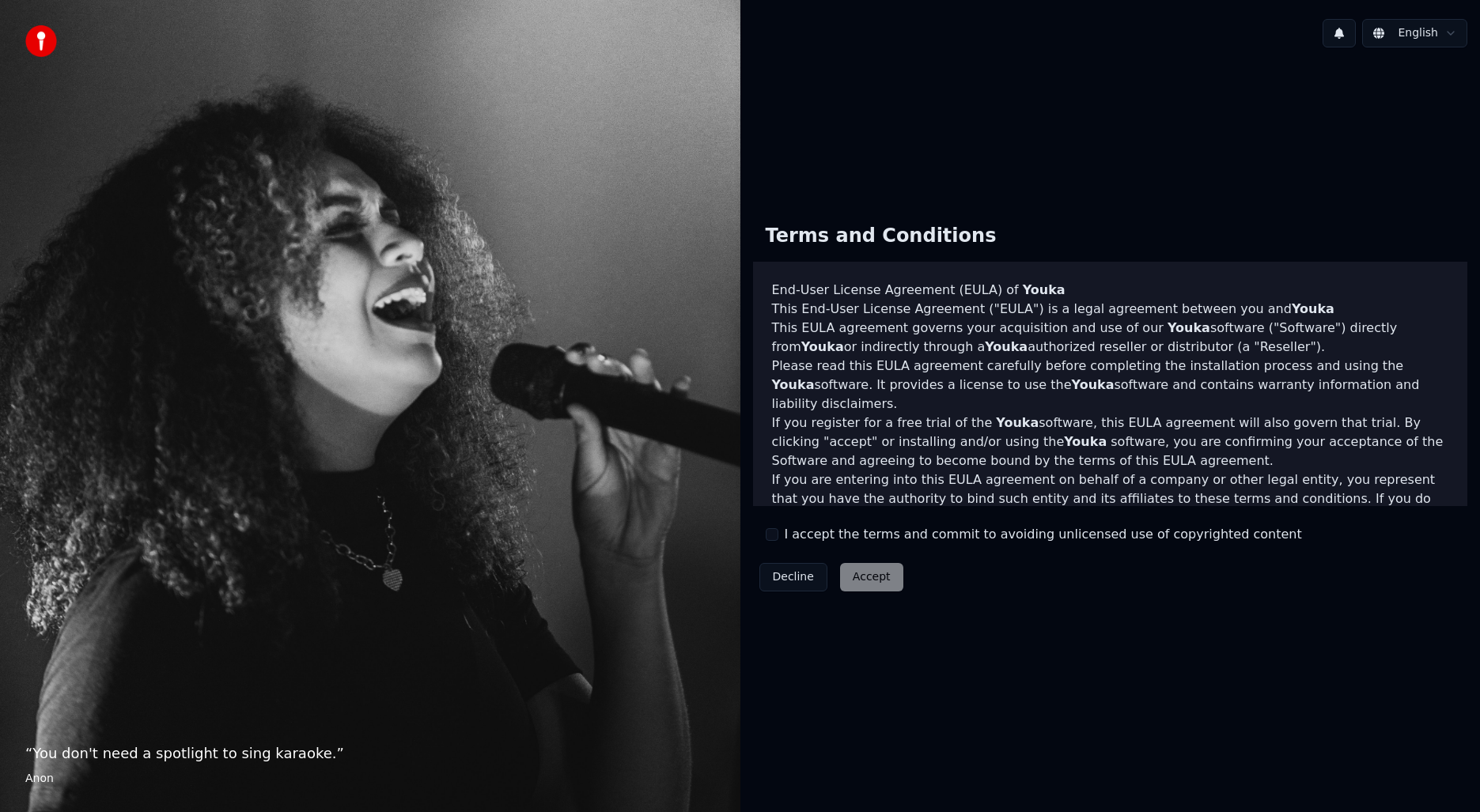
click at [771, 536] on button "I accept the terms and commit to avoiding unlicensed use of copyrighted content" at bounding box center [772, 534] width 13 height 13
click at [862, 578] on button "Accept" at bounding box center [871, 577] width 63 height 28
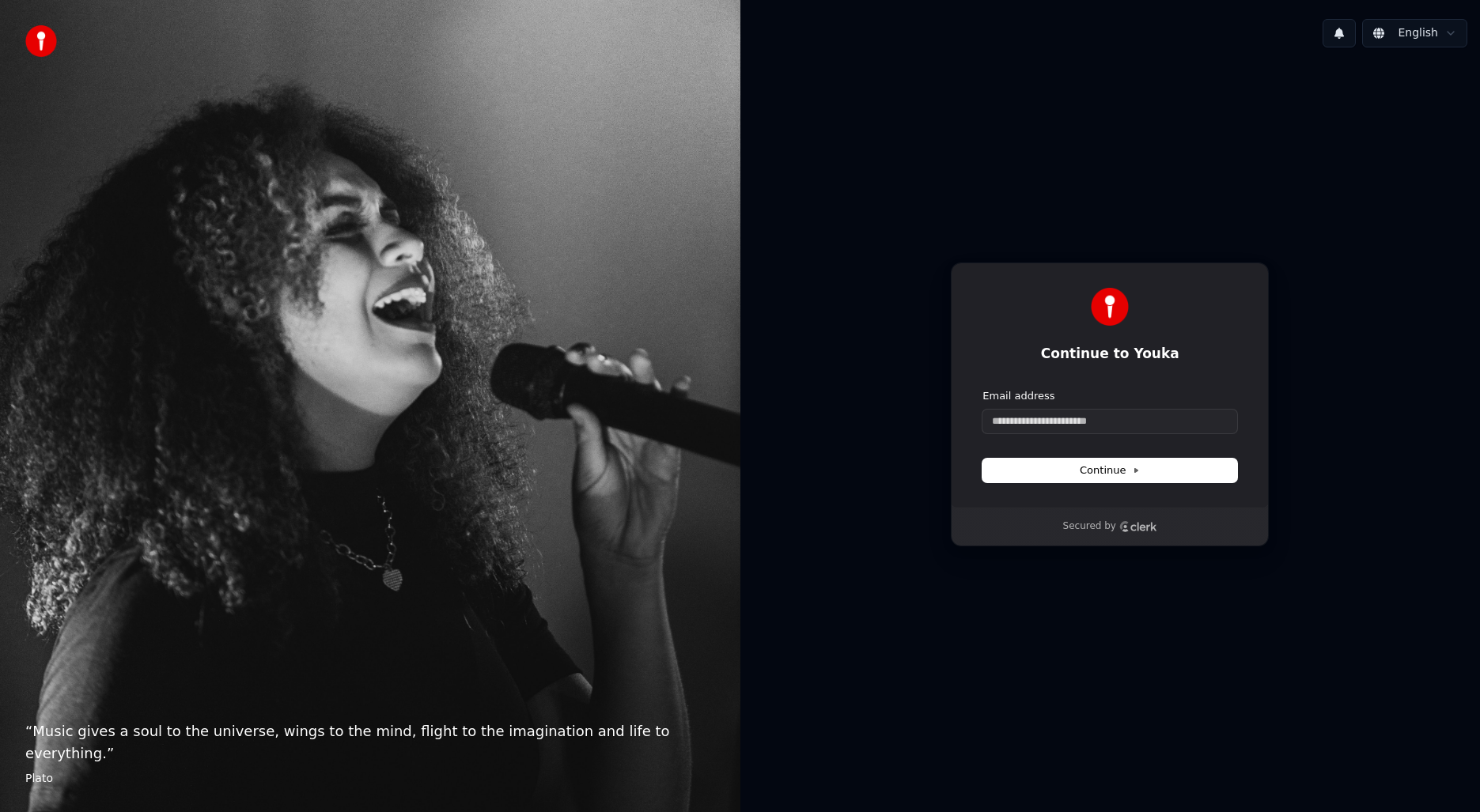
click at [1035, 638] on div "Continue to Youka Continue with Google or Email address Continue Secured by" at bounding box center [1111, 405] width 740 height 689
click at [1077, 409] on input "Email address" at bounding box center [1109, 421] width 254 height 24
paste input "**********"
click at [1077, 472] on button "Continue" at bounding box center [1109, 470] width 254 height 24
type input "**********"
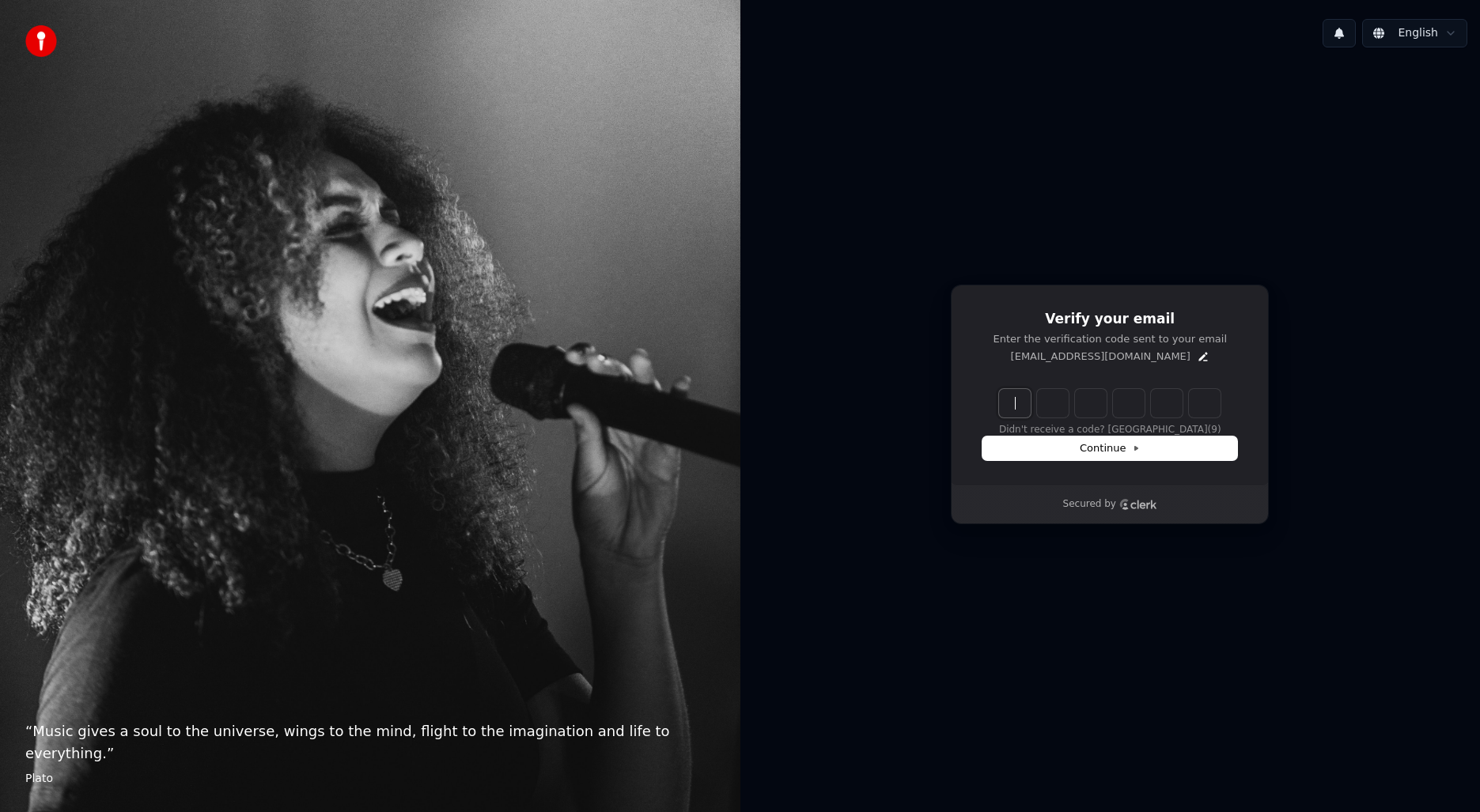
click at [1004, 411] on input "Enter verification code" at bounding box center [1126, 403] width 254 height 28
paste input "******"
type input "******"
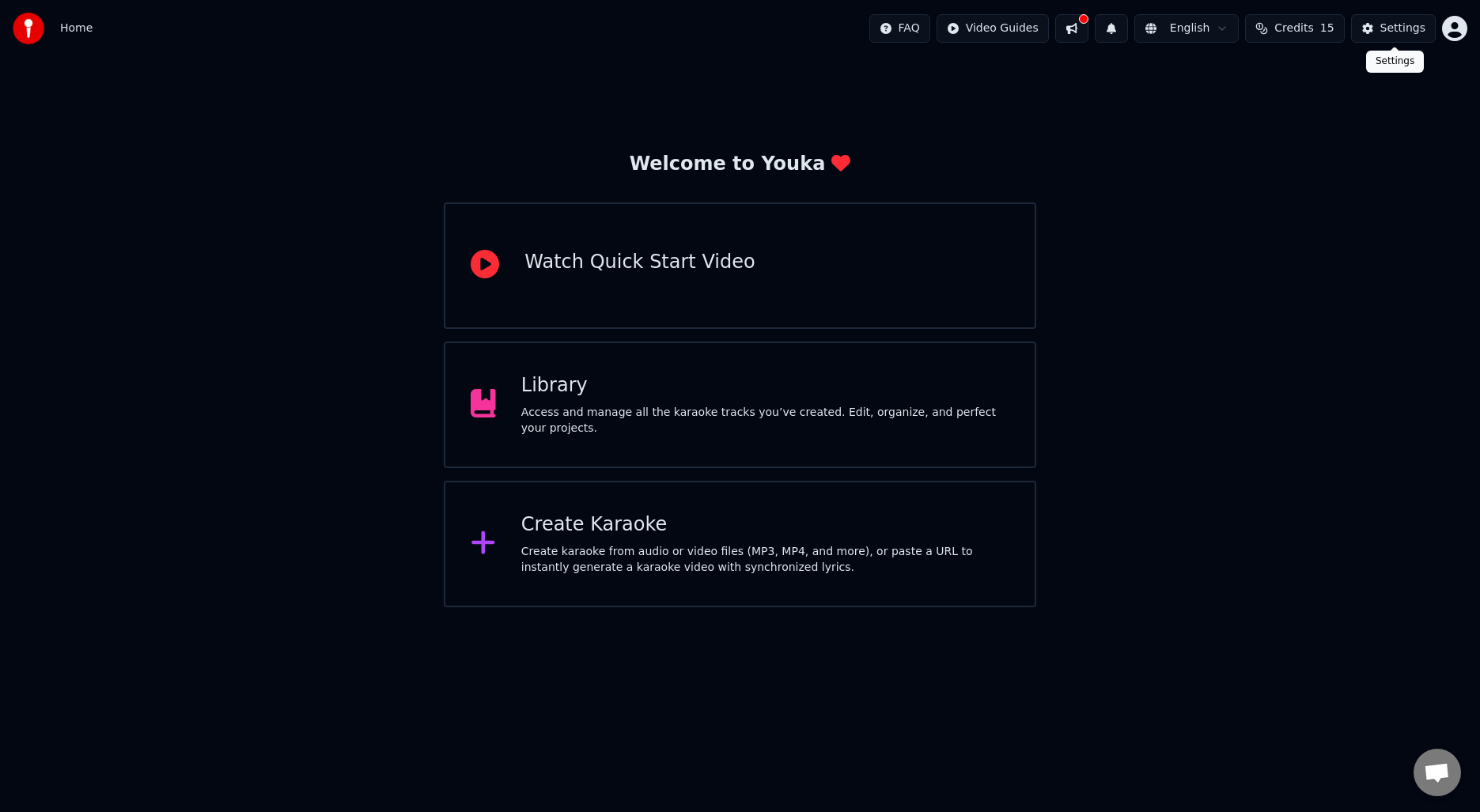
click at [1388, 23] on div "Settings" at bounding box center [1402, 28] width 45 height 15
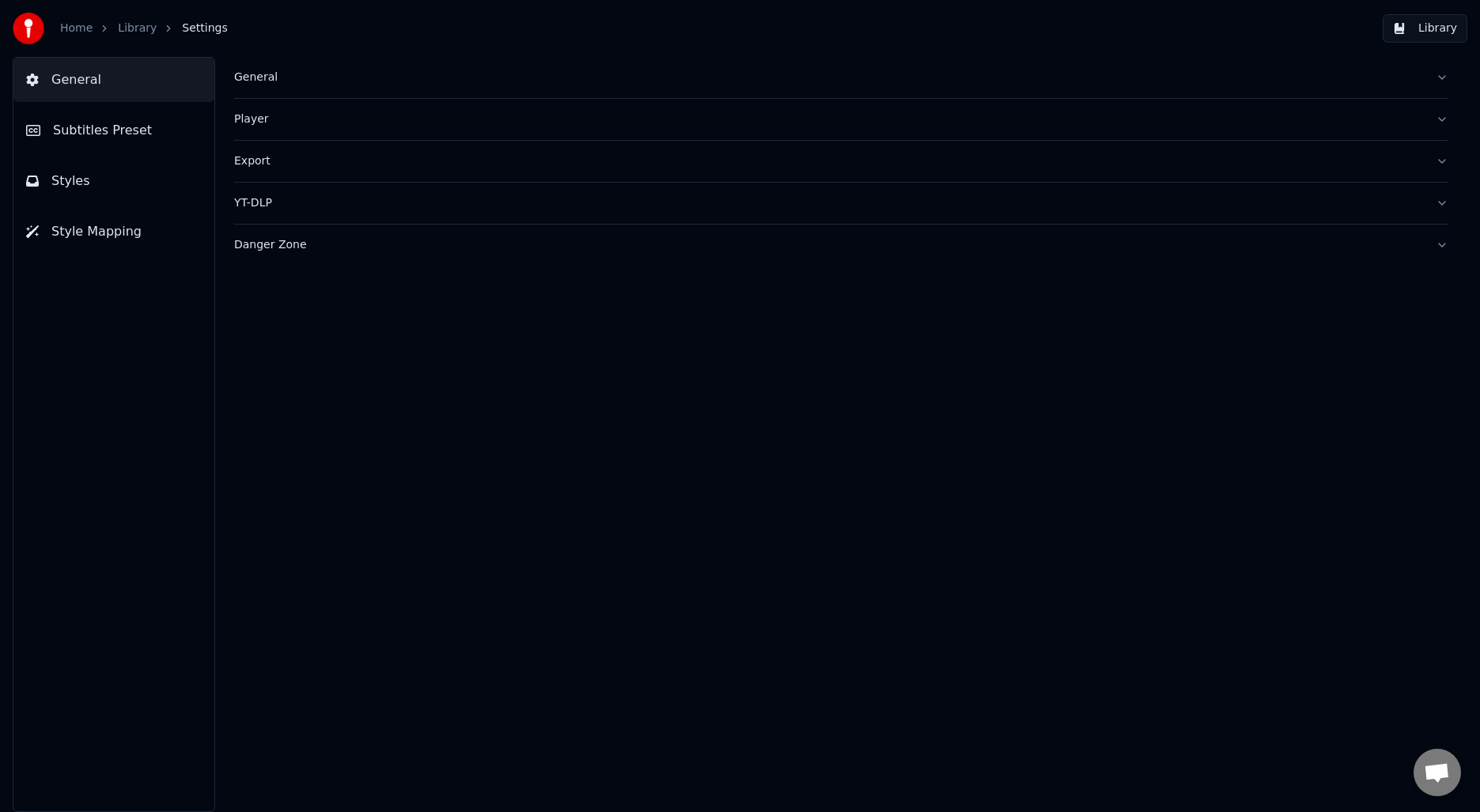
click at [259, 80] on div "General" at bounding box center [829, 77] width 1189 height 15
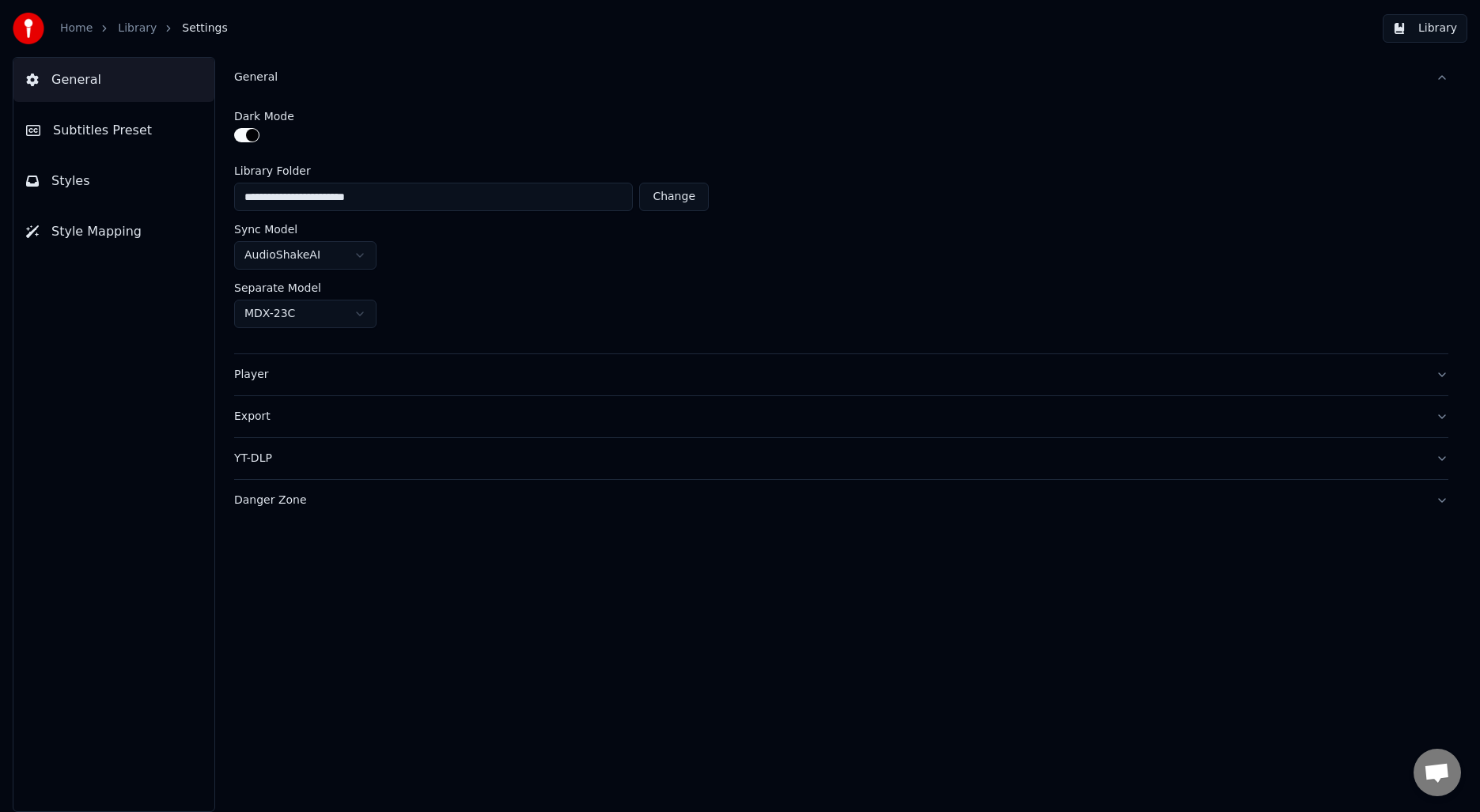
click at [259, 80] on div "General" at bounding box center [829, 77] width 1189 height 15
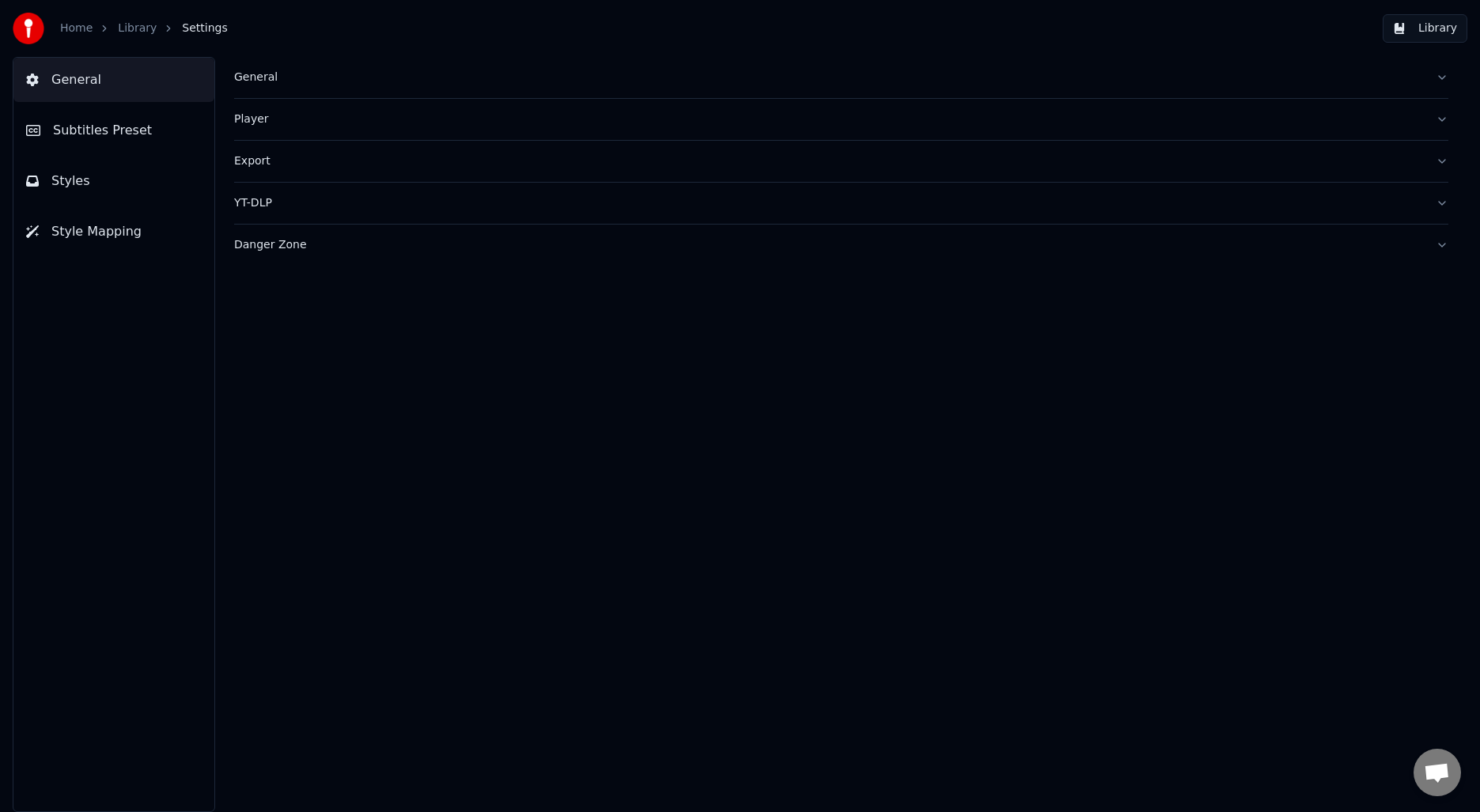
click at [230, 165] on div "General Player Export YT-DLP Danger Zone" at bounding box center [841, 434] width 1278 height 755
click at [235, 163] on div "Export" at bounding box center [829, 160] width 1189 height 15
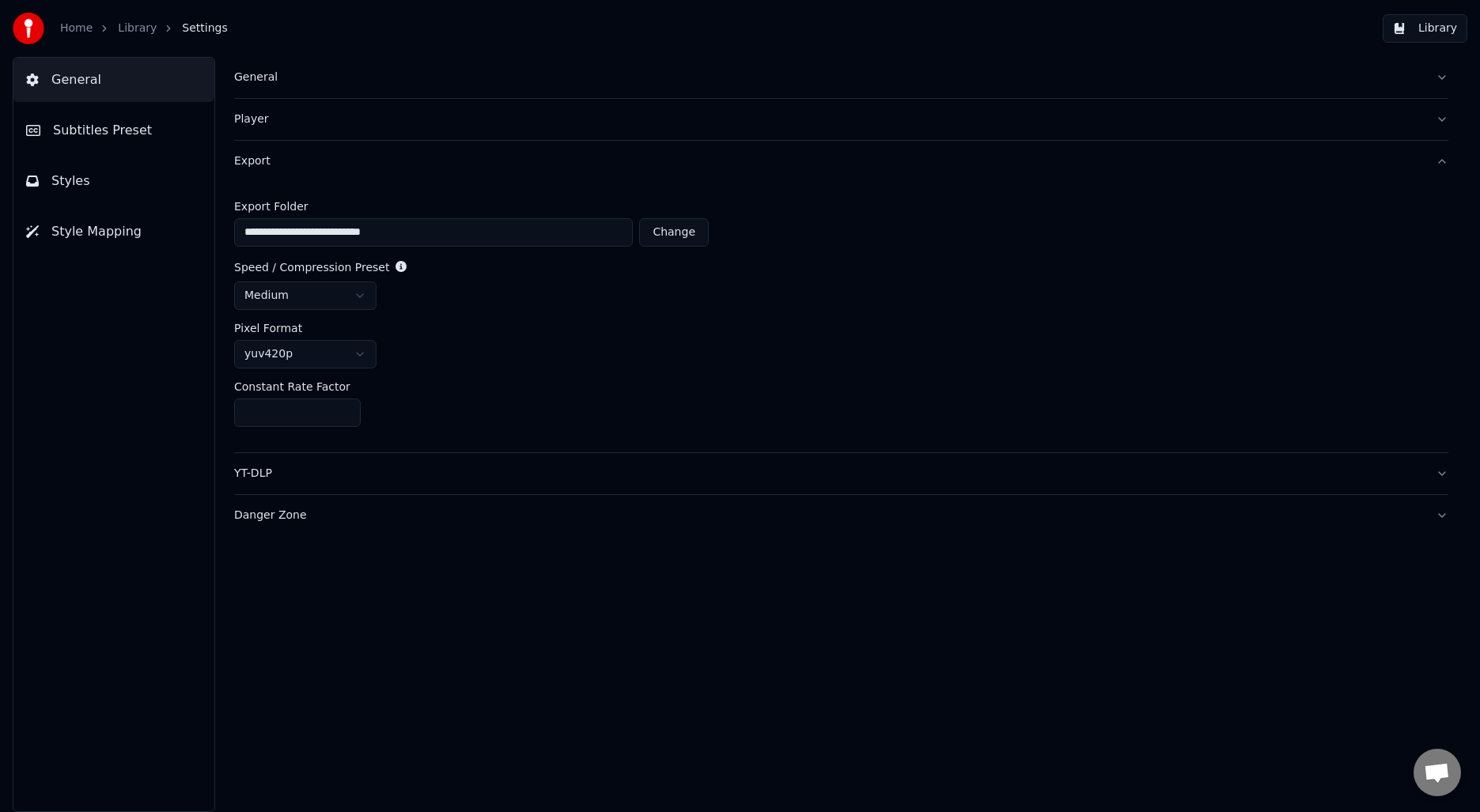
click at [293, 300] on html "**********" at bounding box center [740, 406] width 1480 height 812
click at [432, 377] on div "**********" at bounding box center [841, 317] width 1214 height 271
click at [344, 417] on input "**" at bounding box center [297, 412] width 127 height 28
type input "**"
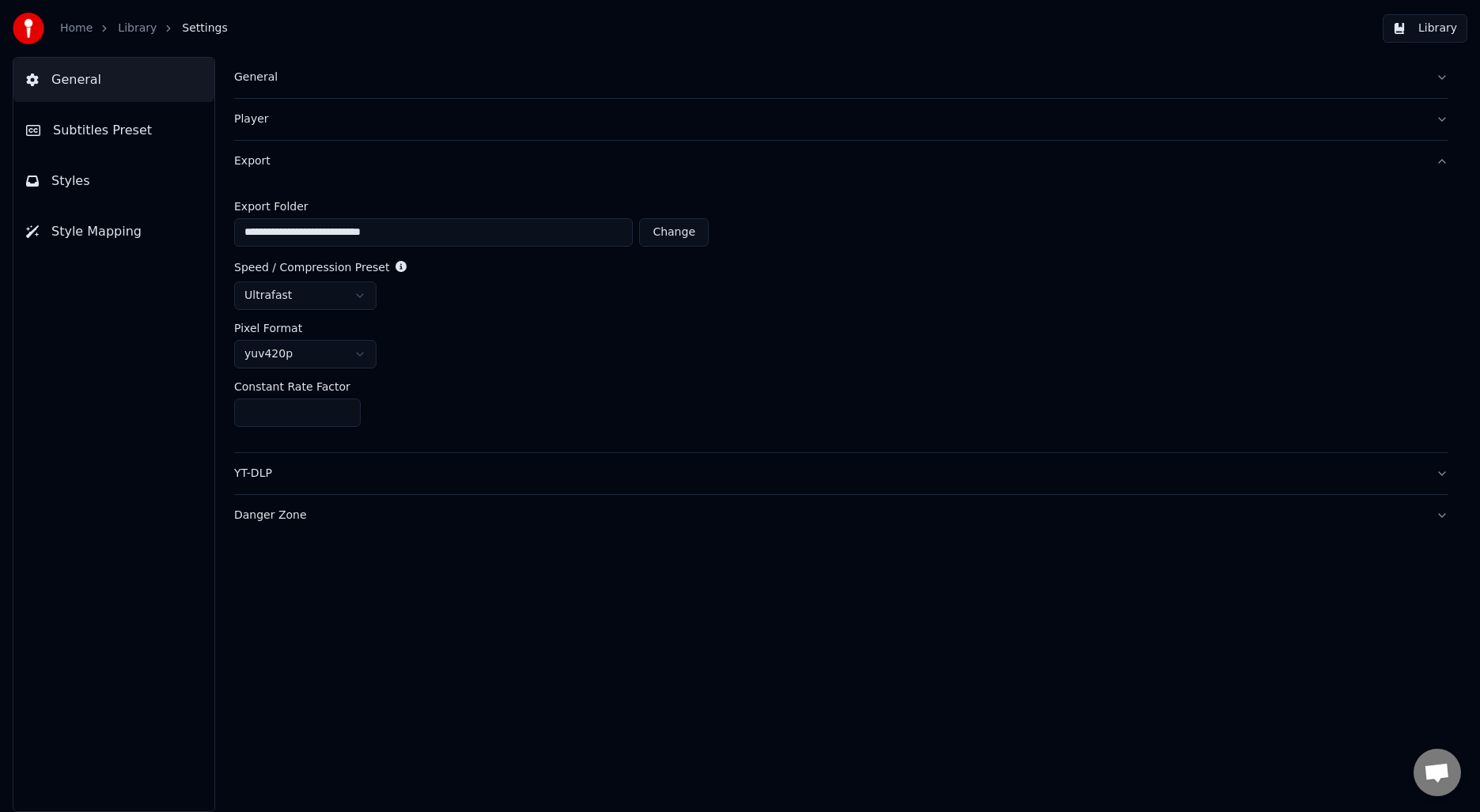
click at [344, 417] on input "**" at bounding box center [297, 412] width 127 height 28
click at [446, 387] on div "Constant Rate Factor" at bounding box center [841, 386] width 1214 height 11
click at [495, 372] on div "**********" at bounding box center [841, 317] width 1214 height 271
click at [694, 235] on button "Change" at bounding box center [674, 231] width 69 height 28
type input "**********"
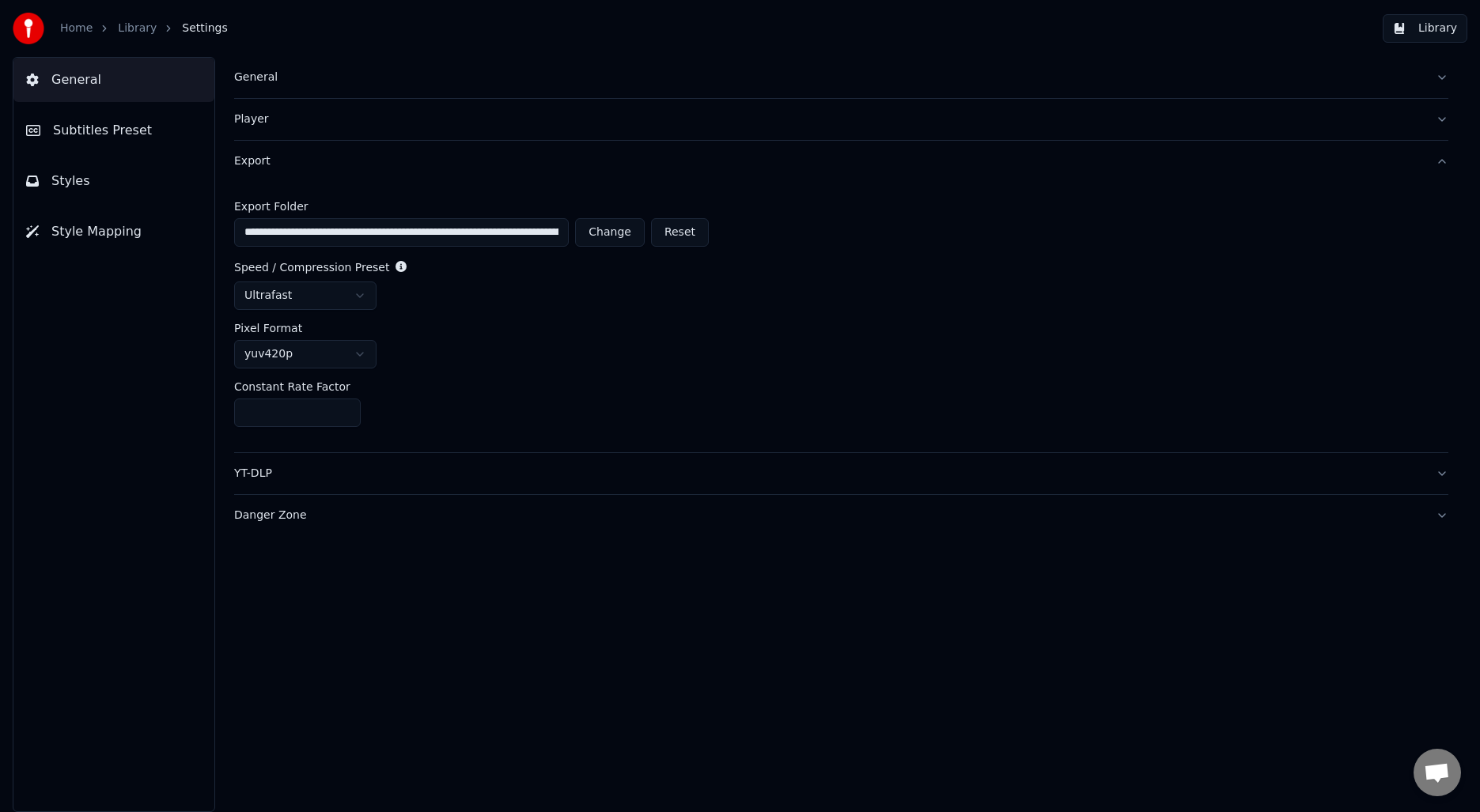
click at [274, 467] on div "YT-DLP" at bounding box center [829, 473] width 1189 height 15
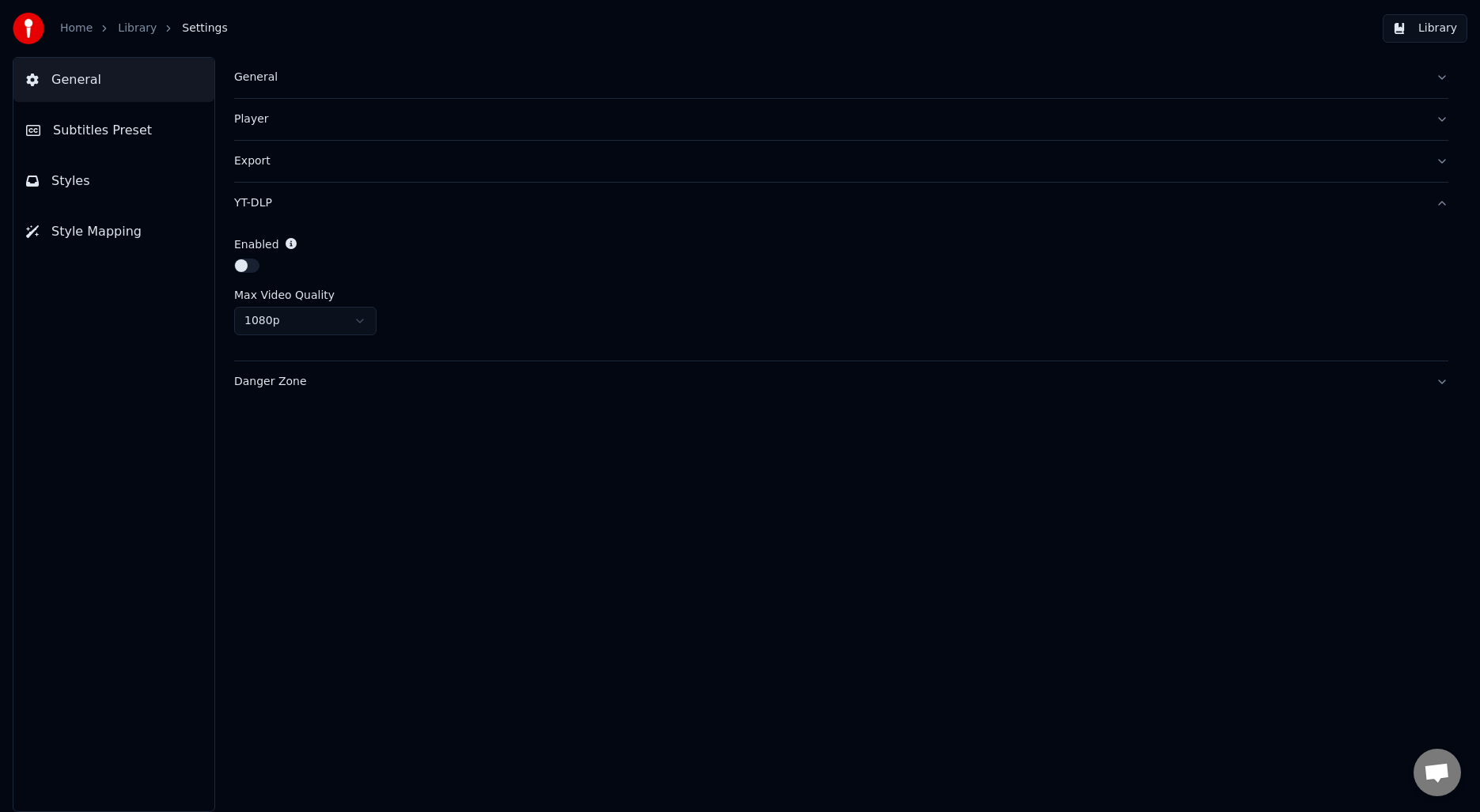
click at [63, 176] on span "Styles" at bounding box center [70, 180] width 39 height 19
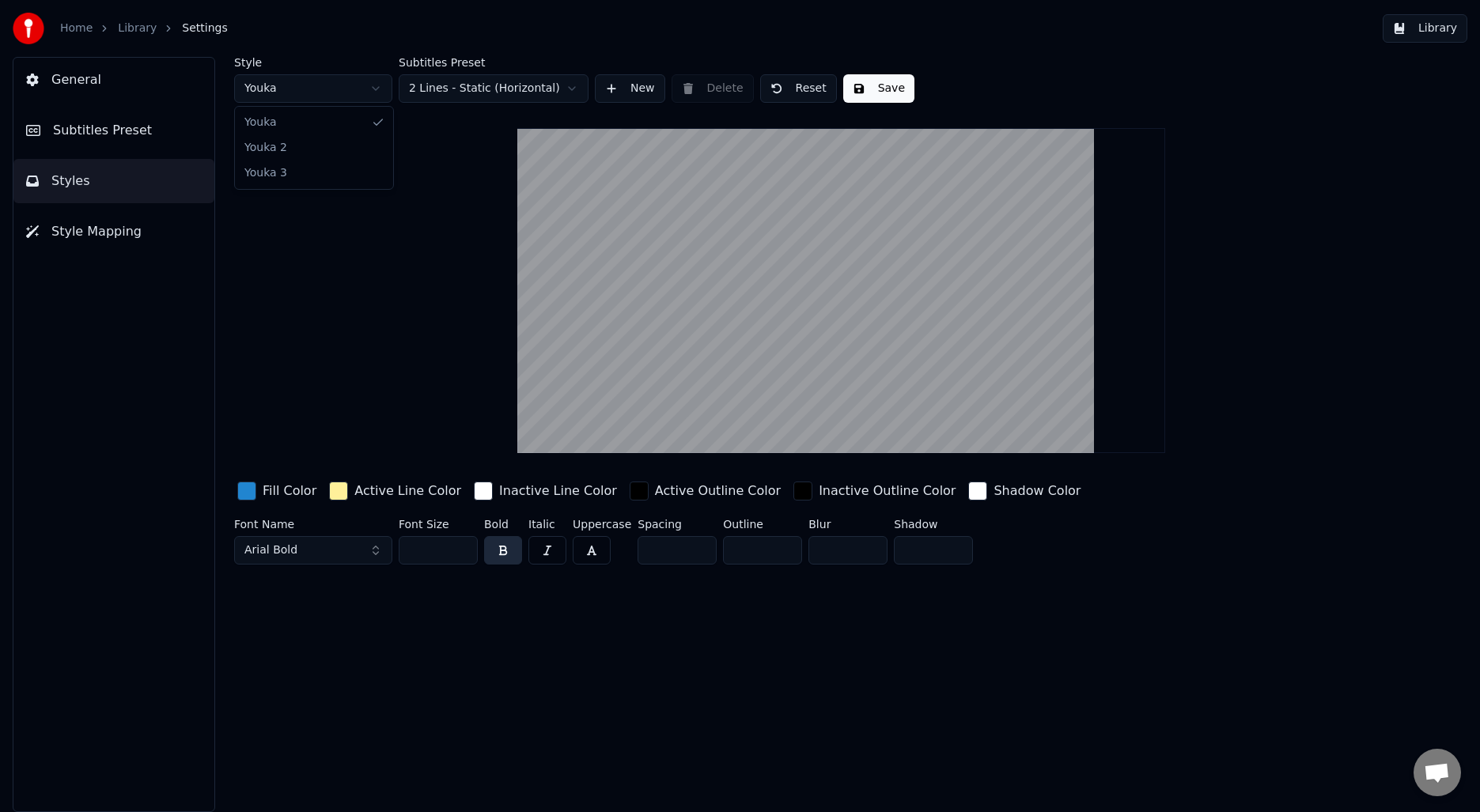
click at [355, 81] on html "Home Library Settings Library General Subtitles Preset Styles Style Mapping Sty…" at bounding box center [740, 406] width 1480 height 812
click at [326, 87] on html "Home Library Settings Library General Subtitles Preset Styles Style Mapping Sty…" at bounding box center [740, 406] width 1480 height 812
click at [309, 81] on html "Home Library Settings Library General Subtitles Preset Styles Style Mapping Sty…" at bounding box center [740, 406] width 1480 height 812
click at [495, 85] on html "Home Library Settings Library General Subtitles Preset Styles Style Mapping Sty…" at bounding box center [740, 406] width 1480 height 812
click at [511, 93] on html "Home Library Settings Library General Subtitles Preset Styles Style Mapping Sty…" at bounding box center [740, 406] width 1480 height 812
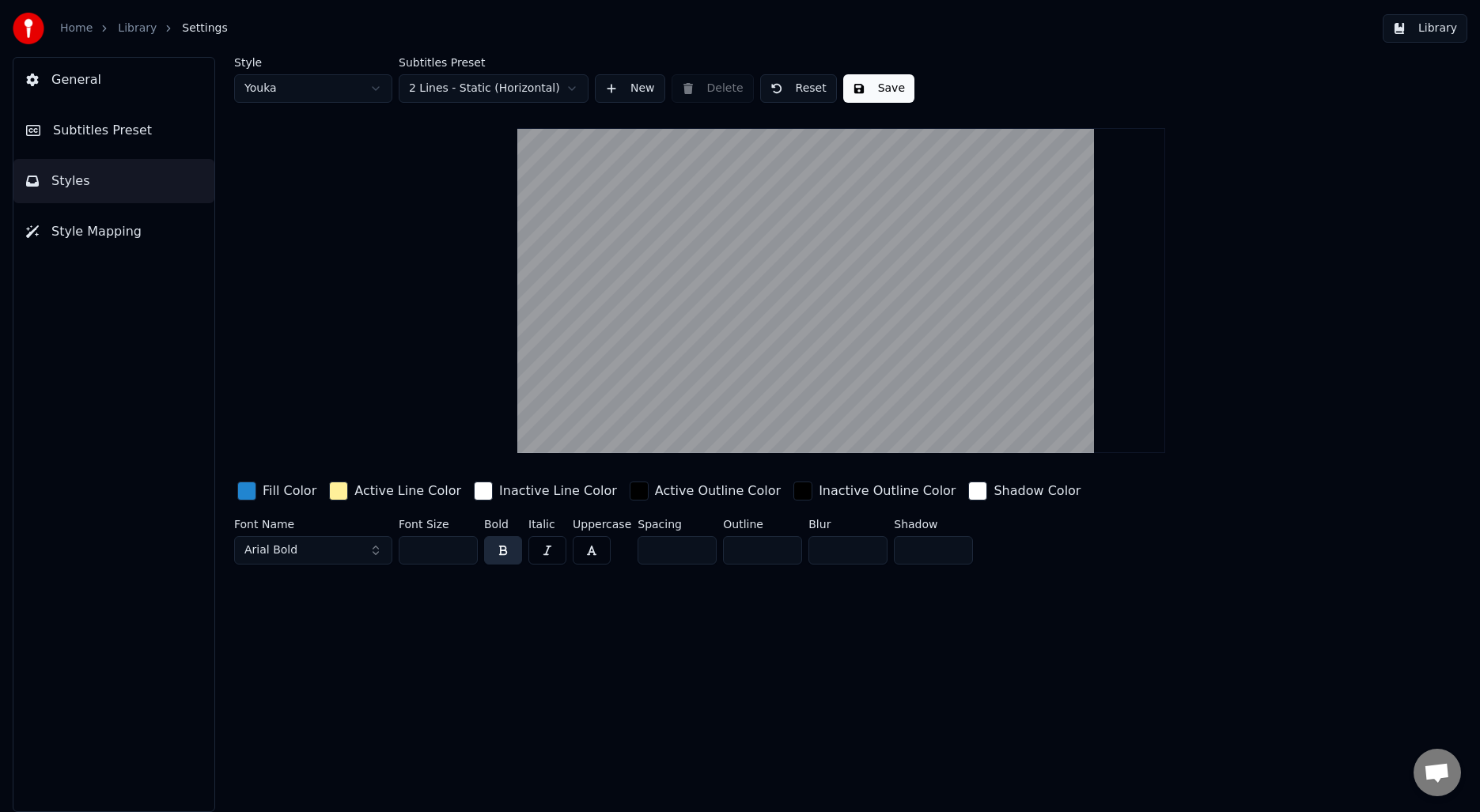
click at [439, 188] on div "Style Youka Subtitles Preset 2 Lines - Static (Horizontal) New Delete Reset Sav…" at bounding box center [841, 313] width 1214 height 514
click at [869, 78] on button "Save" at bounding box center [879, 88] width 71 height 28
click at [125, 123] on span "Subtitles Preset" at bounding box center [102, 130] width 98 height 19
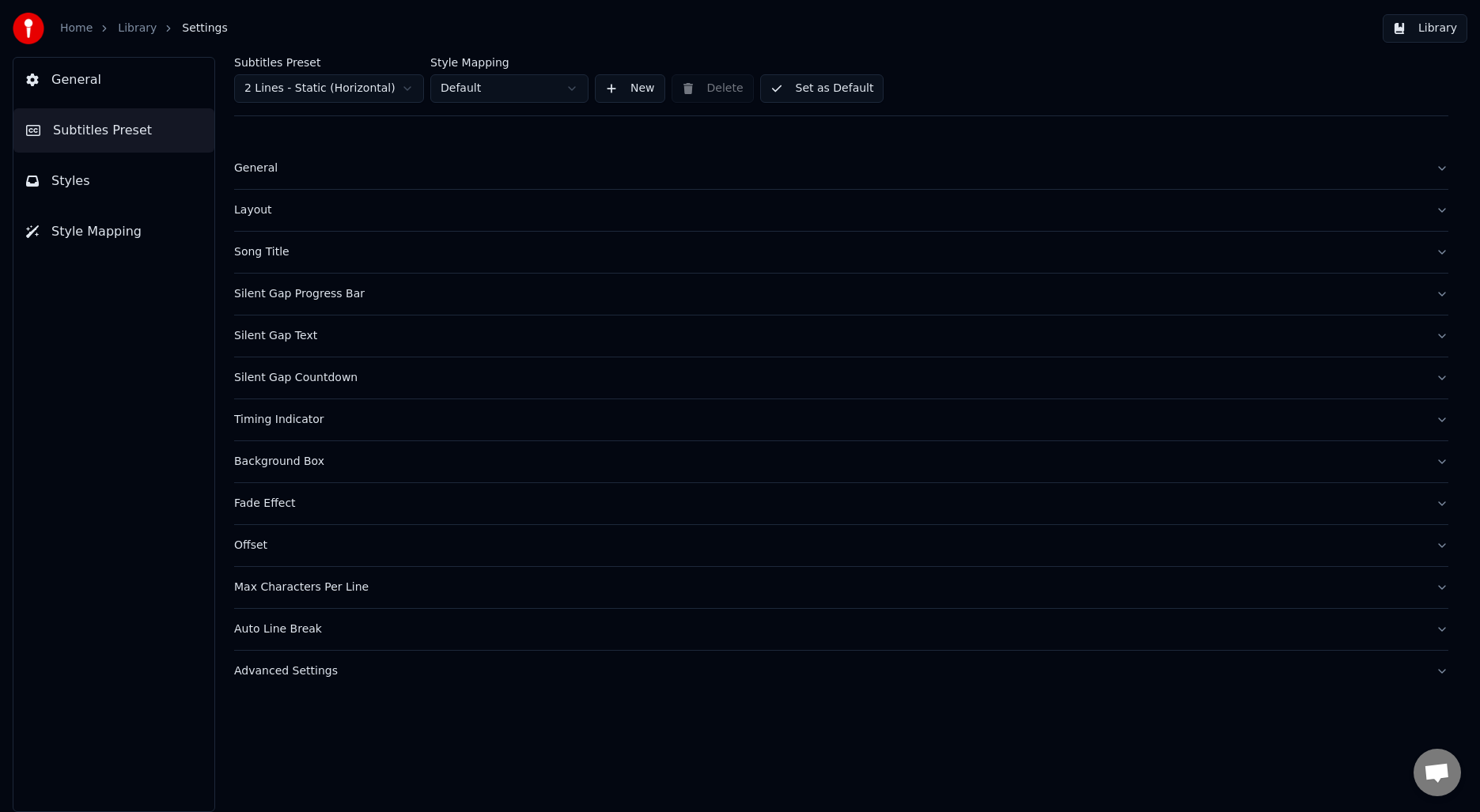
click at [275, 170] on div "General" at bounding box center [829, 168] width 1189 height 15
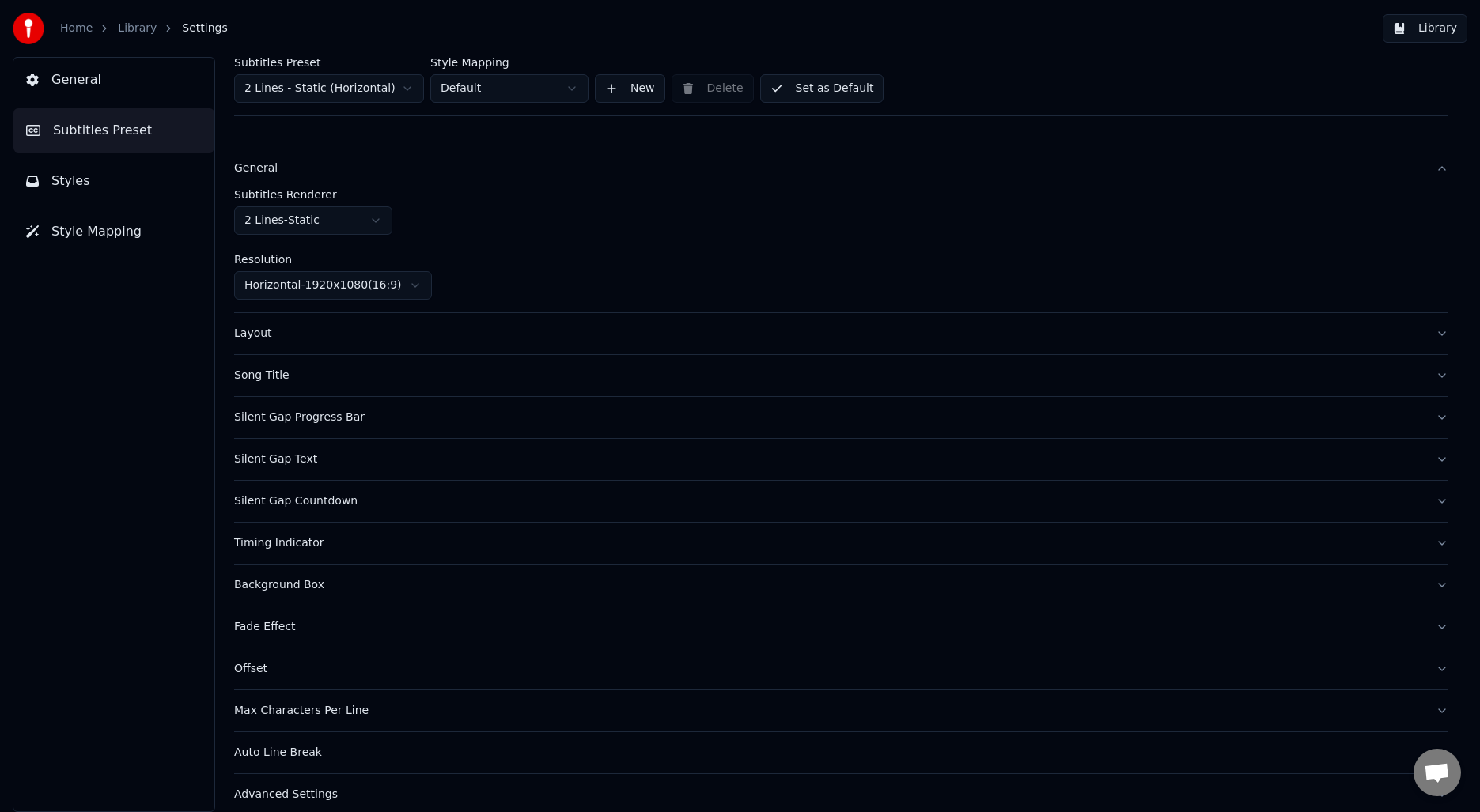
click at [294, 224] on html "Home Library Settings Library General Subtitles Preset Styles Style Mapping Sub…" at bounding box center [740, 406] width 1480 height 812
click at [505, 211] on html "Home Library Settings Library General Subtitles Preset Styles Style Mapping Sub…" at bounding box center [740, 406] width 1480 height 812
click at [546, 101] on body "Home Library Settings Library General Subtitles Preset Styles Style Mapping Sub…" at bounding box center [740, 406] width 1480 height 812
click at [655, 214] on html "Home Library Settings Library General Subtitles Preset Styles Style Mapping Sub…" at bounding box center [740, 406] width 1480 height 812
click at [347, 325] on div "Layout" at bounding box center [829, 333] width 1189 height 15
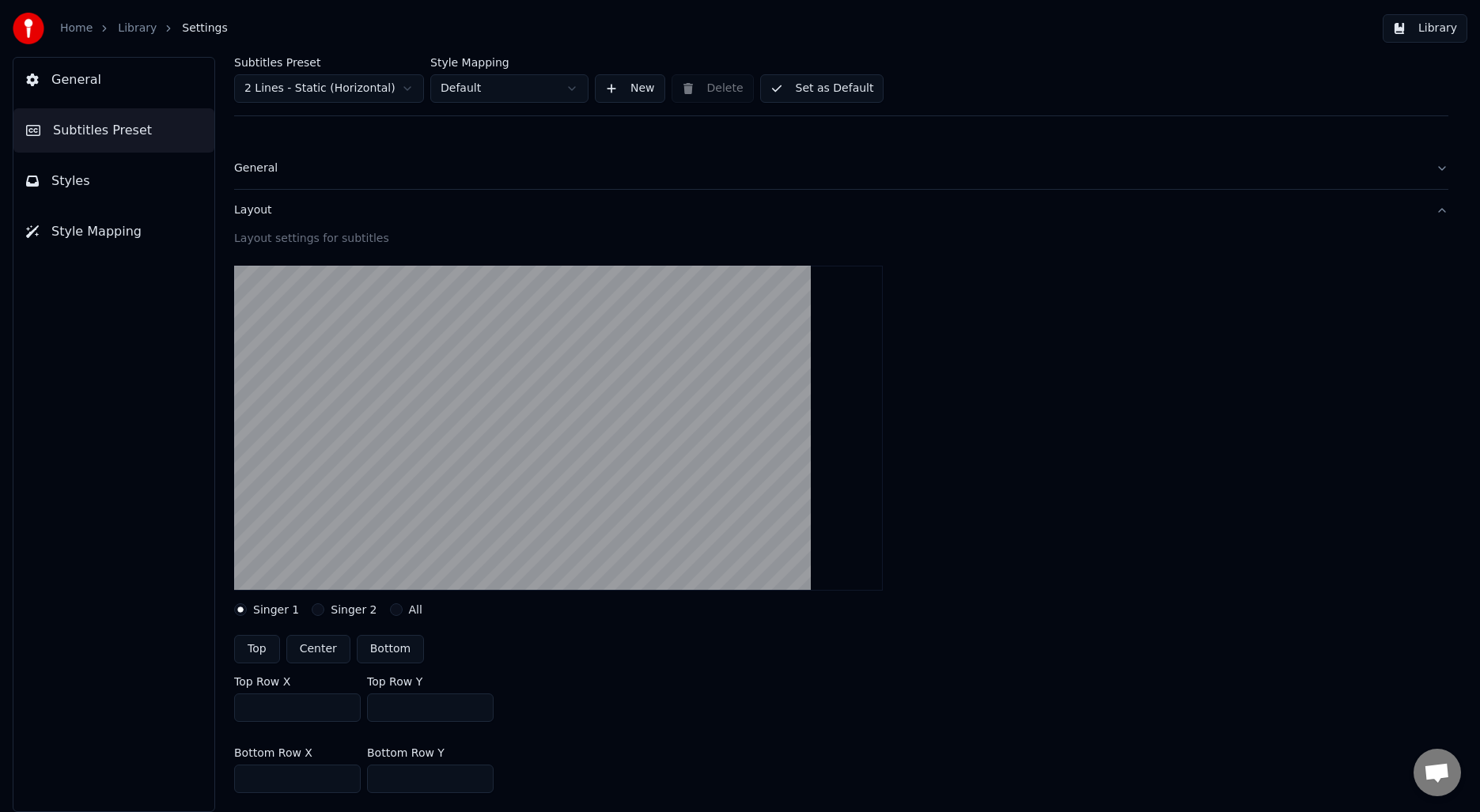
click at [374, 215] on div "Layout" at bounding box center [829, 210] width 1189 height 15
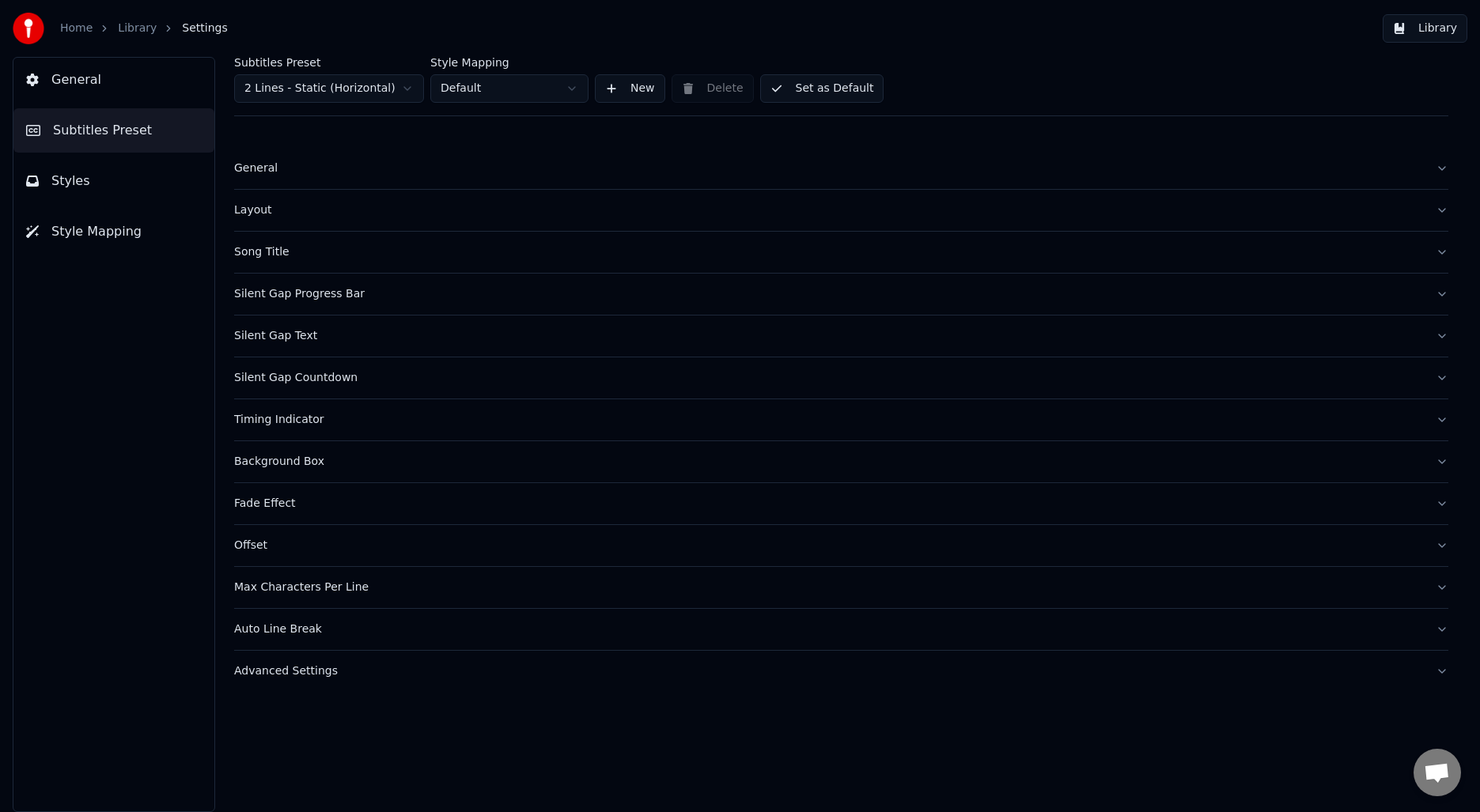
click at [363, 255] on div "Song Title" at bounding box center [829, 252] width 1189 height 15
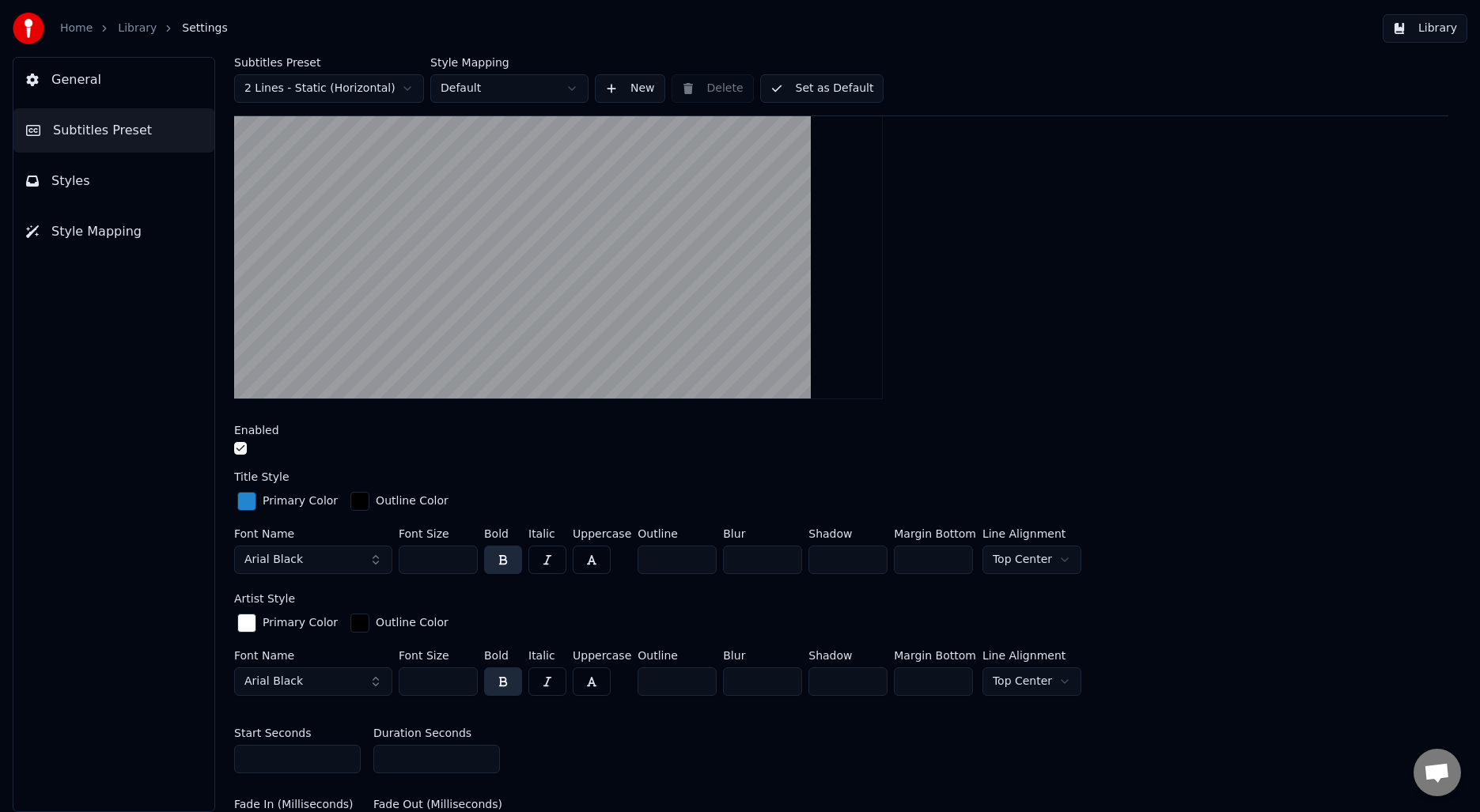
scroll to position [249, 0]
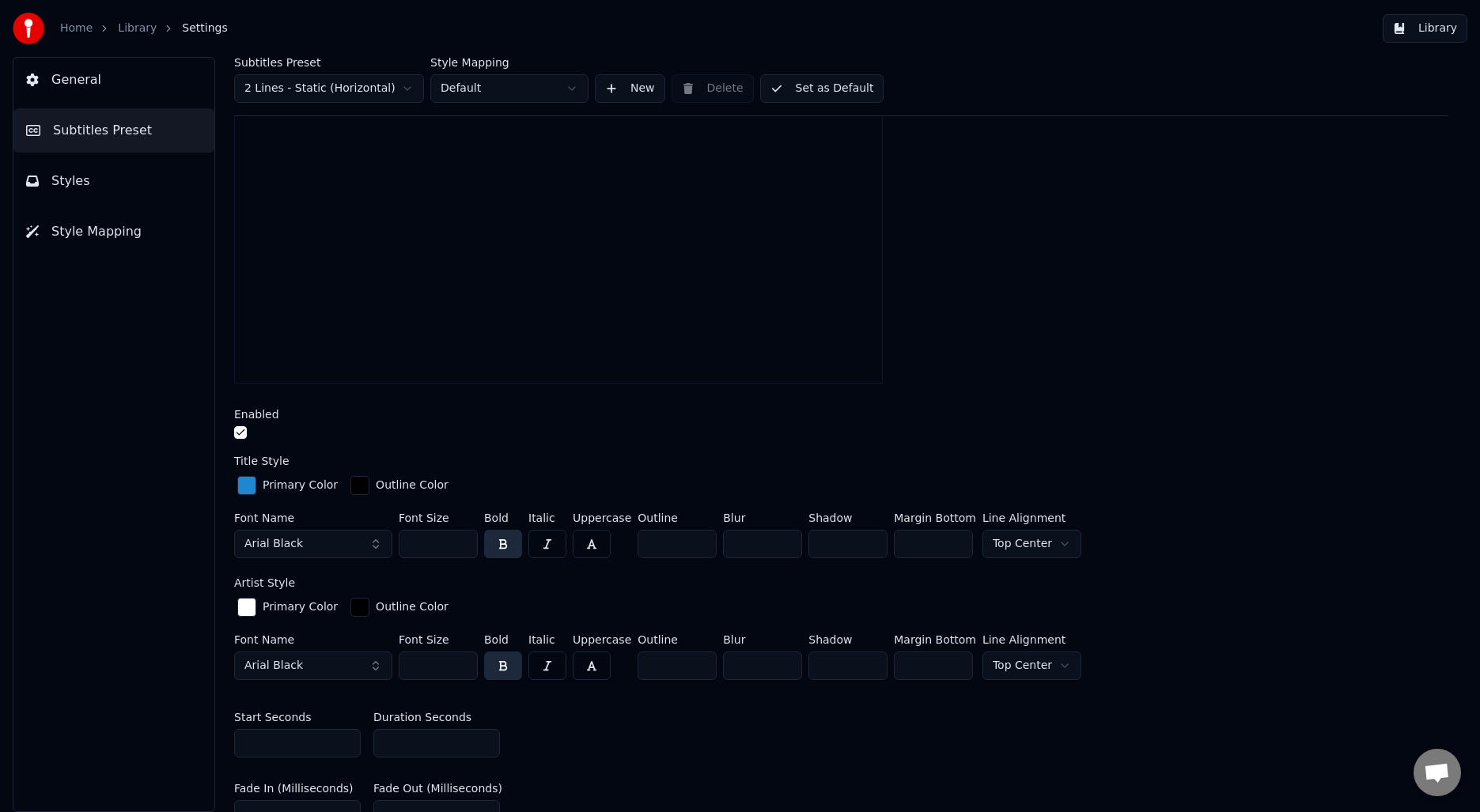
click at [486, 736] on input "*" at bounding box center [436, 743] width 127 height 28
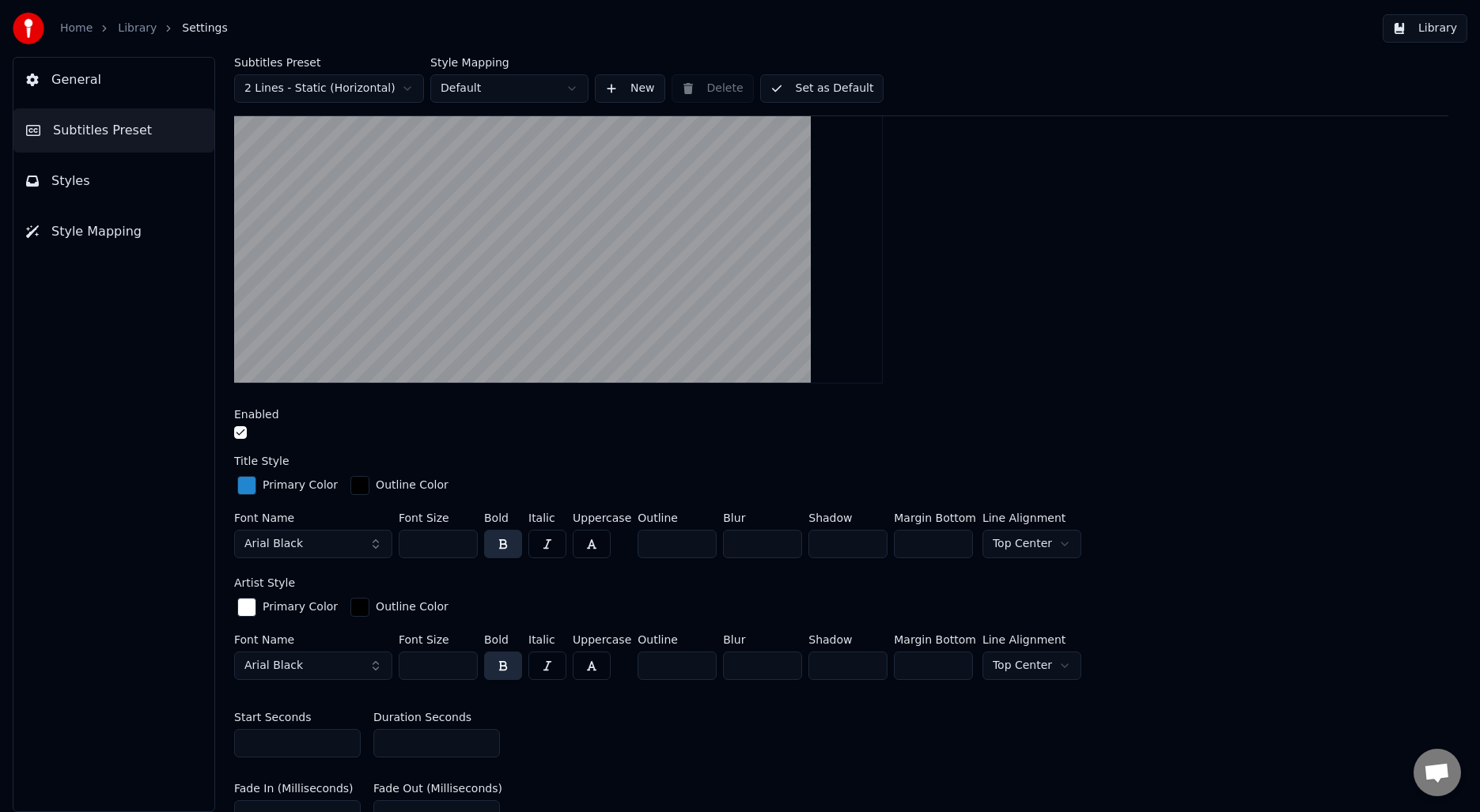
type input "*"
click at [482, 745] on input "*" at bounding box center [436, 743] width 127 height 28
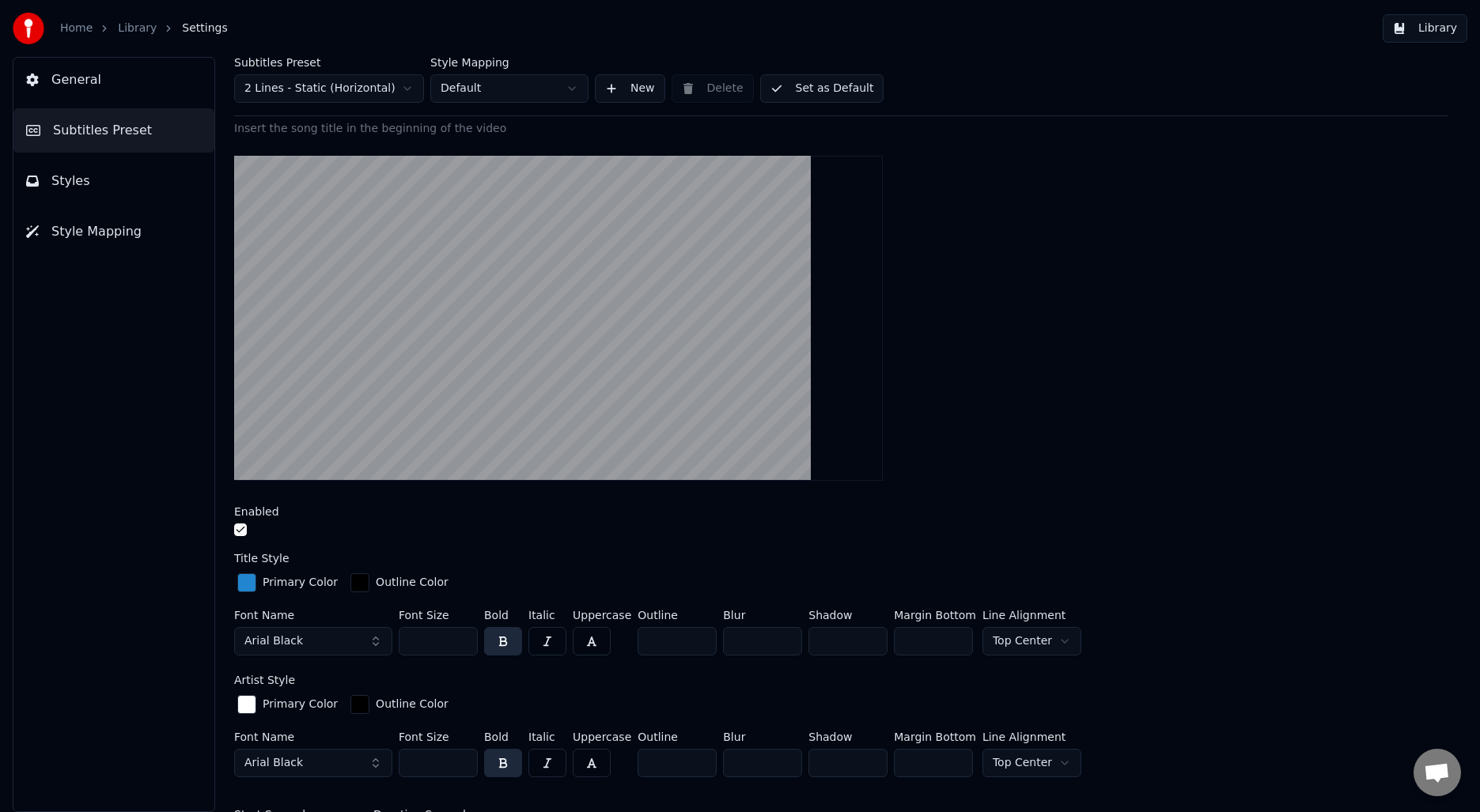
scroll to position [0, 0]
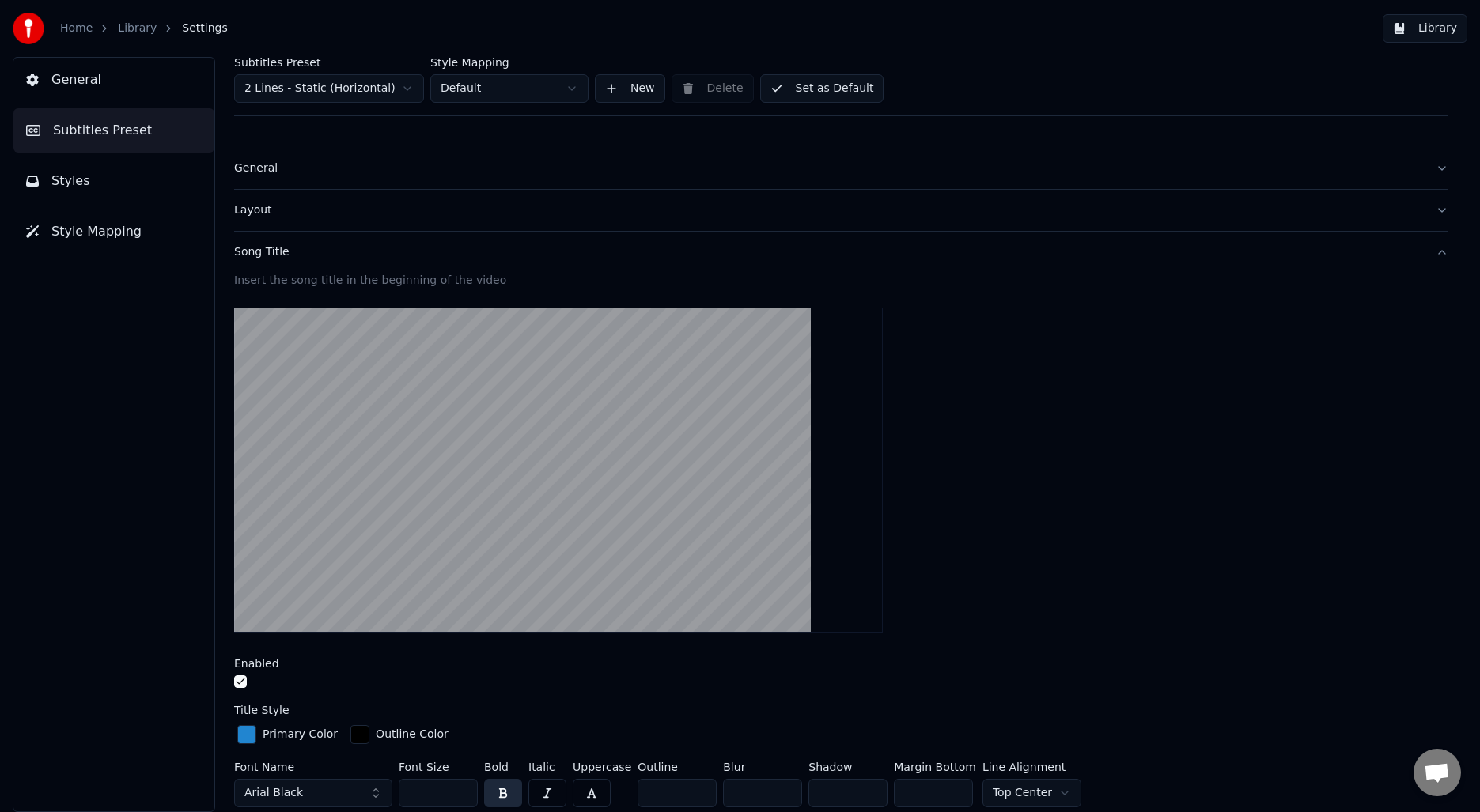
click at [306, 260] on div "Song Title" at bounding box center [829, 252] width 1189 height 15
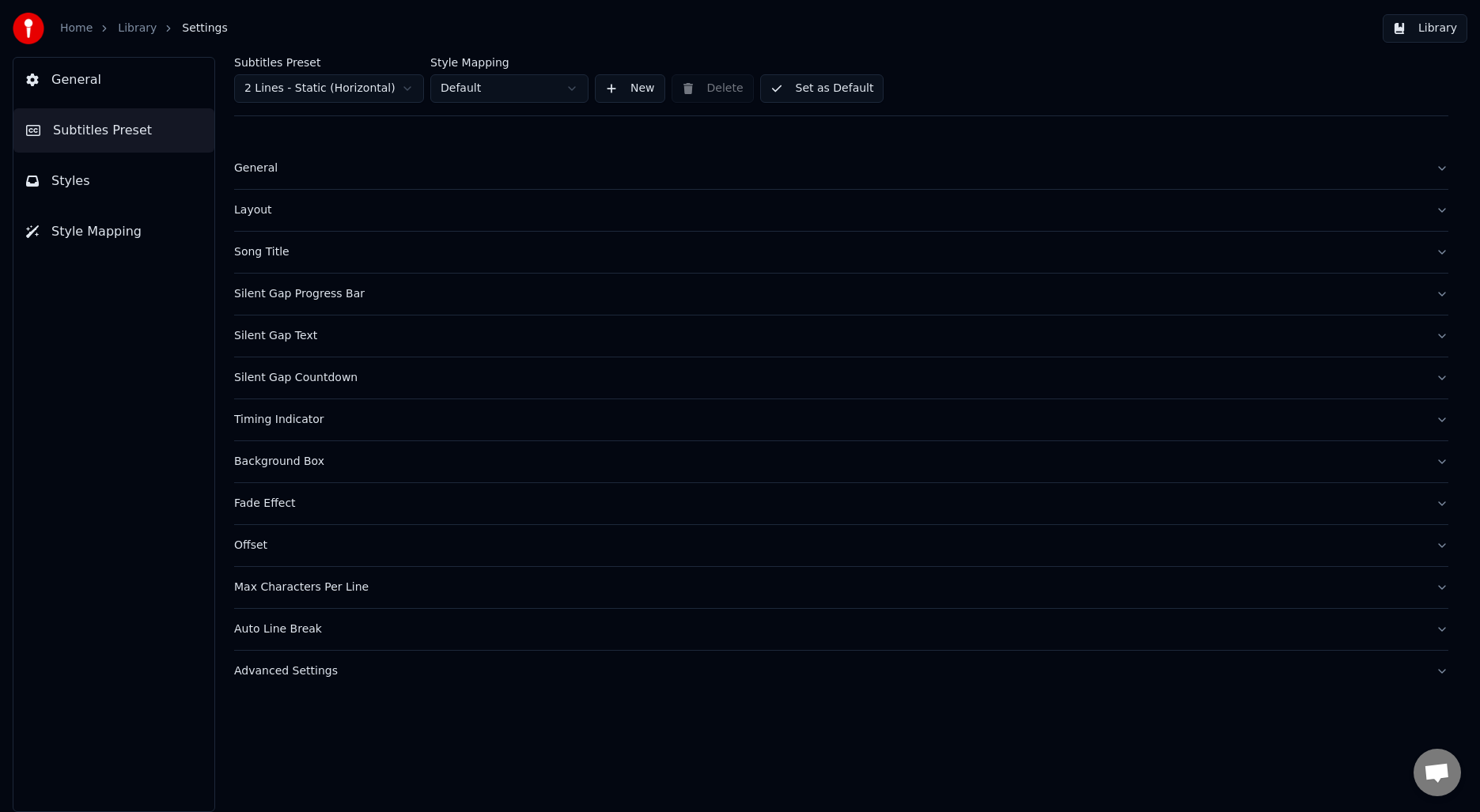
click at [318, 292] on div "Silent Gap Progress Bar" at bounding box center [829, 293] width 1189 height 15
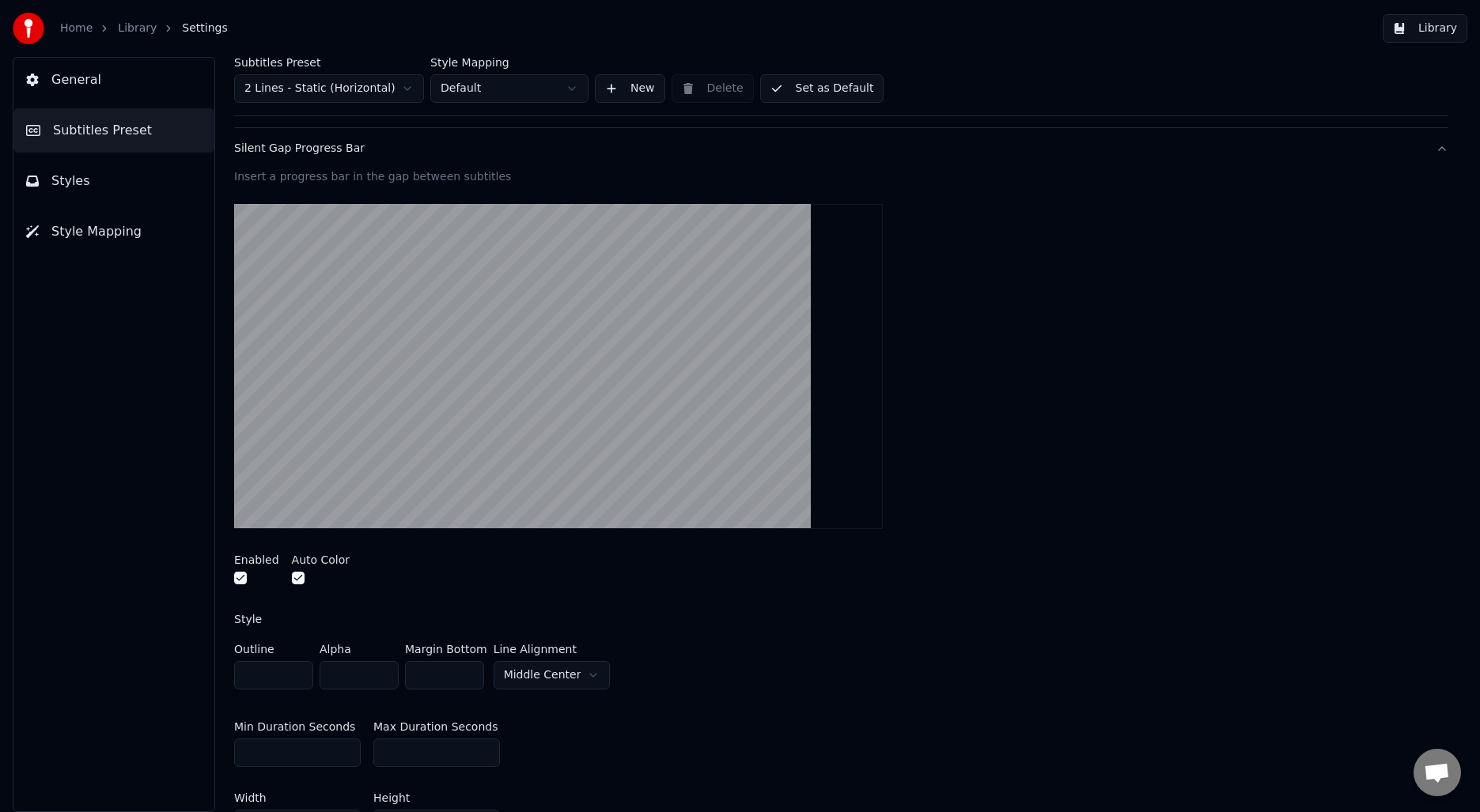
scroll to position [134, 0]
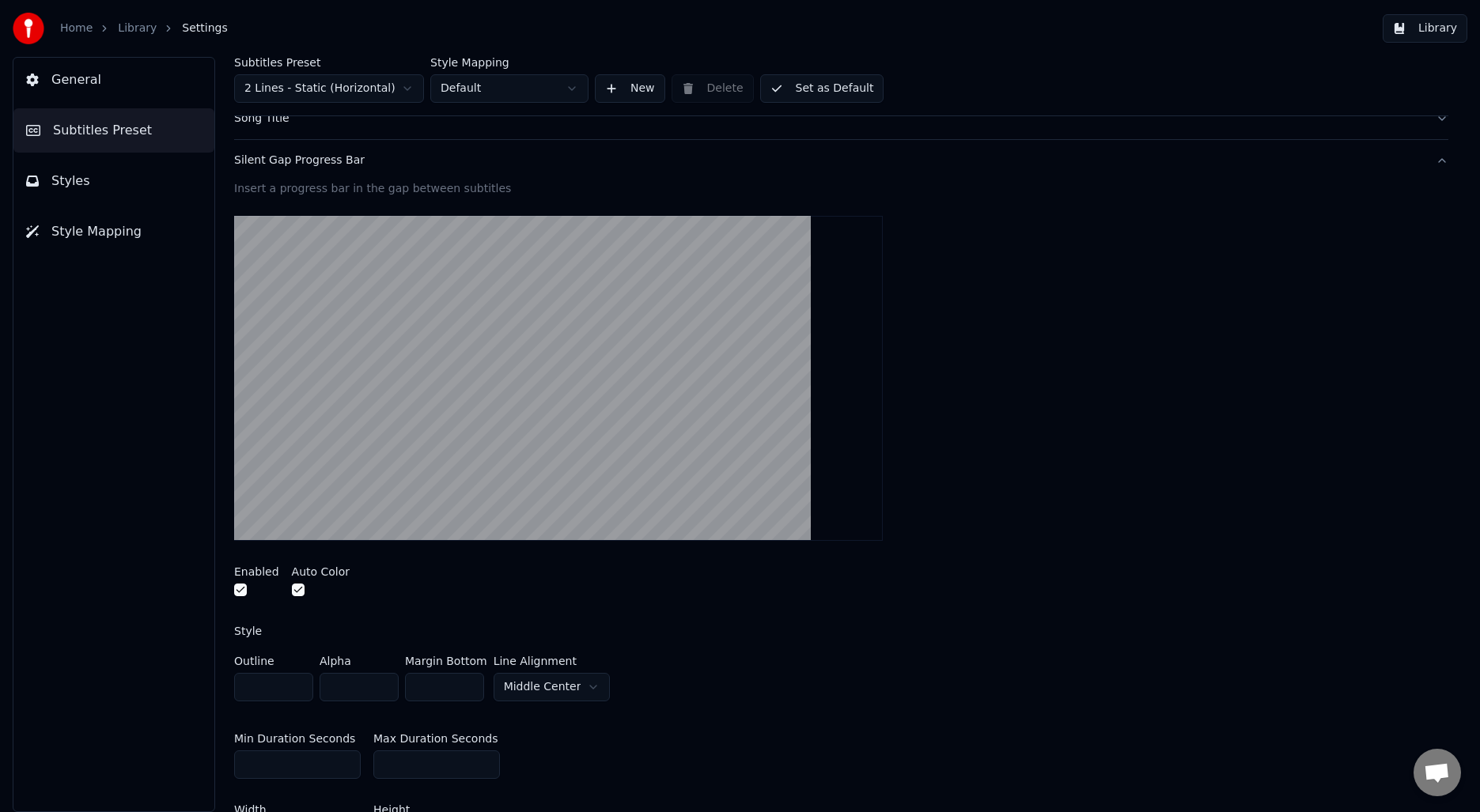
click at [298, 168] on div "Silent Gap Progress Bar" at bounding box center [829, 159] width 1189 height 15
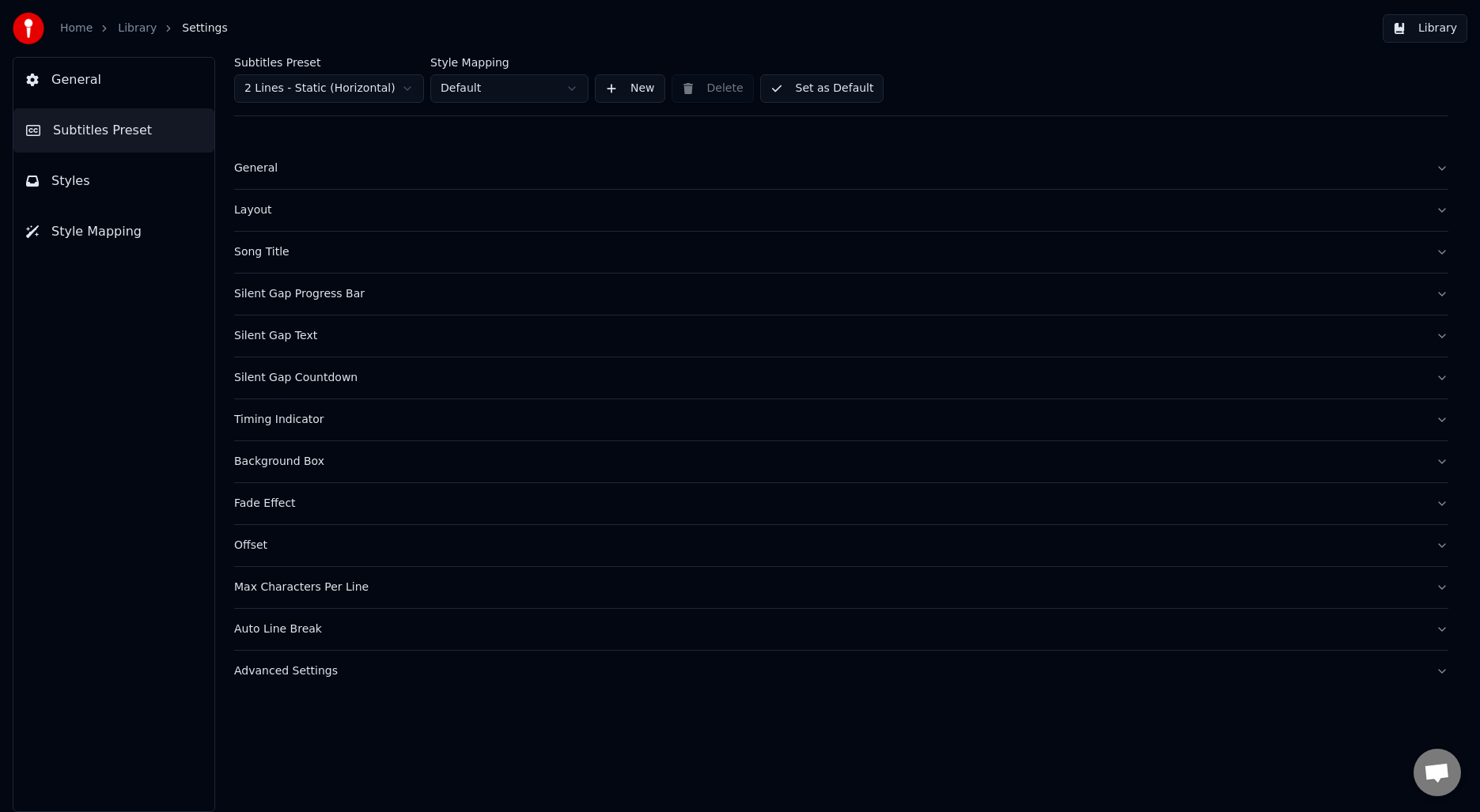
click at [275, 377] on div "Silent Gap Countdown" at bounding box center [829, 377] width 1189 height 15
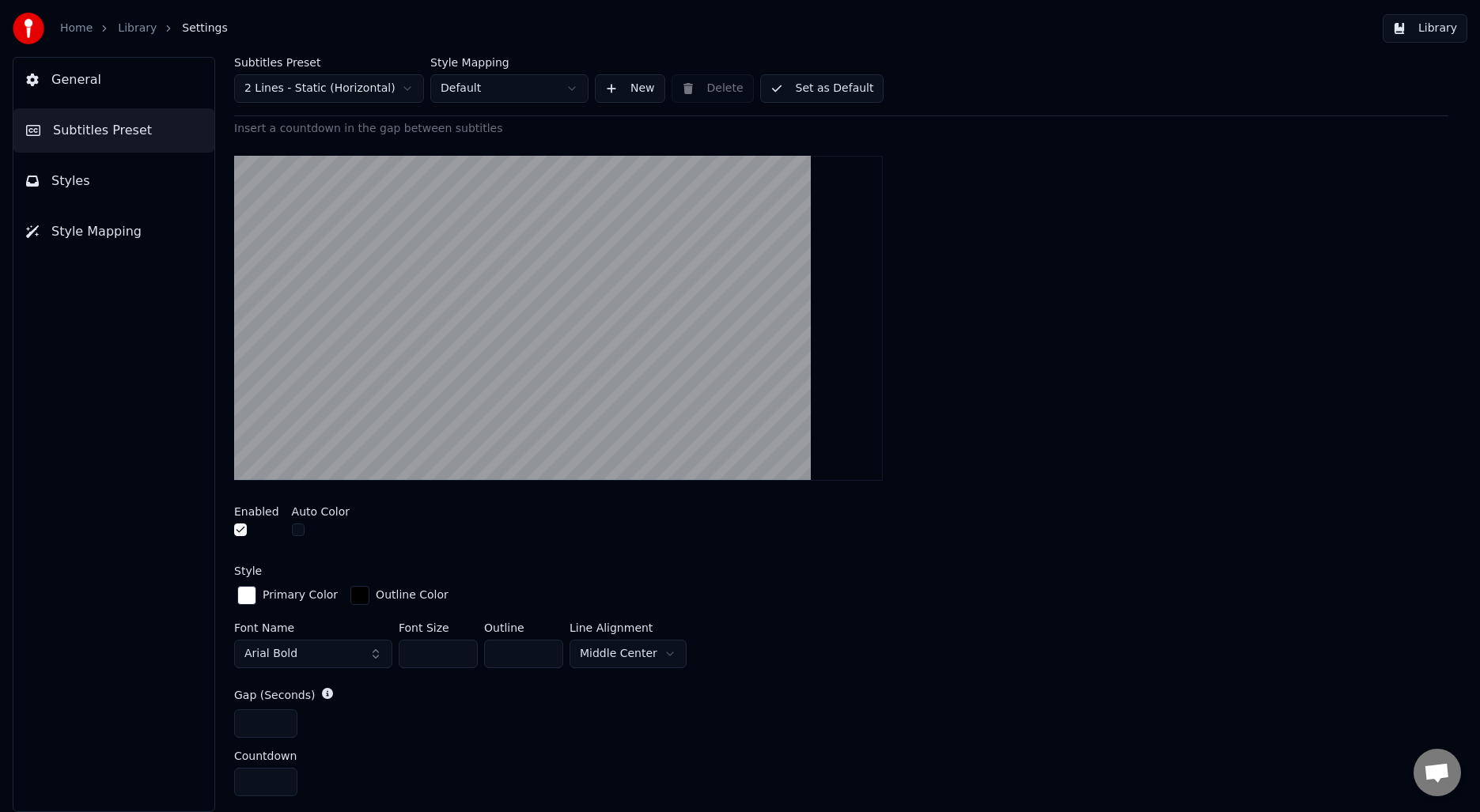
scroll to position [247, 0]
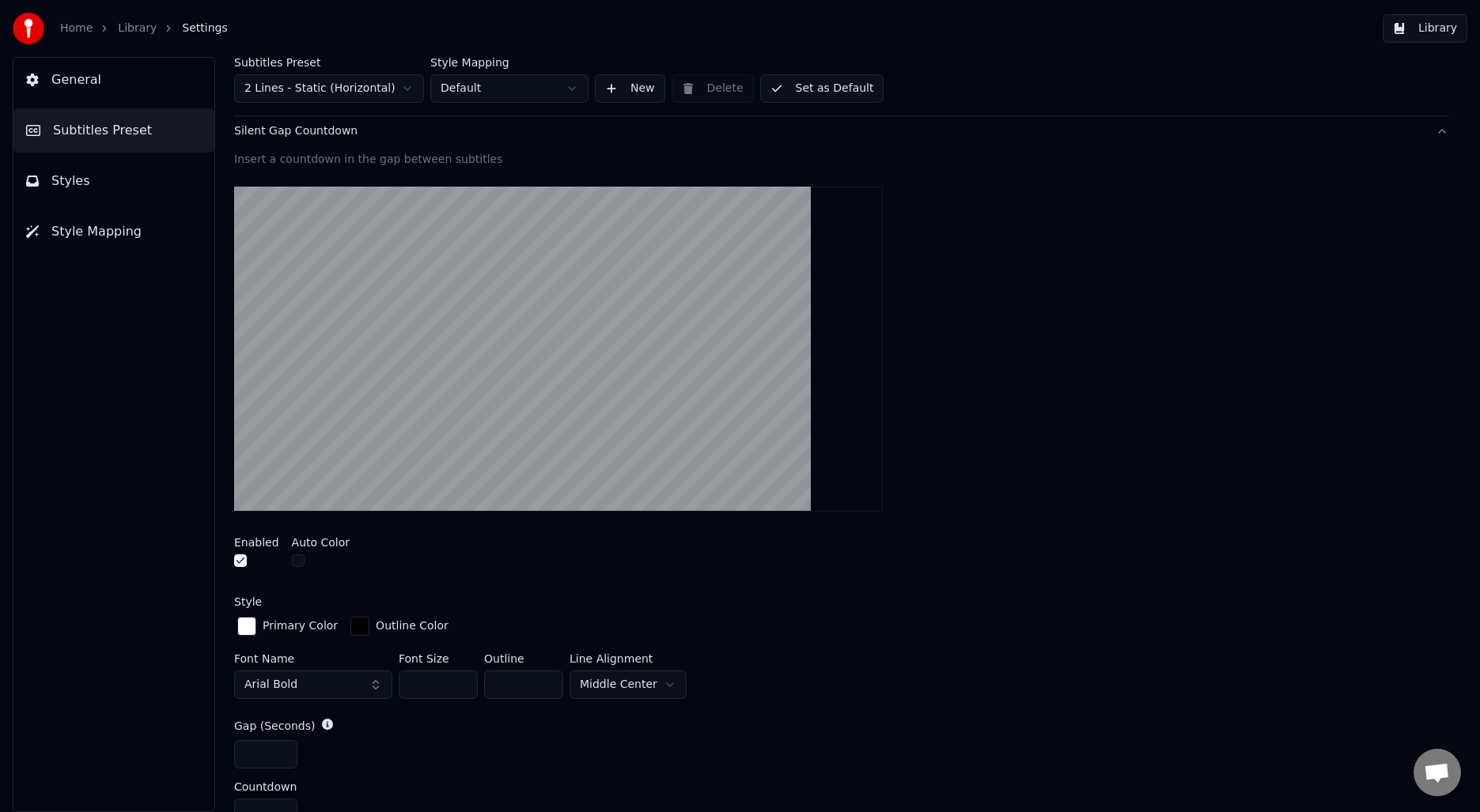
click at [343, 140] on button "Silent Gap Countdown" at bounding box center [841, 130] width 1214 height 41
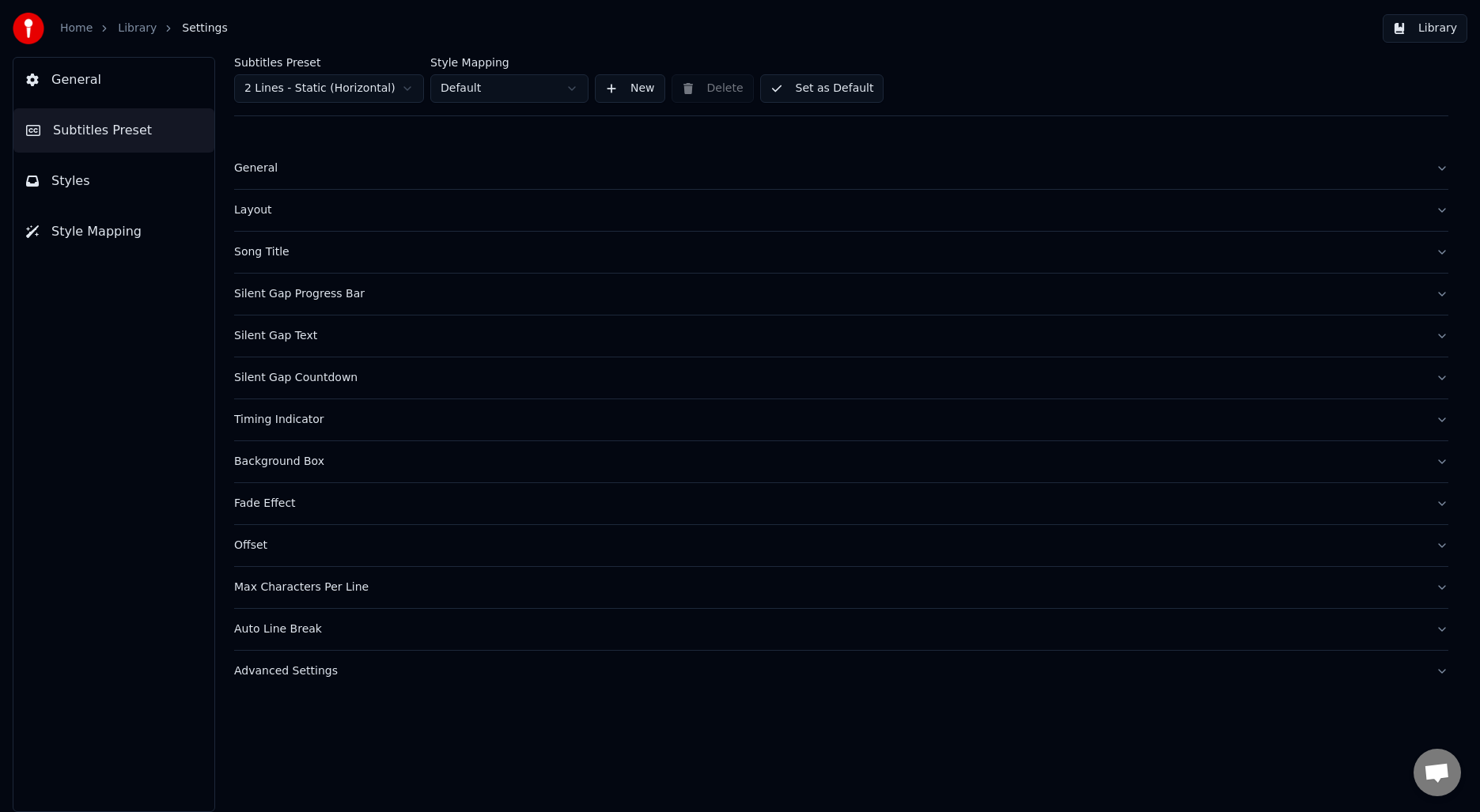
click at [319, 418] on div "Timing Indicator" at bounding box center [829, 419] width 1189 height 15
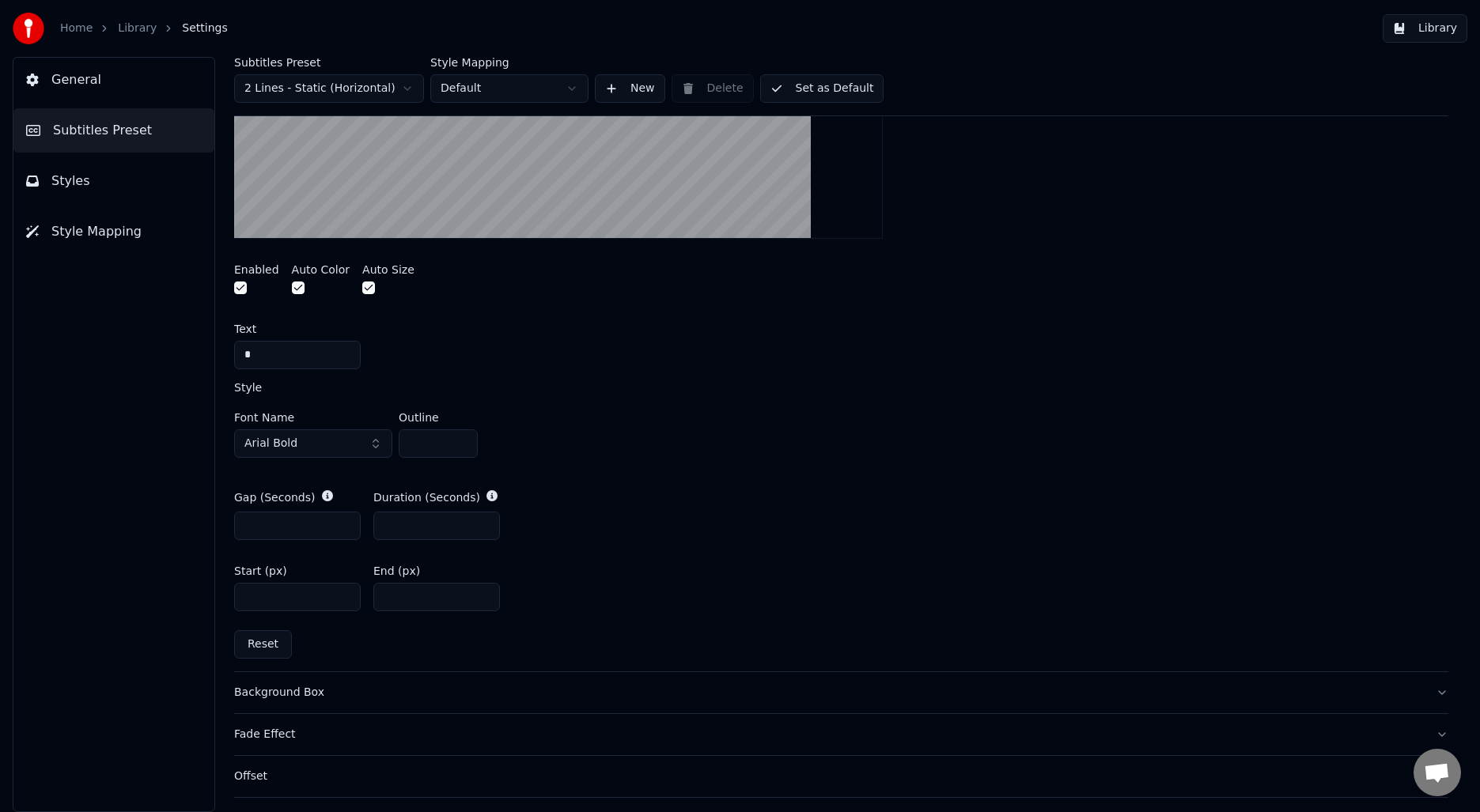
scroll to position [611, 0]
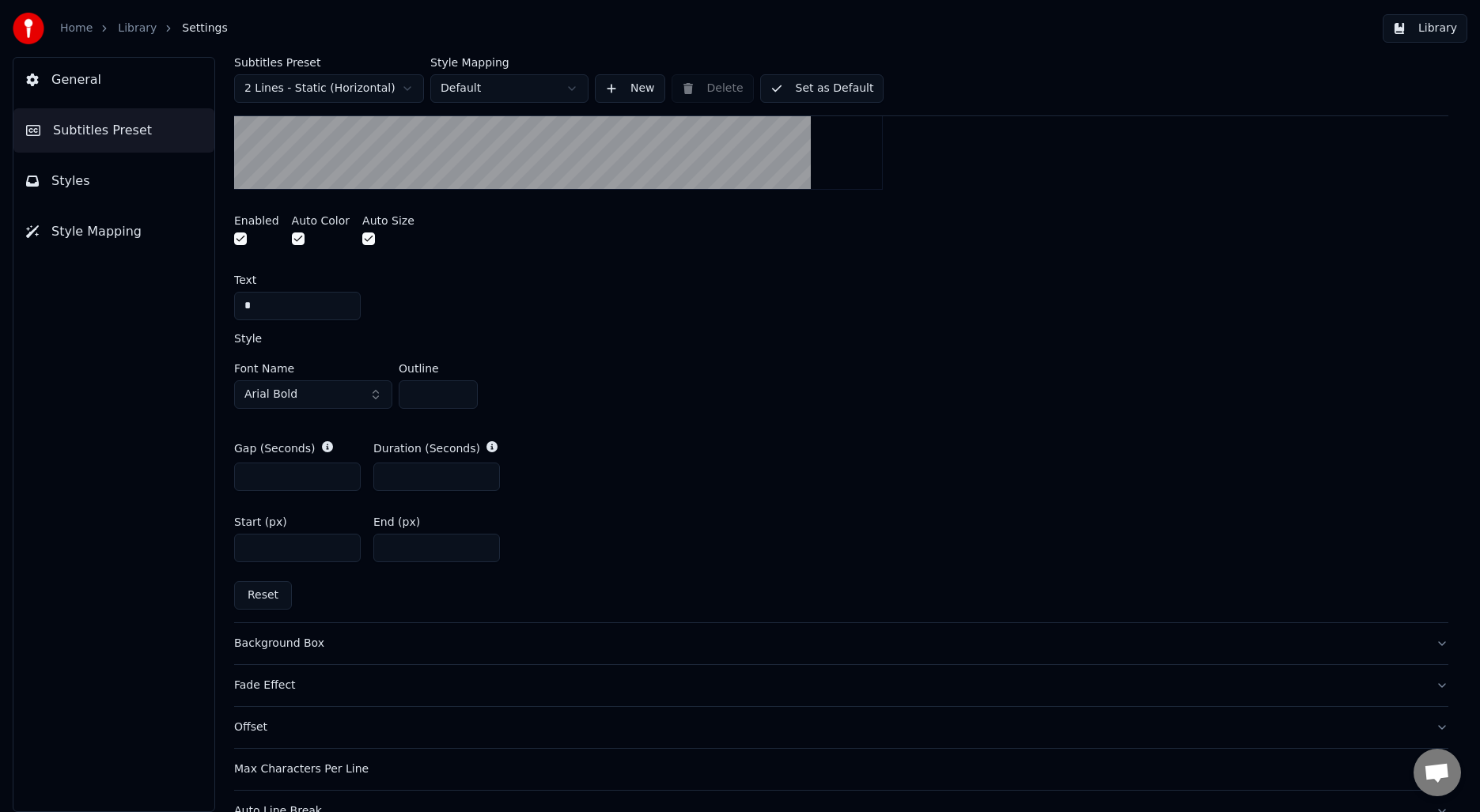
click at [436, 647] on div "Background Box" at bounding box center [829, 642] width 1189 height 15
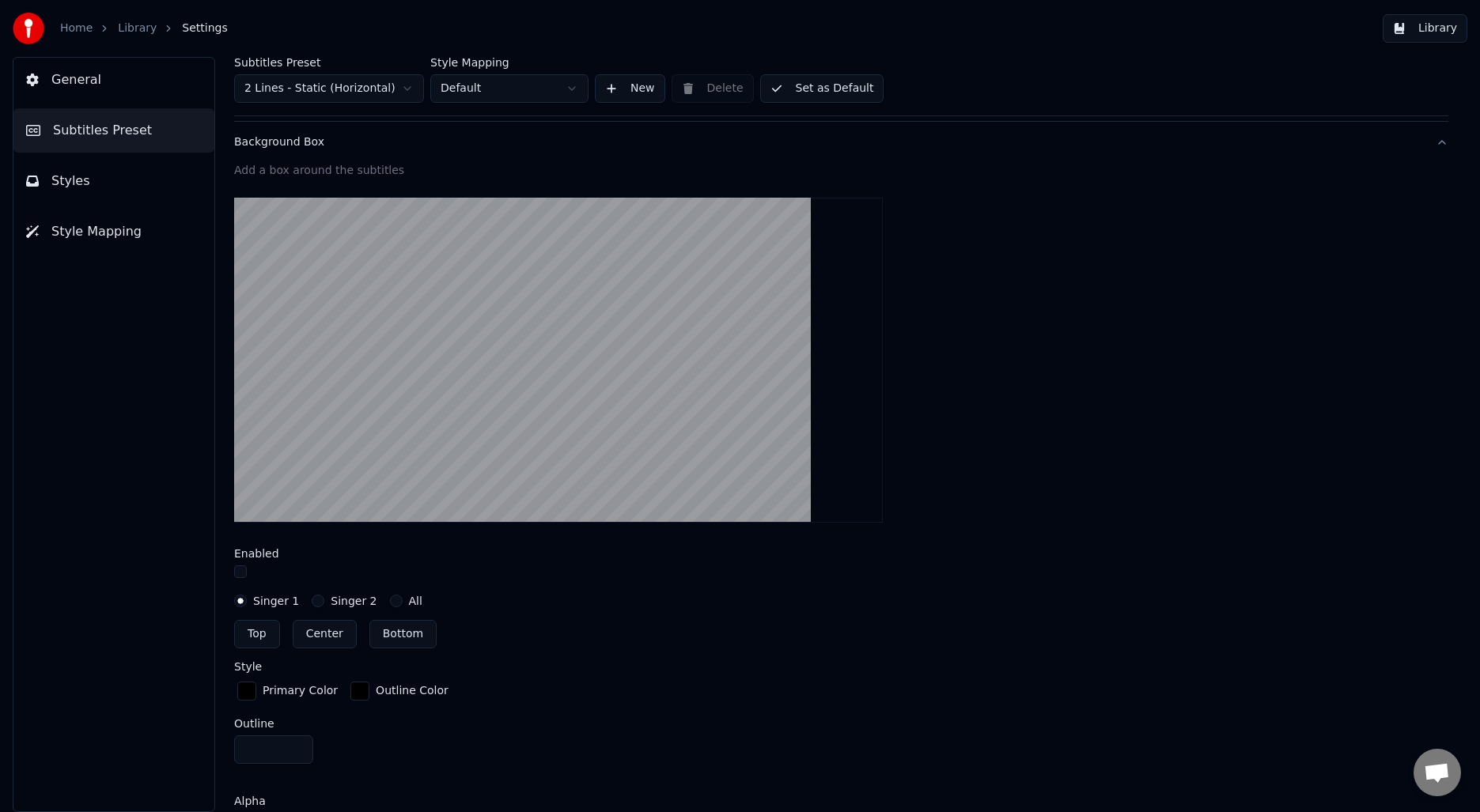
scroll to position [308, 0]
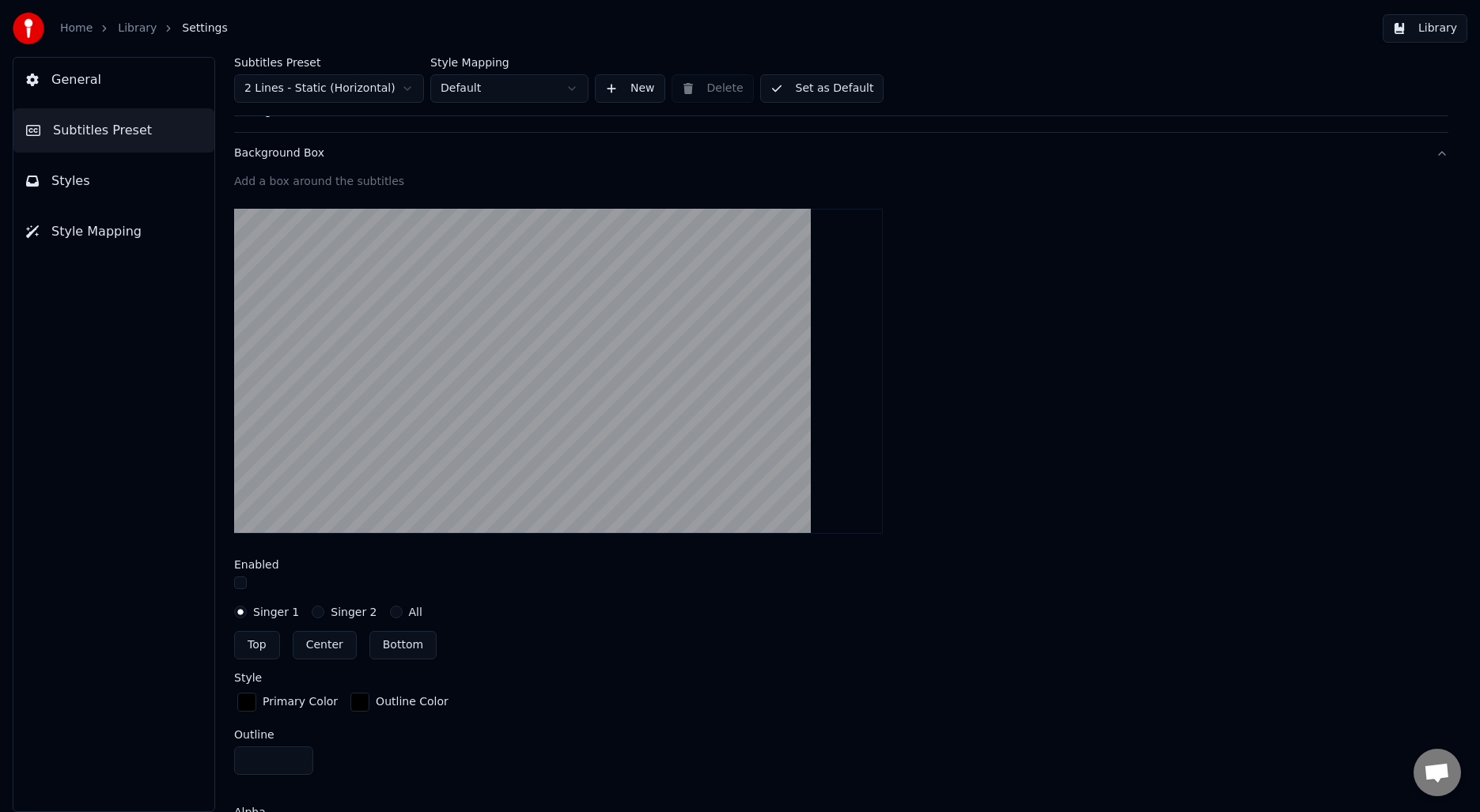
click at [239, 580] on button "button" at bounding box center [241, 582] width 13 height 13
click at [242, 581] on button "button" at bounding box center [241, 582] width 13 height 13
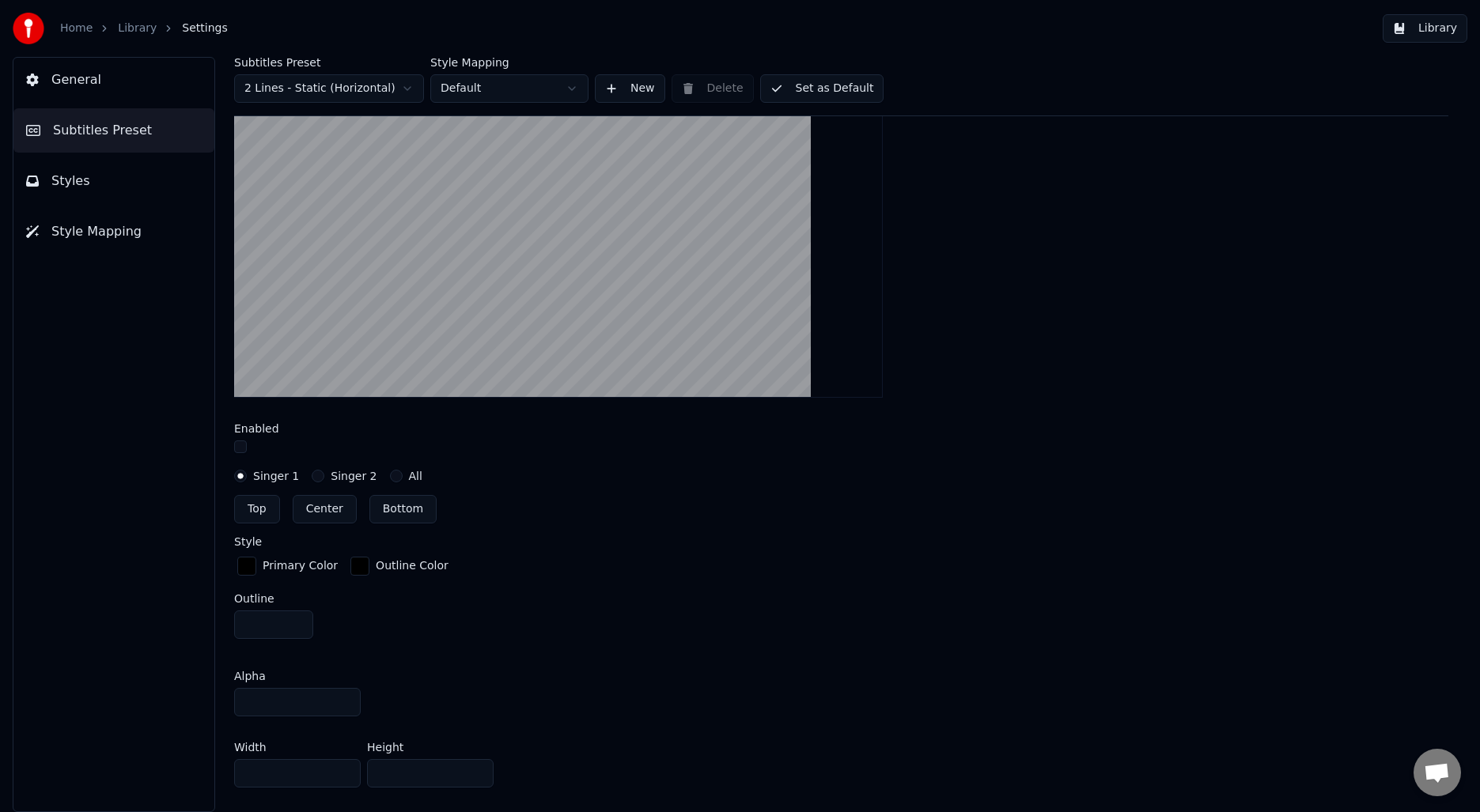
scroll to position [115, 0]
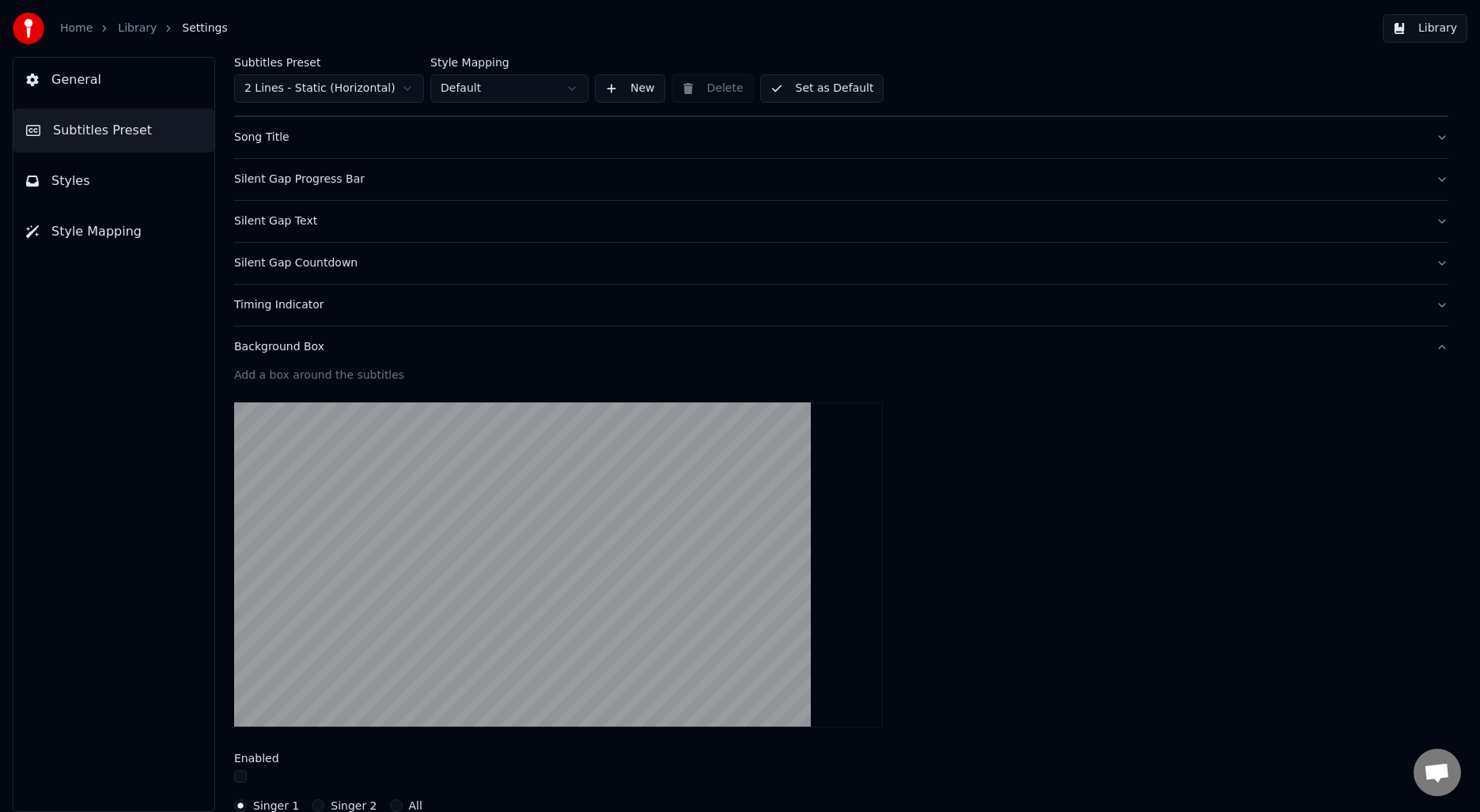
click at [363, 350] on div "Background Box" at bounding box center [829, 346] width 1189 height 15
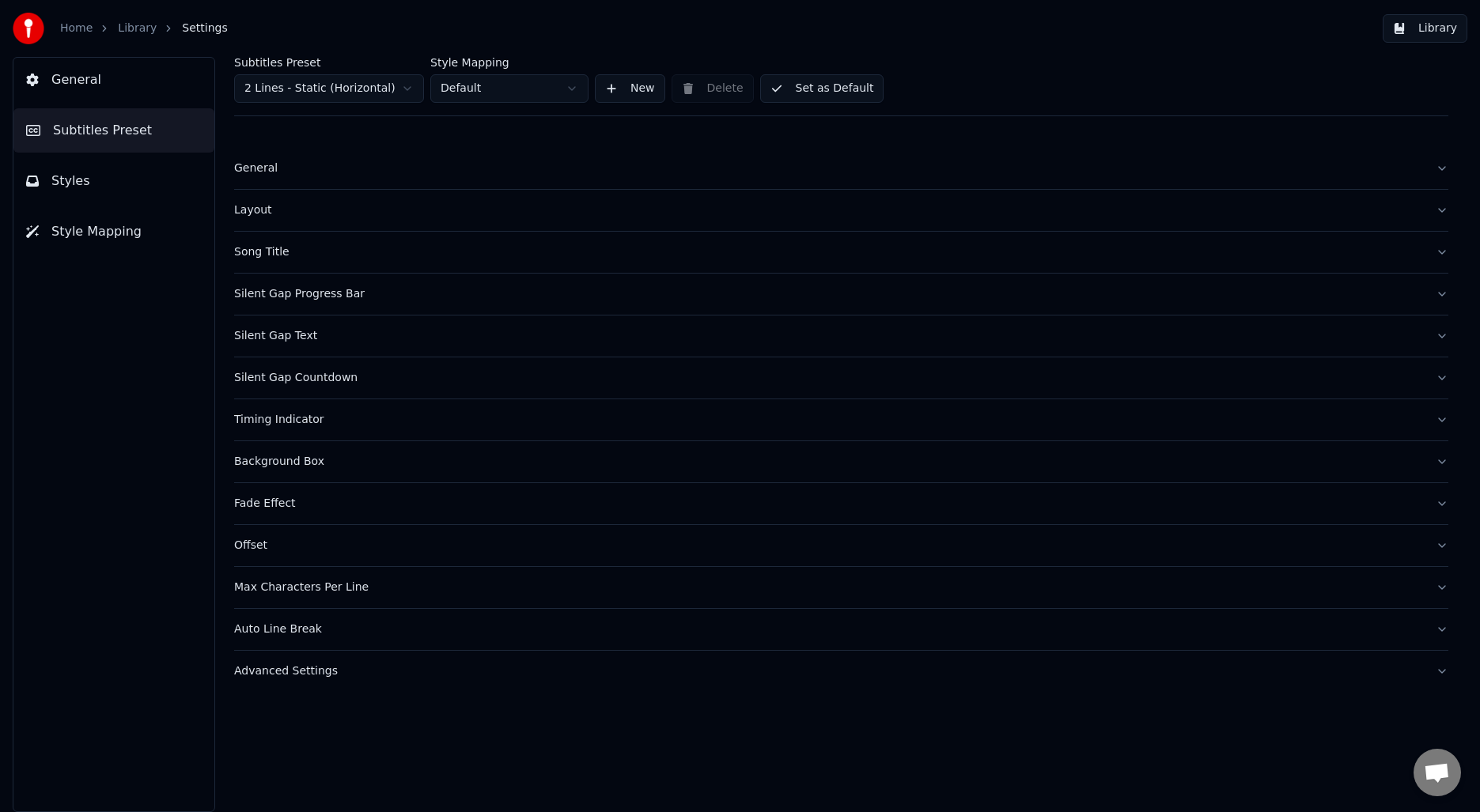
click at [285, 501] on div "Fade Effect" at bounding box center [829, 503] width 1189 height 15
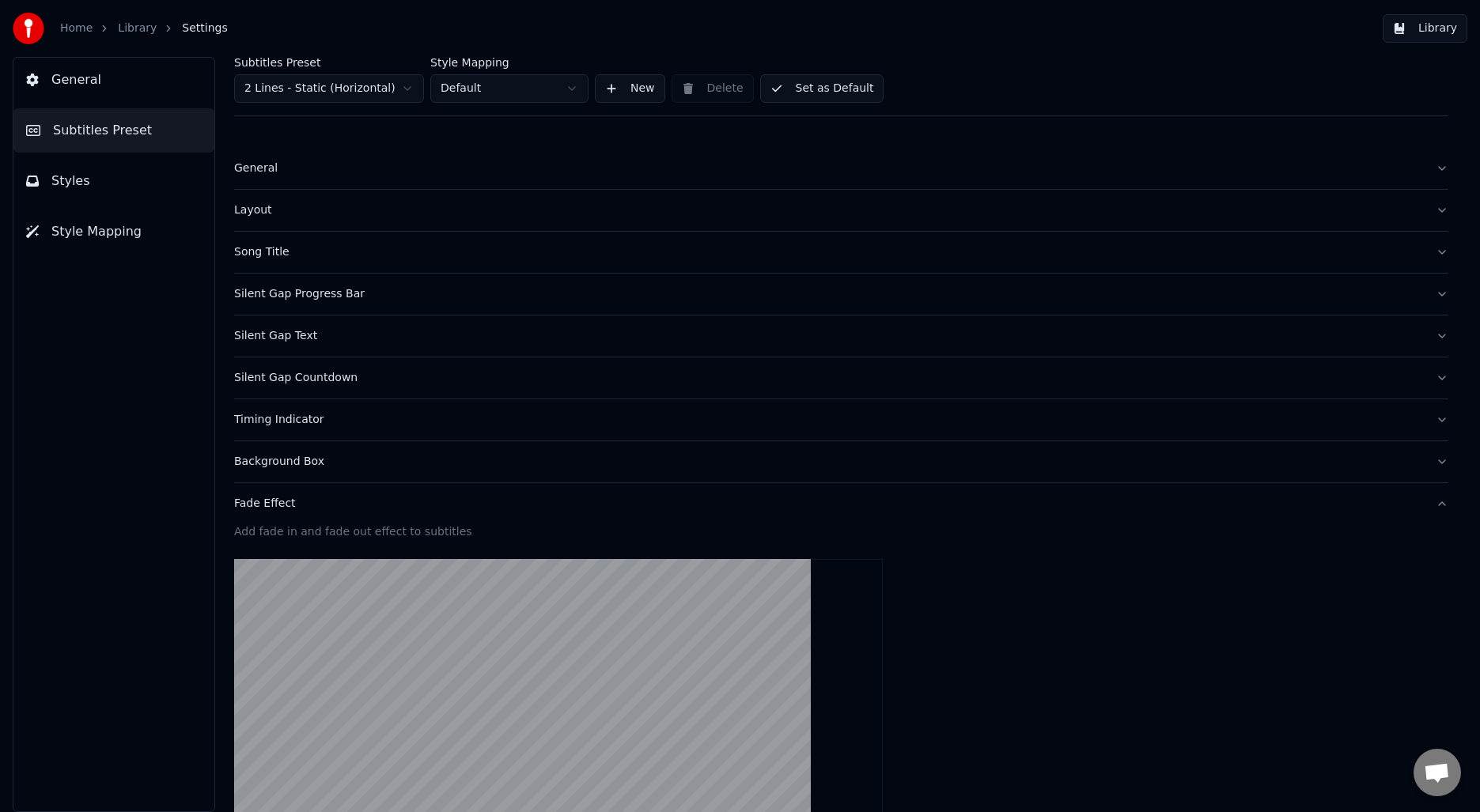
scroll to position [295, 0]
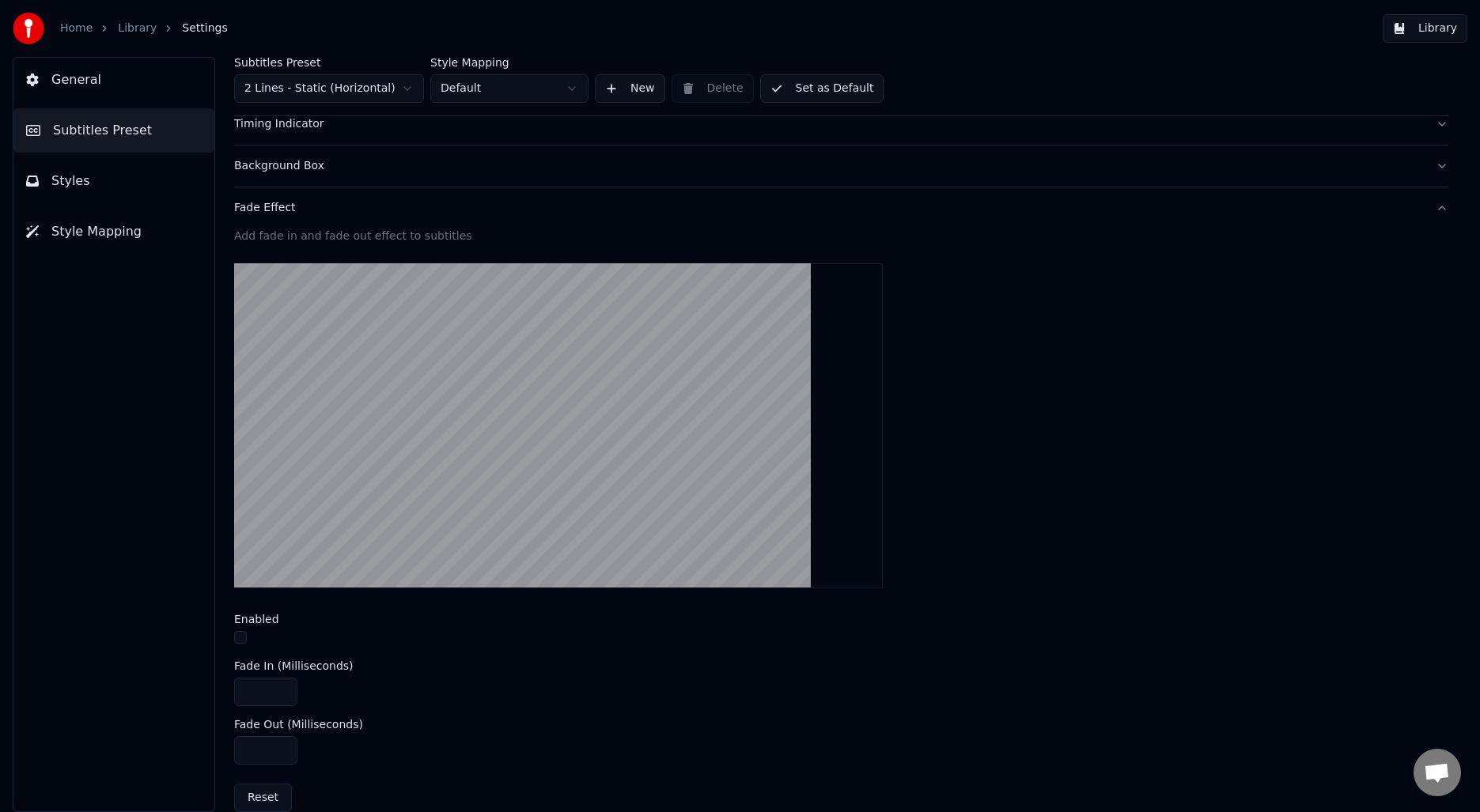
click at [277, 212] on div "Fade Effect" at bounding box center [829, 207] width 1189 height 15
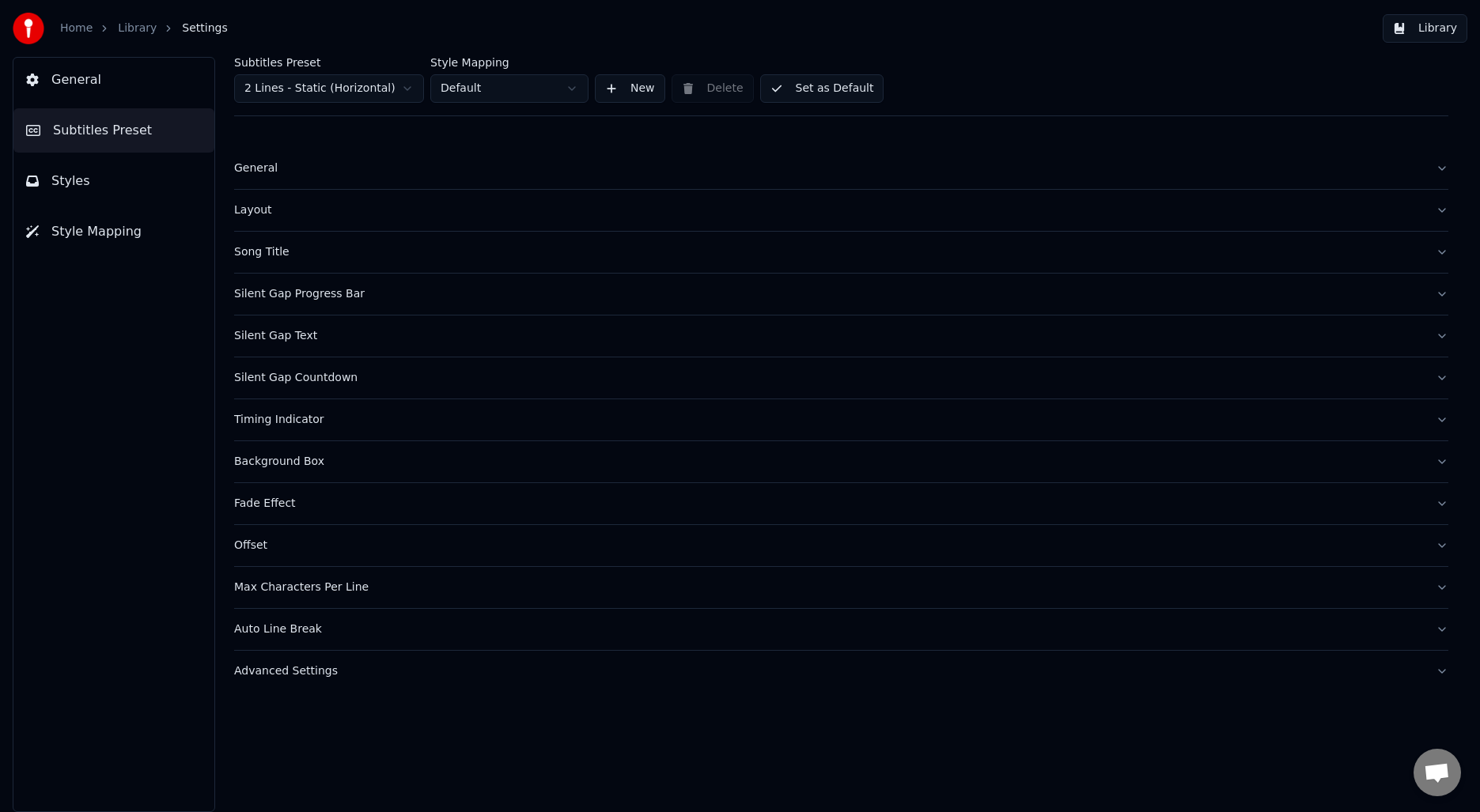
click at [328, 591] on div "Max Characters Per Line" at bounding box center [829, 587] width 1189 height 15
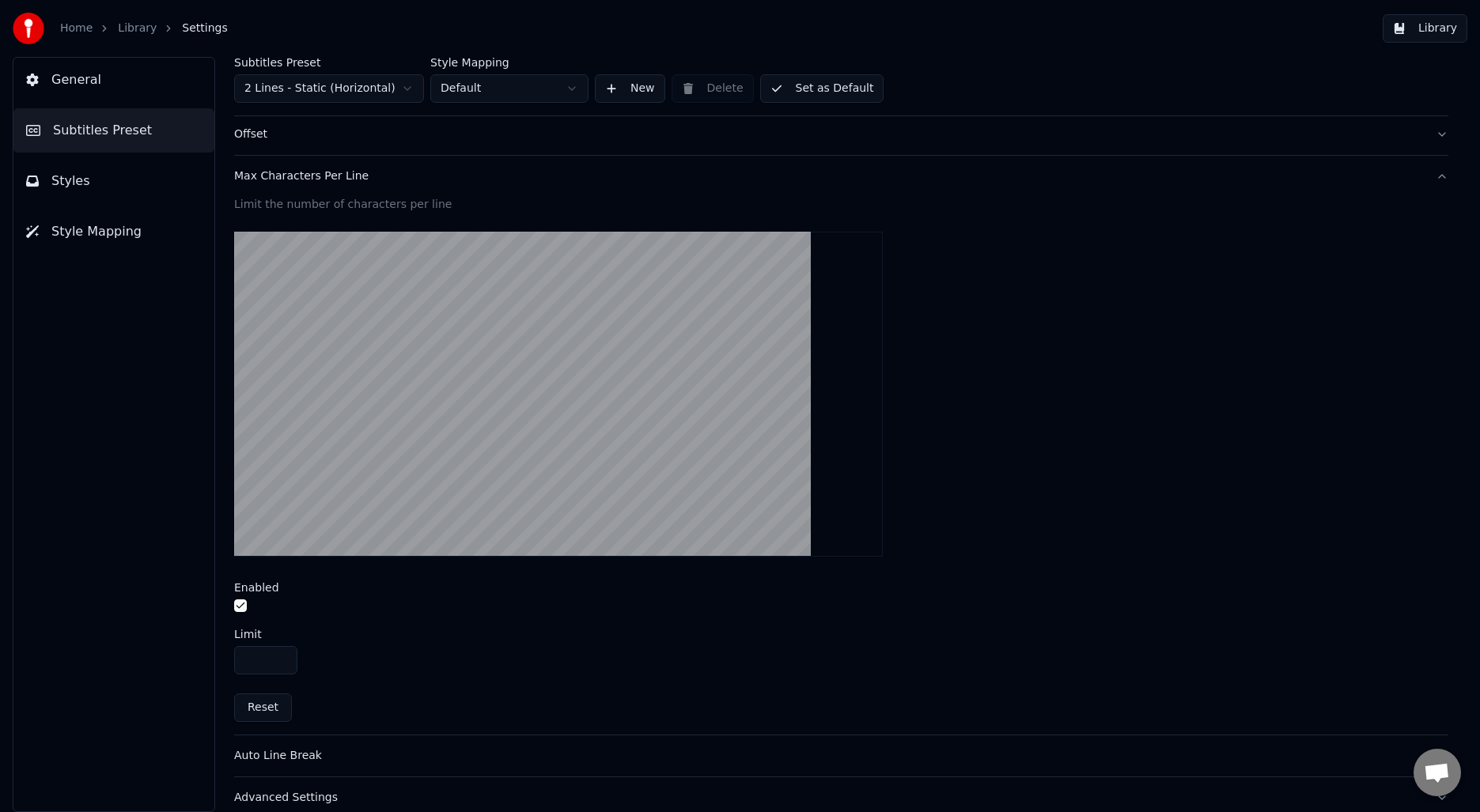
scroll to position [428, 0]
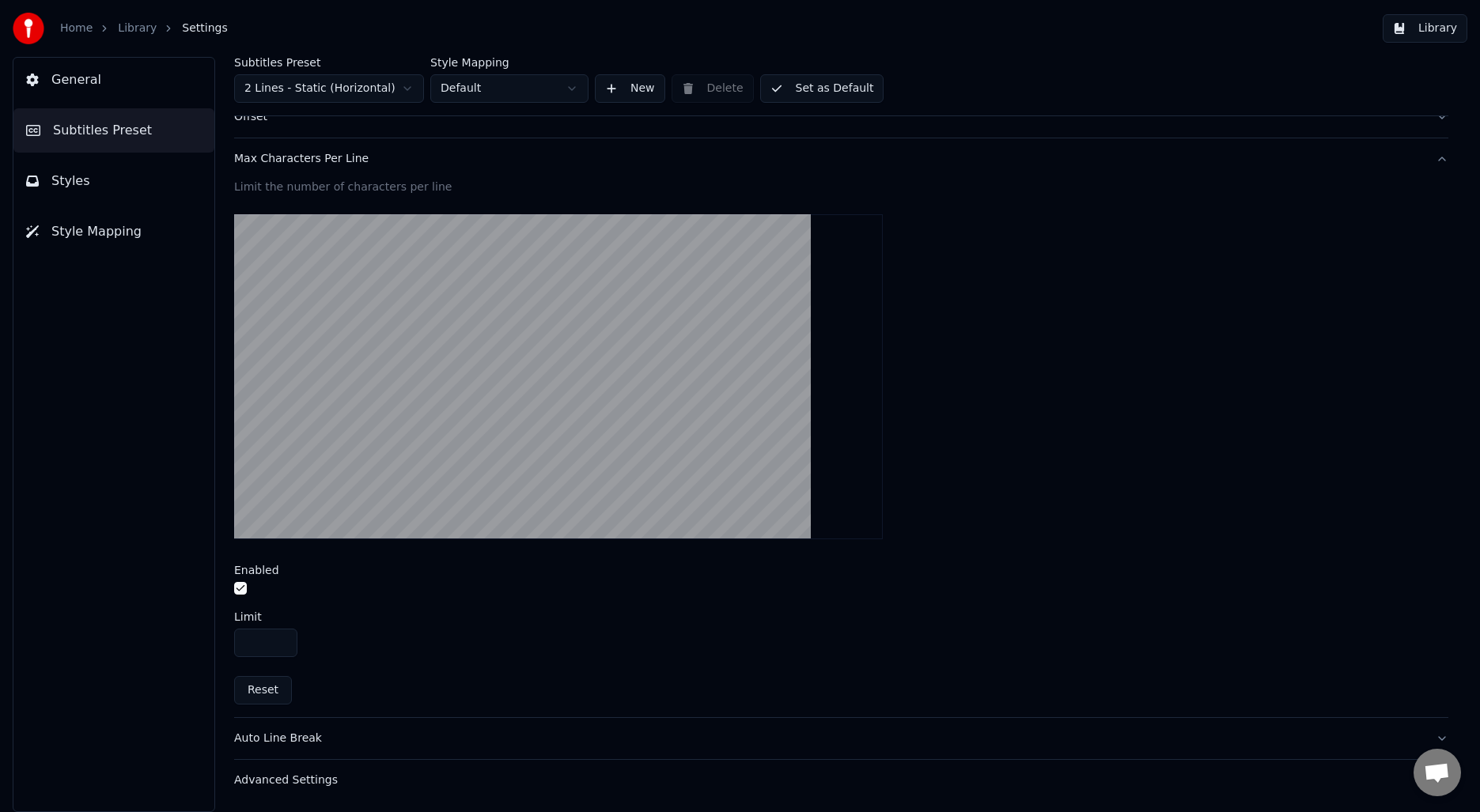
click at [343, 162] on div "Max Characters Per Line" at bounding box center [829, 159] width 1189 height 15
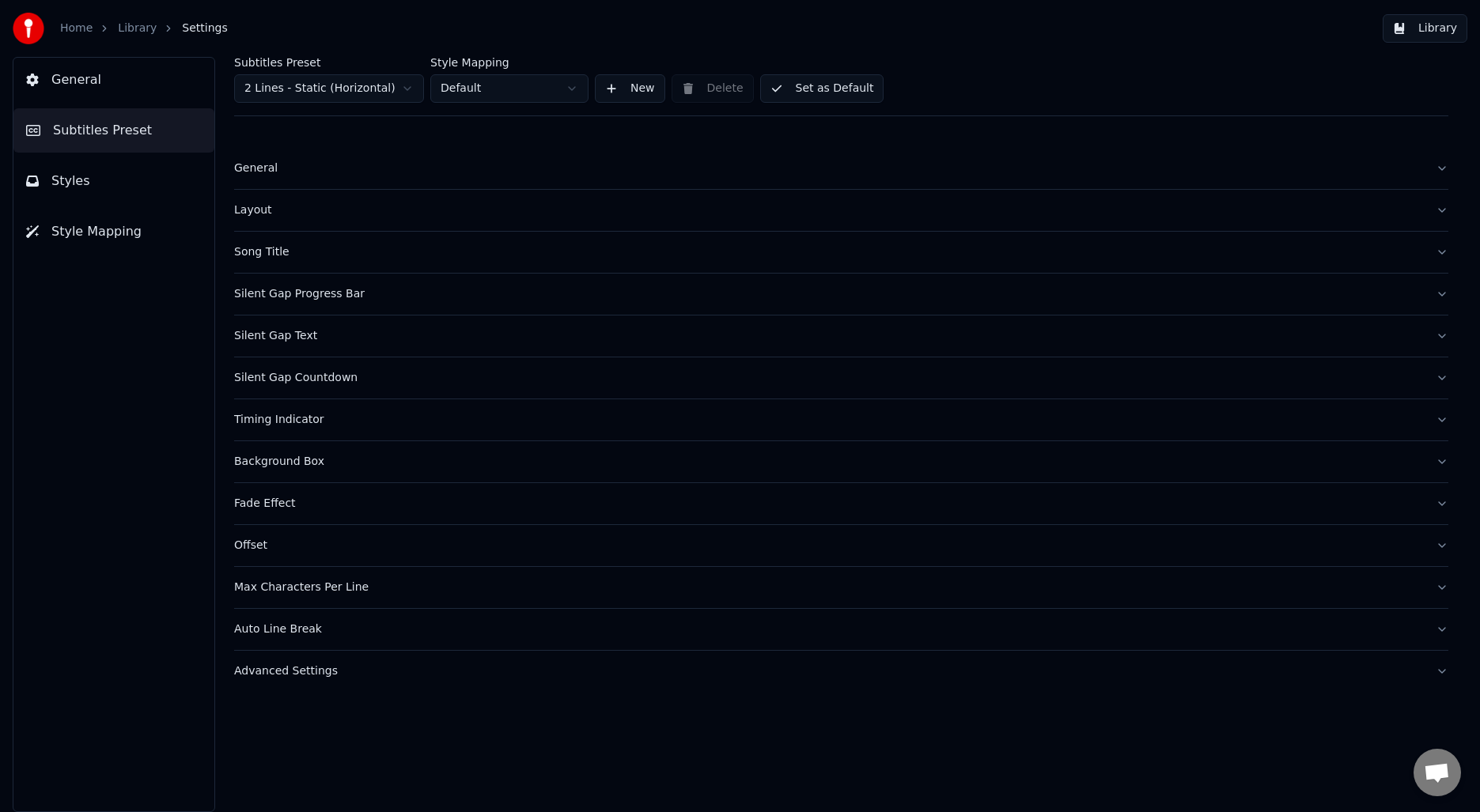
click at [270, 669] on div "Advanced Settings" at bounding box center [829, 671] width 1189 height 15
click at [267, 671] on div "Advanced Settings" at bounding box center [829, 671] width 1189 height 15
click at [270, 627] on div "Auto Line Break" at bounding box center [829, 629] width 1189 height 15
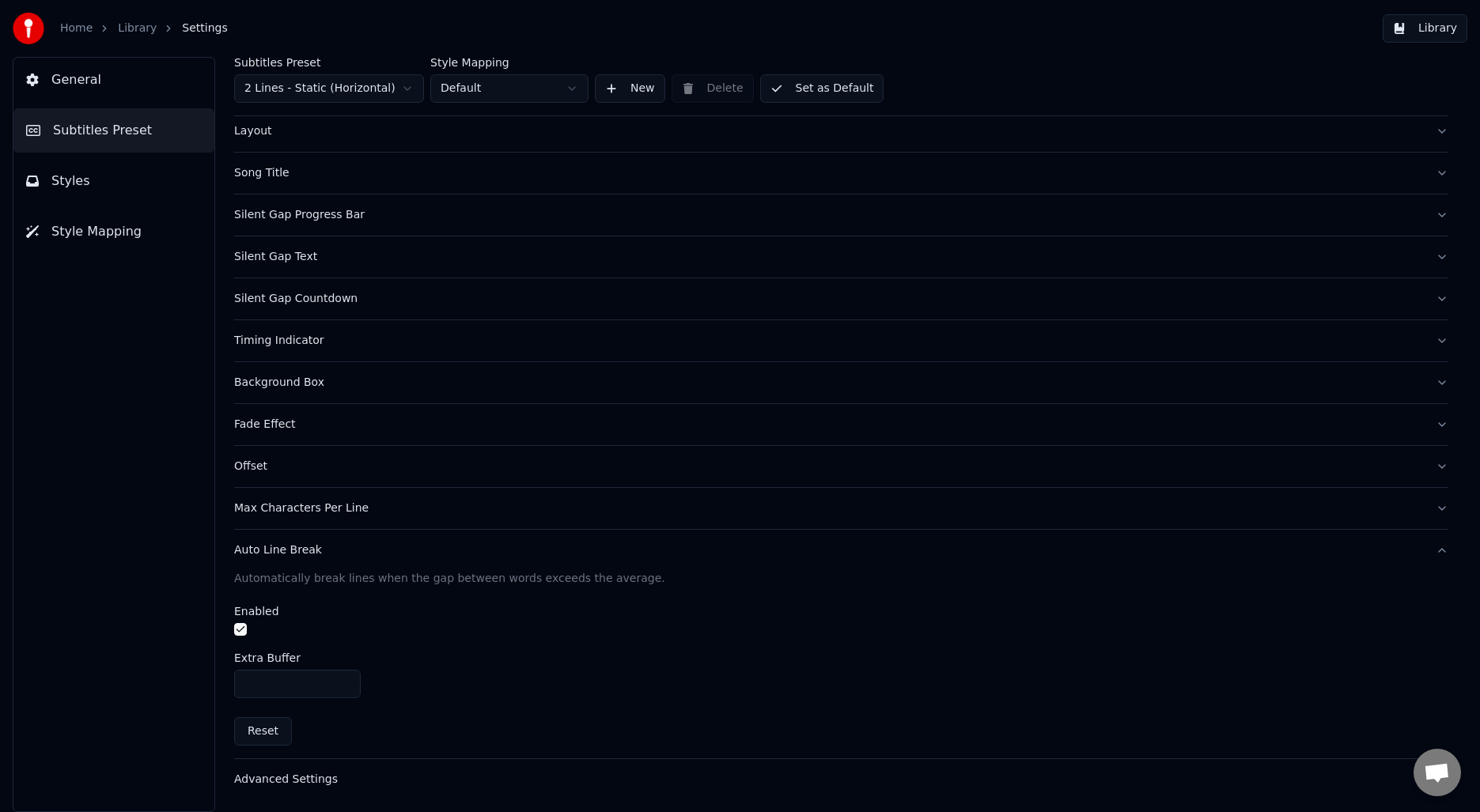
click at [274, 557] on div "Auto Line Break" at bounding box center [829, 550] width 1189 height 15
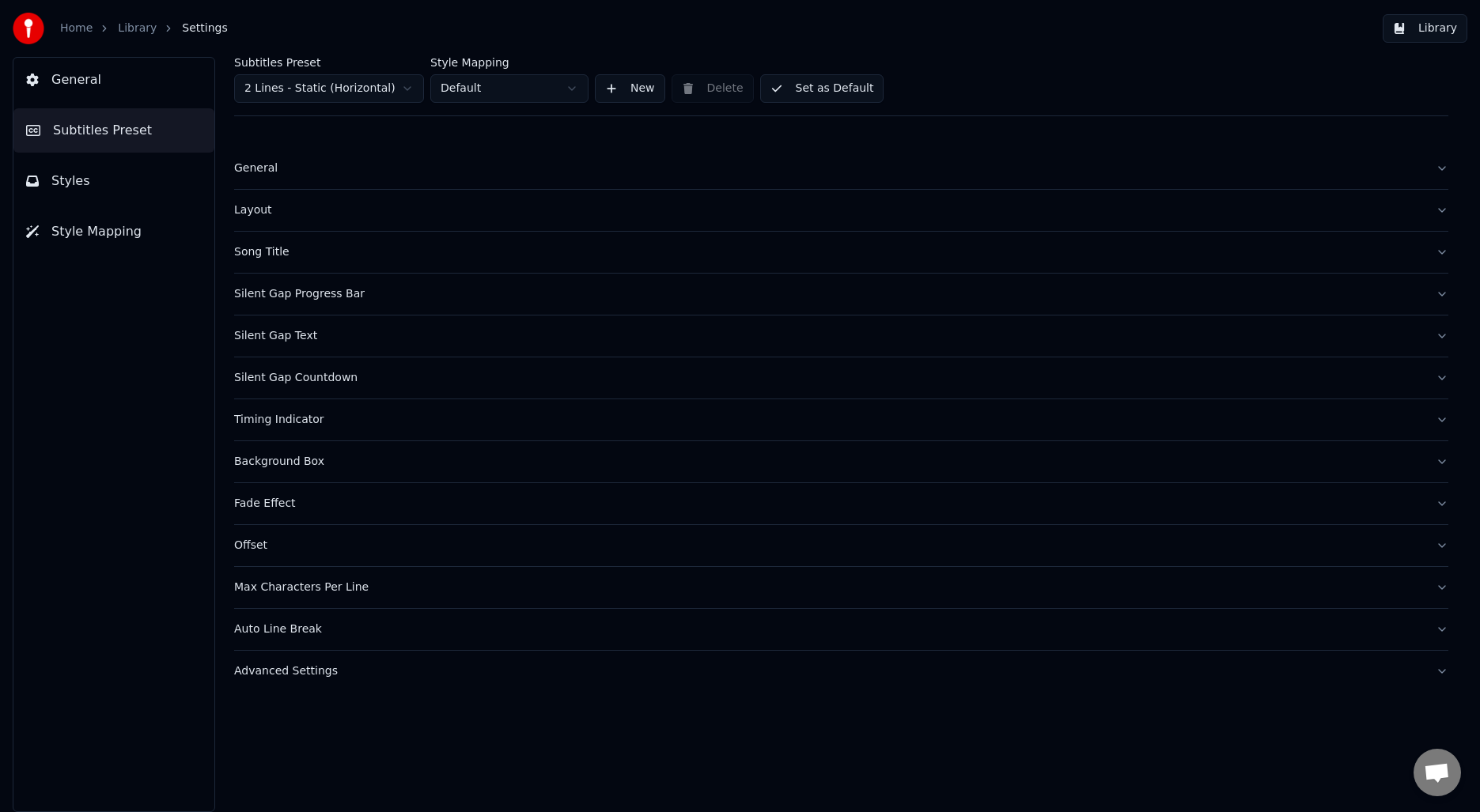
click at [129, 83] on button "General" at bounding box center [114, 79] width 201 height 45
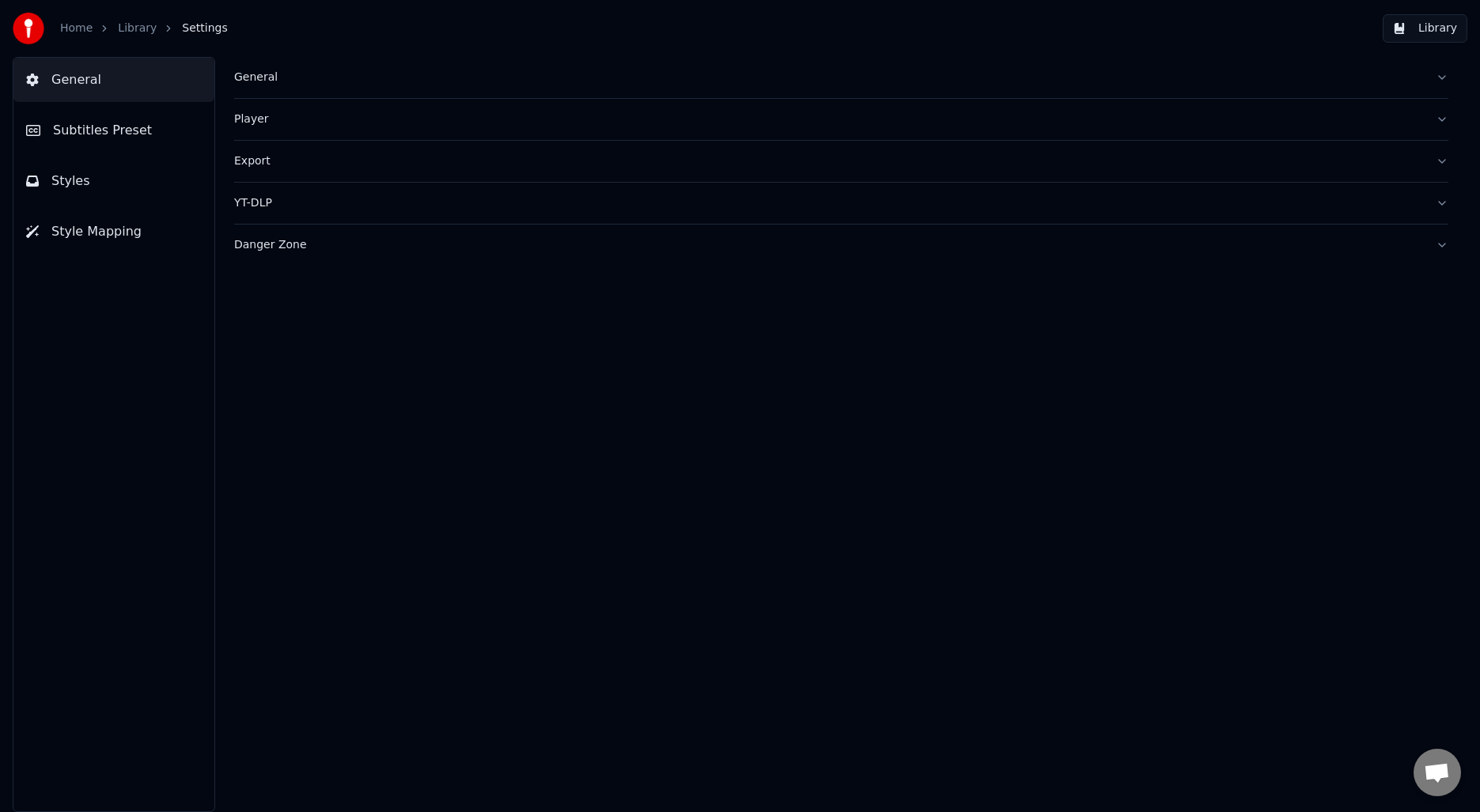
click at [723, 289] on div "General Player Export YT-DLP Danger Zone" at bounding box center [841, 434] width 1278 height 755
click at [142, 32] on link "Library" at bounding box center [137, 28] width 39 height 15
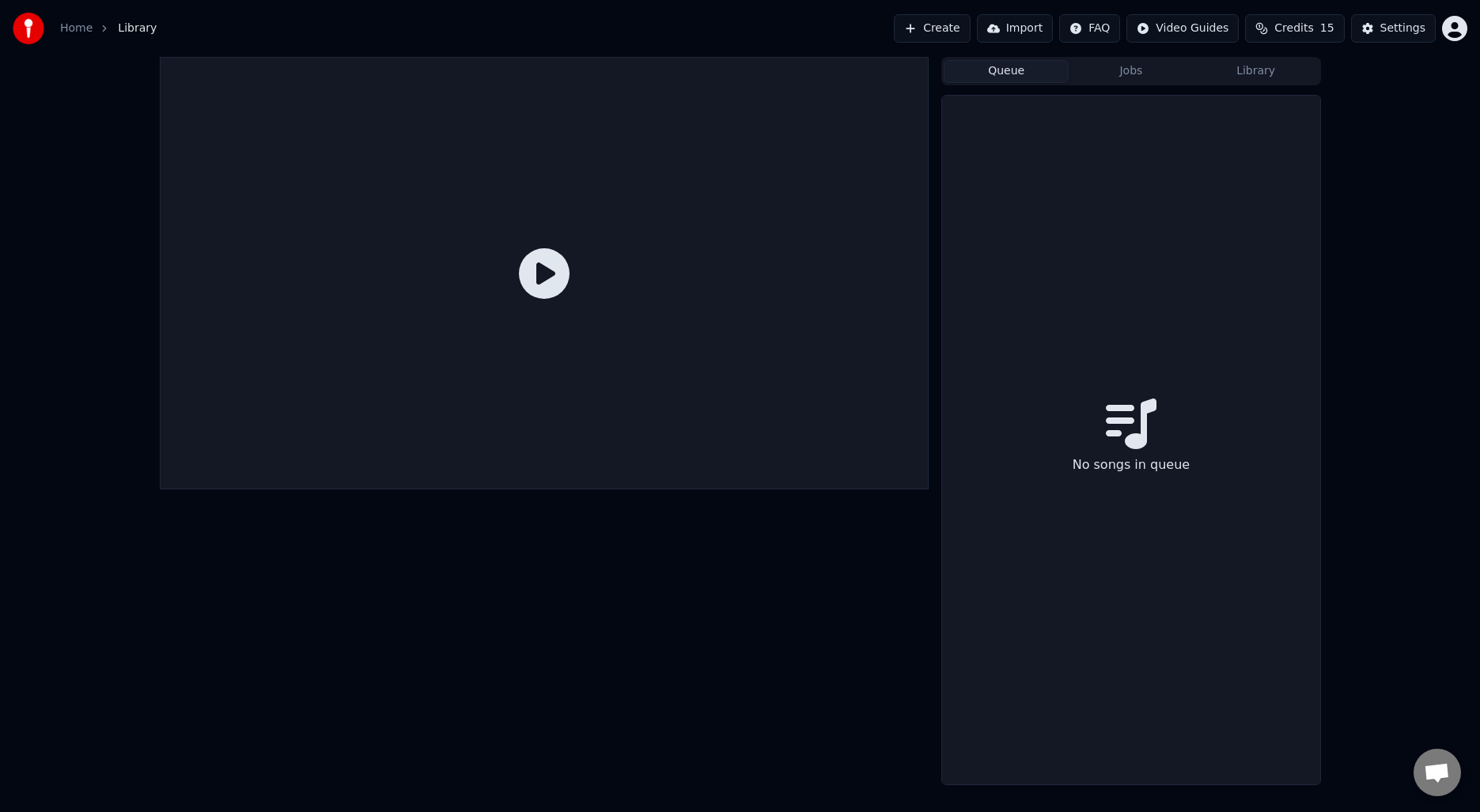
click at [1020, 70] on button "Queue" at bounding box center [1006, 71] width 125 height 23
click at [968, 28] on button "Create" at bounding box center [932, 28] width 77 height 28
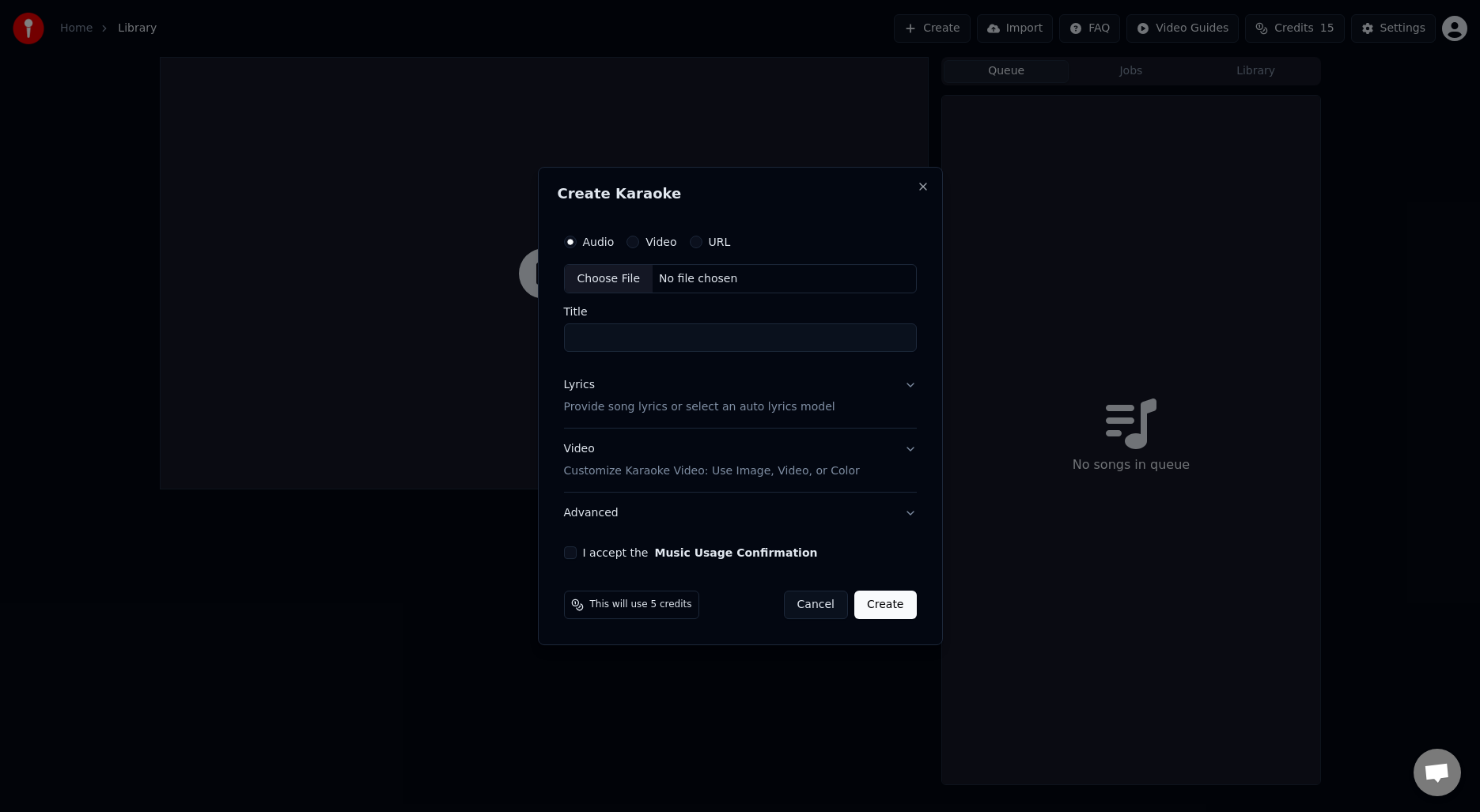
click at [558, 287] on div "Audio Video URL Choose File No file chosen Title Lyrics Provide song lyrics or …" at bounding box center [740, 393] width 366 height 346
click at [577, 281] on div "Choose File" at bounding box center [608, 279] width 88 height 28
type input "**********"
click at [844, 378] on button "Lyrics Provide song lyrics or select an auto lyrics model" at bounding box center [740, 396] width 359 height 63
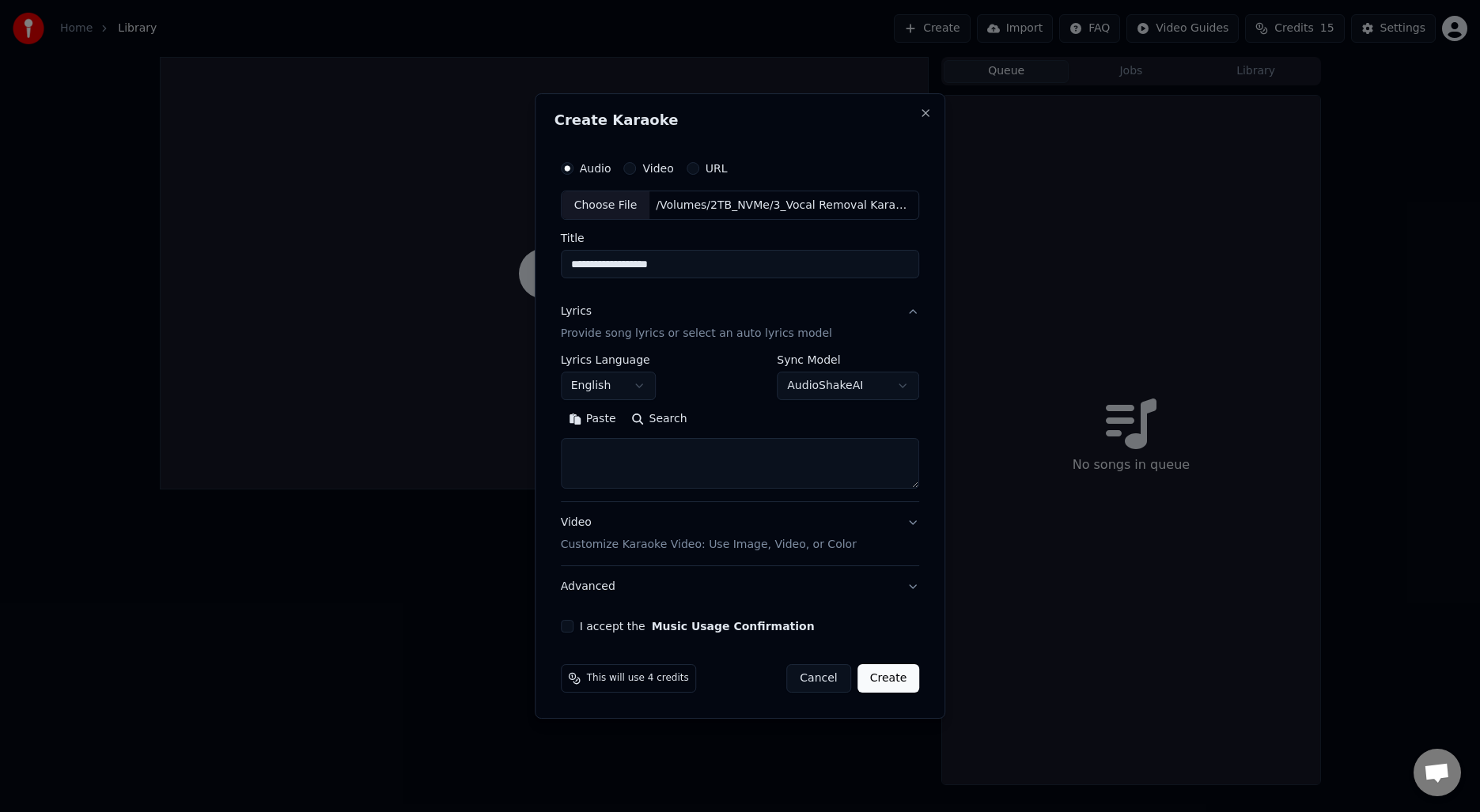
click at [652, 421] on button "Search" at bounding box center [659, 420] width 71 height 26
type textarea "**********"
click at [739, 419] on button "Expand" at bounding box center [731, 420] width 75 height 26
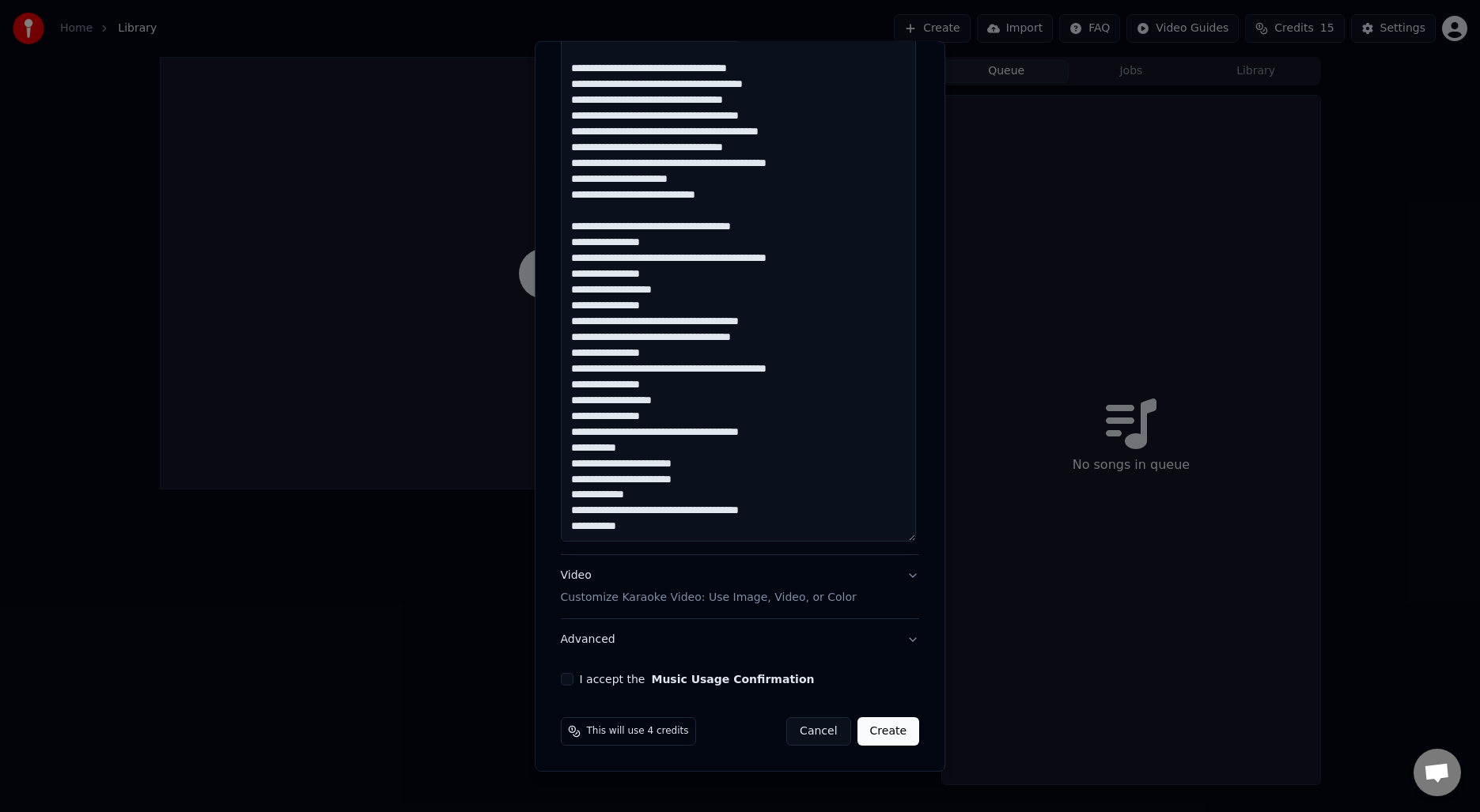
scroll to position [868, 0]
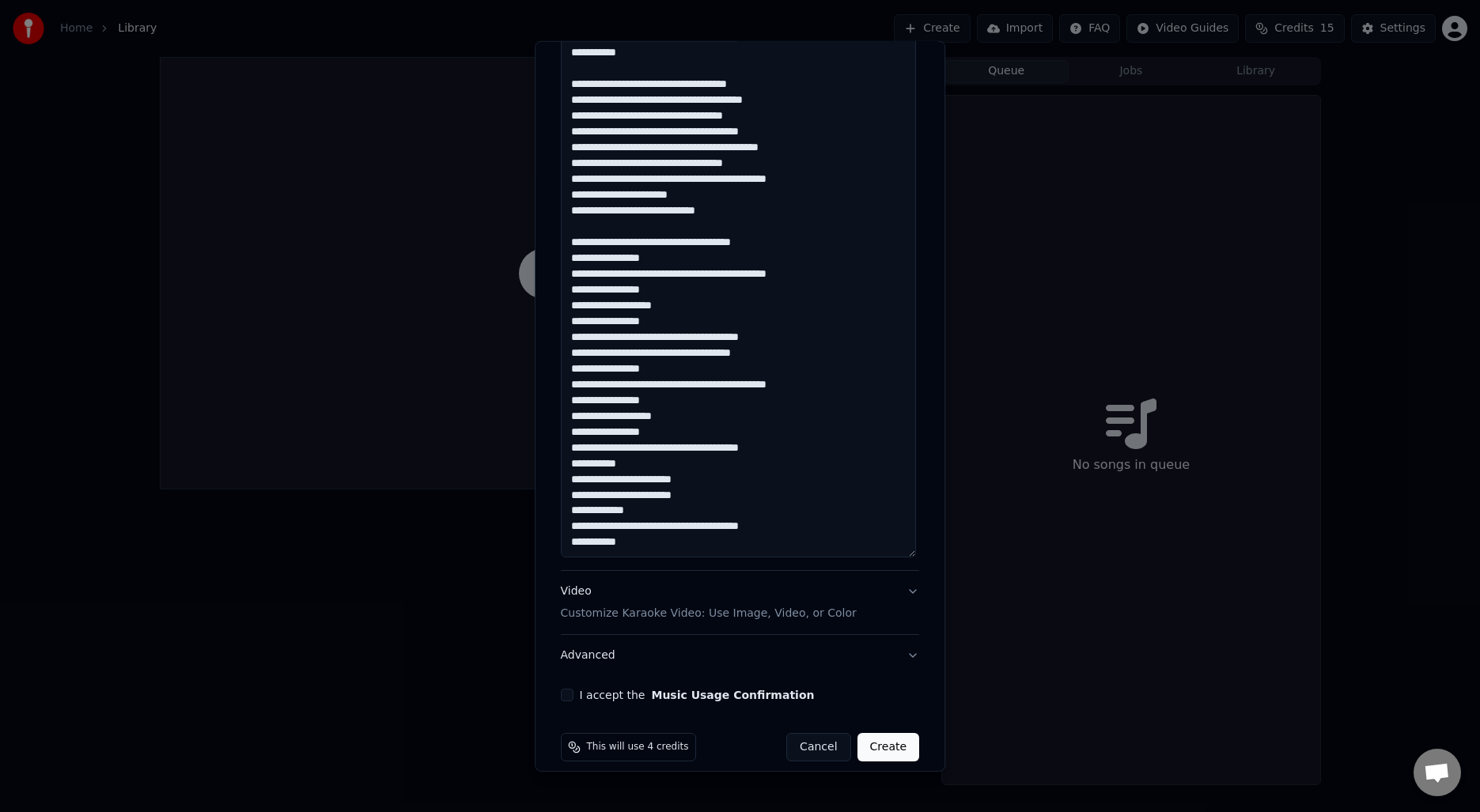
click at [771, 594] on div "Video Customize Karaoke Video: Use Image, Video, or Color" at bounding box center [709, 602] width 295 height 38
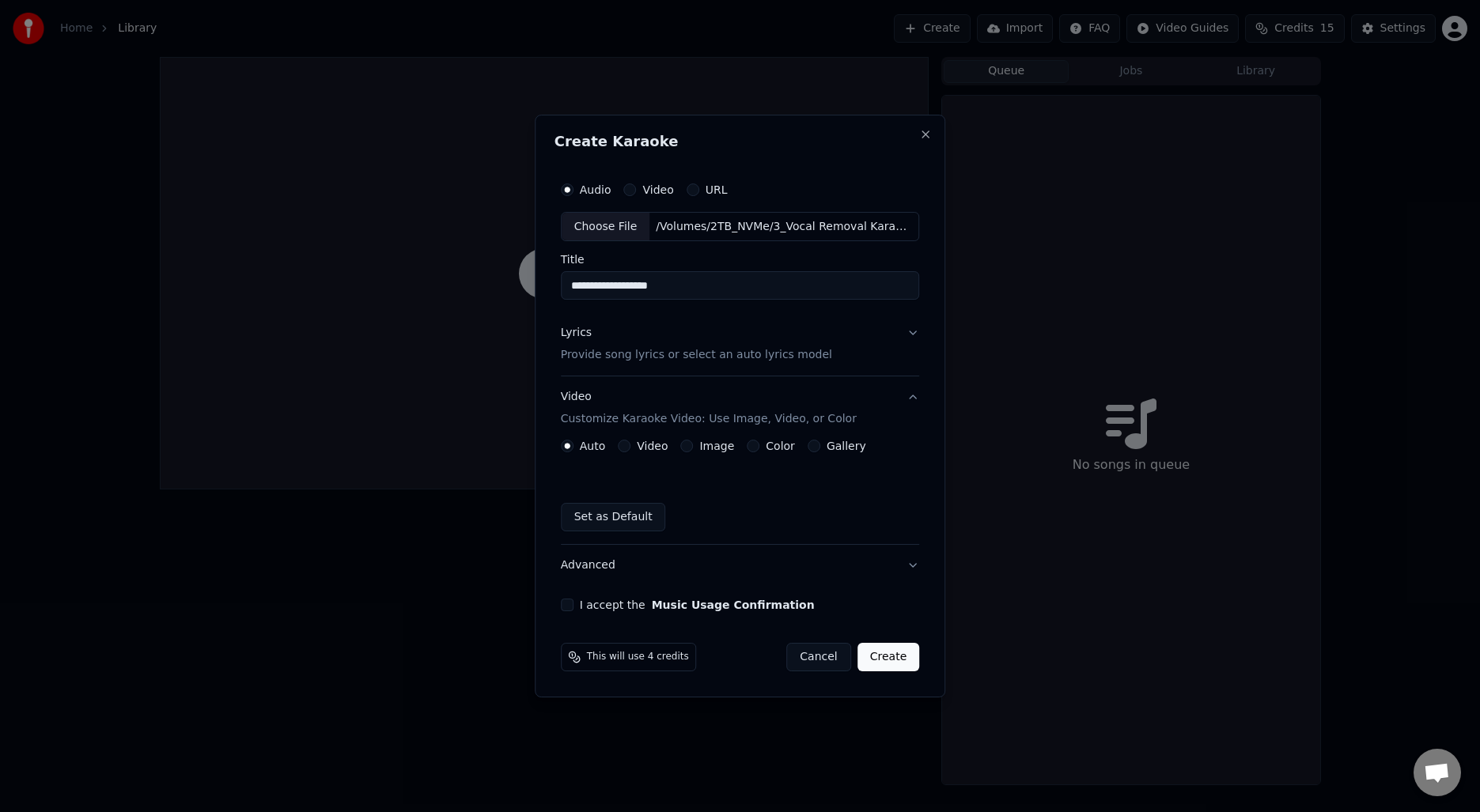
click at [754, 448] on button "Color" at bounding box center [753, 446] width 13 height 13
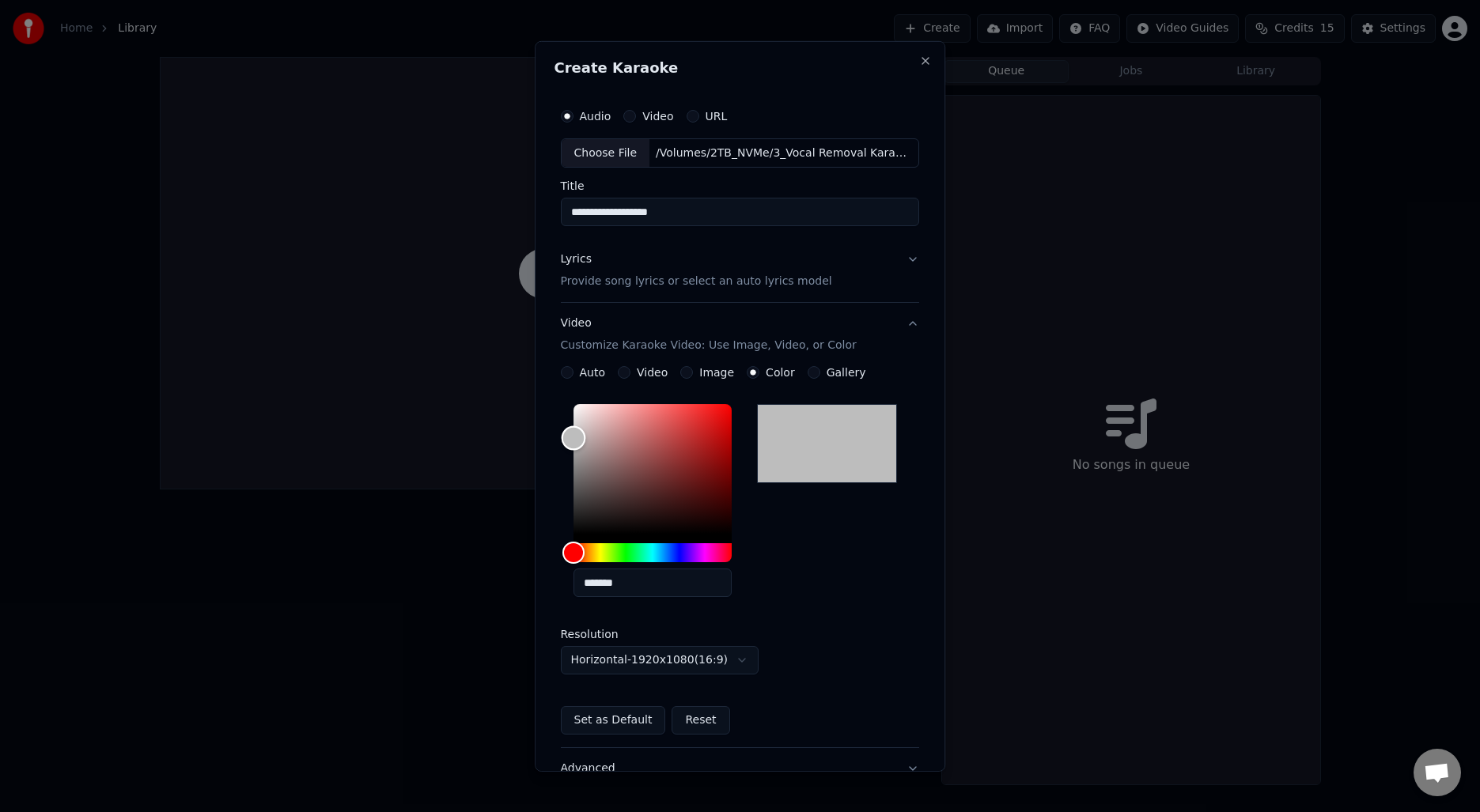
type input "*******"
drag, startPoint x: 574, startPoint y: 531, endPoint x: 516, endPoint y: 642, distance: 125.2
click at [516, 642] on body "**********" at bounding box center [740, 406] width 1480 height 812
click at [831, 615] on div "**********" at bounding box center [740, 536] width 359 height 277
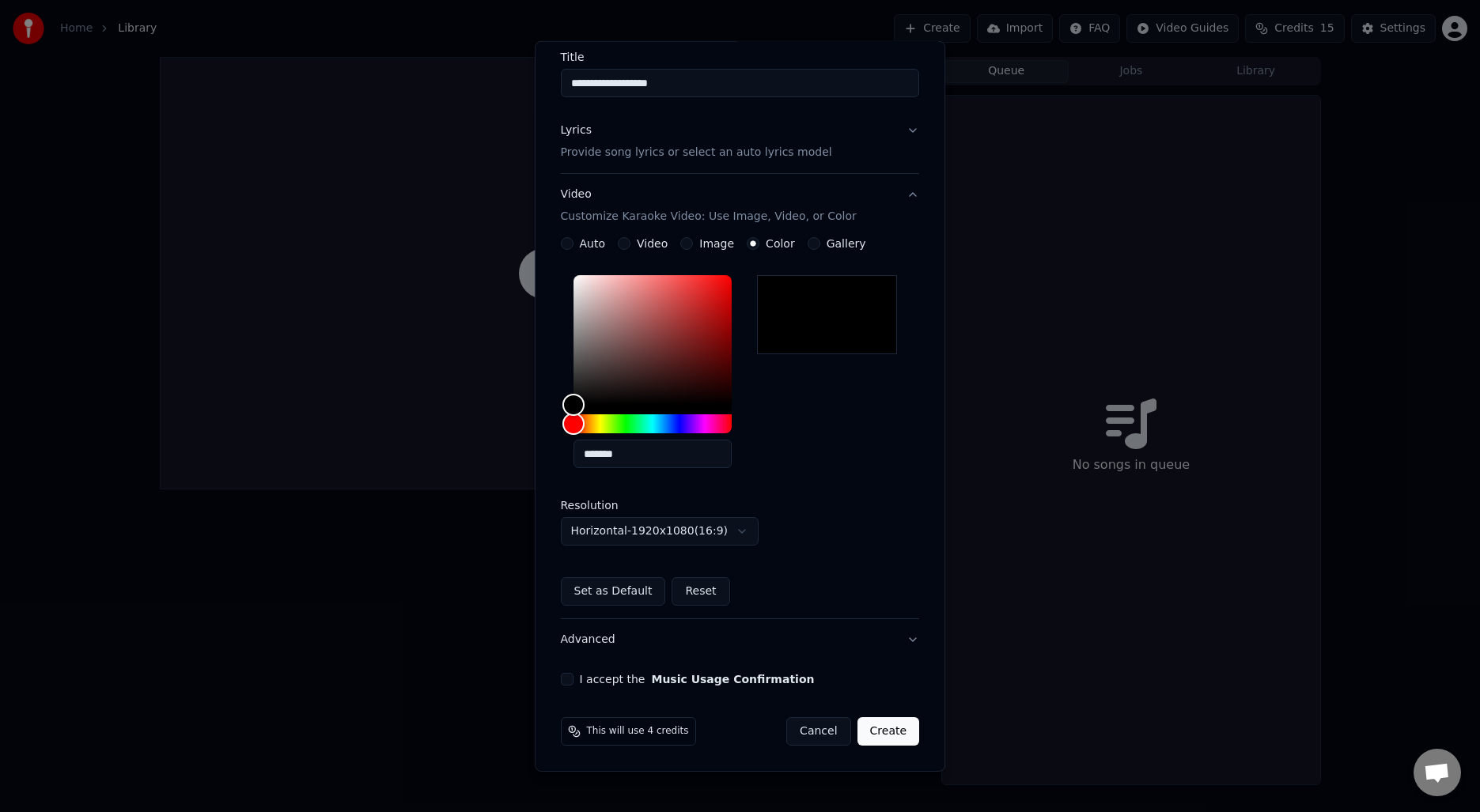
click at [593, 595] on button "Set as Default" at bounding box center [613, 591] width 105 height 28
click at [571, 676] on button "I accept the Music Usage Confirmation" at bounding box center [567, 679] width 13 height 13
click at [845, 637] on button "Advanced" at bounding box center [740, 639] width 359 height 41
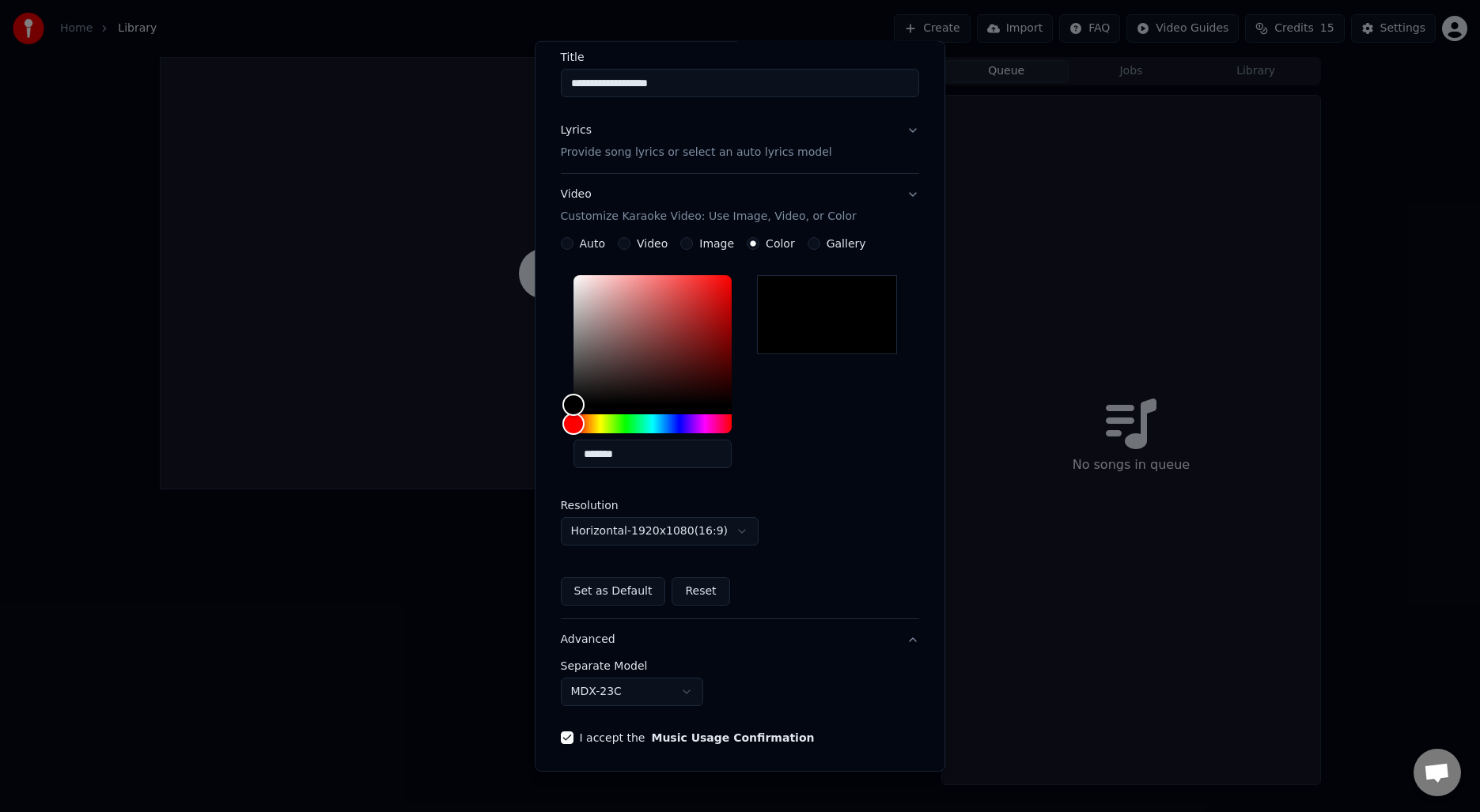
scroll to position [0, 0]
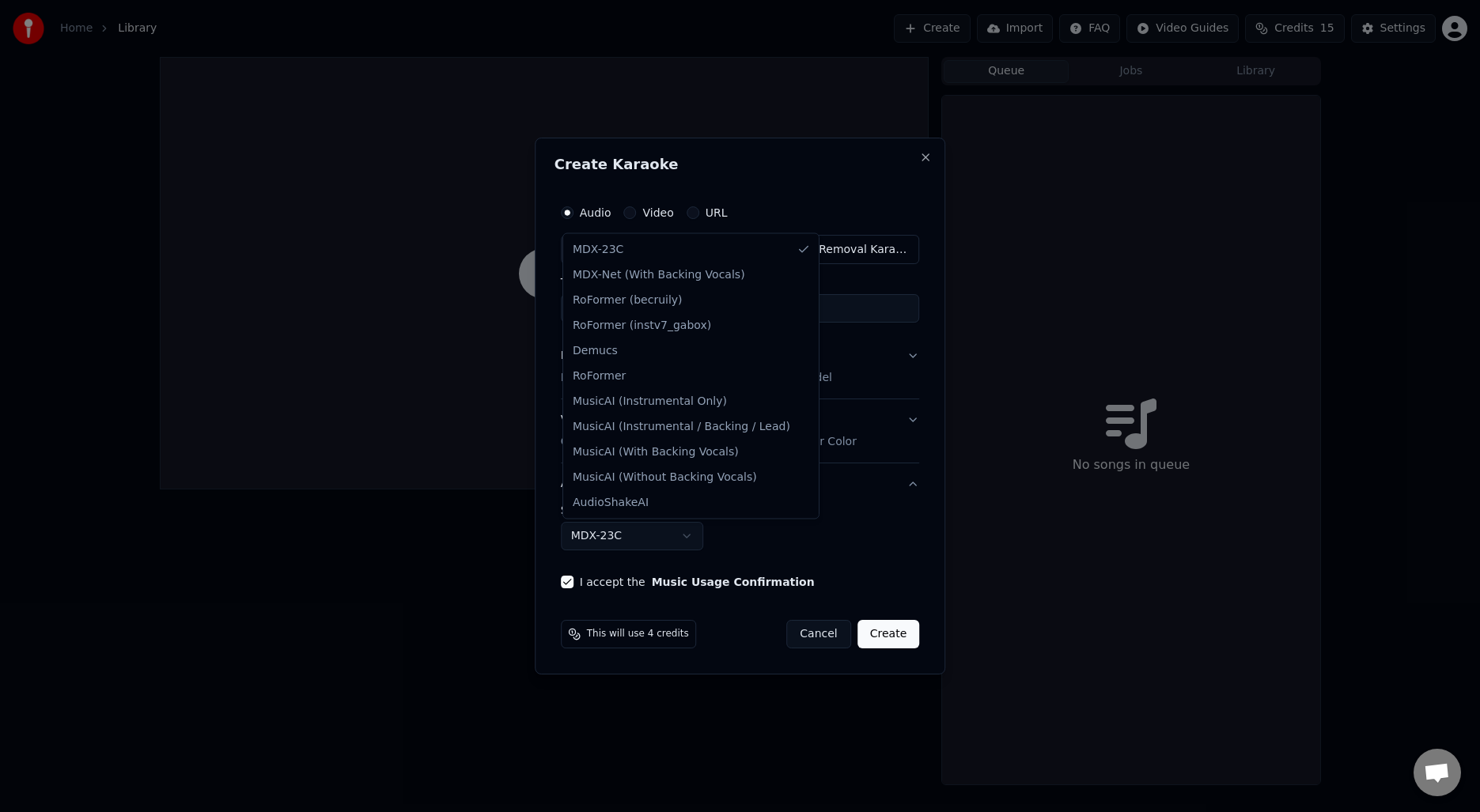
click at [686, 534] on body "**********" at bounding box center [740, 406] width 1480 height 812
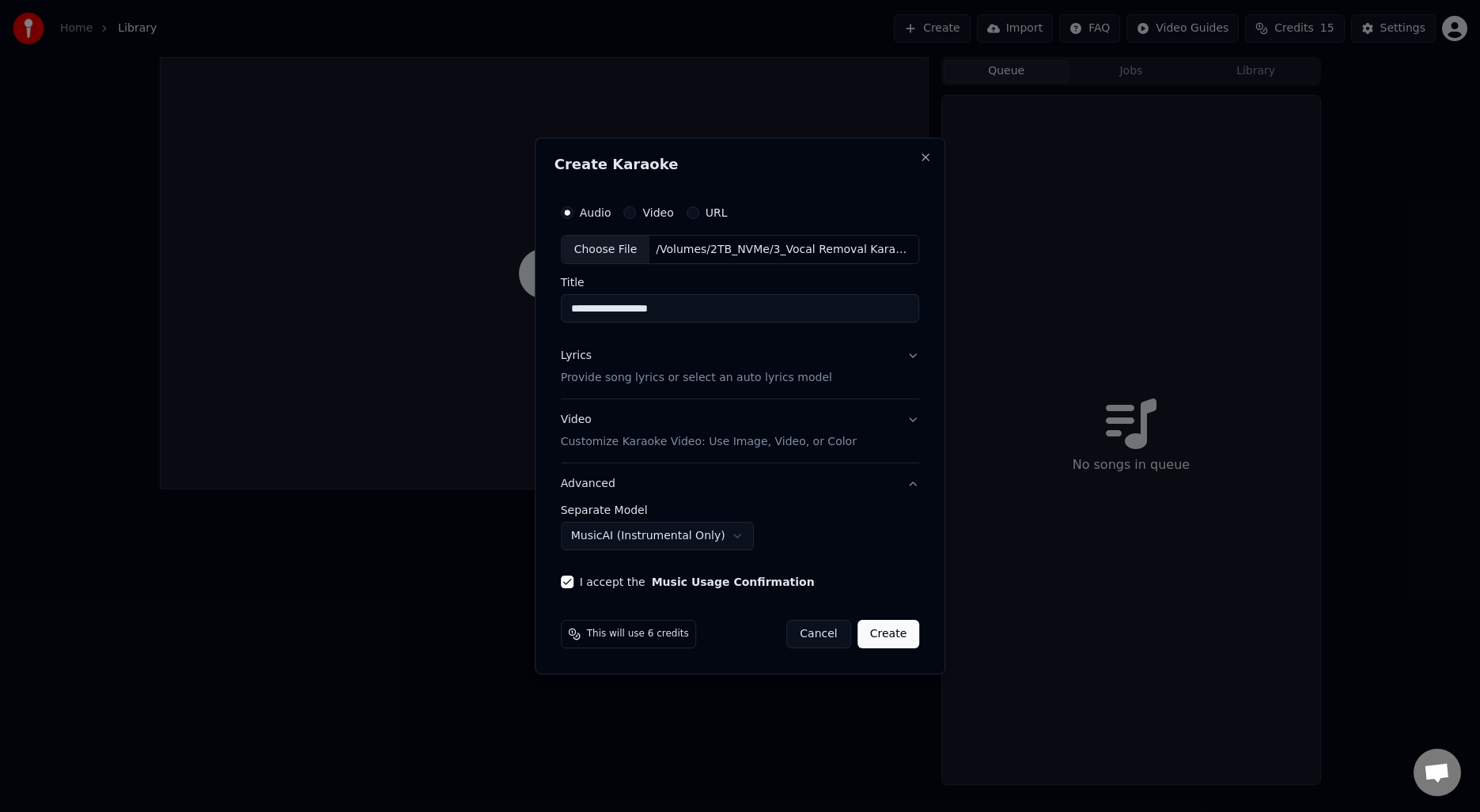
click at [603, 540] on body "**********" at bounding box center [740, 406] width 1480 height 812
click at [633, 529] on body "**********" at bounding box center [740, 406] width 1480 height 812
click at [650, 536] on body "**********" at bounding box center [740, 406] width 1480 height 812
click at [632, 541] on body "**********" at bounding box center [740, 406] width 1480 height 812
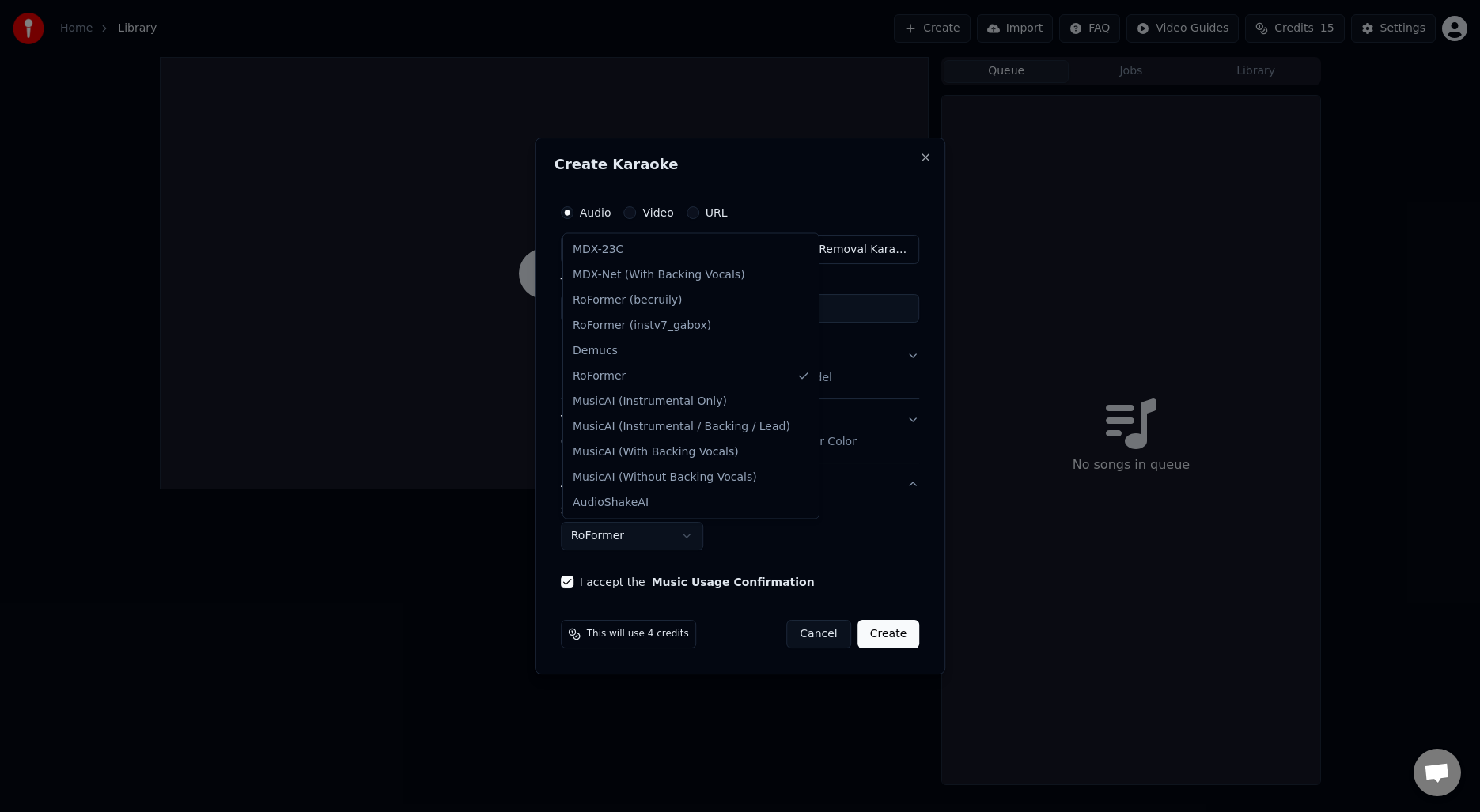
click at [661, 540] on body "**********" at bounding box center [740, 406] width 1480 height 812
select select "******"
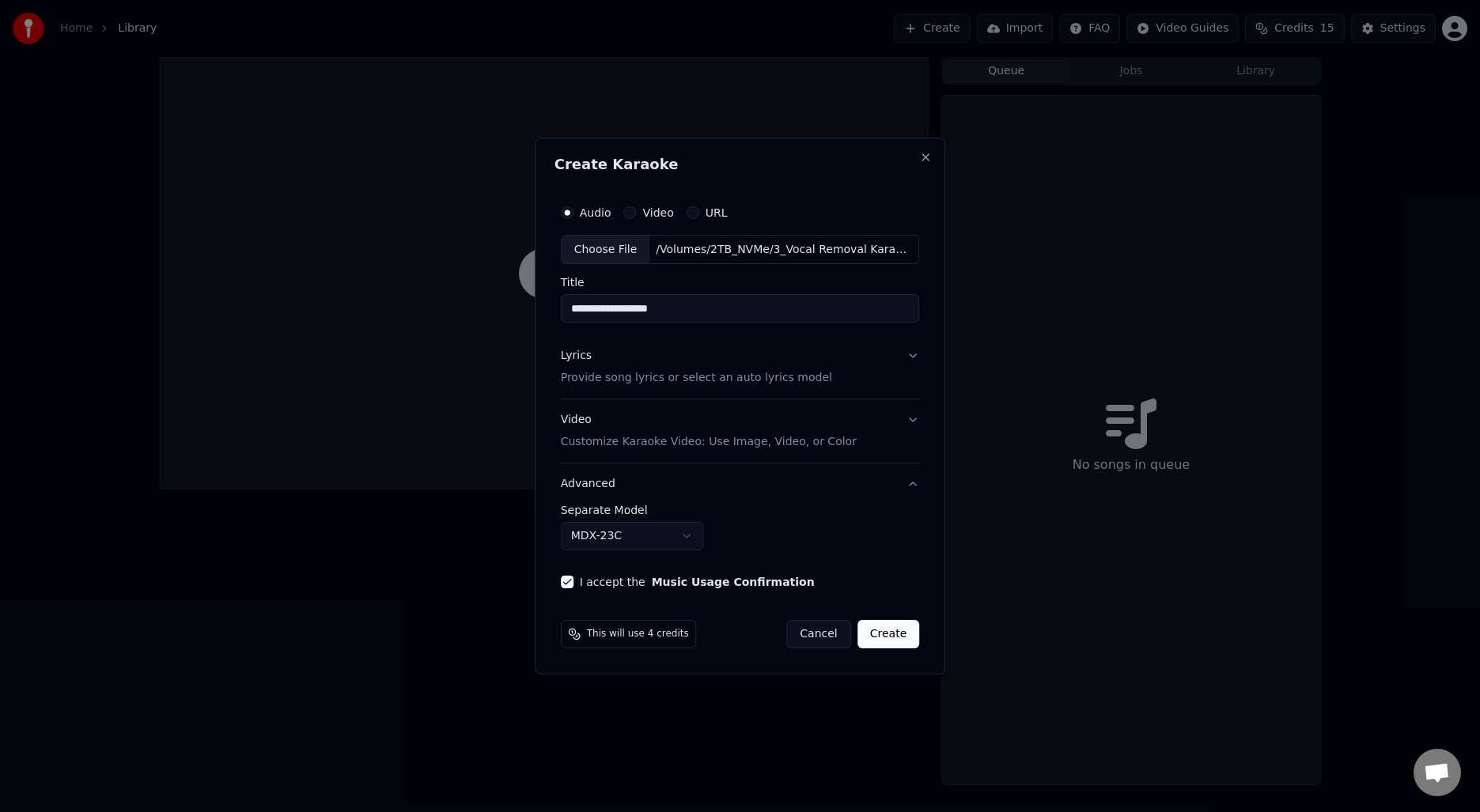
click at [895, 642] on button "Create" at bounding box center [888, 633] width 63 height 28
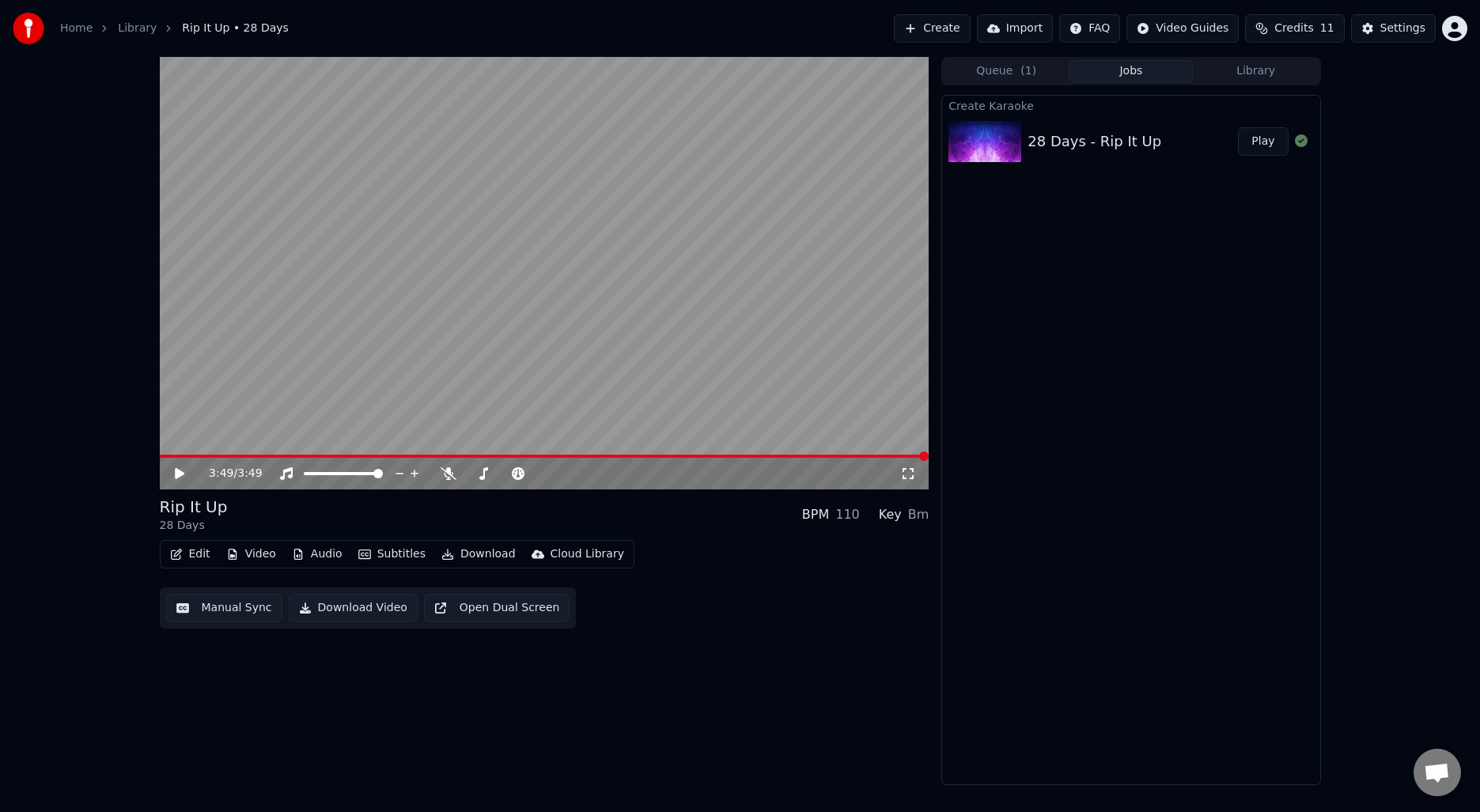
click at [264, 612] on button "Manual Sync" at bounding box center [224, 607] width 117 height 28
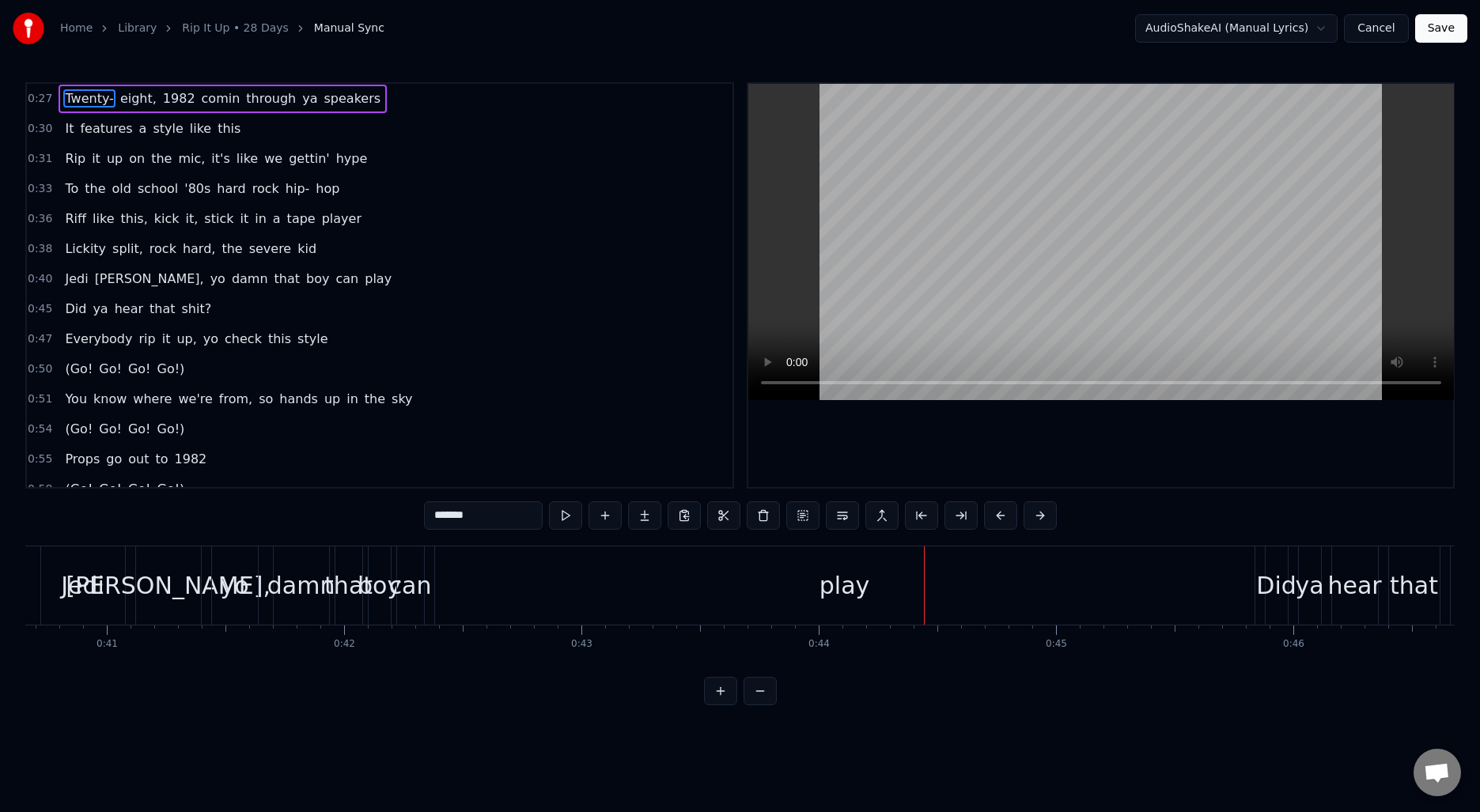
scroll to position [0, 9609]
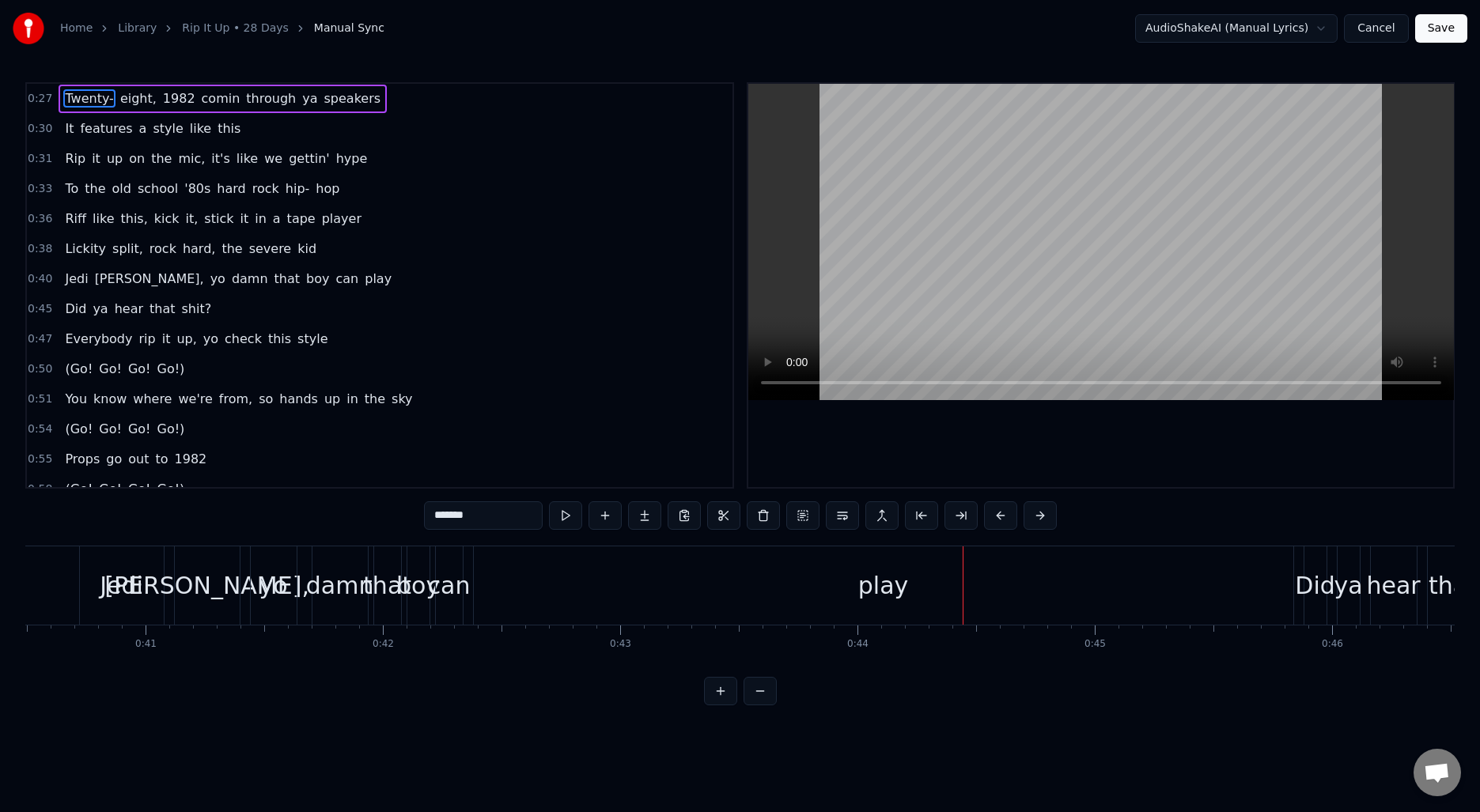
click at [574, 581] on div "play" at bounding box center [884, 585] width 820 height 78
type input "****"
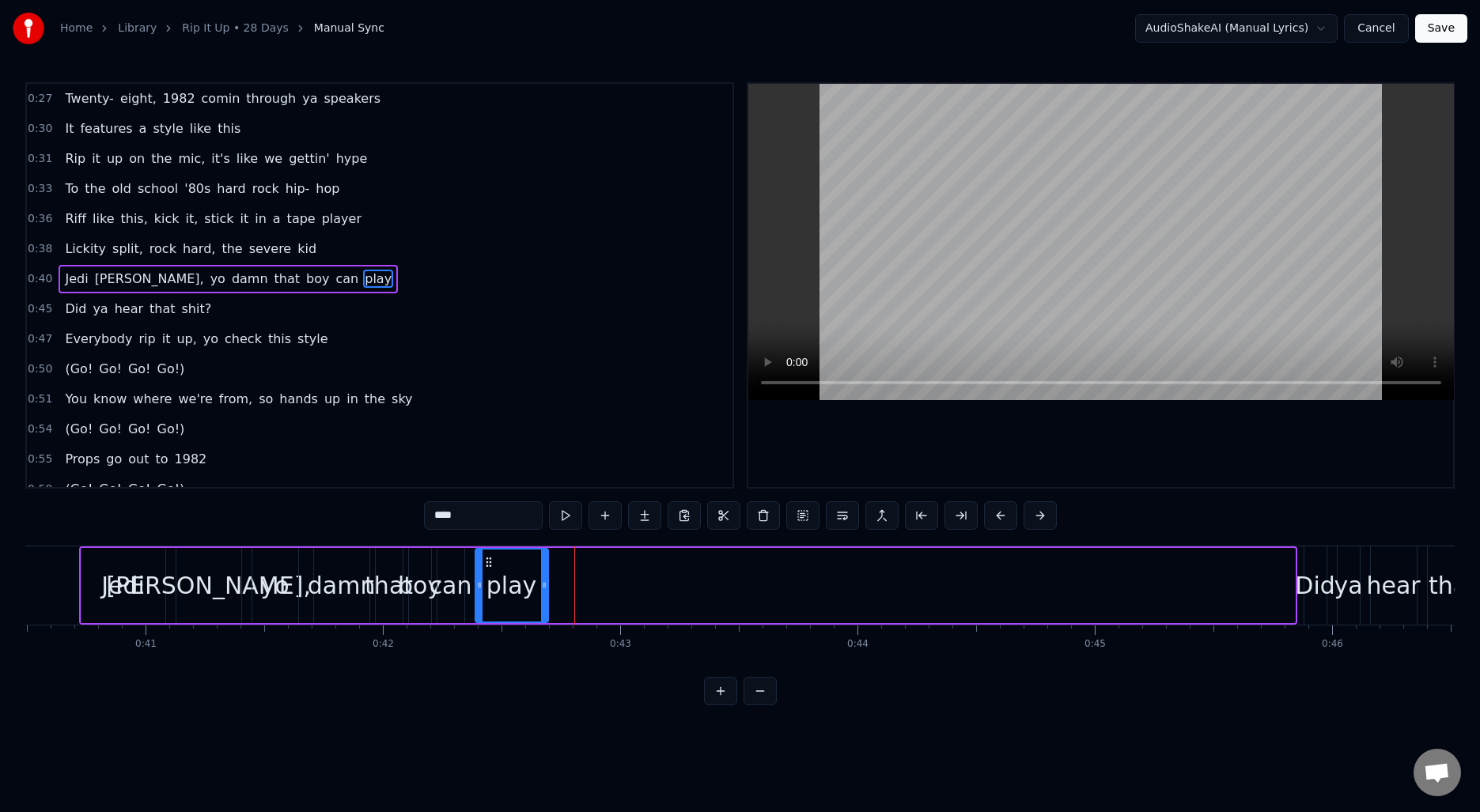
drag, startPoint x: 1289, startPoint y: 588, endPoint x: 543, endPoint y: 601, distance: 746.1
click at [543, 601] on div at bounding box center [543, 585] width 6 height 72
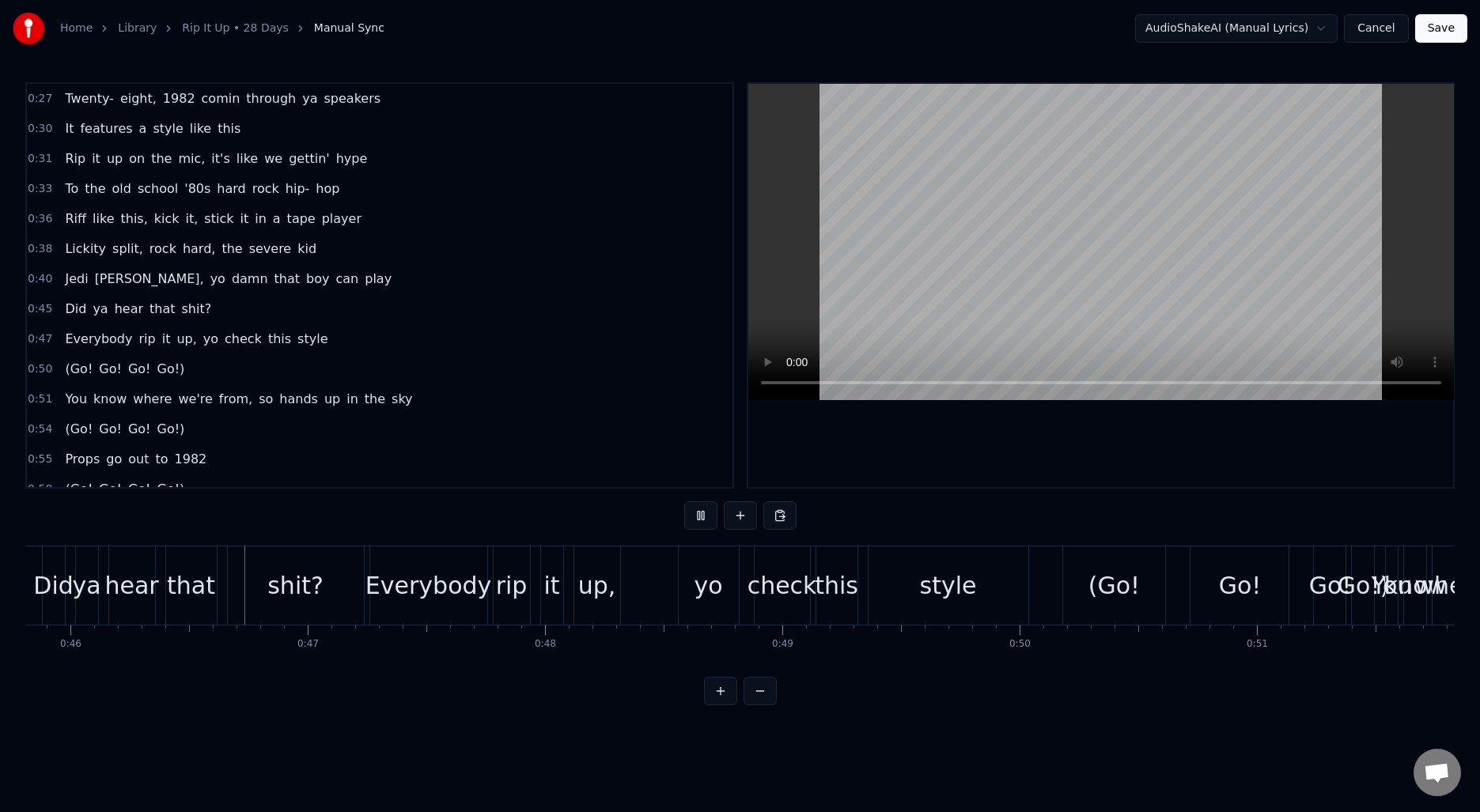
scroll to position [0, 10872]
click at [1102, 604] on div "(Go!" at bounding box center [1113, 585] width 103 height 78
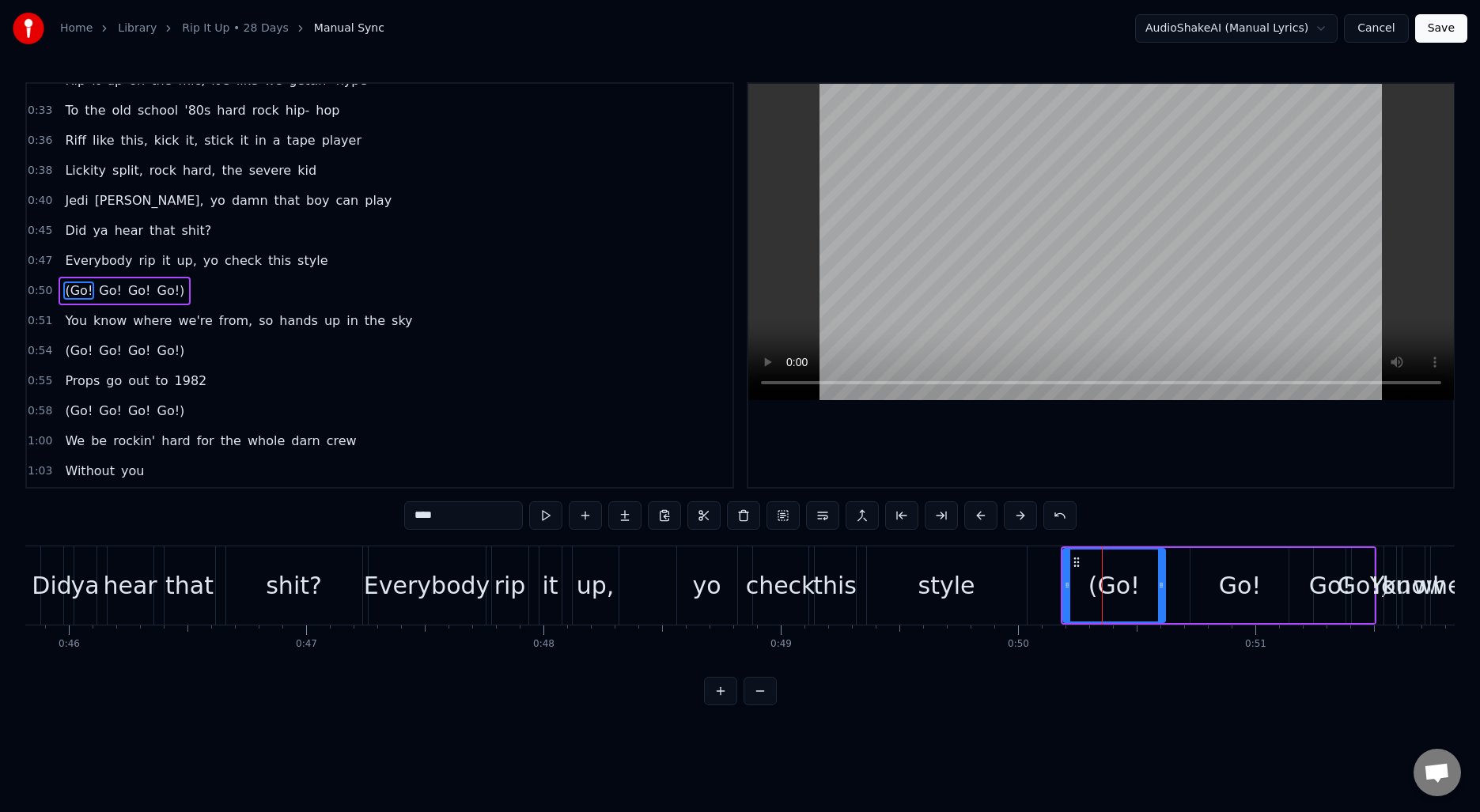
scroll to position [84, 0]
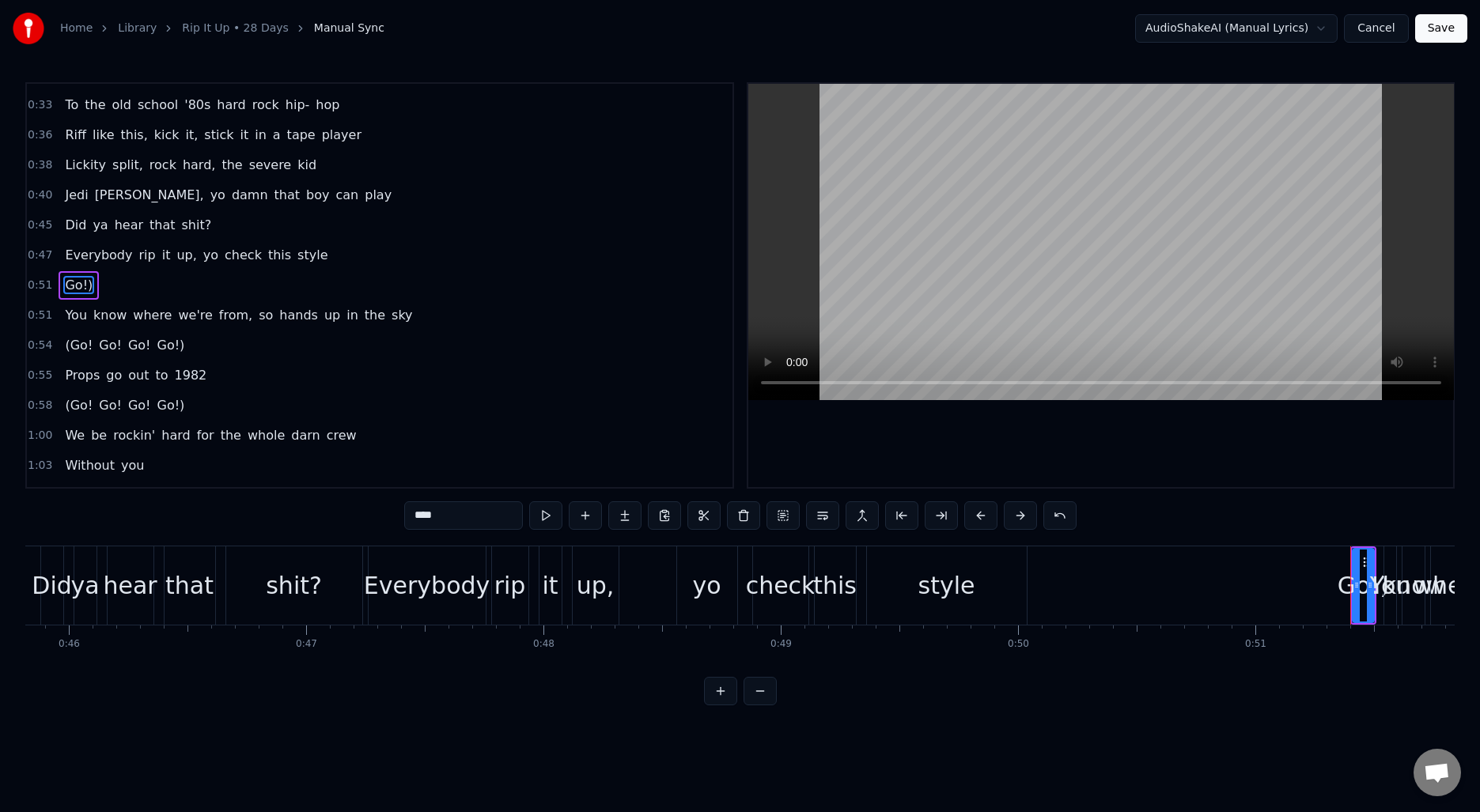
type input "***"
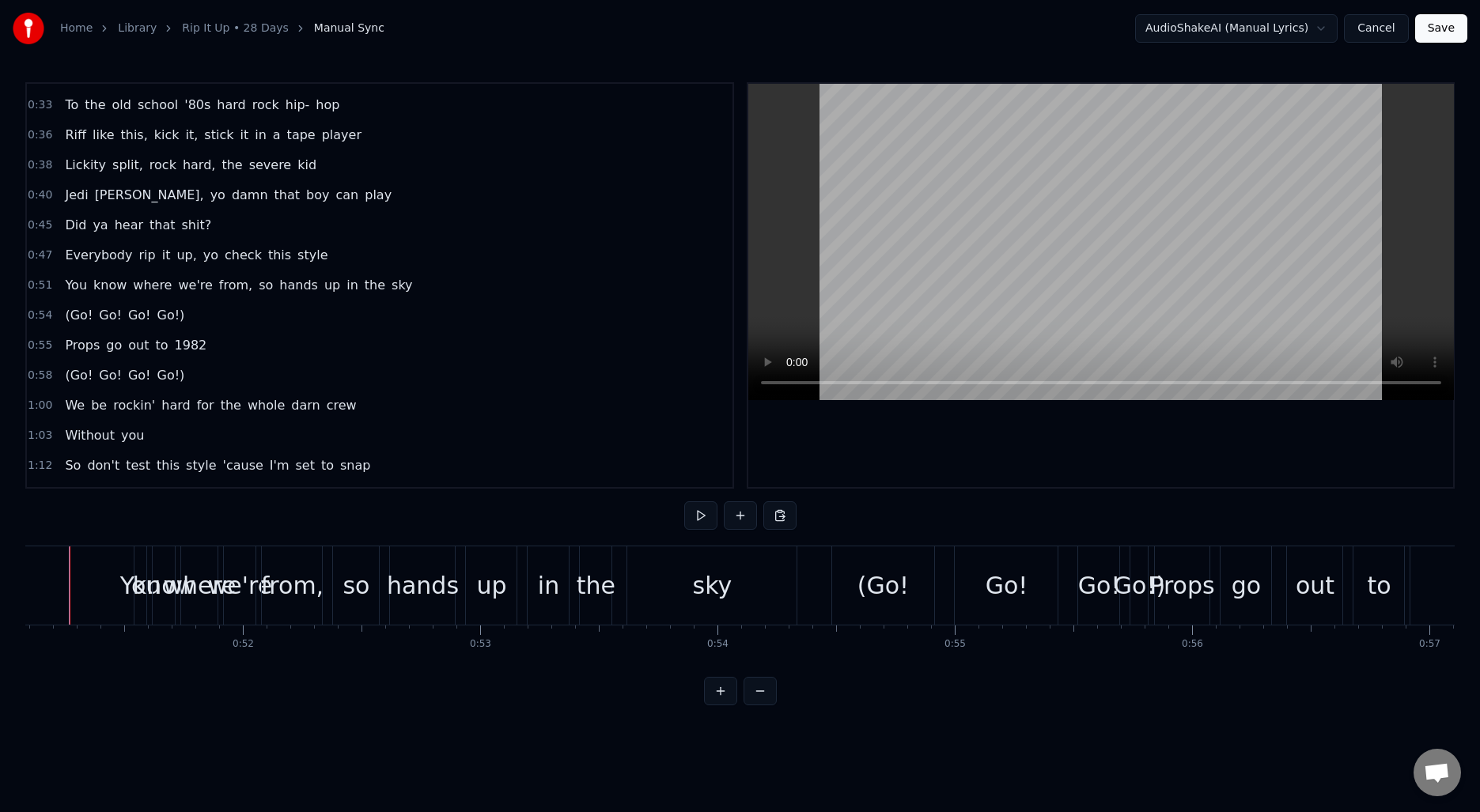
scroll to position [0, 12086]
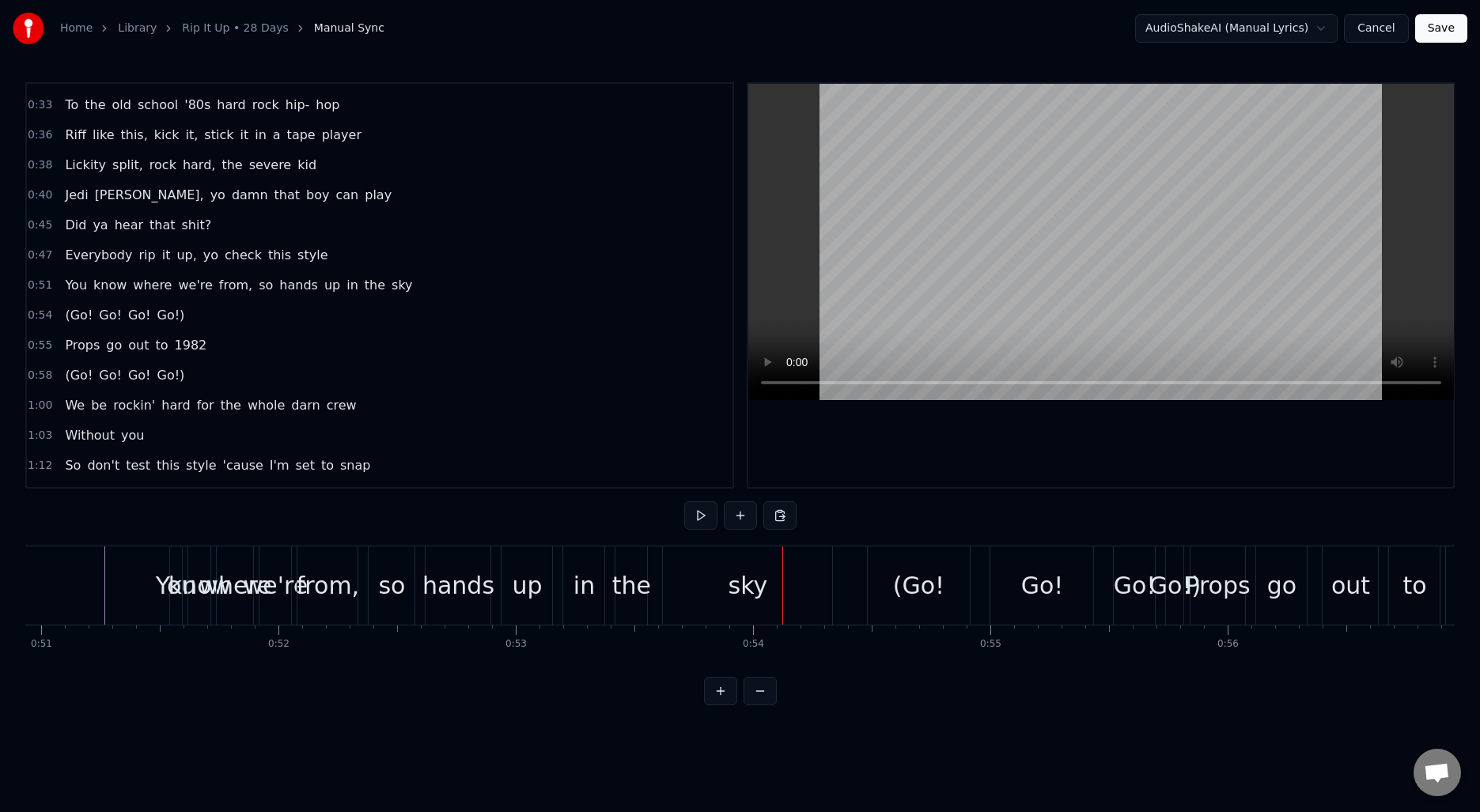
click at [67, 317] on span "(Go!" at bounding box center [78, 315] width 31 height 18
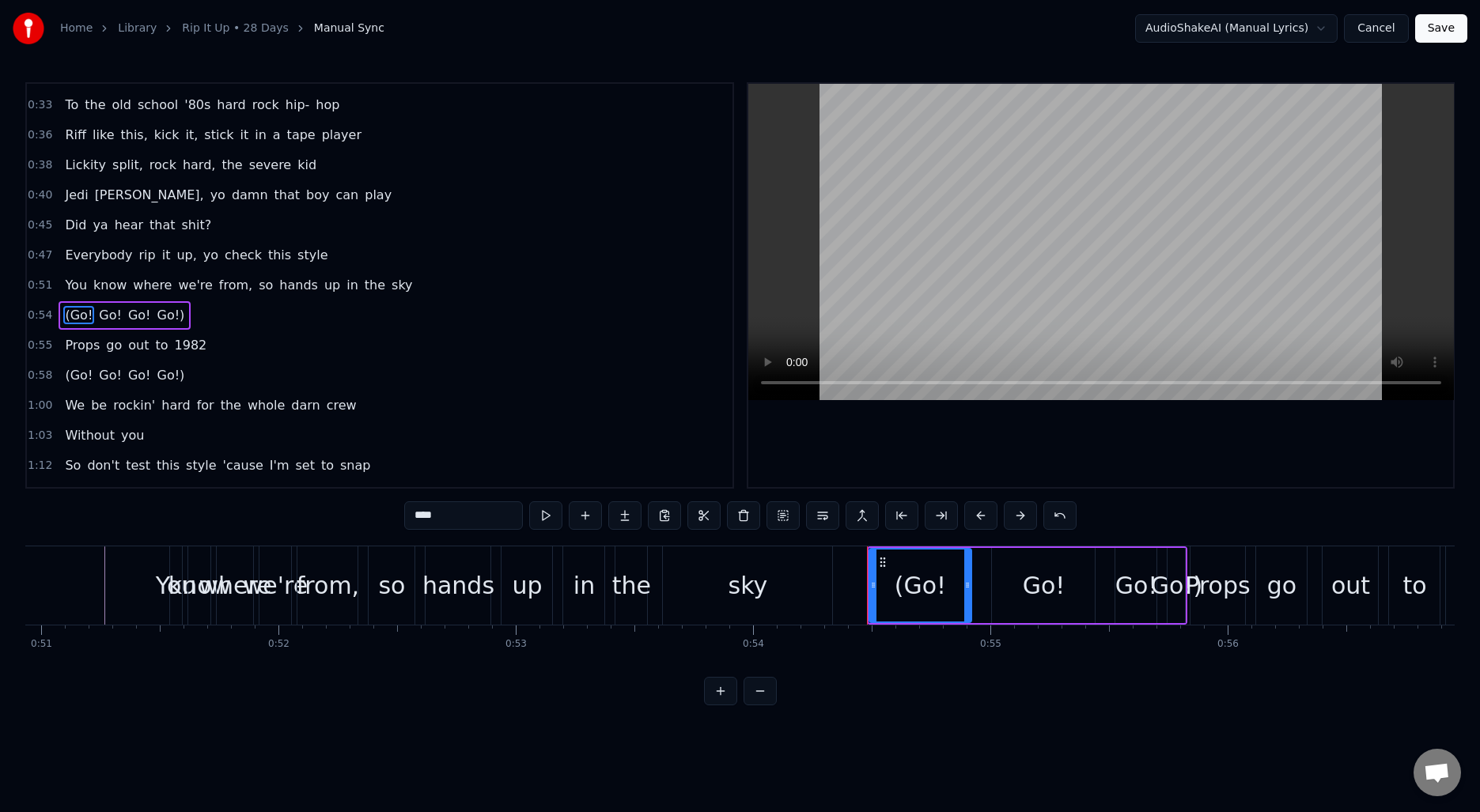
scroll to position [114, 0]
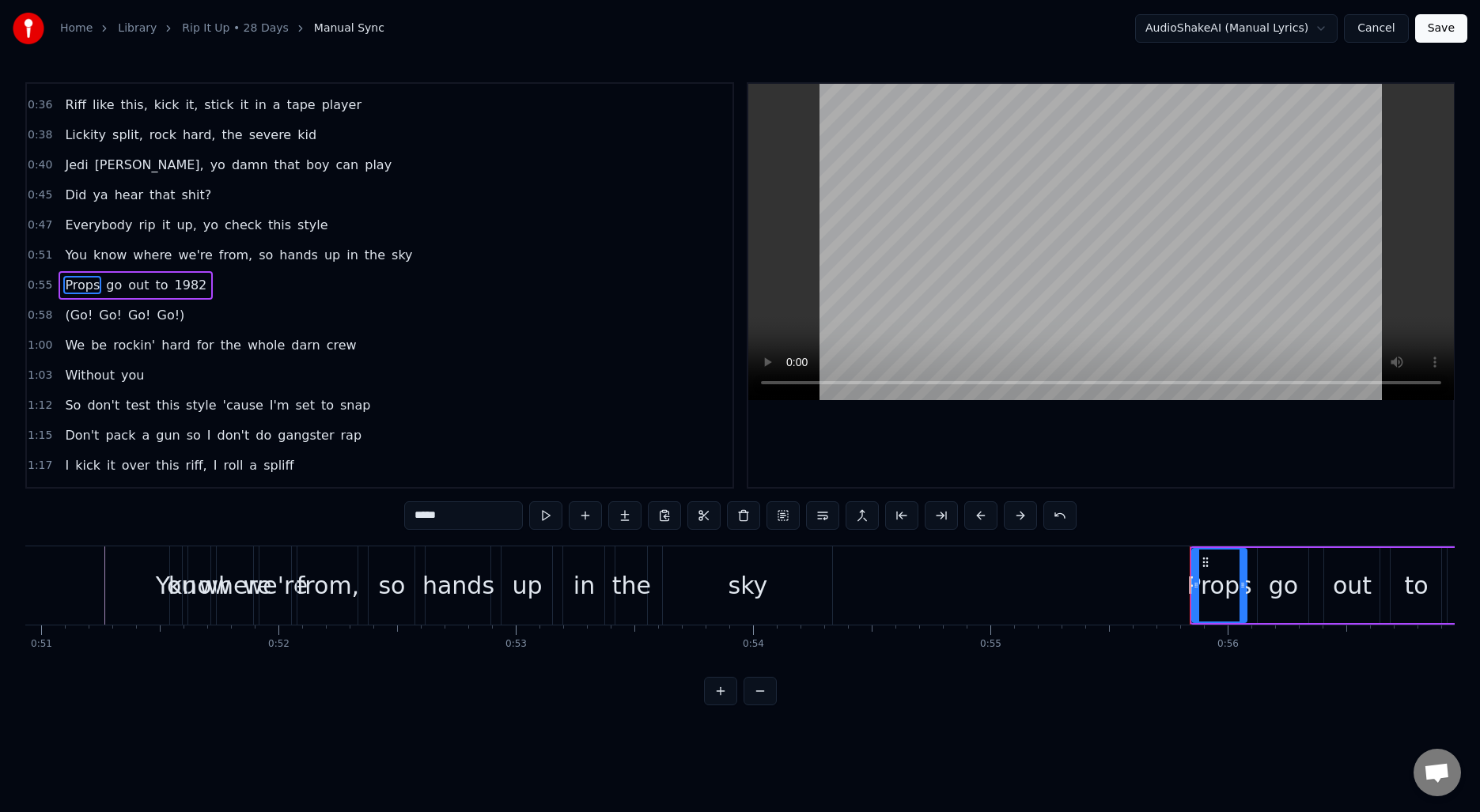
click at [77, 320] on span "(Go!" at bounding box center [78, 315] width 31 height 18
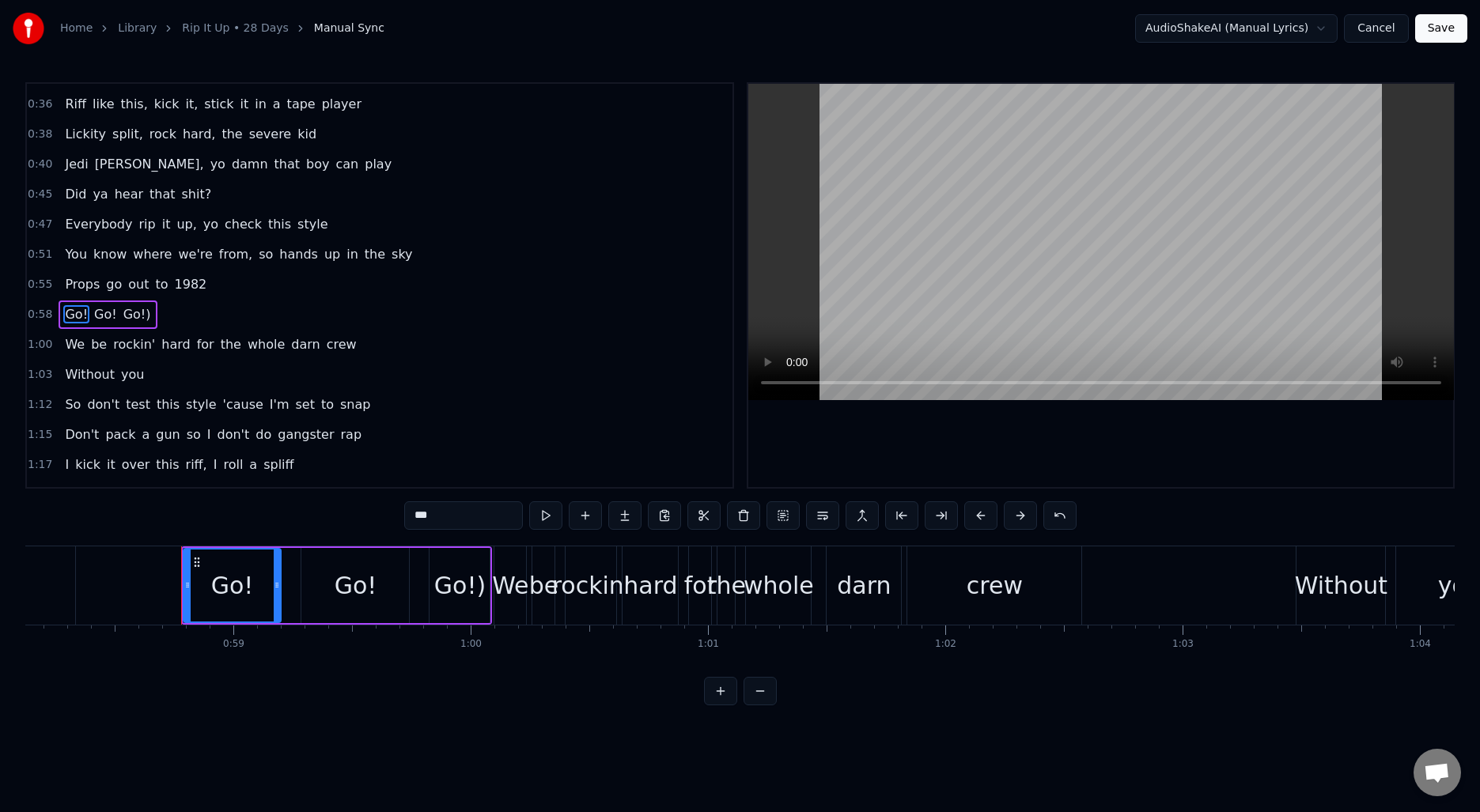
scroll to position [144, 0]
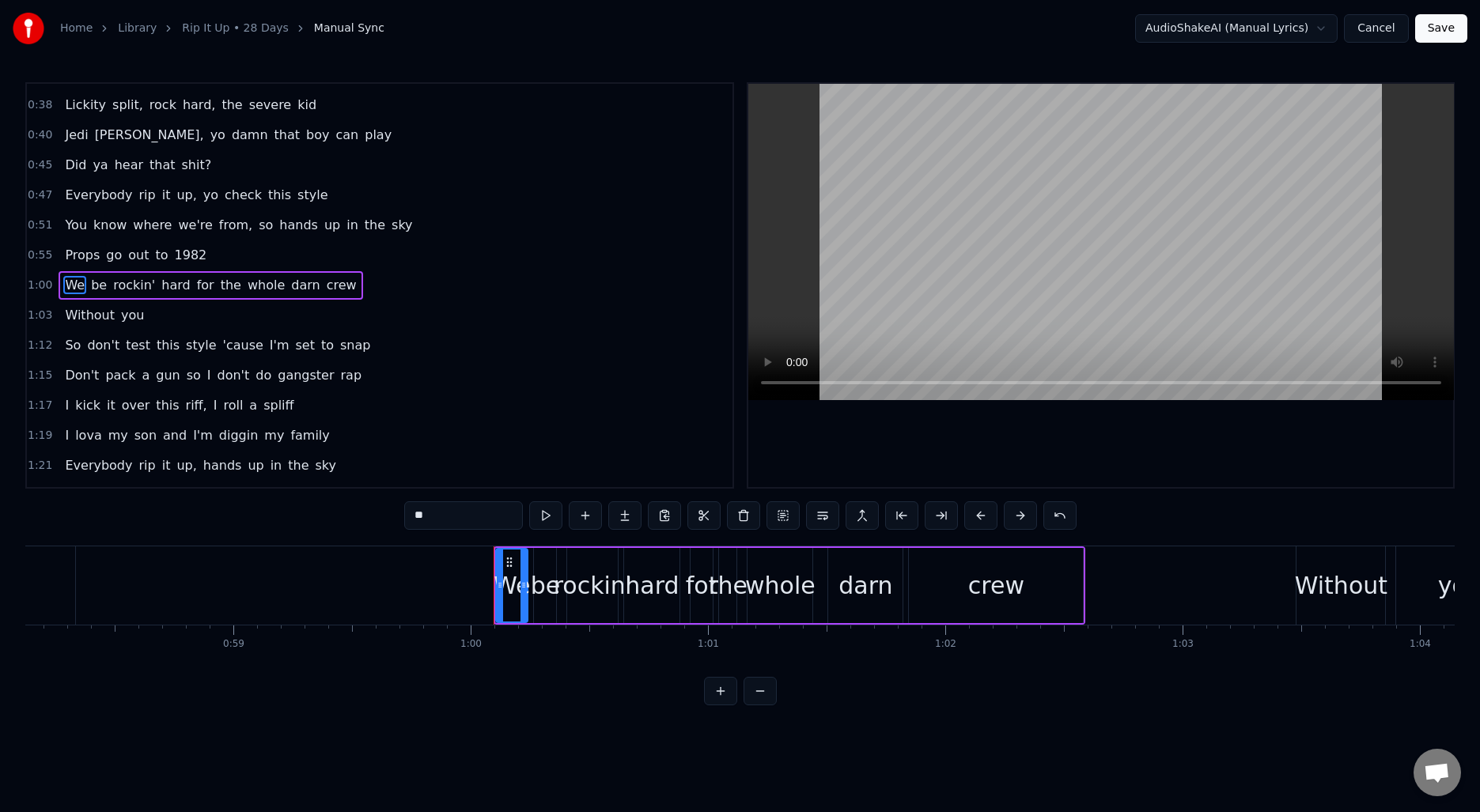
click at [76, 199] on span "Everybody" at bounding box center [98, 195] width 70 height 18
type input "*********"
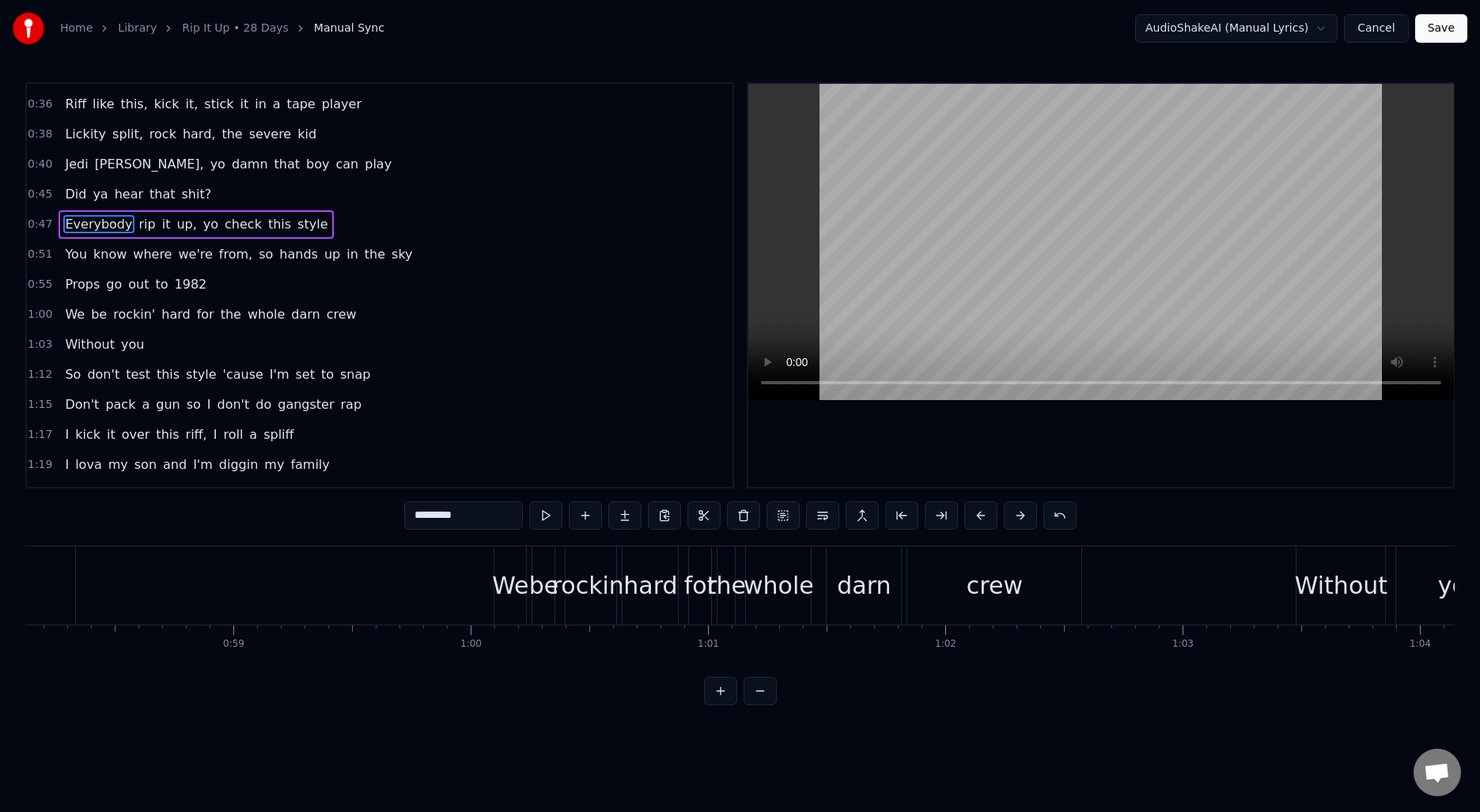
scroll to position [104, 0]
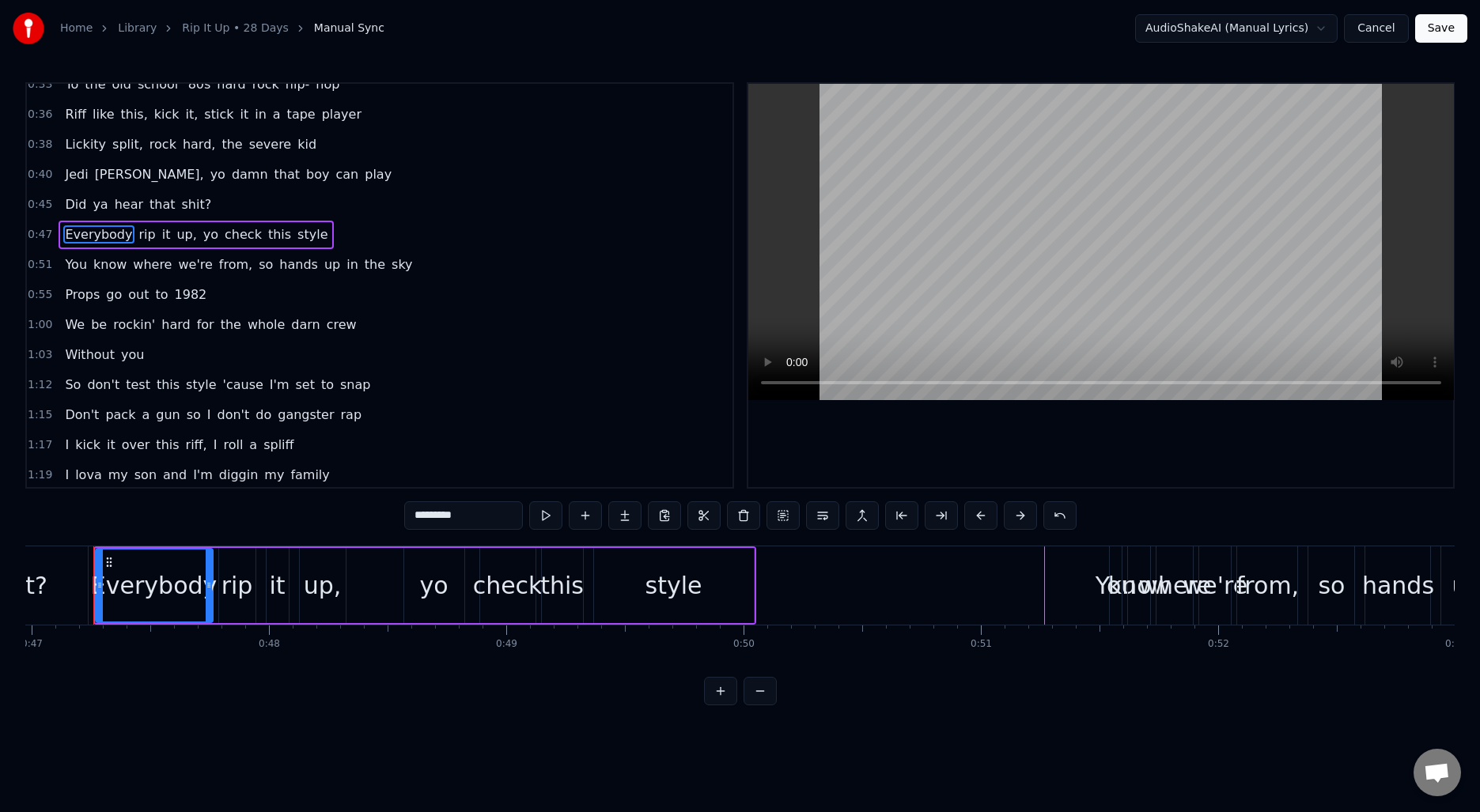
click at [45, 235] on span "0:47" at bounding box center [39, 234] width 25 height 15
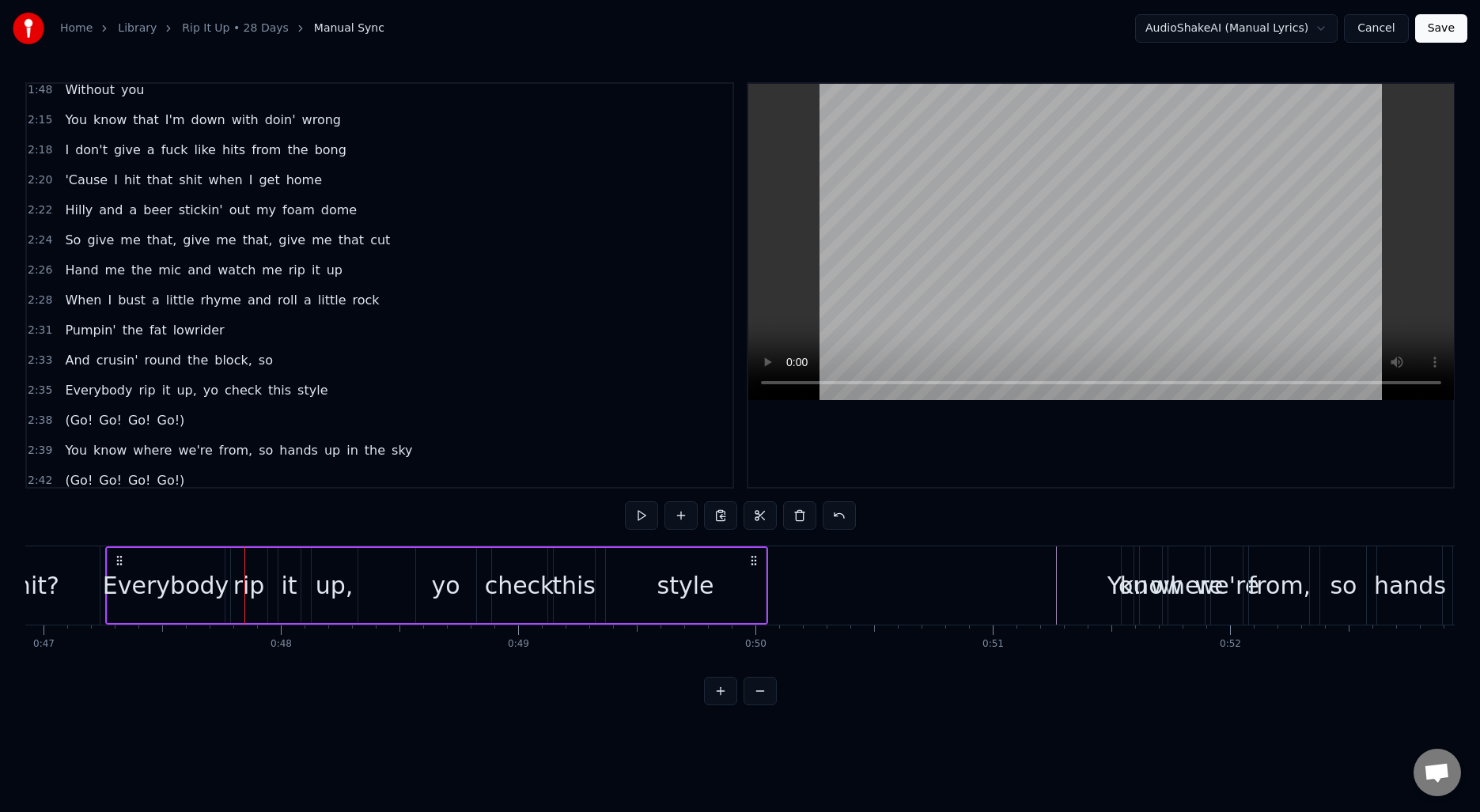
scroll to position [879, 0]
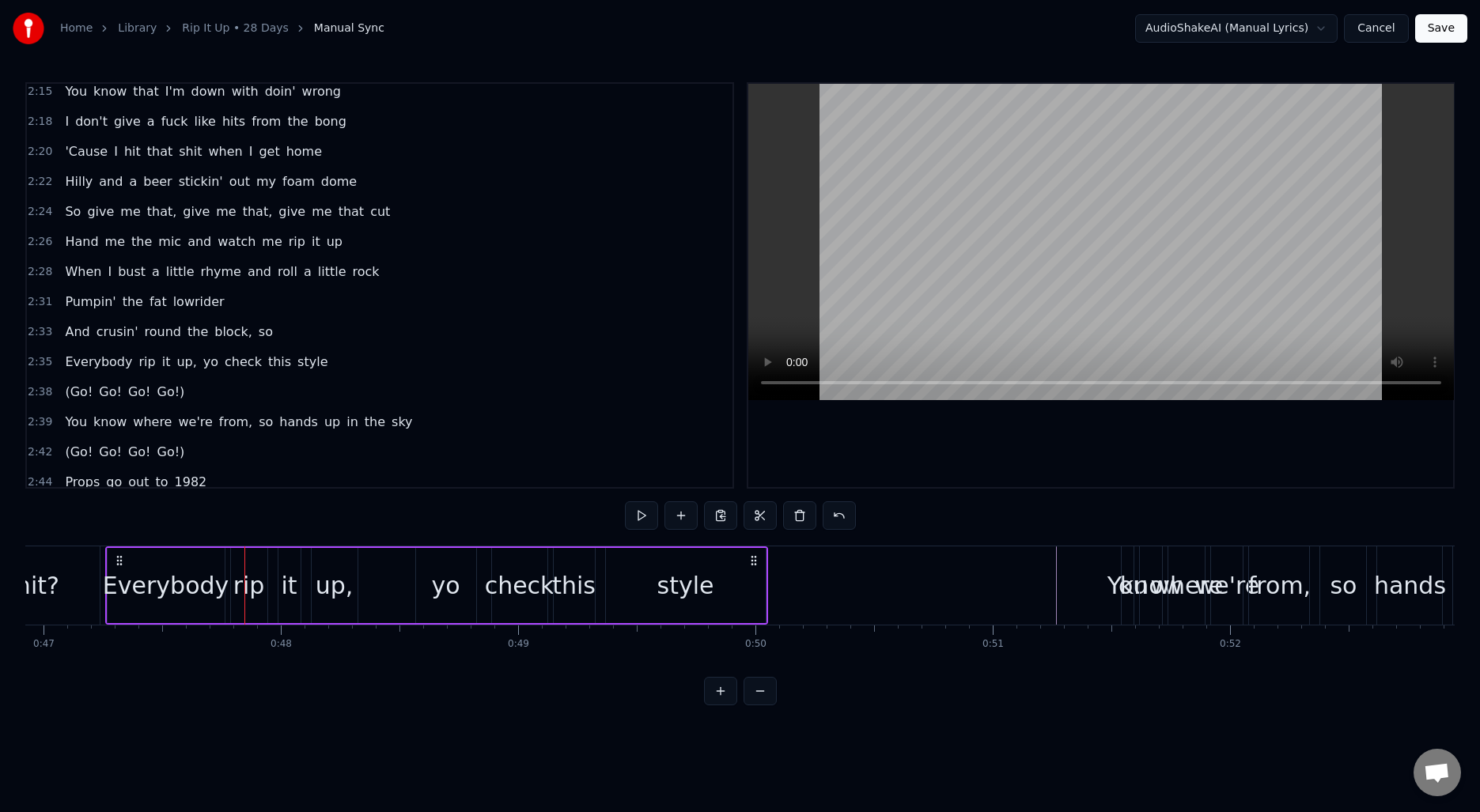
click at [83, 606] on div "shit?" at bounding box center [31, 585] width 136 height 78
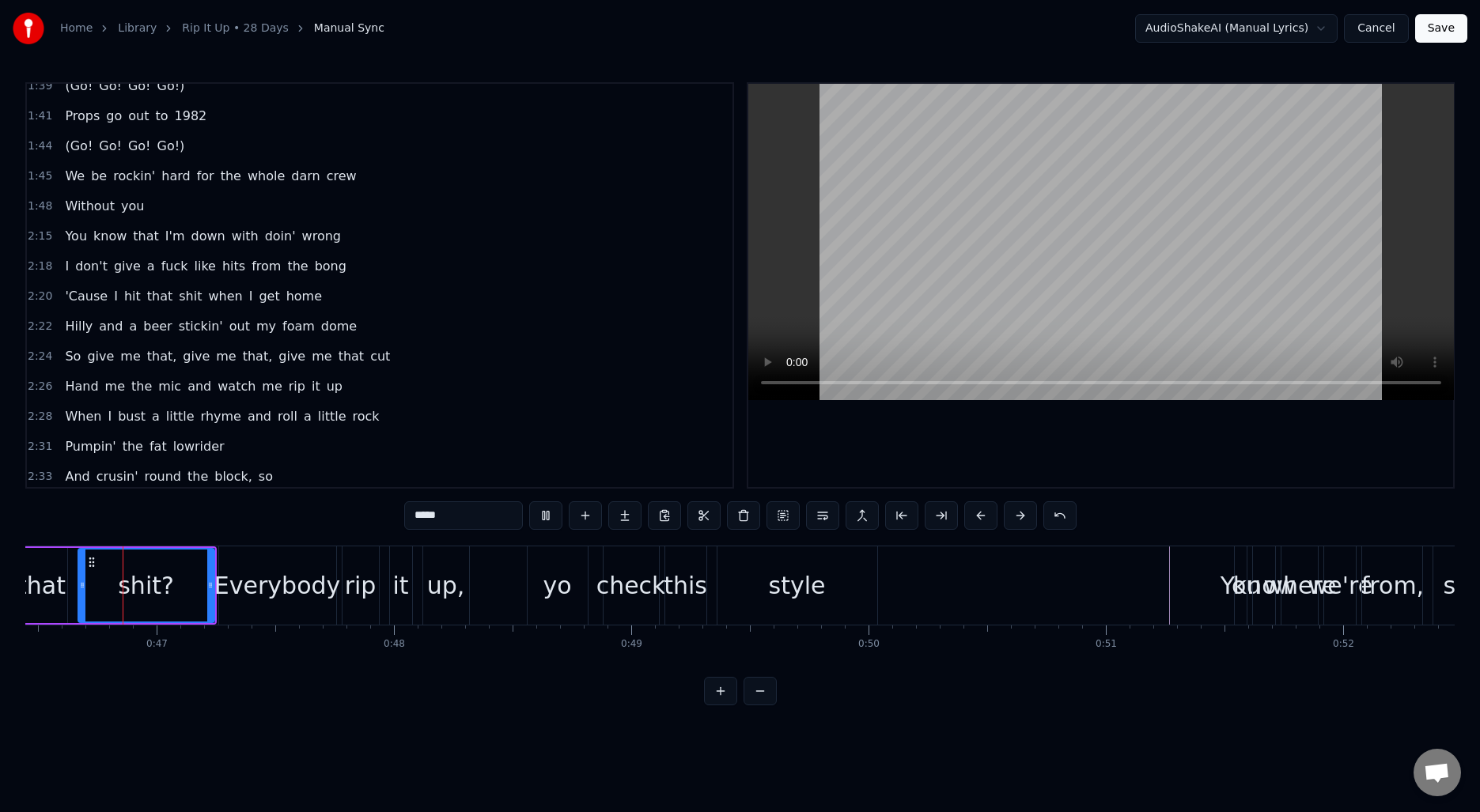
scroll to position [0, 10992]
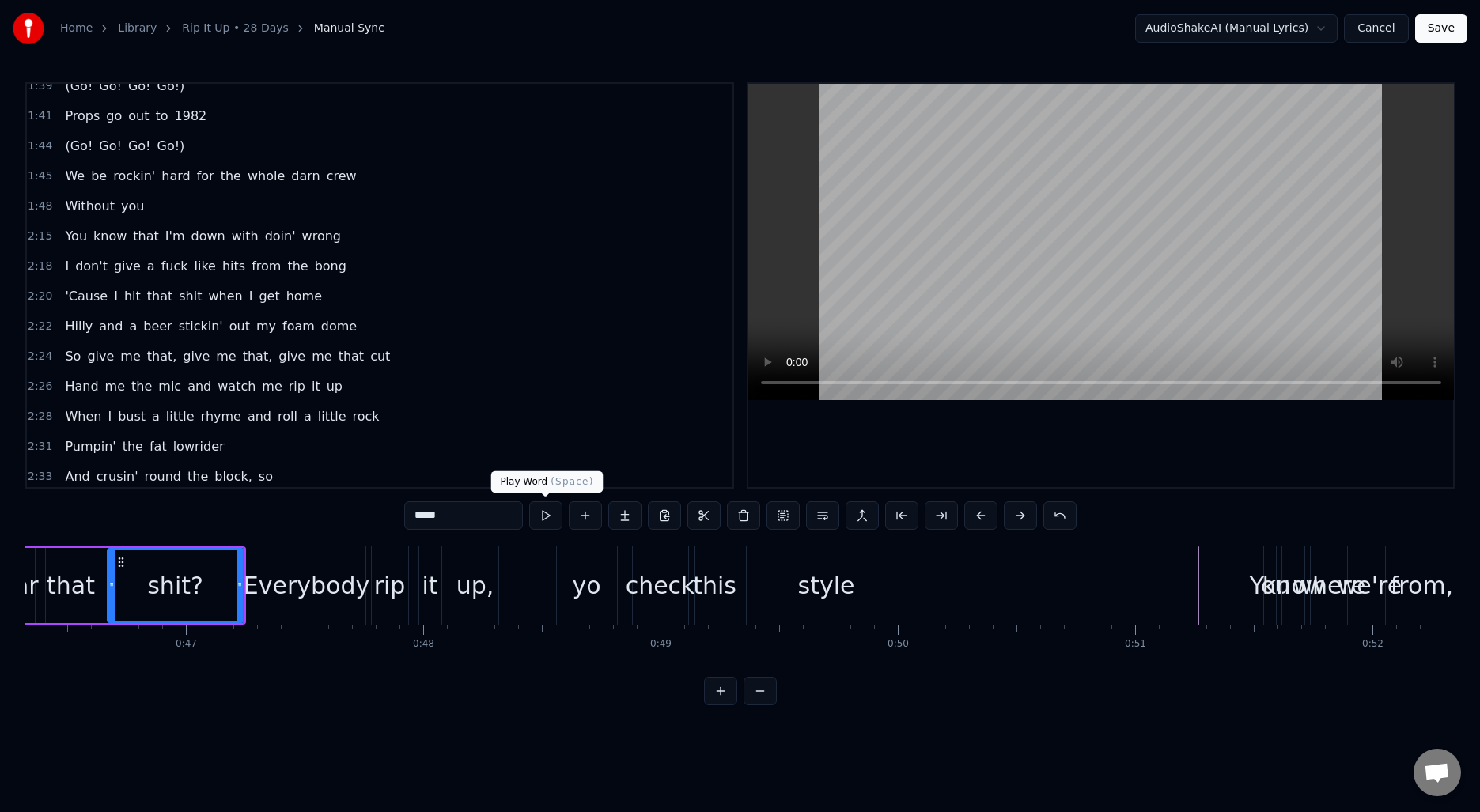
click at [552, 515] on button at bounding box center [545, 515] width 33 height 28
click at [521, 582] on div "Everybody rip it up, yo check this style" at bounding box center [578, 585] width 663 height 78
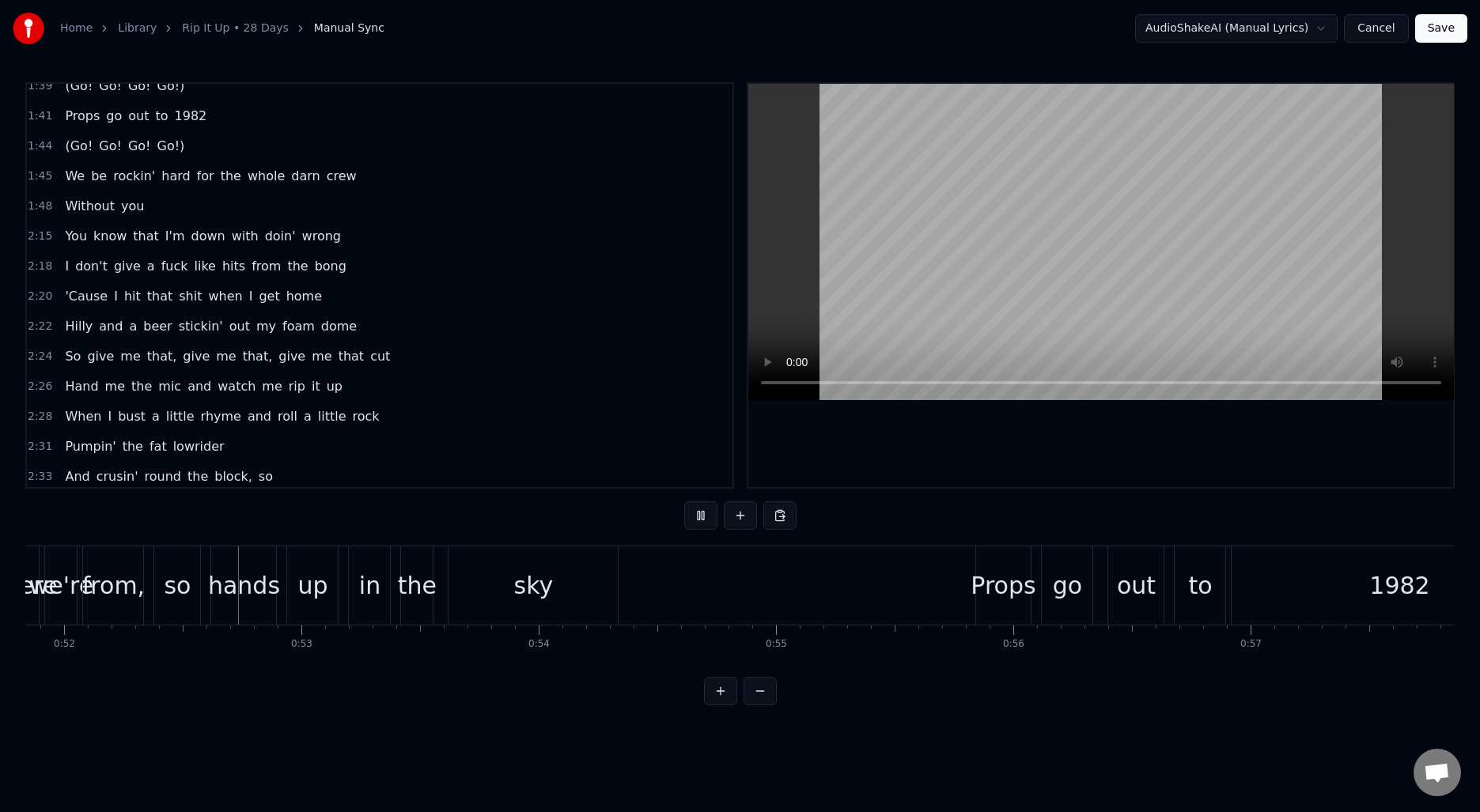
scroll to position [0, 12302]
click at [585, 596] on div "sky" at bounding box center [532, 585] width 170 height 78
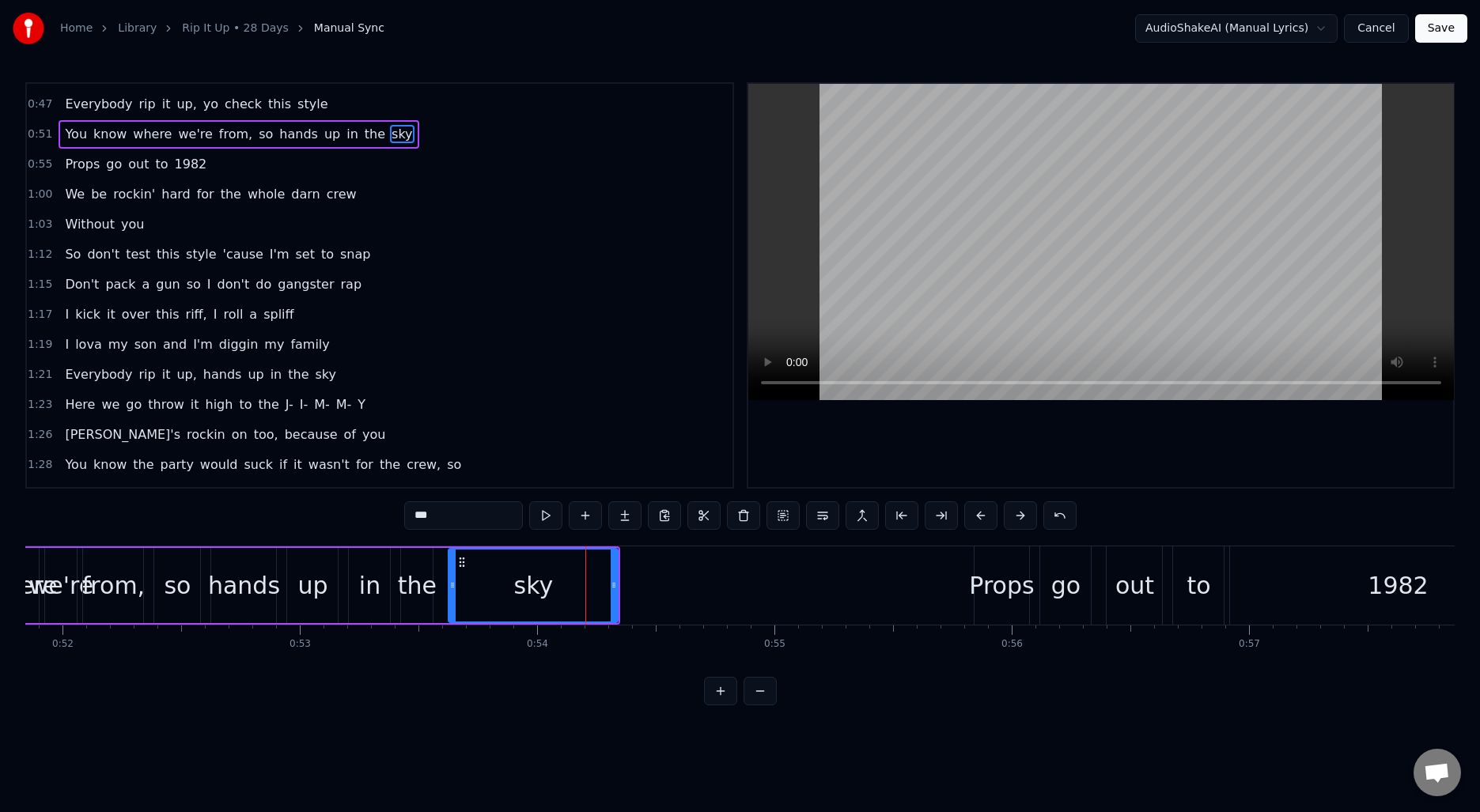
scroll to position [84, 0]
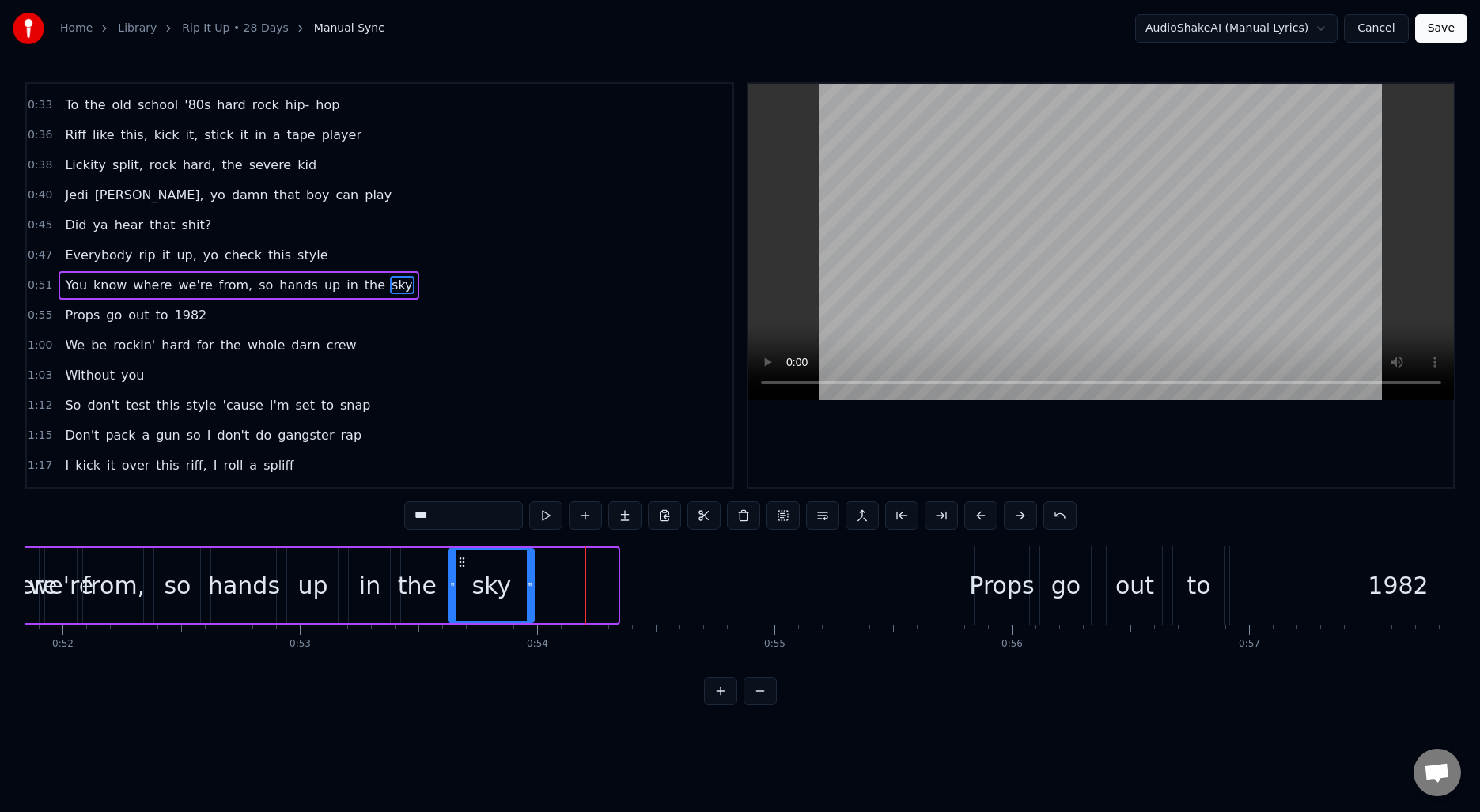
drag, startPoint x: 613, startPoint y: 586, endPoint x: 529, endPoint y: 590, distance: 84.1
click at [529, 590] on icon at bounding box center [530, 585] width 6 height 13
click at [46, 285] on span "0:51" at bounding box center [39, 284] width 25 height 15
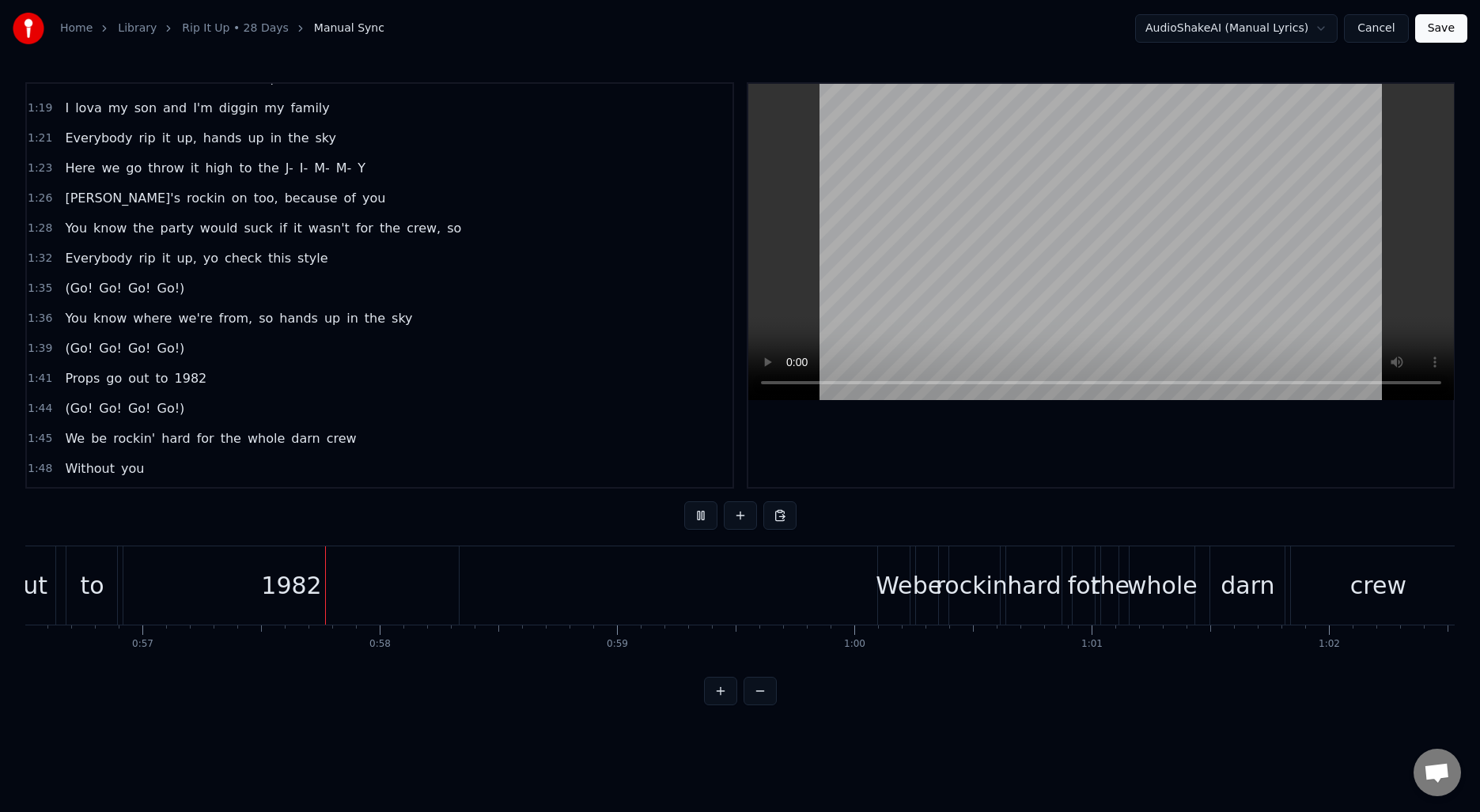
scroll to position [0, 13483]
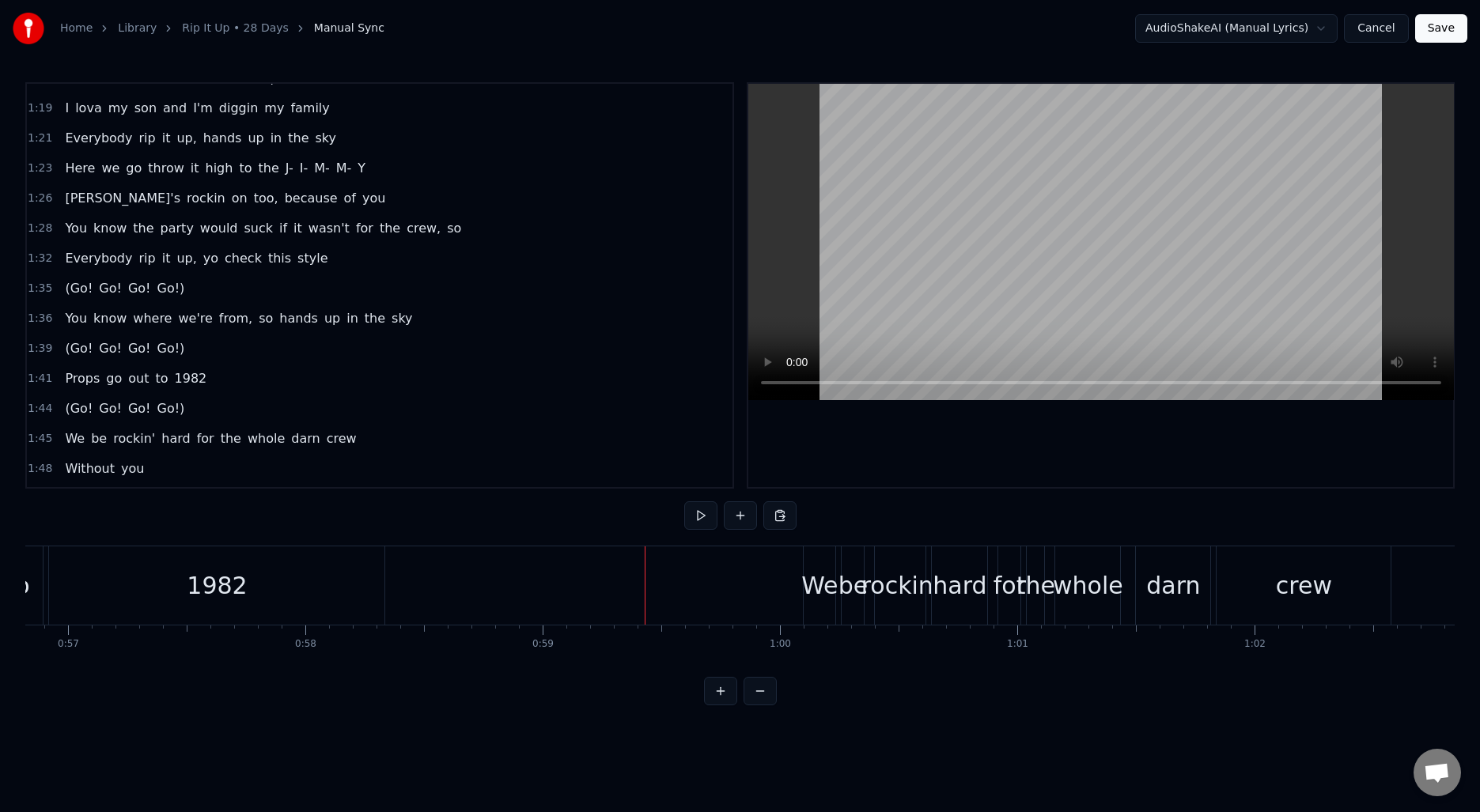
click at [340, 586] on div "1982" at bounding box center [217, 585] width 336 height 78
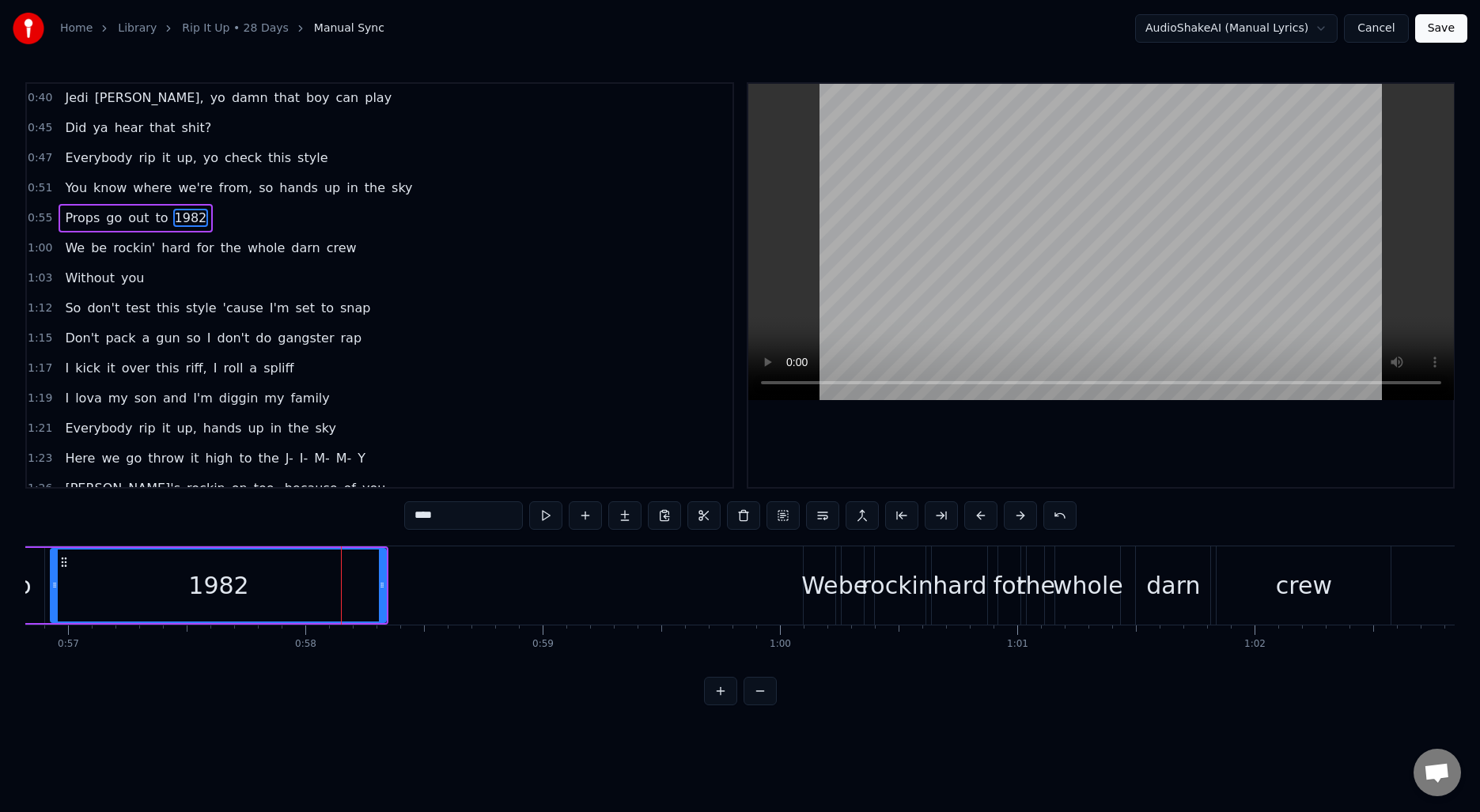
scroll to position [114, 0]
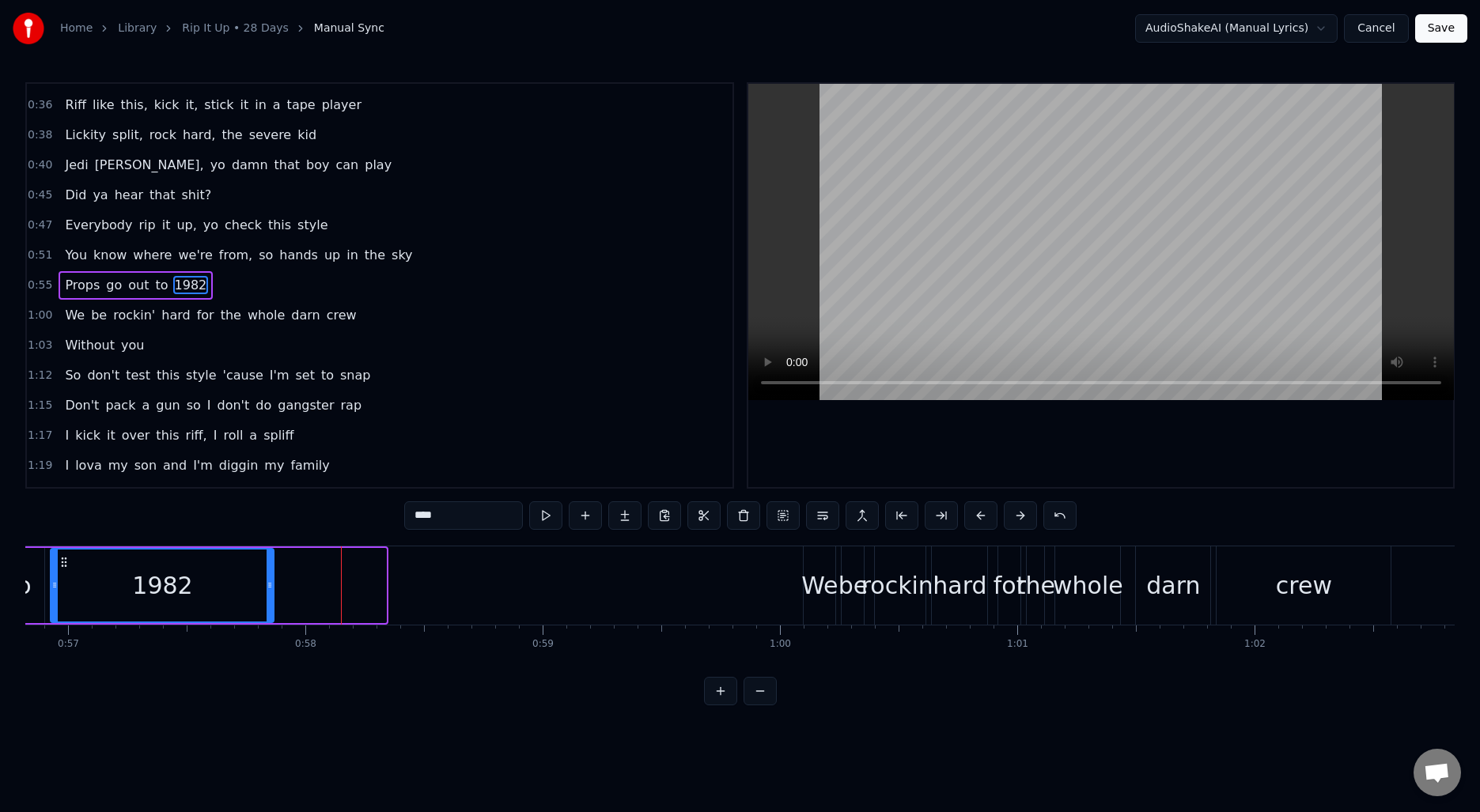
drag, startPoint x: 383, startPoint y: 583, endPoint x: 268, endPoint y: 587, distance: 115.1
click at [268, 587] on icon at bounding box center [269, 585] width 6 height 13
click at [47, 283] on span "0:55" at bounding box center [39, 284] width 25 height 15
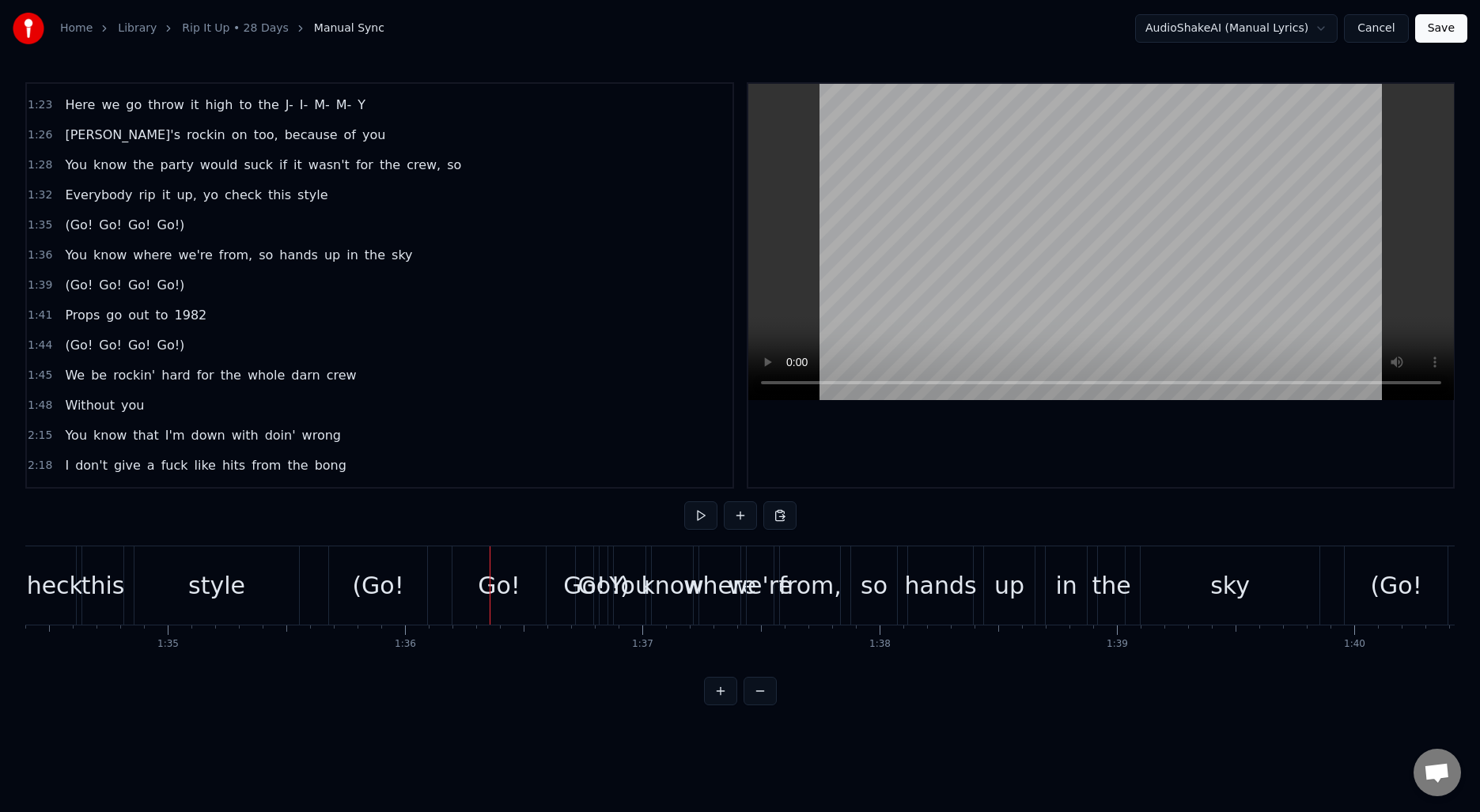
scroll to position [532, 0]
click at [78, 234] on span "(Go!" at bounding box center [78, 227] width 31 height 18
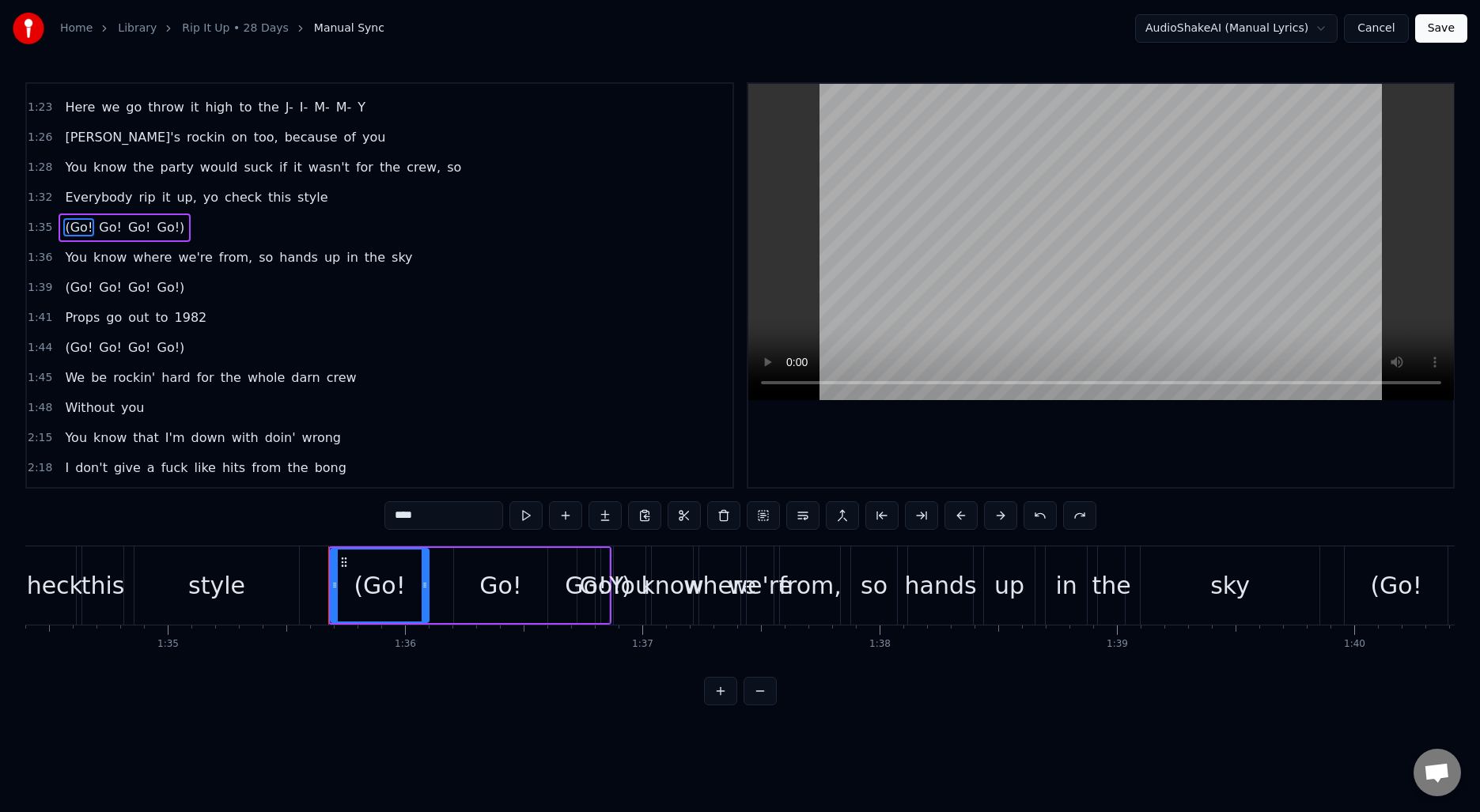
scroll to position [474, 0]
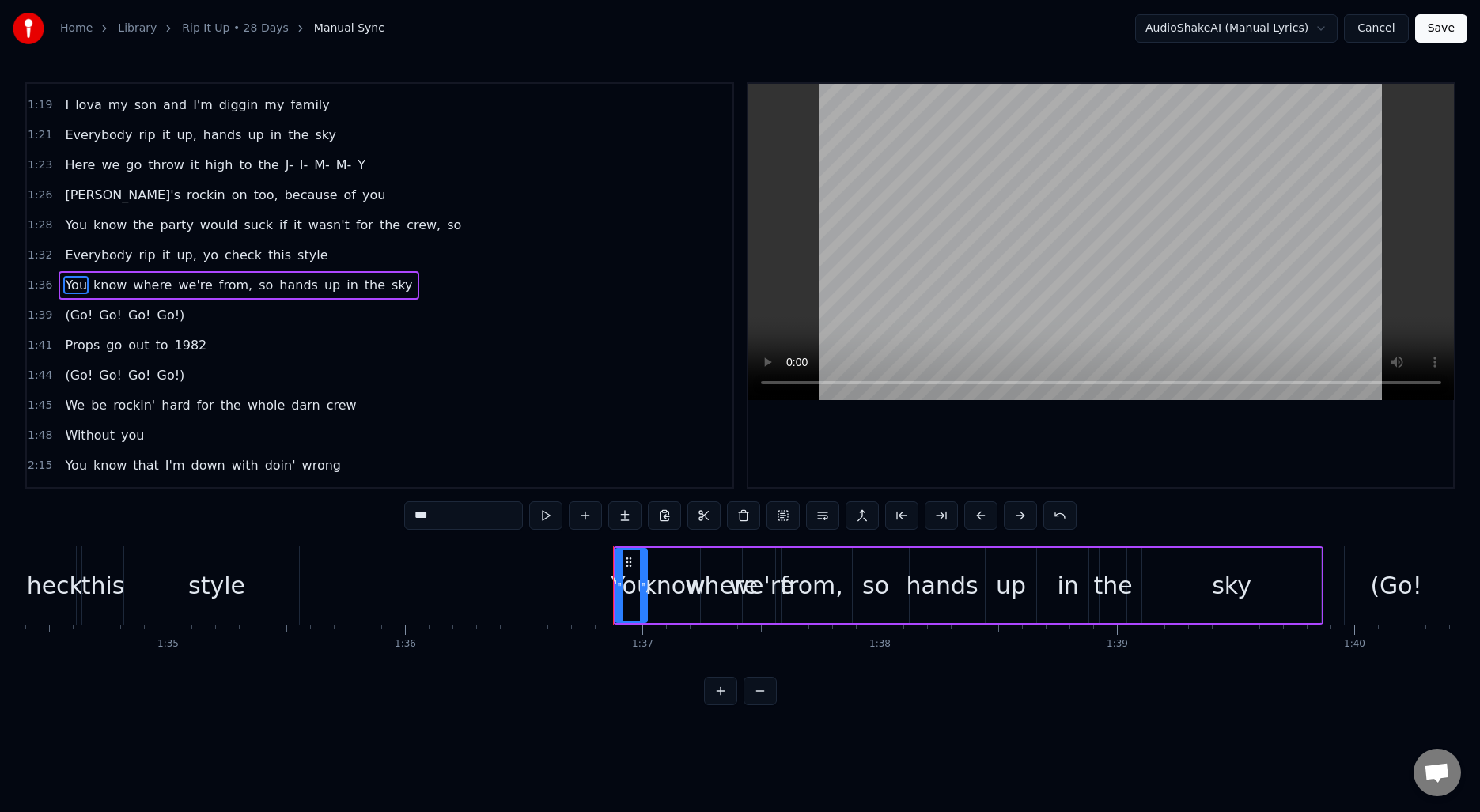
click at [63, 317] on span "(Go!" at bounding box center [78, 315] width 31 height 18
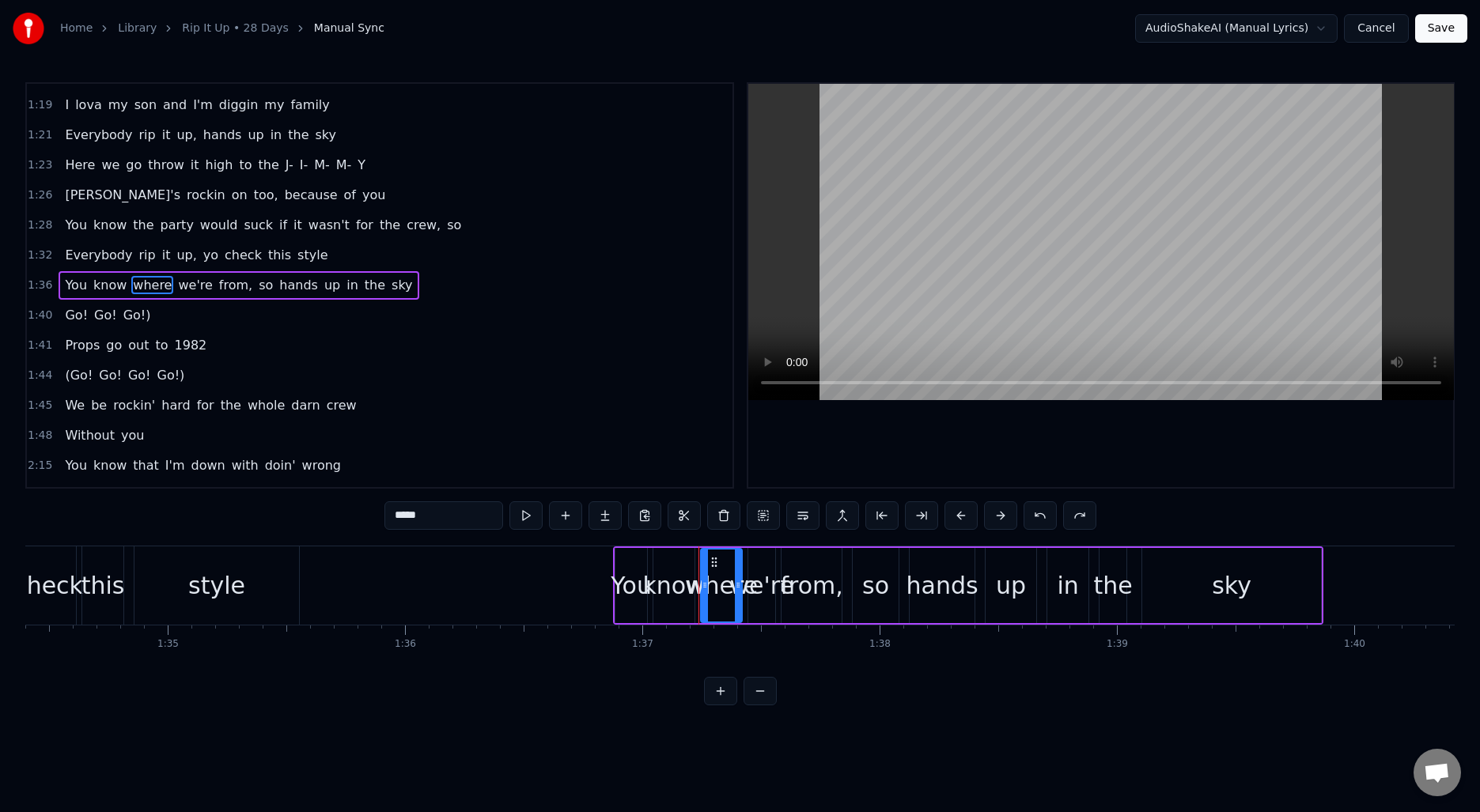
click at [65, 317] on span "Go!" at bounding box center [76, 315] width 26 height 18
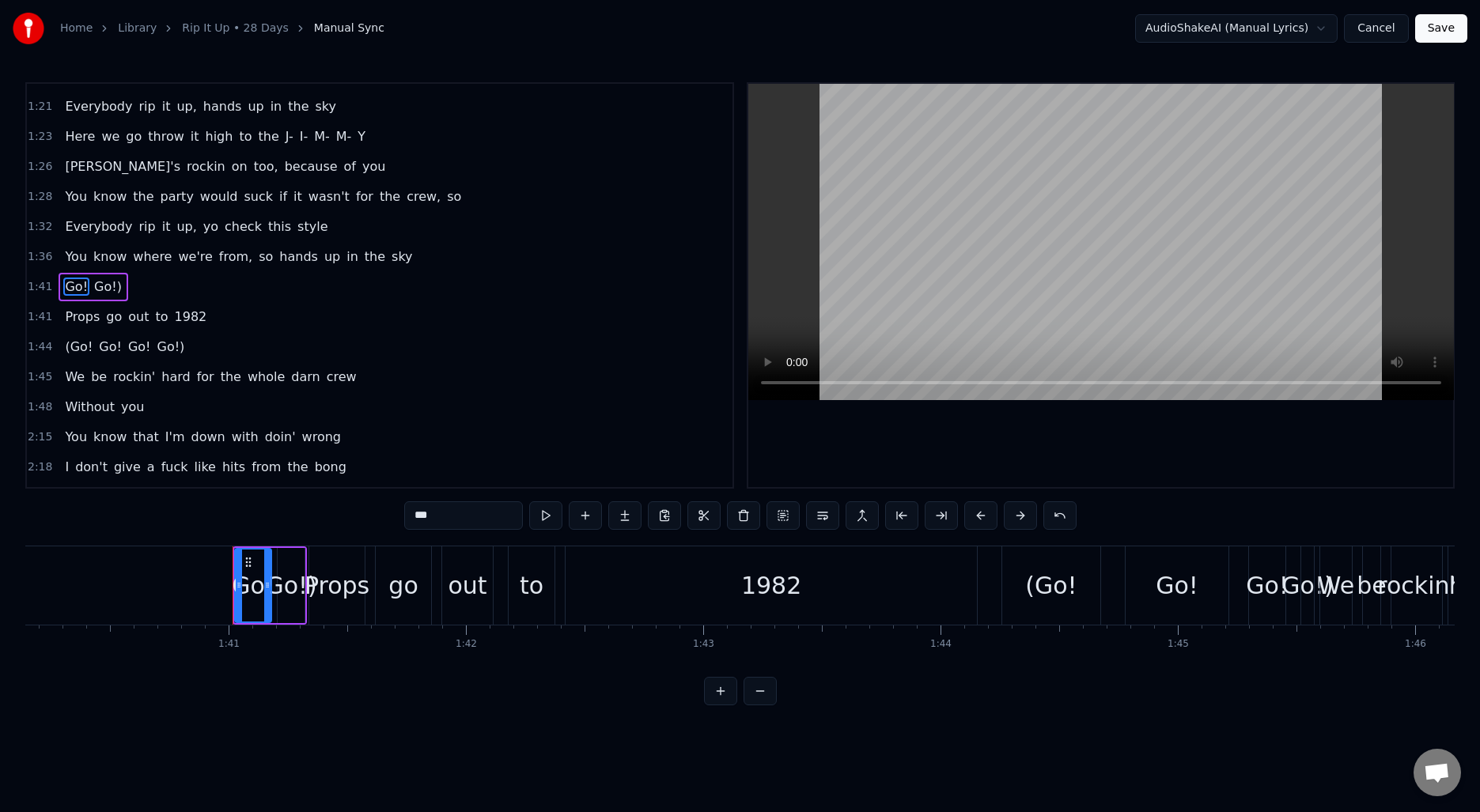
scroll to position [504, 0]
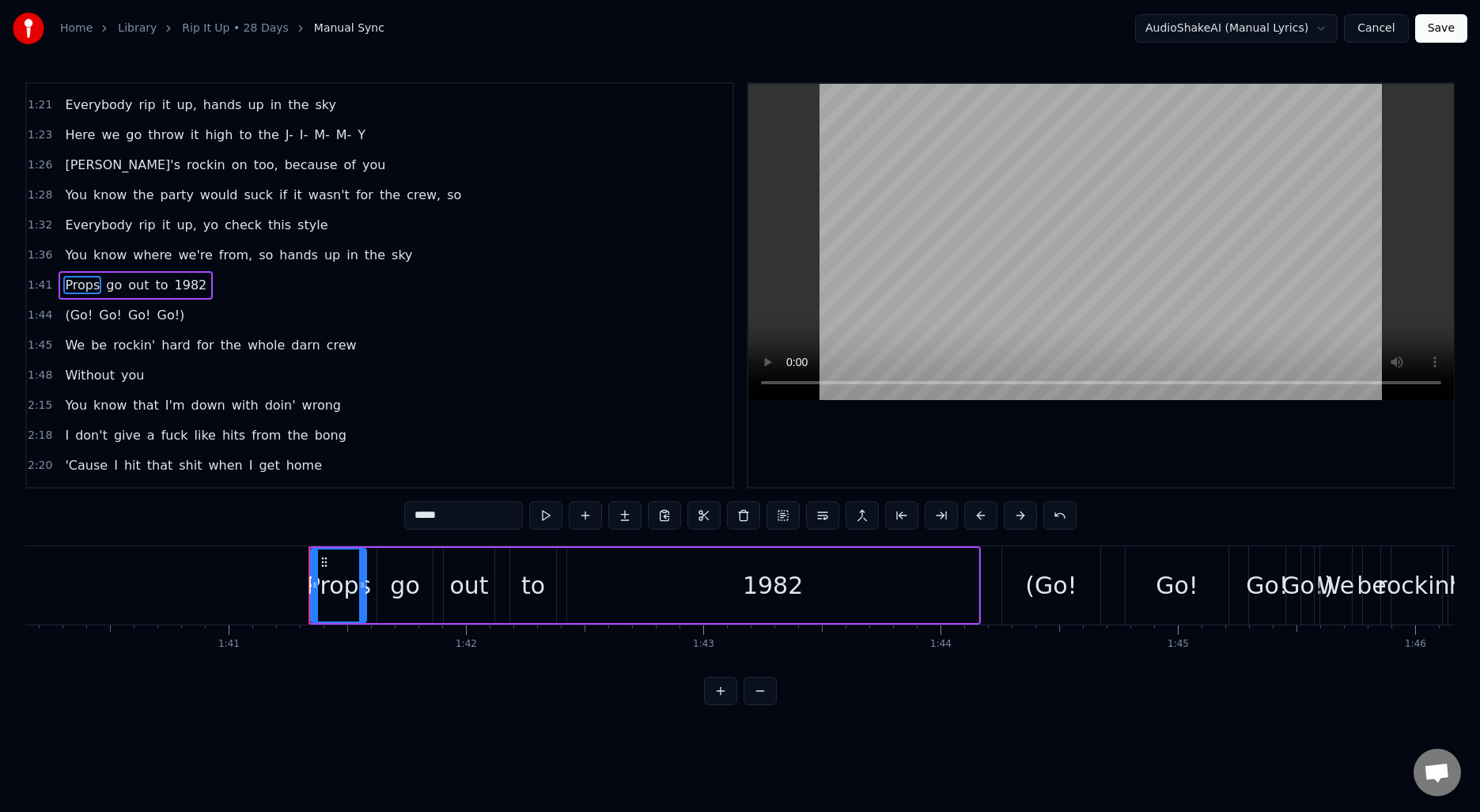
click at [63, 324] on span "(Go!" at bounding box center [78, 315] width 31 height 18
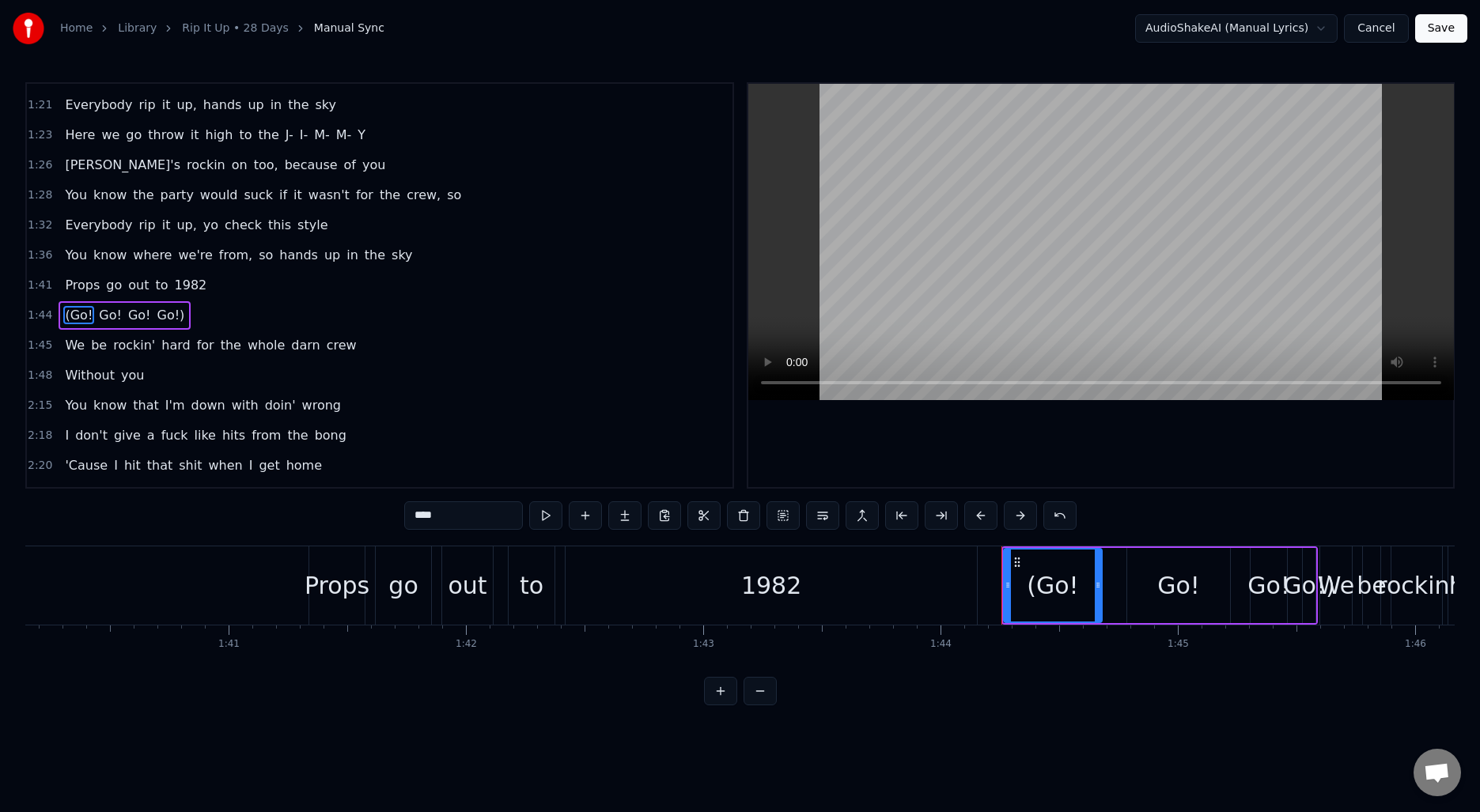
scroll to position [534, 0]
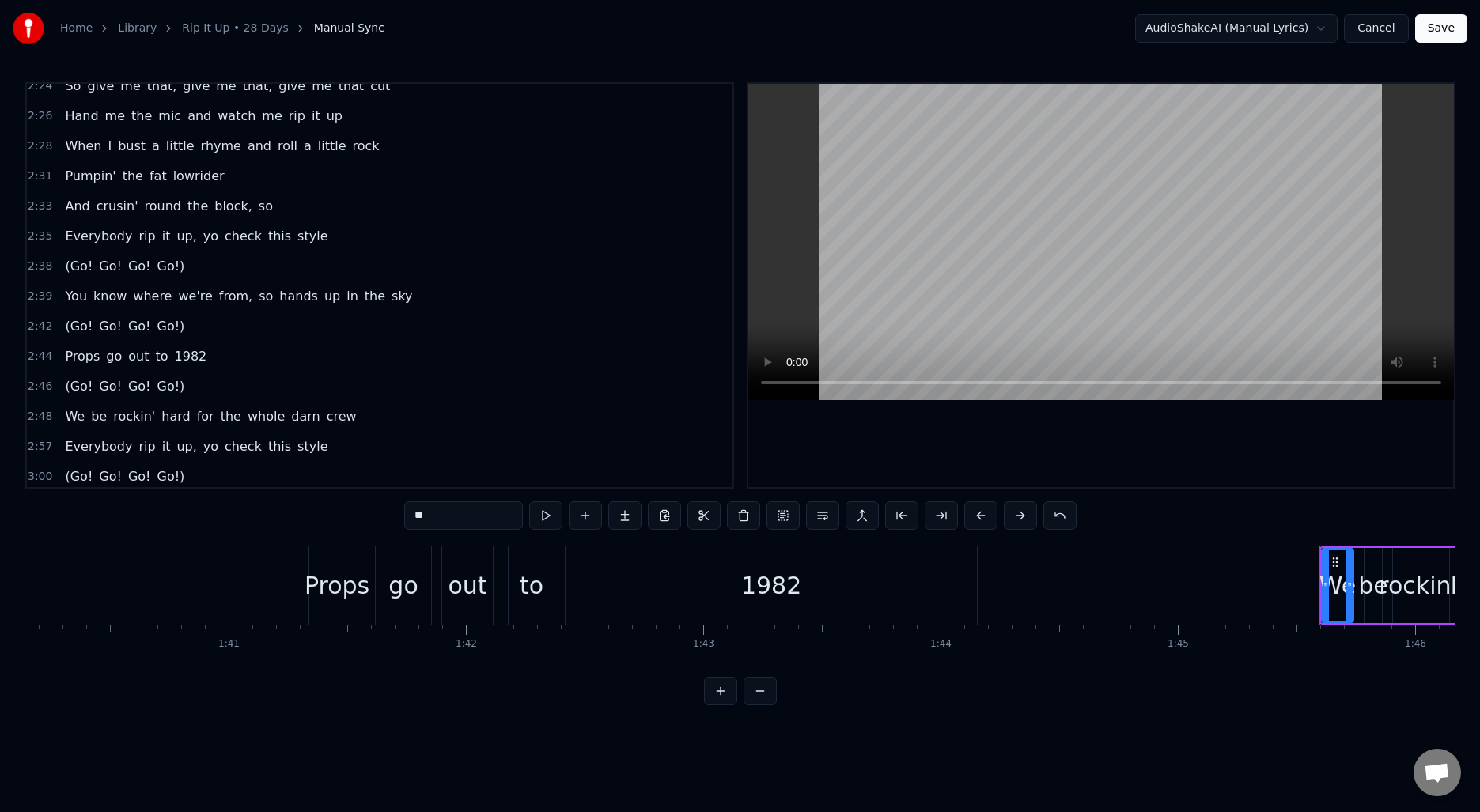
click at [70, 267] on span "(Go!" at bounding box center [78, 266] width 31 height 18
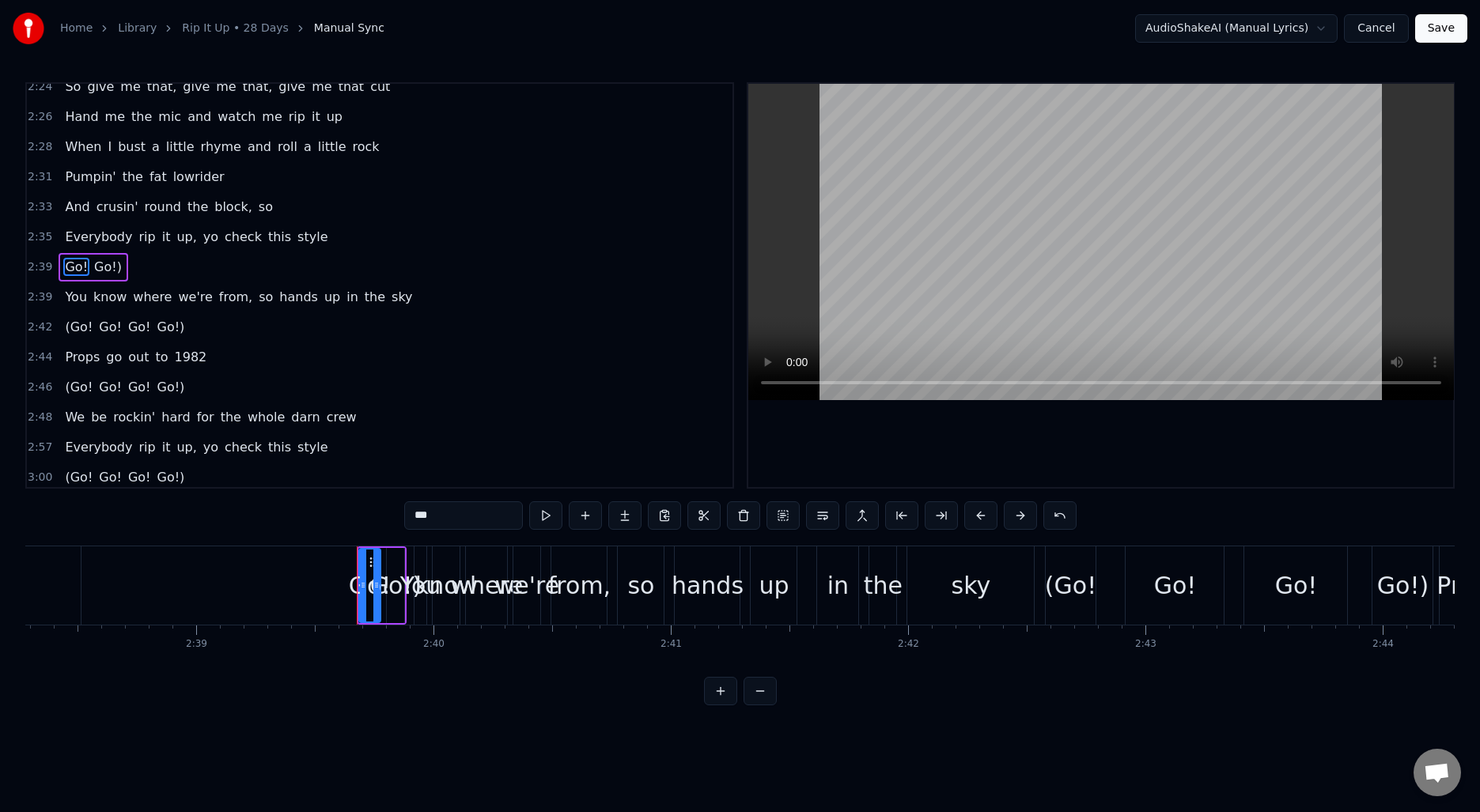
scroll to position [895, 0]
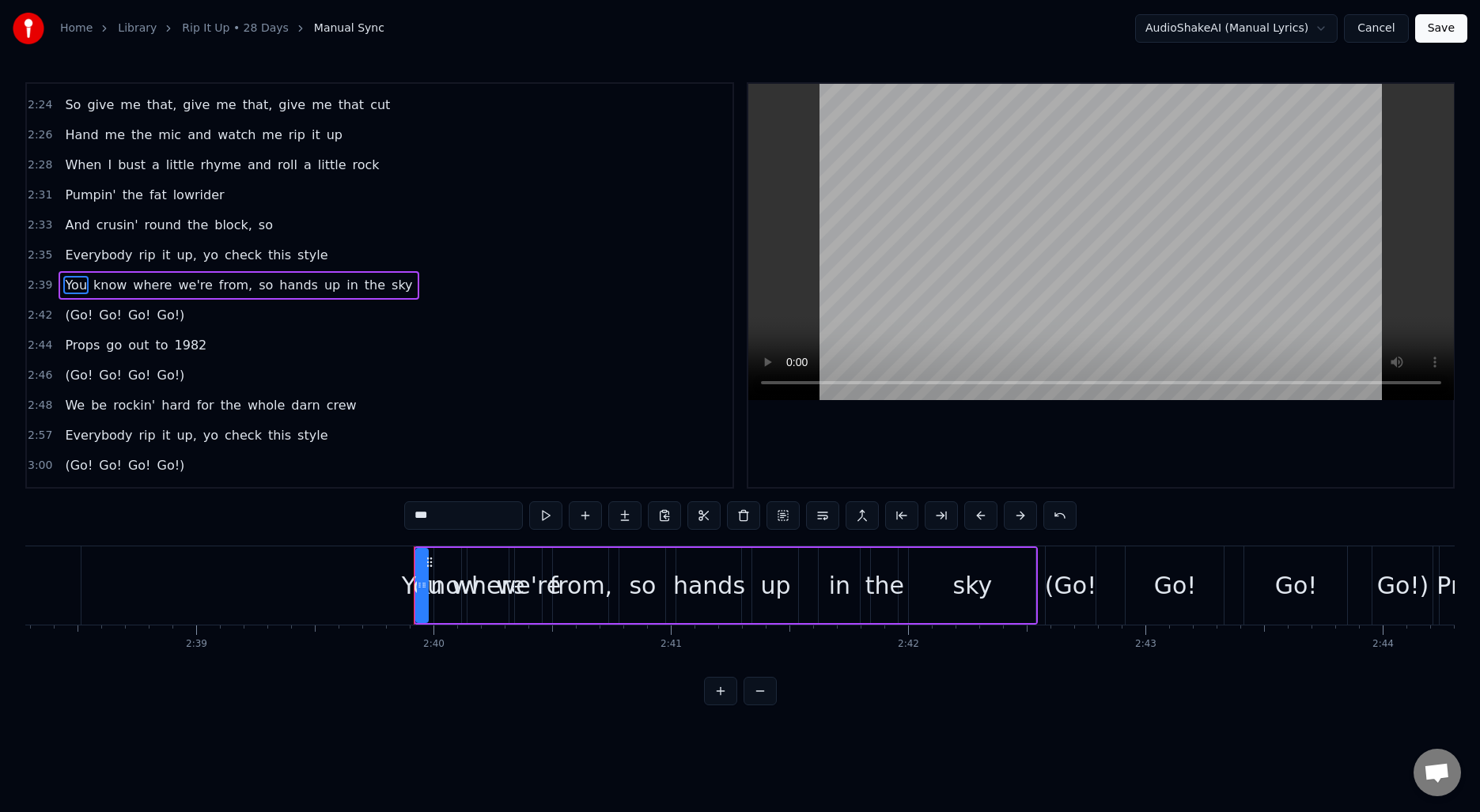
click at [69, 319] on span "(Go!" at bounding box center [78, 315] width 31 height 18
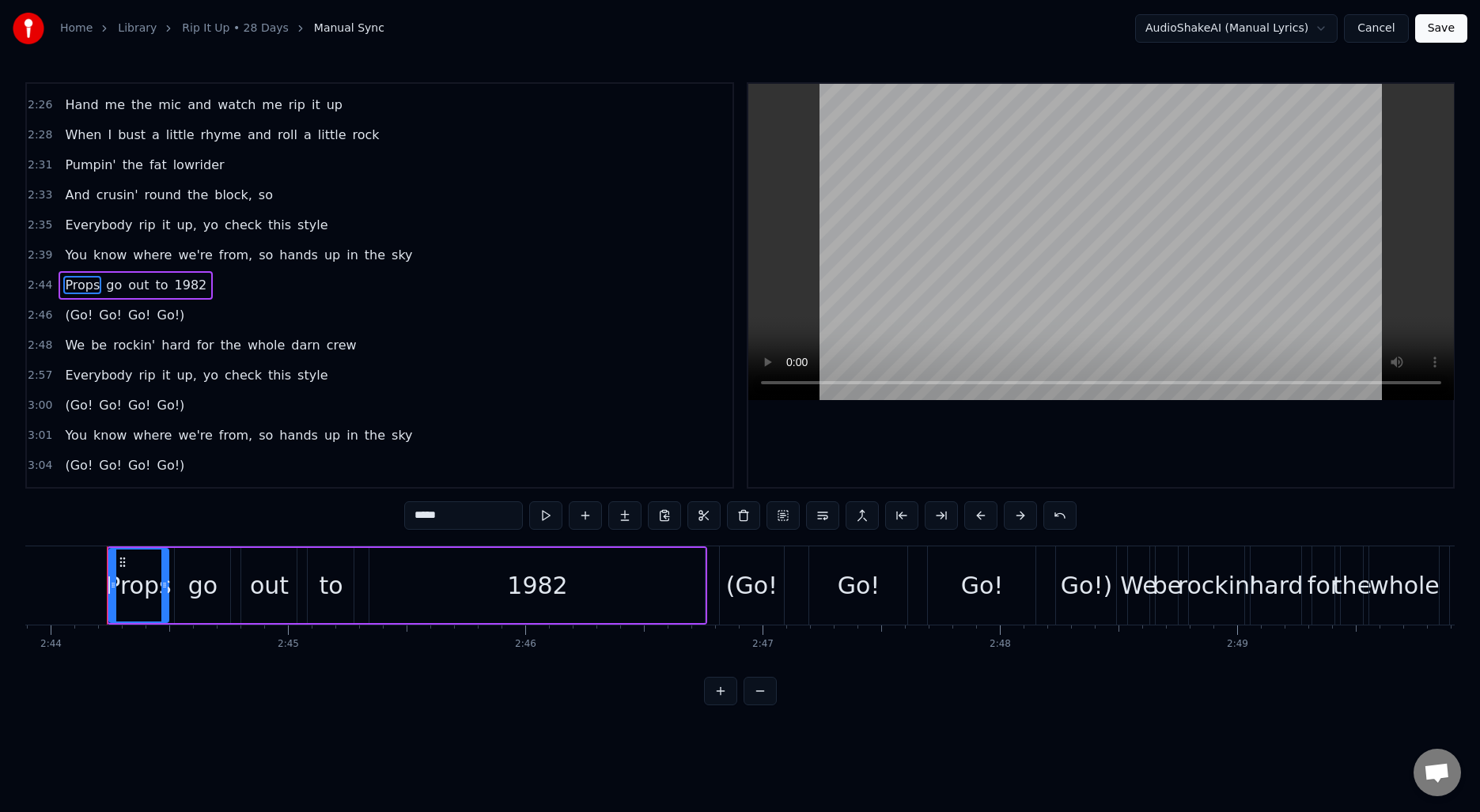
scroll to position [0, 38892]
click at [74, 311] on span "(Go!" at bounding box center [78, 315] width 31 height 18
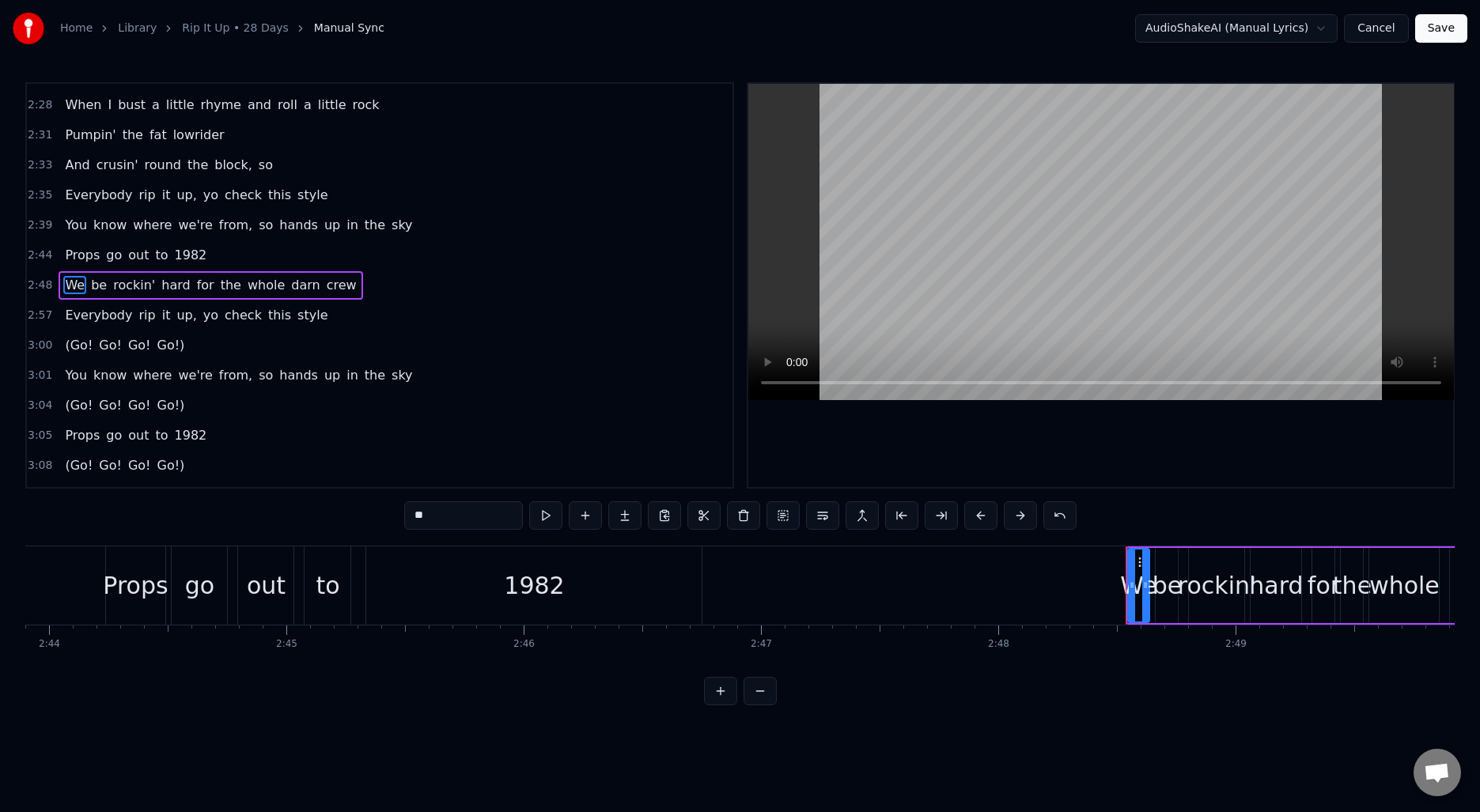
scroll to position [1061, 0]
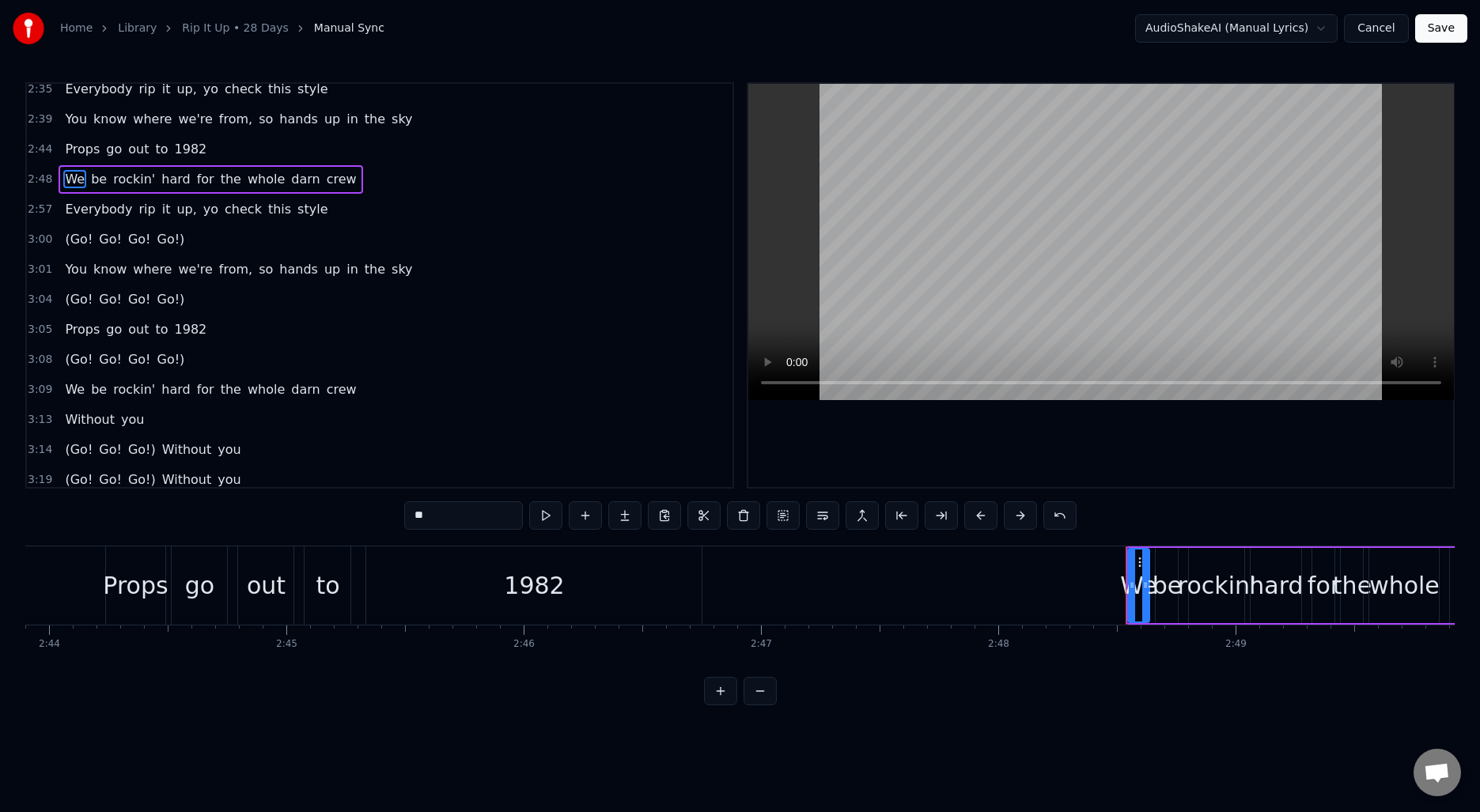
click at [72, 242] on span "(Go!" at bounding box center [78, 239] width 31 height 18
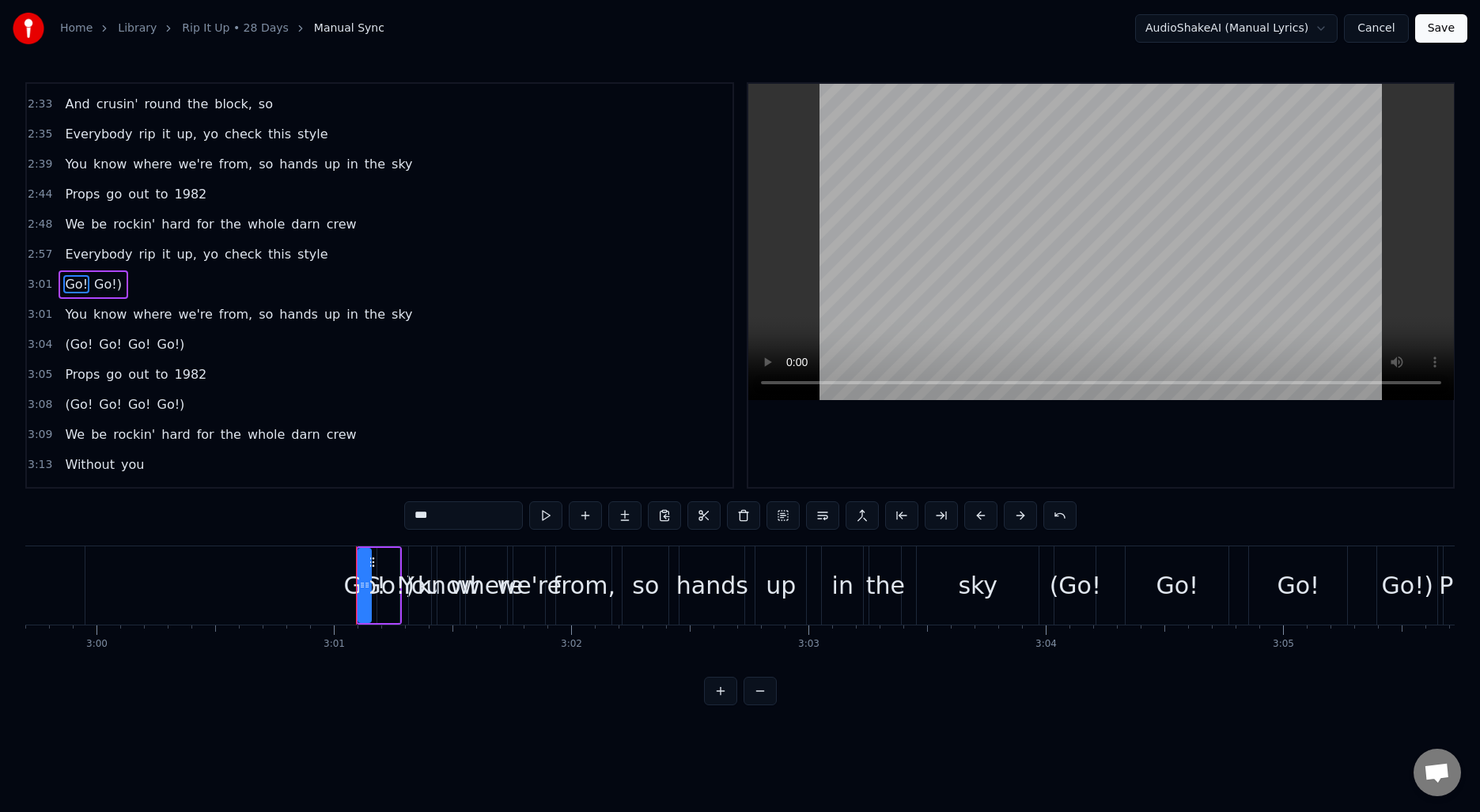
scroll to position [1015, 0]
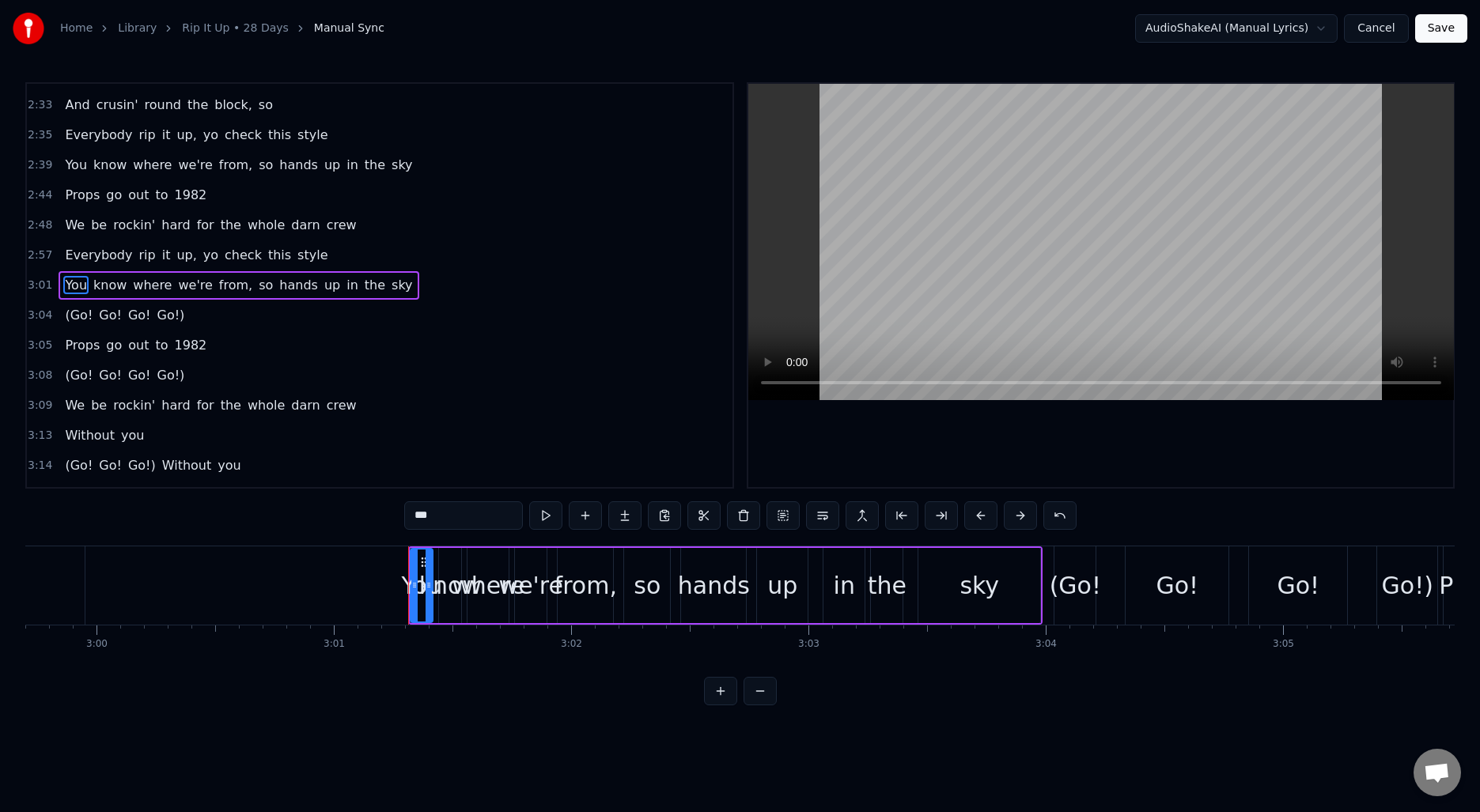
click at [80, 310] on span "(Go!" at bounding box center [78, 315] width 31 height 18
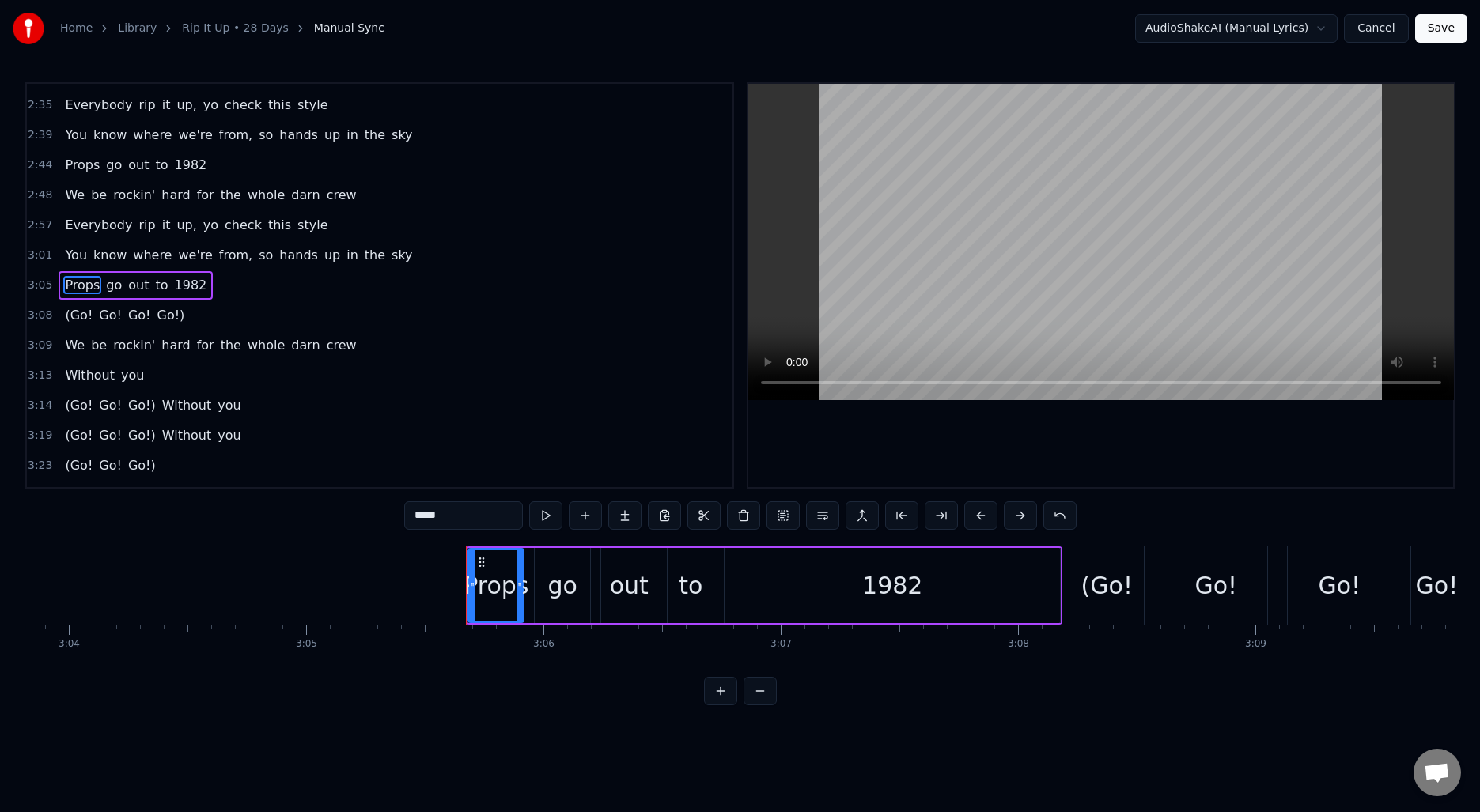
scroll to position [0, 43914]
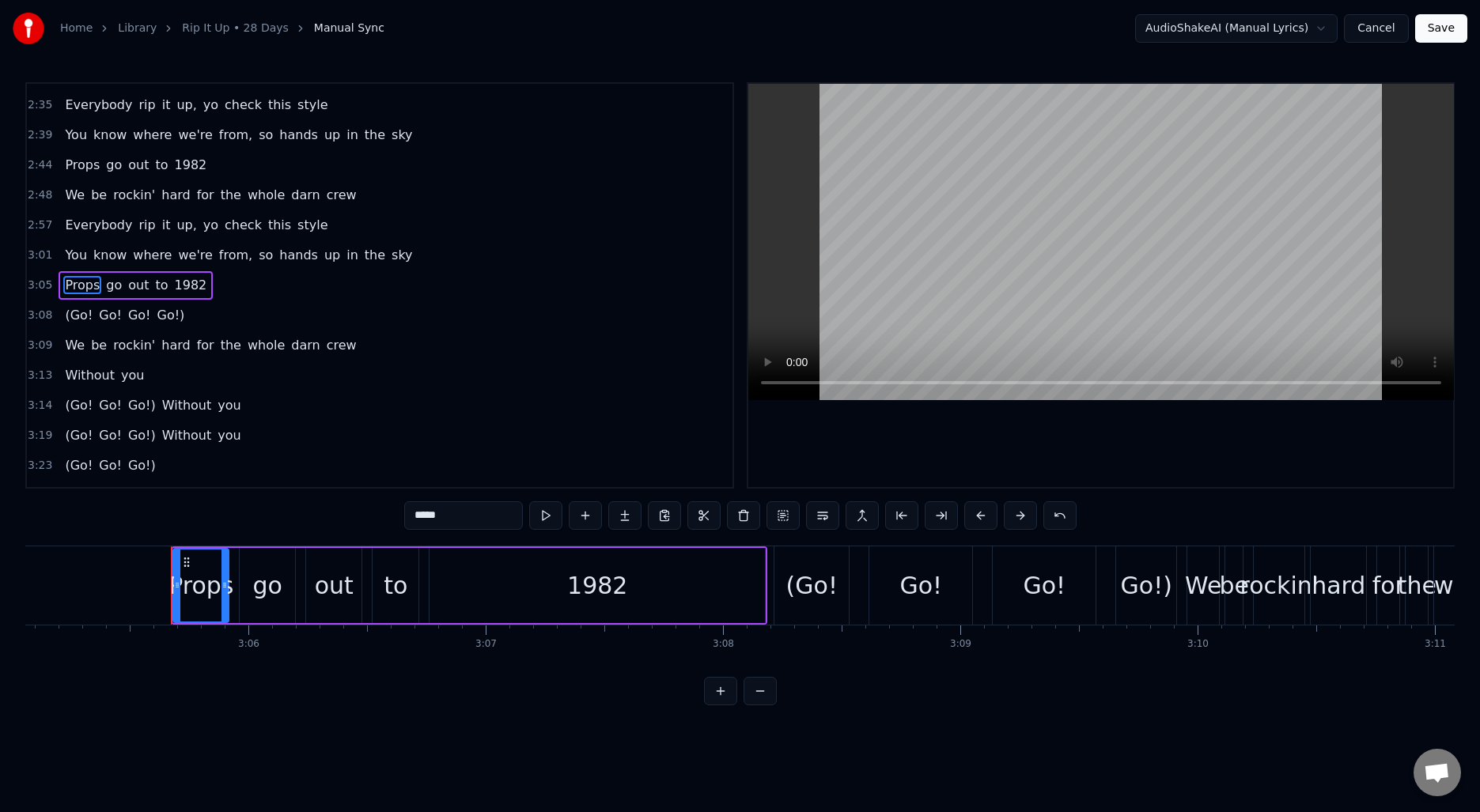
click at [73, 313] on span "(Go!" at bounding box center [78, 315] width 31 height 18
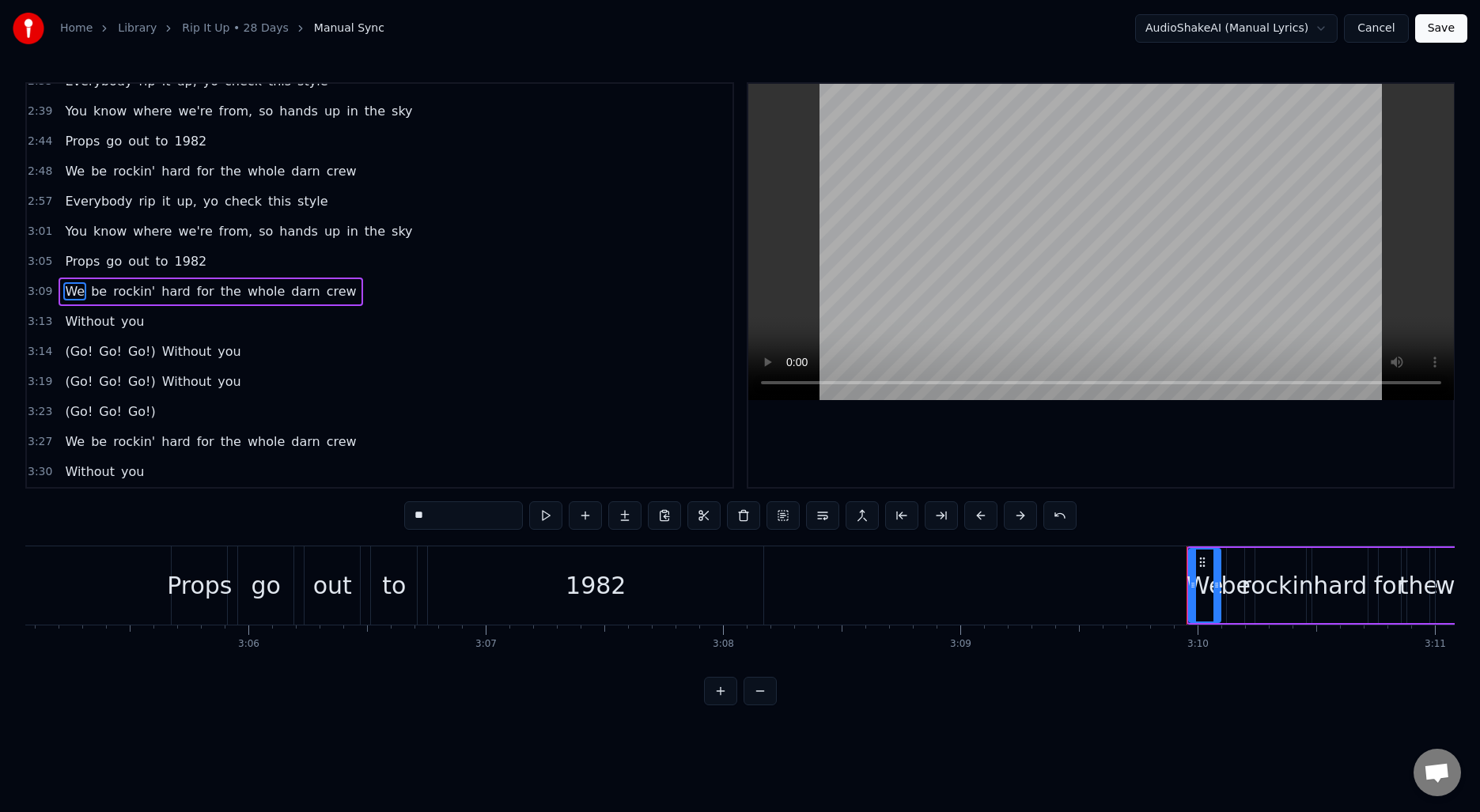
scroll to position [1069, 0]
click at [63, 353] on span "(Go!" at bounding box center [78, 352] width 31 height 18
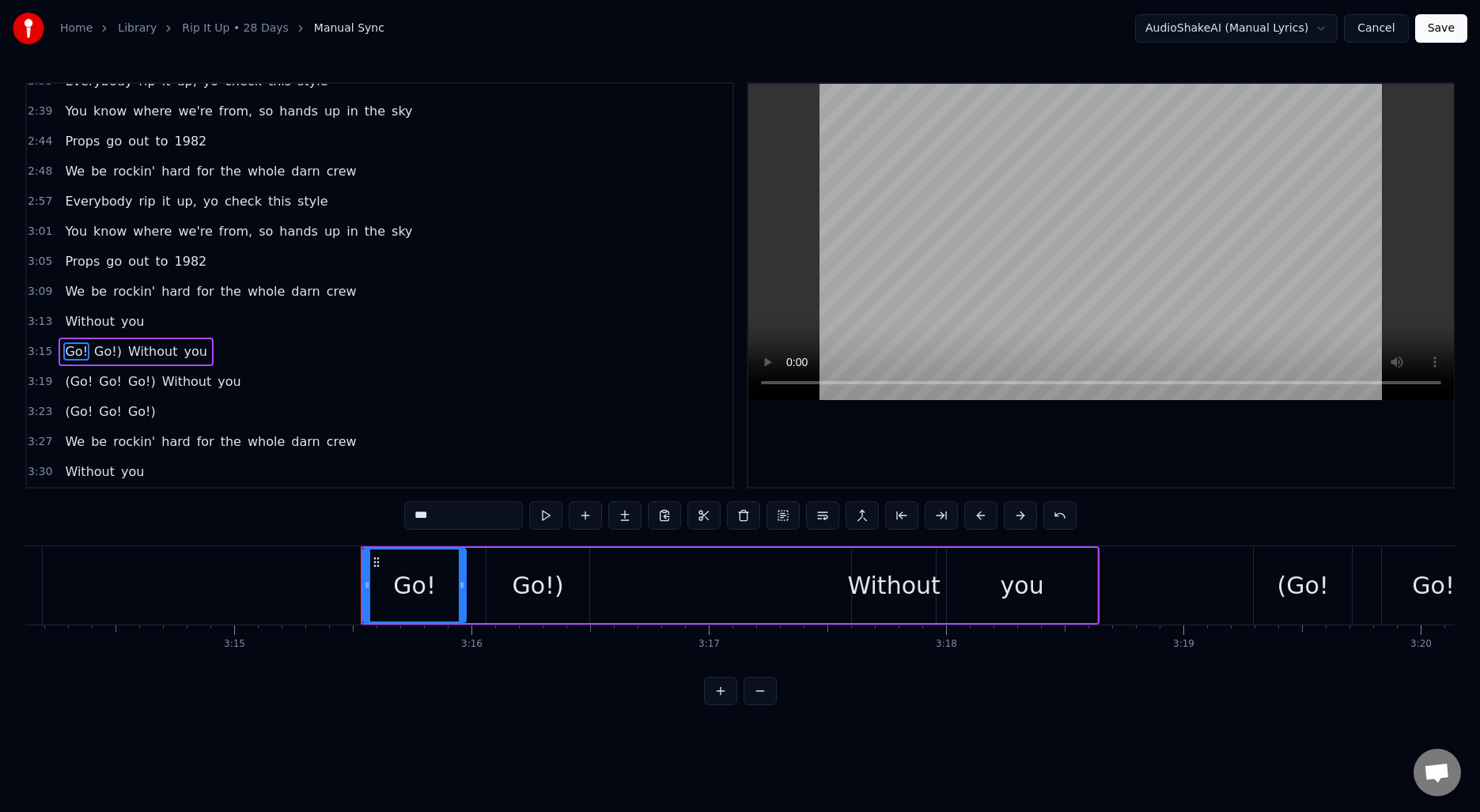
scroll to position [0, 46192]
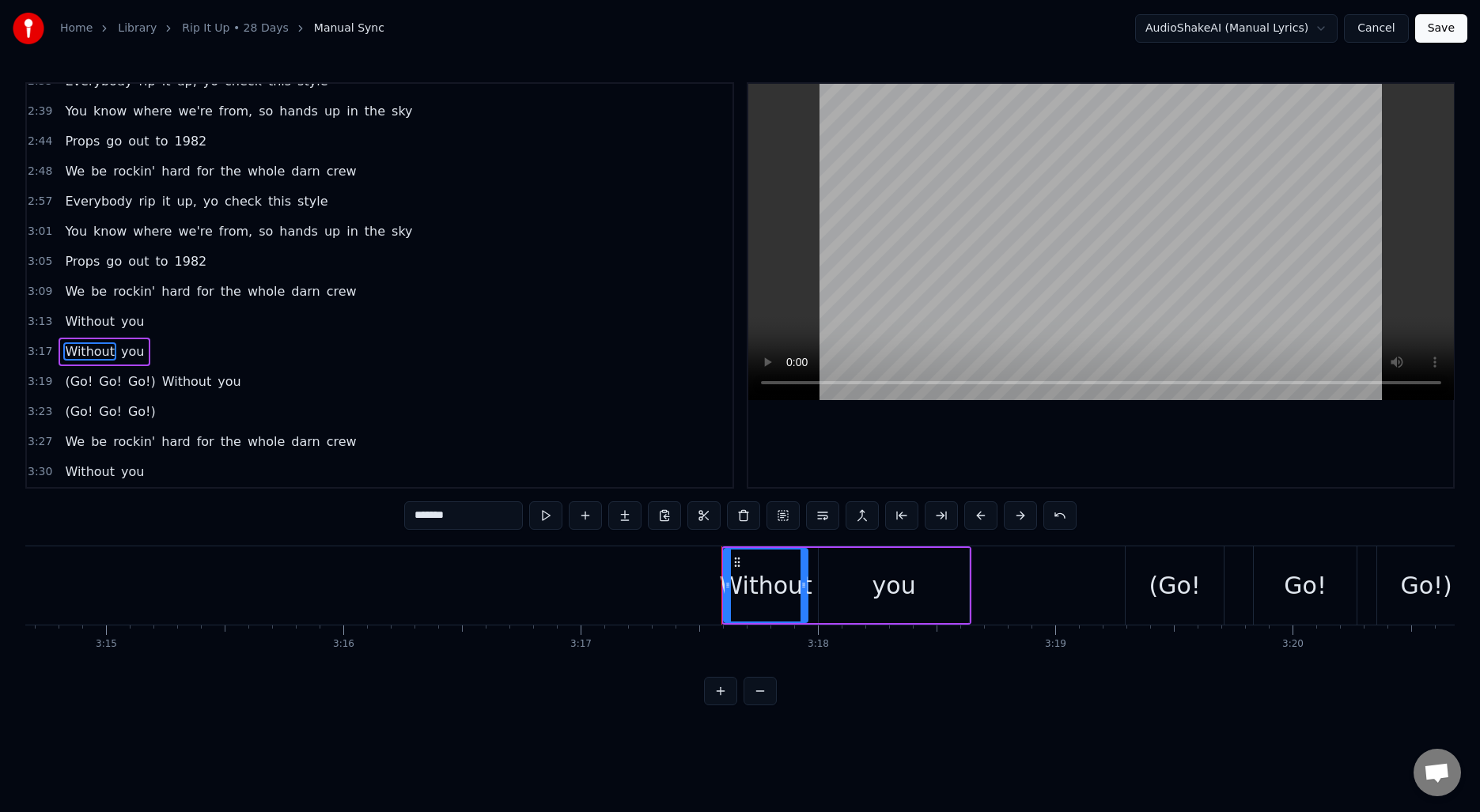
click at [75, 386] on span "(Go!" at bounding box center [78, 382] width 31 height 18
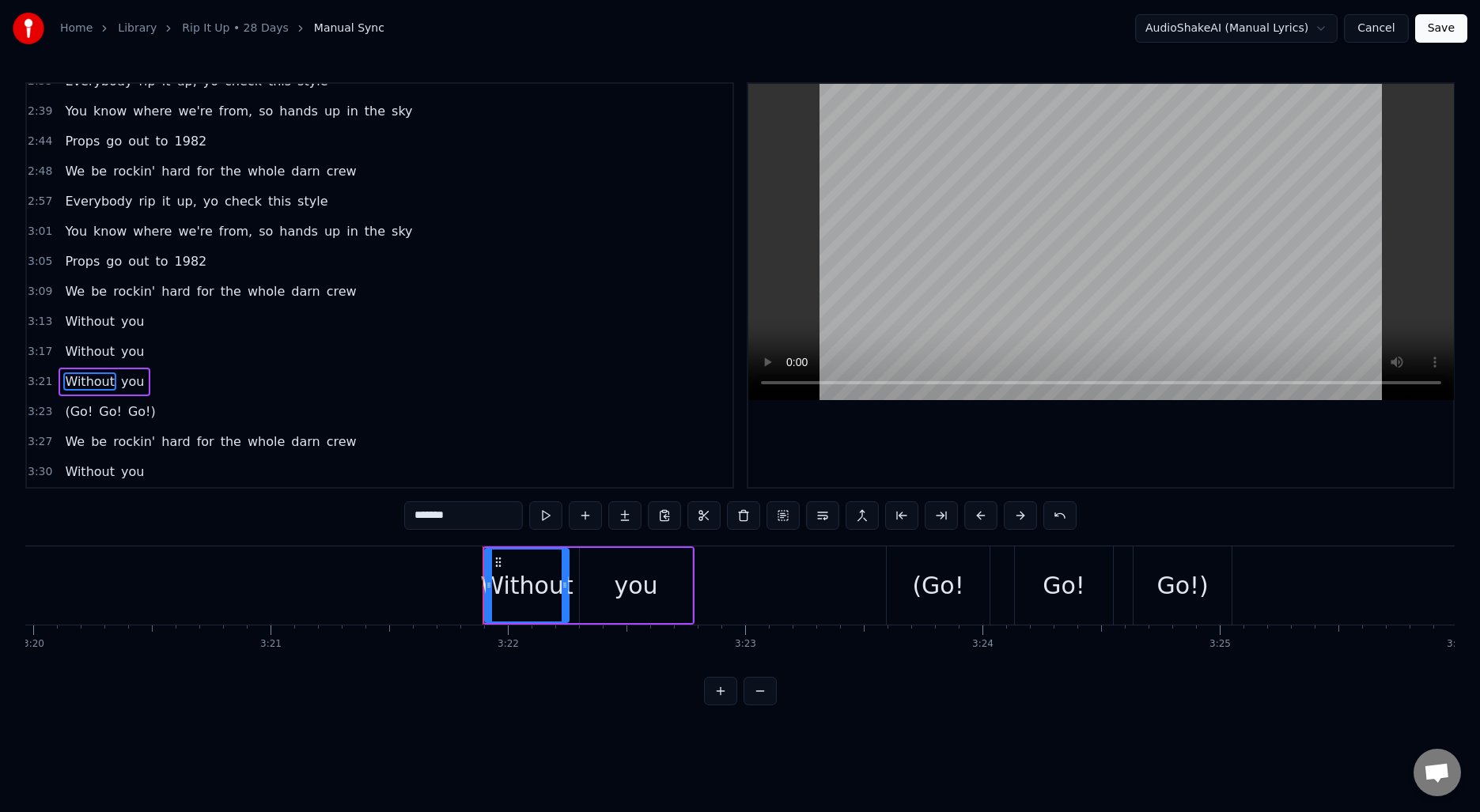
scroll to position [0, 47464]
click at [80, 412] on span "(Go!" at bounding box center [78, 412] width 31 height 18
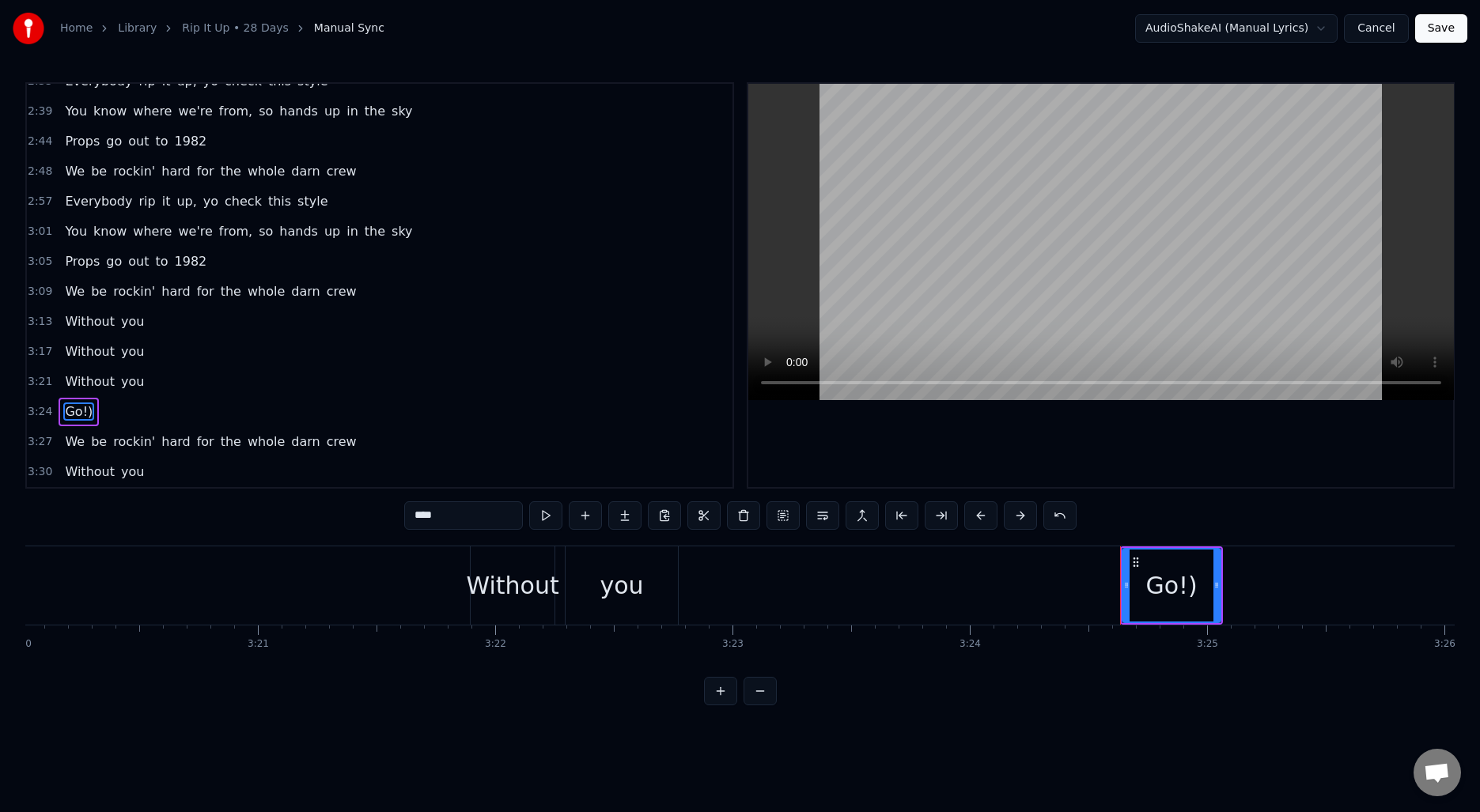
type input "**"
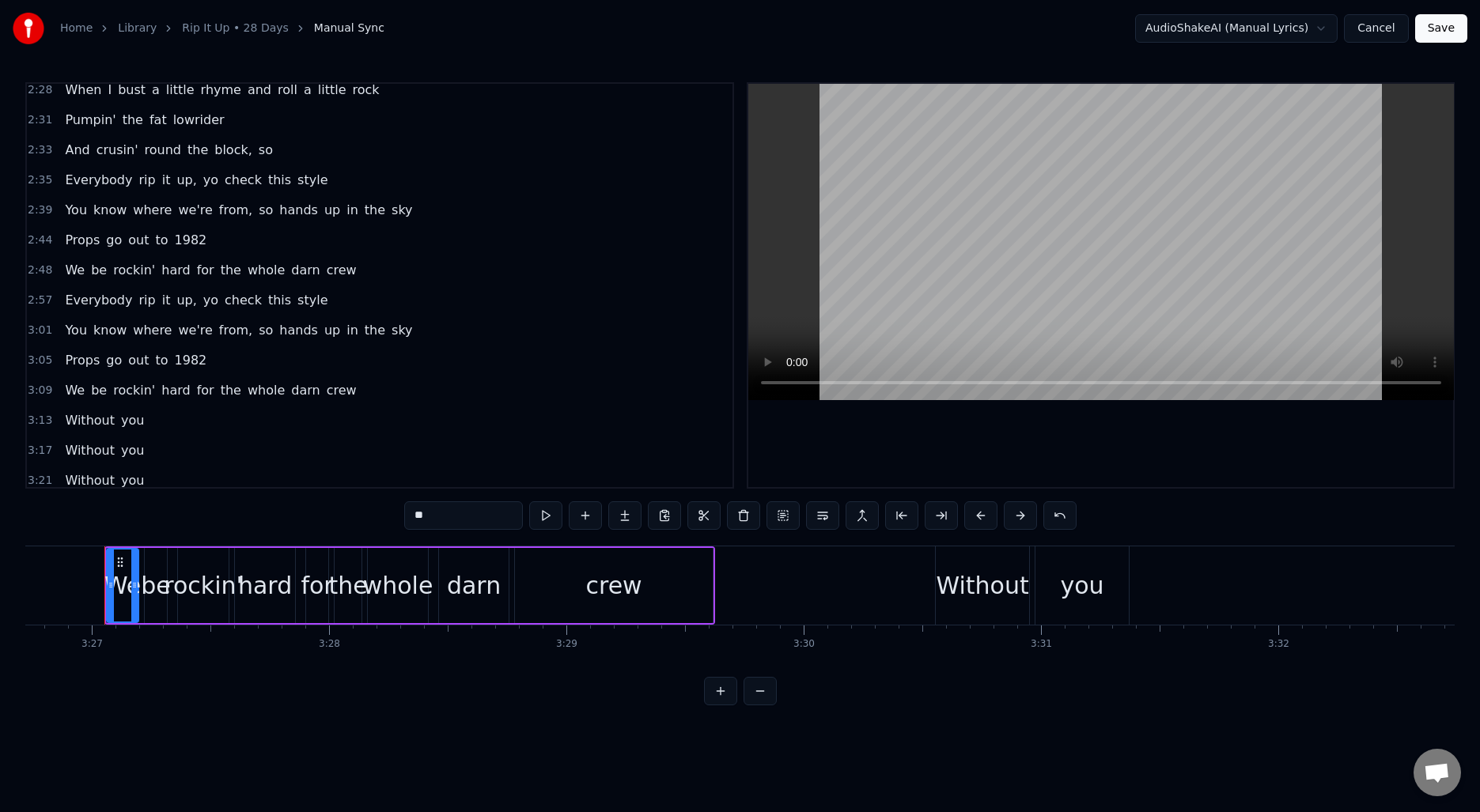
scroll to position [0, 0]
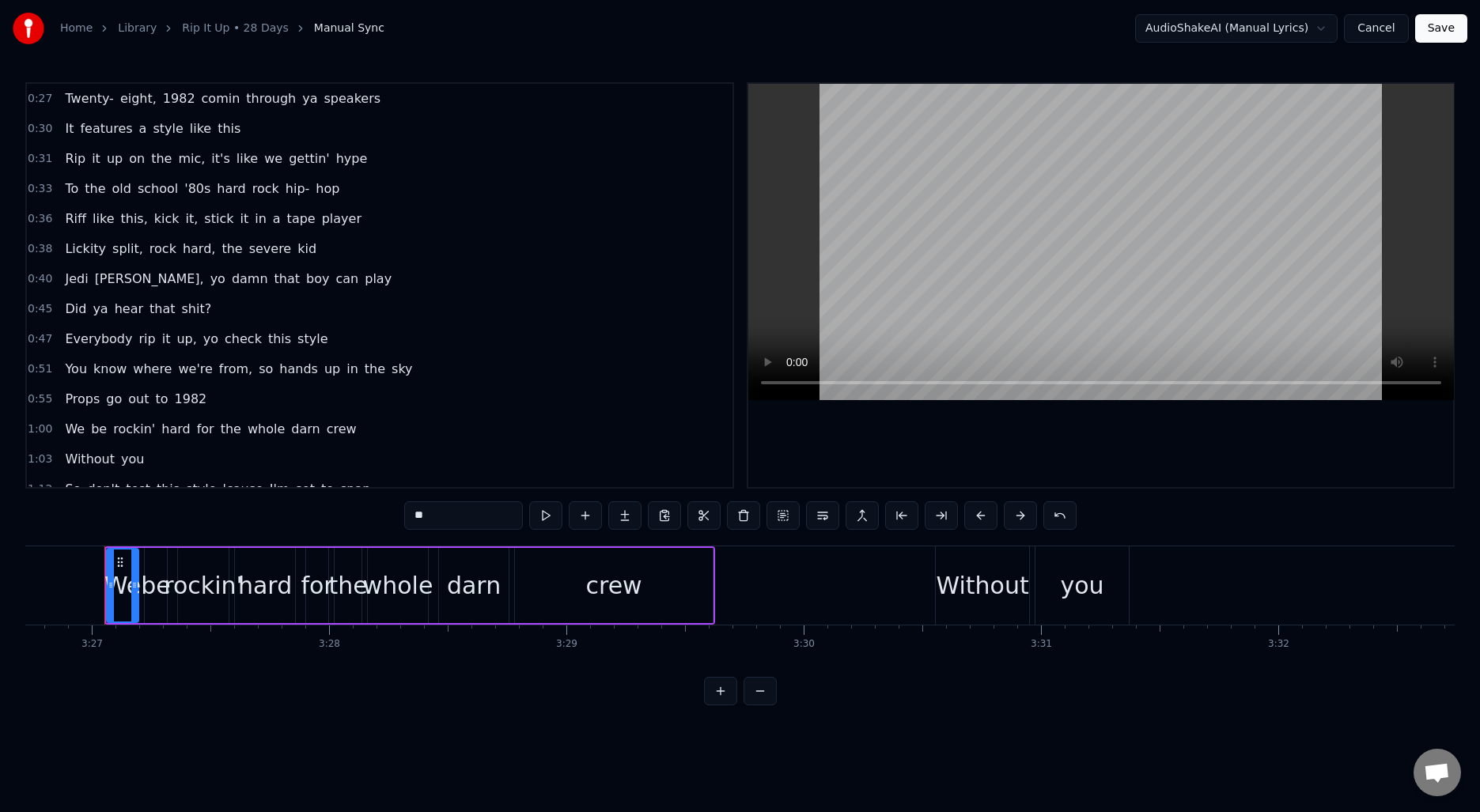
click at [493, 730] on html "Home Library Rip It Up • 28 Days Manual Sync AudioShakeAI (Manual Lyrics) Cance…" at bounding box center [740, 365] width 1480 height 730
click at [1293, 23] on html "Home Library Rip It Up • 28 Days Manual Sync AudioShakeAI (Manual Lyrics) Cance…" at bounding box center [740, 365] width 1480 height 730
click at [1049, 33] on html "Home Library Rip It Up • 28 Days Manual Sync AudioShakeAI (Manual Lyrics) Cance…" at bounding box center [740, 365] width 1480 height 730
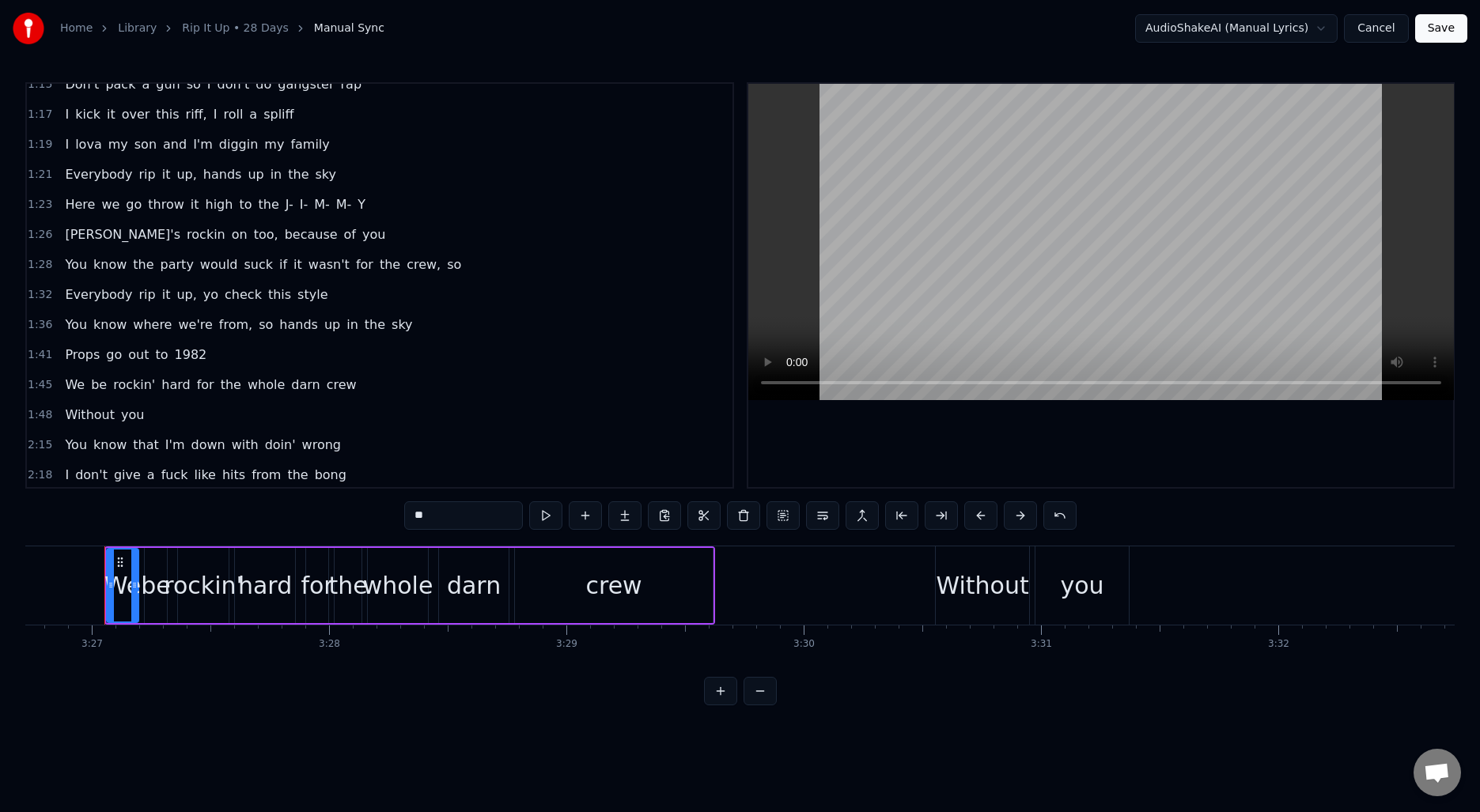
scroll to position [433, 0]
click at [33, 149] on span "1:19" at bounding box center [39, 146] width 25 height 15
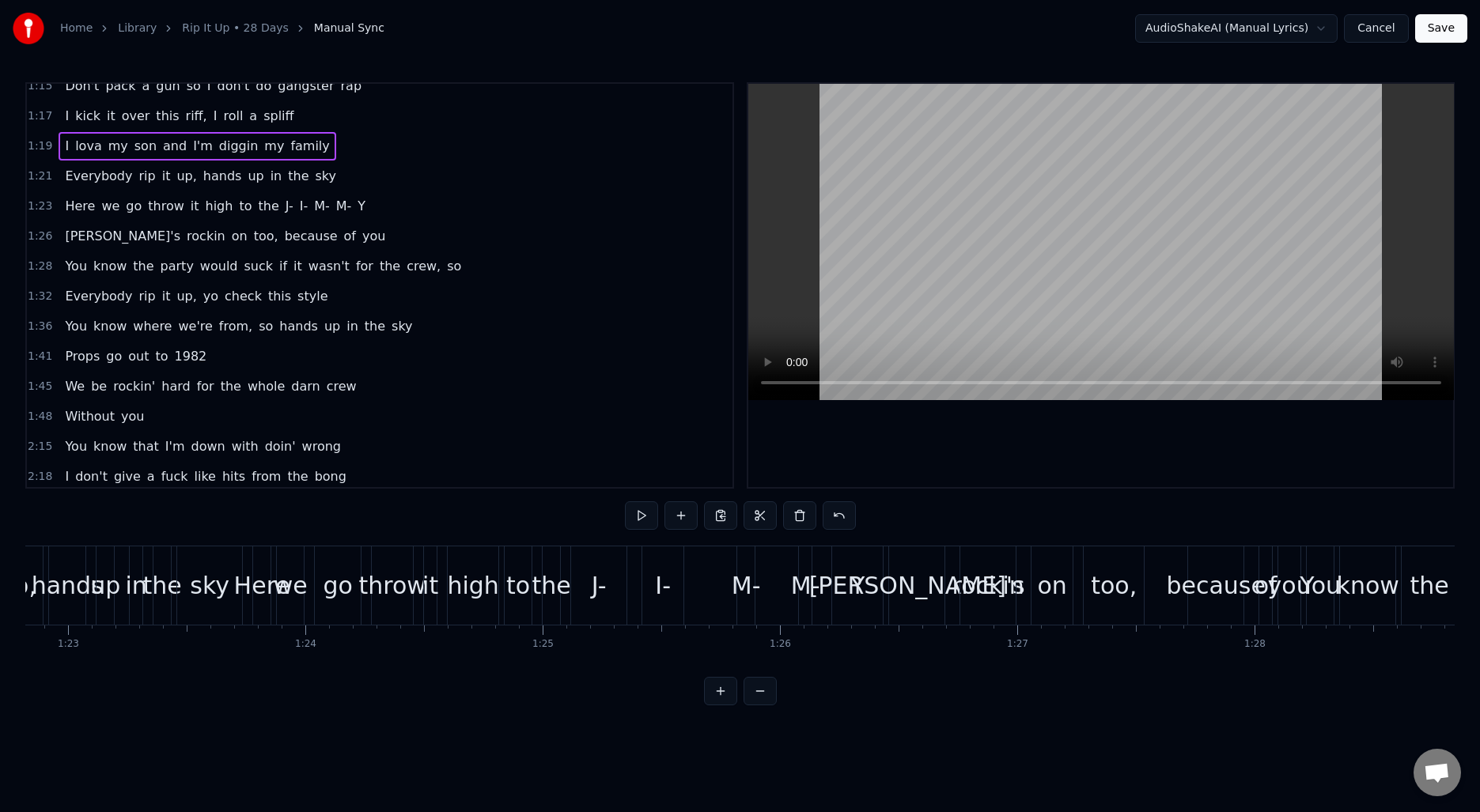
scroll to position [0, 18809]
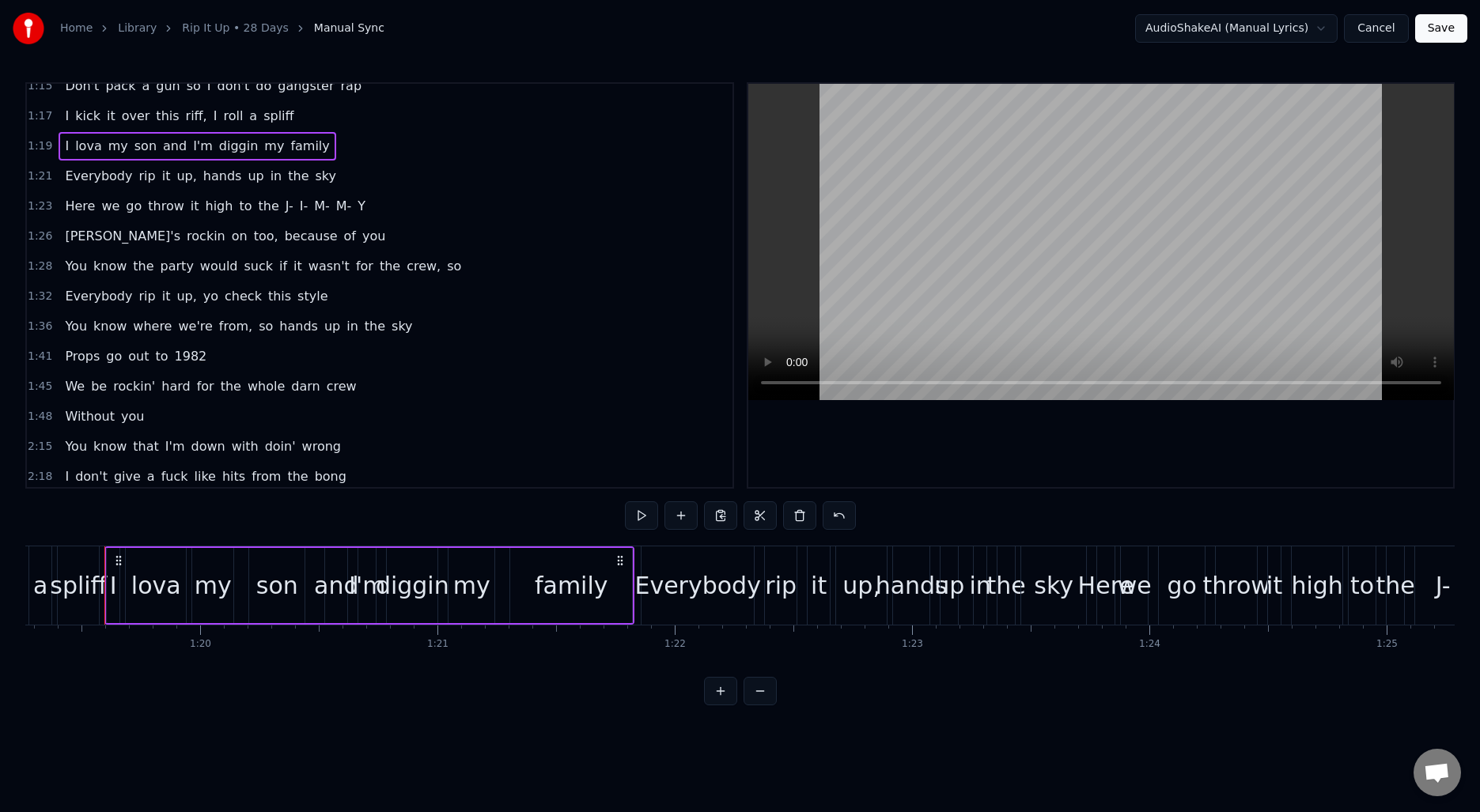
click at [32, 173] on span "1:21" at bounding box center [39, 176] width 25 height 15
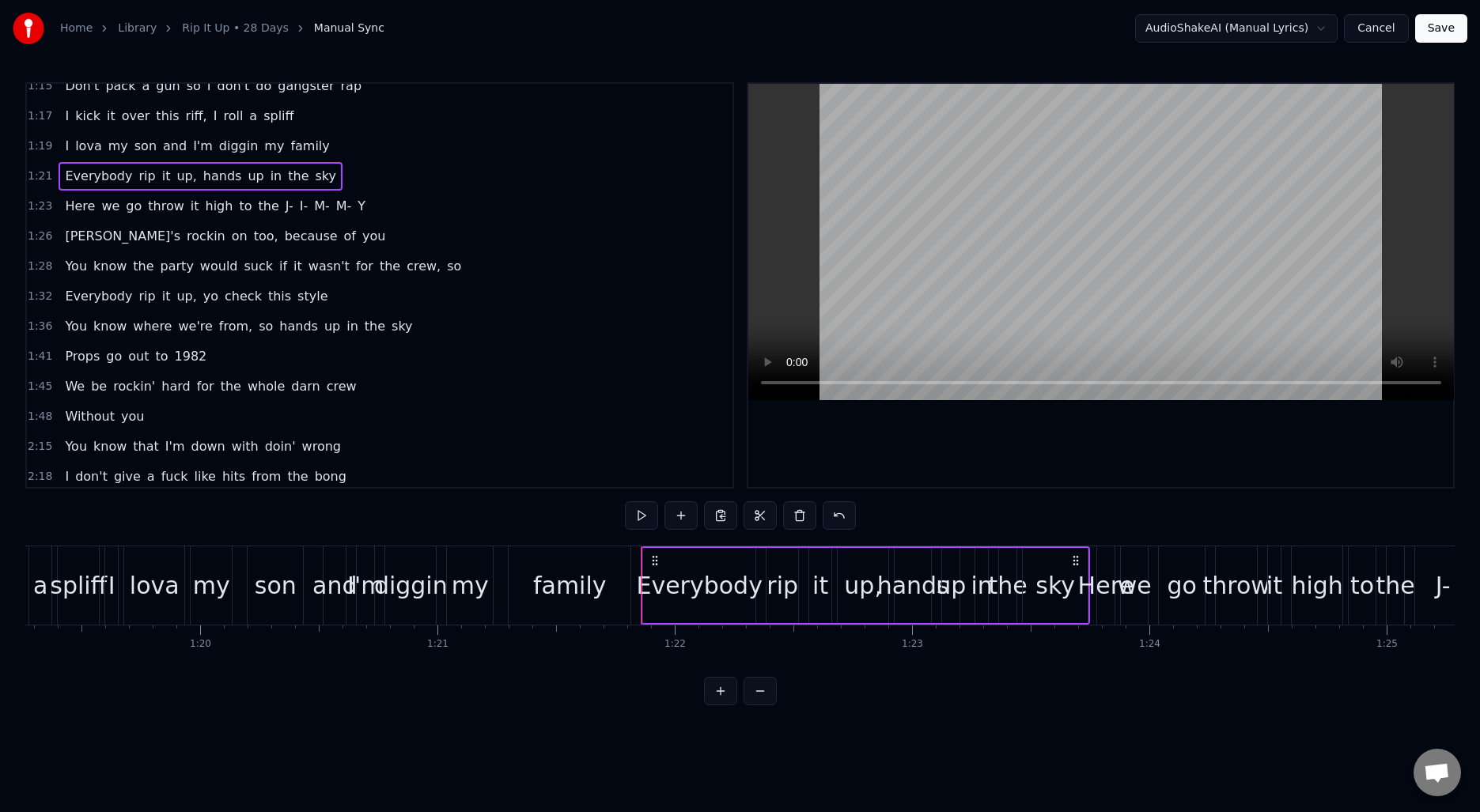
click at [33, 201] on span "1:23" at bounding box center [39, 206] width 25 height 15
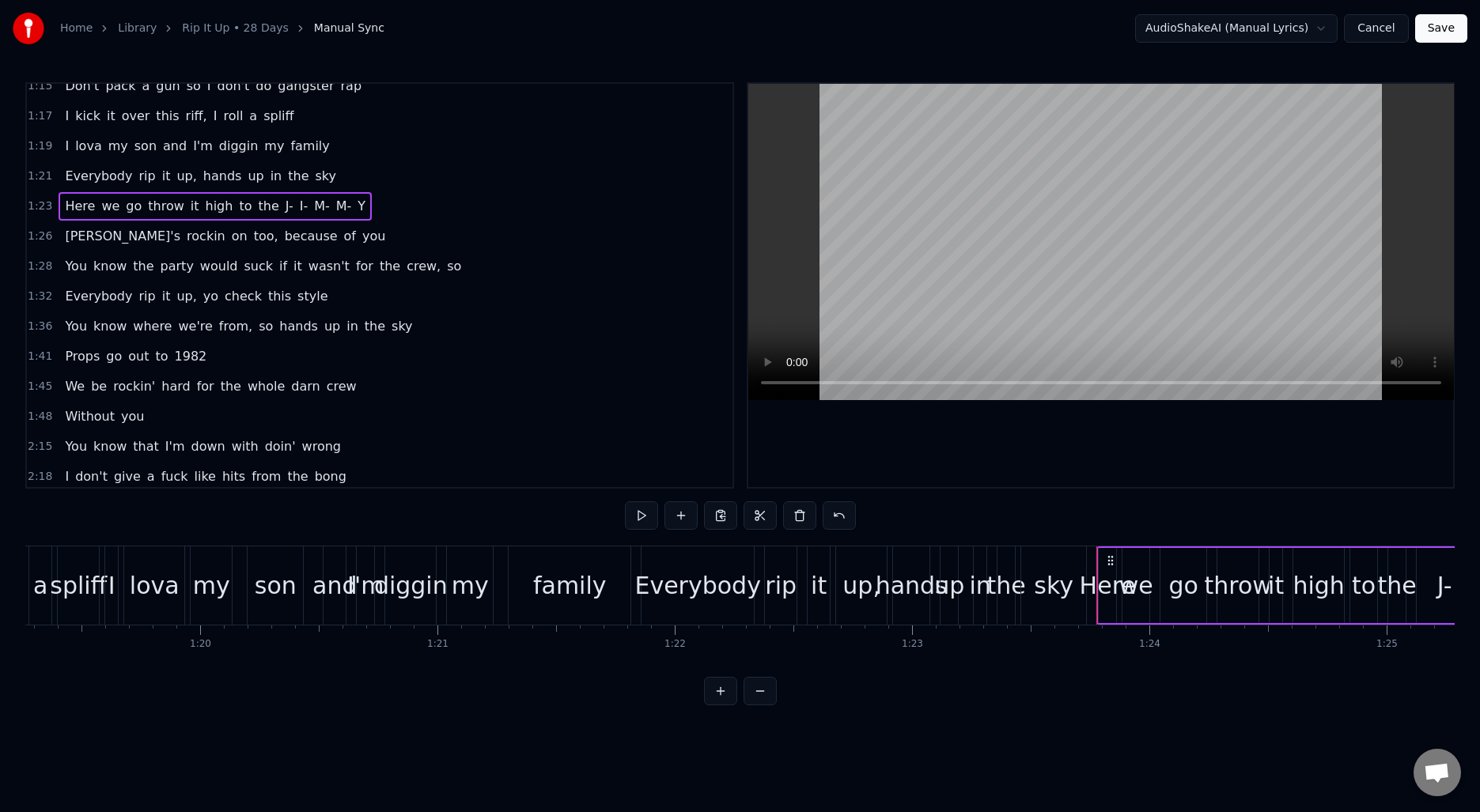
click at [36, 223] on div "1:26 [PERSON_NAME]'s rockin on too, because of you" at bounding box center [379, 236] width 706 height 30
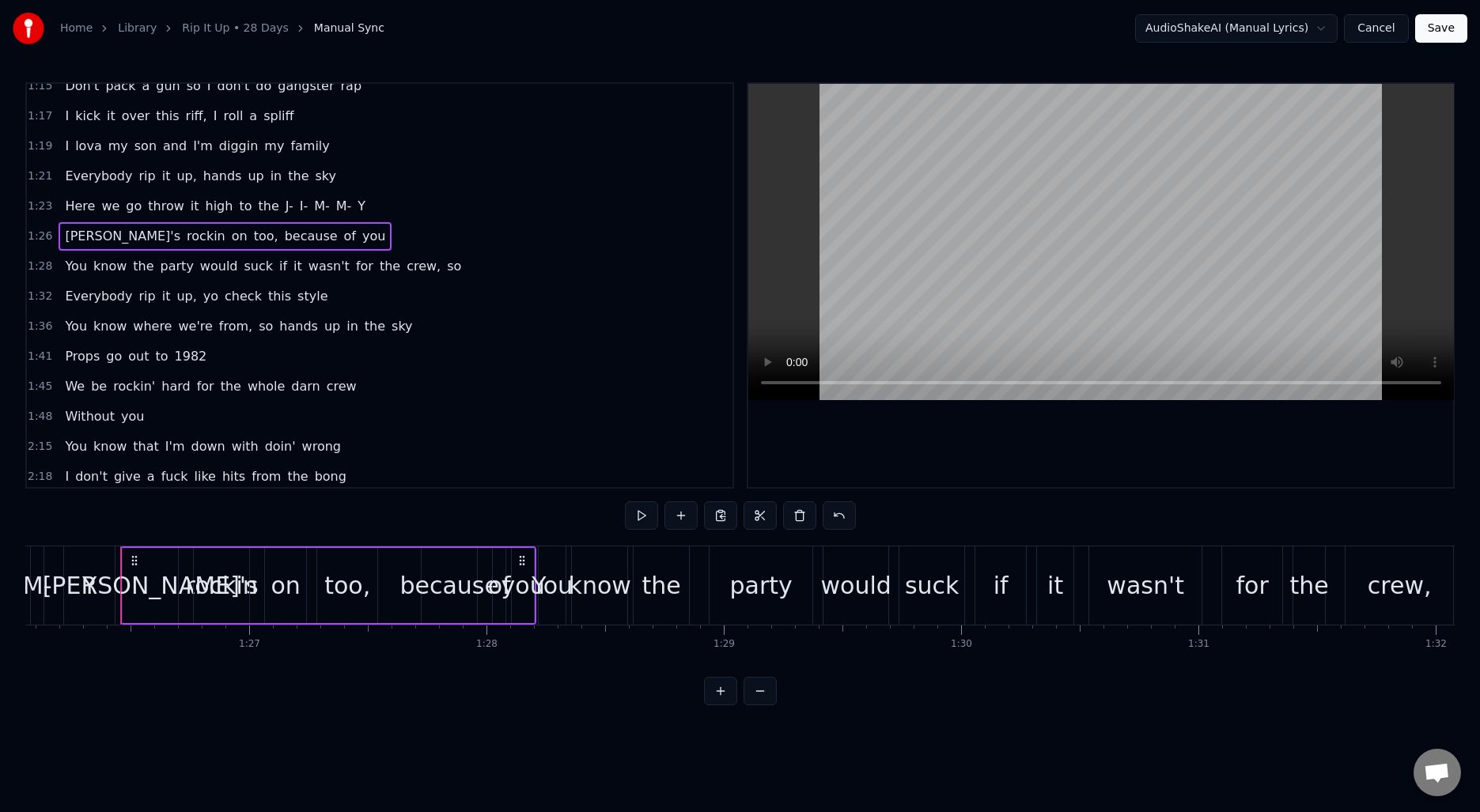
scroll to position [0, 20436]
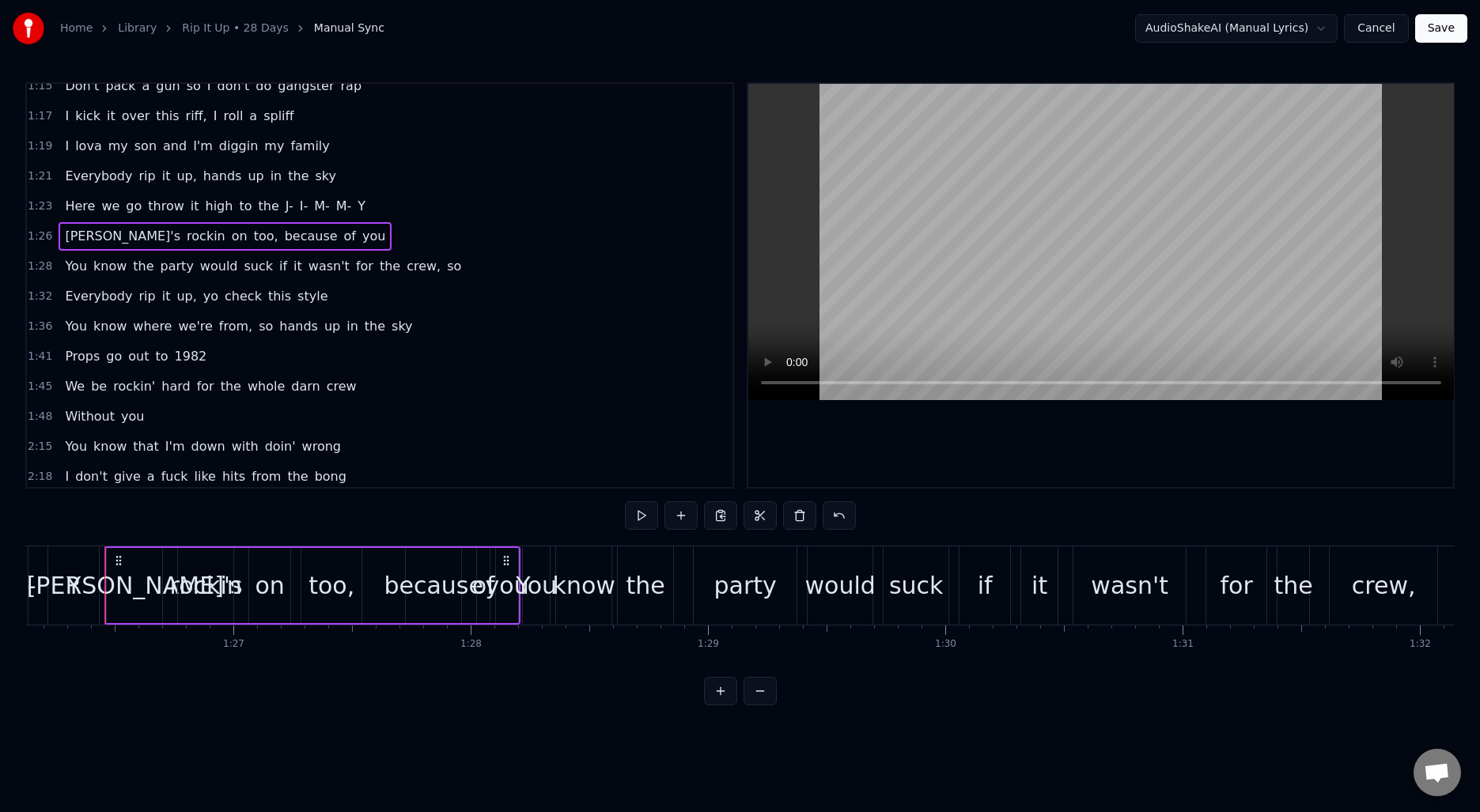
click at [680, 580] on div "You know the party would suck if it wasn't for the crew, so" at bounding box center [1054, 585] width 1066 height 78
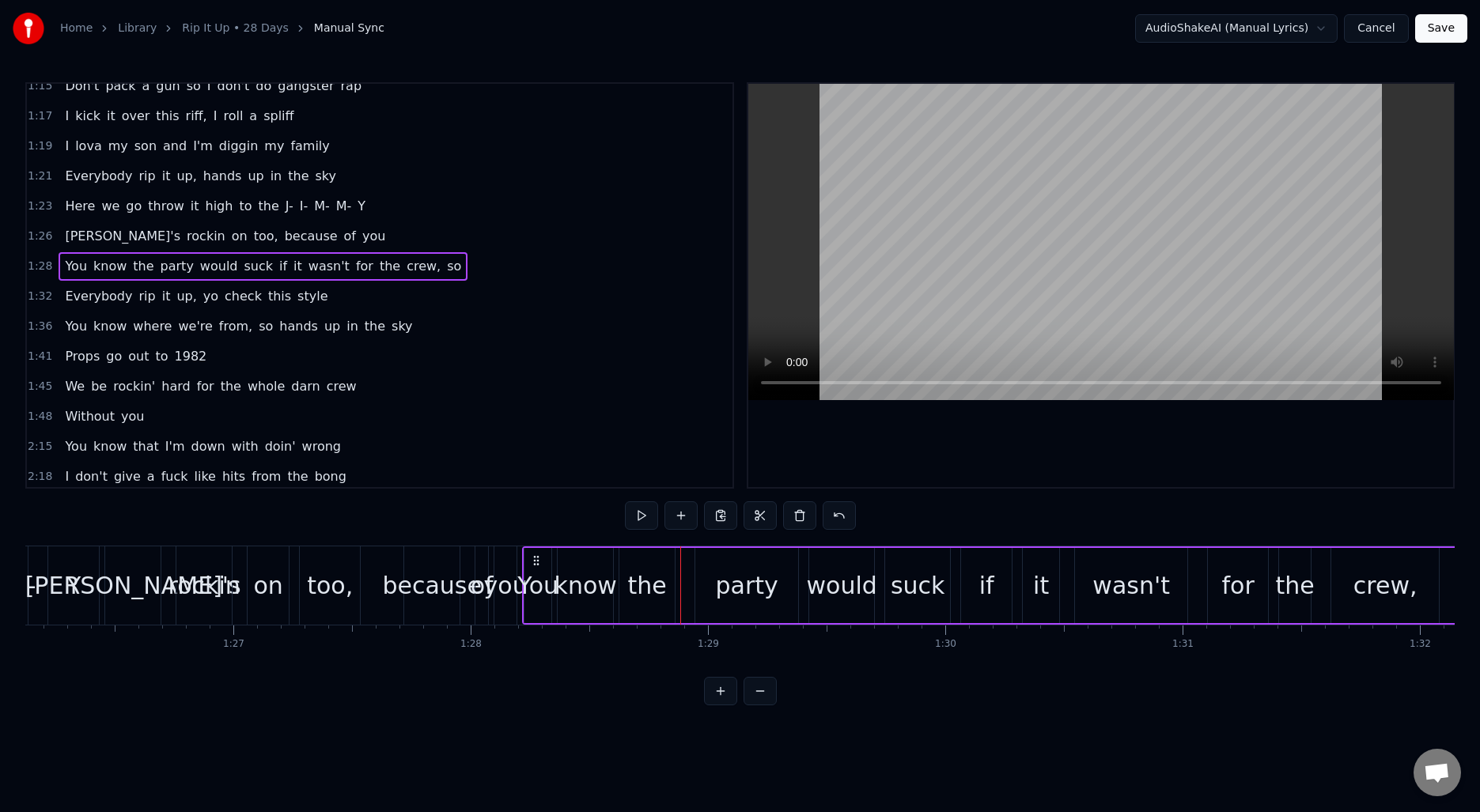
click at [41, 295] on span "1:32" at bounding box center [39, 296] width 25 height 15
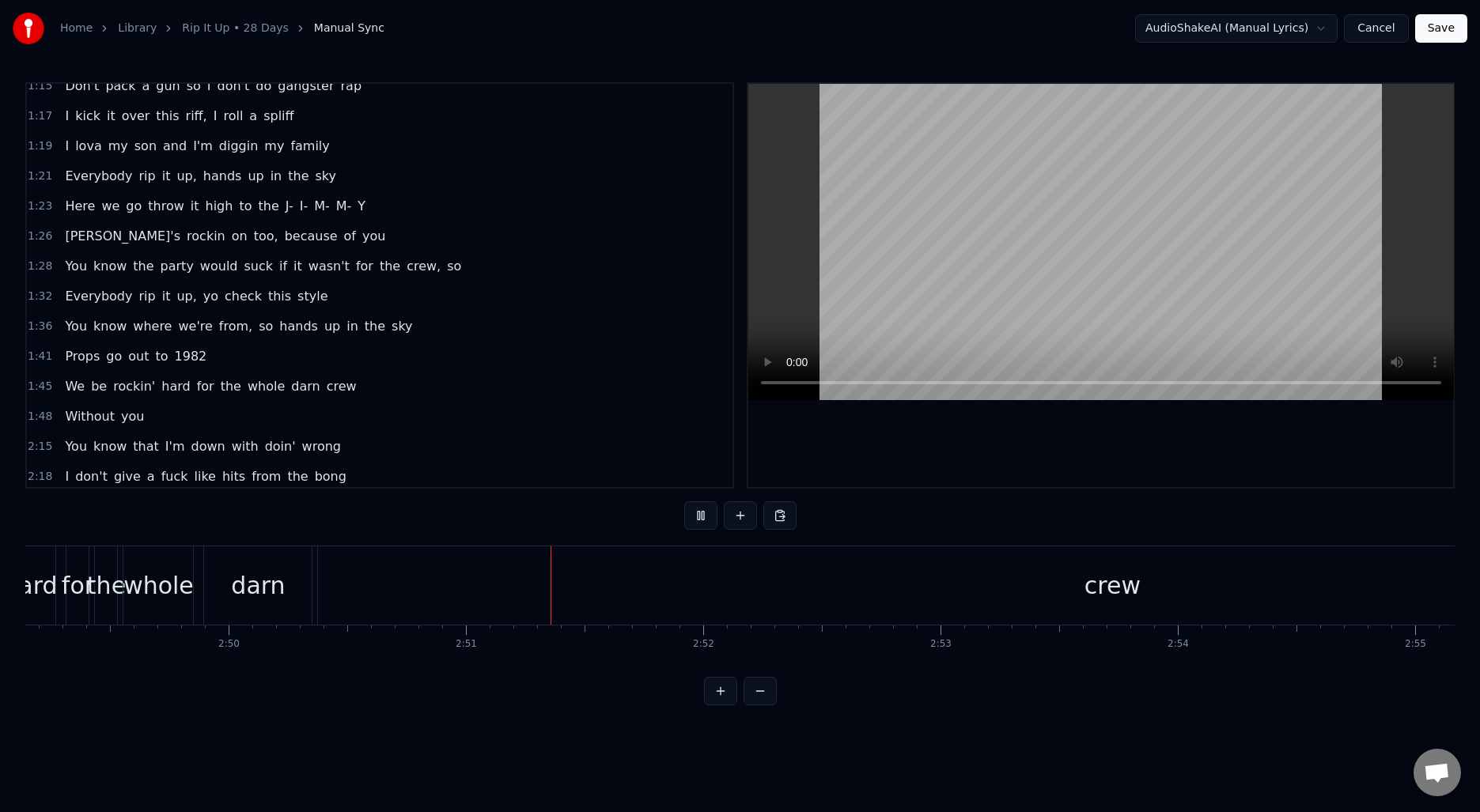
scroll to position [0, 40443]
click at [339, 592] on div "crew" at bounding box center [805, 585] width 1589 height 78
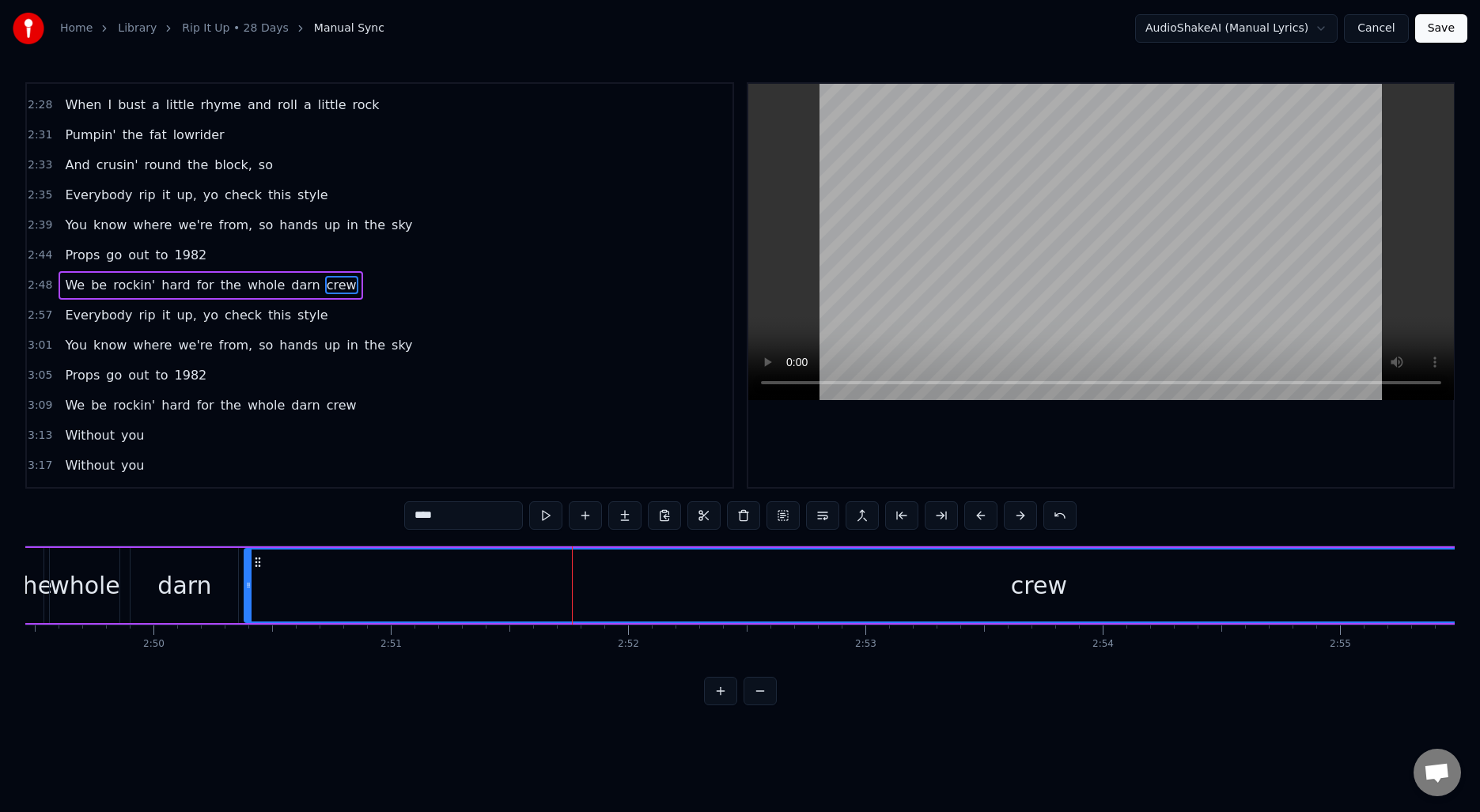
scroll to position [0, 40186]
click at [412, 583] on div "crew" at bounding box center [1065, 585] width 1587 height 72
click at [400, 583] on div "crew" at bounding box center [1065, 585] width 1587 height 72
click at [943, 517] on button at bounding box center [941, 515] width 33 height 28
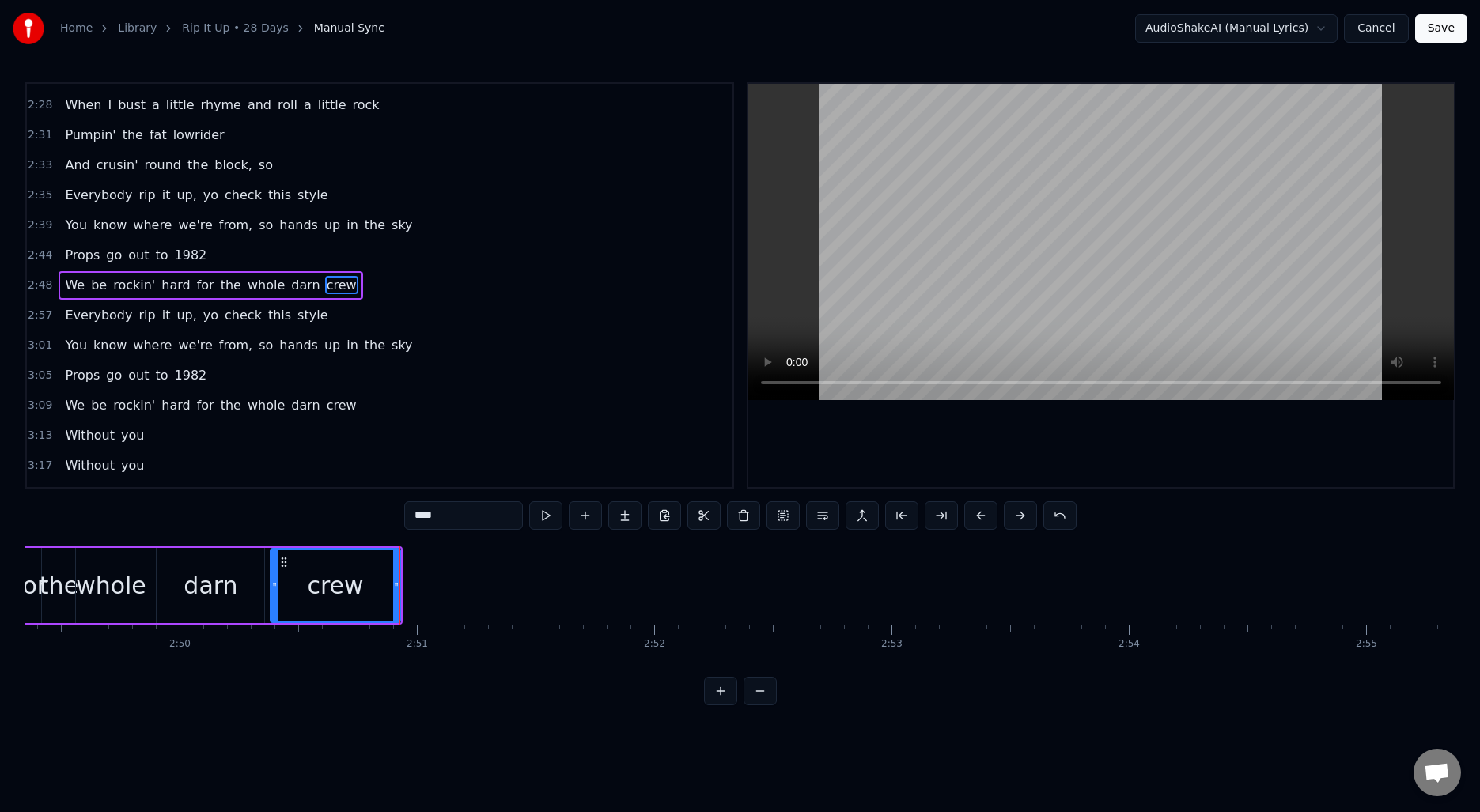
click at [150, 575] on div "We be rockin' hard for the whole darn crew" at bounding box center [117, 585] width 570 height 78
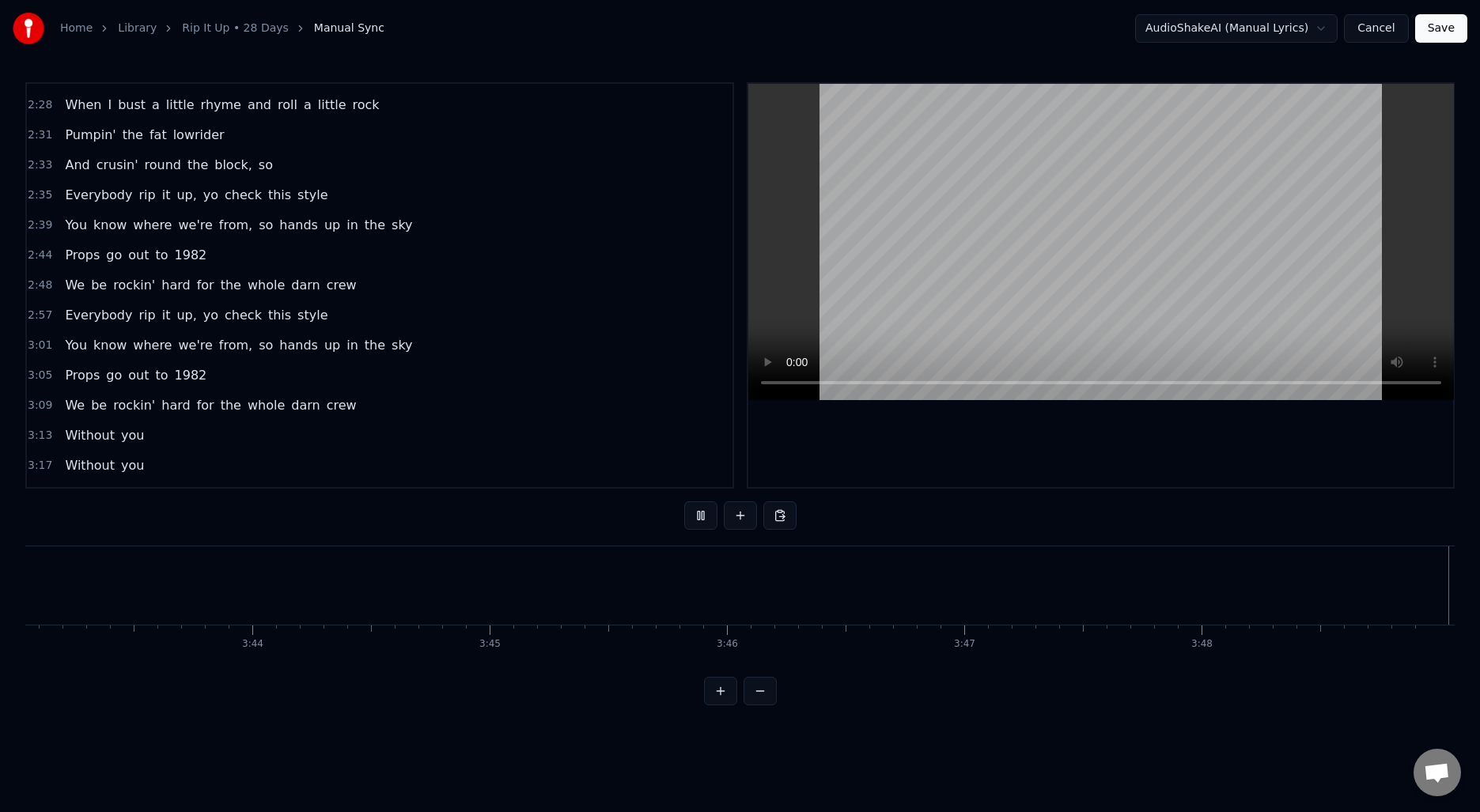
scroll to position [0, 52928]
click at [1429, 31] on button "Save" at bounding box center [1441, 28] width 52 height 28
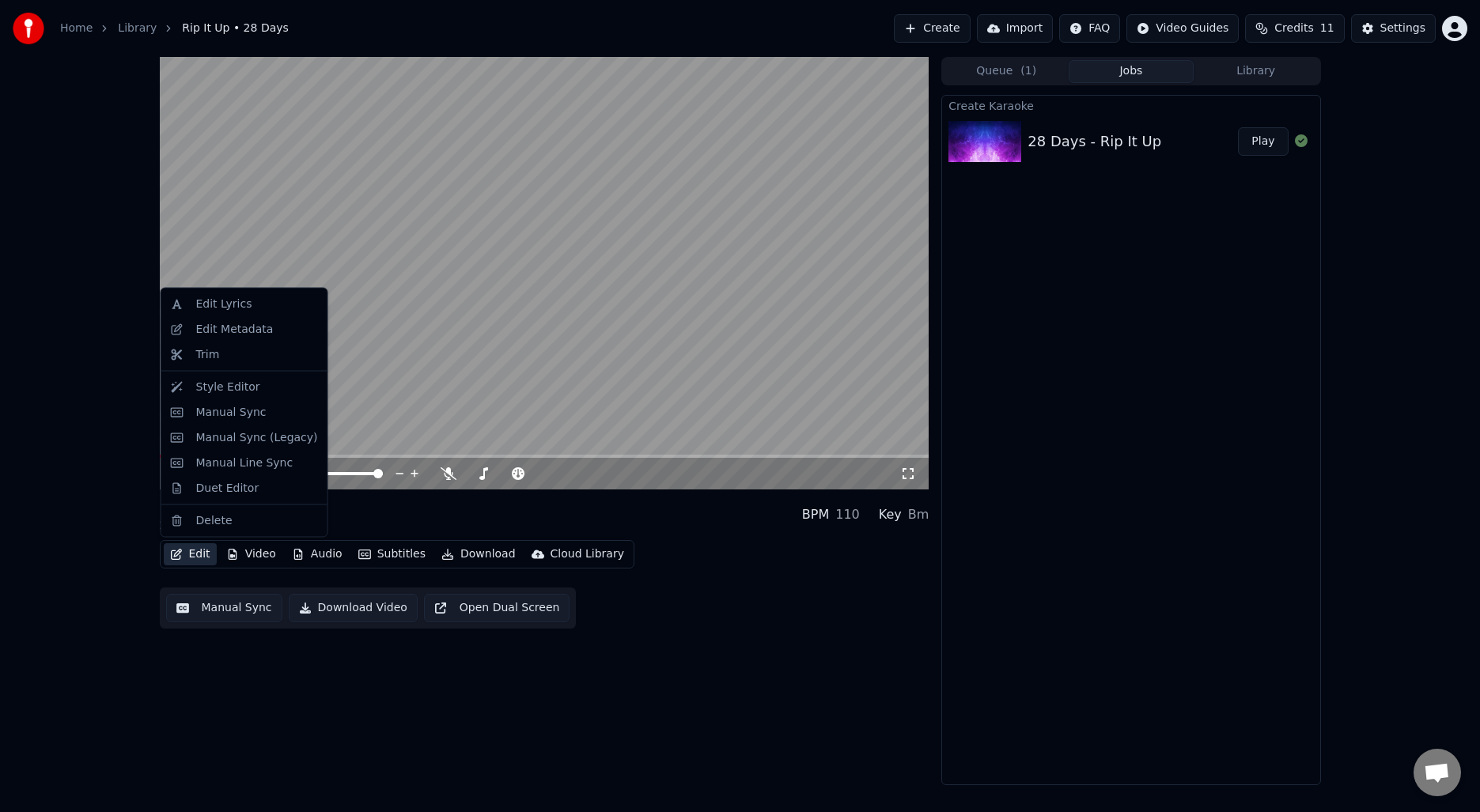
click at [169, 555] on button "Edit" at bounding box center [191, 554] width 53 height 22
click at [218, 381] on div "Style Editor" at bounding box center [228, 385] width 64 height 15
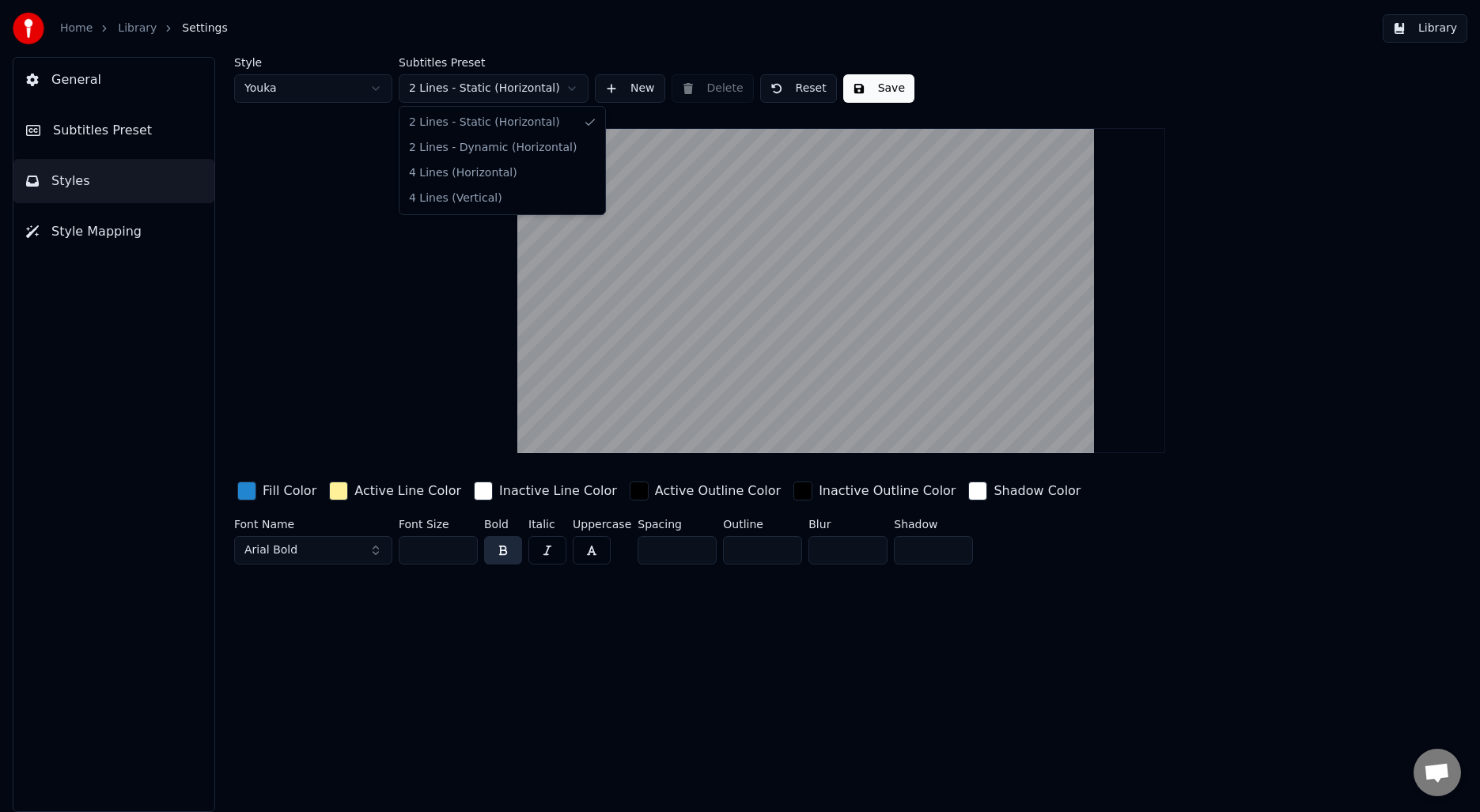
click at [481, 88] on html "Home Library Settings Library General Subtitles Preset Styles Style Mapping Sty…" at bounding box center [740, 406] width 1480 height 812
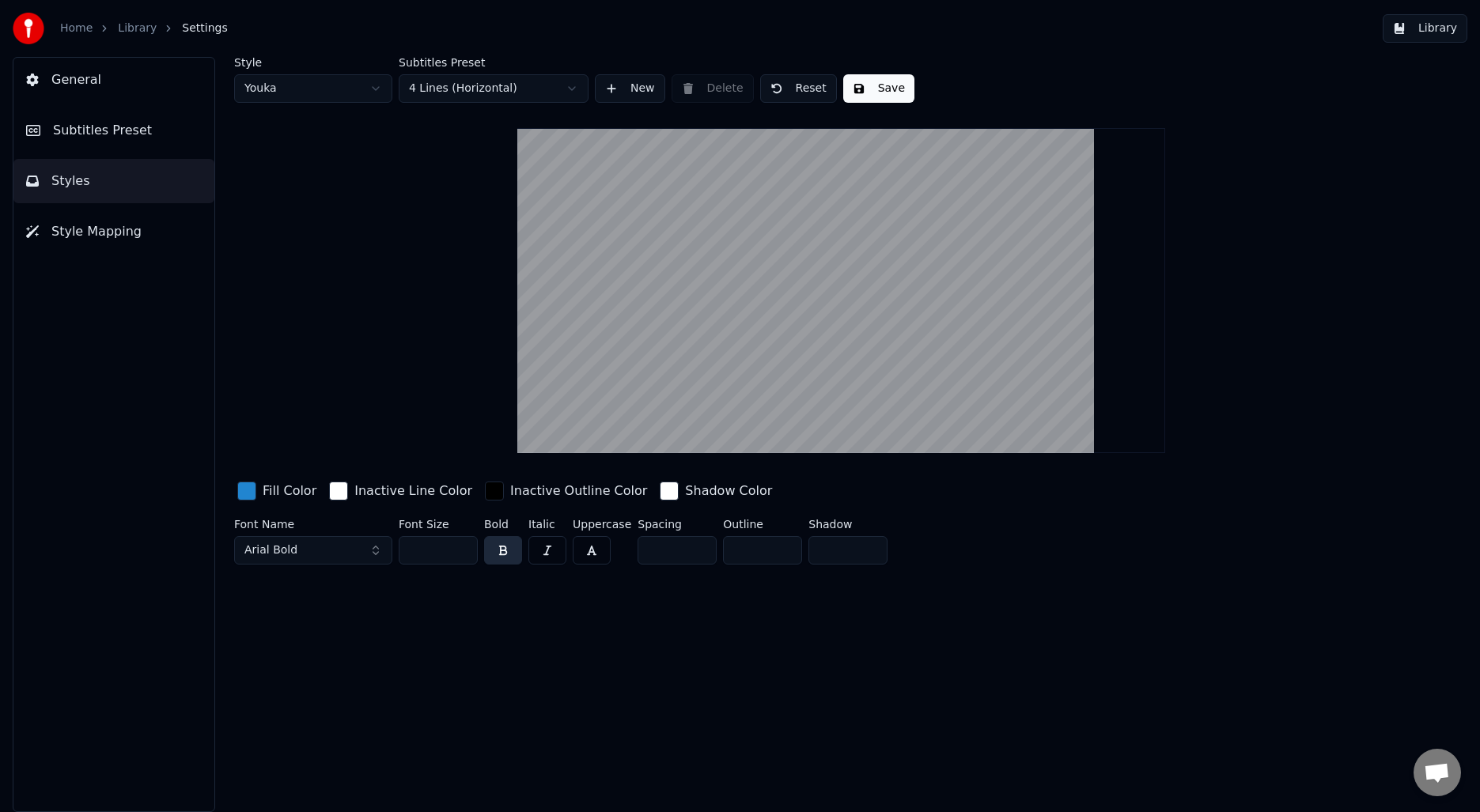
click at [134, 32] on link "Library" at bounding box center [137, 28] width 39 height 15
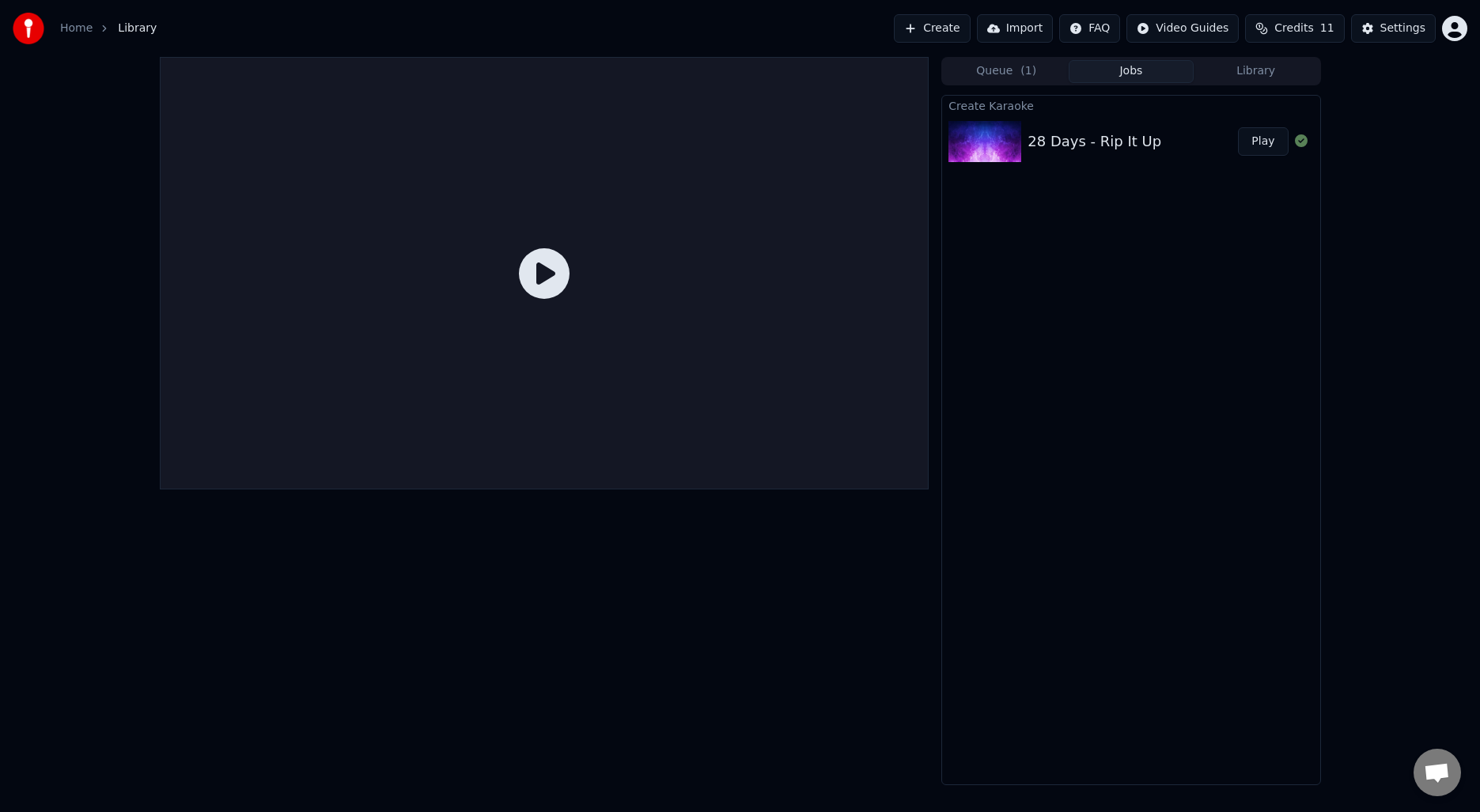
click at [112, 488] on div "Queue ( 1 ) Jobs Library Create Karaoke 28 Days - Rip It Up Play" at bounding box center [740, 420] width 1480 height 728
click at [1123, 146] on div "28 Days - Rip It Up" at bounding box center [1094, 141] width 134 height 22
click at [999, 63] on button "Queue ( 1 )" at bounding box center [1006, 71] width 125 height 23
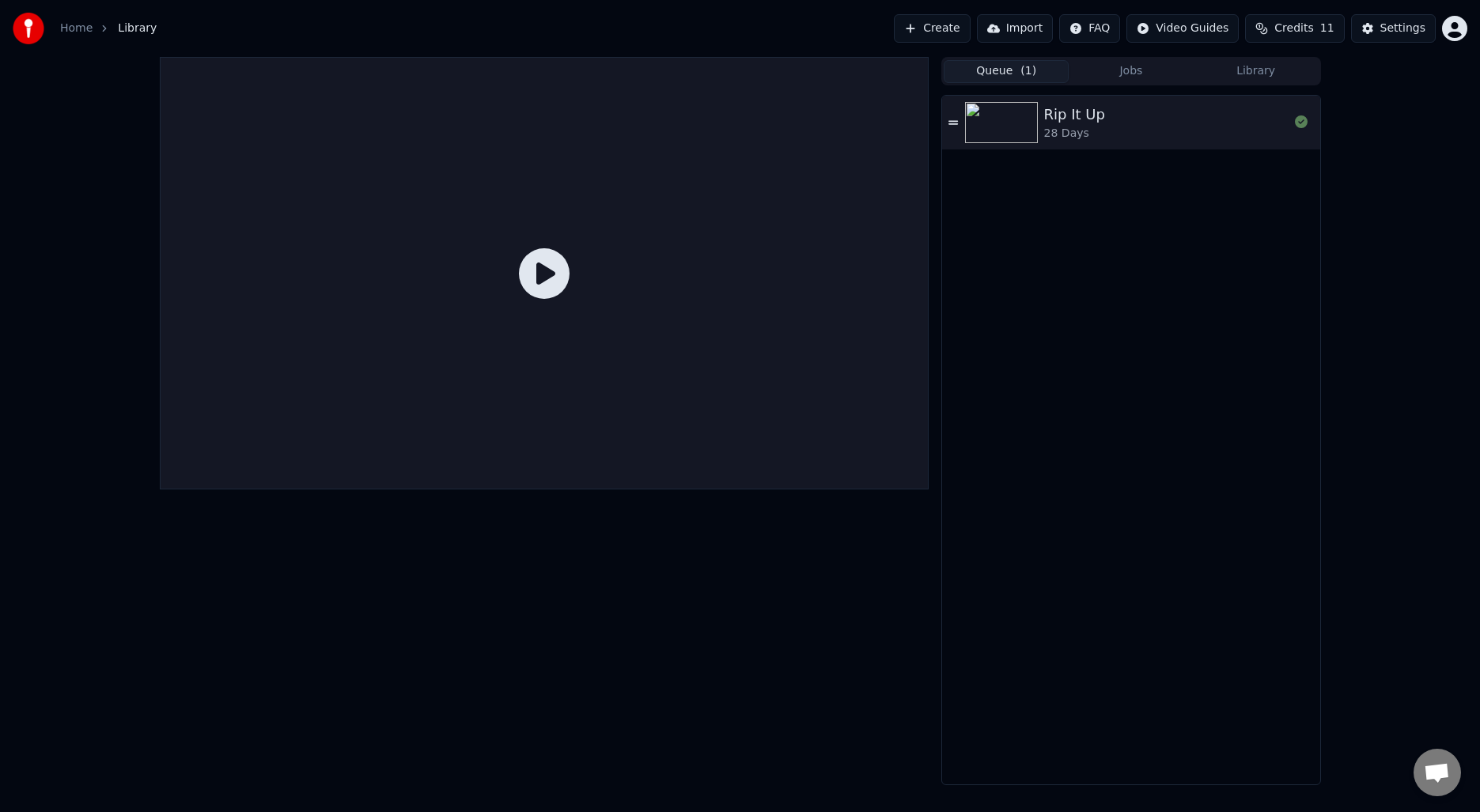
click at [1098, 110] on div "Rip It Up 28 Days" at bounding box center [1166, 123] width 244 height 38
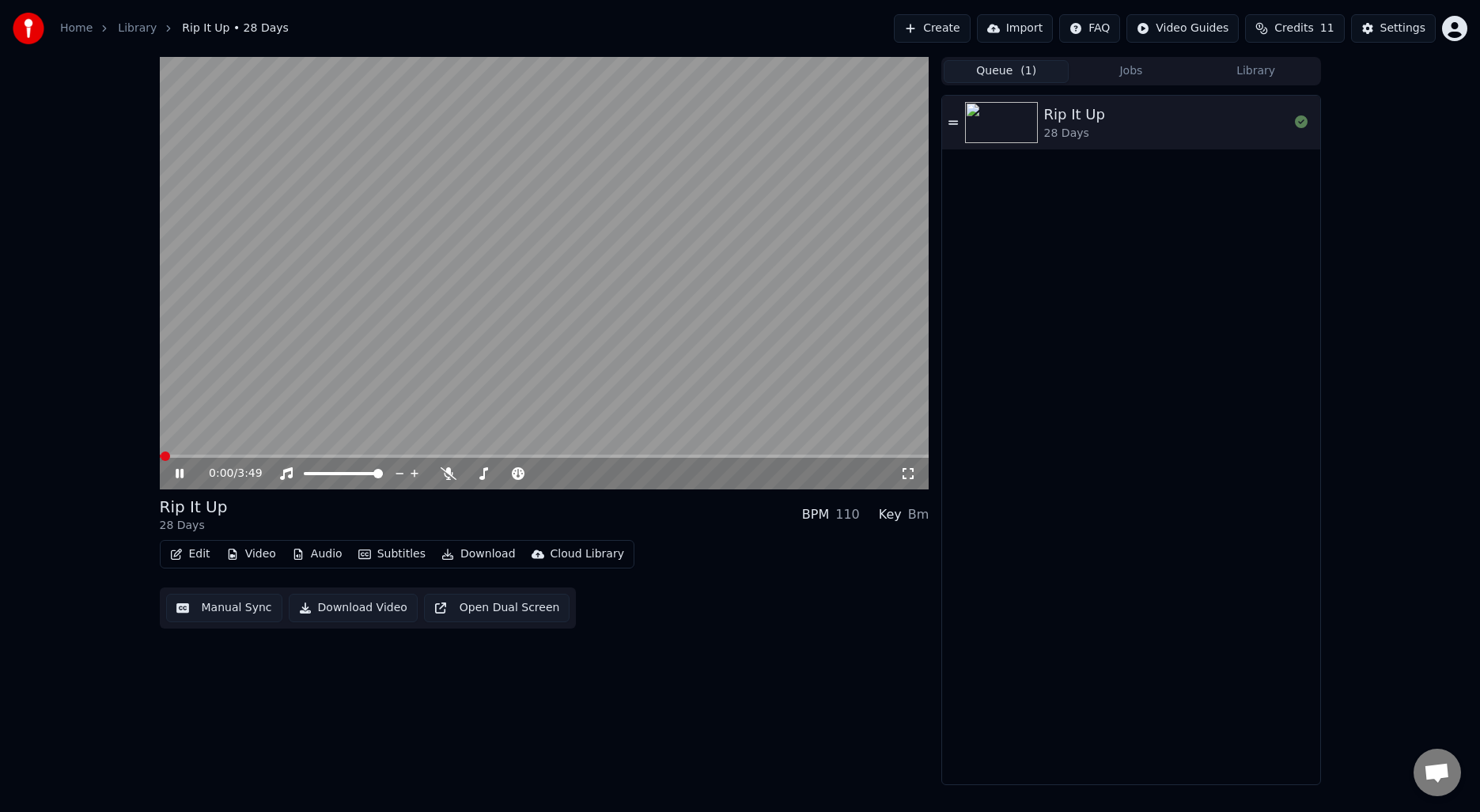
click at [399, 542] on div "Edit Video Audio Subtitles Download Cloud Library" at bounding box center [397, 553] width 474 height 28
click at [388, 551] on button "Subtitles" at bounding box center [392, 554] width 80 height 22
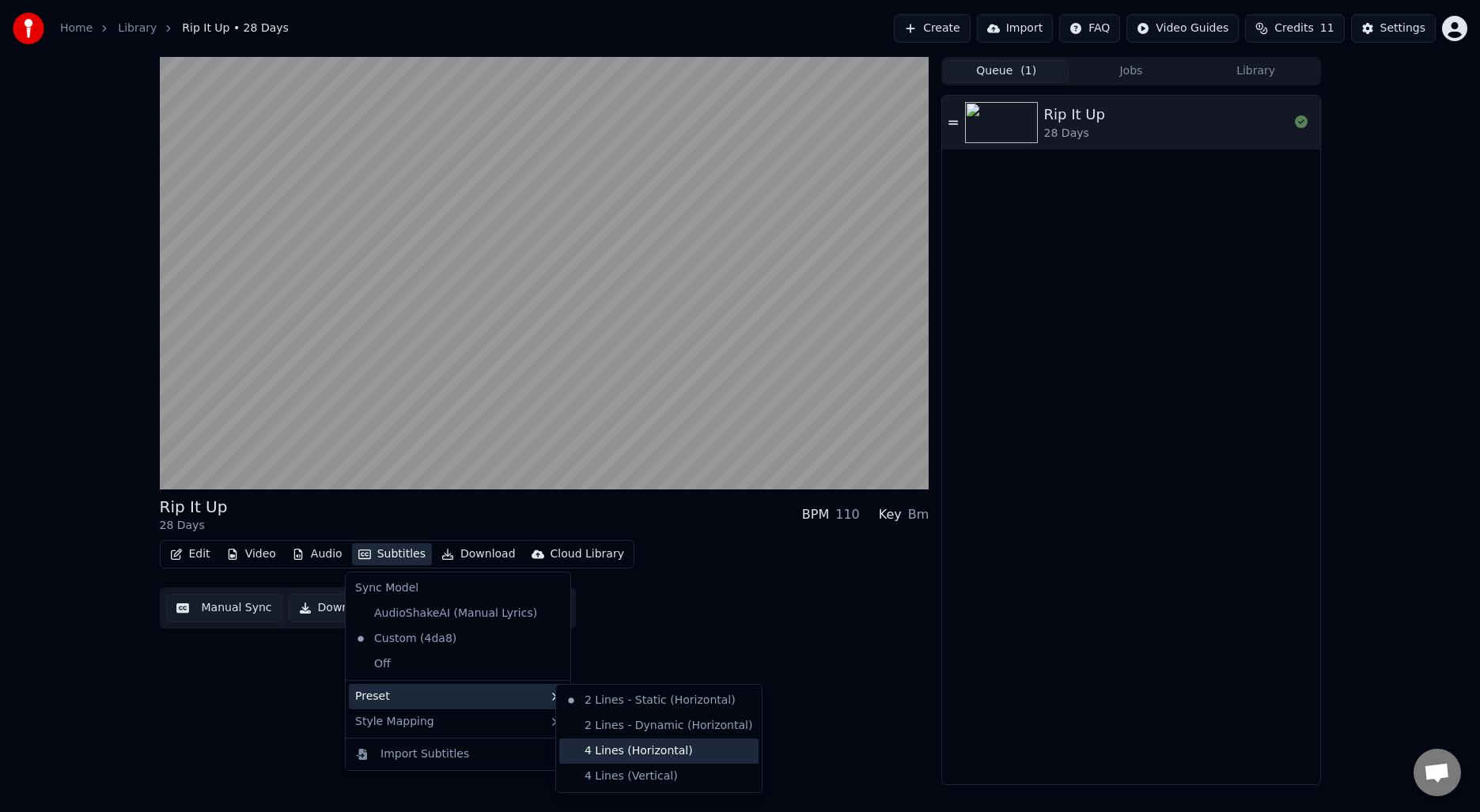
click at [589, 743] on div "4 Lines (Horizontal)" at bounding box center [658, 751] width 200 height 26
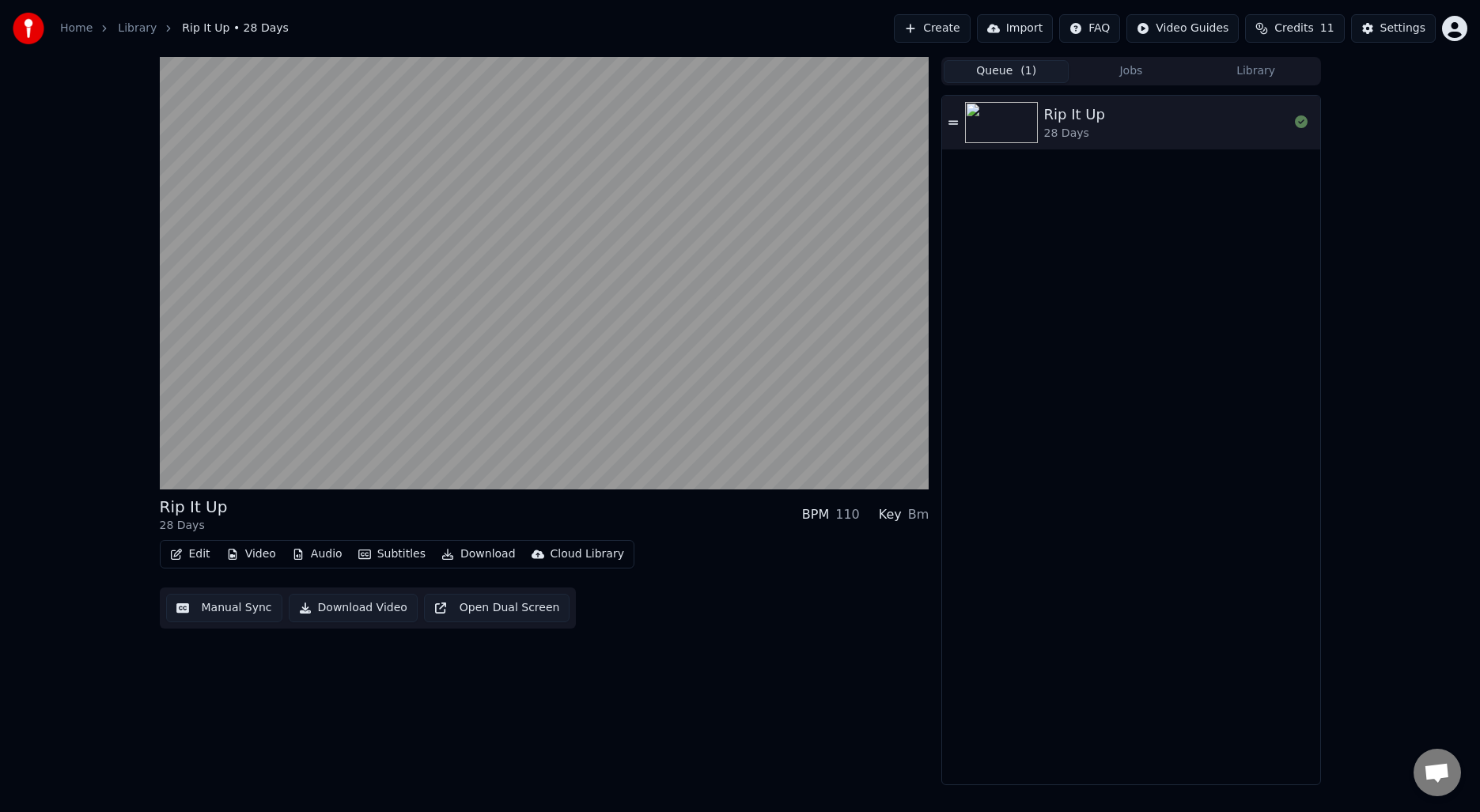
click at [247, 610] on button "Manual Sync" at bounding box center [224, 607] width 117 height 28
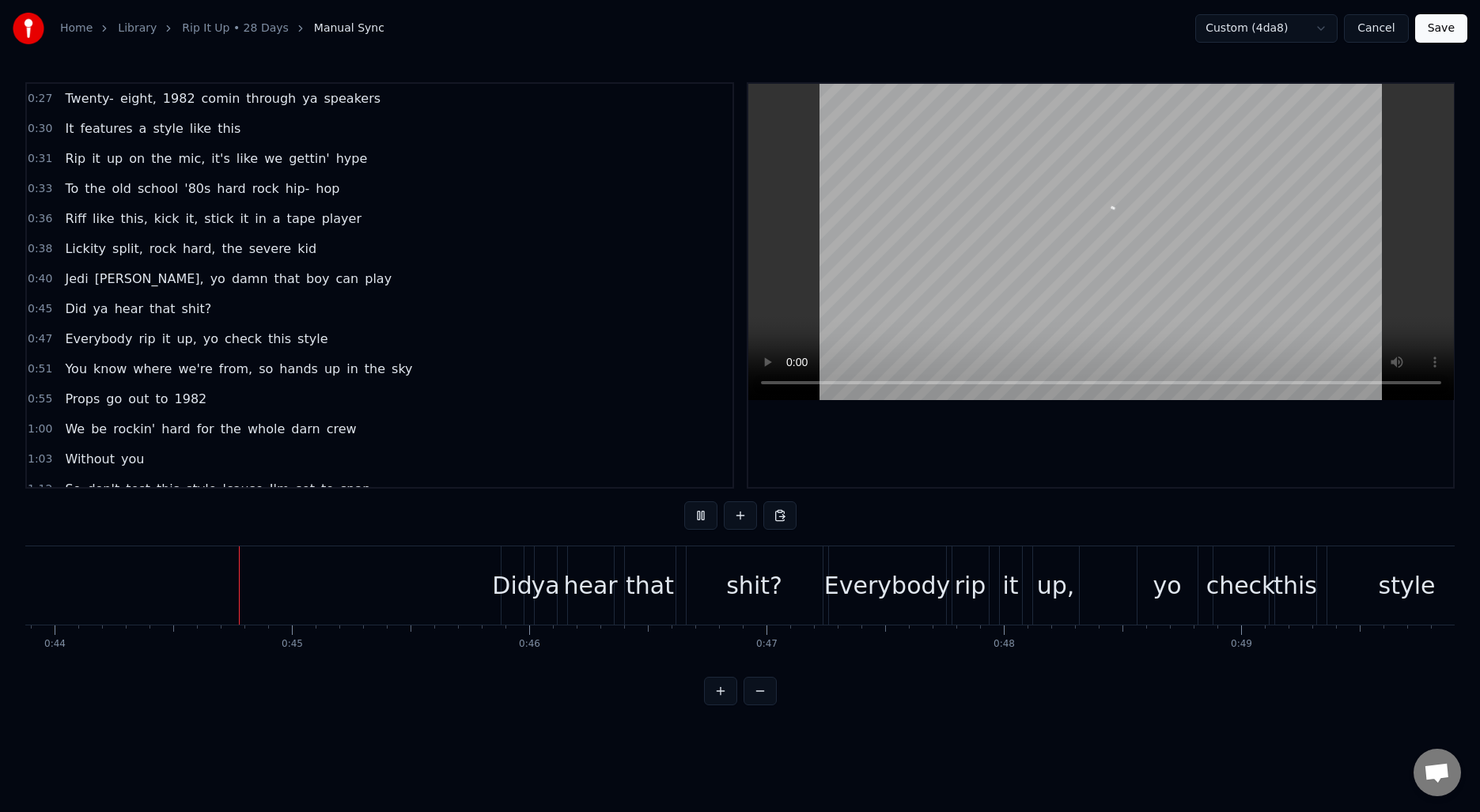
scroll to position [0, 10417]
click at [1377, 26] on button "Cancel" at bounding box center [1376, 28] width 64 height 28
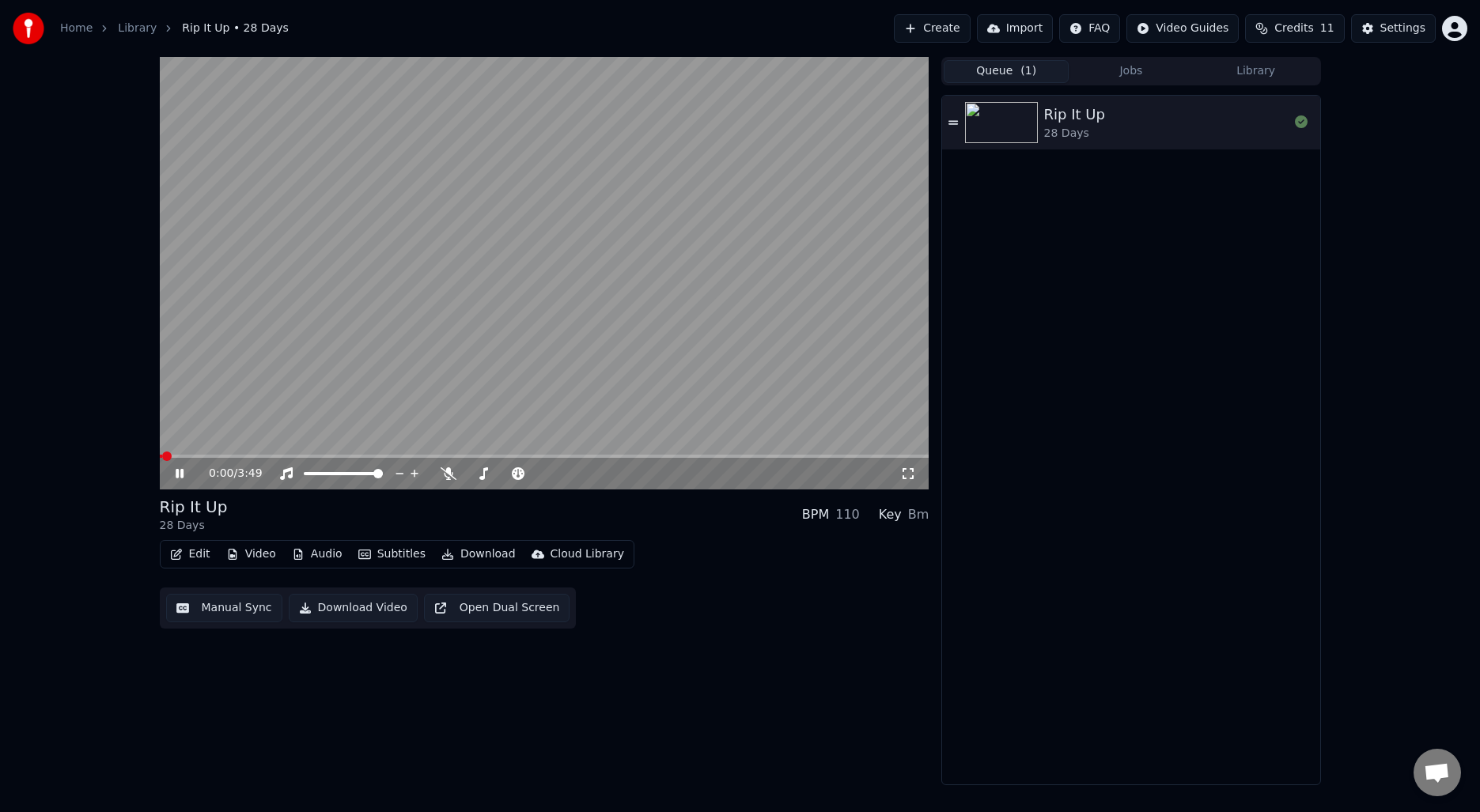
click at [394, 546] on button "Subtitles" at bounding box center [392, 554] width 80 height 22
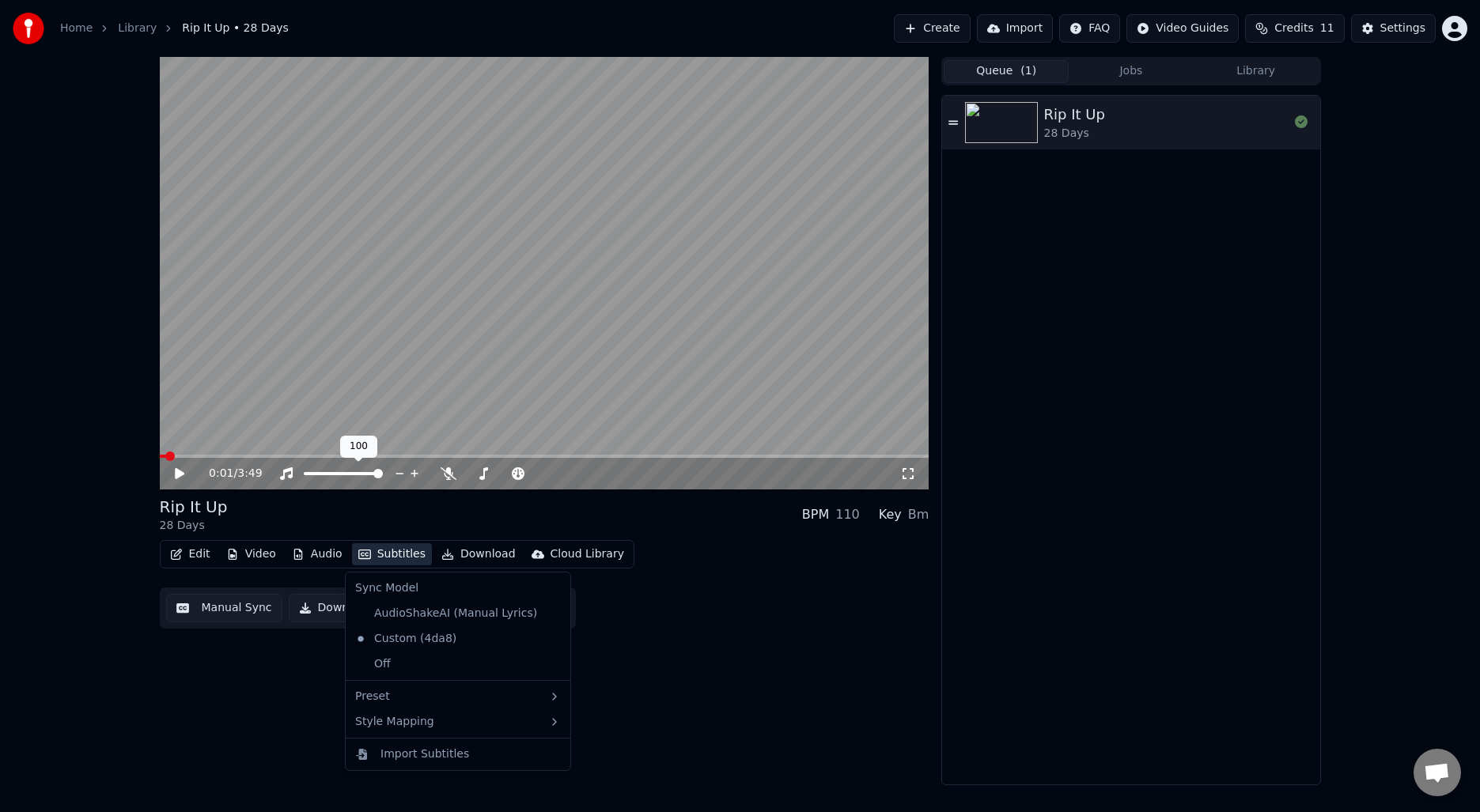
click at [403, 315] on video at bounding box center [544, 272] width 770 height 432
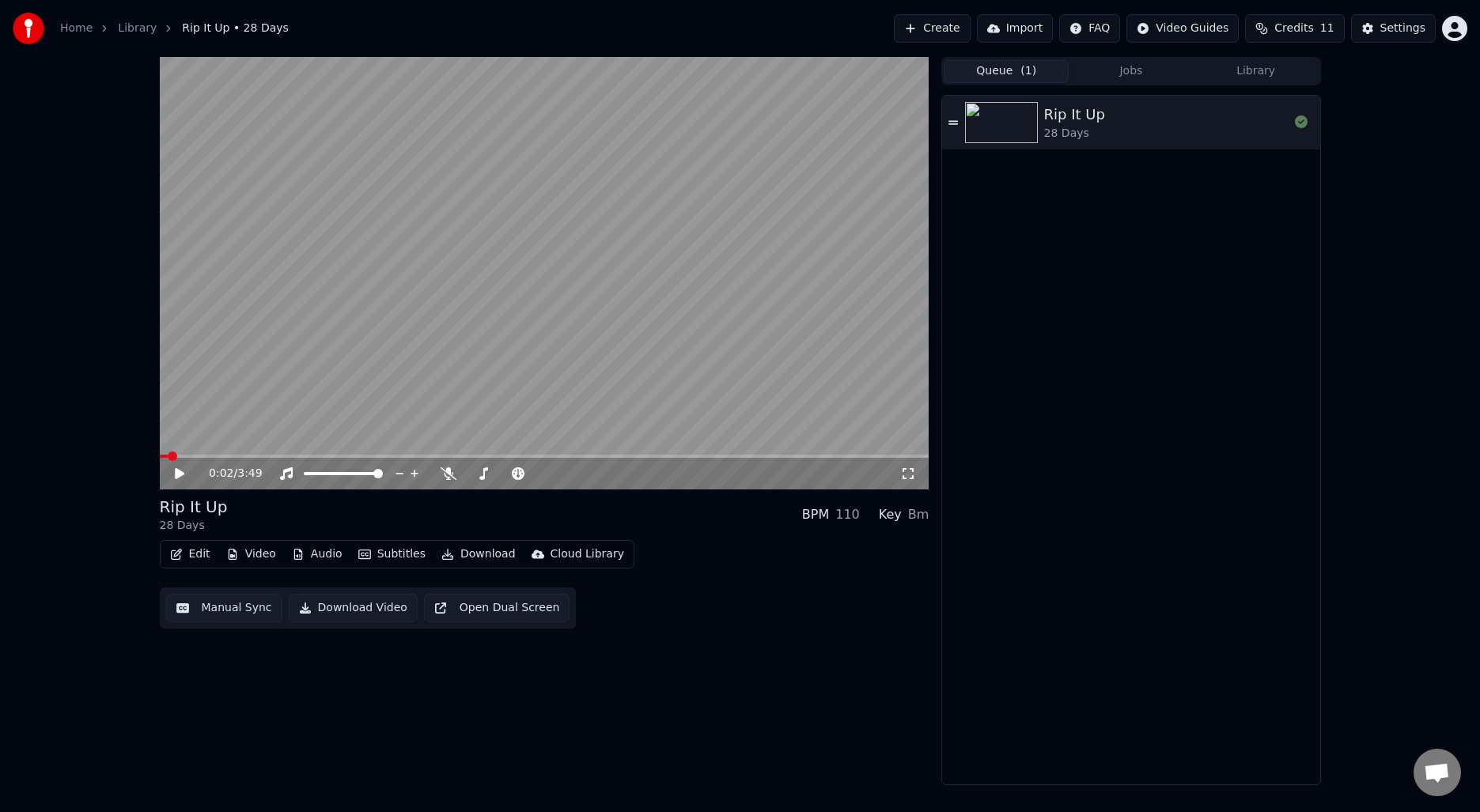
click at [198, 560] on button "Edit" at bounding box center [191, 554] width 53 height 22
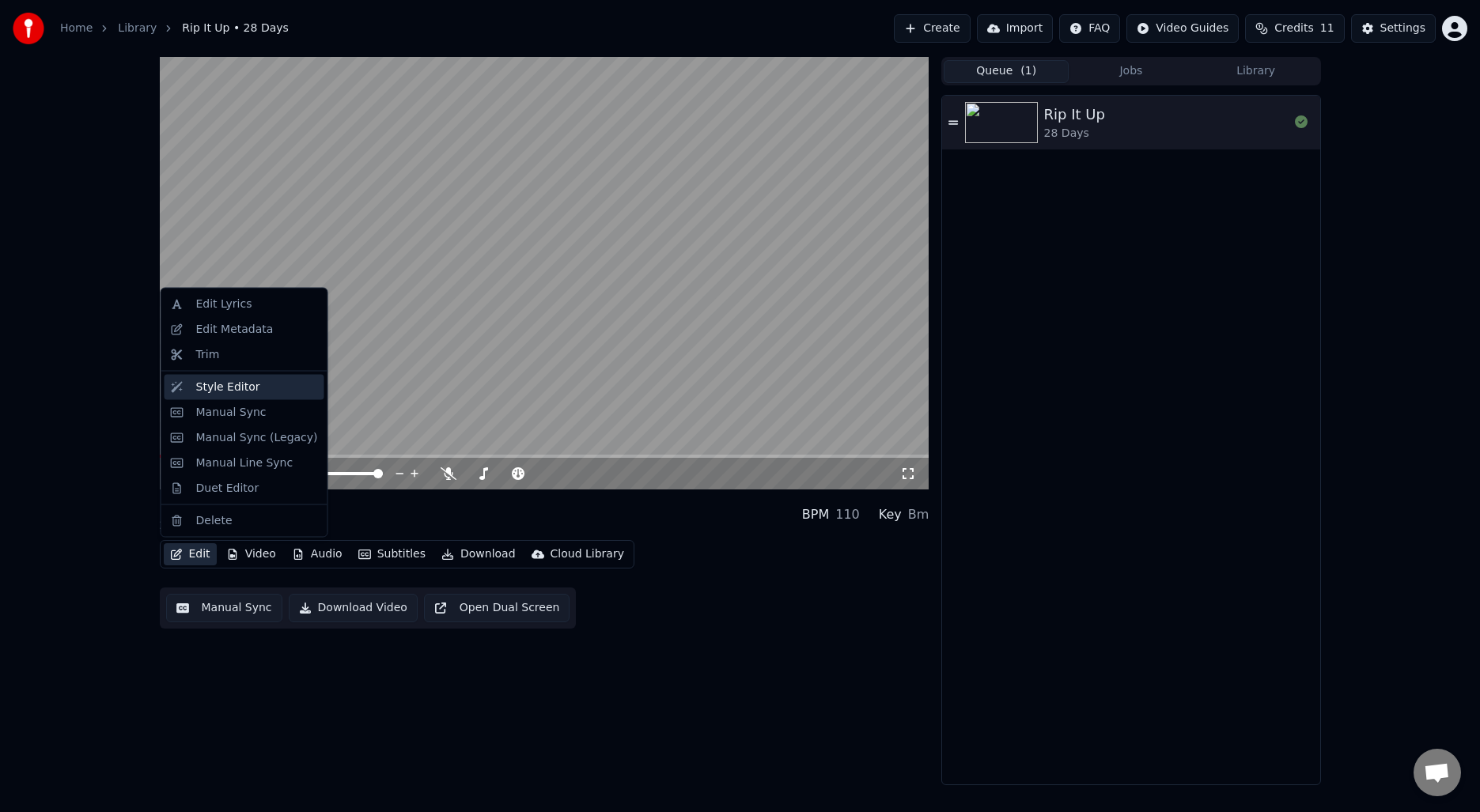
click at [203, 390] on div "Style Editor" at bounding box center [228, 385] width 64 height 15
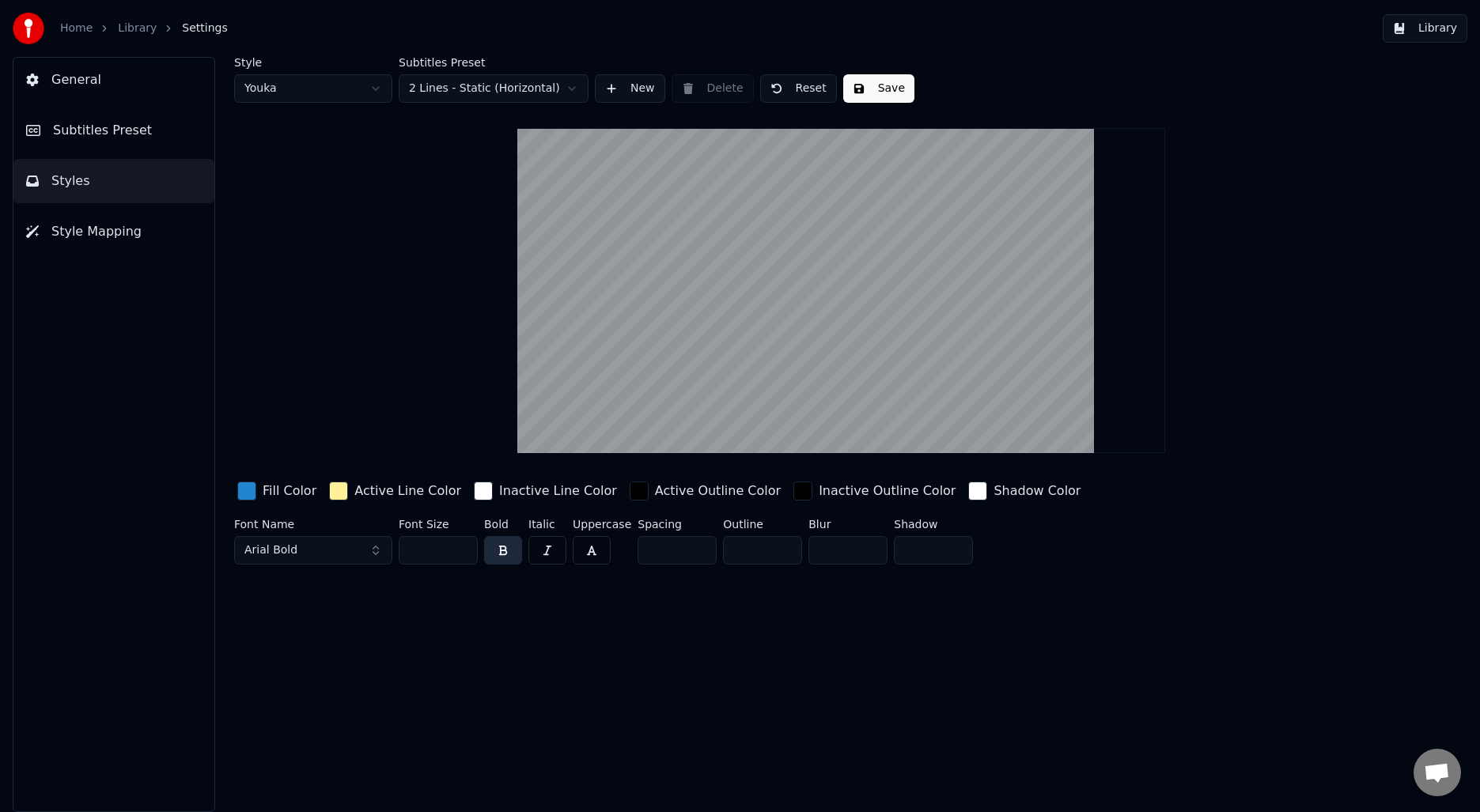
click at [483, 110] on div "Style Youka Subtitles Preset 2 Lines - Static (Horizontal) New Delete Reset Sav…" at bounding box center [841, 313] width 1214 height 514
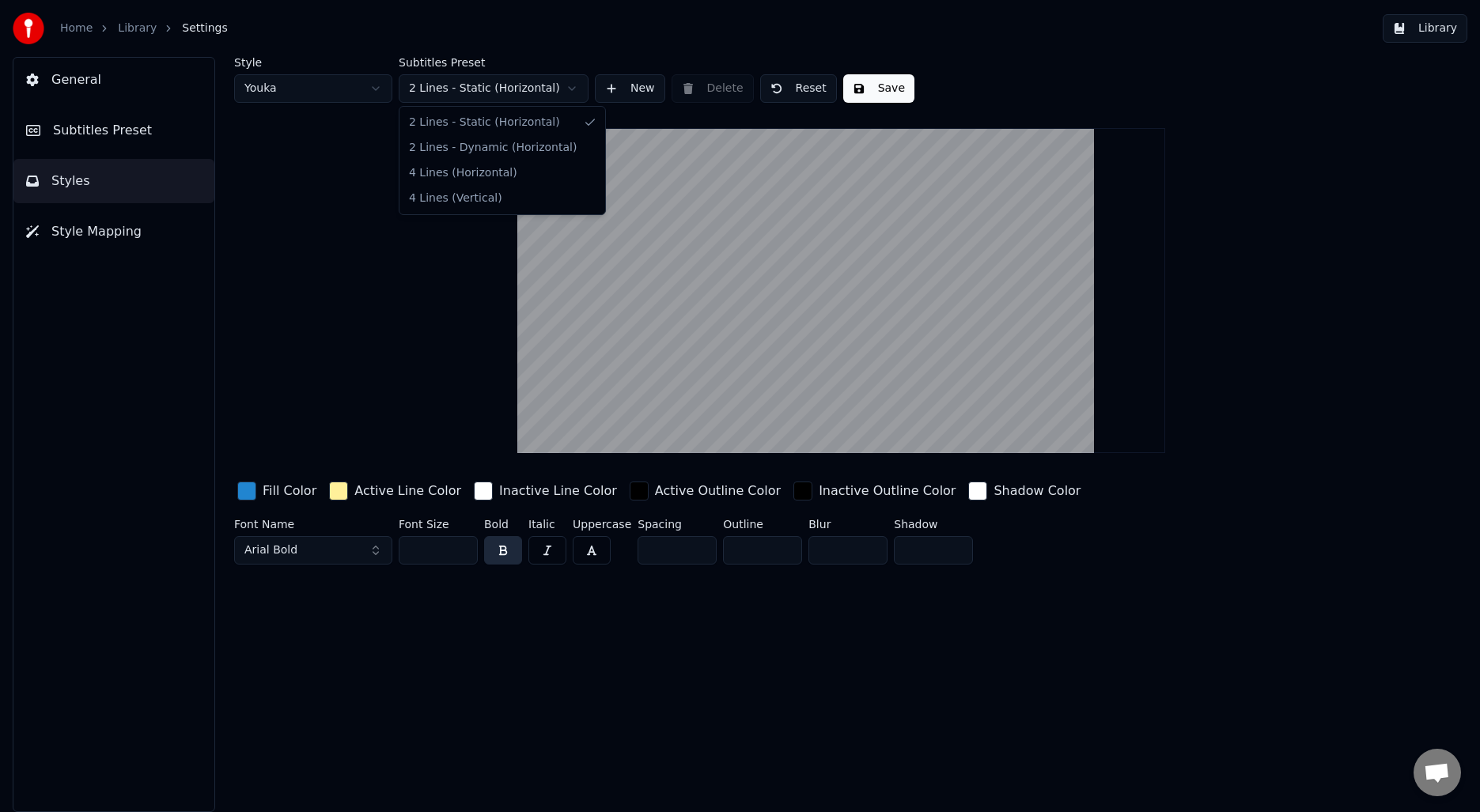
click at [484, 81] on html "Home Library Settings Library General Subtitles Preset Styles Style Mapping Sty…" at bounding box center [740, 406] width 1480 height 812
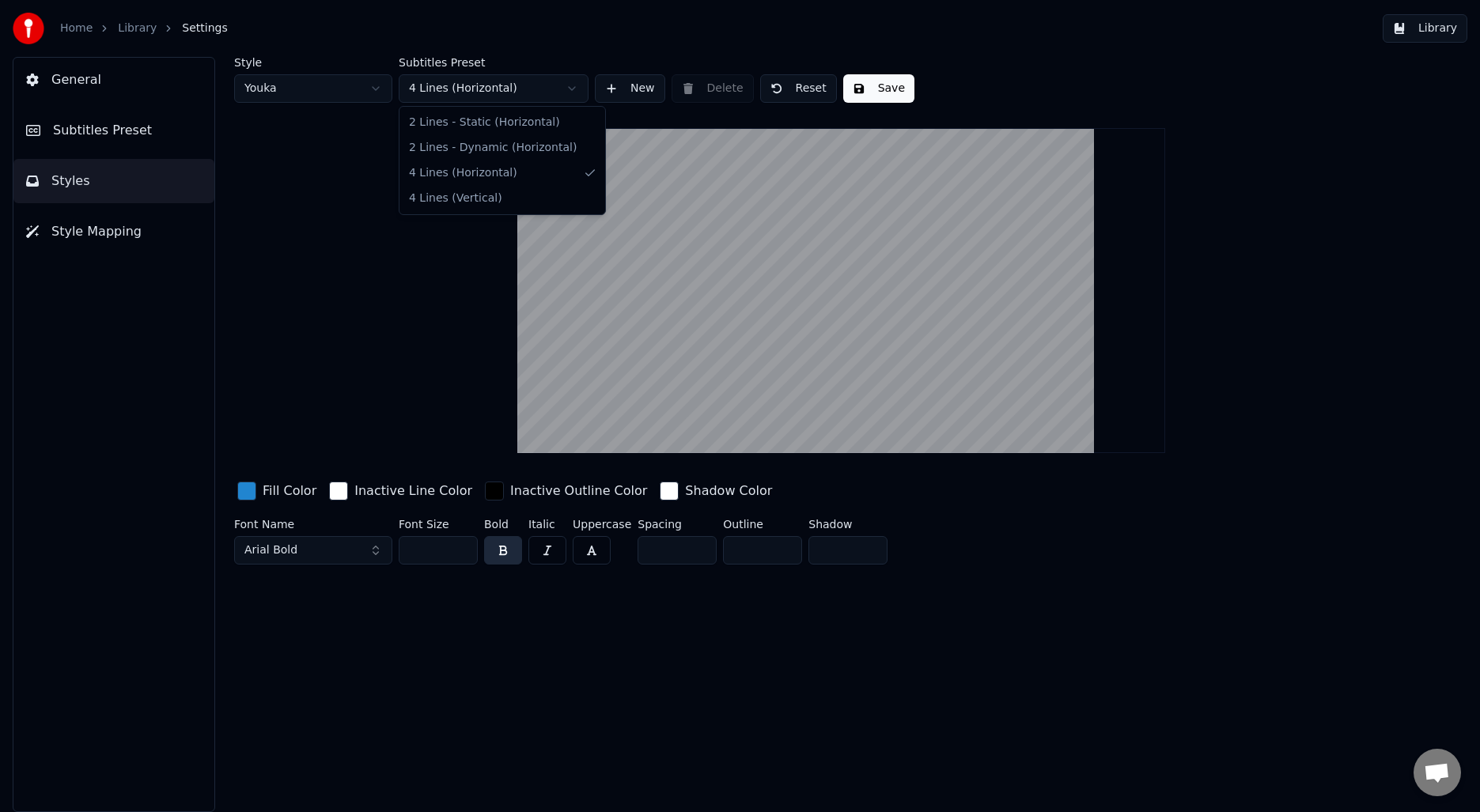
click at [461, 84] on html "Home Library Settings Library General Subtitles Preset Styles Style Mapping Sty…" at bounding box center [740, 406] width 1480 height 812
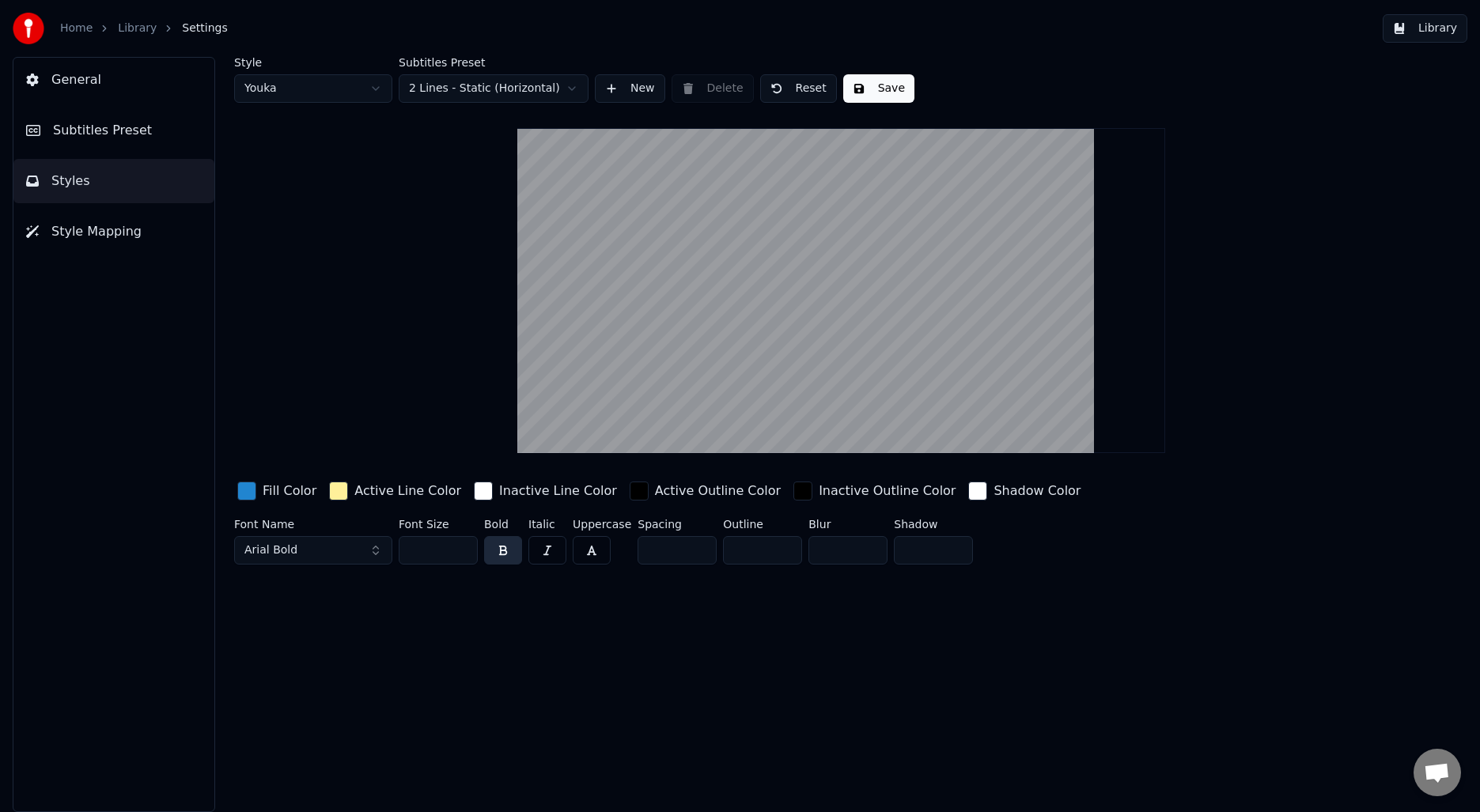
click at [463, 91] on html "Home Library Settings Library General Subtitles Preset Styles Style Mapping Sty…" at bounding box center [740, 406] width 1480 height 812
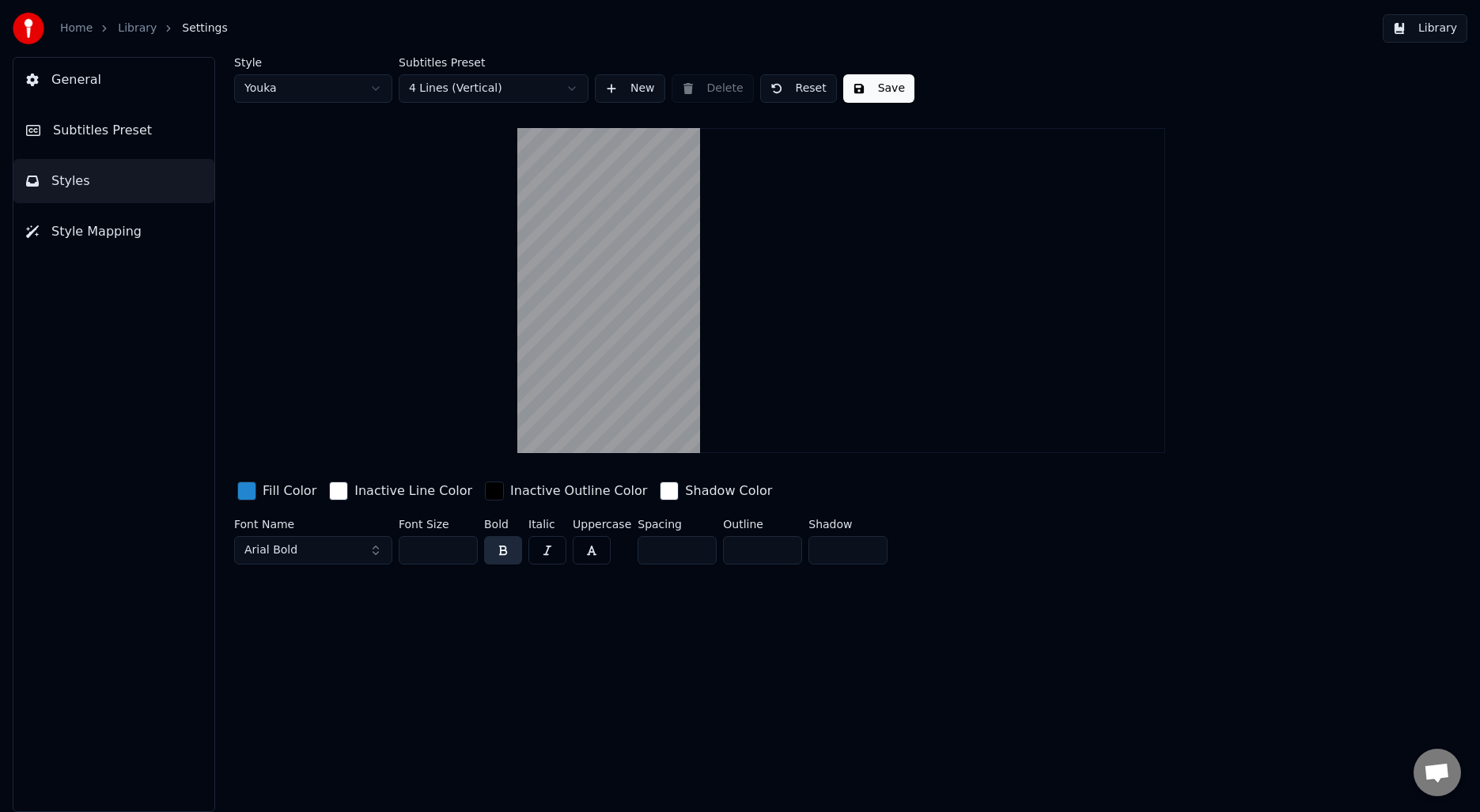
click at [463, 84] on html "Home Library Settings Library General Subtitles Preset Styles Style Mapping Sty…" at bounding box center [740, 406] width 1480 height 812
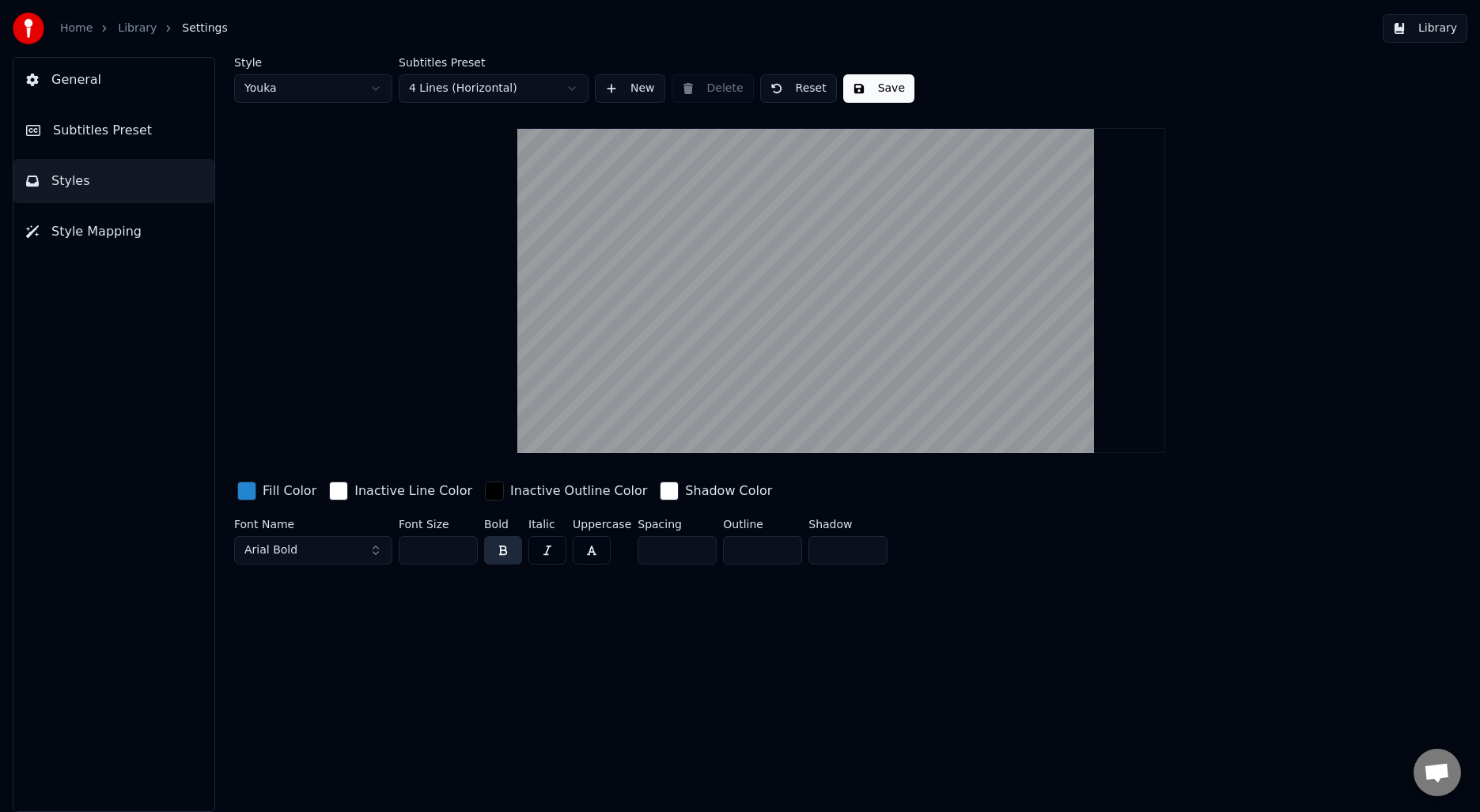
click at [140, 29] on link "Library" at bounding box center [137, 28] width 39 height 15
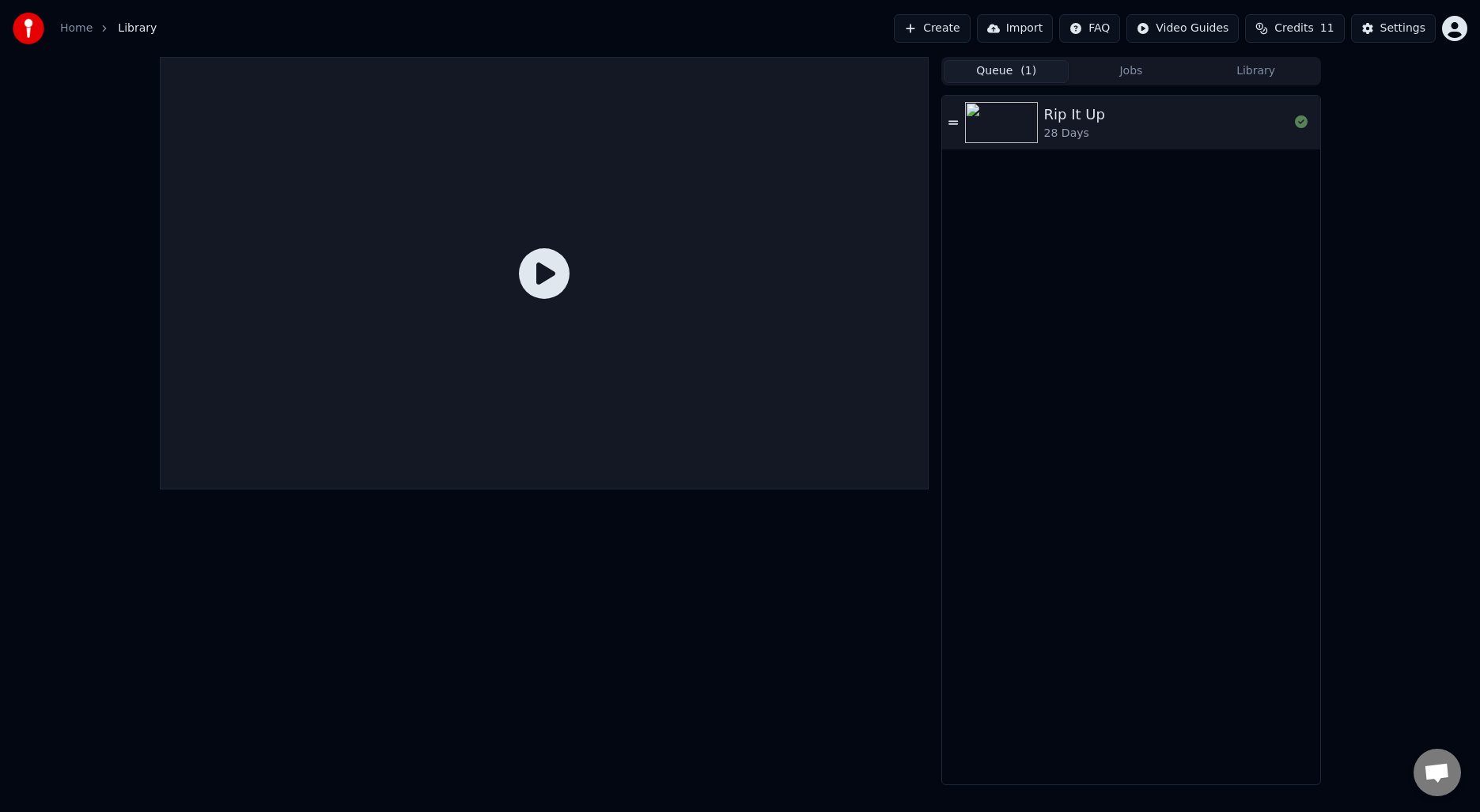
click at [995, 62] on button "Queue ( 1 )" at bounding box center [1006, 71] width 125 height 23
click at [1080, 128] on div "28 Days" at bounding box center [1074, 133] width 61 height 15
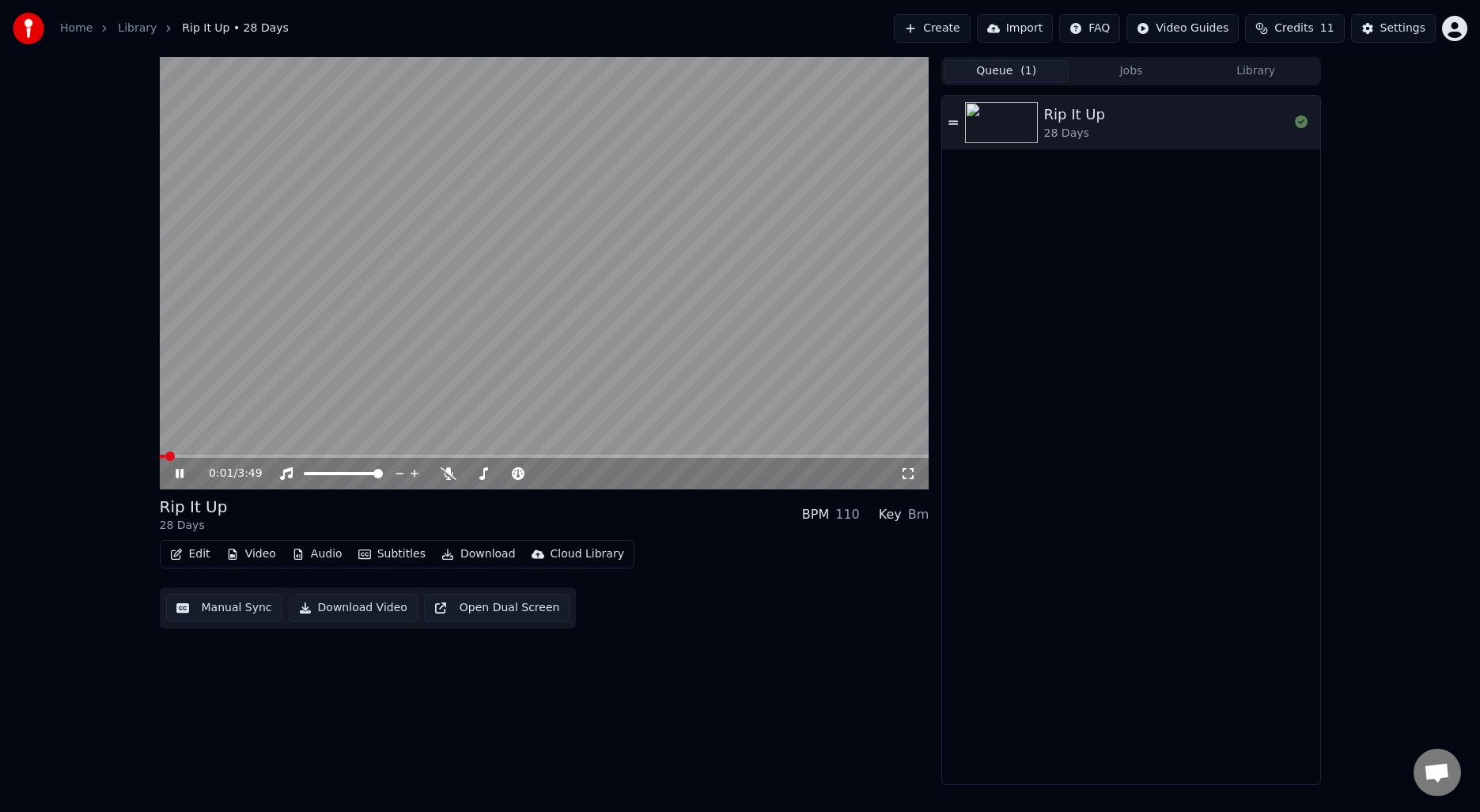
click at [383, 563] on button "Subtitles" at bounding box center [392, 554] width 80 height 22
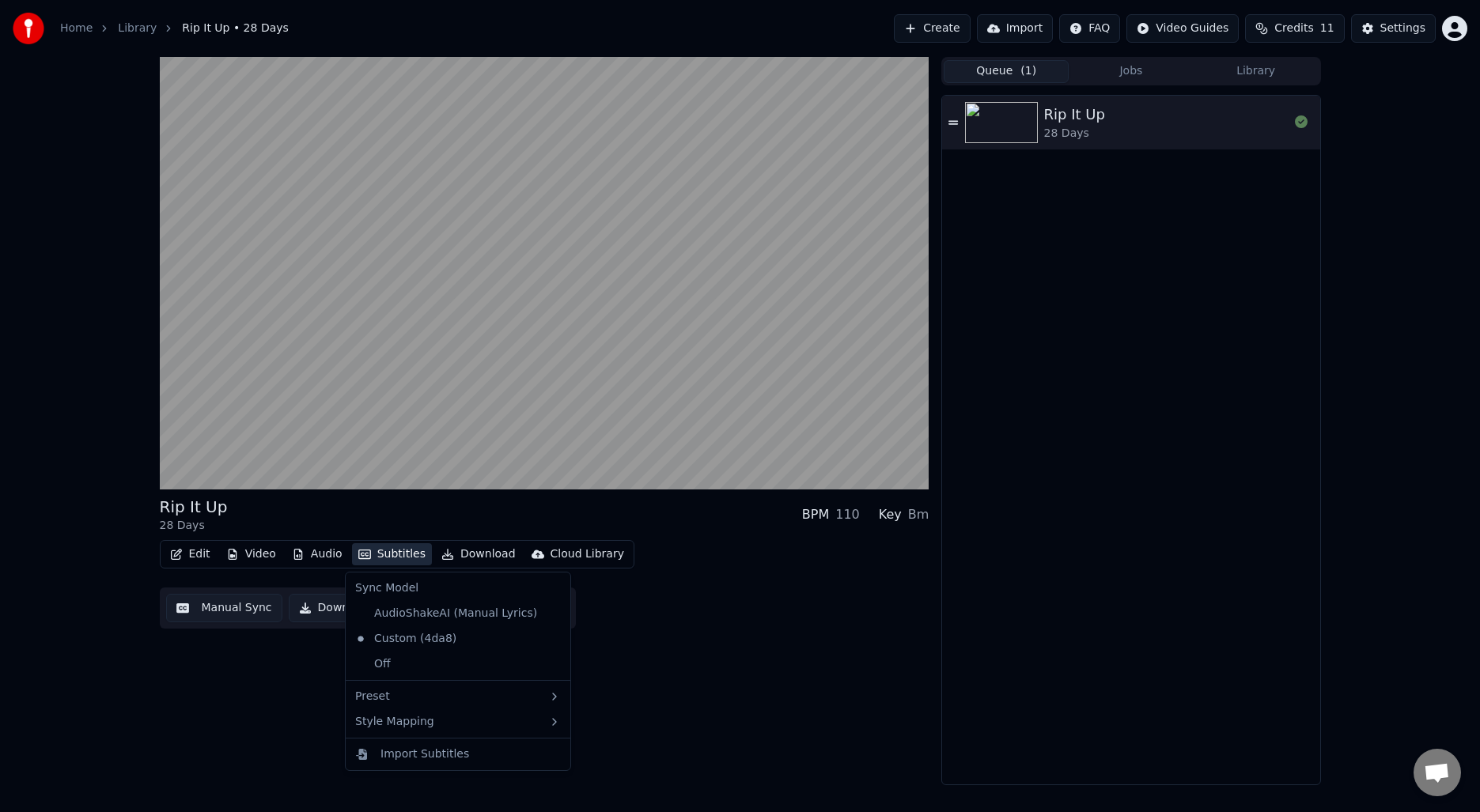
click at [688, 637] on div "Rip It Up 28 Days BPM 110 Key Bm Edit Video Audio Subtitles Download Cloud Libr…" at bounding box center [544, 420] width 770 height 728
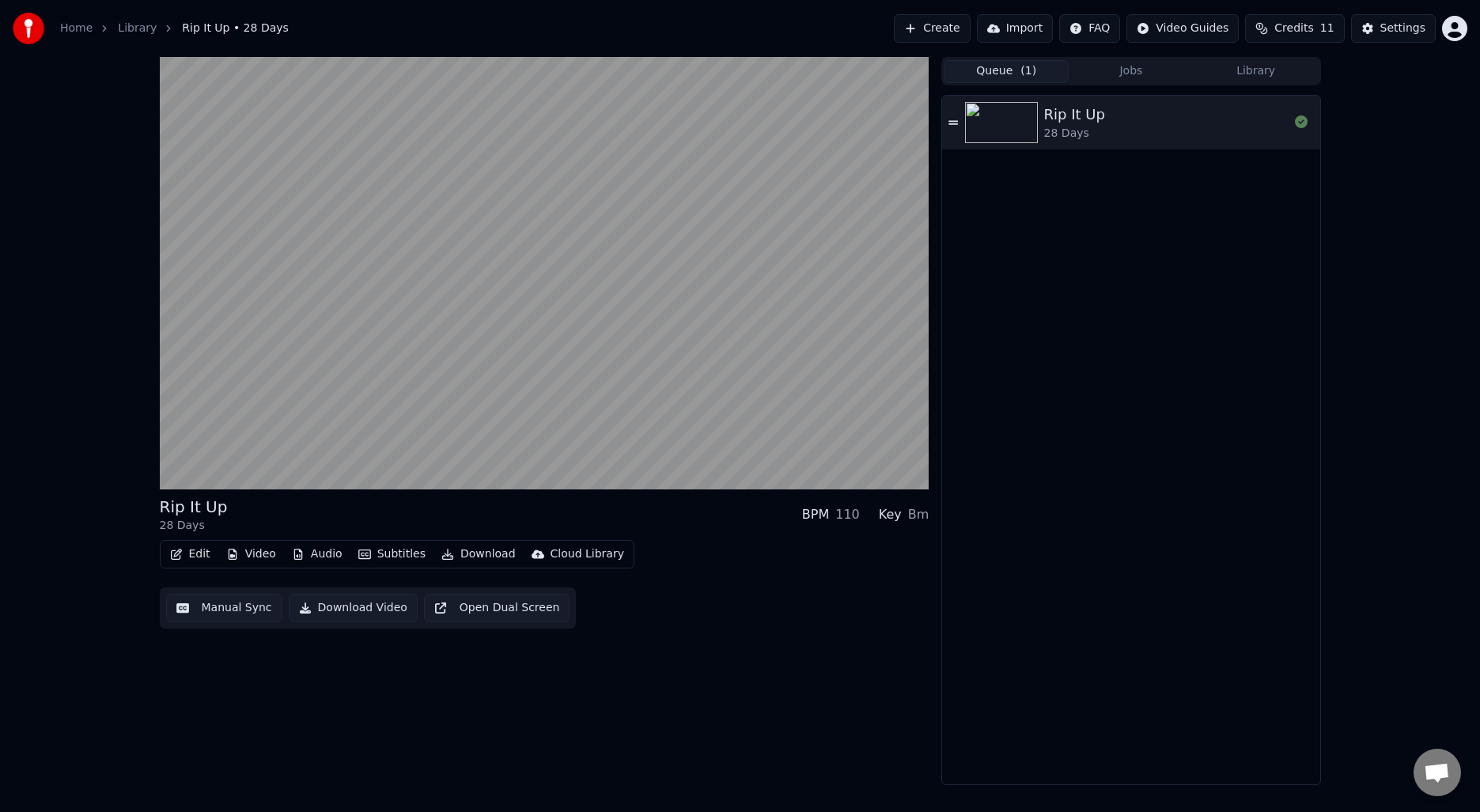
click at [210, 606] on button "Manual Sync" at bounding box center [224, 607] width 117 height 28
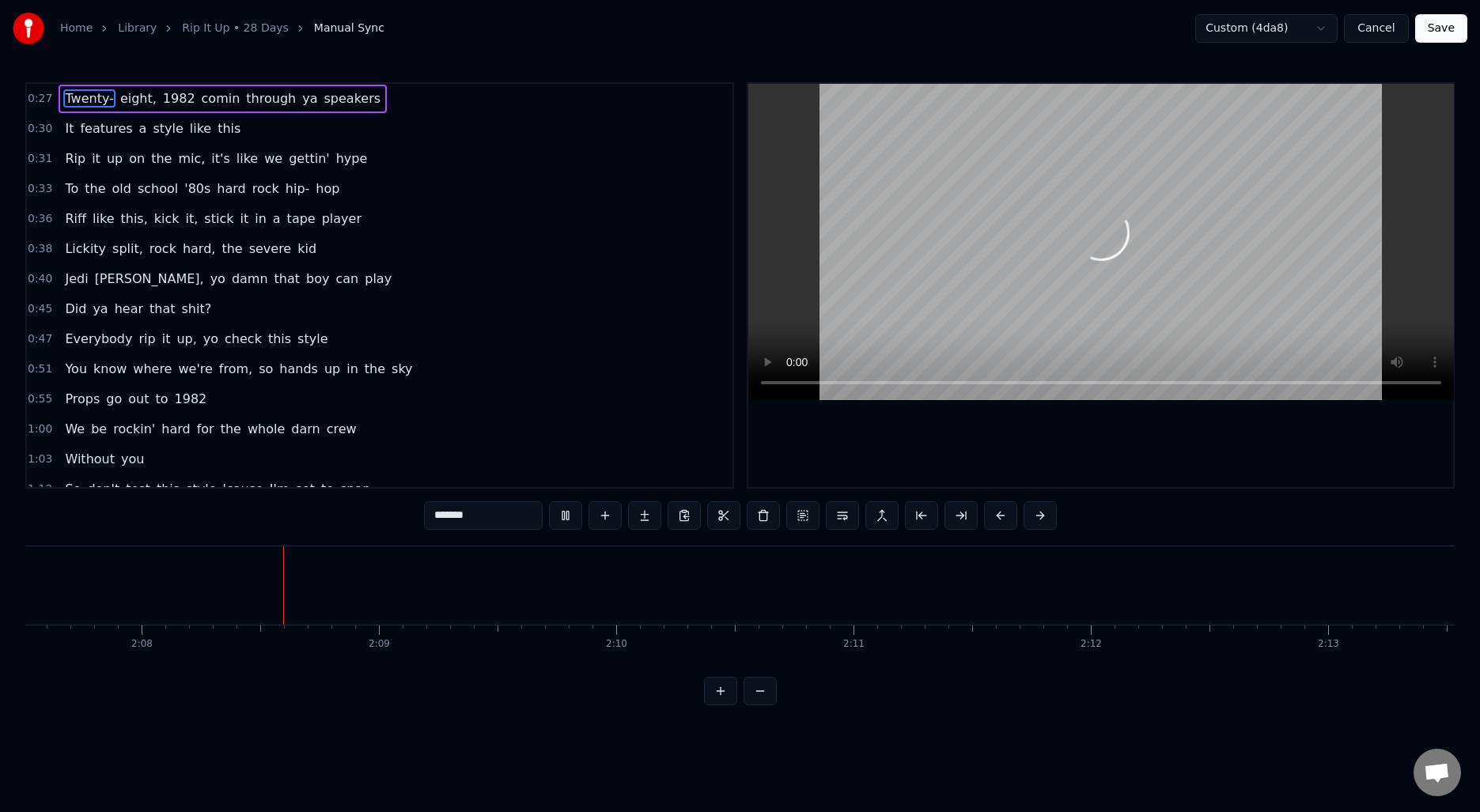
scroll to position [0, 30263]
click at [1365, 22] on button "Cancel" at bounding box center [1376, 28] width 64 height 28
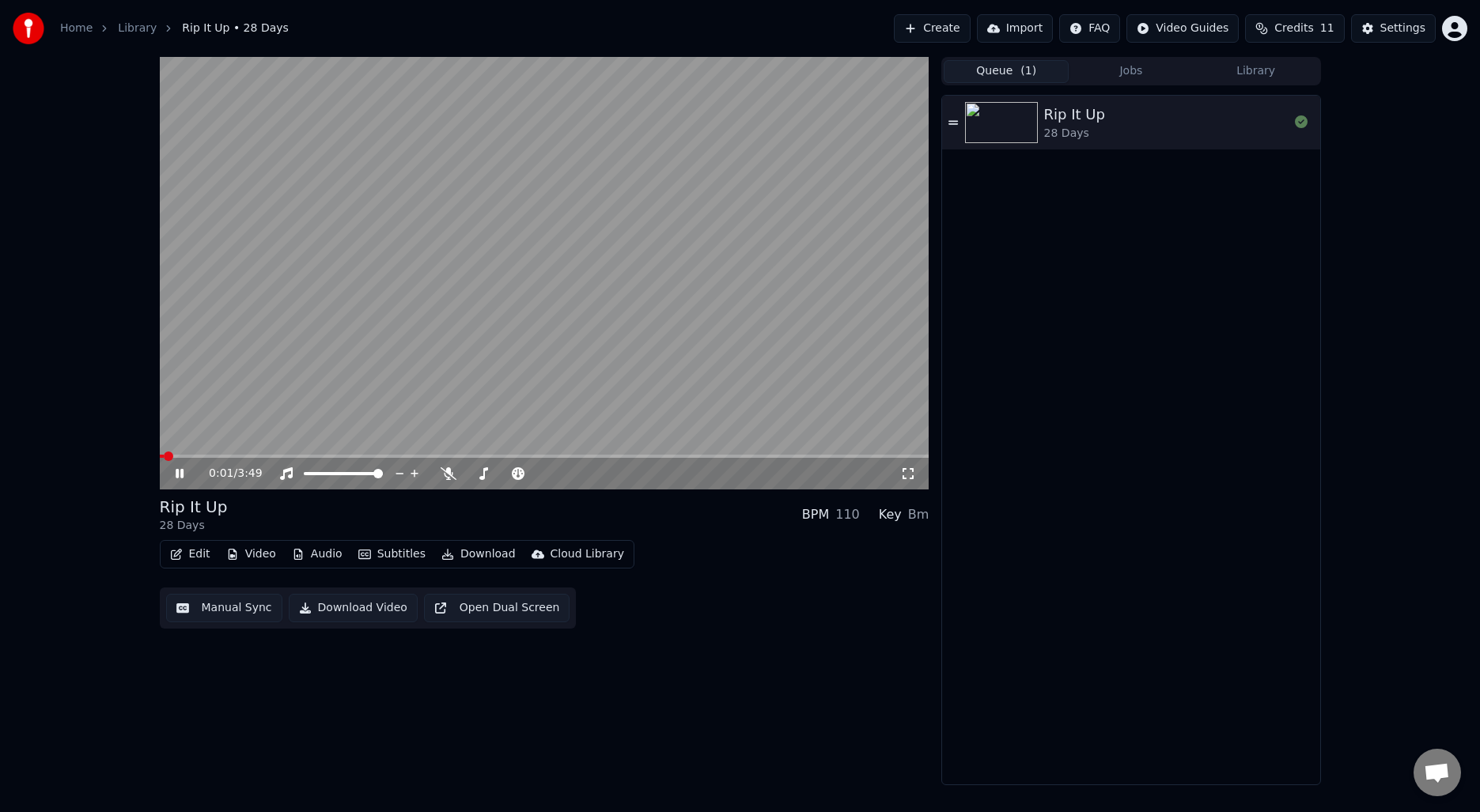
click at [398, 559] on button "Subtitles" at bounding box center [392, 554] width 80 height 22
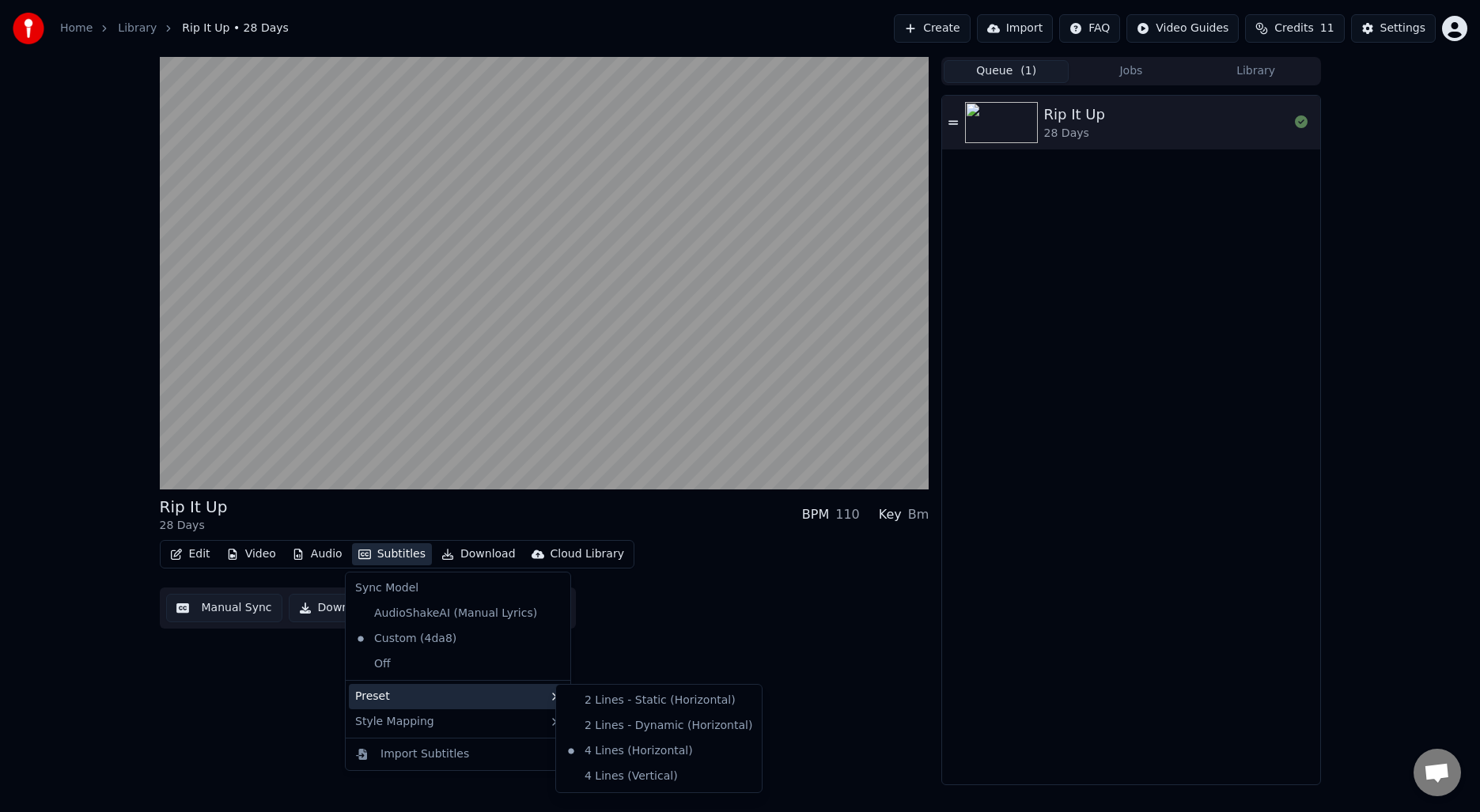
click at [230, 709] on div "Rip It Up 28 Days BPM 110 Key Bm Edit Video Audio Subtitles Download Cloud Libr…" at bounding box center [544, 420] width 770 height 728
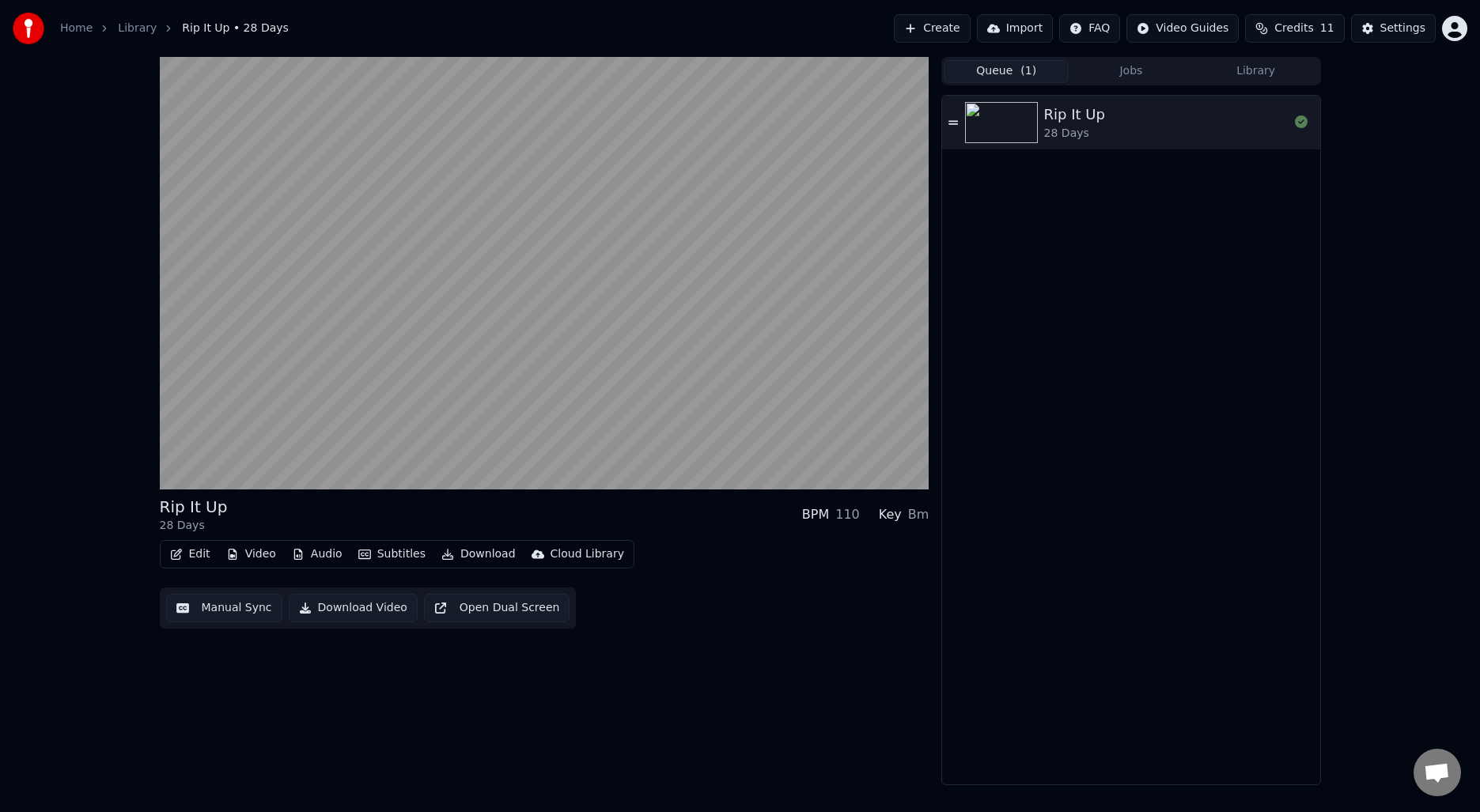
click at [198, 562] on button "Edit" at bounding box center [191, 554] width 53 height 22
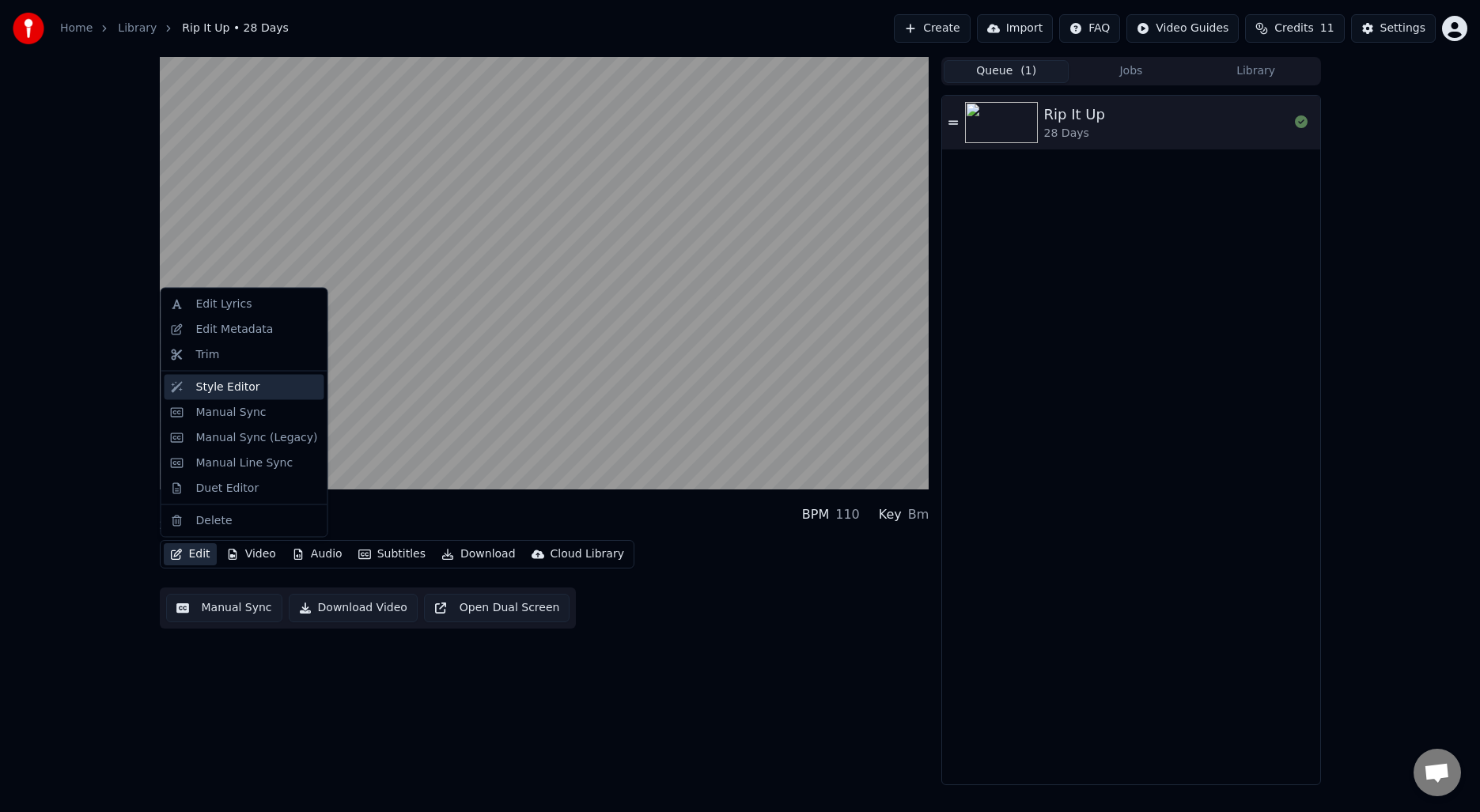
click at [219, 393] on div "Style Editor" at bounding box center [228, 385] width 64 height 15
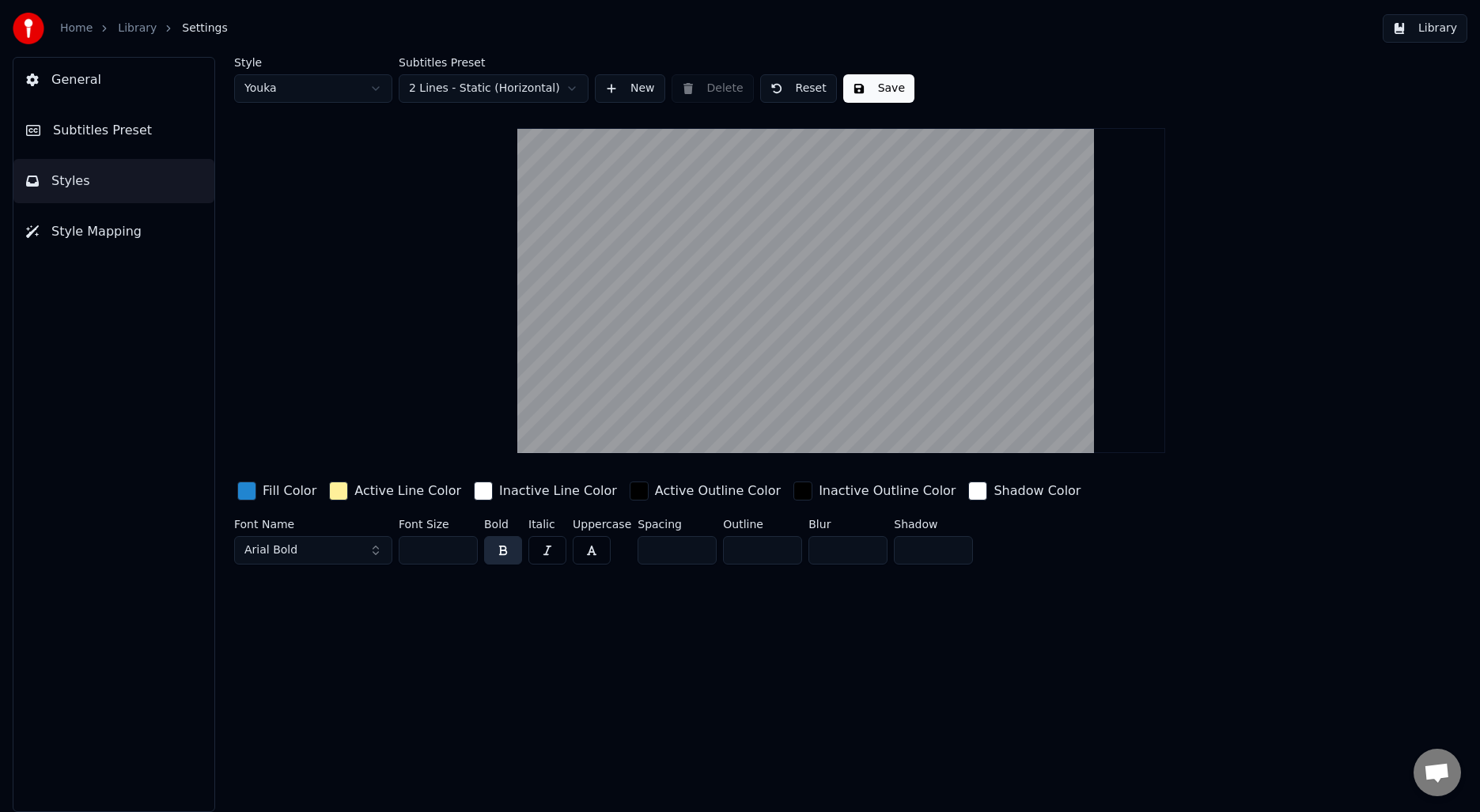
click at [500, 91] on html "Home Library Settings Library General Subtitles Preset Styles Style Mapping Sty…" at bounding box center [740, 406] width 1480 height 812
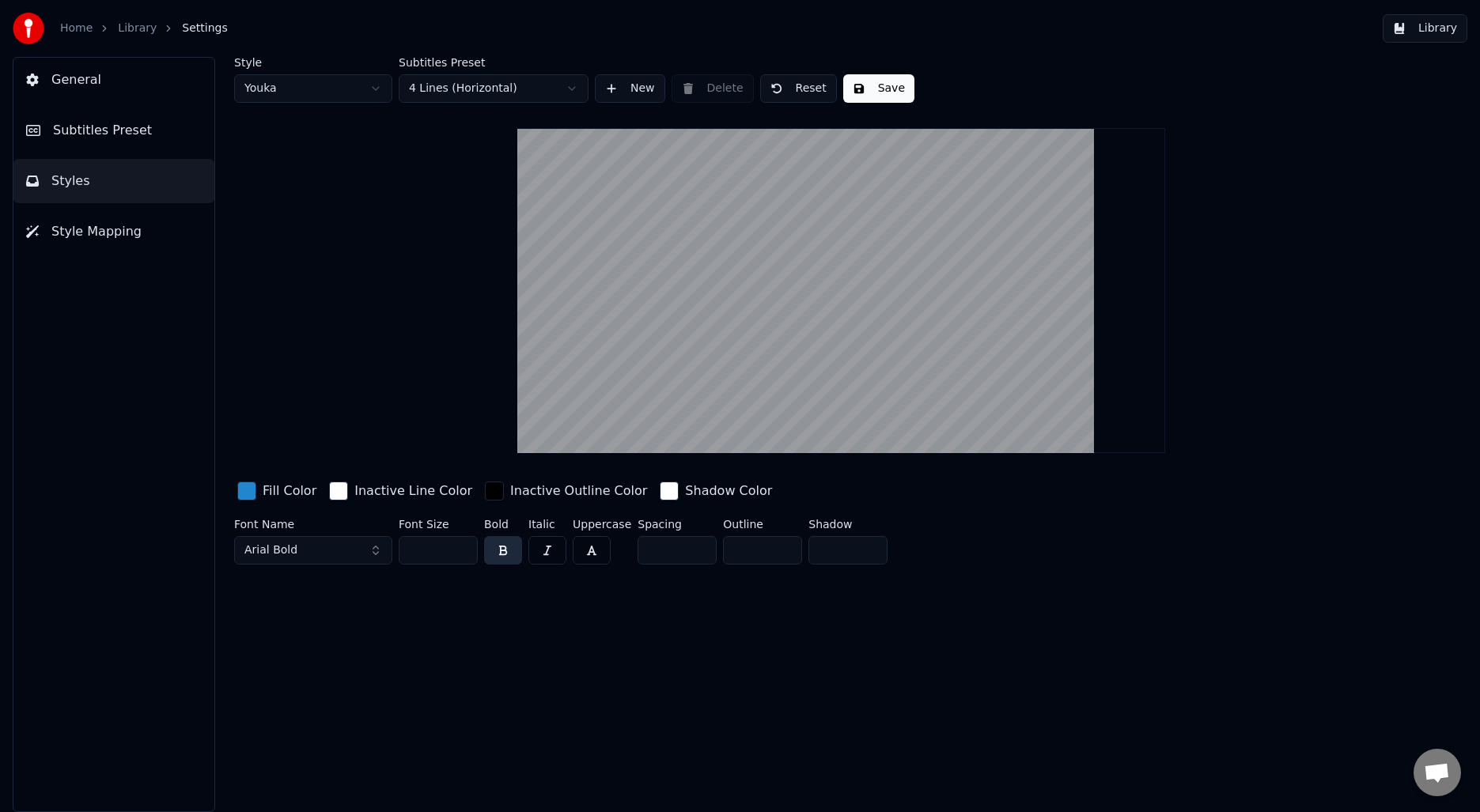
click at [81, 234] on span "Style Mapping" at bounding box center [96, 231] width 90 height 19
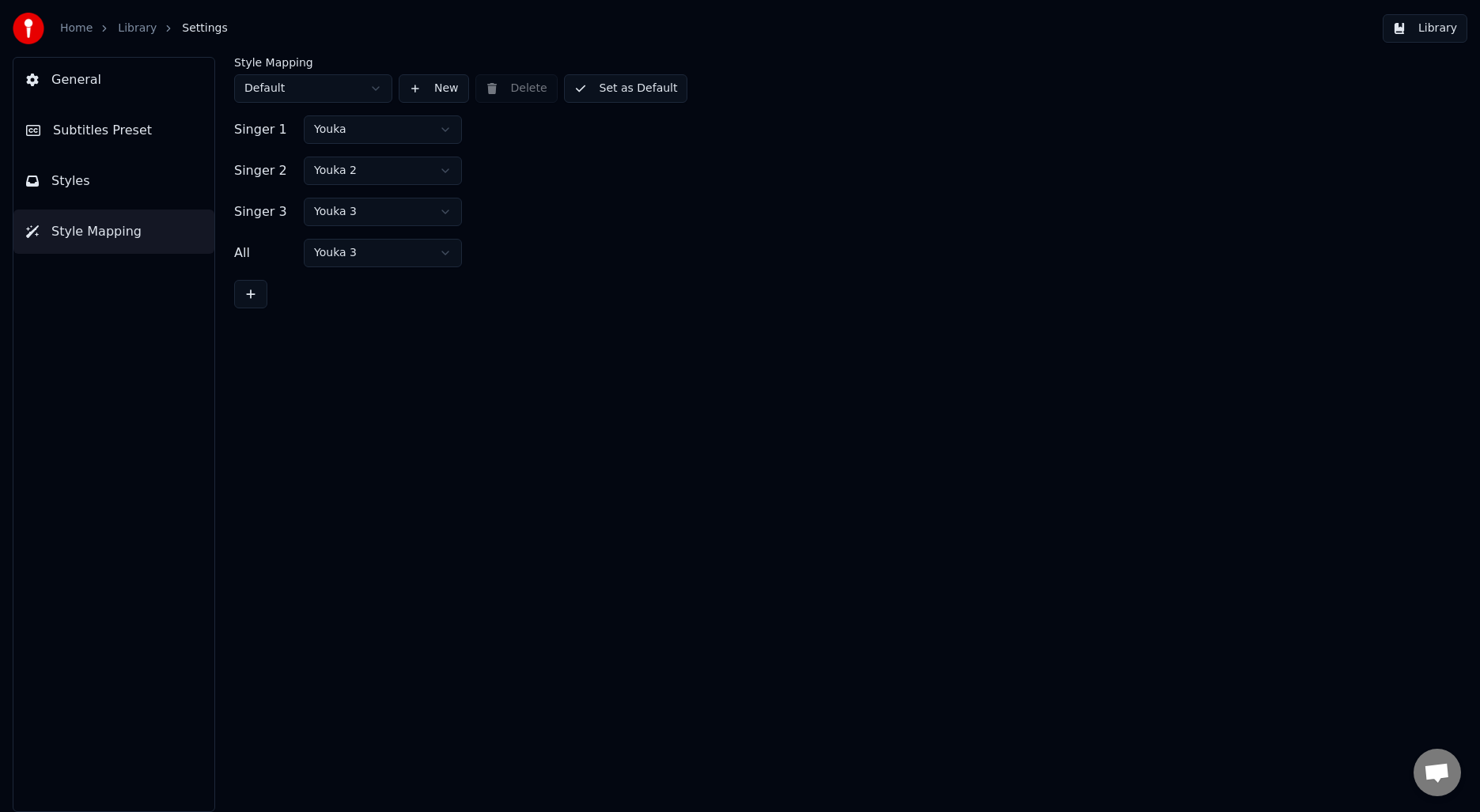
click at [104, 181] on button "Styles" at bounding box center [114, 180] width 201 height 45
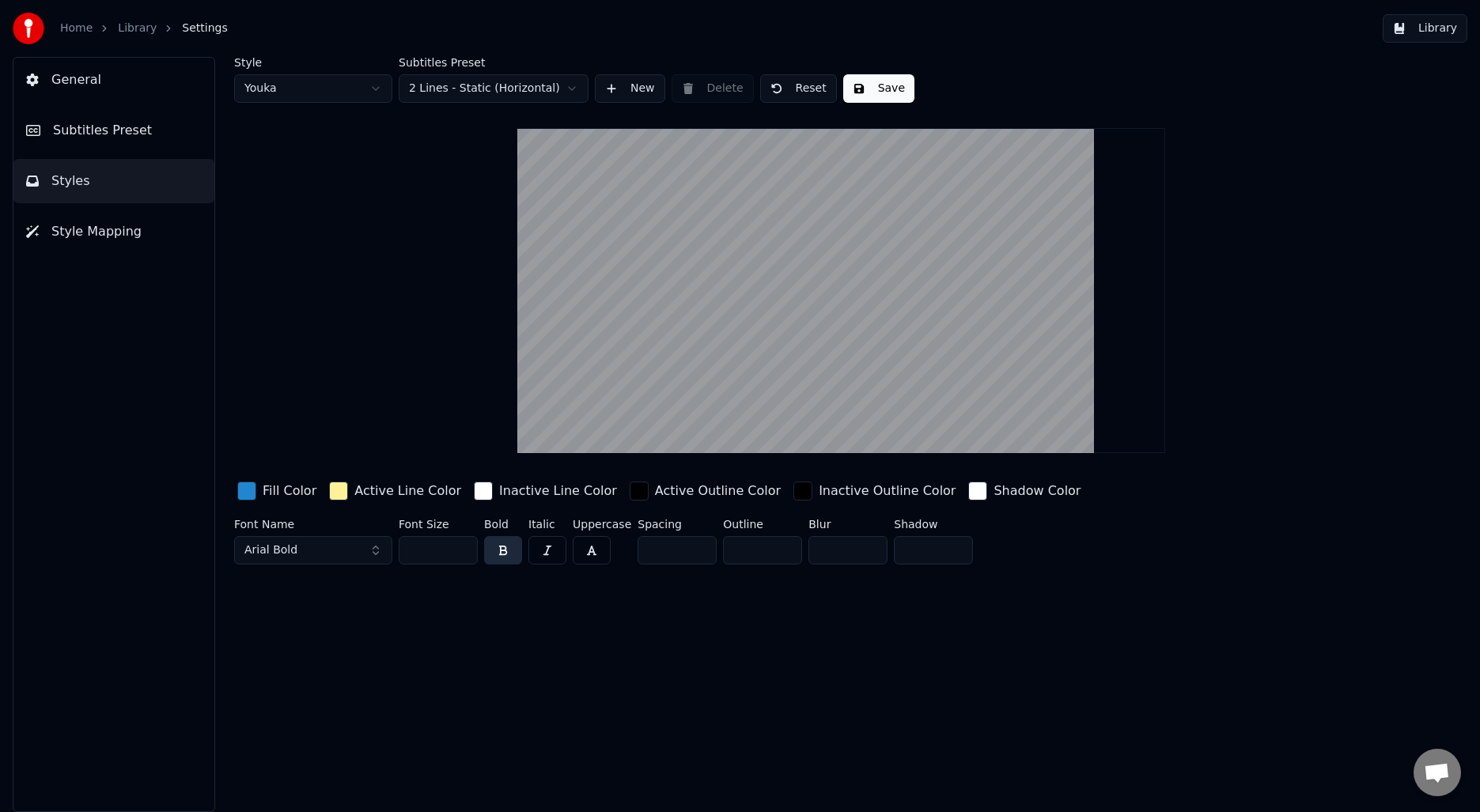
click at [108, 149] on button "Subtitles Preset" at bounding box center [114, 130] width 201 height 45
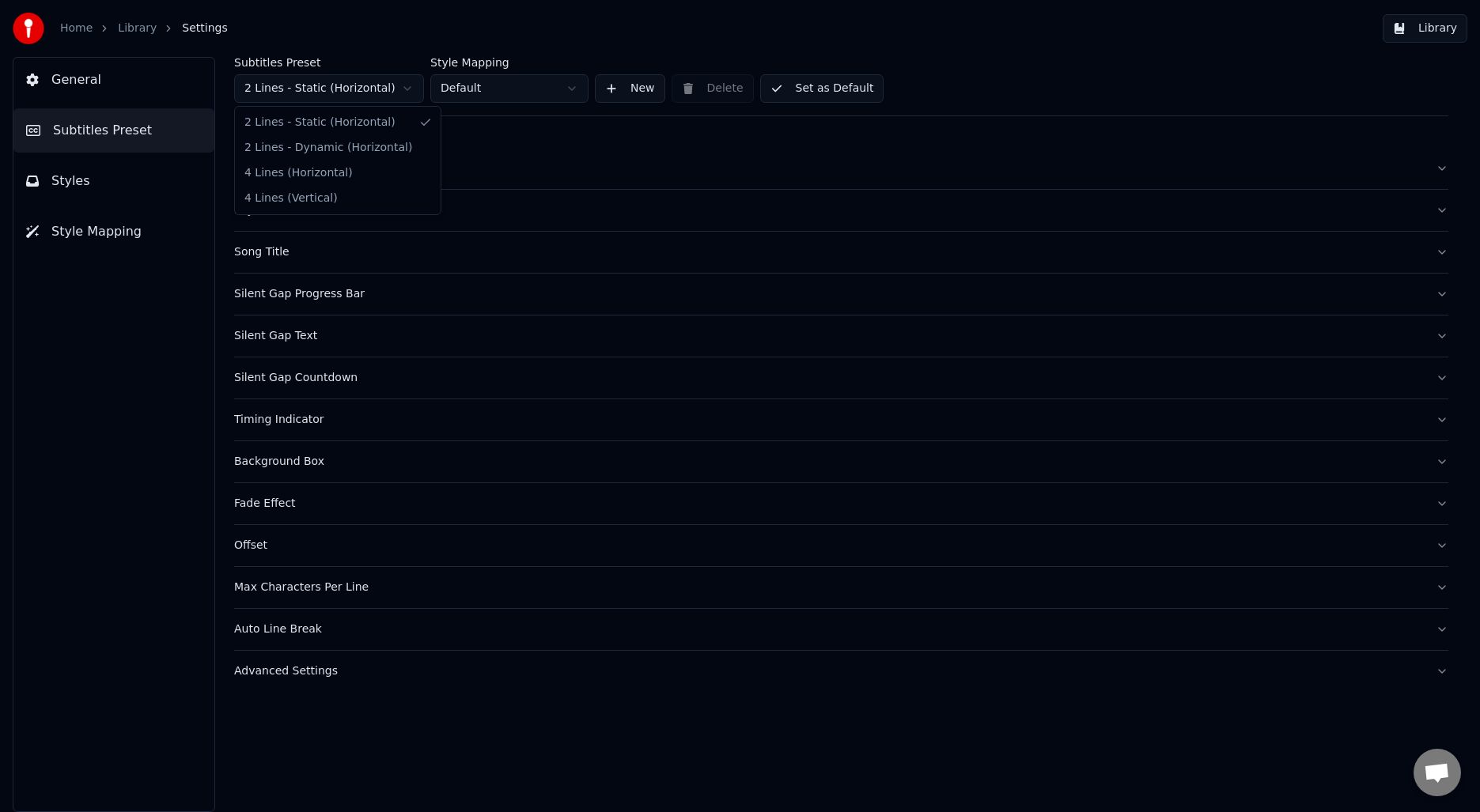
click at [321, 98] on html "Home Library Settings Library General Subtitles Preset Styles Style Mapping Sub…" at bounding box center [740, 406] width 1480 height 812
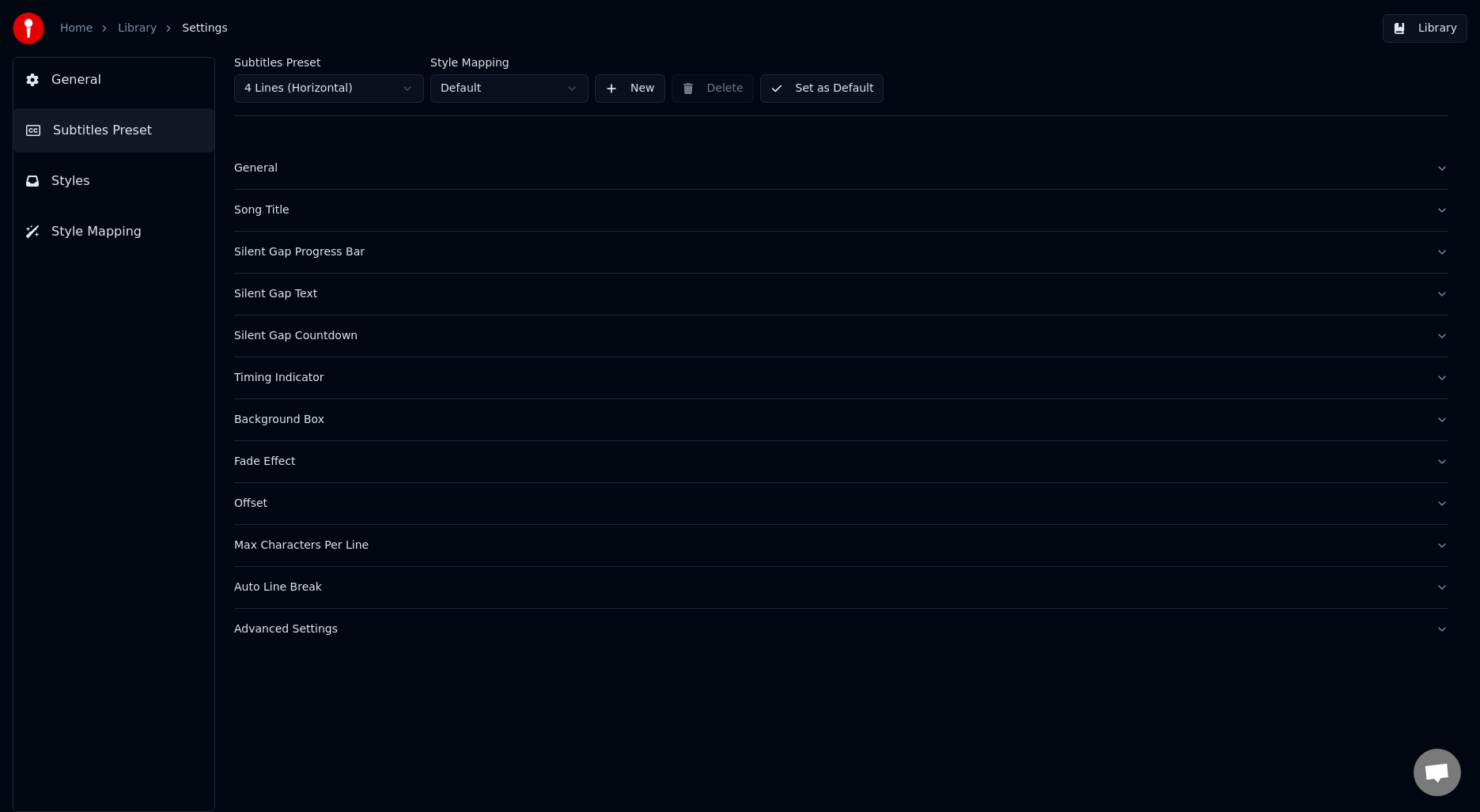
click at [323, 259] on div "Silent Gap Progress Bar" at bounding box center [829, 252] width 1189 height 15
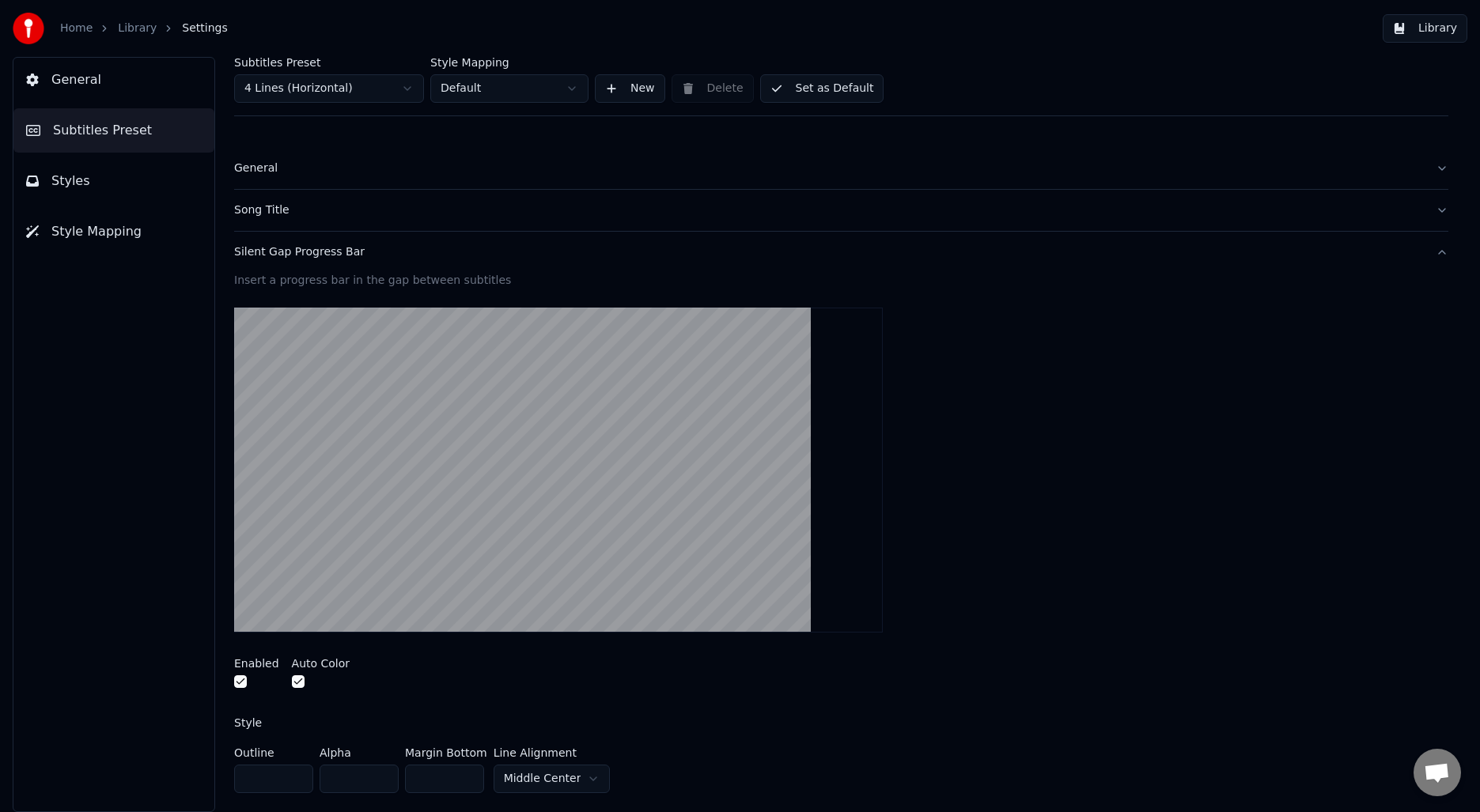
click at [355, 263] on button "Silent Gap Progress Bar" at bounding box center [841, 252] width 1214 height 41
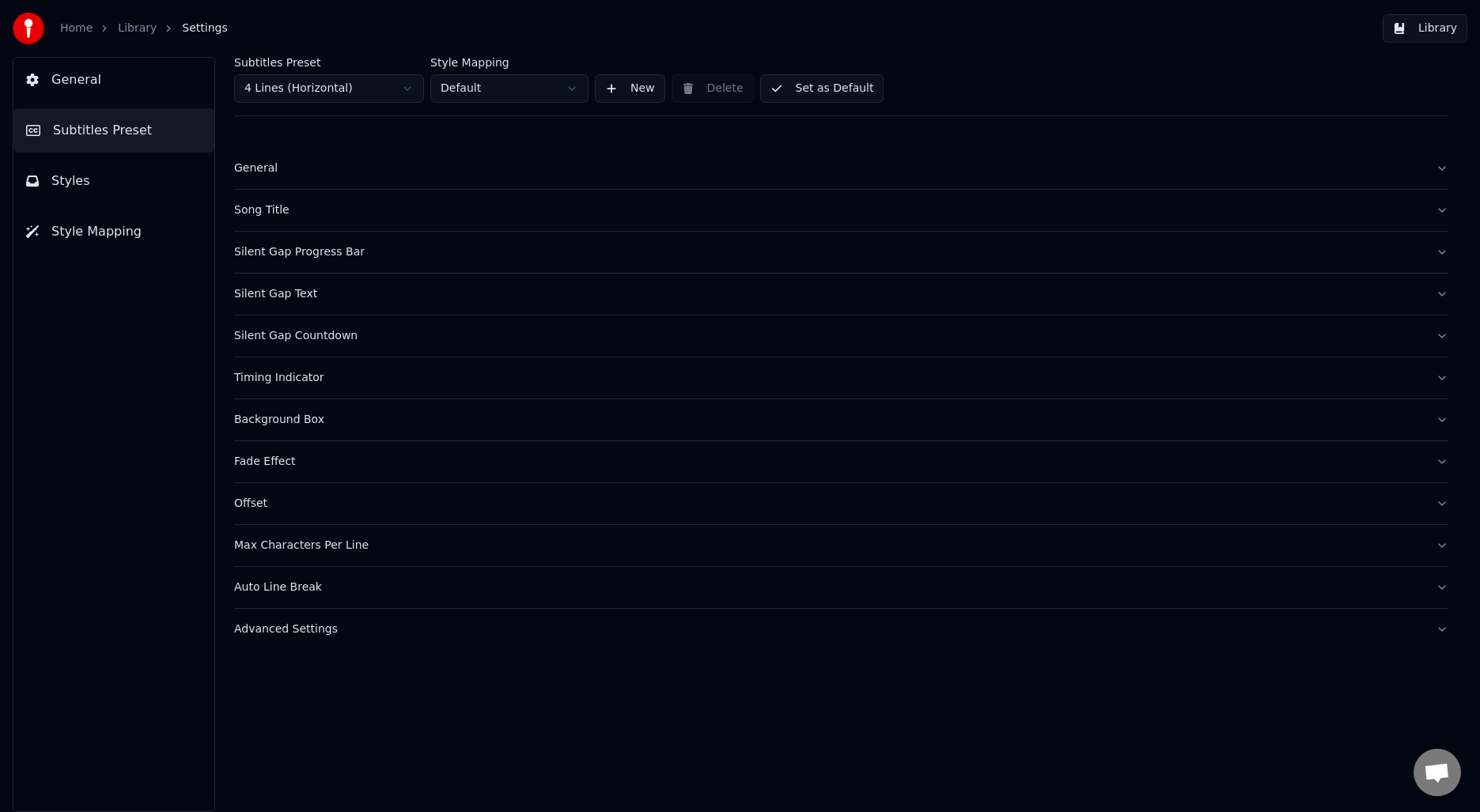
click at [303, 298] on div "Silent Gap Text" at bounding box center [829, 293] width 1189 height 15
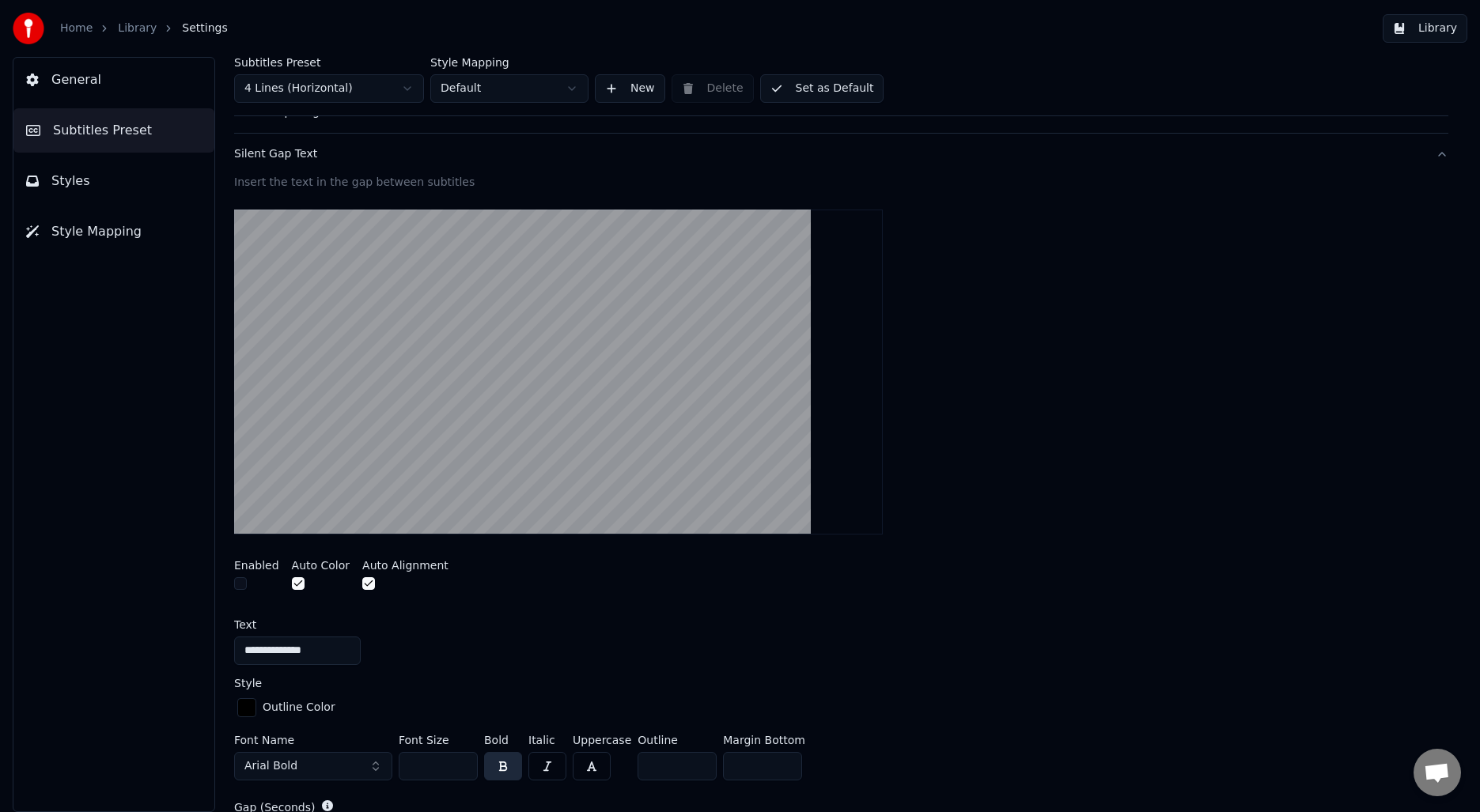
scroll to position [141, 0]
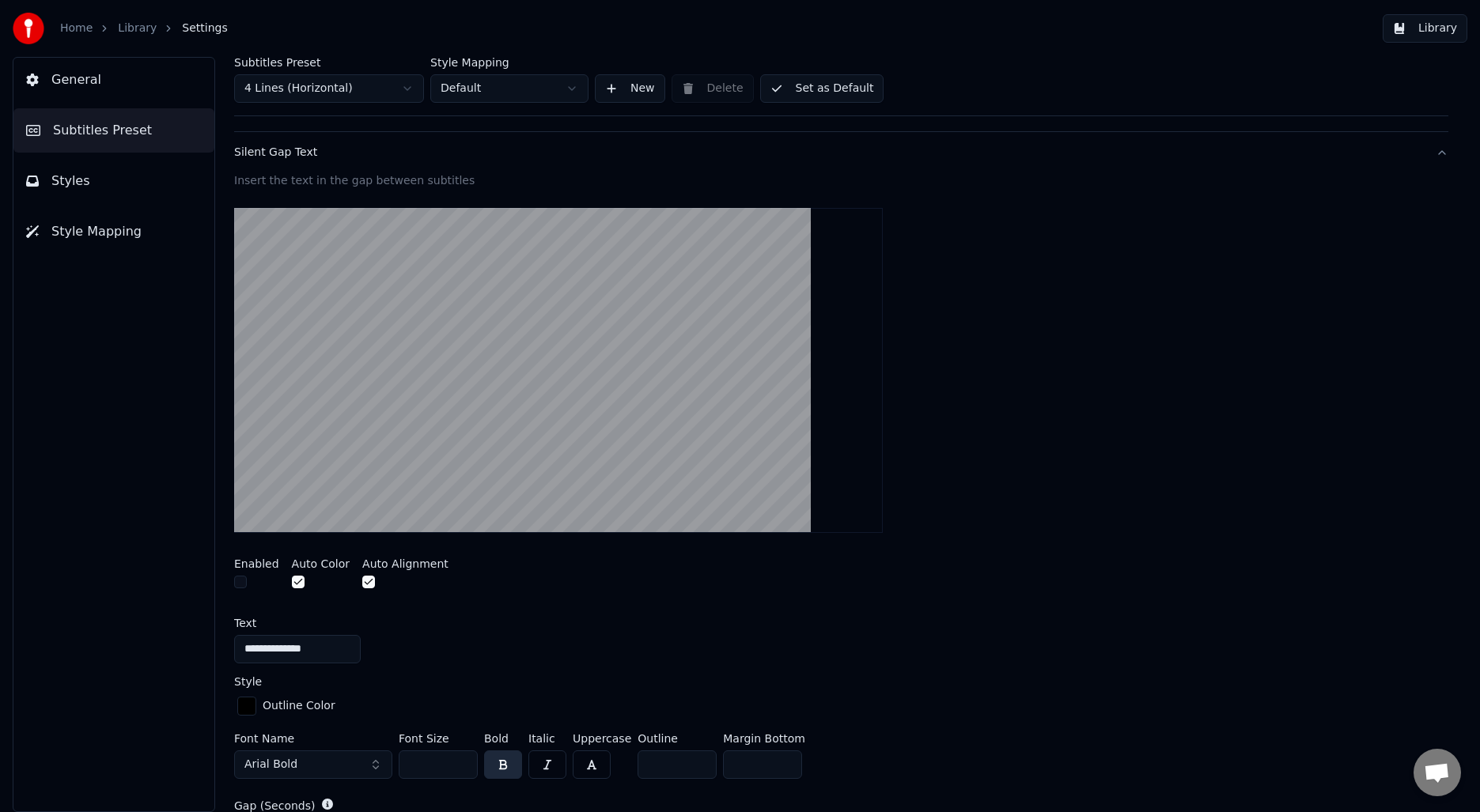
click at [244, 581] on button "button" at bounding box center [241, 581] width 13 height 13
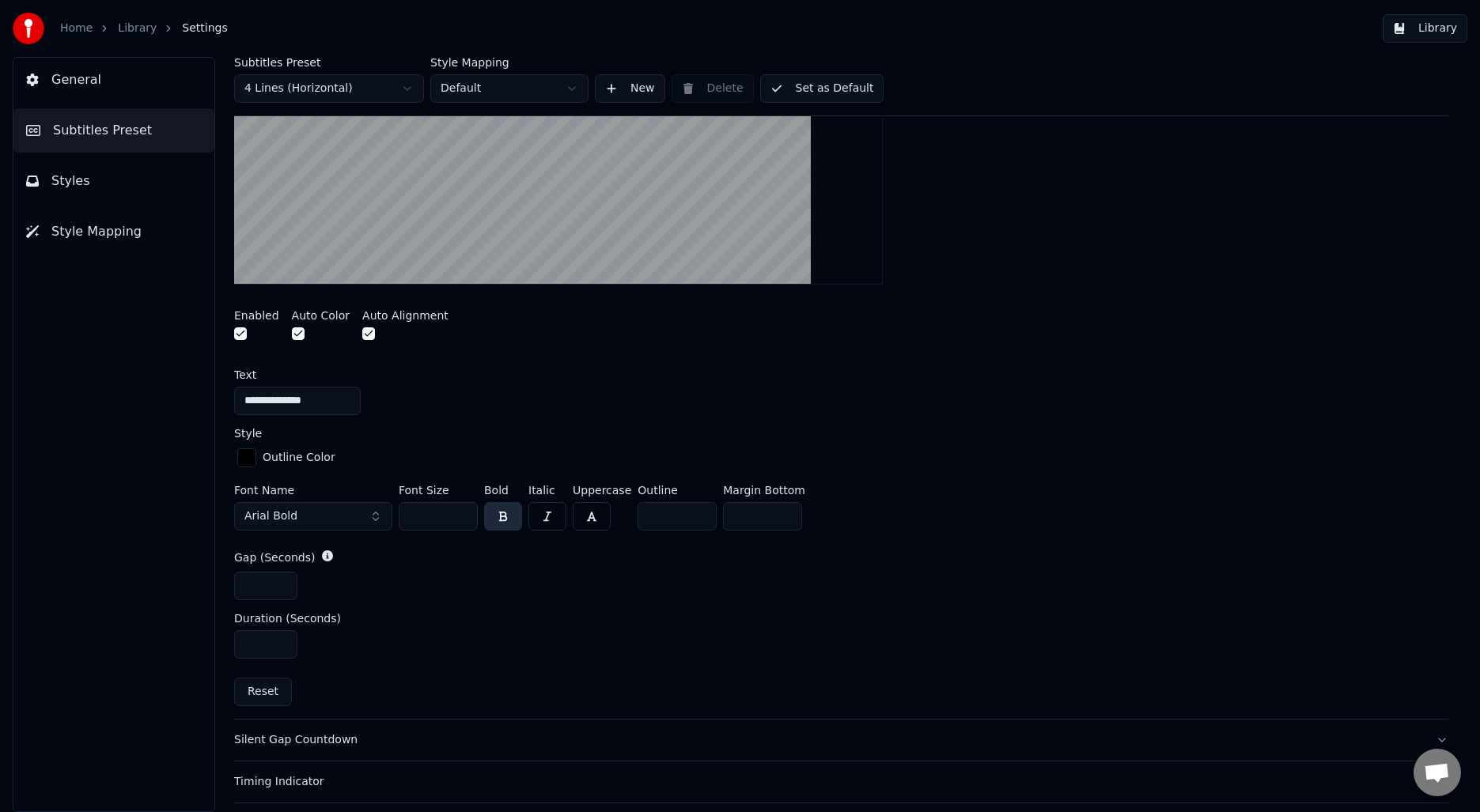
scroll to position [194, 0]
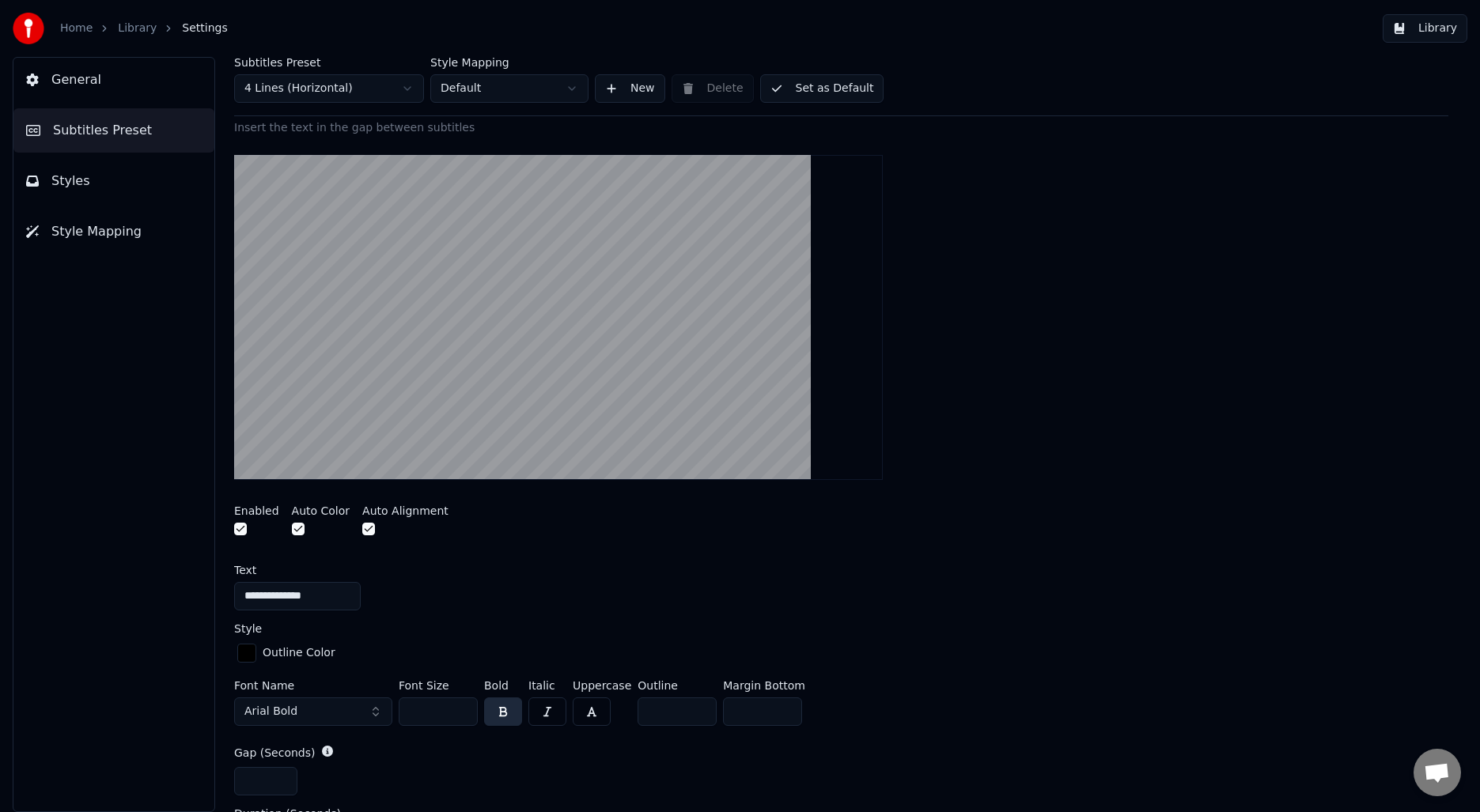
click at [236, 538] on div at bounding box center [256, 530] width 45 height 16
click at [240, 534] on div at bounding box center [256, 530] width 45 height 16
click at [238, 531] on button "button" at bounding box center [241, 529] width 13 height 13
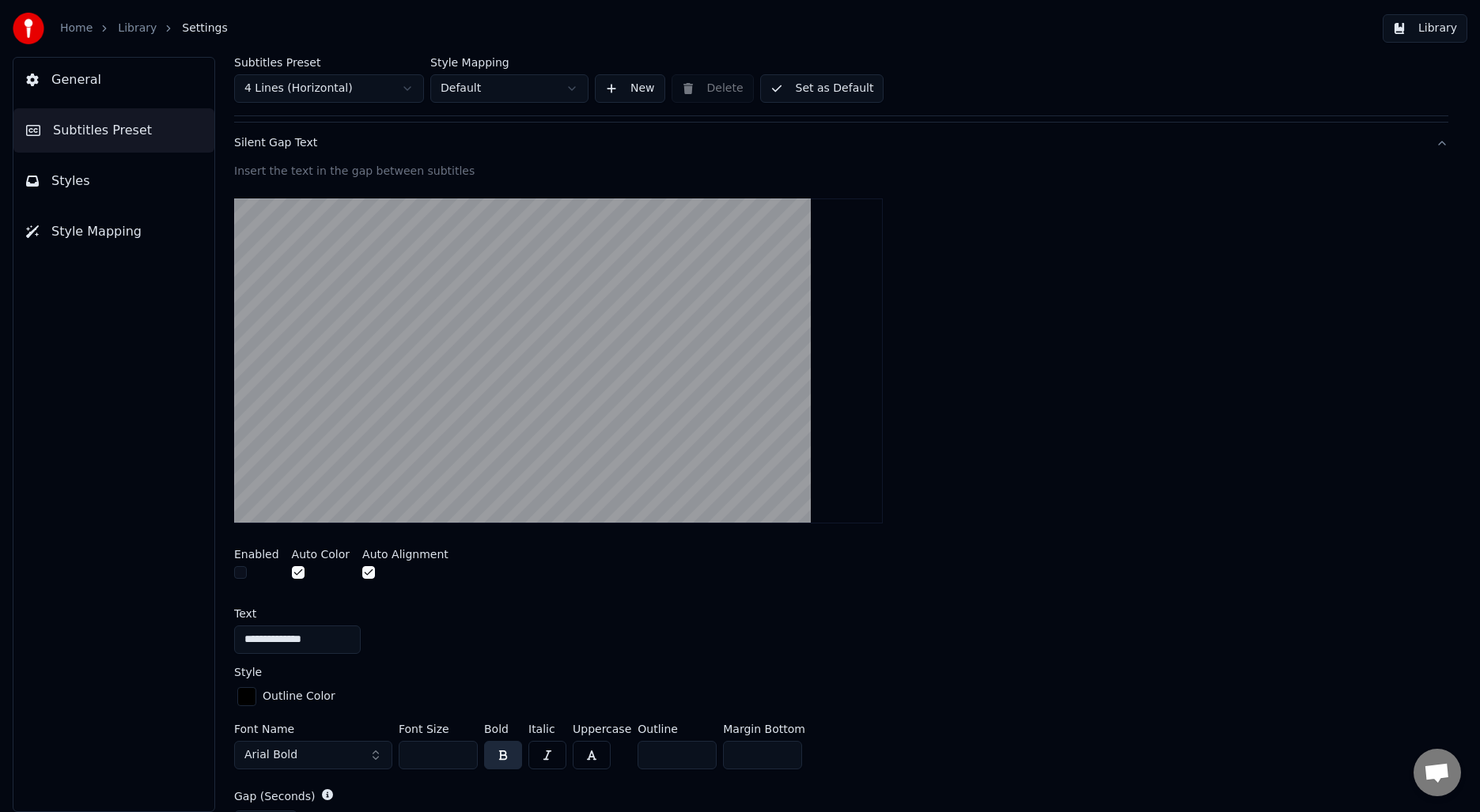
scroll to position [139, 0]
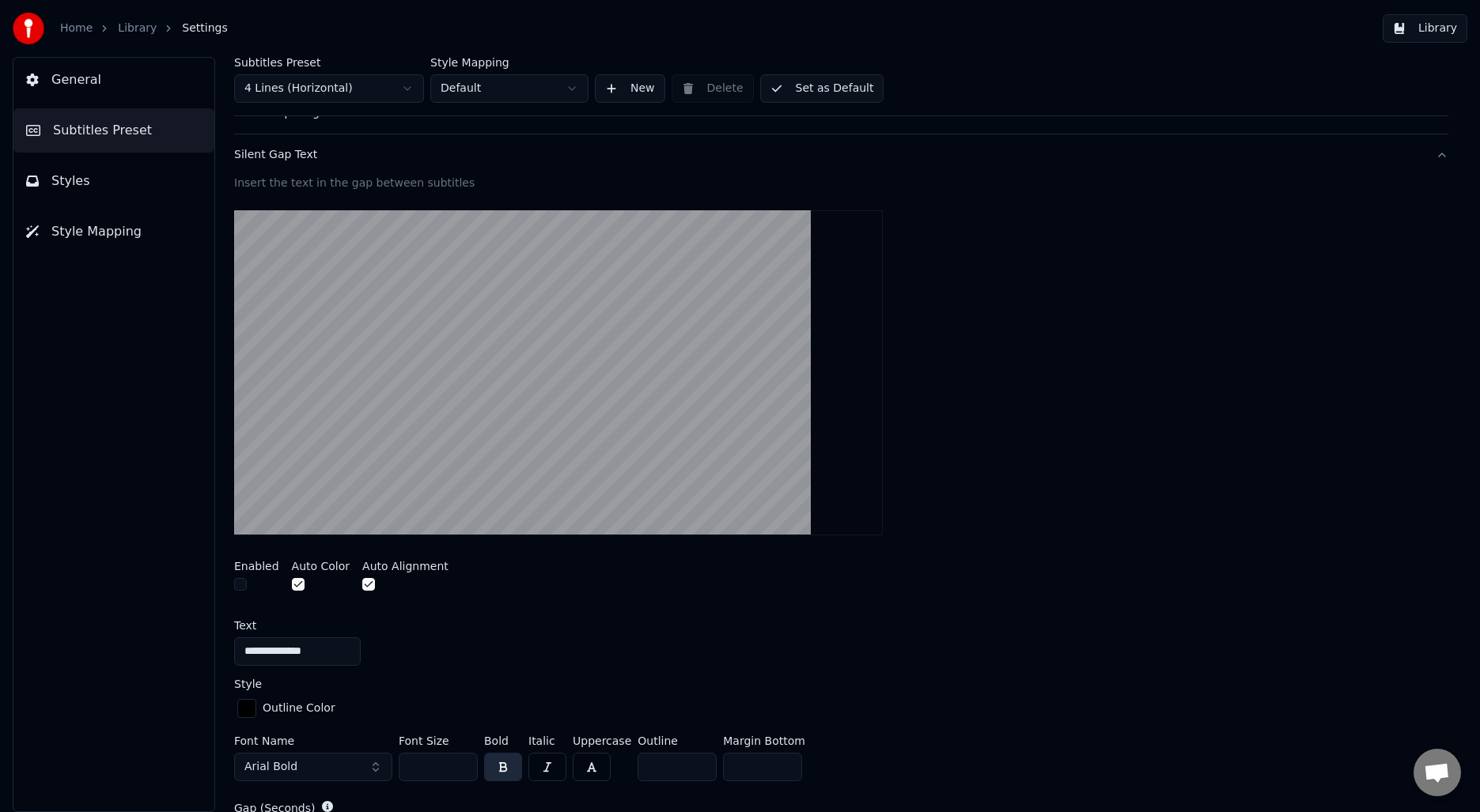
click at [307, 170] on button "Silent Gap Text" at bounding box center [841, 154] width 1214 height 41
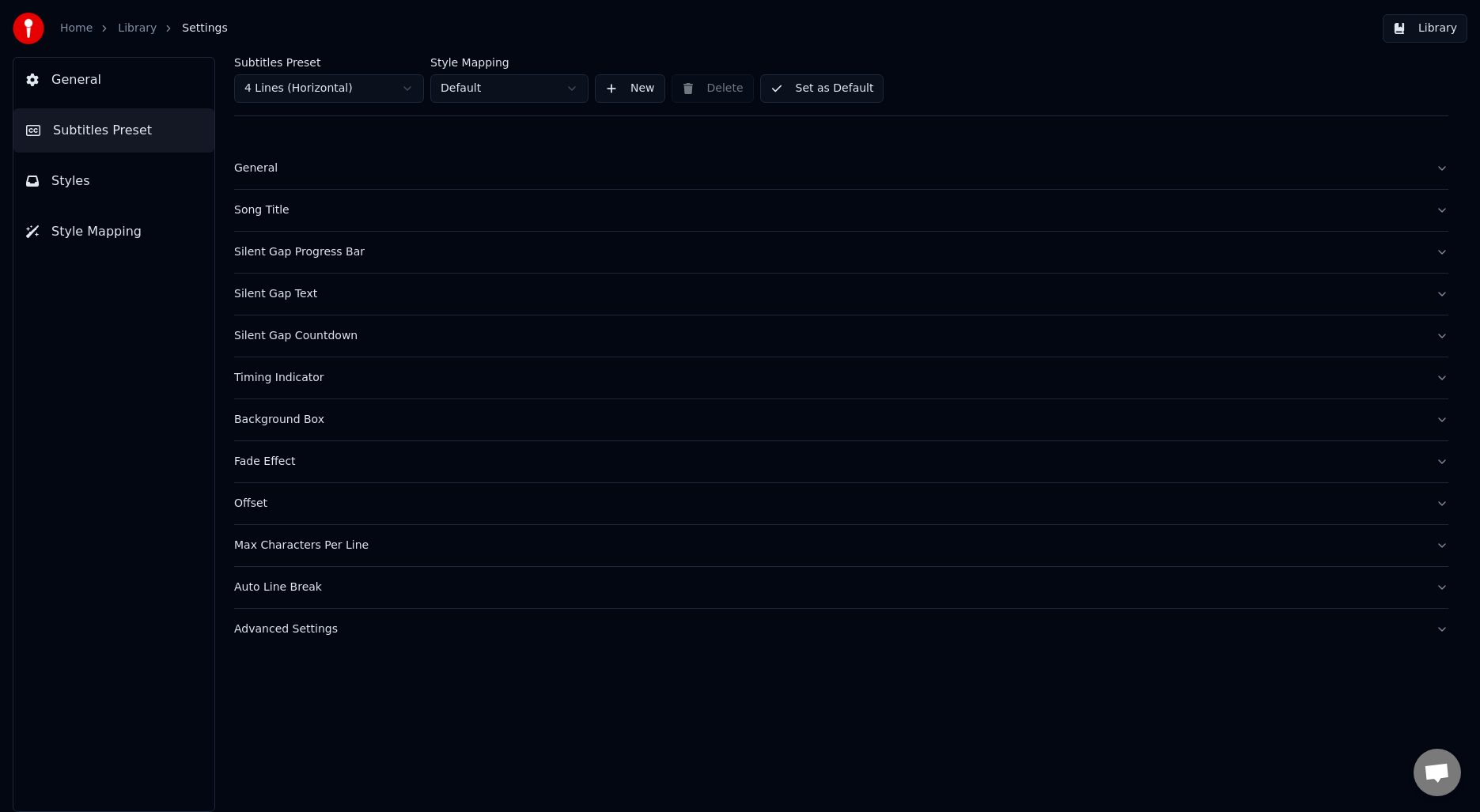
click at [289, 344] on button "Silent Gap Countdown" at bounding box center [841, 335] width 1214 height 41
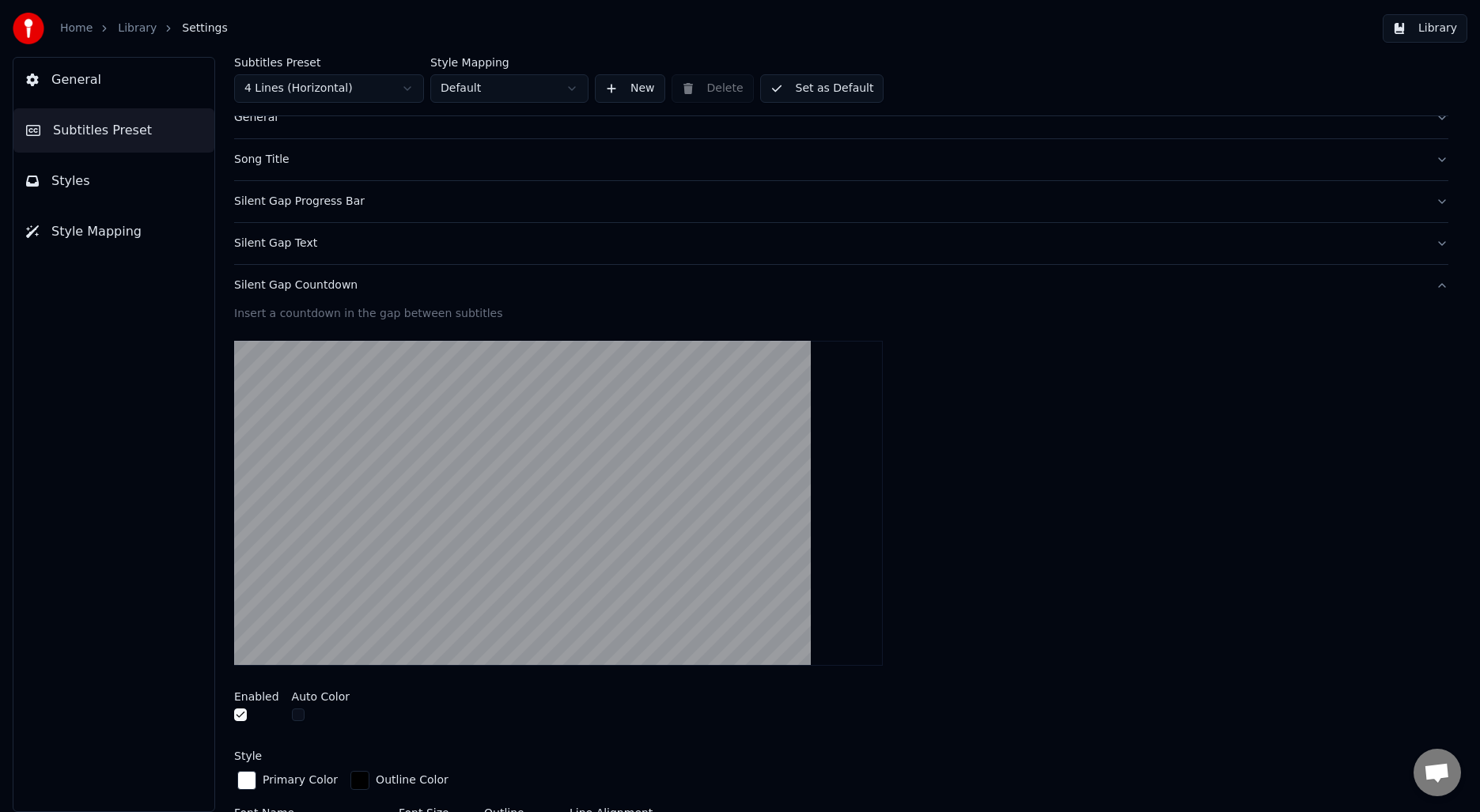
scroll to position [36, 0]
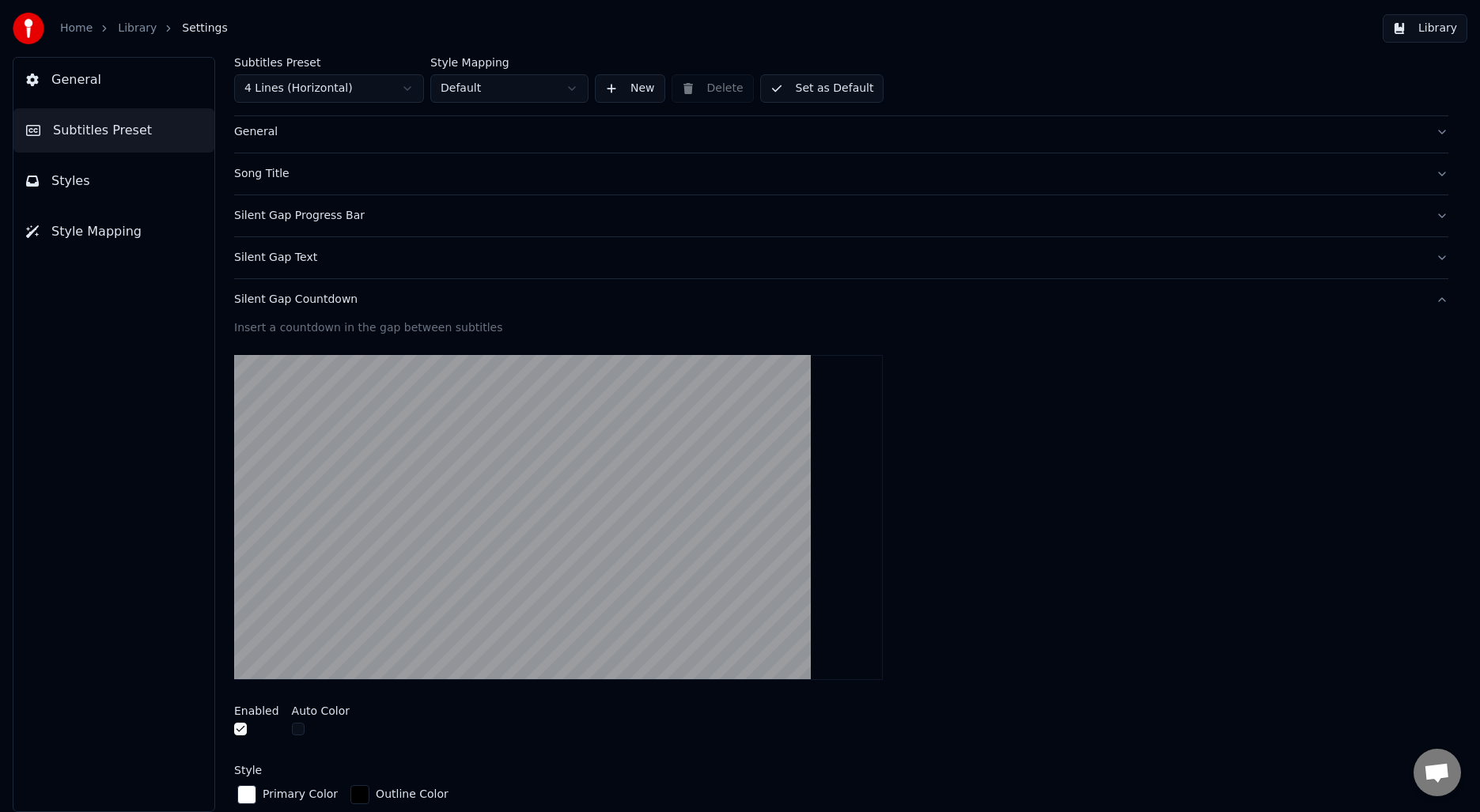
click at [309, 305] on div "Silent Gap Countdown" at bounding box center [829, 299] width 1189 height 15
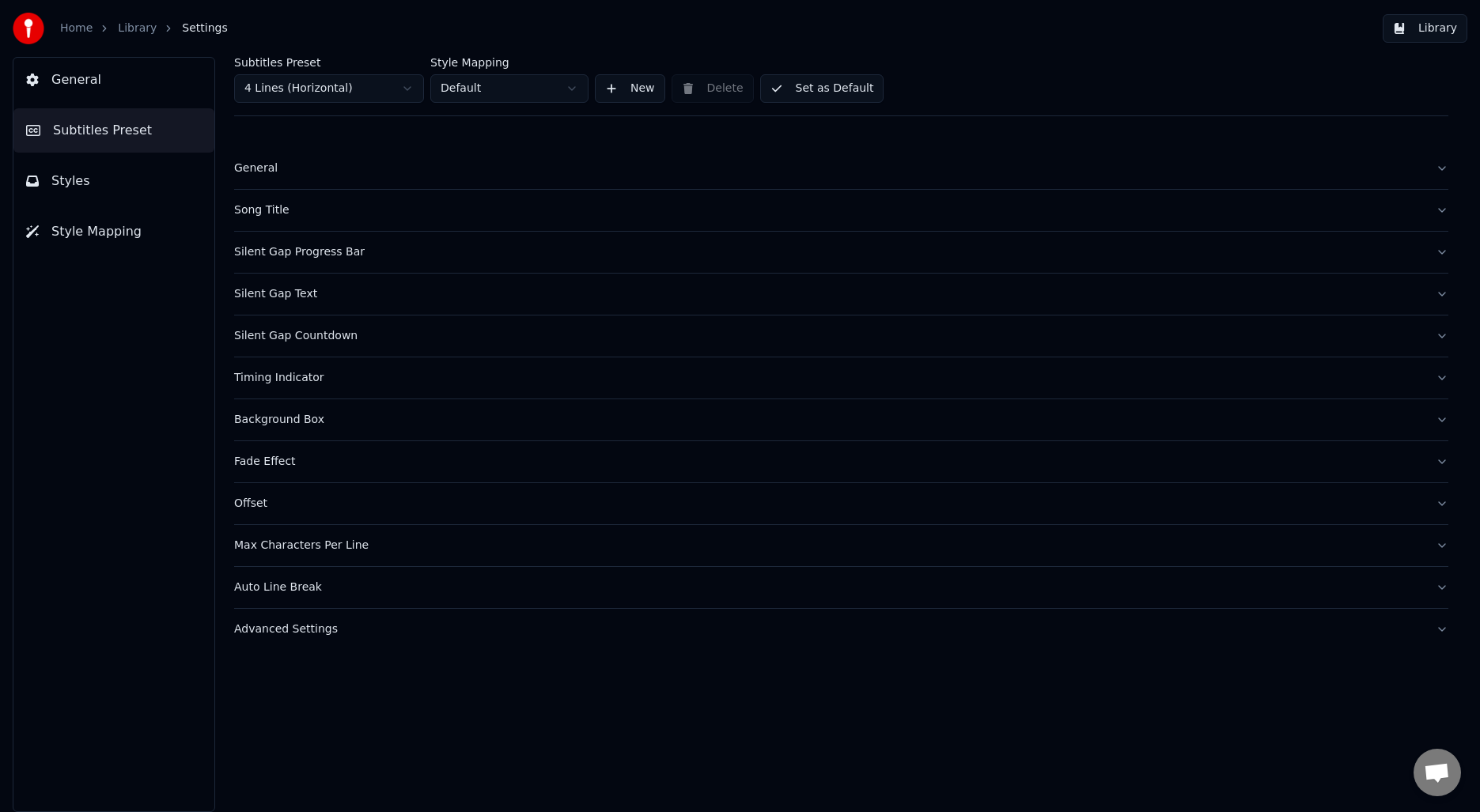
click at [284, 378] on div "Timing Indicator" at bounding box center [829, 377] width 1189 height 15
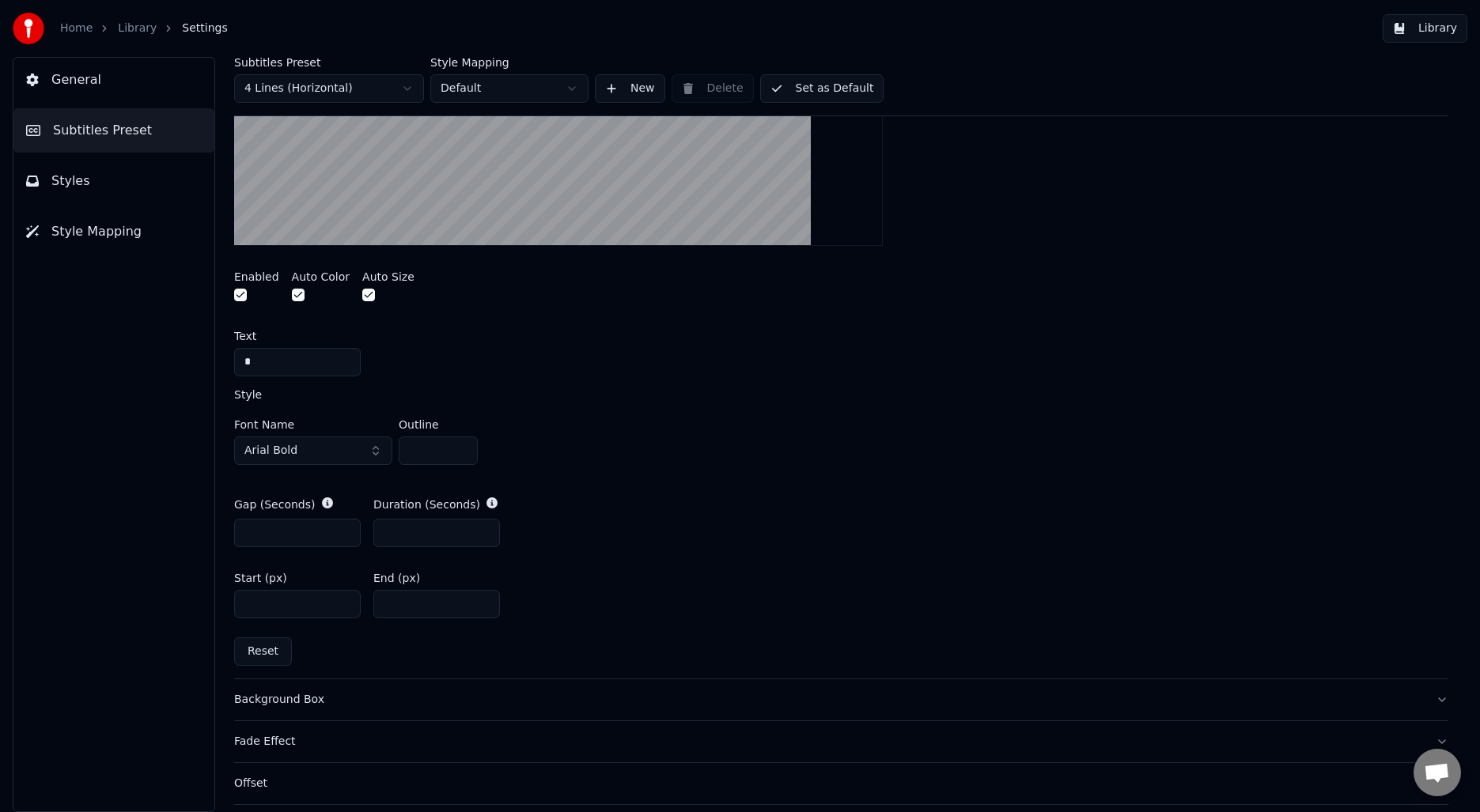
scroll to position [521, 0]
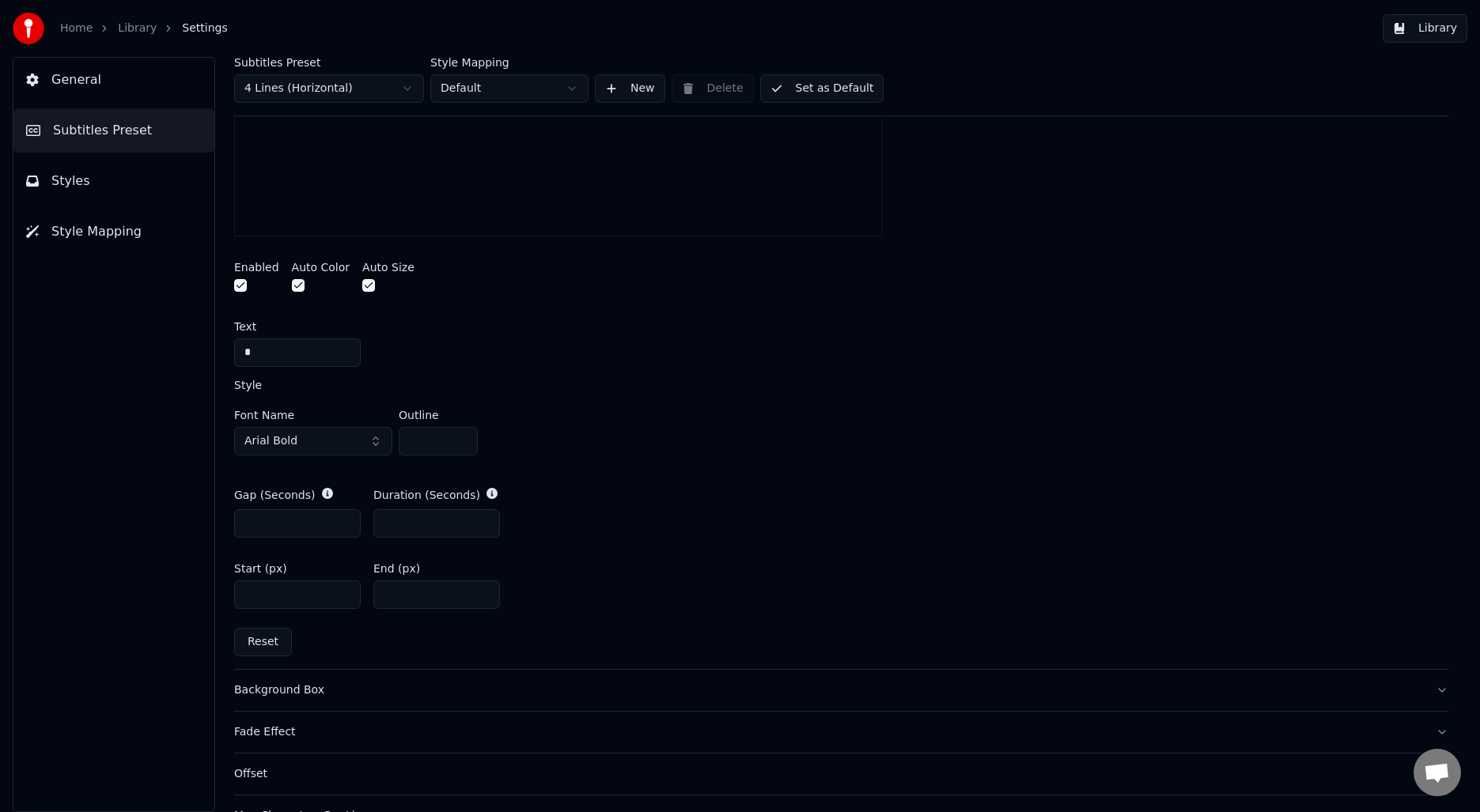
click at [346, 519] on input "*" at bounding box center [297, 523] width 127 height 28
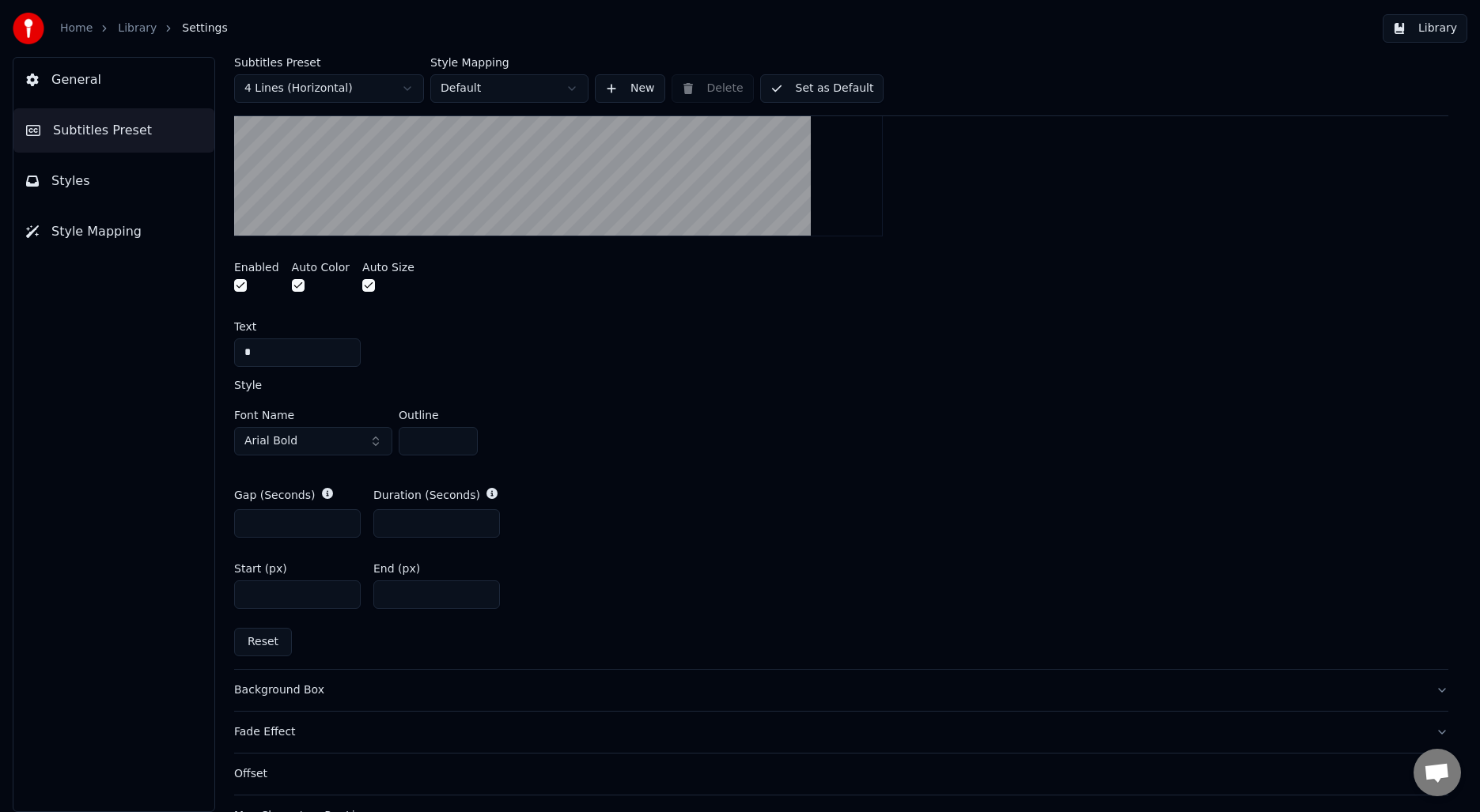
type input "*"
click at [346, 519] on input "*" at bounding box center [297, 523] width 127 height 28
click at [483, 520] on input "*" at bounding box center [436, 523] width 127 height 28
type input "*"
click at [483, 520] on input "*" at bounding box center [436, 523] width 127 height 28
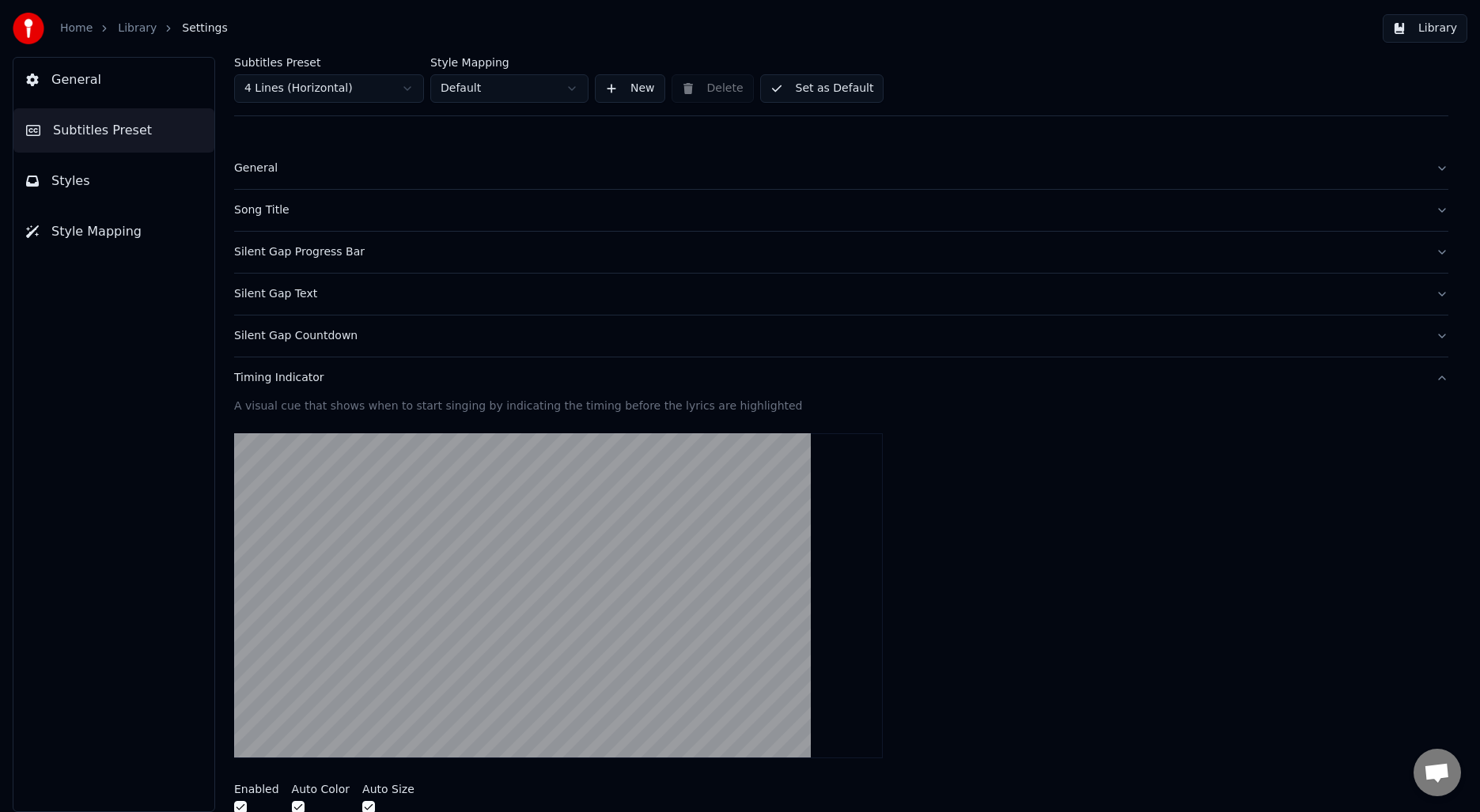
scroll to position [1, 0]
click at [822, 88] on button "Set as Default" at bounding box center [823, 88] width 124 height 28
click at [126, 26] on link "Library" at bounding box center [137, 28] width 39 height 15
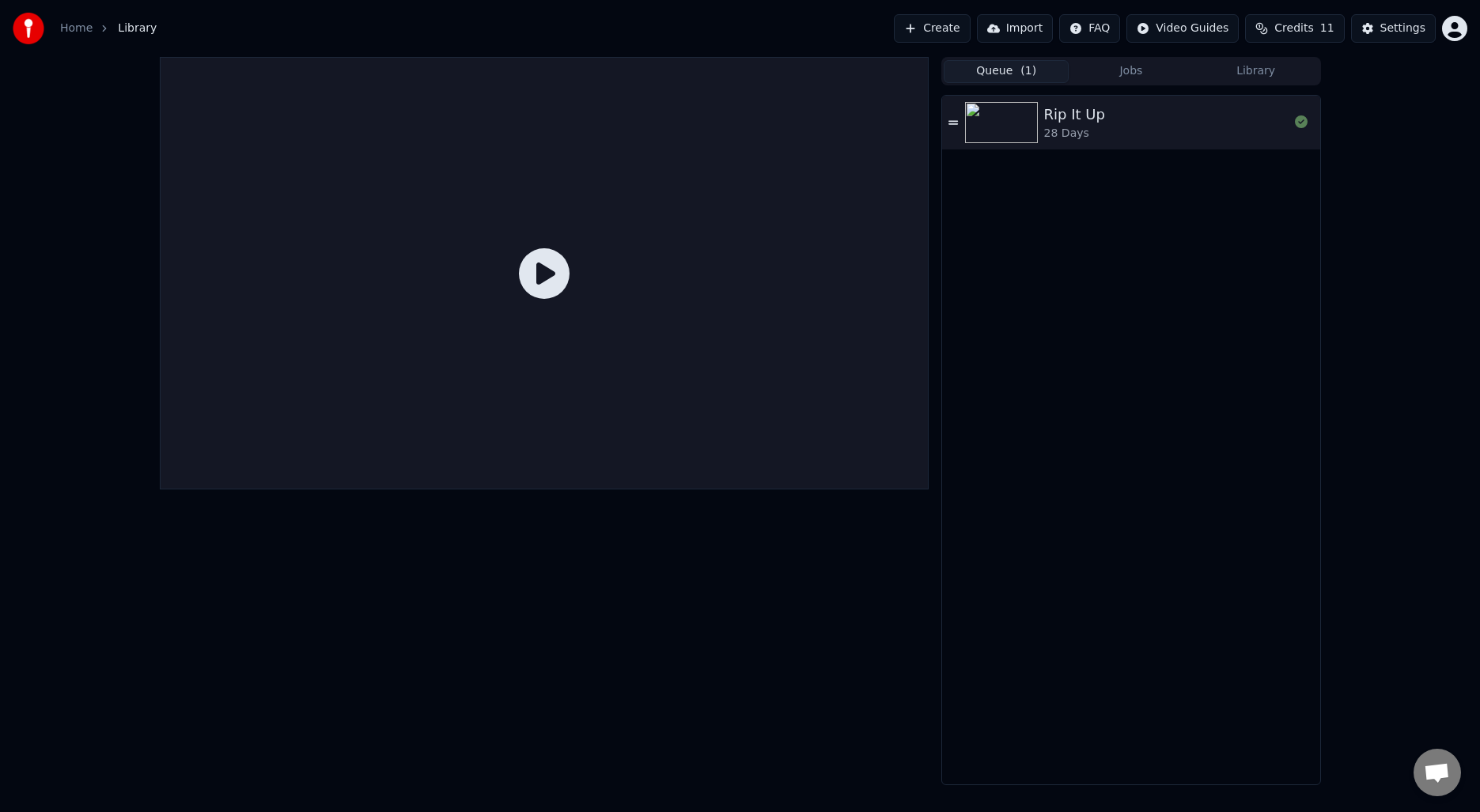
click at [1101, 134] on div "Rip It Up 28 Days" at bounding box center [1166, 123] width 244 height 38
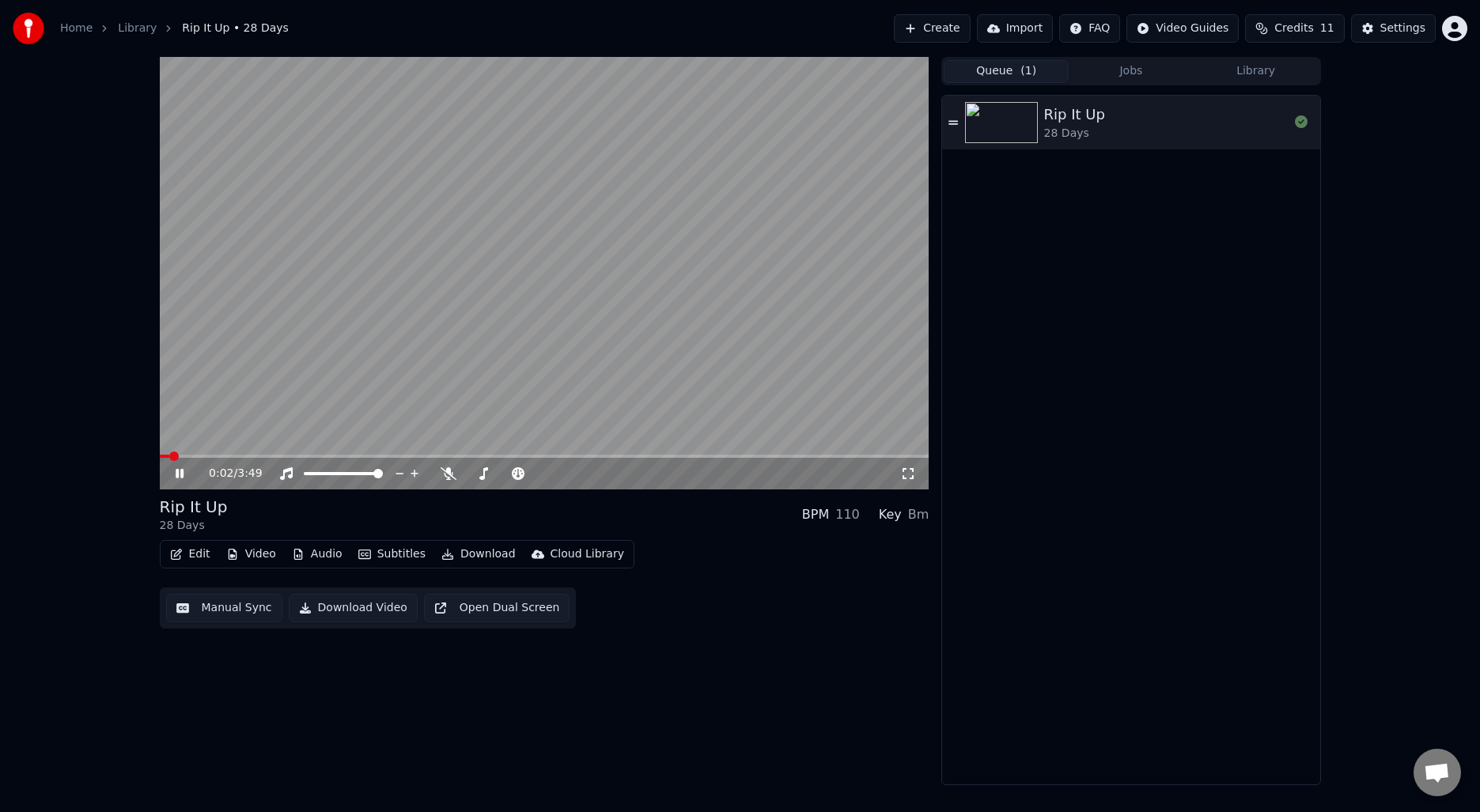
click at [403, 551] on button "Subtitles" at bounding box center [392, 554] width 80 height 22
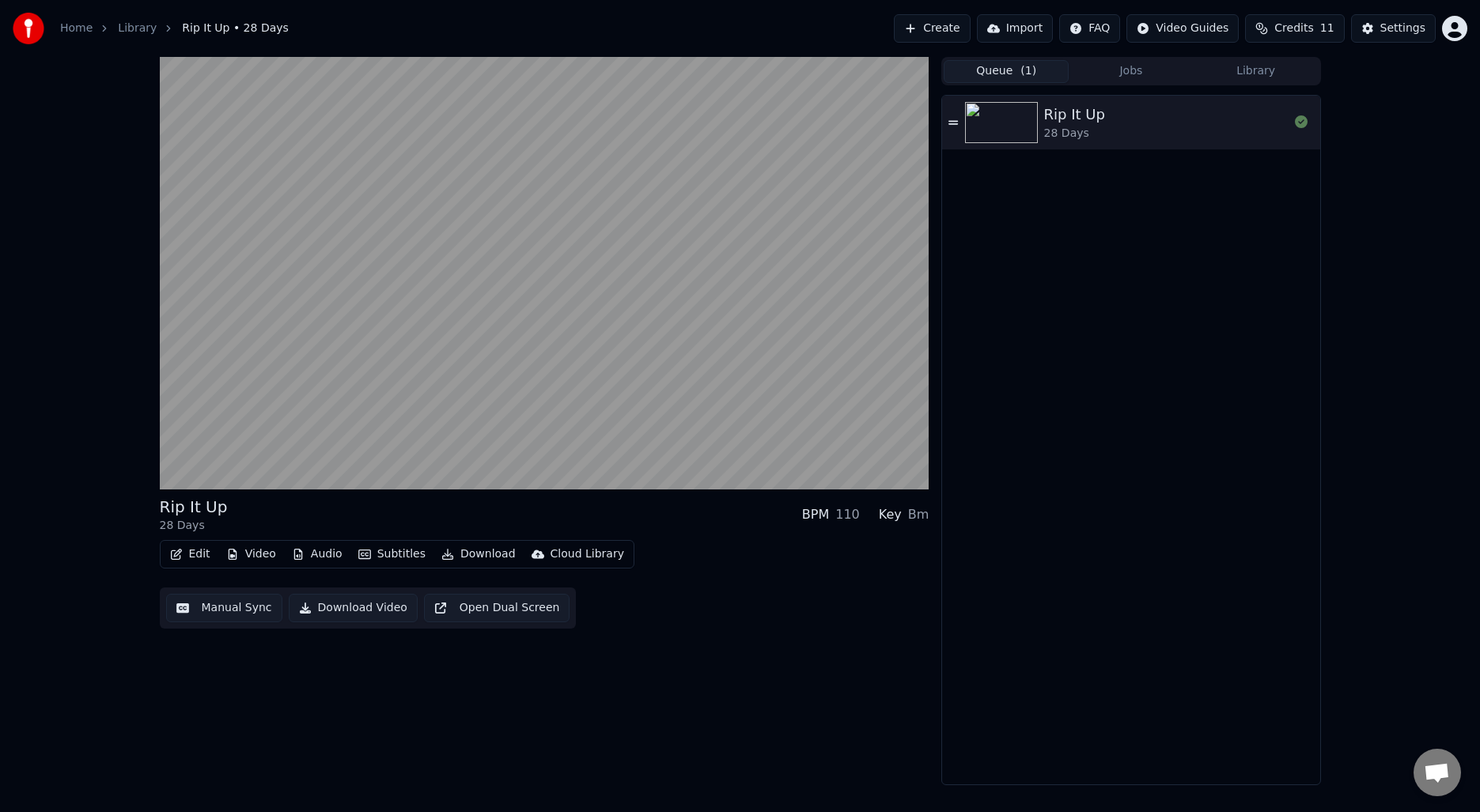
click at [181, 714] on div "Rip It Up 28 Days BPM 110 Key Bm Edit Video Audio Subtitles Download Cloud Libr…" at bounding box center [544, 420] width 770 height 728
click at [225, 601] on button "Manual Sync" at bounding box center [224, 607] width 117 height 28
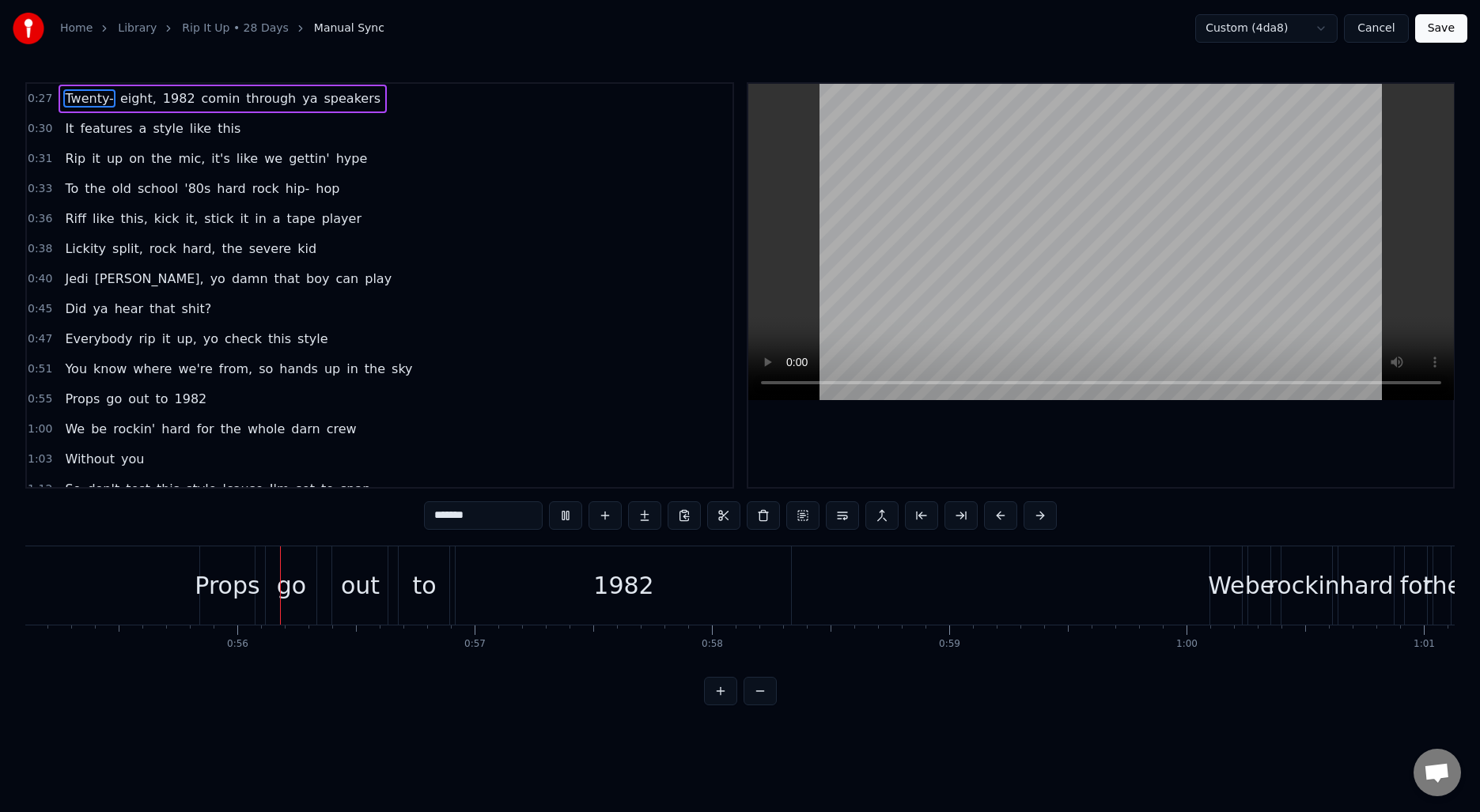
scroll to position [0, 13090]
click at [1381, 38] on button "Cancel" at bounding box center [1376, 28] width 64 height 28
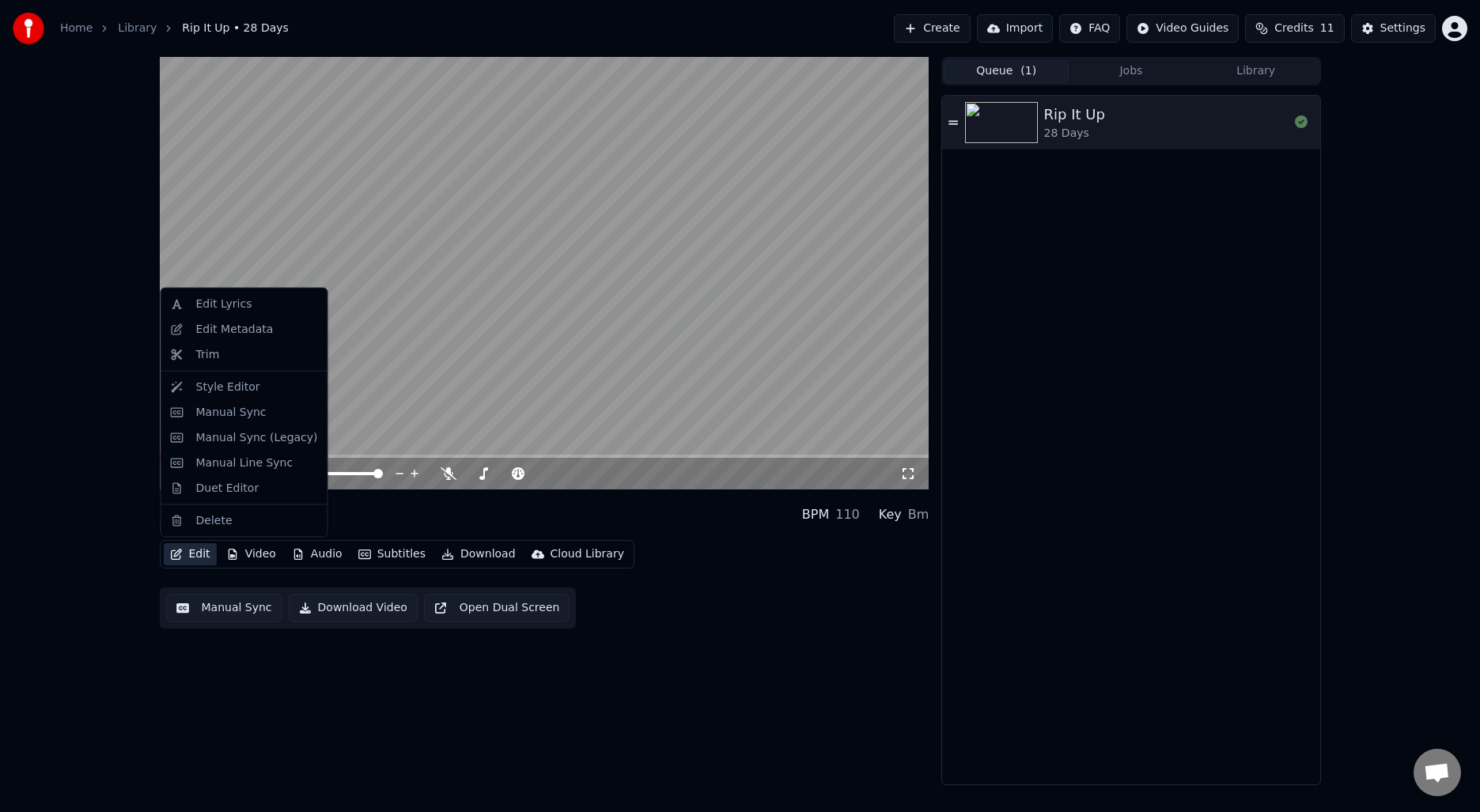
click at [191, 554] on button "Edit" at bounding box center [191, 554] width 53 height 22
click at [216, 385] on div "Style Editor" at bounding box center [228, 385] width 64 height 15
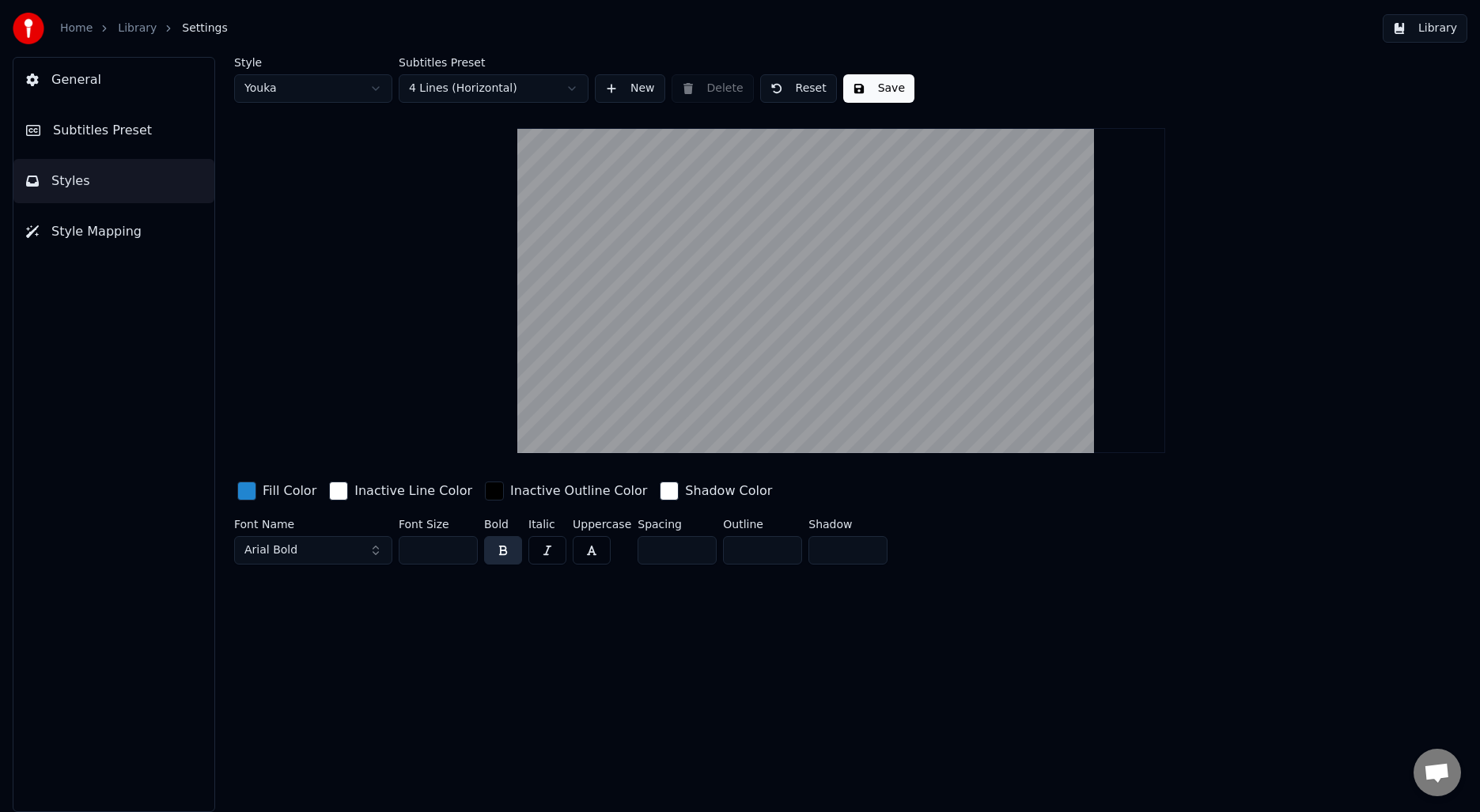
click at [90, 133] on span "Subtitles Preset" at bounding box center [102, 130] width 98 height 19
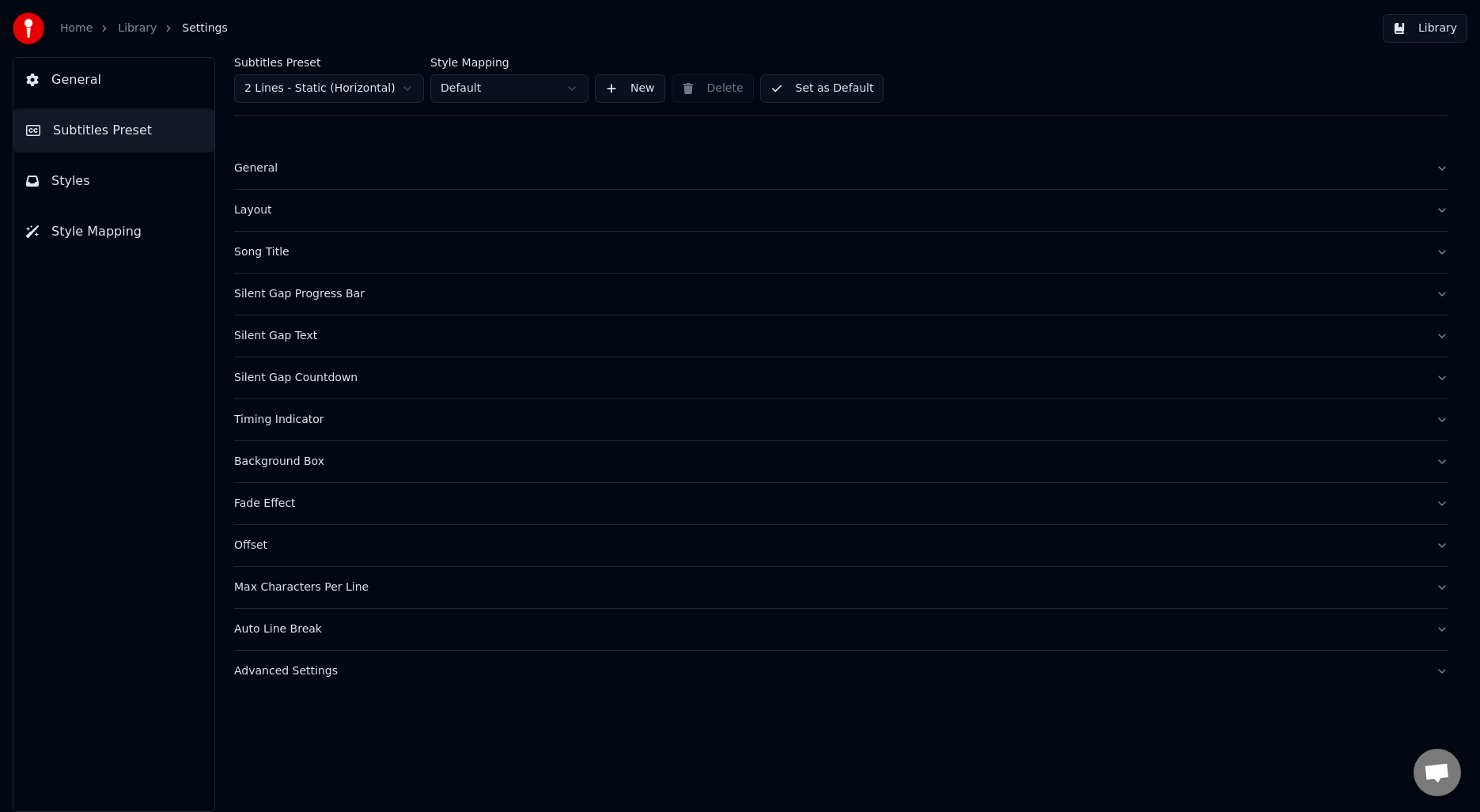
click at [272, 423] on div "Timing Indicator" at bounding box center [829, 419] width 1189 height 15
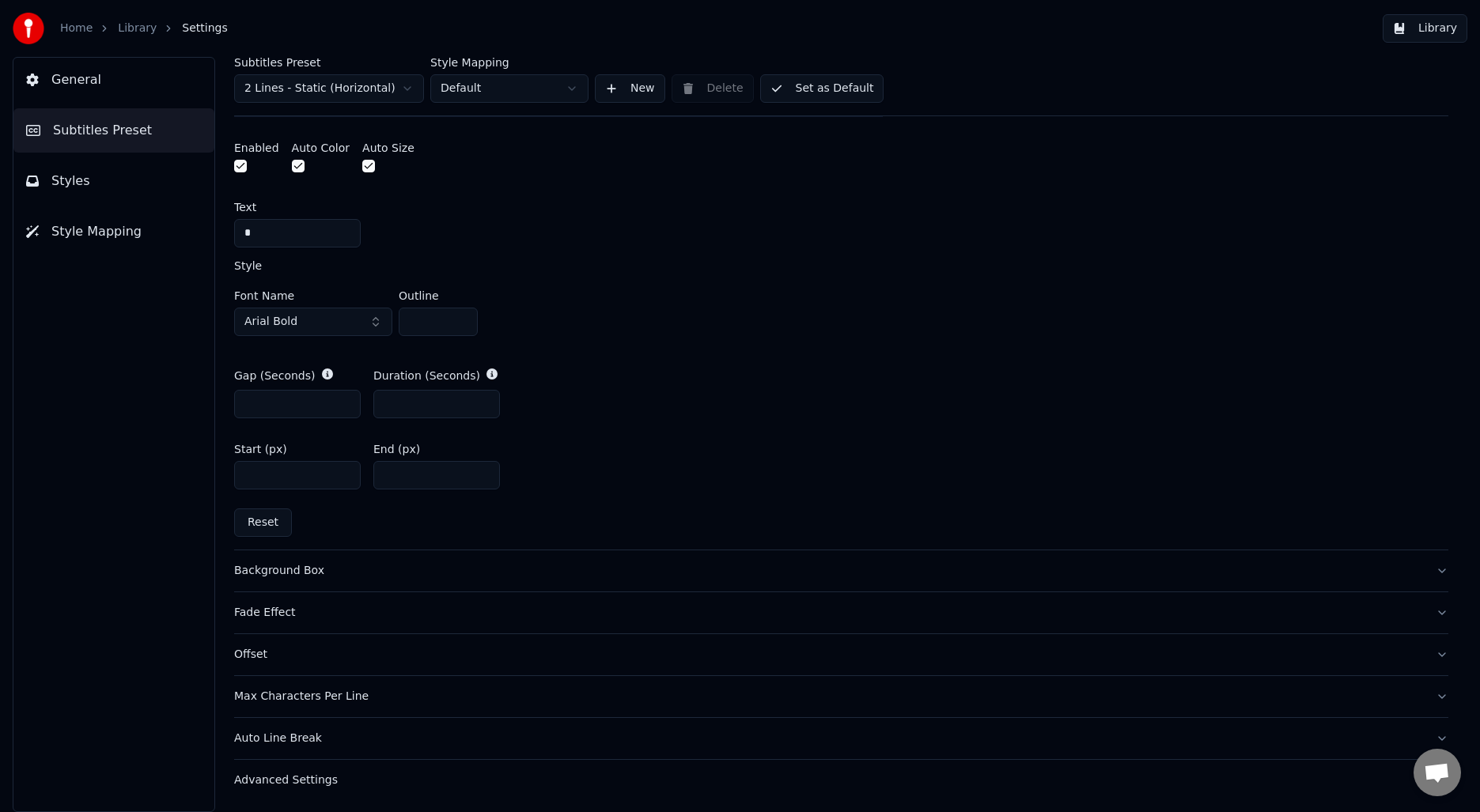
scroll to position [335, 0]
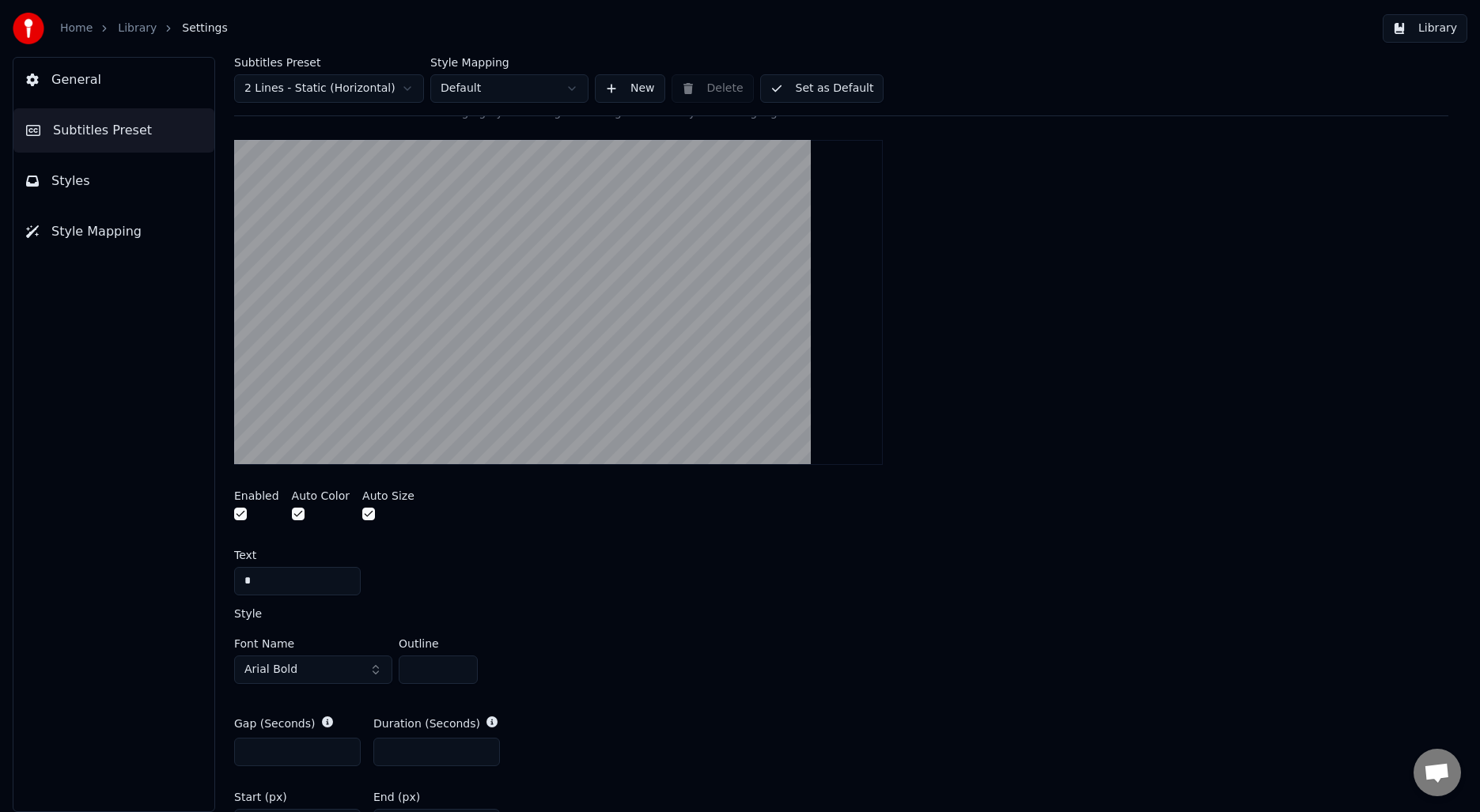
click at [326, 91] on html "Home Library Settings Library General Subtitles Preset Styles Style Mapping Sub…" at bounding box center [740, 406] width 1480 height 812
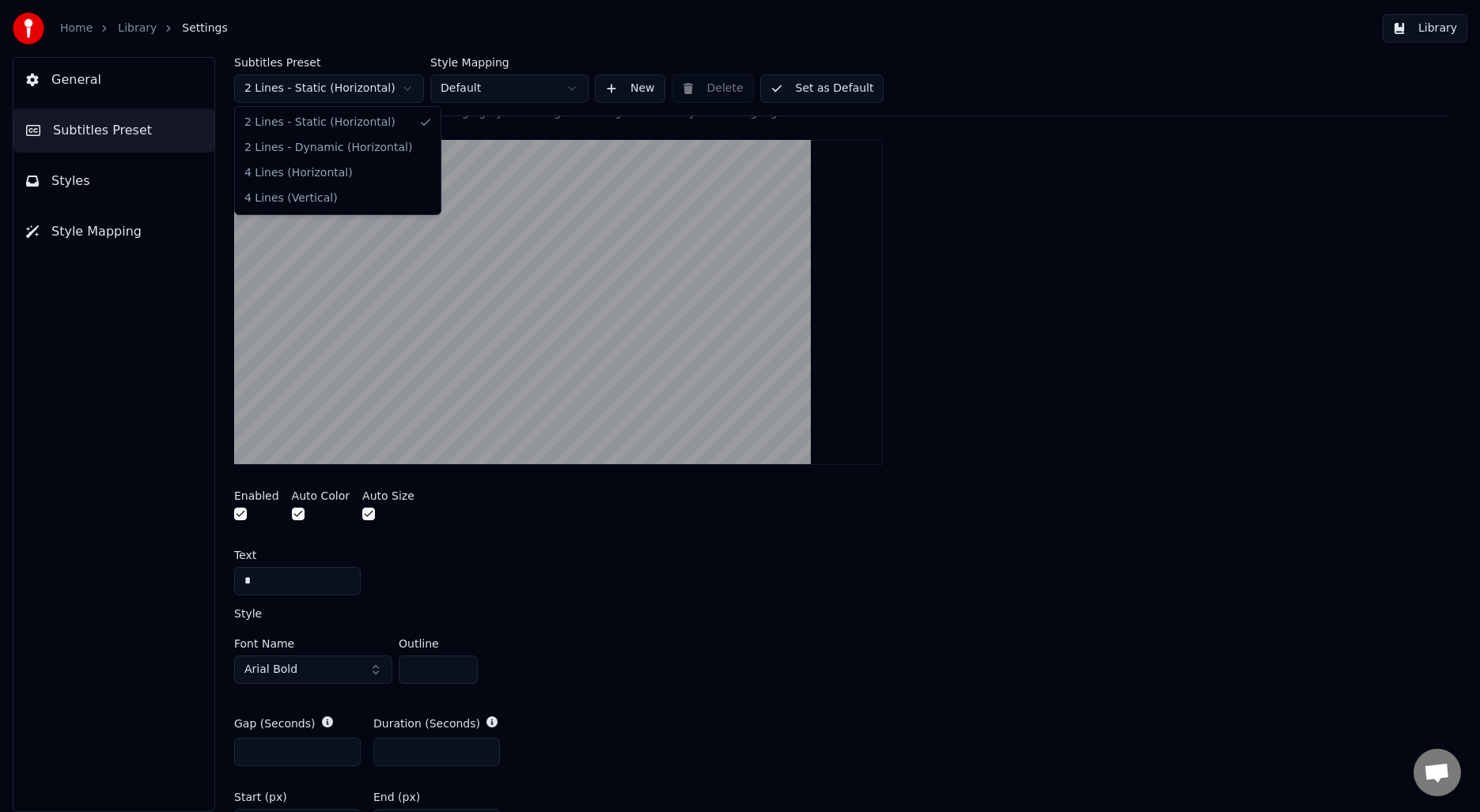
type input "*"
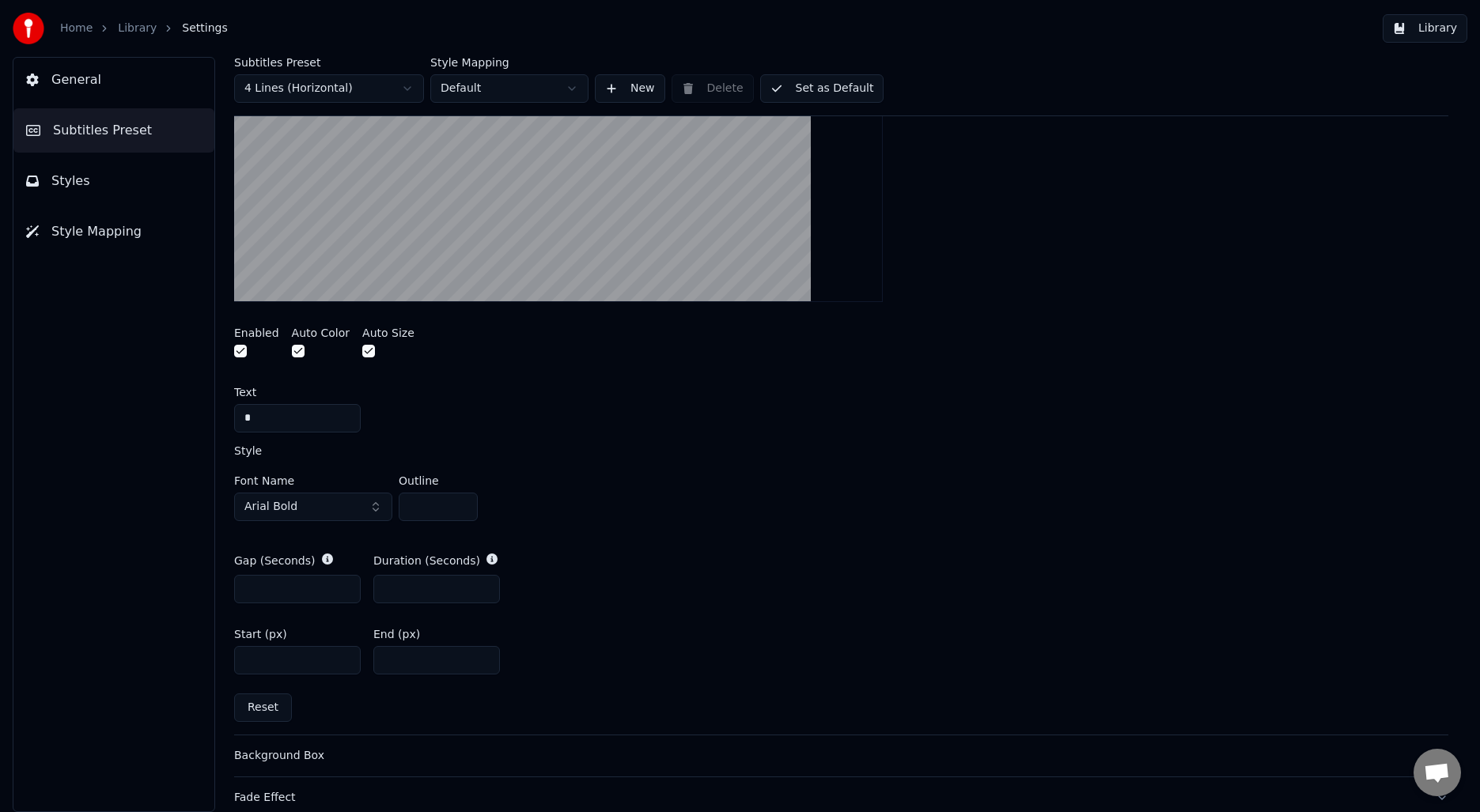
scroll to position [612, 0]
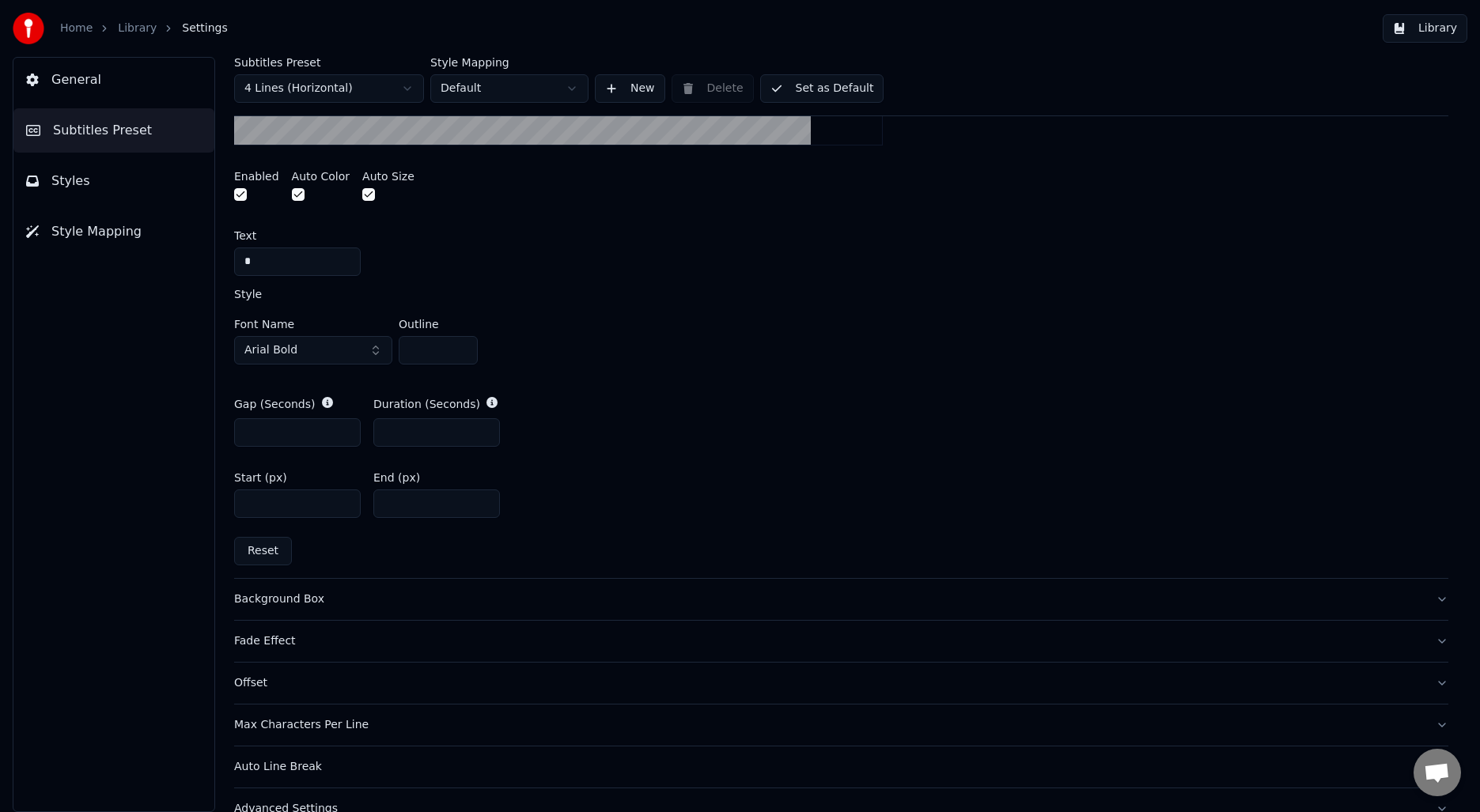
click at [344, 437] on input "*" at bounding box center [297, 432] width 127 height 28
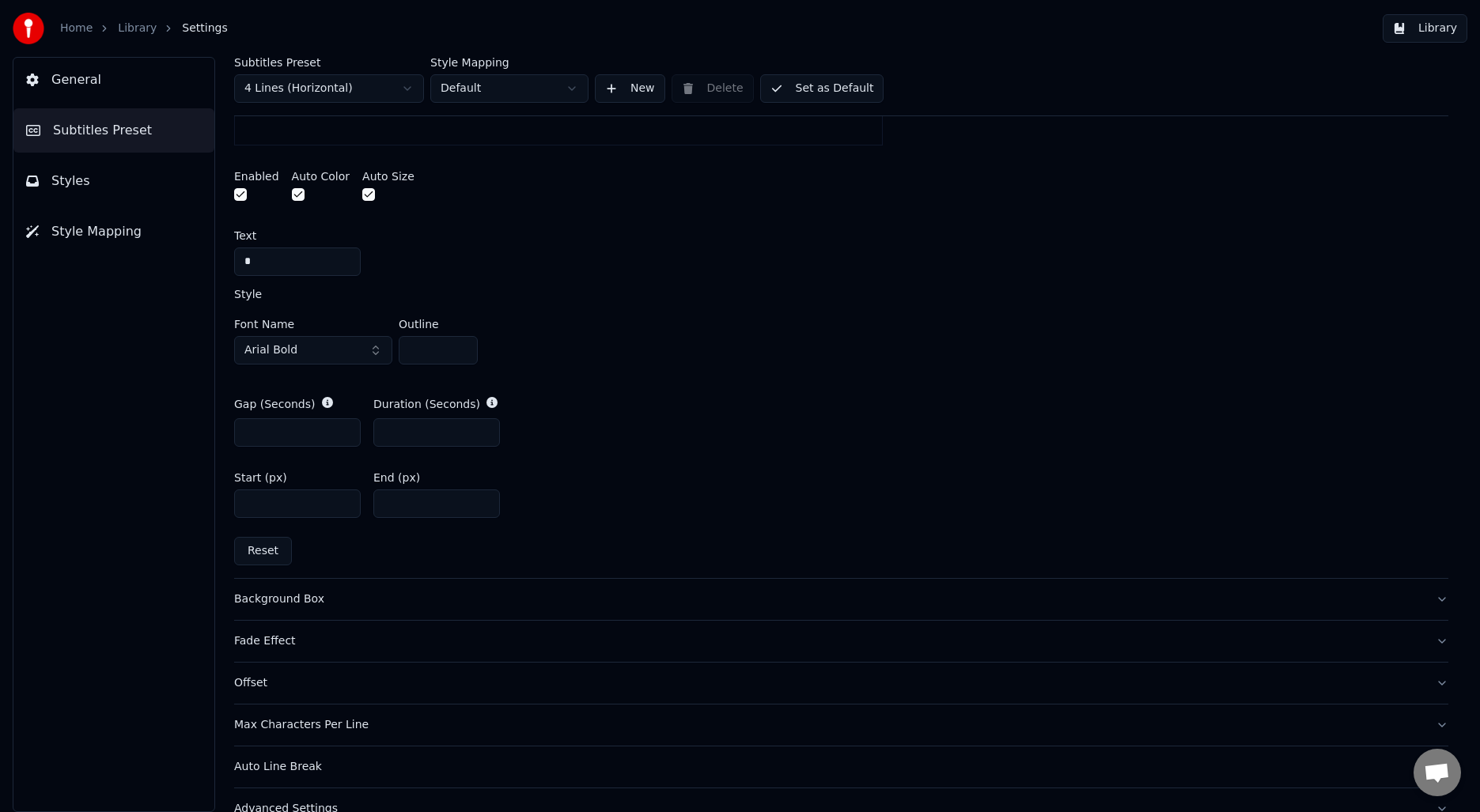
click at [344, 437] on input "*" at bounding box center [297, 432] width 127 height 28
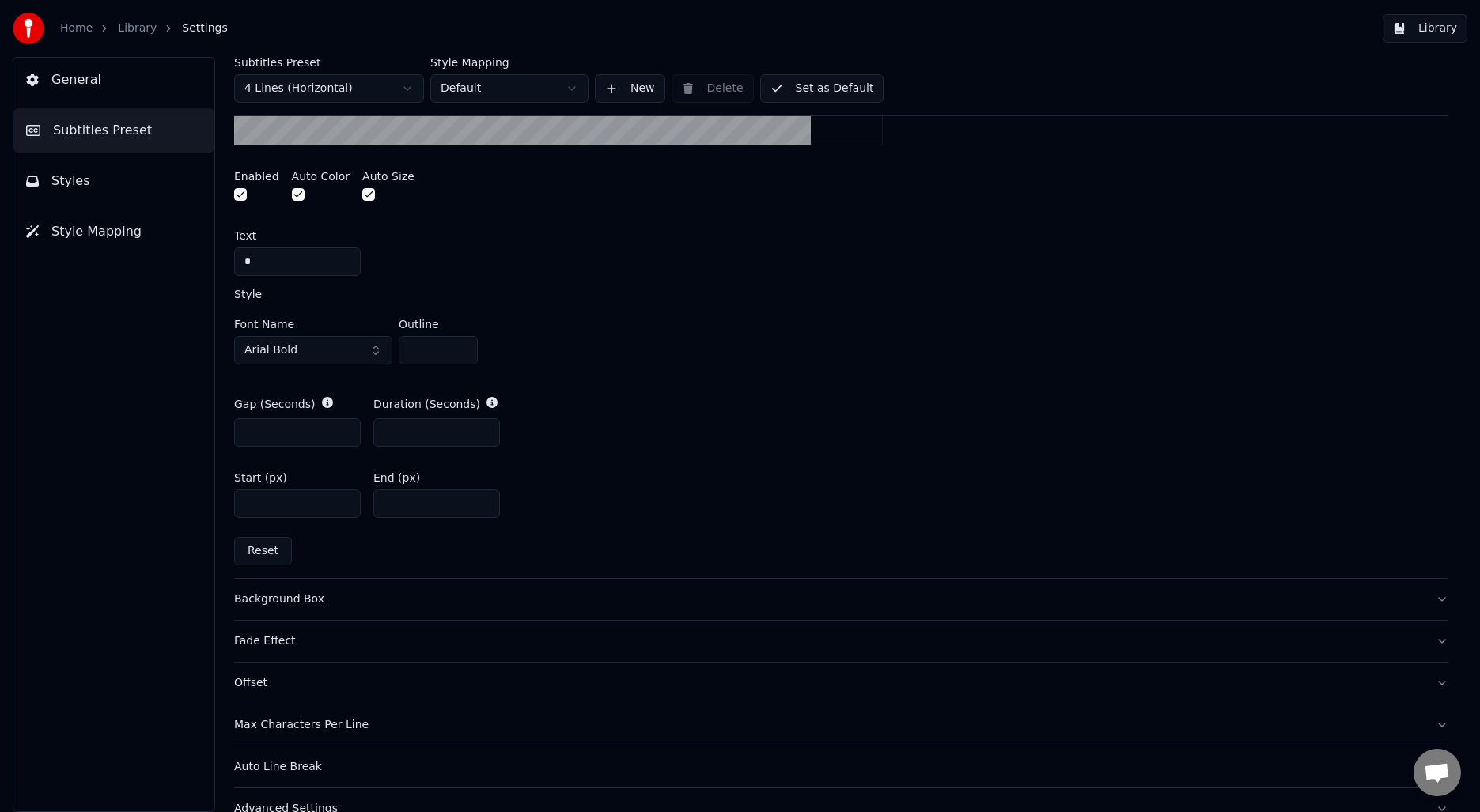
click at [344, 437] on input "**" at bounding box center [297, 432] width 127 height 28
type input "*"
click at [344, 427] on input "*" at bounding box center [297, 432] width 127 height 28
click at [484, 434] on input "*" at bounding box center [436, 432] width 127 height 28
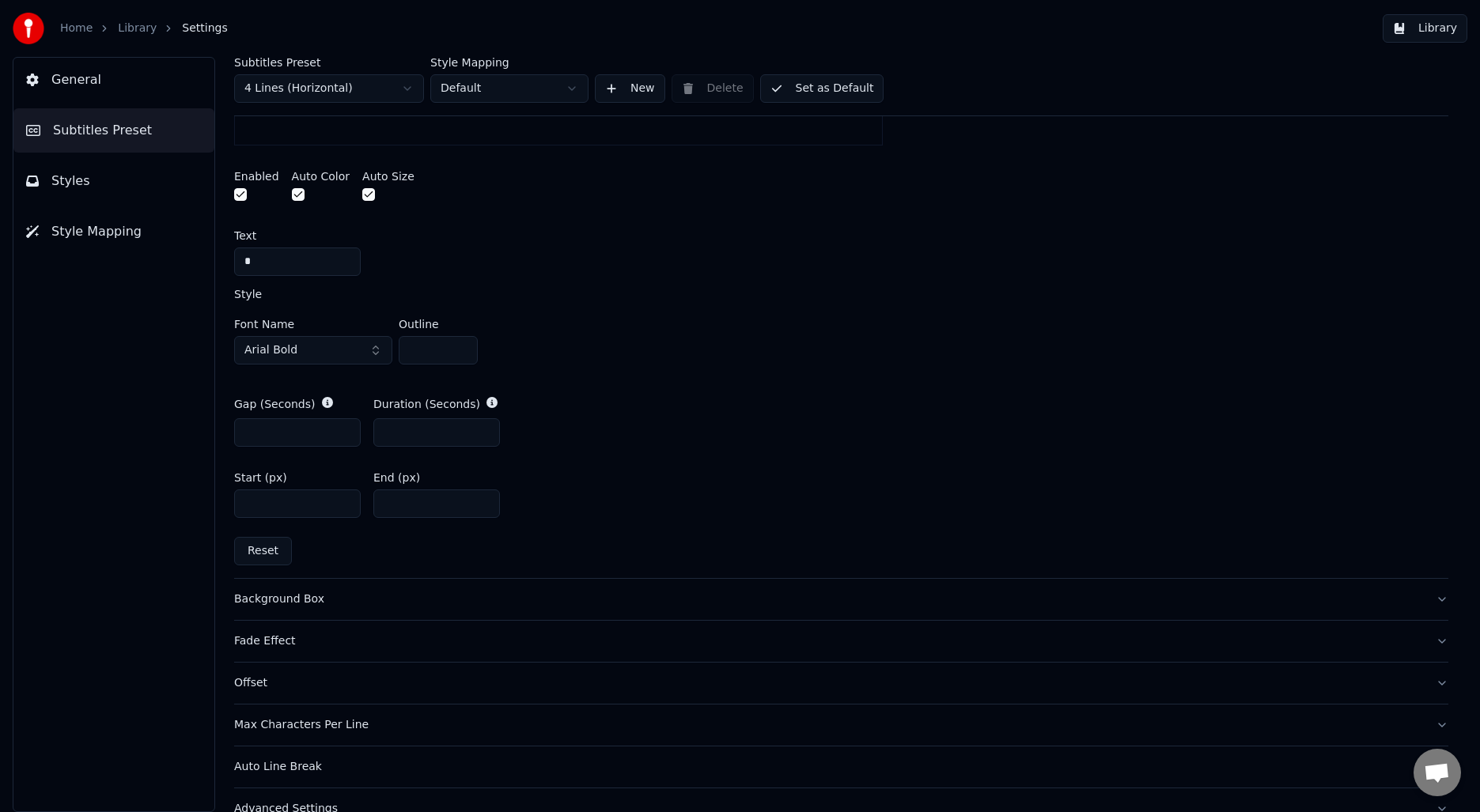
type input "*"
click at [484, 434] on input "*" at bounding box center [436, 432] width 127 height 28
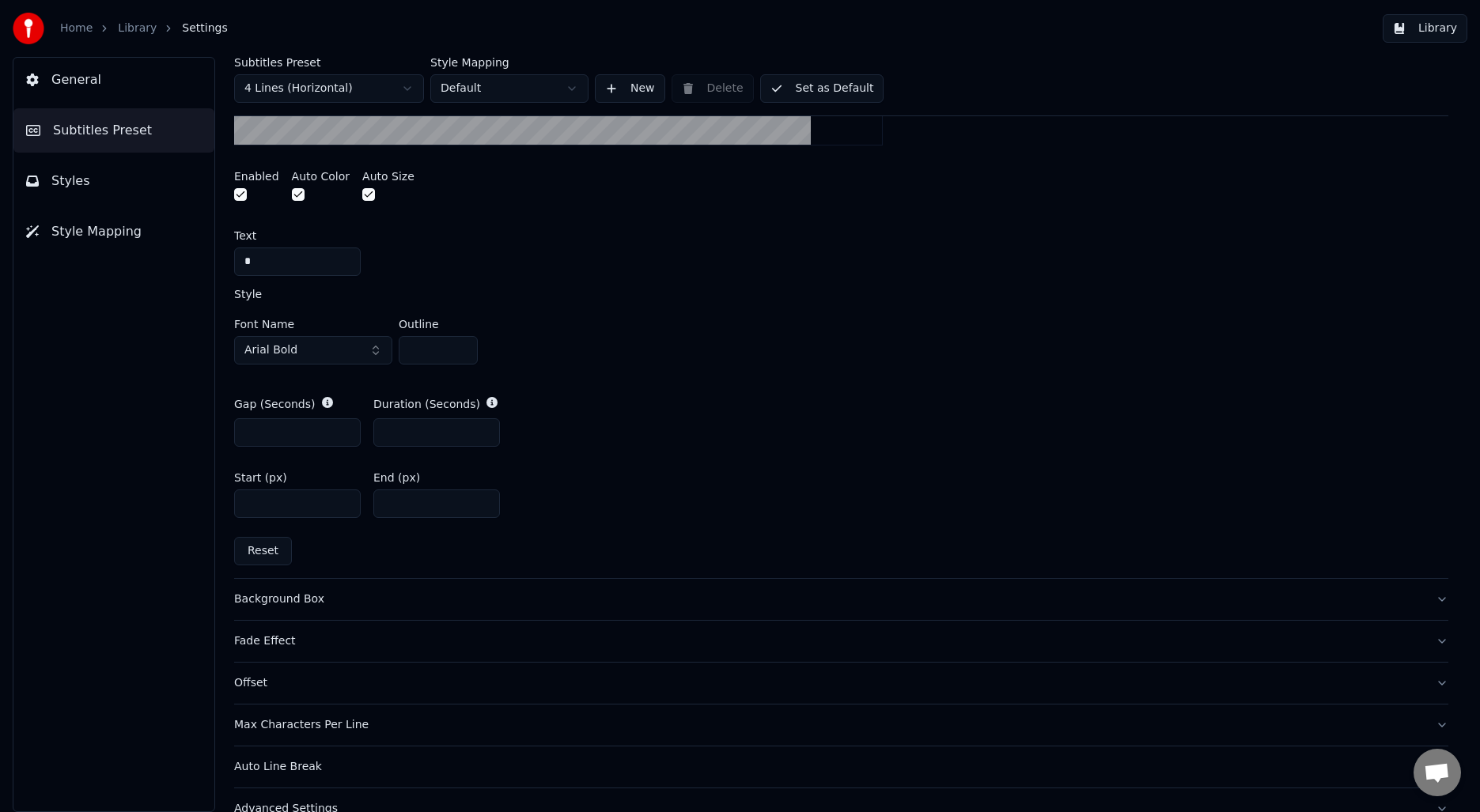
click at [180, 492] on div "General Subtitles Preset Styles Style Mapping" at bounding box center [114, 434] width 202 height 755
click at [45, 87] on button "General" at bounding box center [114, 79] width 201 height 45
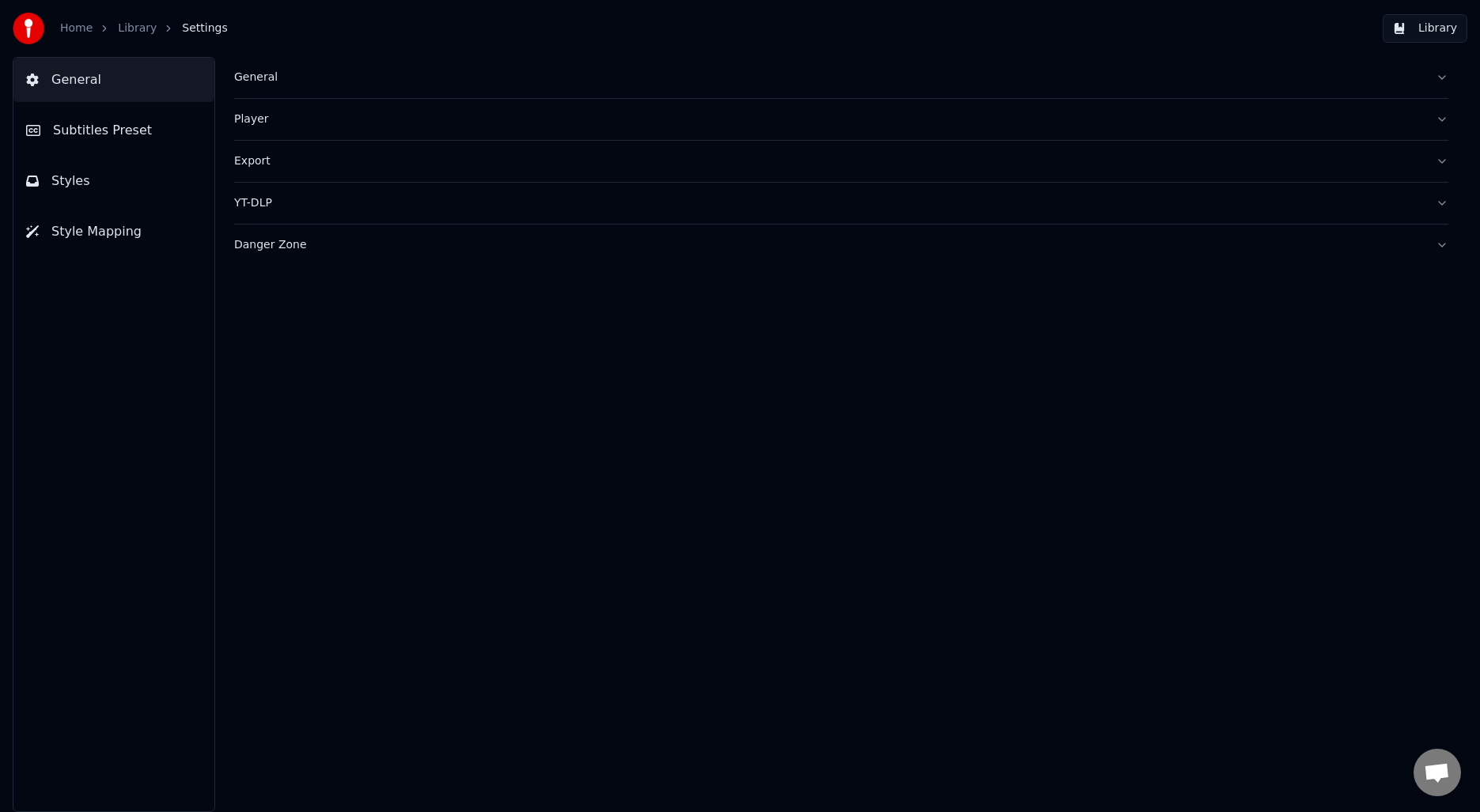
scroll to position [0, 0]
click at [126, 20] on div "Home Library Settings" at bounding box center [120, 28] width 215 height 32
click at [144, 33] on link "Library" at bounding box center [137, 28] width 39 height 15
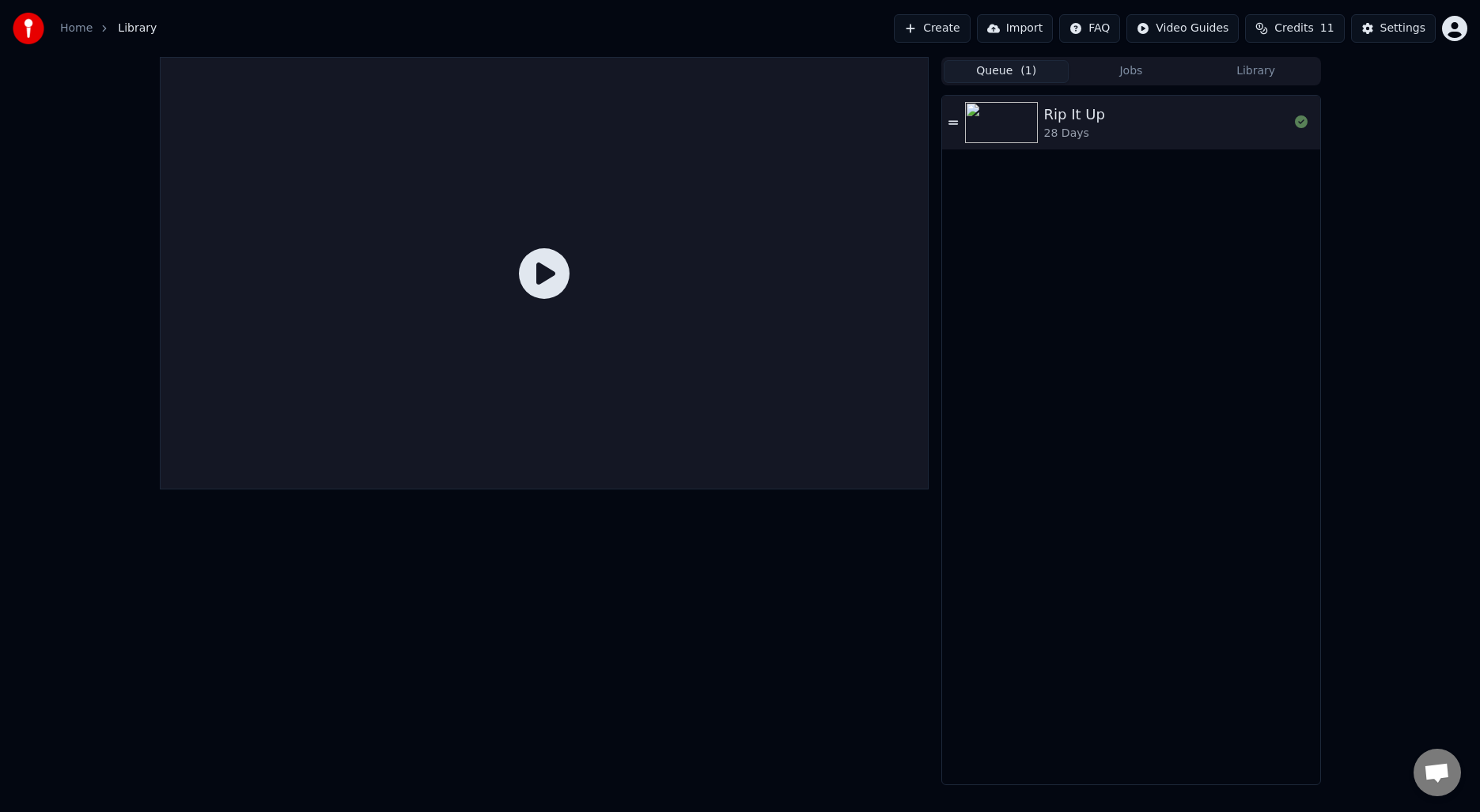
click at [1159, 113] on div "Rip It Up 28 Days" at bounding box center [1166, 123] width 244 height 38
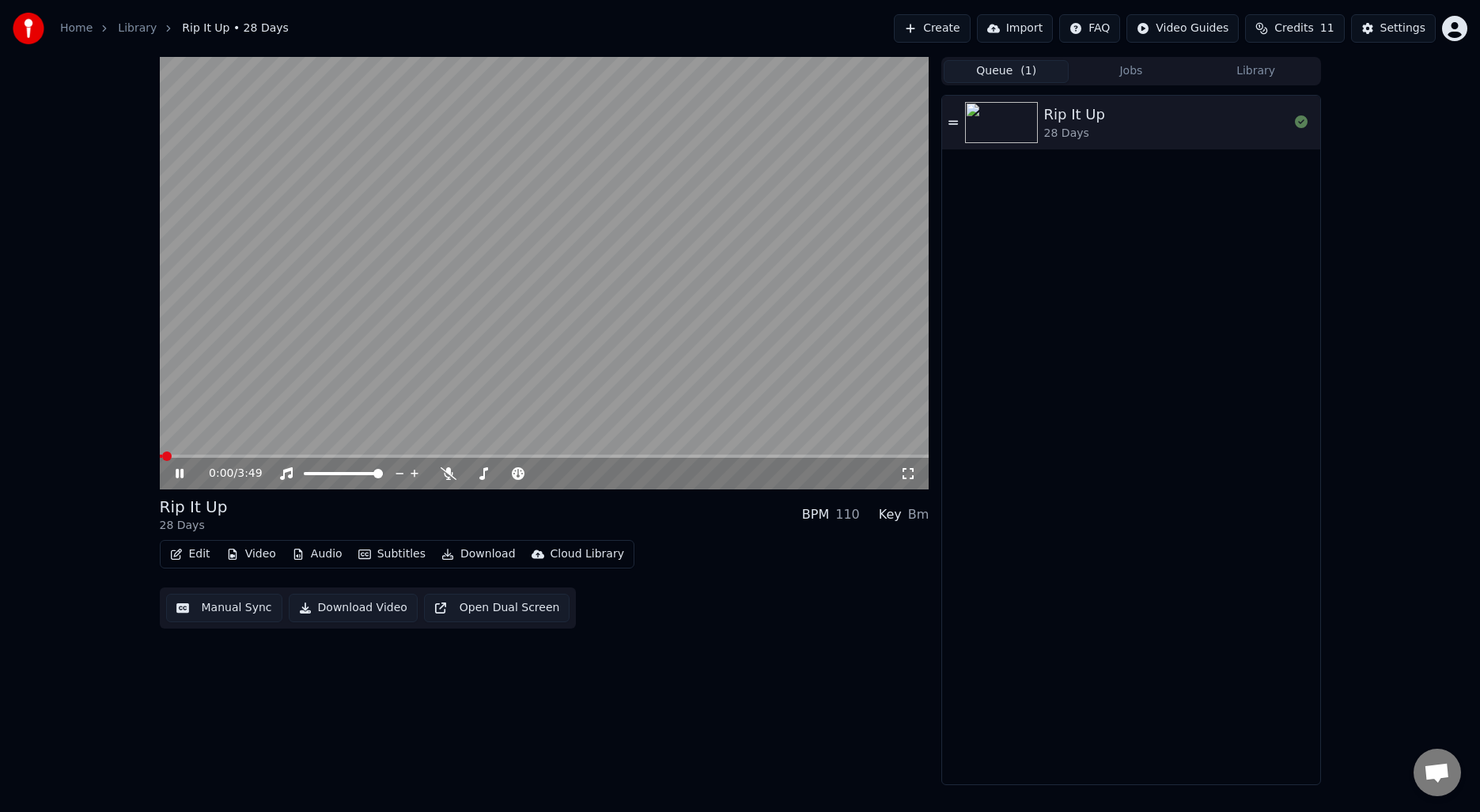
click at [199, 596] on button "Manual Sync" at bounding box center [224, 607] width 117 height 28
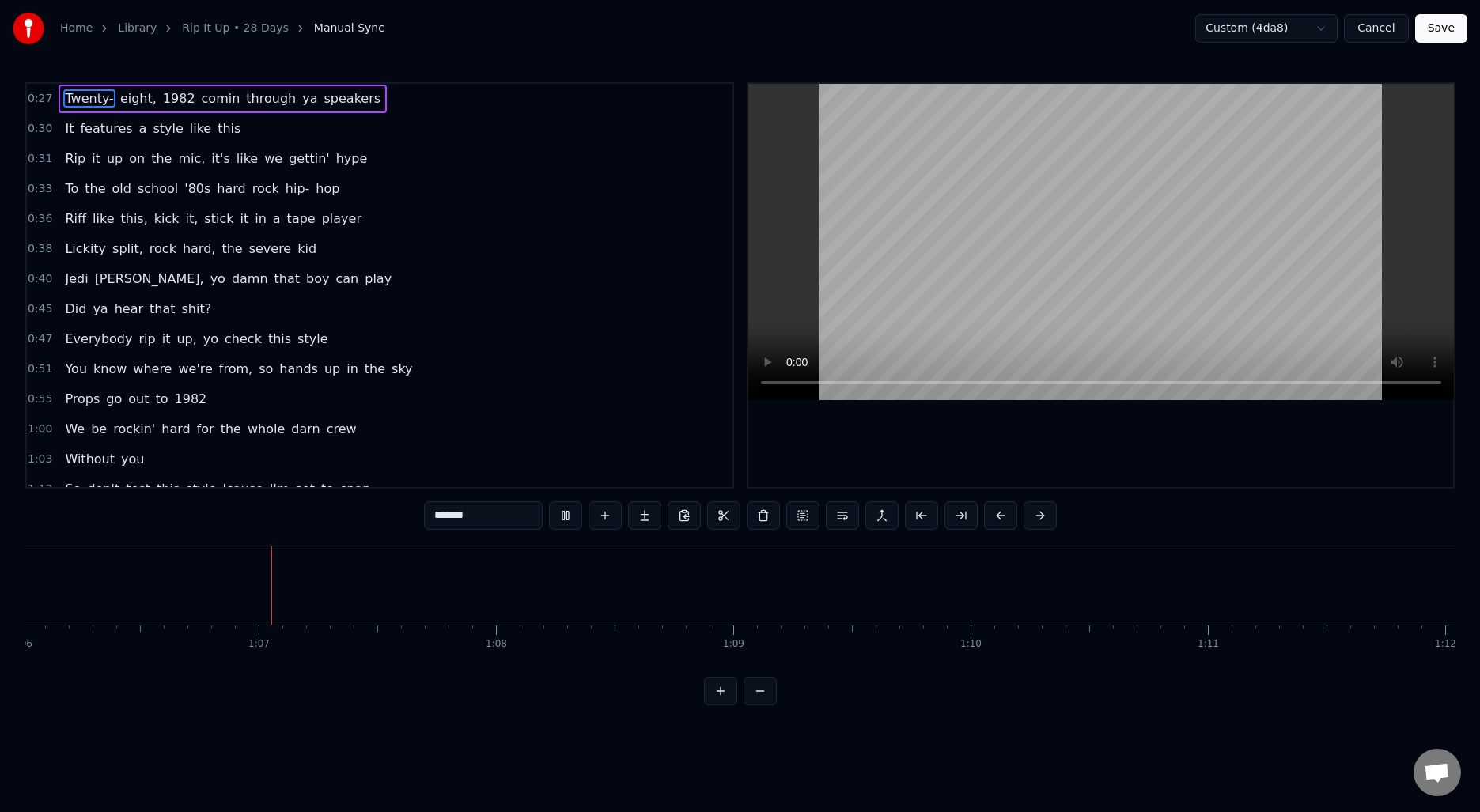
scroll to position [0, 15688]
click at [1379, 26] on button "Cancel" at bounding box center [1376, 28] width 64 height 28
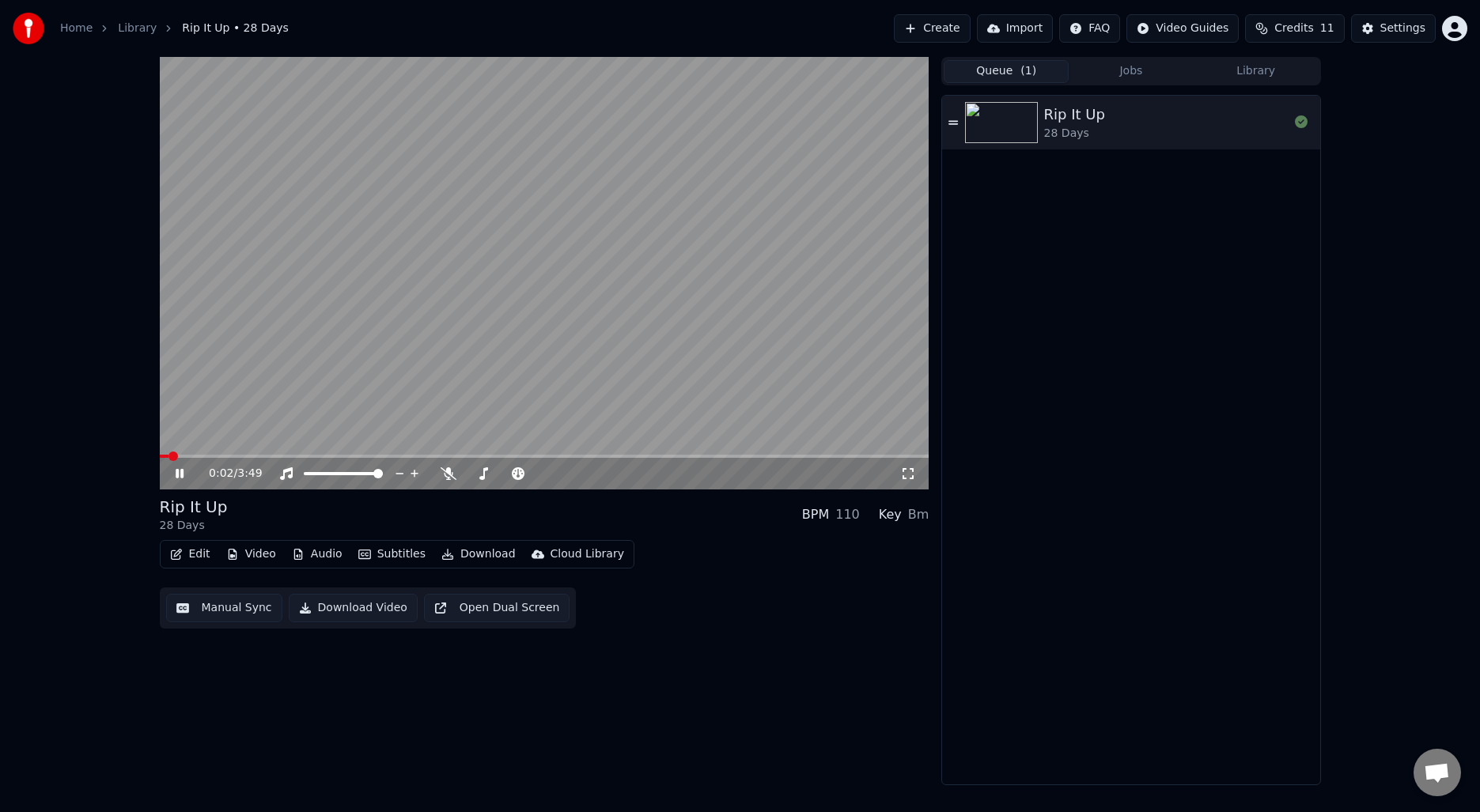
click at [313, 289] on video at bounding box center [544, 272] width 770 height 432
click at [181, 562] on button "Edit" at bounding box center [191, 554] width 53 height 22
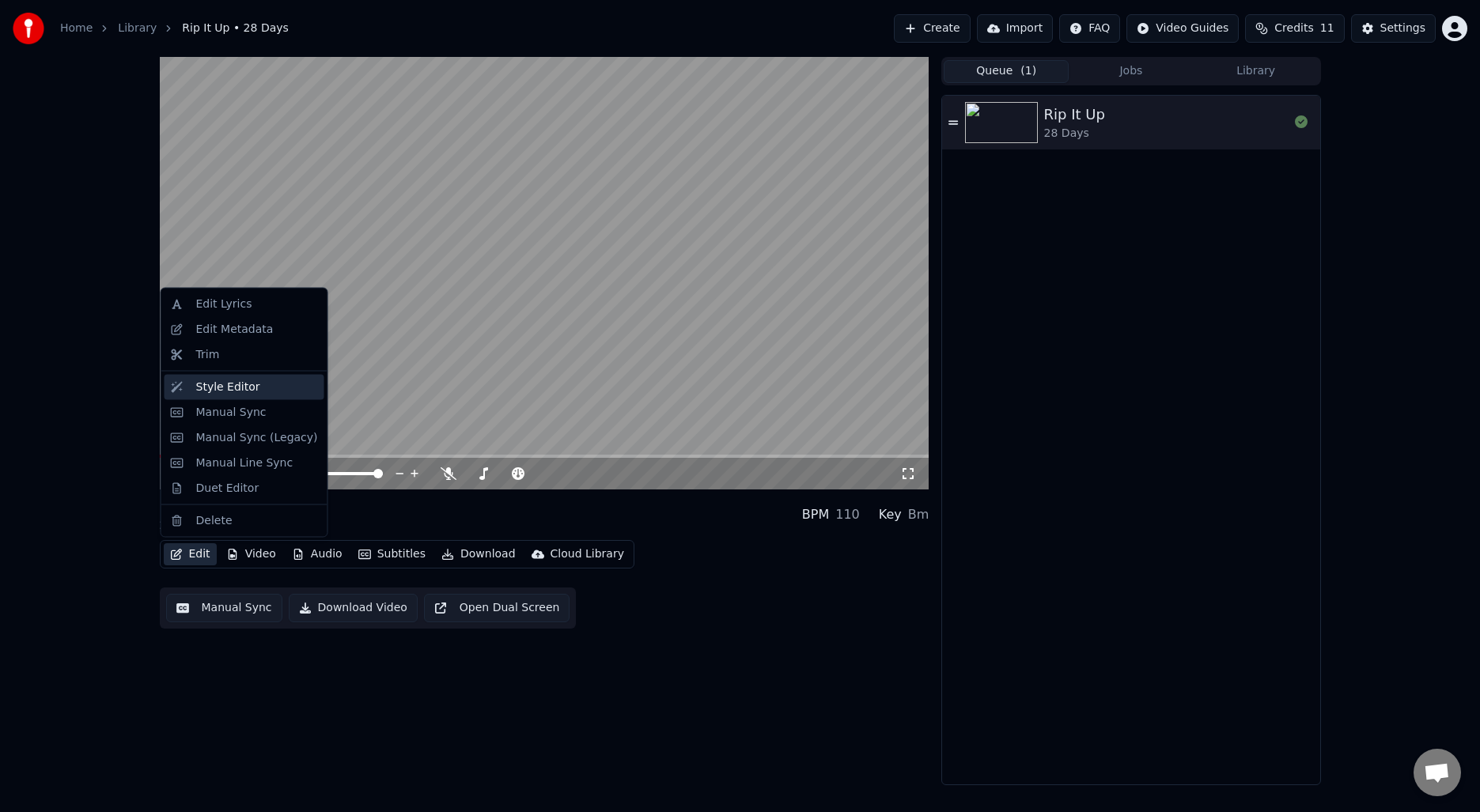
click at [194, 396] on div "Style Editor" at bounding box center [243, 386] width 160 height 26
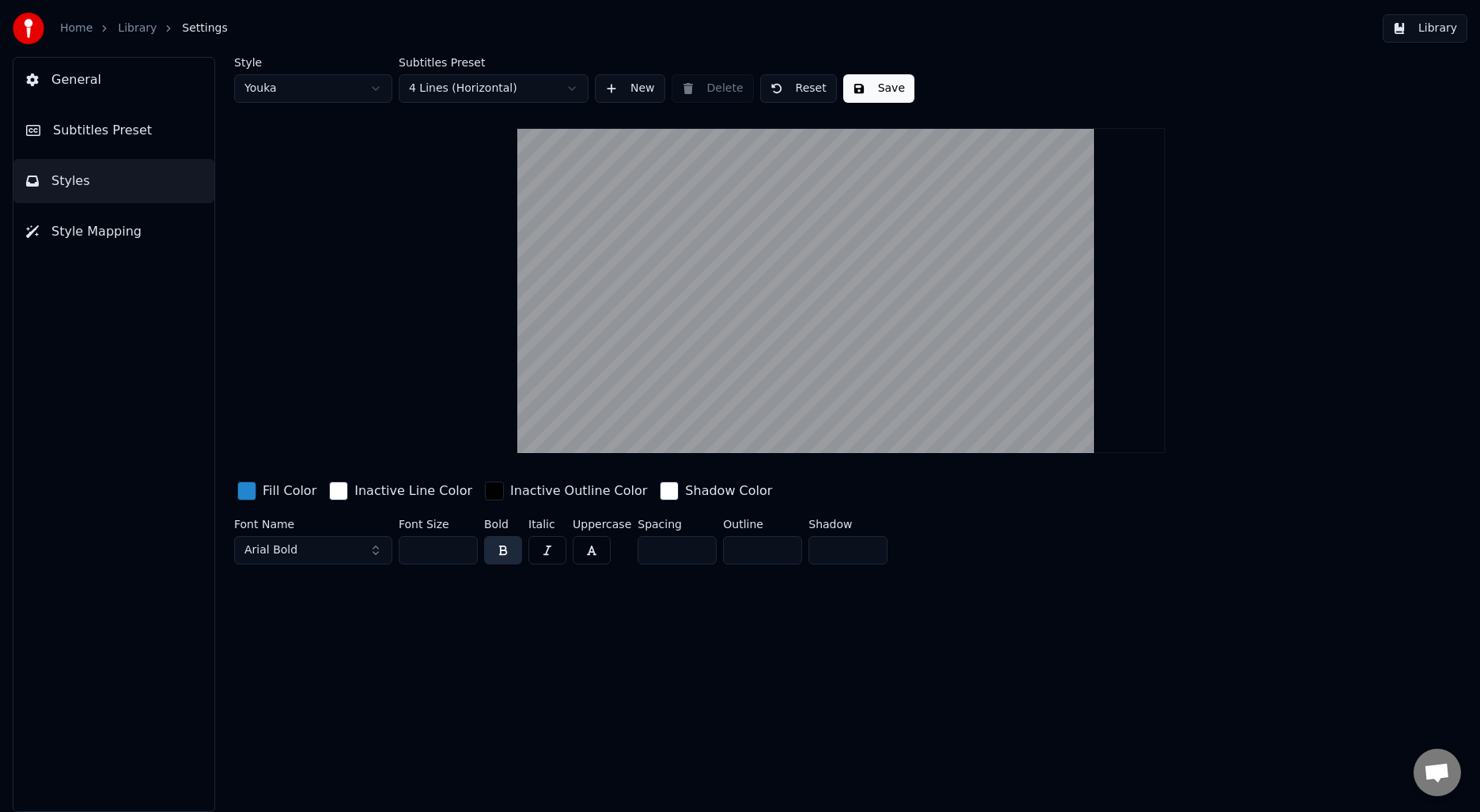
click at [80, 139] on span "Subtitles Preset" at bounding box center [102, 130] width 98 height 19
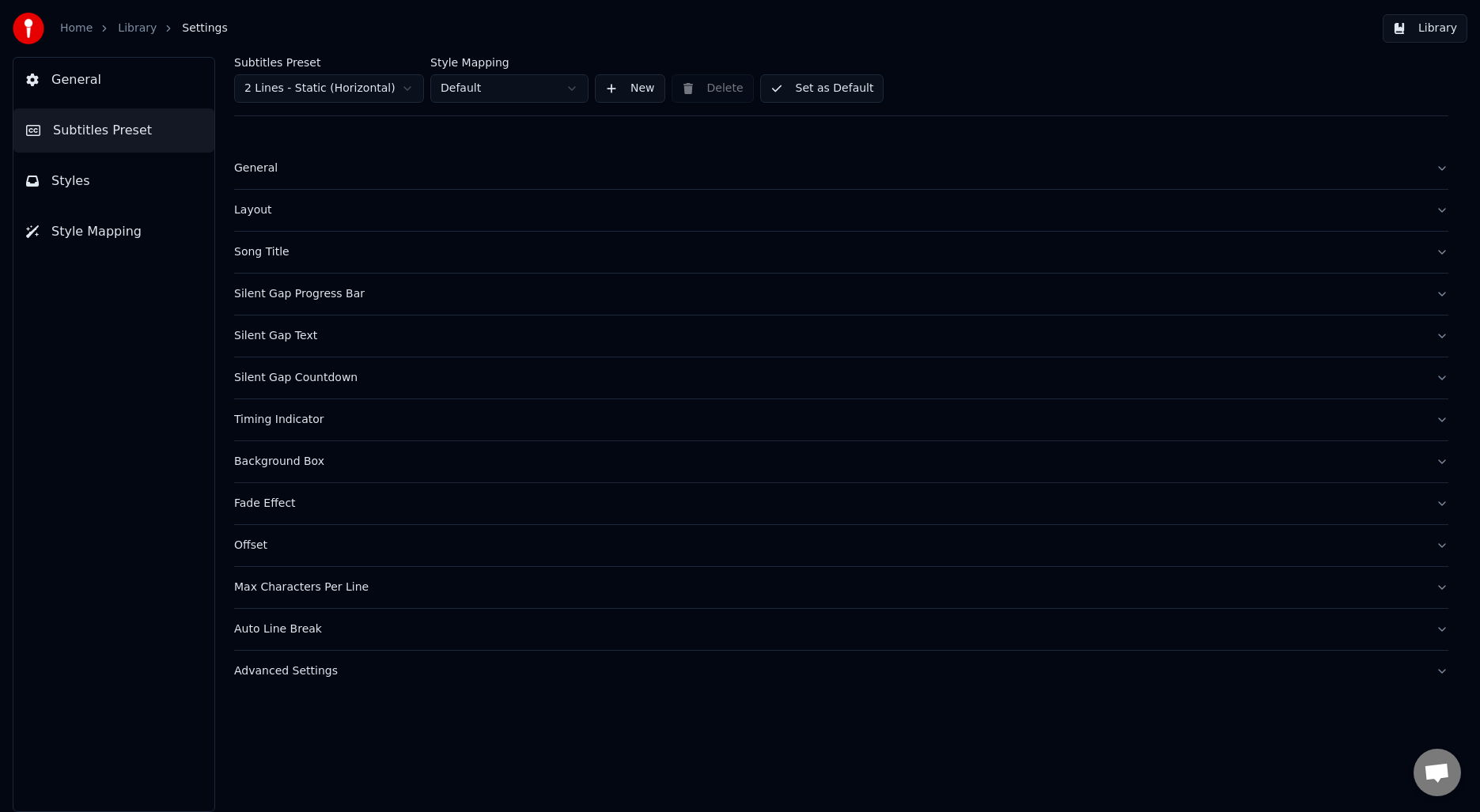
click at [391, 89] on html "Home Library Settings Library General Subtitles Preset Styles Style Mapping Sub…" at bounding box center [740, 406] width 1480 height 812
click at [265, 384] on div "Timing Indicator" at bounding box center [829, 377] width 1189 height 15
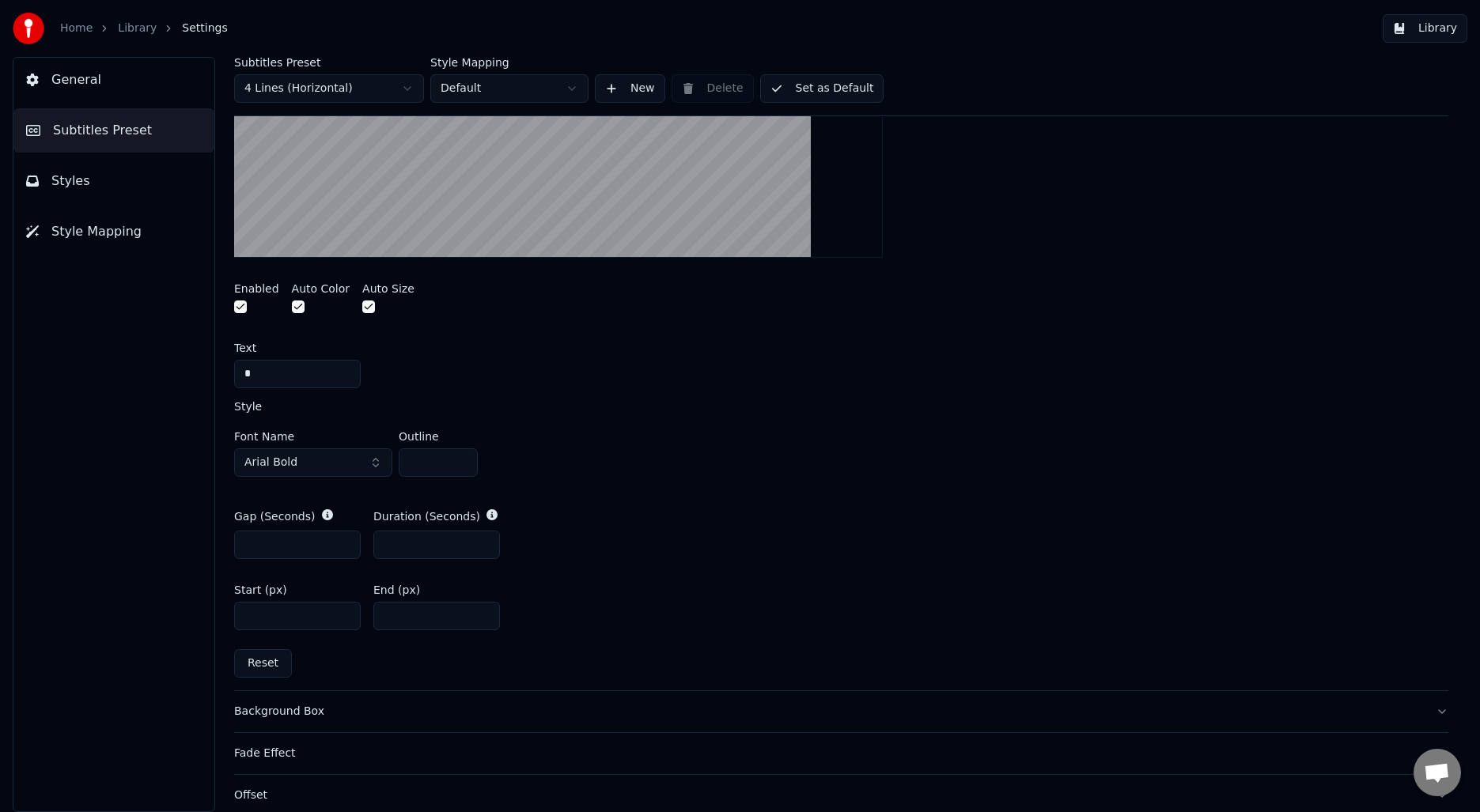
scroll to position [565, 0]
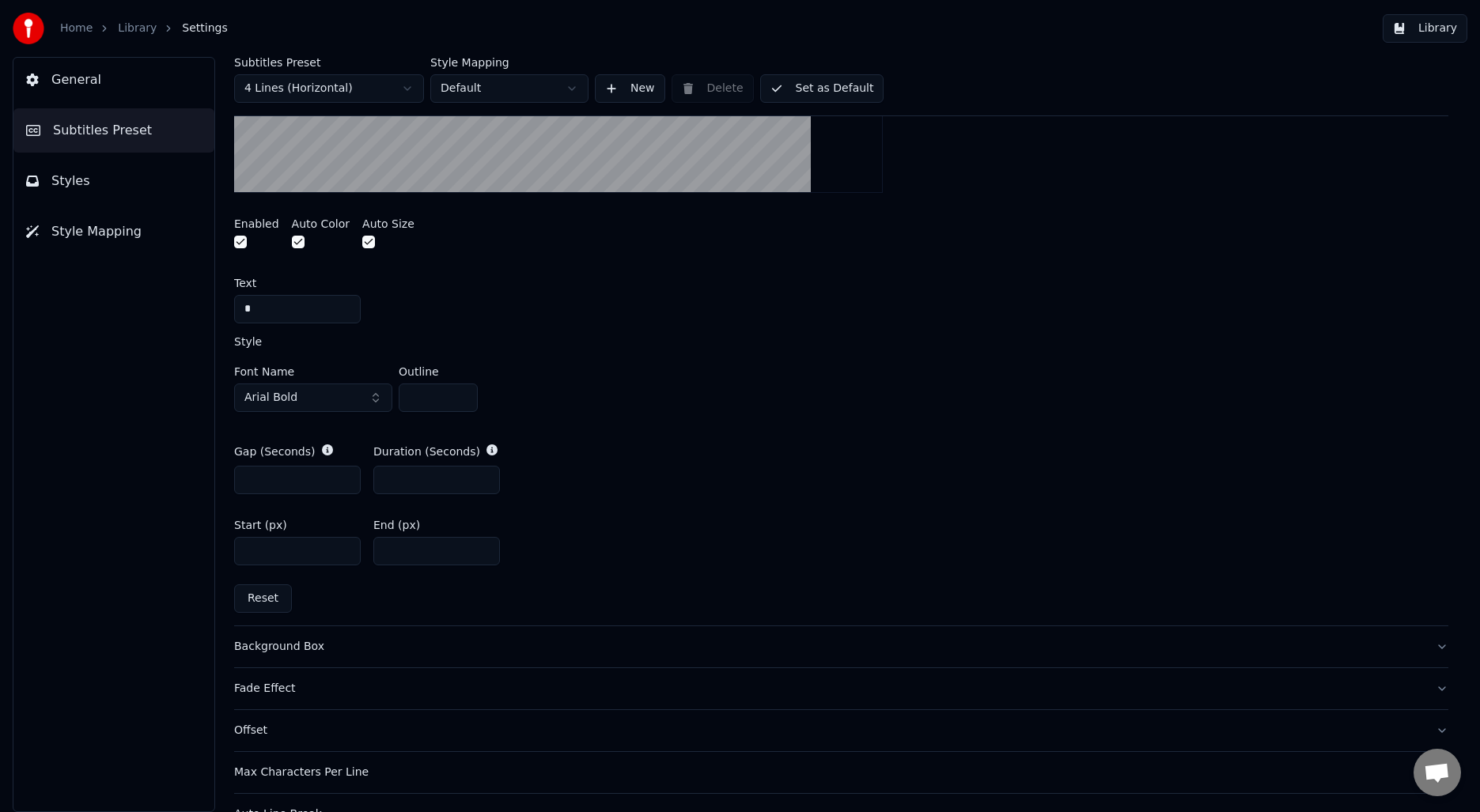
type input "*"
click at [343, 474] on input "*" at bounding box center [297, 479] width 127 height 28
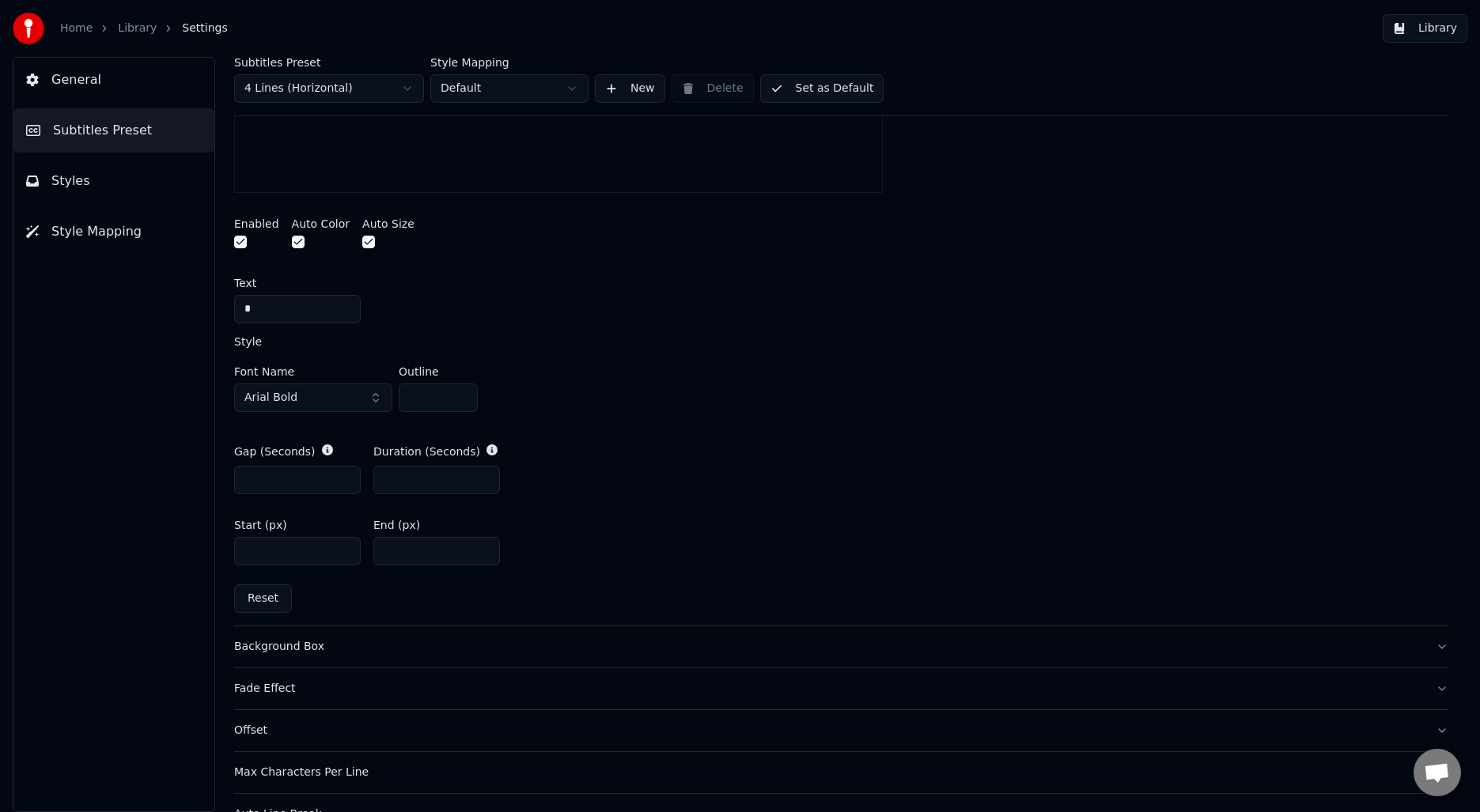
type input "*"
click at [486, 475] on input "*" at bounding box center [436, 479] width 127 height 28
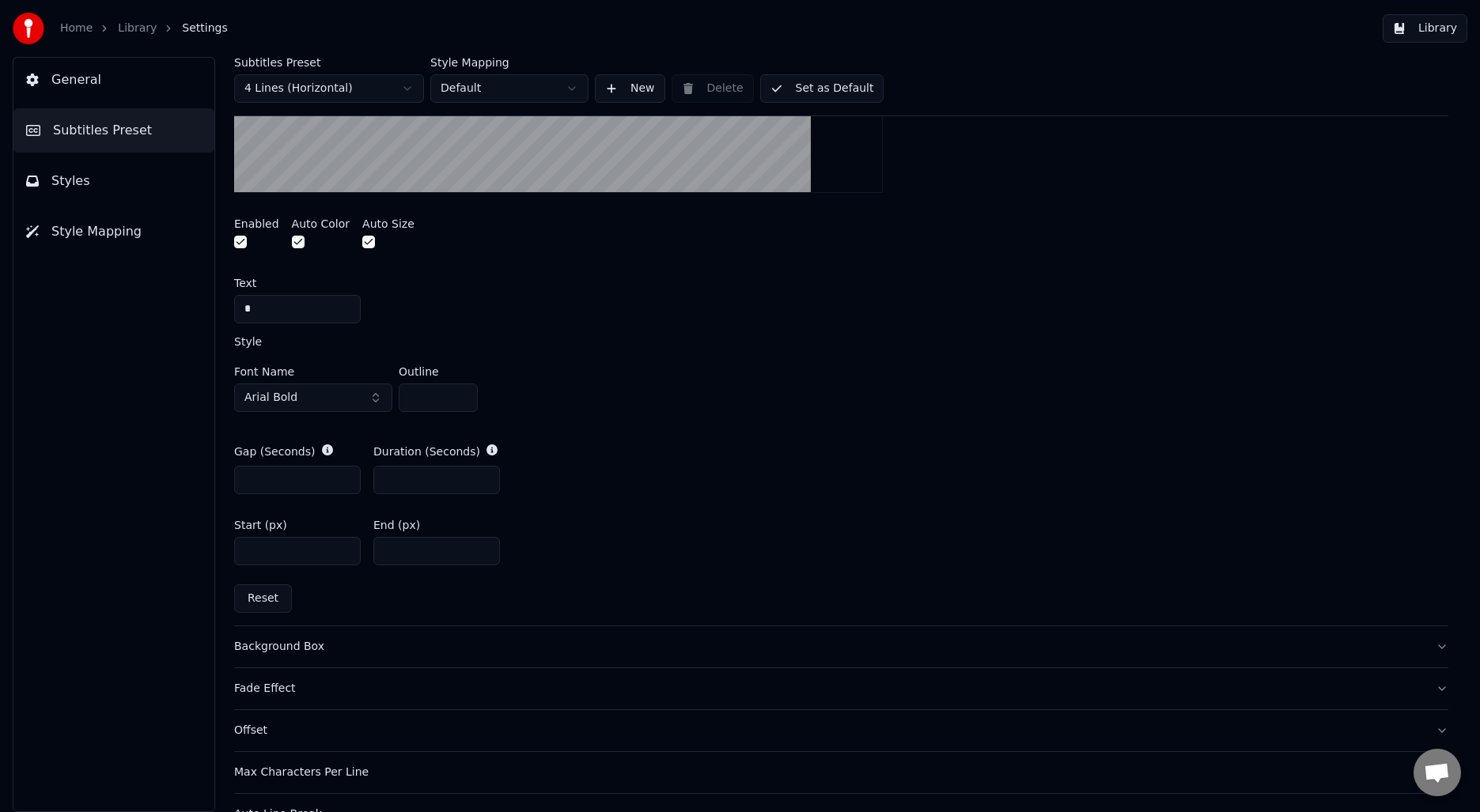
click at [149, 562] on div "General Subtitles Preset Styles Style Mapping" at bounding box center [114, 434] width 202 height 755
click at [1406, 37] on button "Library" at bounding box center [1424, 28] width 85 height 28
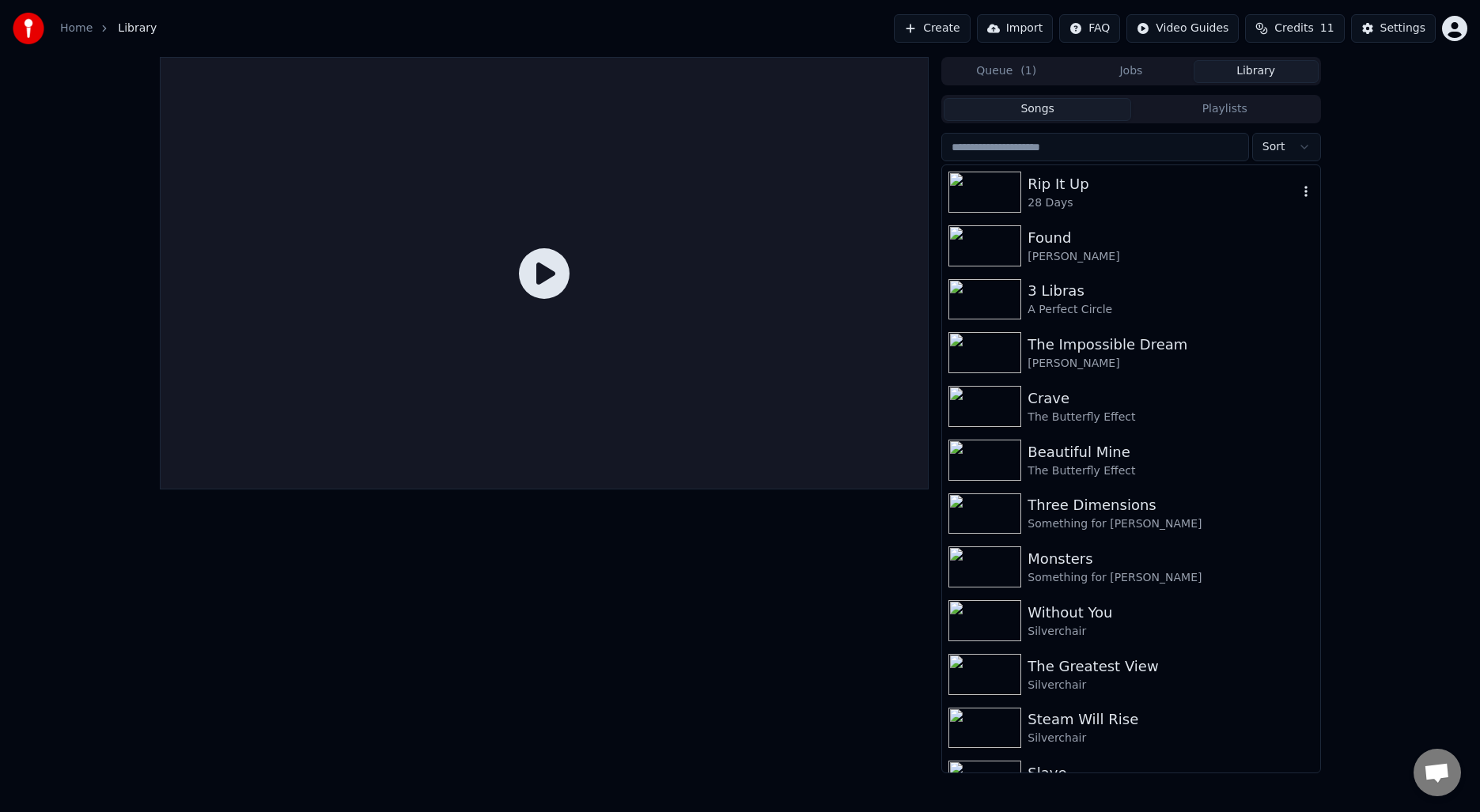
click at [1073, 179] on div "Rip It Up" at bounding box center [1163, 184] width 270 height 22
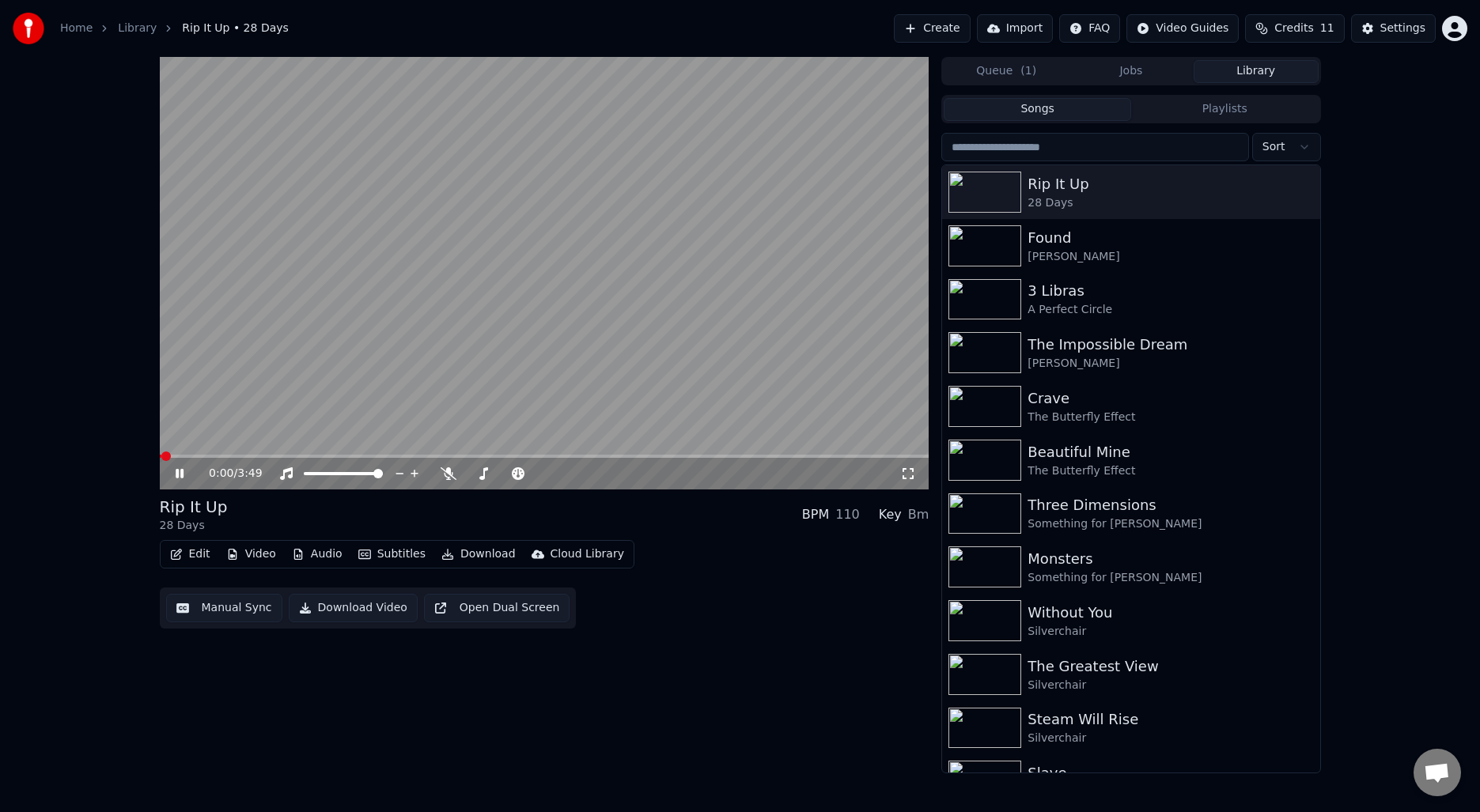
click at [228, 605] on button "Manual Sync" at bounding box center [224, 607] width 117 height 28
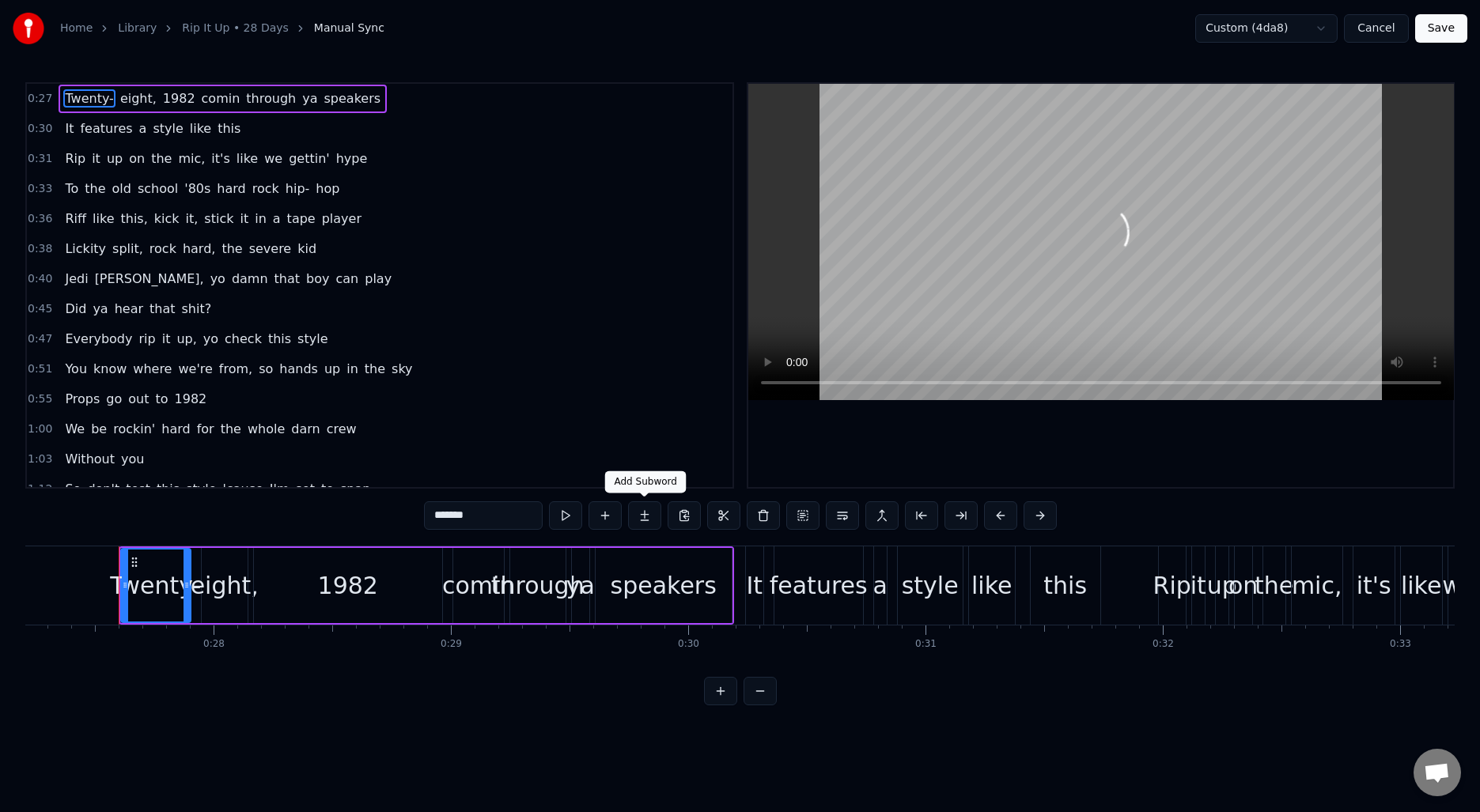
scroll to position [0, 6470]
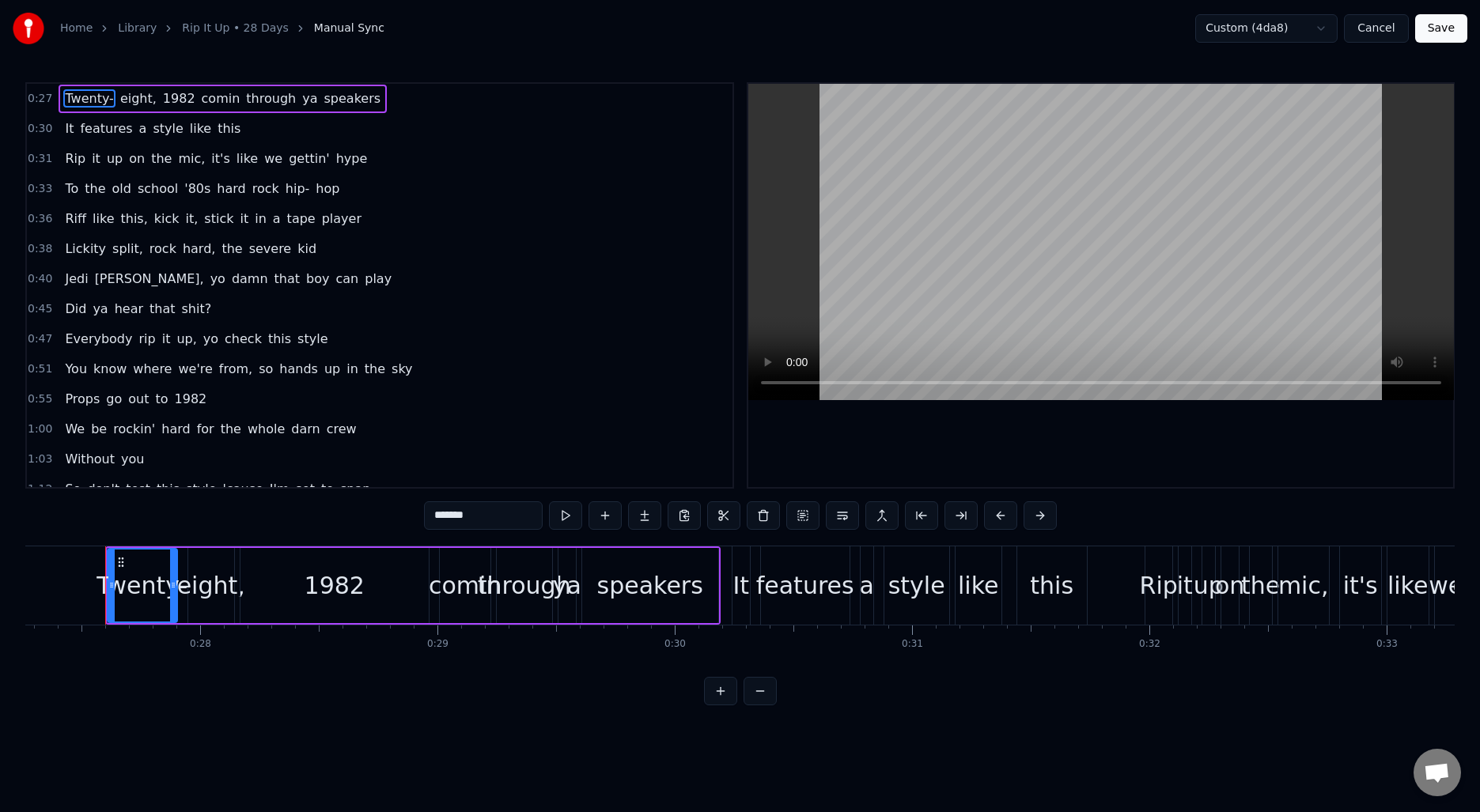
click at [36, 259] on div "0:38 Lickity split, rock hard, the severe kid" at bounding box center [379, 249] width 706 height 30
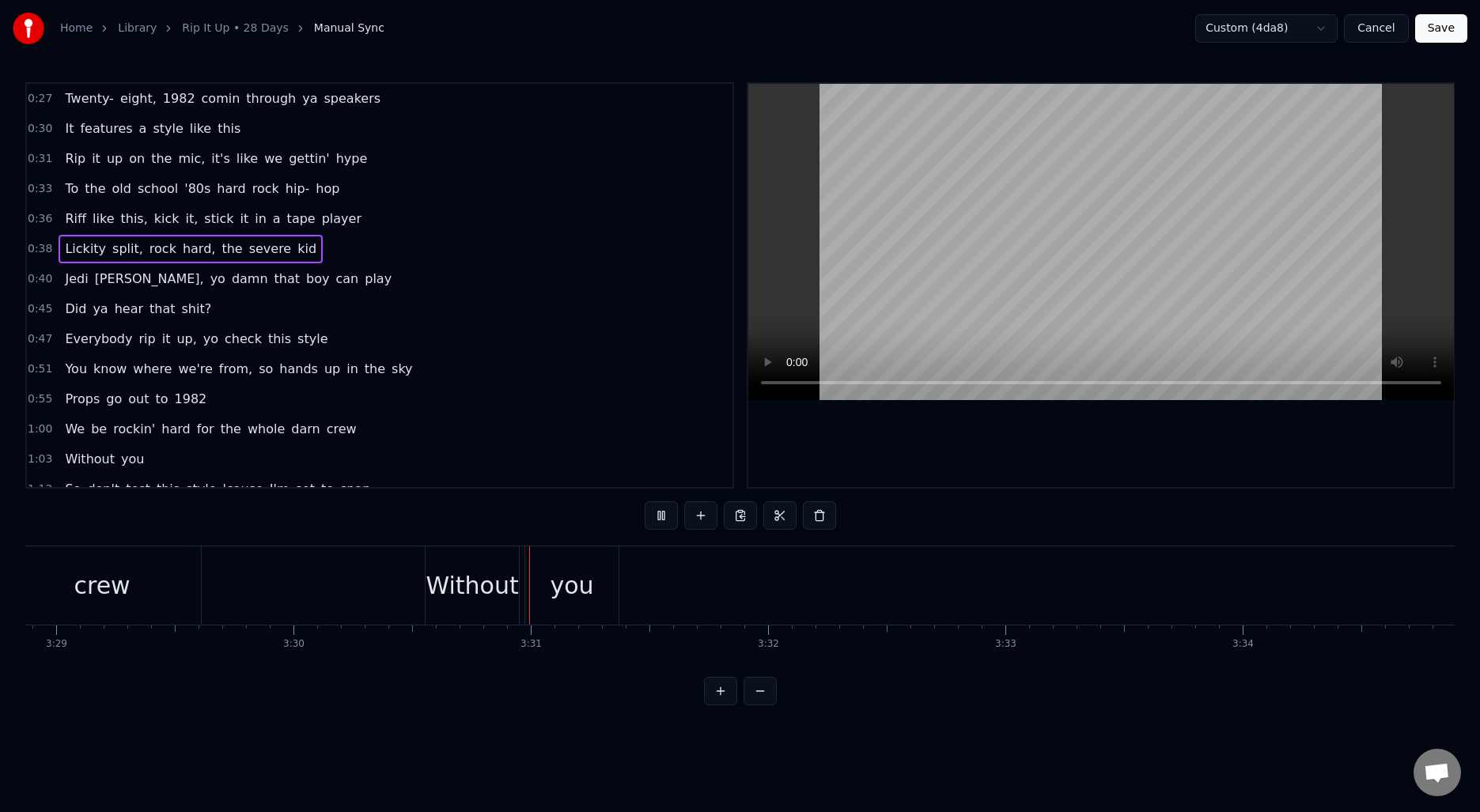
scroll to position [0, 49870]
click at [1441, 30] on button "Save" at bounding box center [1441, 28] width 52 height 28
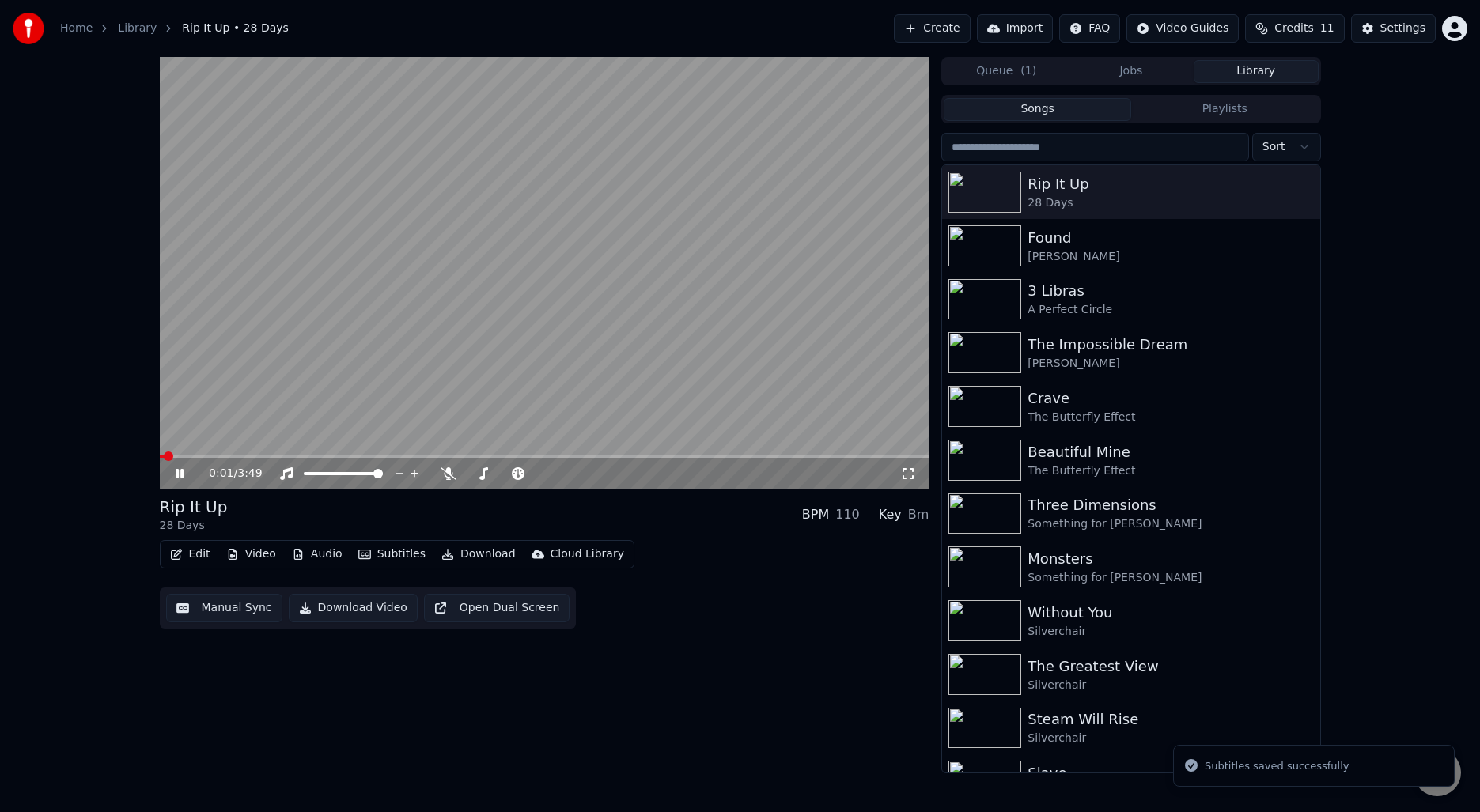
click at [649, 354] on video at bounding box center [544, 272] width 770 height 432
click at [476, 558] on button "Download" at bounding box center [478, 554] width 87 height 22
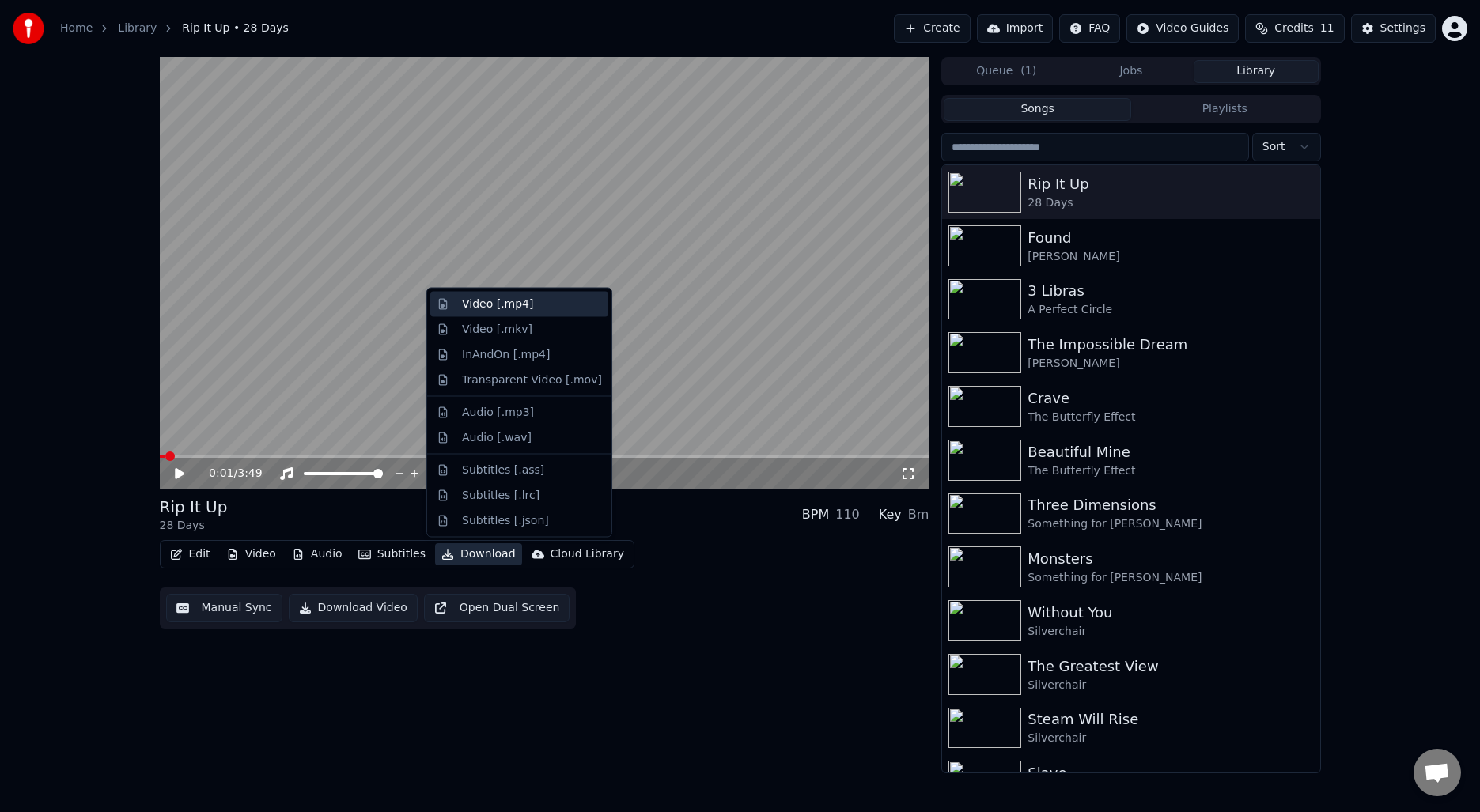
click at [532, 301] on div "Video [.mp4]" at bounding box center [533, 303] width 140 height 15
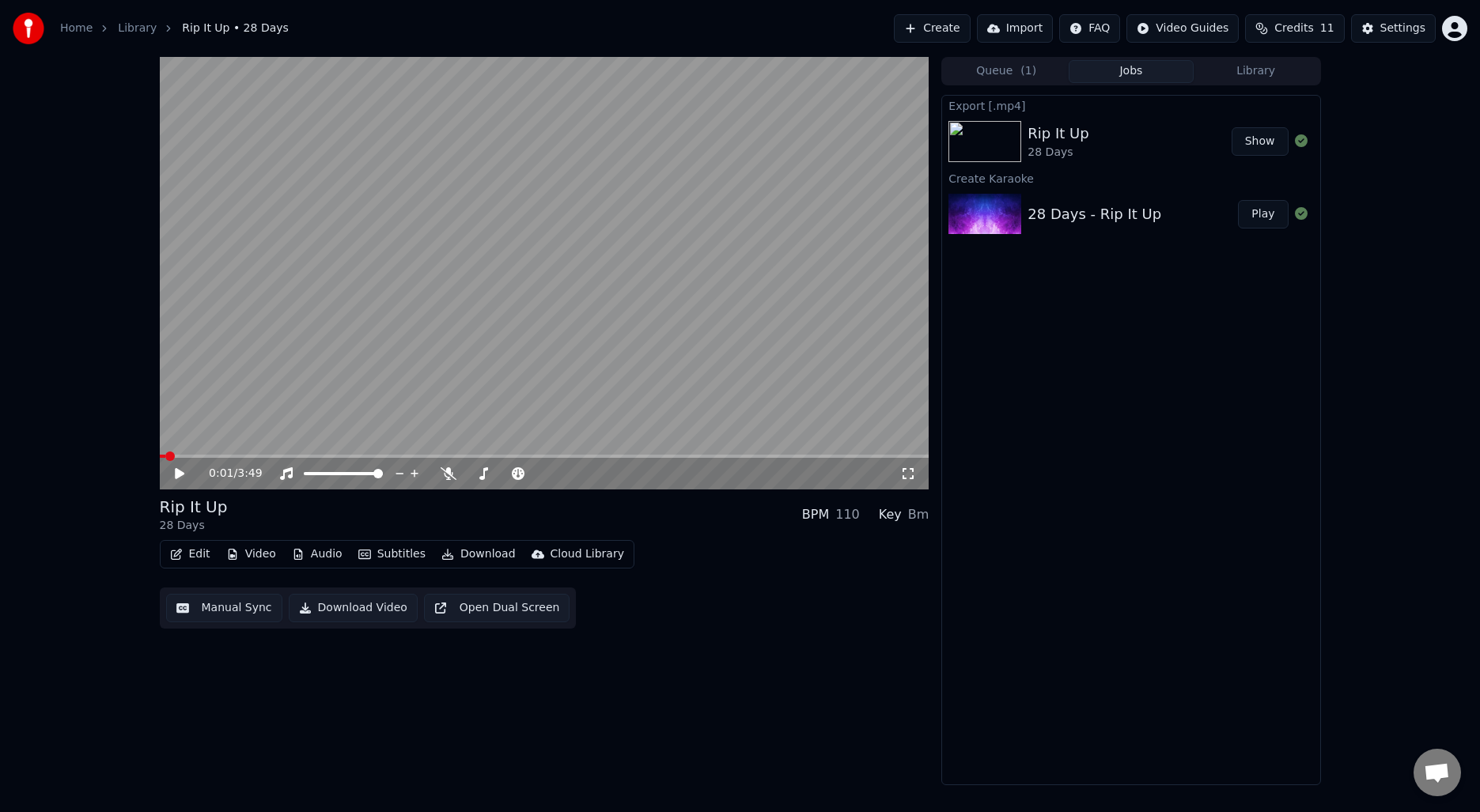
click at [1264, 80] on button "Library" at bounding box center [1256, 71] width 125 height 23
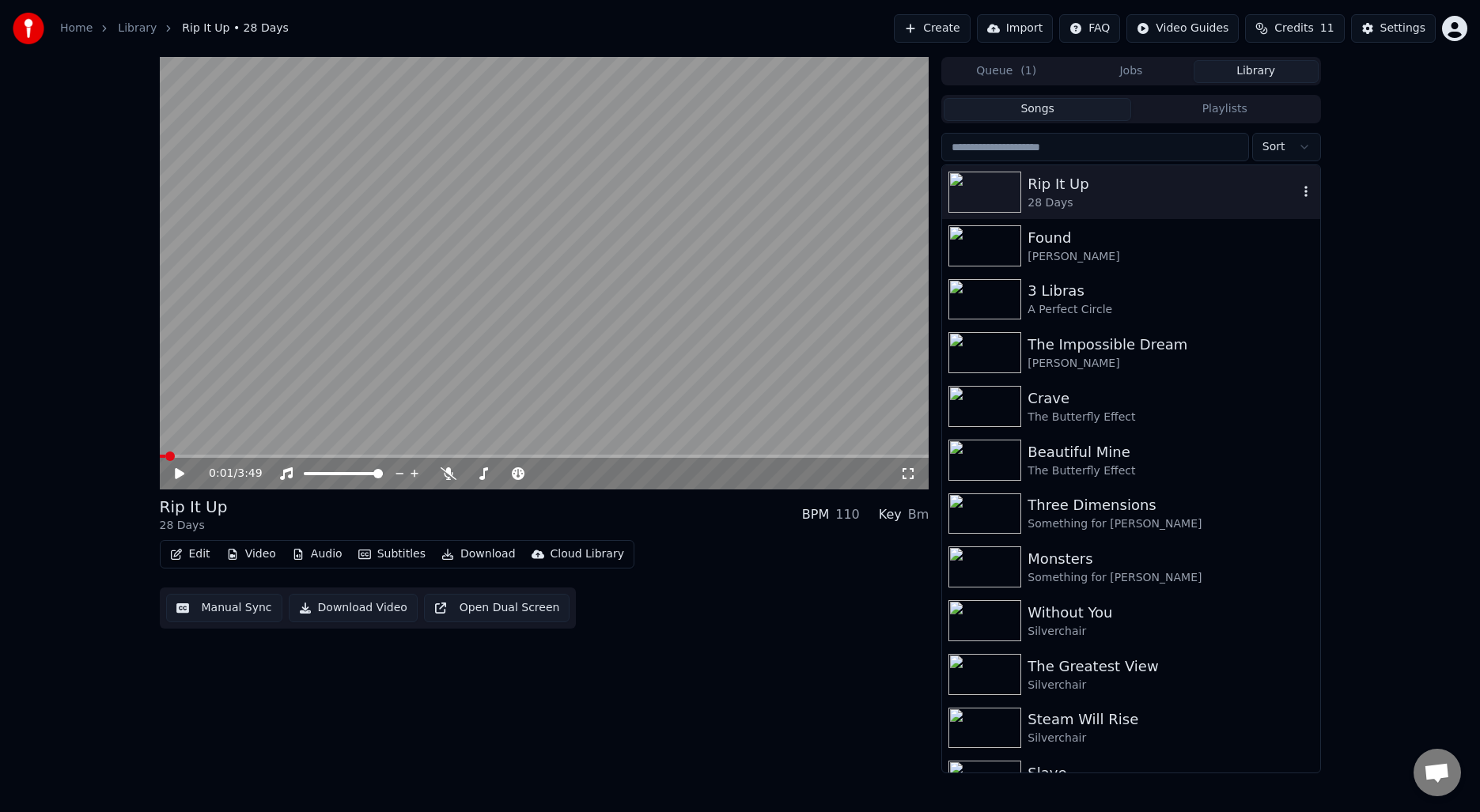
click at [1308, 191] on icon "button" at bounding box center [1305, 191] width 16 height 13
click at [1393, 163] on div "0:01 / 3:49 Rip It Up 28 Days BPM 110 Key Bm Edit Video Audio Subtitles Downloa…" at bounding box center [740, 415] width 1480 height 716
click at [1005, 70] on button "Queue ( 1 )" at bounding box center [1006, 71] width 125 height 23
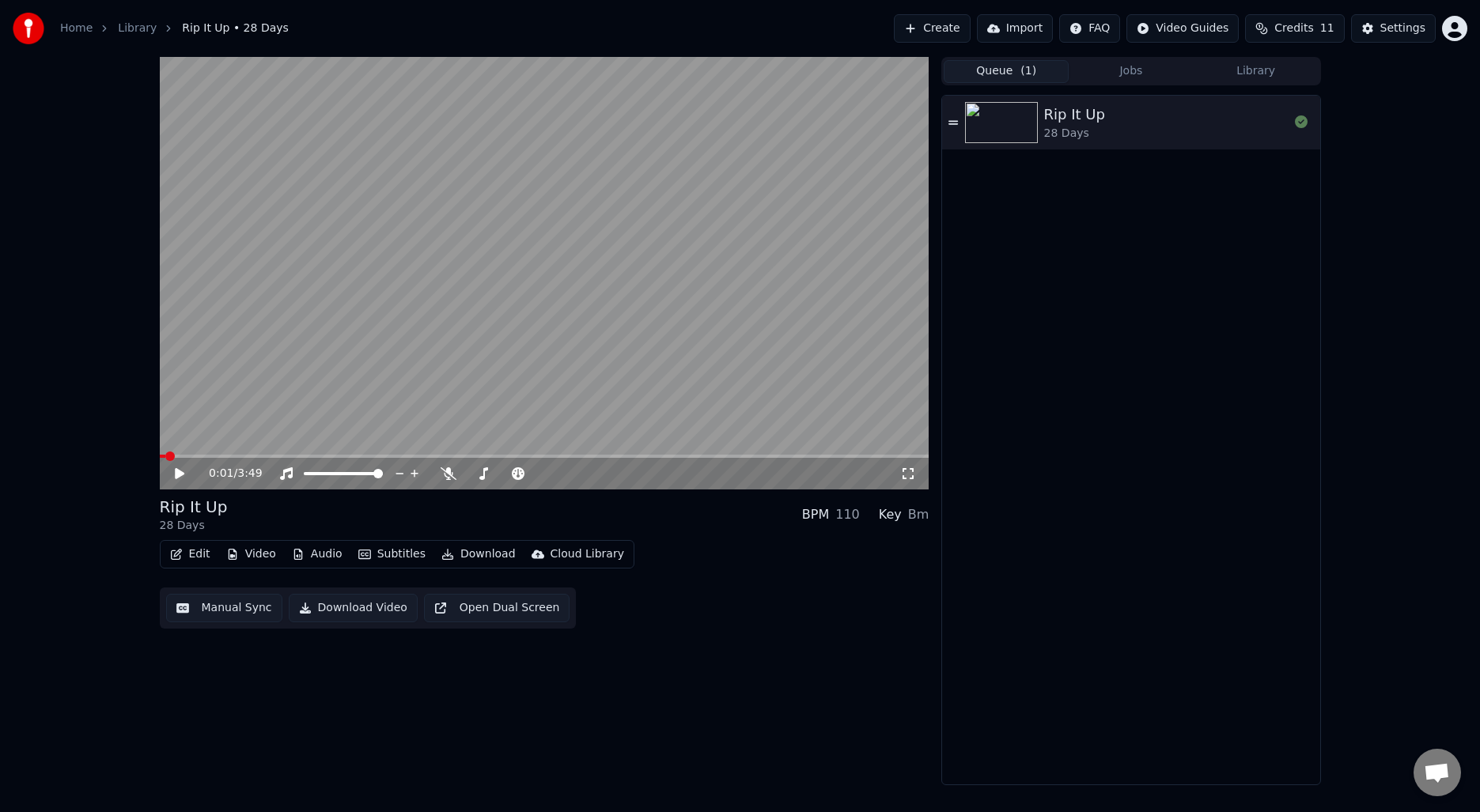
click at [1131, 67] on button "Jobs" at bounding box center [1131, 71] width 125 height 23
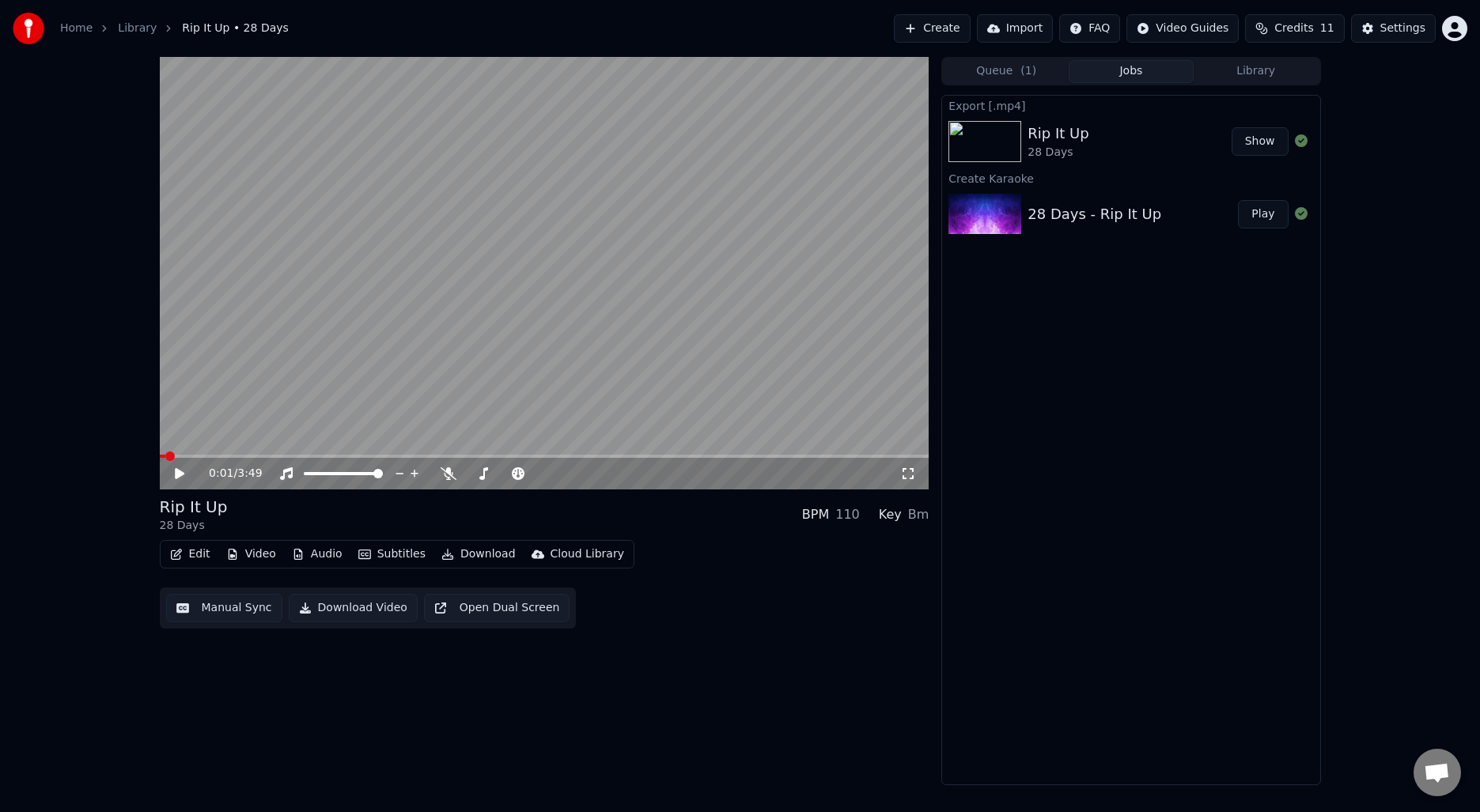
click at [939, 36] on button "Create" at bounding box center [932, 28] width 77 height 28
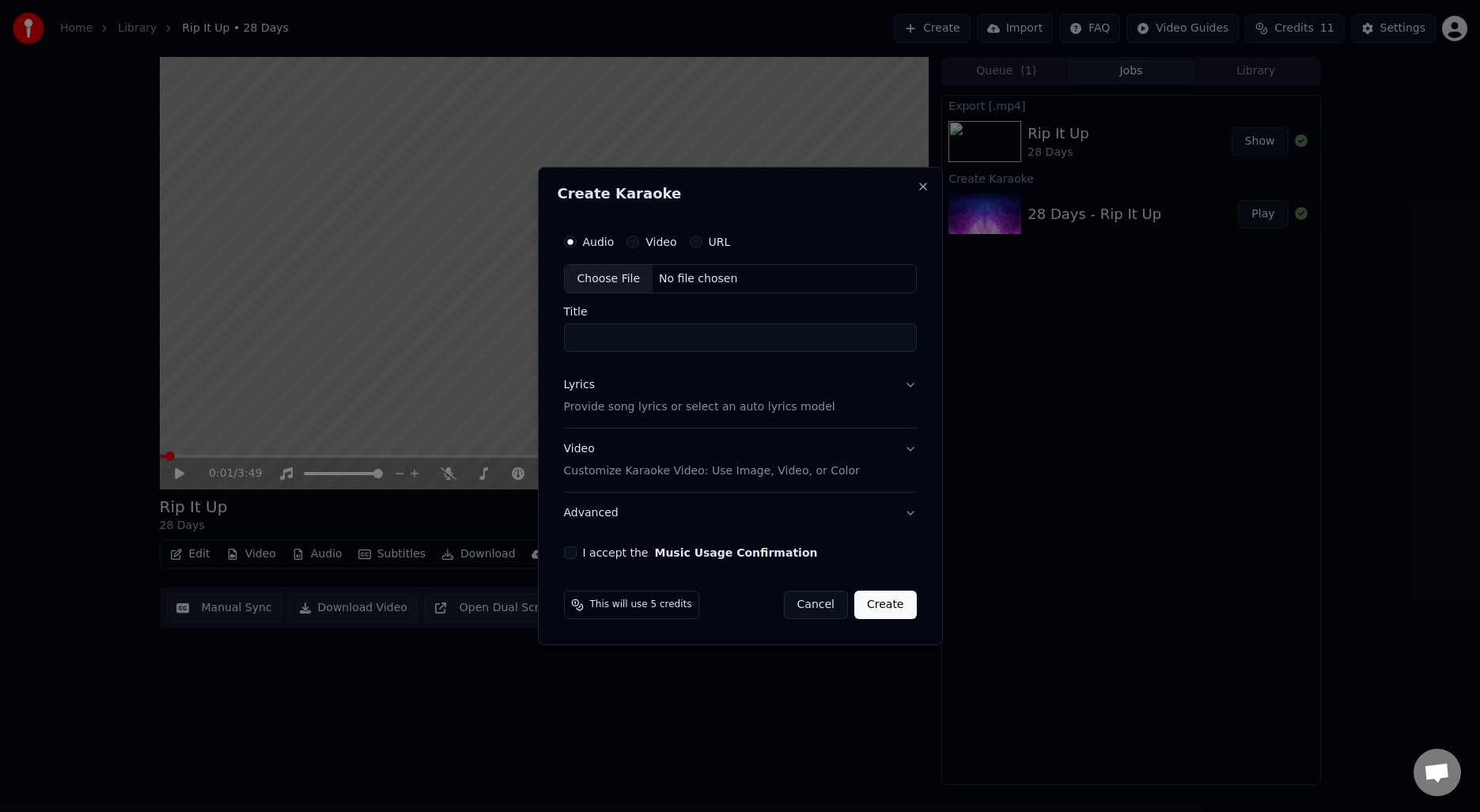
click at [607, 277] on div "Choose File" at bounding box center [608, 279] width 88 height 28
type input "**********"
click at [752, 385] on div "Lyrics Provide song lyrics or select an auto lyrics model" at bounding box center [697, 397] width 272 height 38
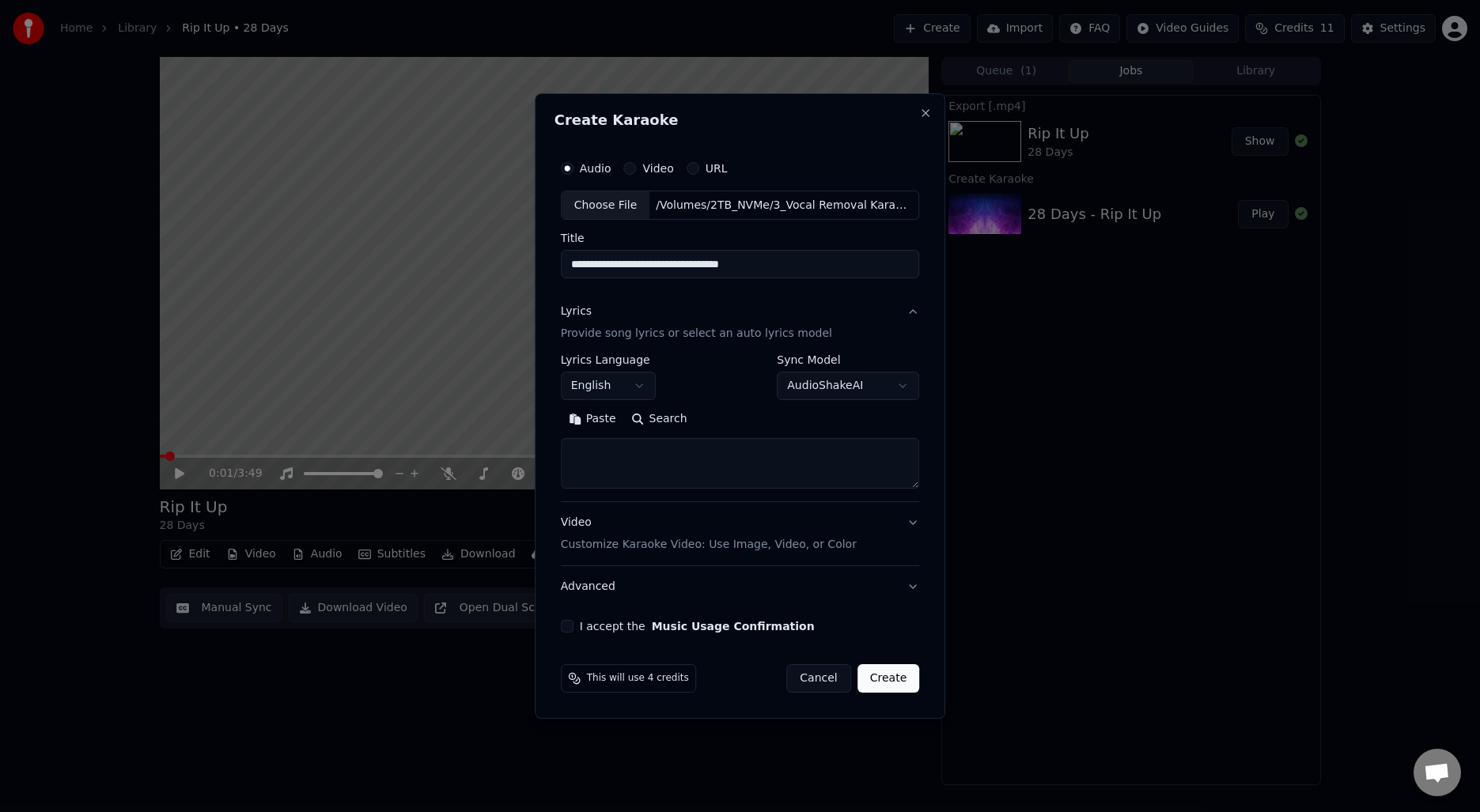
click at [649, 419] on button "Search" at bounding box center [659, 420] width 71 height 26
type textarea "**********"
click at [746, 427] on button "Expand" at bounding box center [731, 420] width 75 height 26
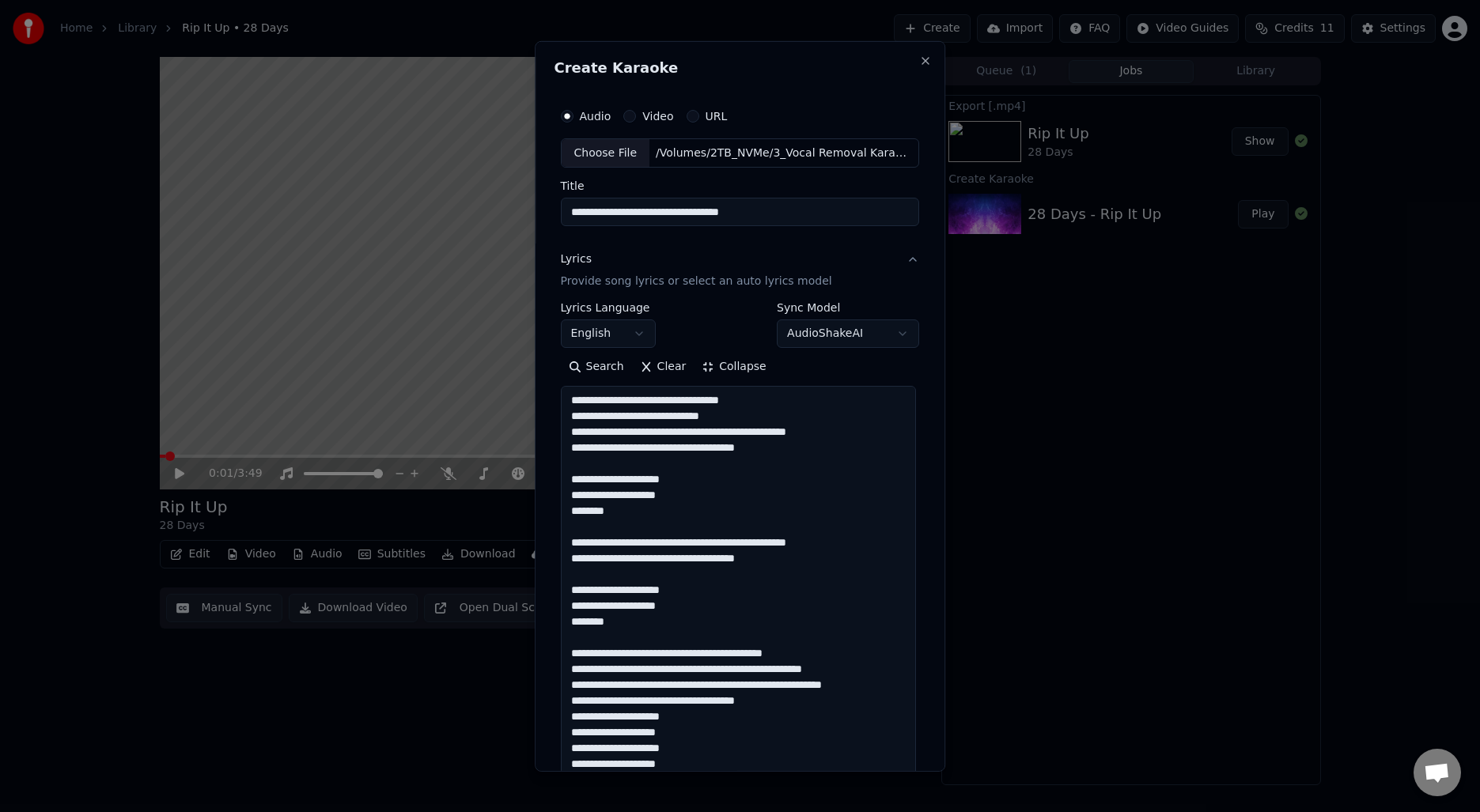
scroll to position [2, 0]
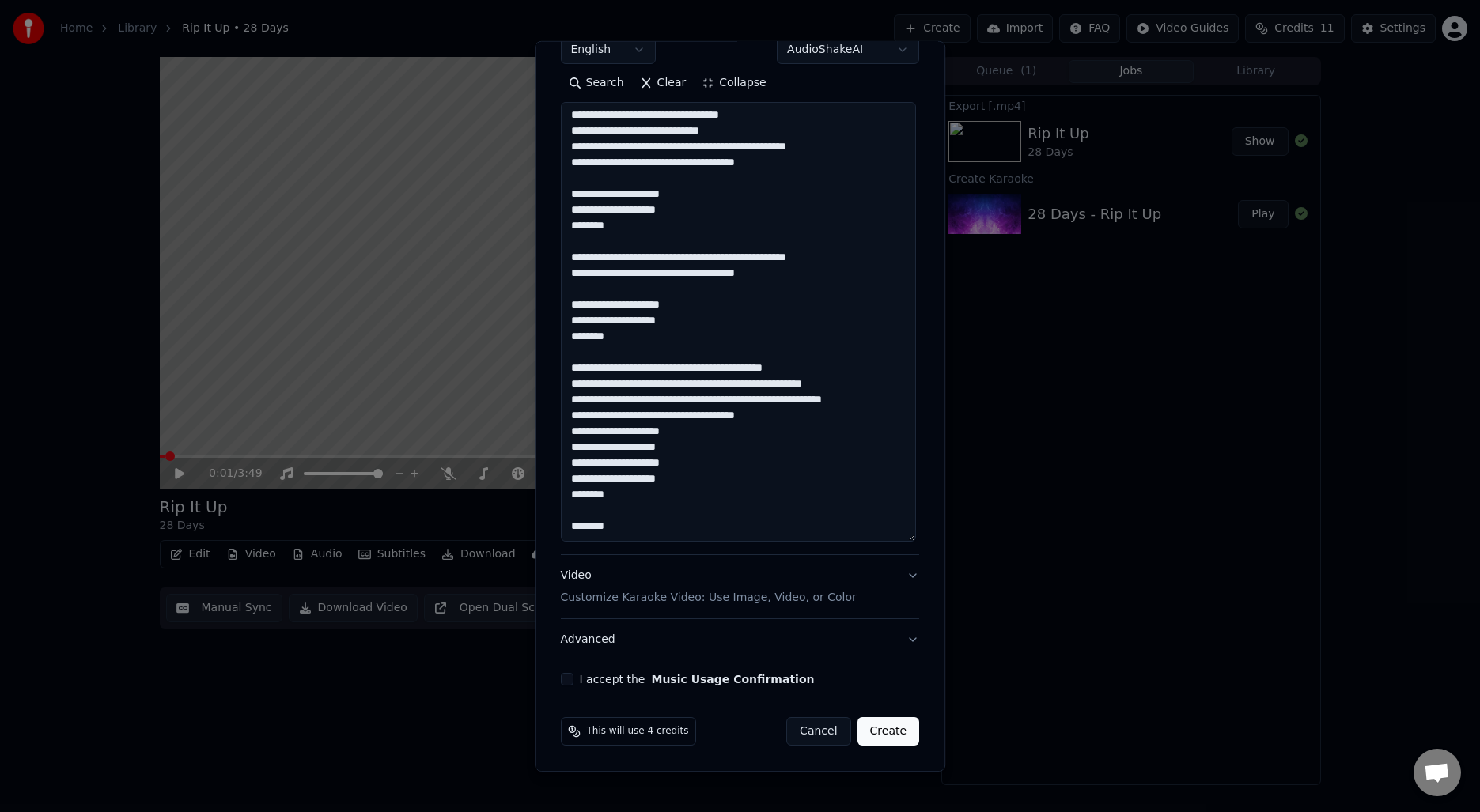
click at [738, 578] on div "Video Customize Karaoke Video: Use Image, Video, or Color" at bounding box center [709, 587] width 295 height 38
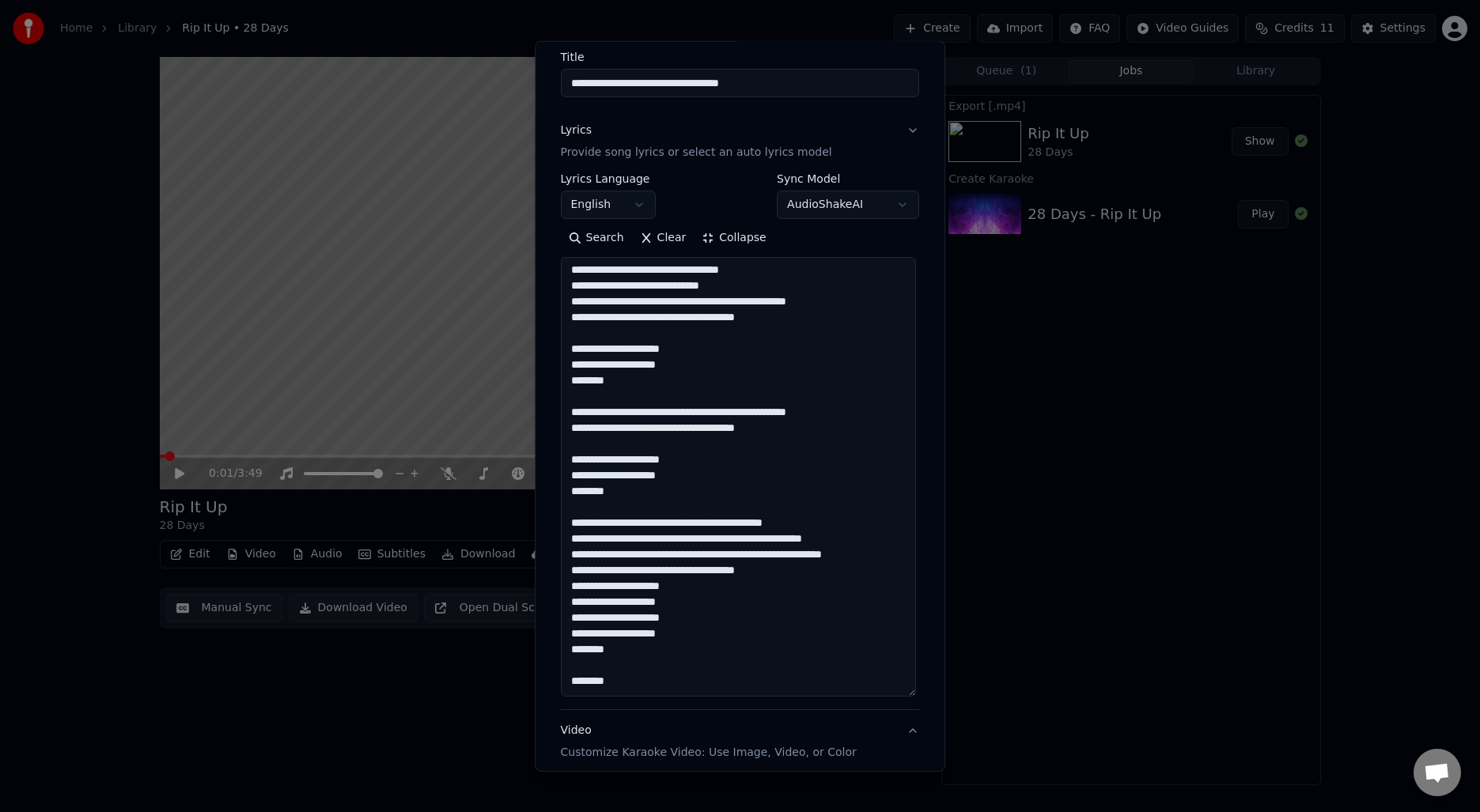
scroll to position [128, 0]
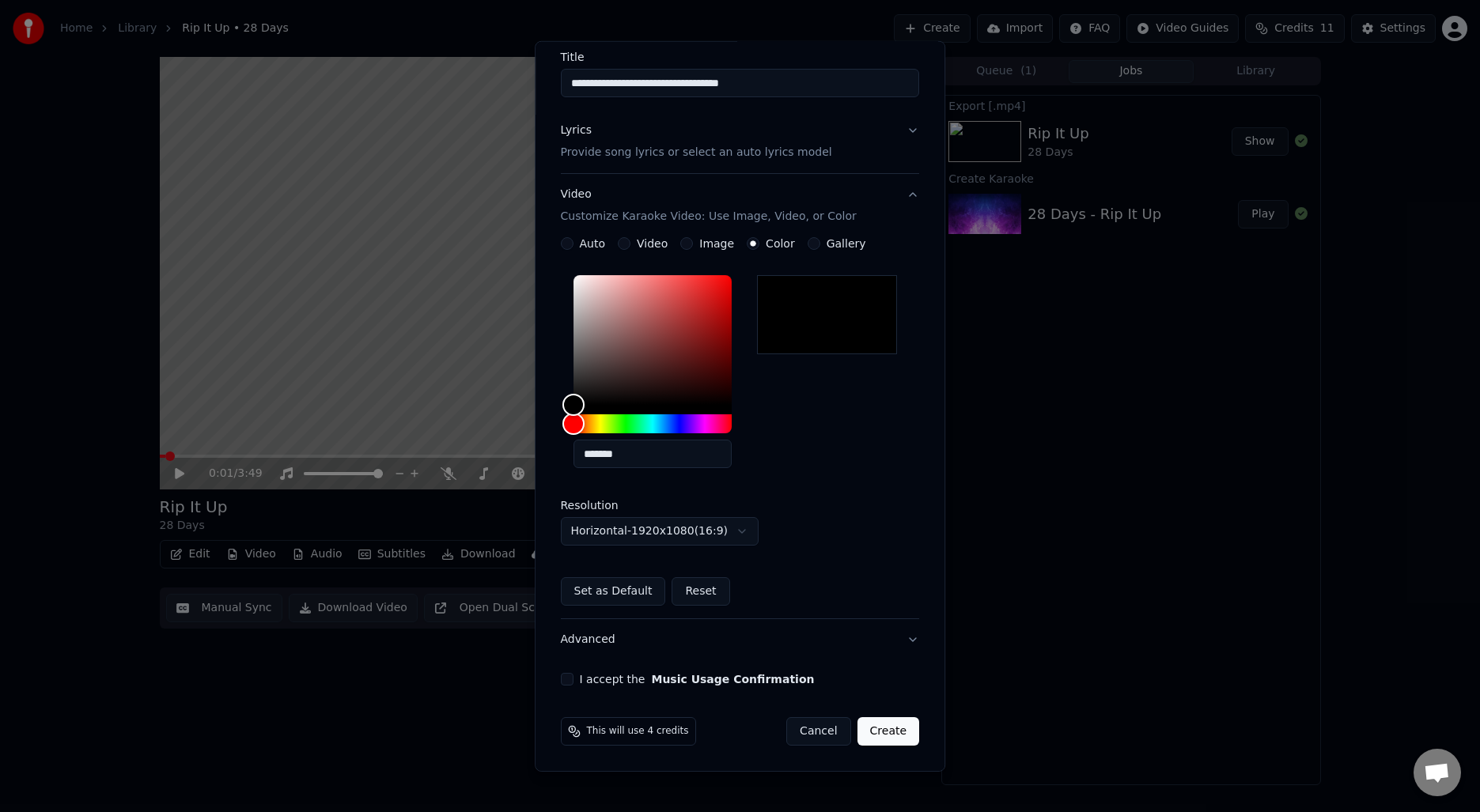
click at [563, 677] on button "I accept the Music Usage Confirmation" at bounding box center [567, 679] width 13 height 13
click at [889, 733] on button "Create" at bounding box center [888, 731] width 63 height 28
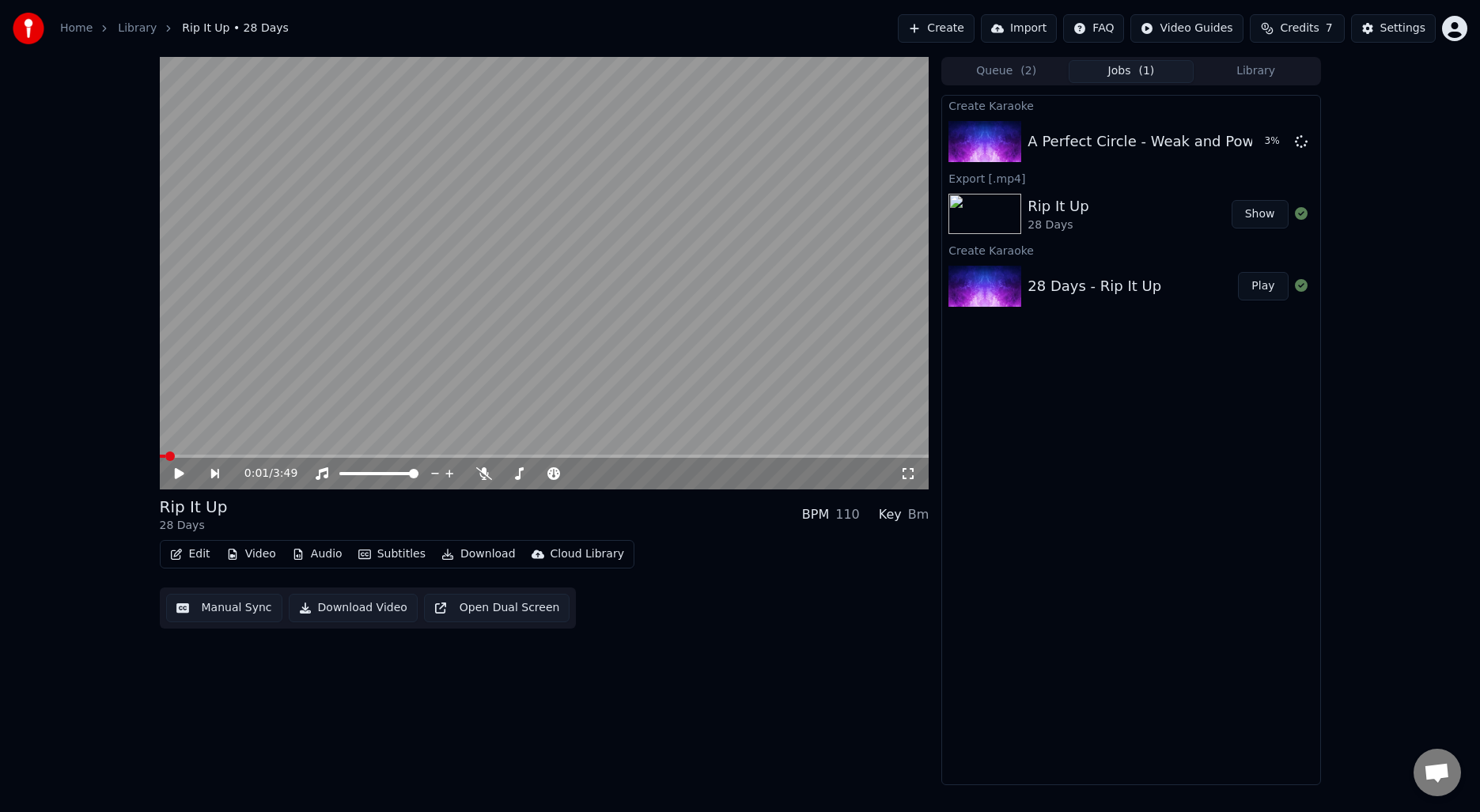
click at [1222, 66] on button "Library" at bounding box center [1256, 71] width 125 height 23
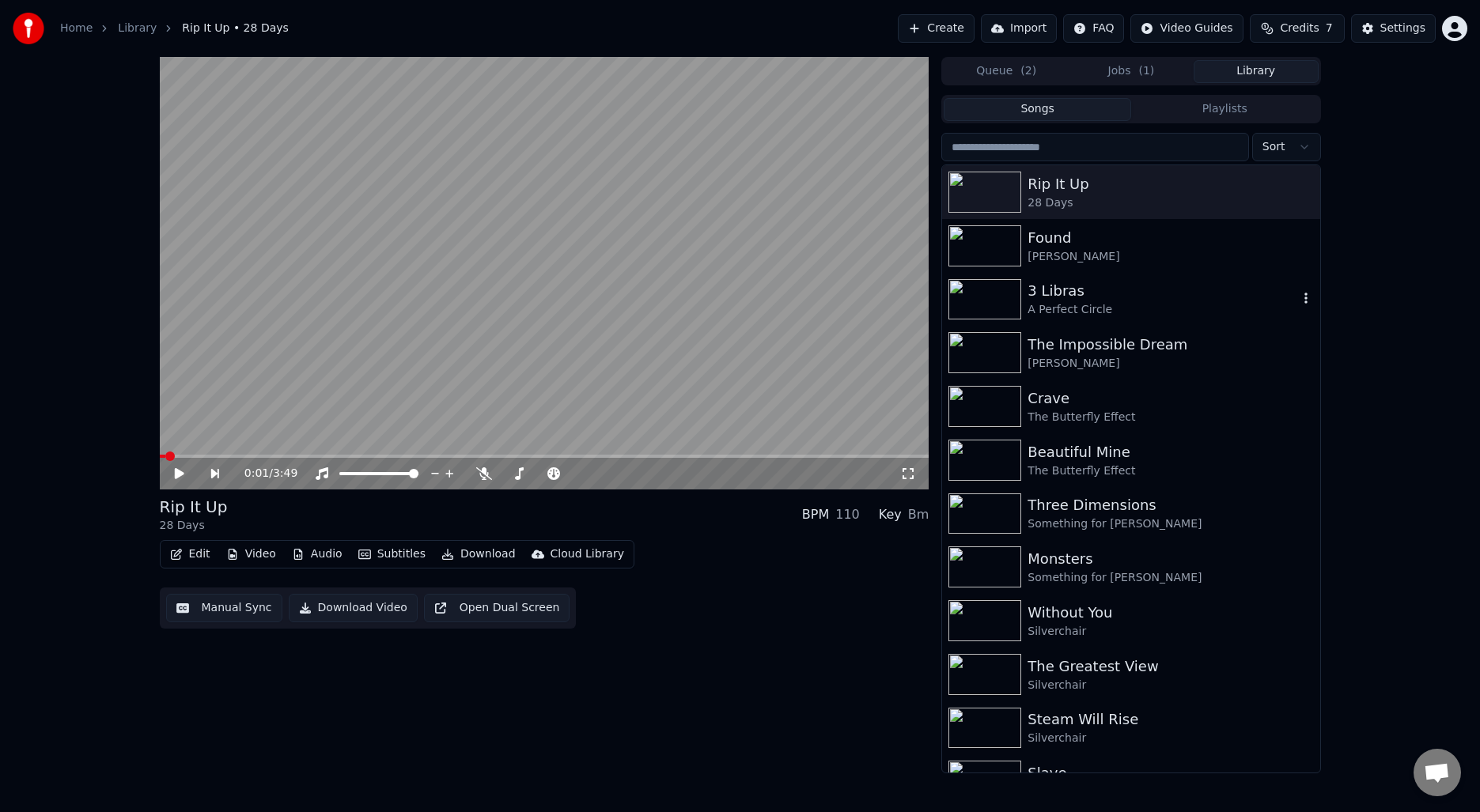
click at [1302, 293] on icon "button" at bounding box center [1305, 298] width 16 height 13
click at [1383, 275] on div "0:01 / 3:49 Rip It Up 28 Days BPM 110 Key Bm Edit Video Audio Subtitles Downloa…" at bounding box center [740, 415] width 1480 height 716
click at [1394, 272] on div "0:01 / 3:49 Rip It Up 28 Days BPM 110 Key Bm Edit Video Audio Subtitles Downloa…" at bounding box center [740, 415] width 1480 height 716
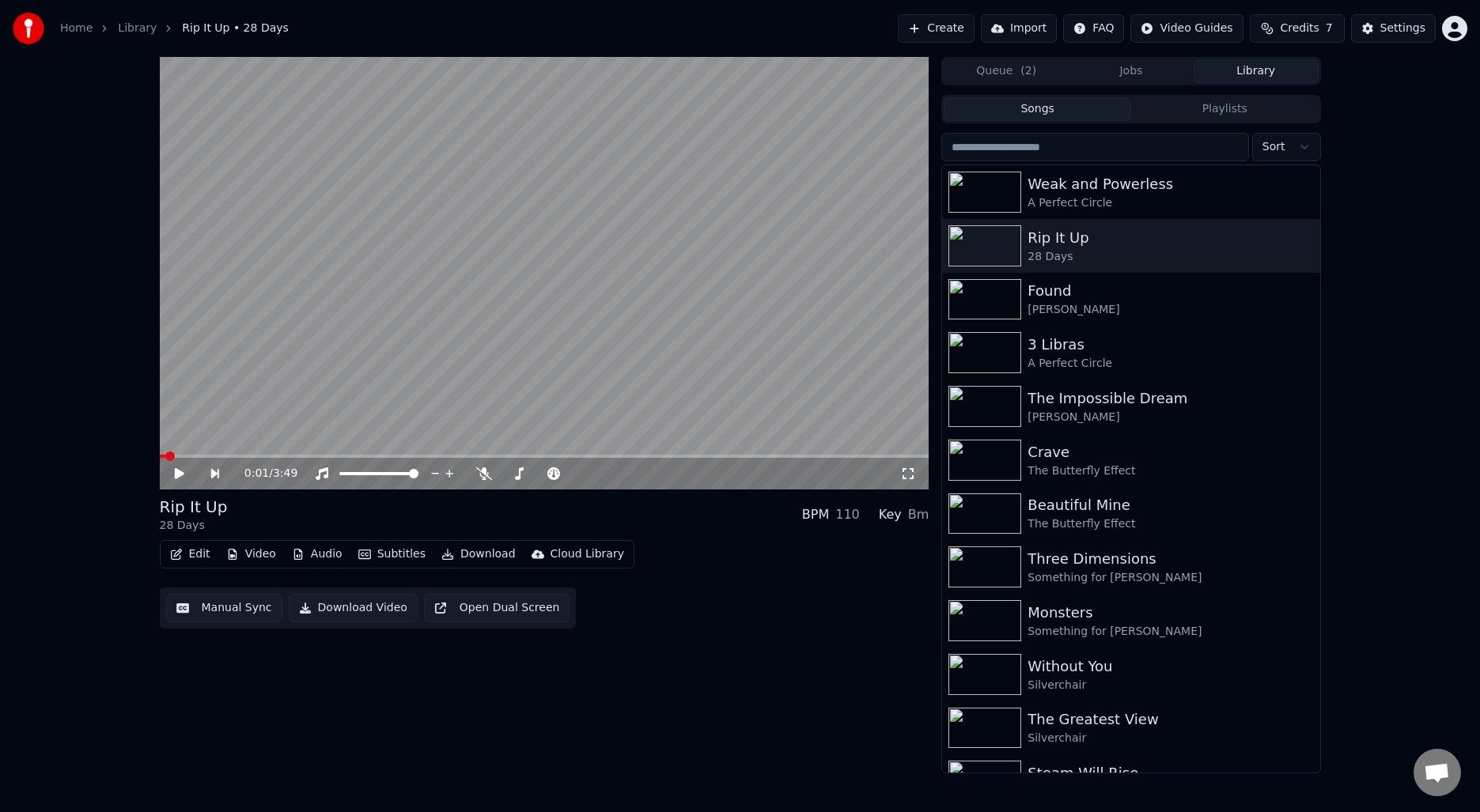
click at [582, 701] on div "0:01 / 3:49 Rip It Up 28 Days BPM 110 Key Bm Edit Video Audio Subtitles Downloa…" at bounding box center [544, 415] width 770 height 716
click at [1001, 71] on button "Queue ( 2 )" at bounding box center [1006, 71] width 125 height 23
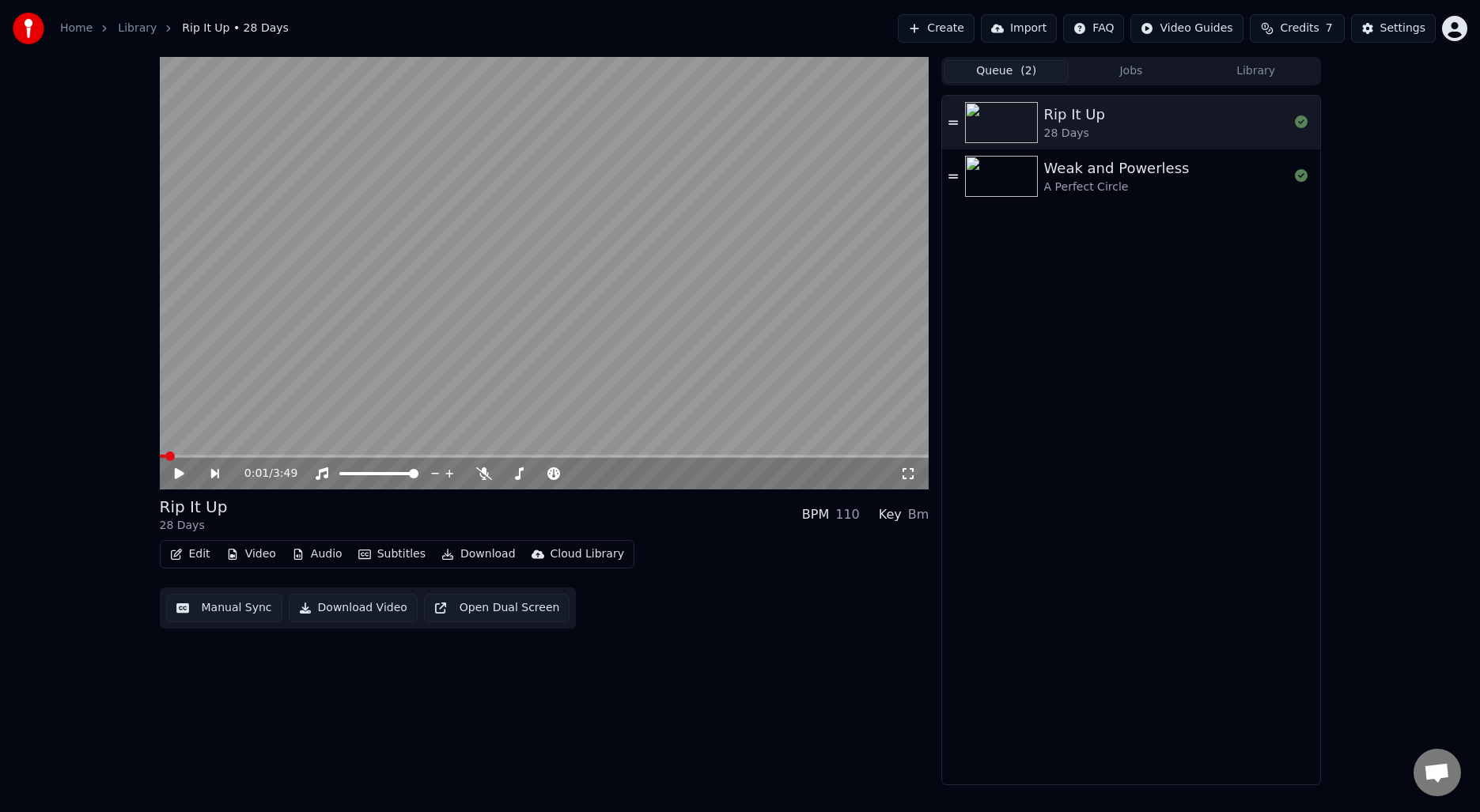
click at [1076, 180] on div "A Perfect Circle" at bounding box center [1117, 187] width 146 height 15
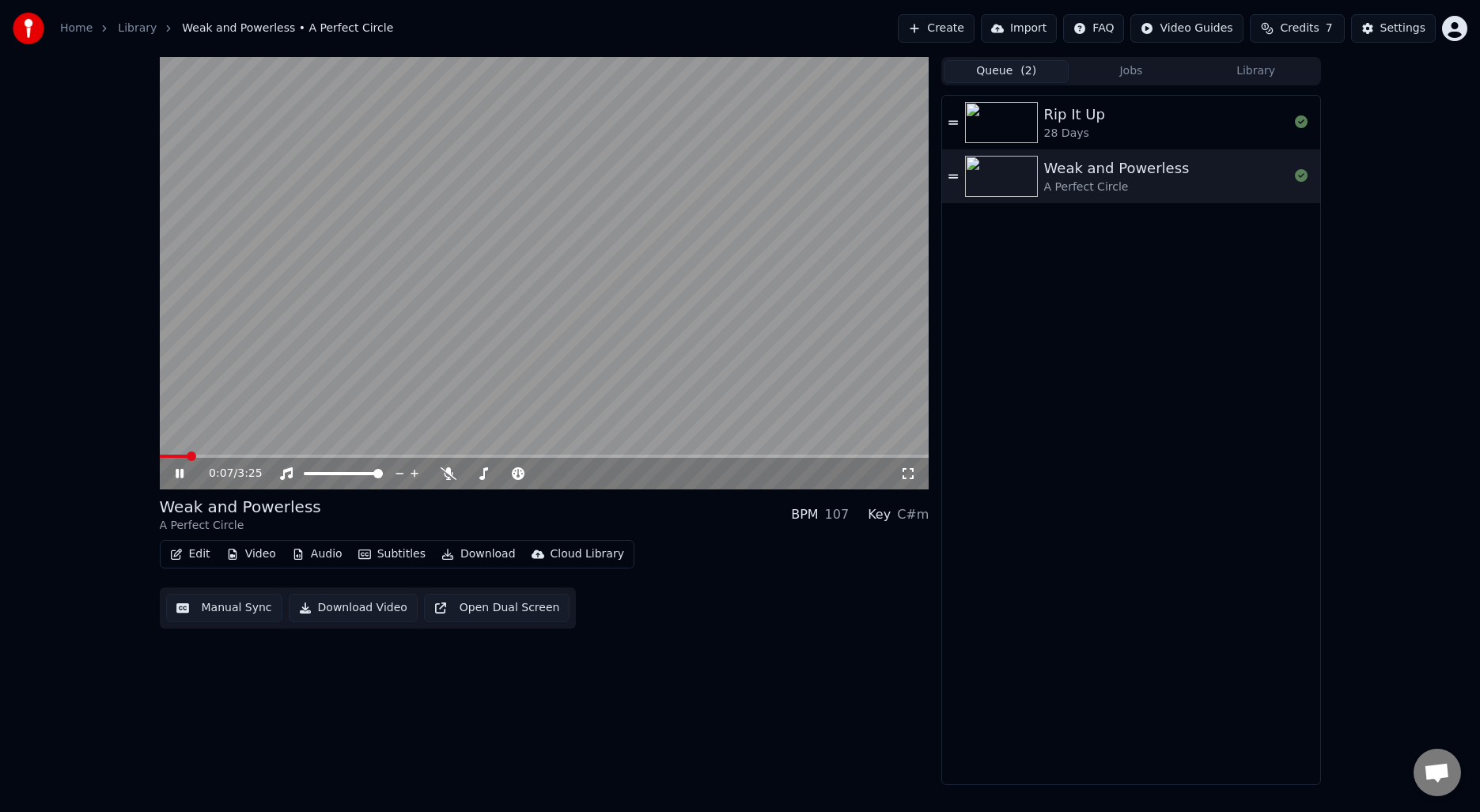
click at [225, 608] on button "Manual Sync" at bounding box center [224, 607] width 117 height 28
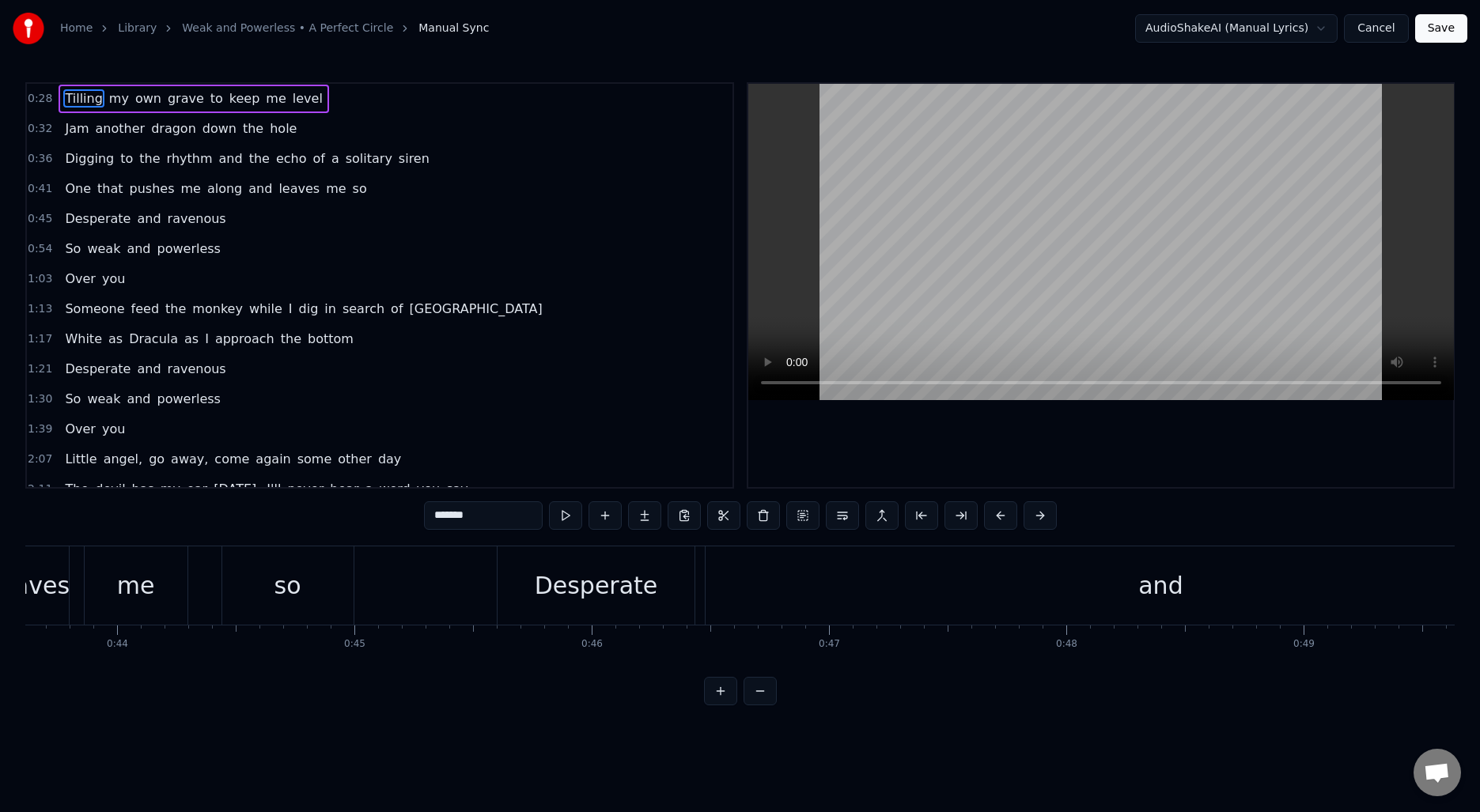
scroll to position [0, 10340]
click at [605, 581] on div "Desperate" at bounding box center [605, 585] width 123 height 36
type input "*********"
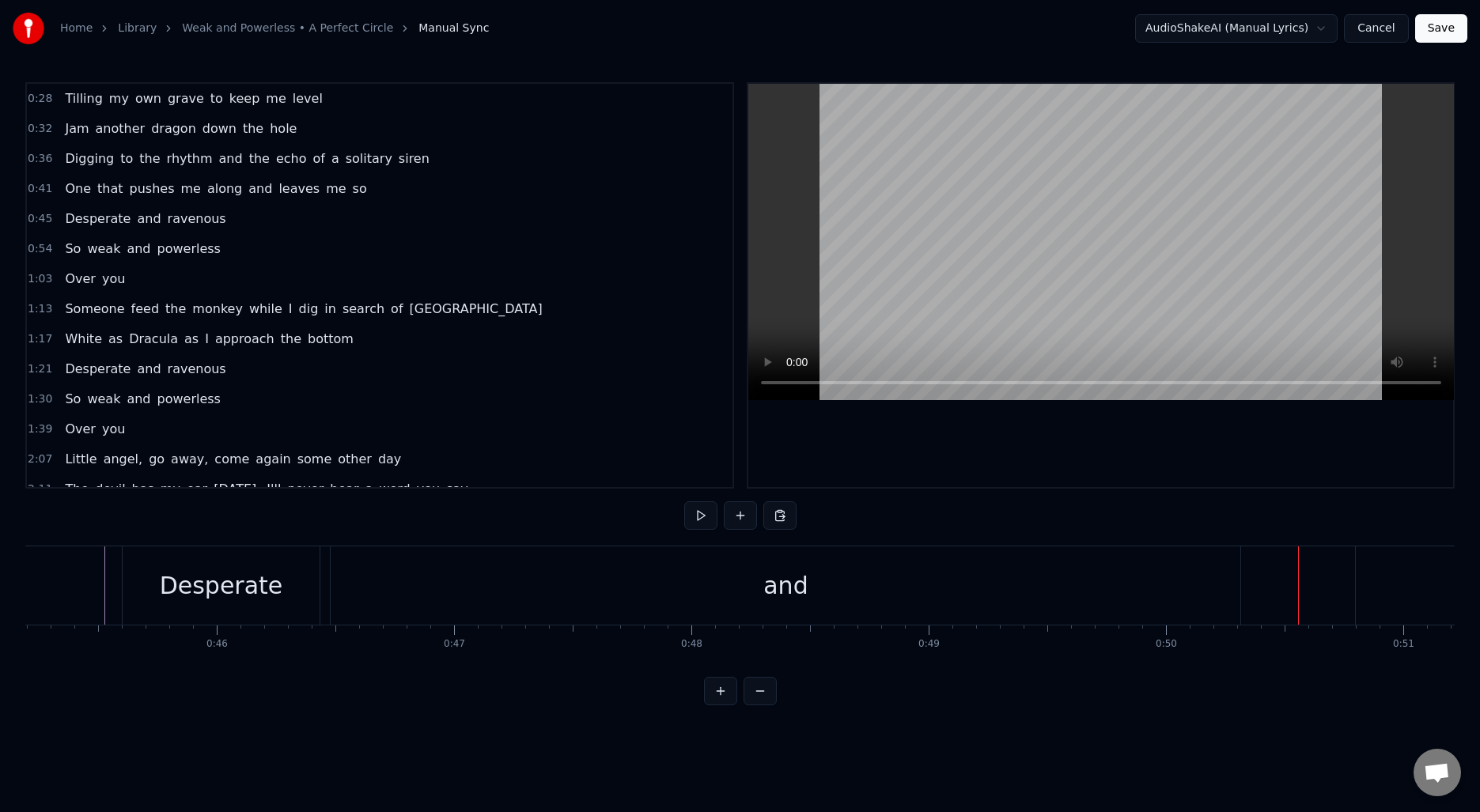
scroll to position [0, 10655]
click at [296, 591] on div "Desperate" at bounding box center [291, 585] width 123 height 36
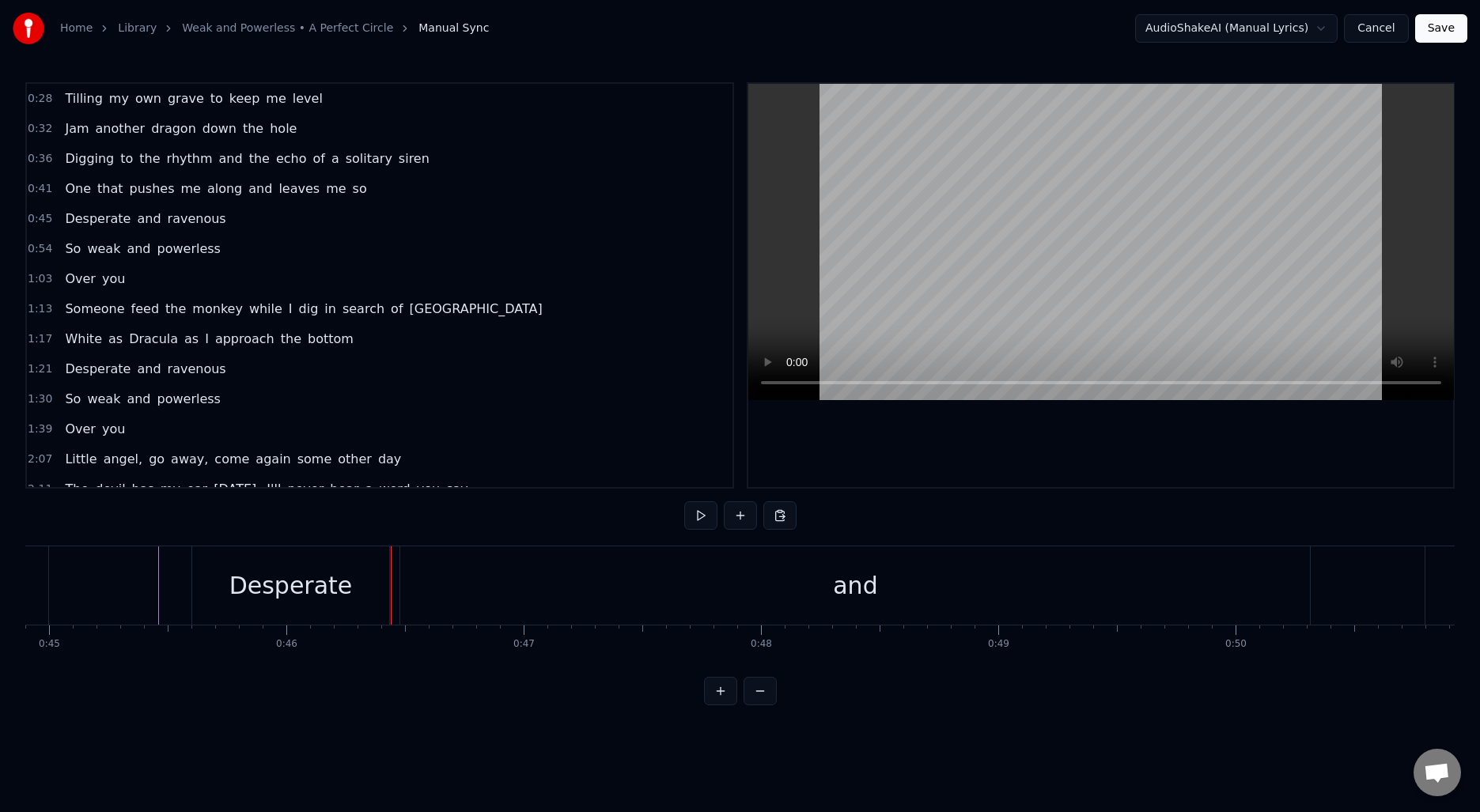
click at [582, 587] on div "and" at bounding box center [855, 585] width 910 height 78
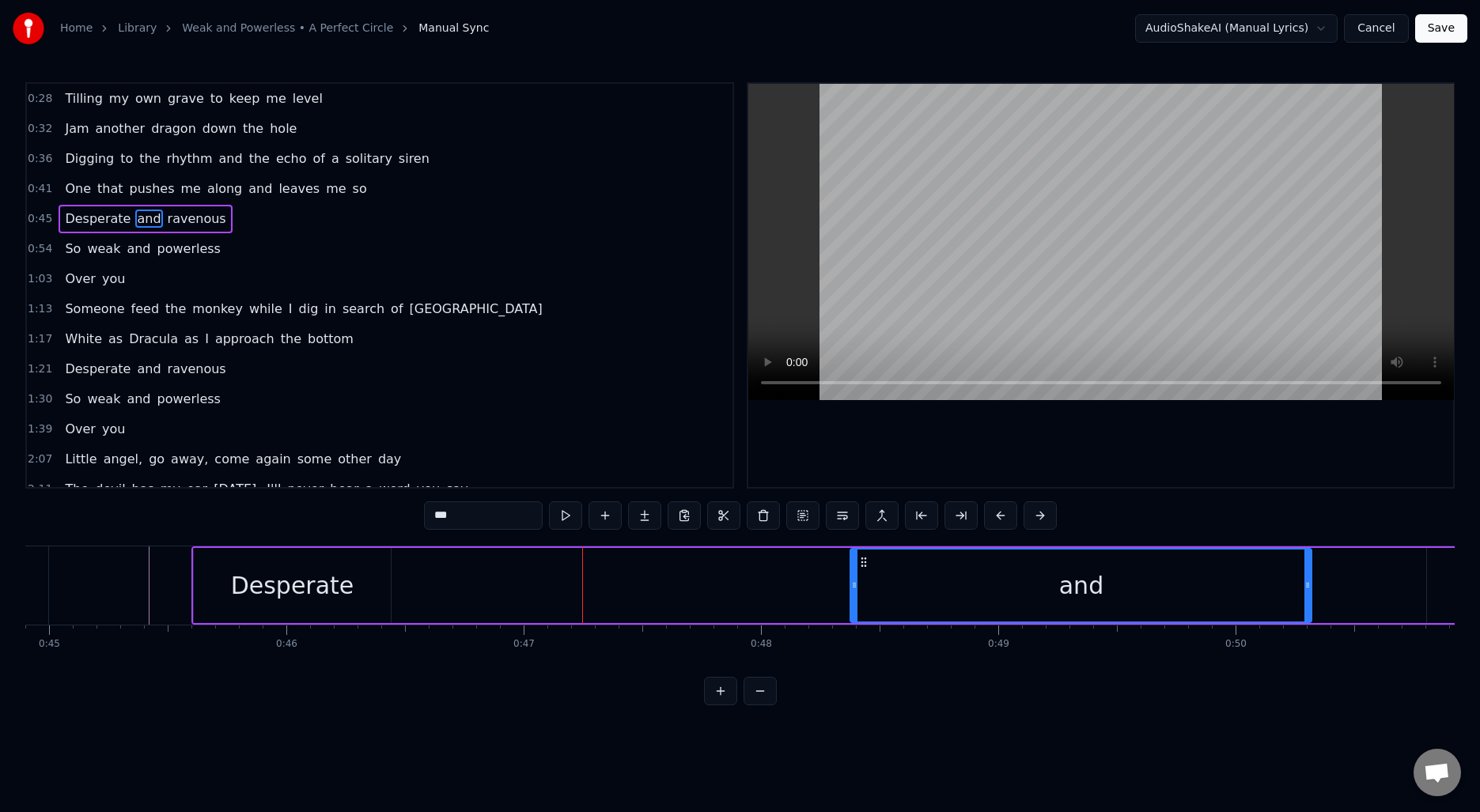
drag, startPoint x: 405, startPoint y: 587, endPoint x: 725, endPoint y: 568, distance: 320.6
click at [854, 568] on div at bounding box center [854, 585] width 6 height 72
click at [343, 573] on div "Desperate" at bounding box center [292, 585] width 123 height 36
type input "*********"
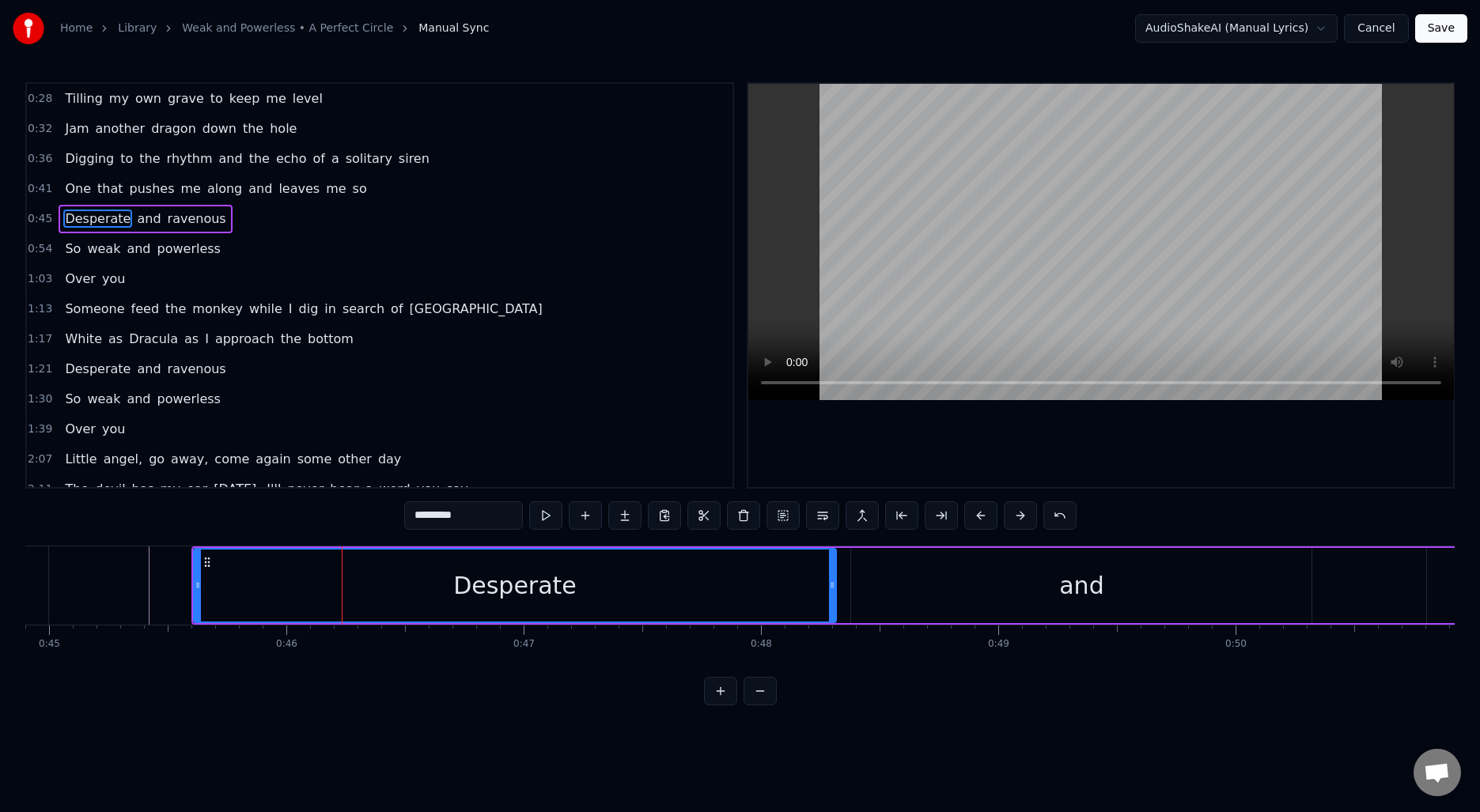
drag, startPoint x: 388, startPoint y: 578, endPoint x: 833, endPoint y: 581, distance: 445.0
click at [833, 581] on div at bounding box center [832, 585] width 6 height 72
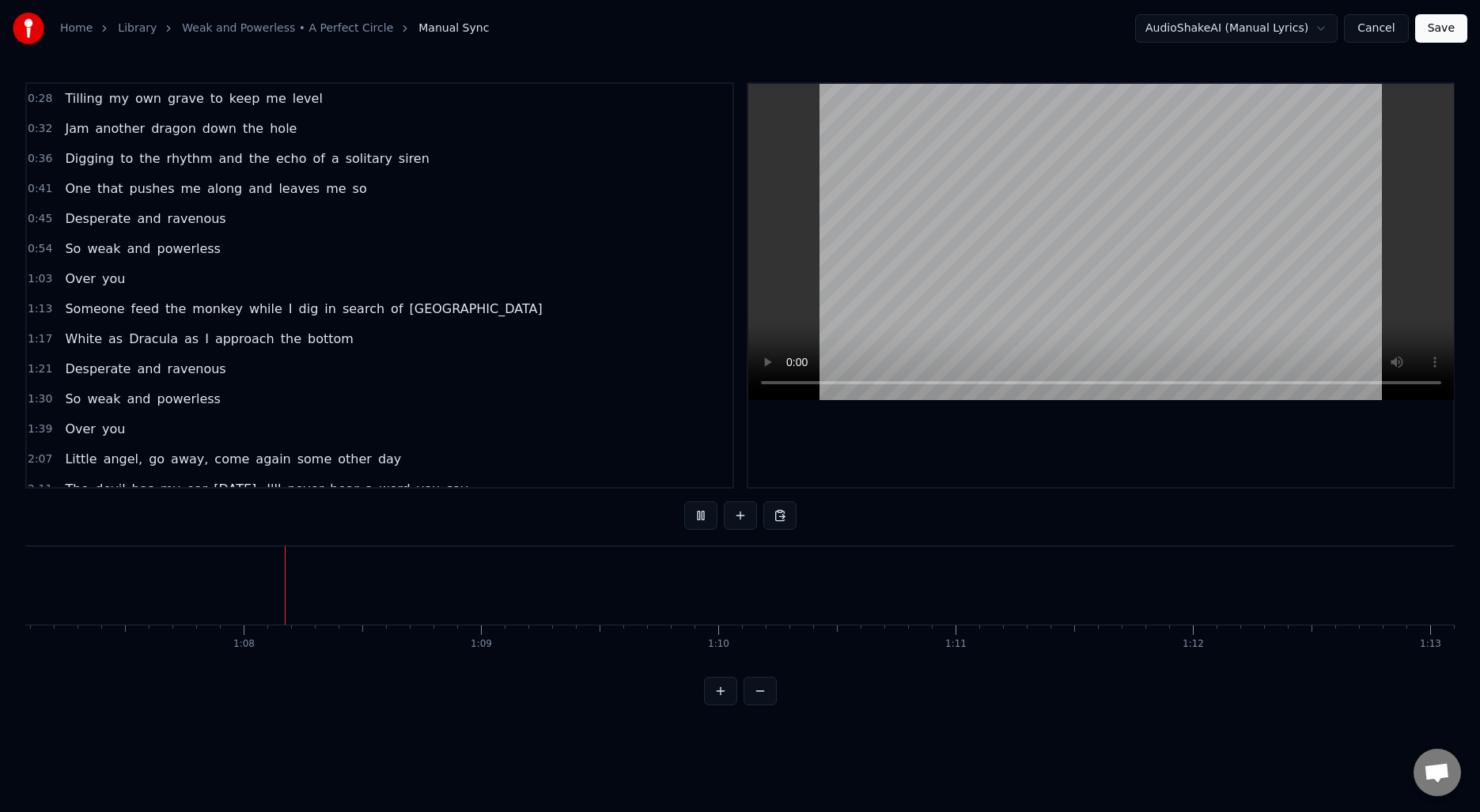
scroll to position [0, 15924]
click at [32, 313] on span "1:13" at bounding box center [39, 308] width 25 height 15
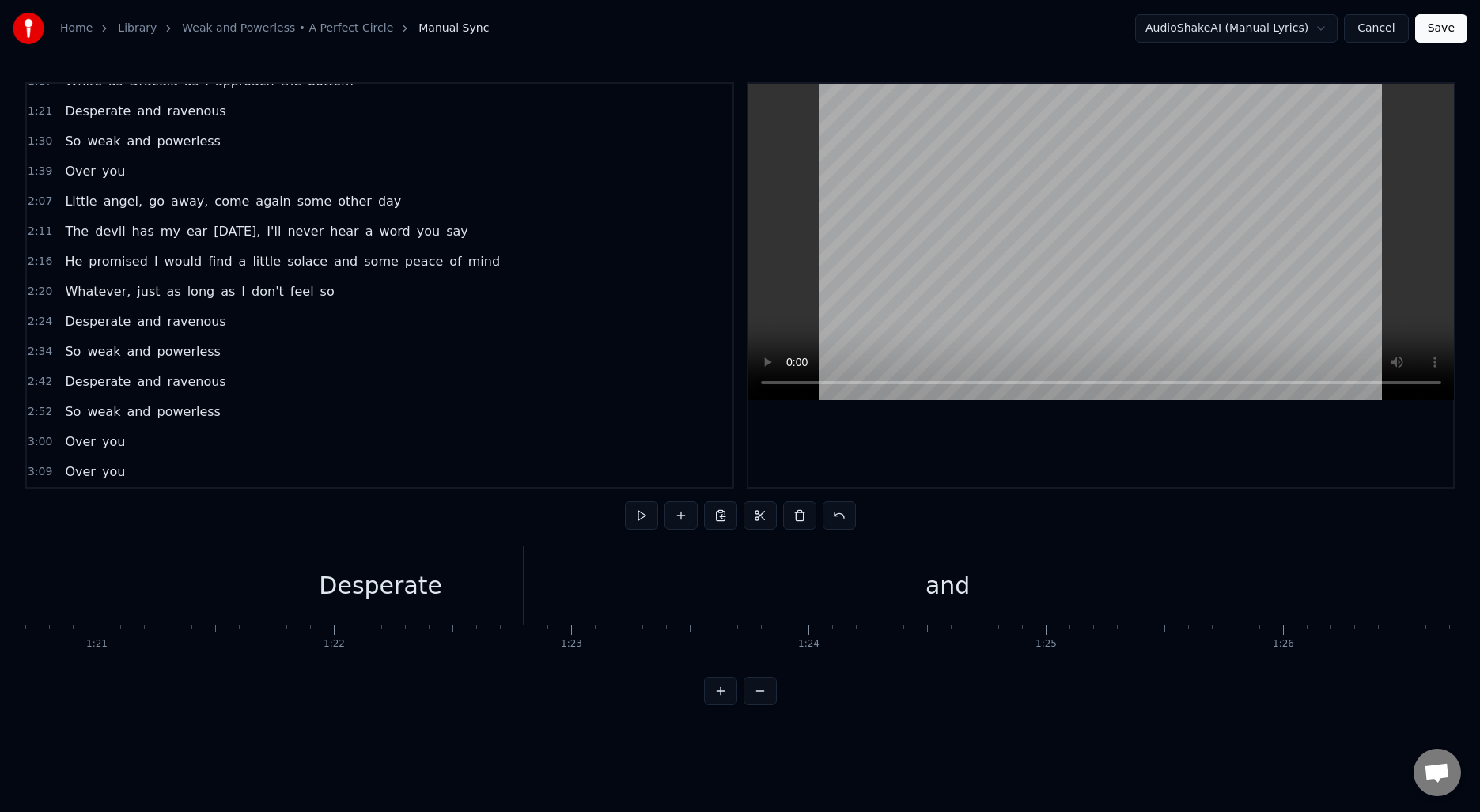
scroll to position [0, 19146]
click at [763, 581] on div "and" at bounding box center [952, 585] width 848 height 78
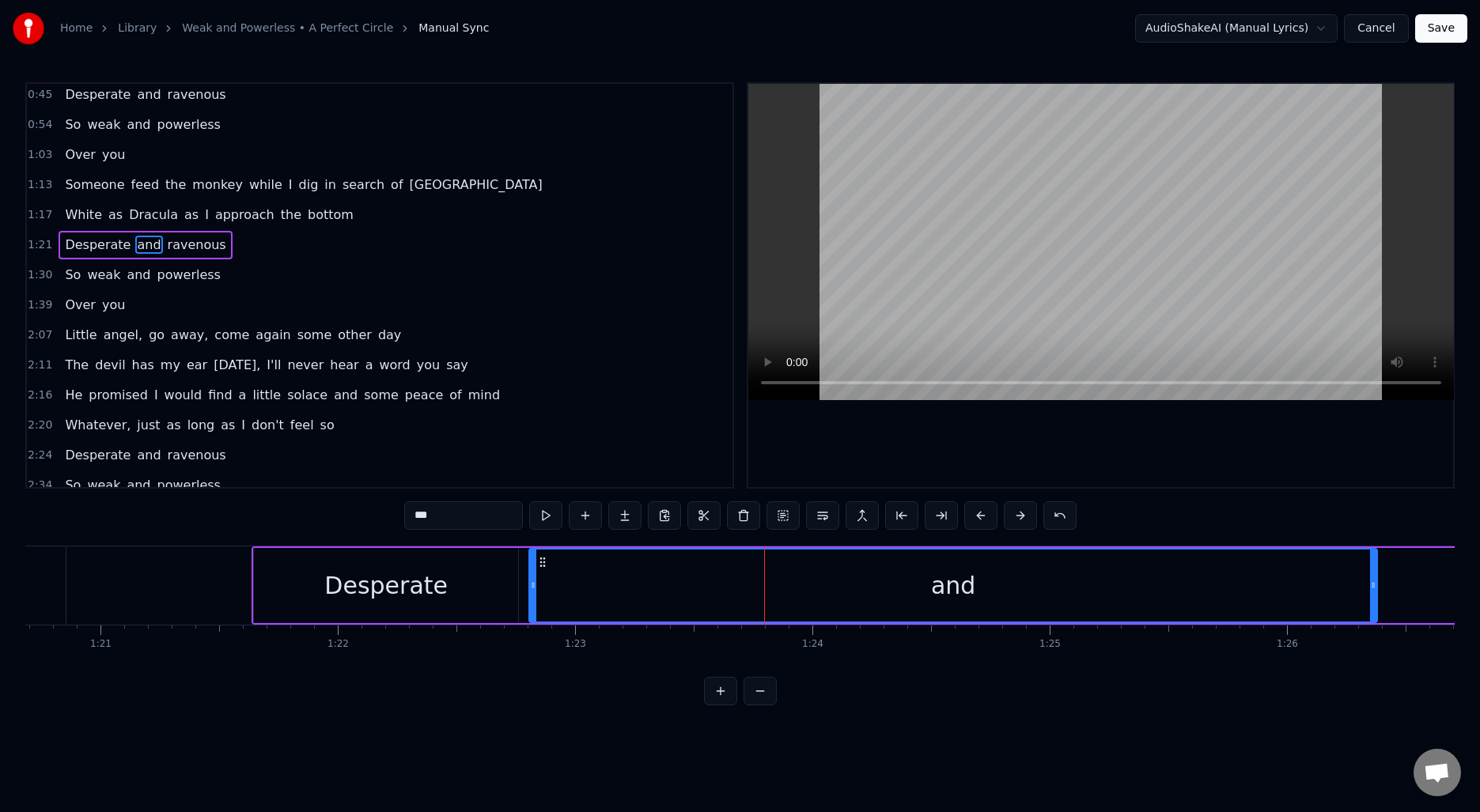
scroll to position [84, 0]
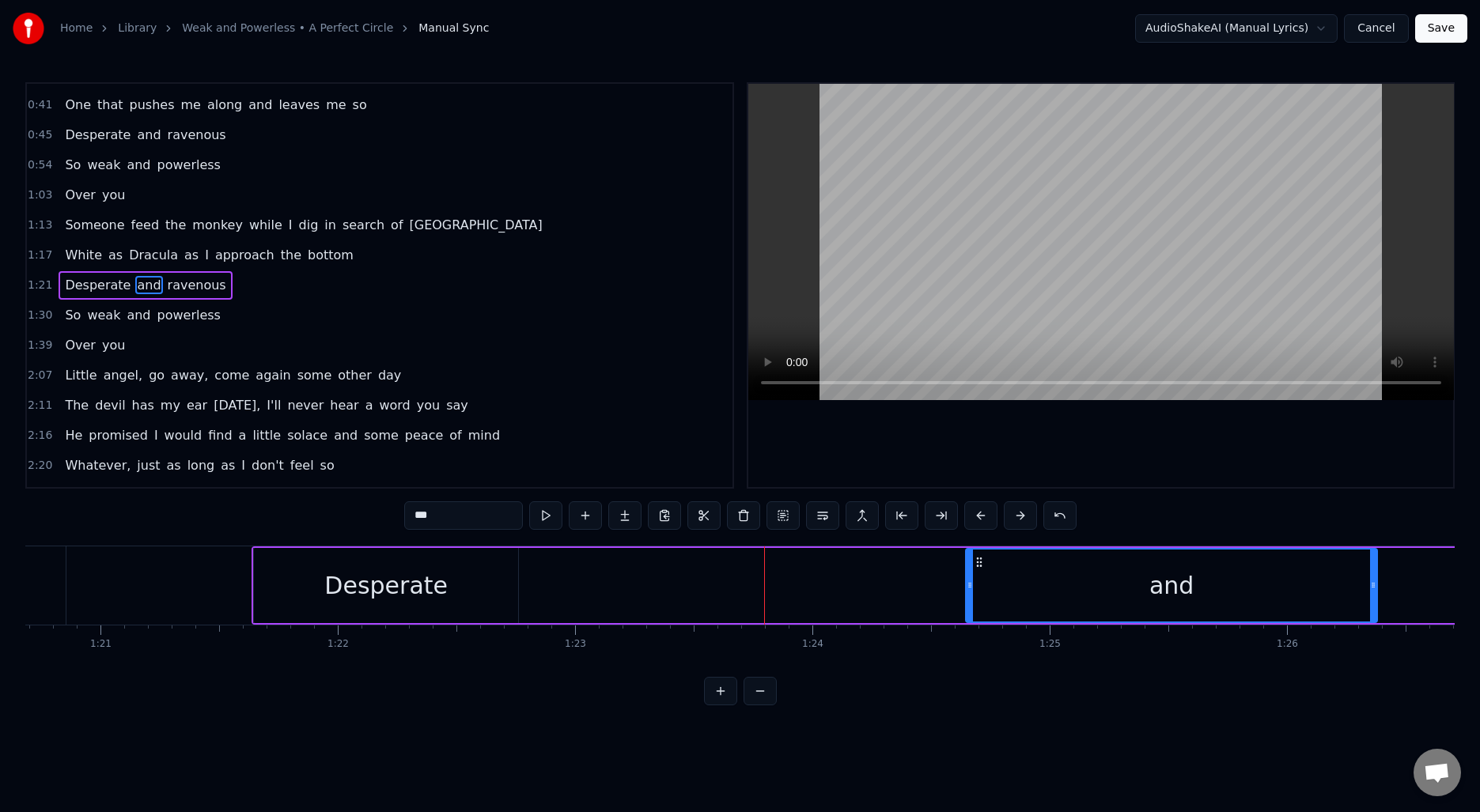
drag, startPoint x: 583, startPoint y: 581, endPoint x: 968, endPoint y: 582, distance: 385.0
click at [968, 582] on icon at bounding box center [969, 585] width 6 height 13
click at [426, 581] on div "Desperate" at bounding box center [386, 585] width 123 height 36
type input "*********"
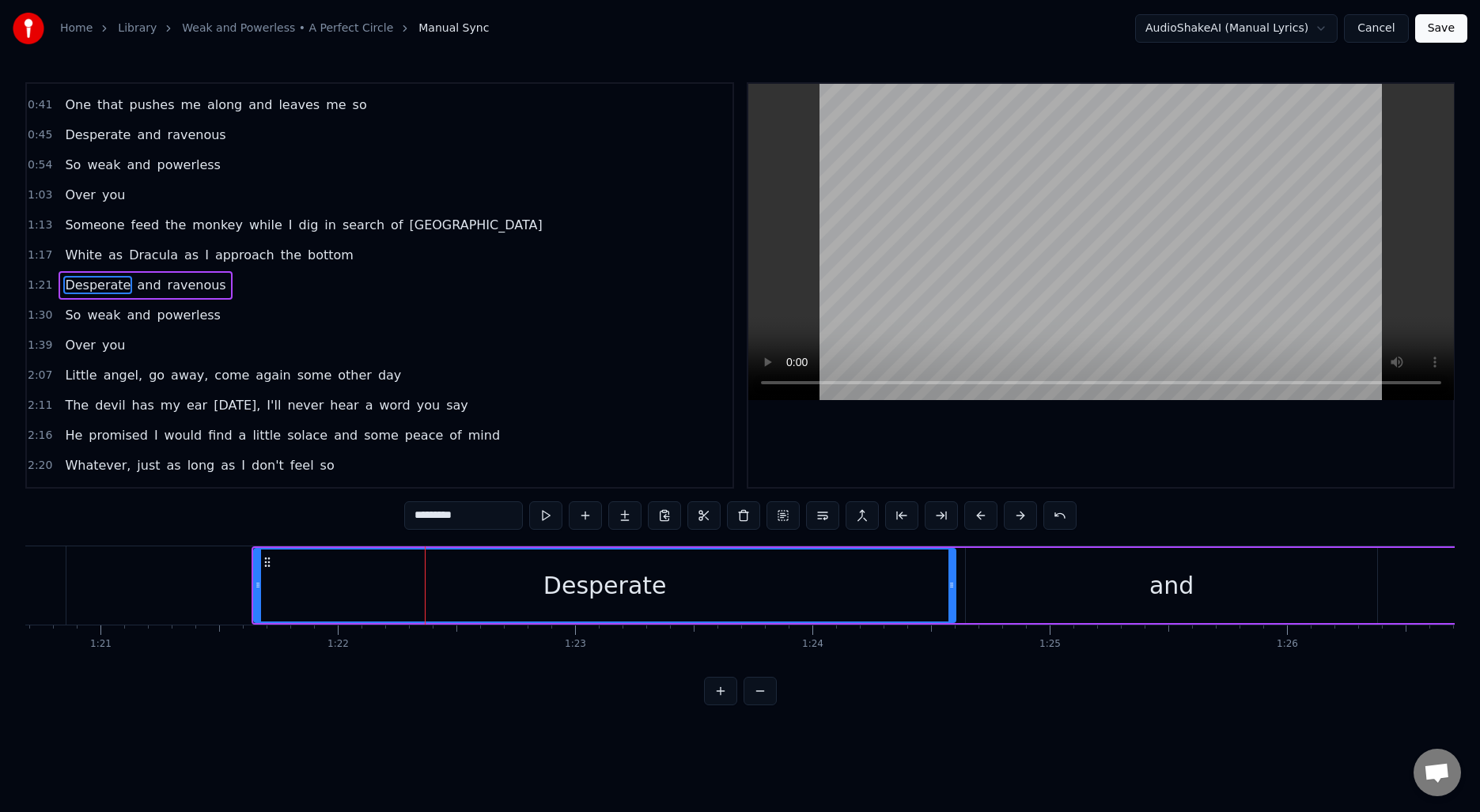
drag, startPoint x: 515, startPoint y: 576, endPoint x: 952, endPoint y: 588, distance: 437.2
click at [952, 588] on div at bounding box center [951, 585] width 6 height 72
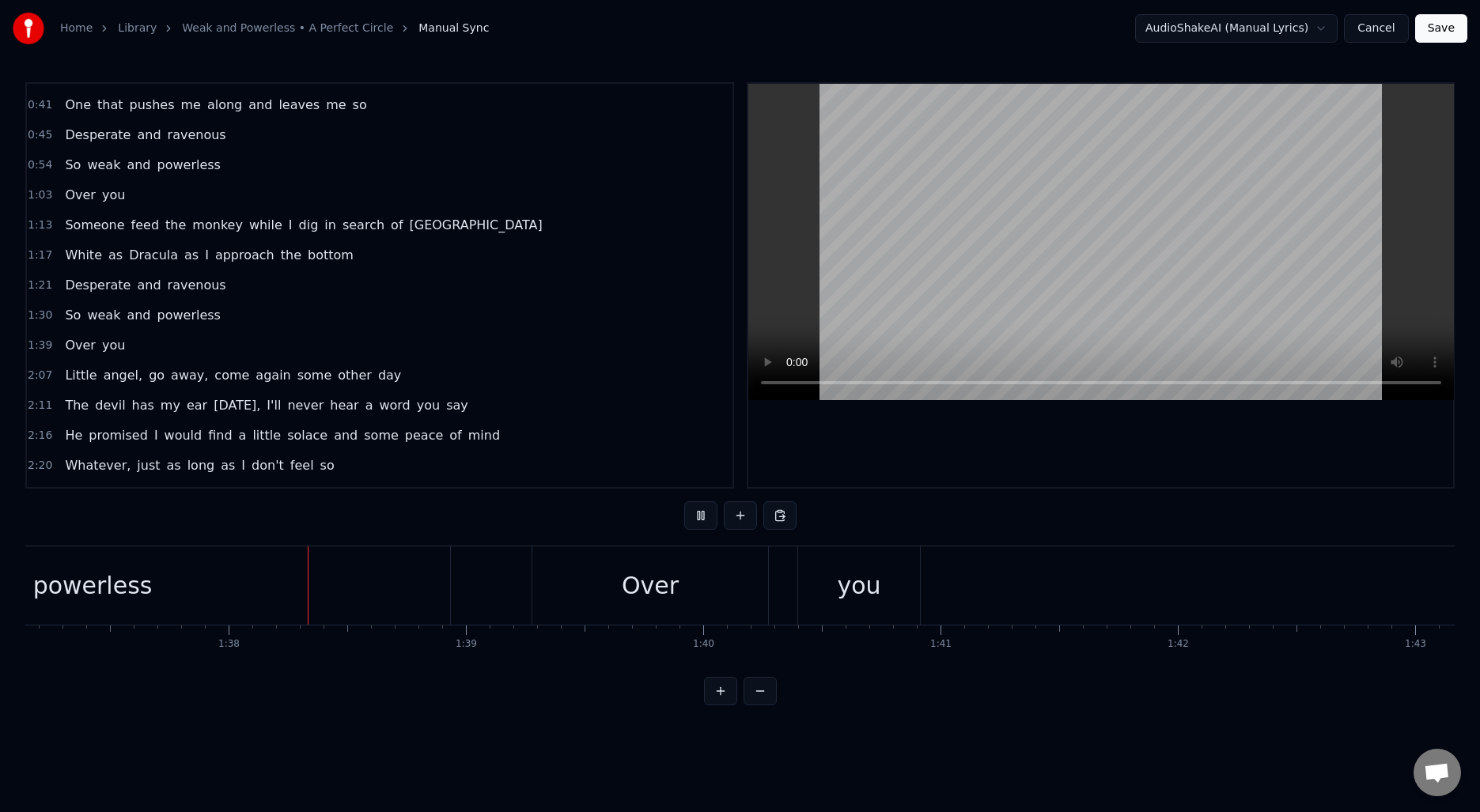
scroll to position [0, 23065]
click at [49, 379] on span "2:07" at bounding box center [39, 375] width 25 height 15
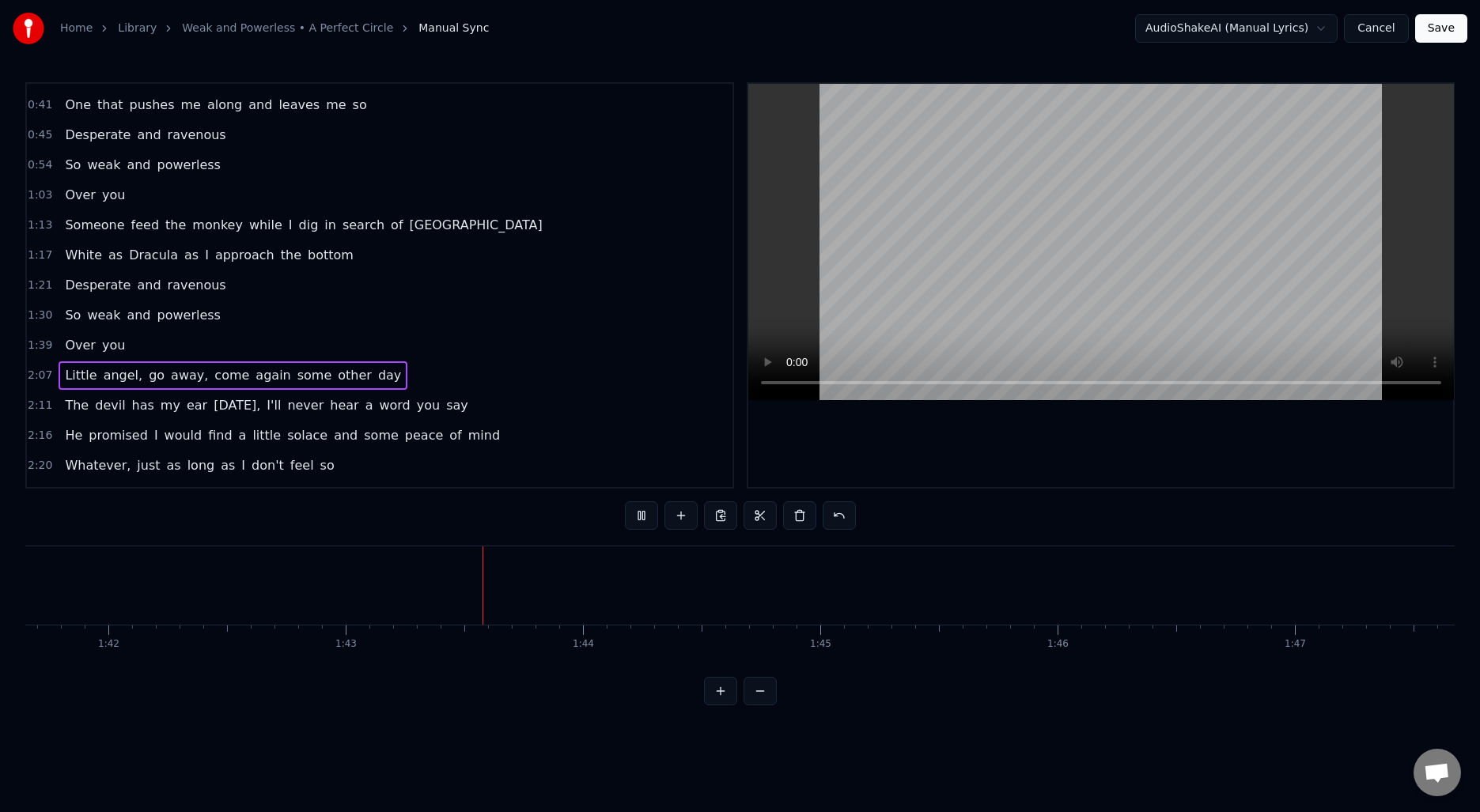
click at [44, 378] on span "2:07" at bounding box center [39, 375] width 25 height 15
click at [74, 370] on span "Little" at bounding box center [80, 375] width 35 height 18
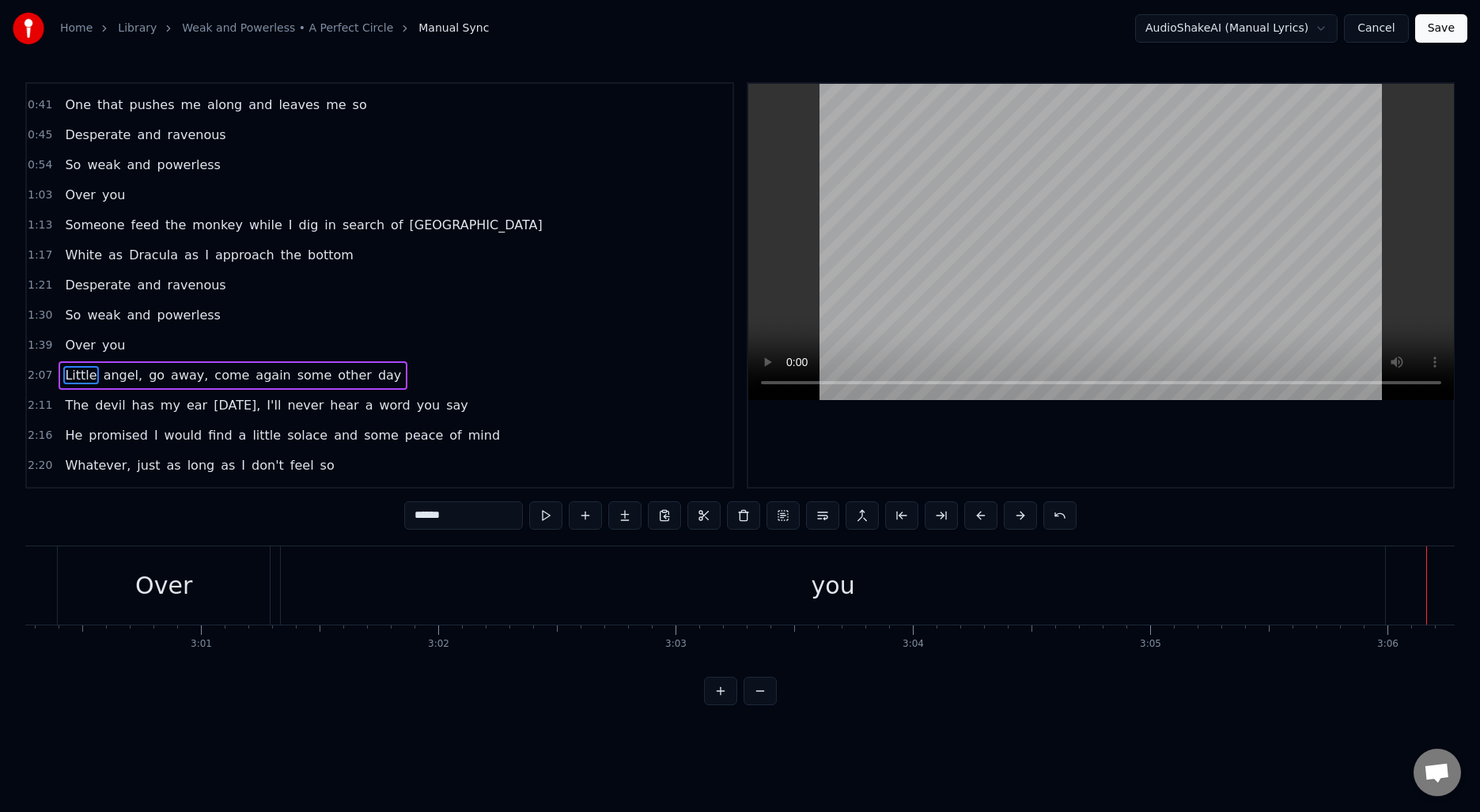
scroll to position [0, 42696]
click at [570, 578] on div "you" at bounding box center [912, 585] width 1104 height 78
type input "***"
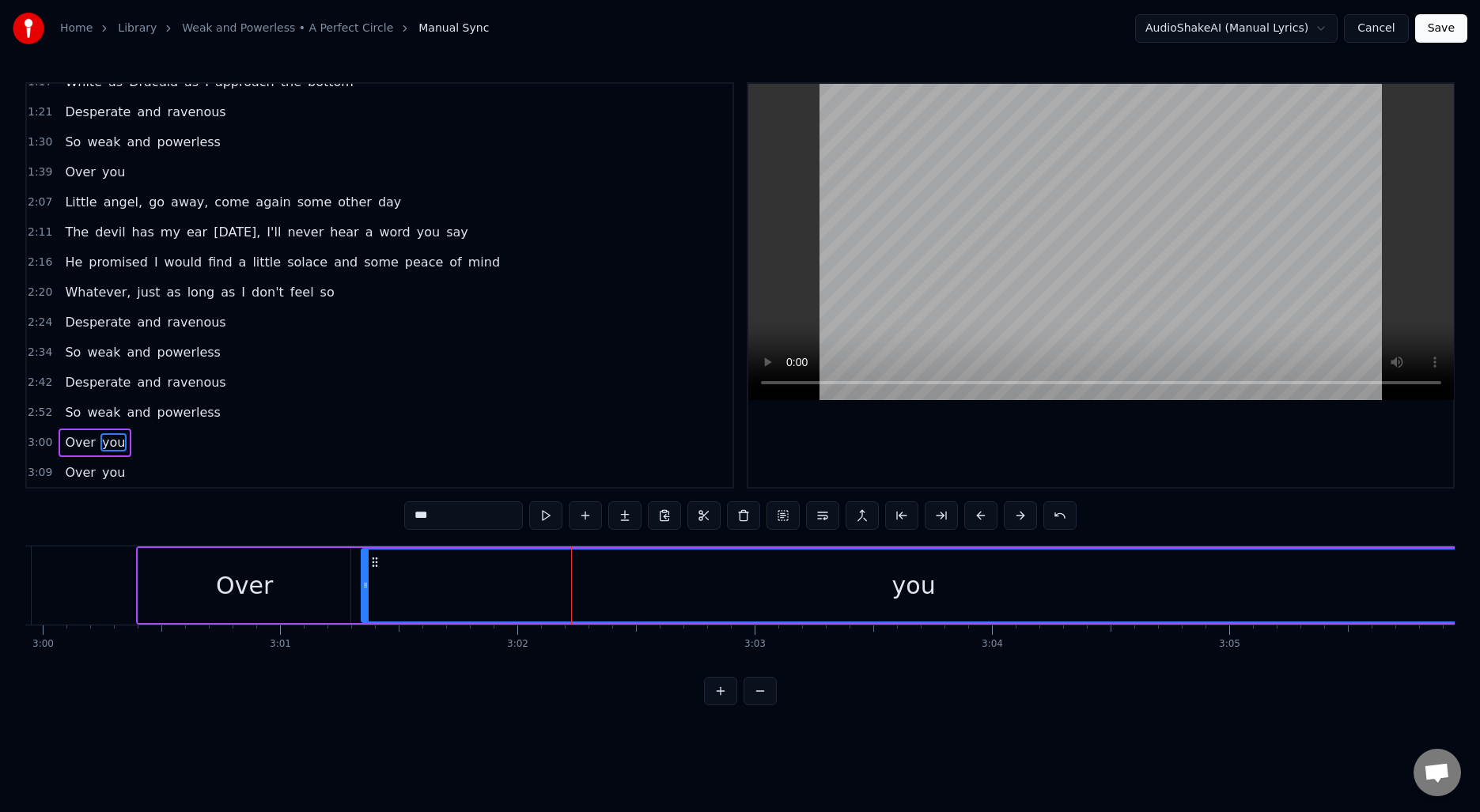
scroll to position [258, 0]
click at [587, 591] on div "you" at bounding box center [913, 585] width 1102 height 72
click at [933, 520] on button at bounding box center [941, 515] width 33 height 28
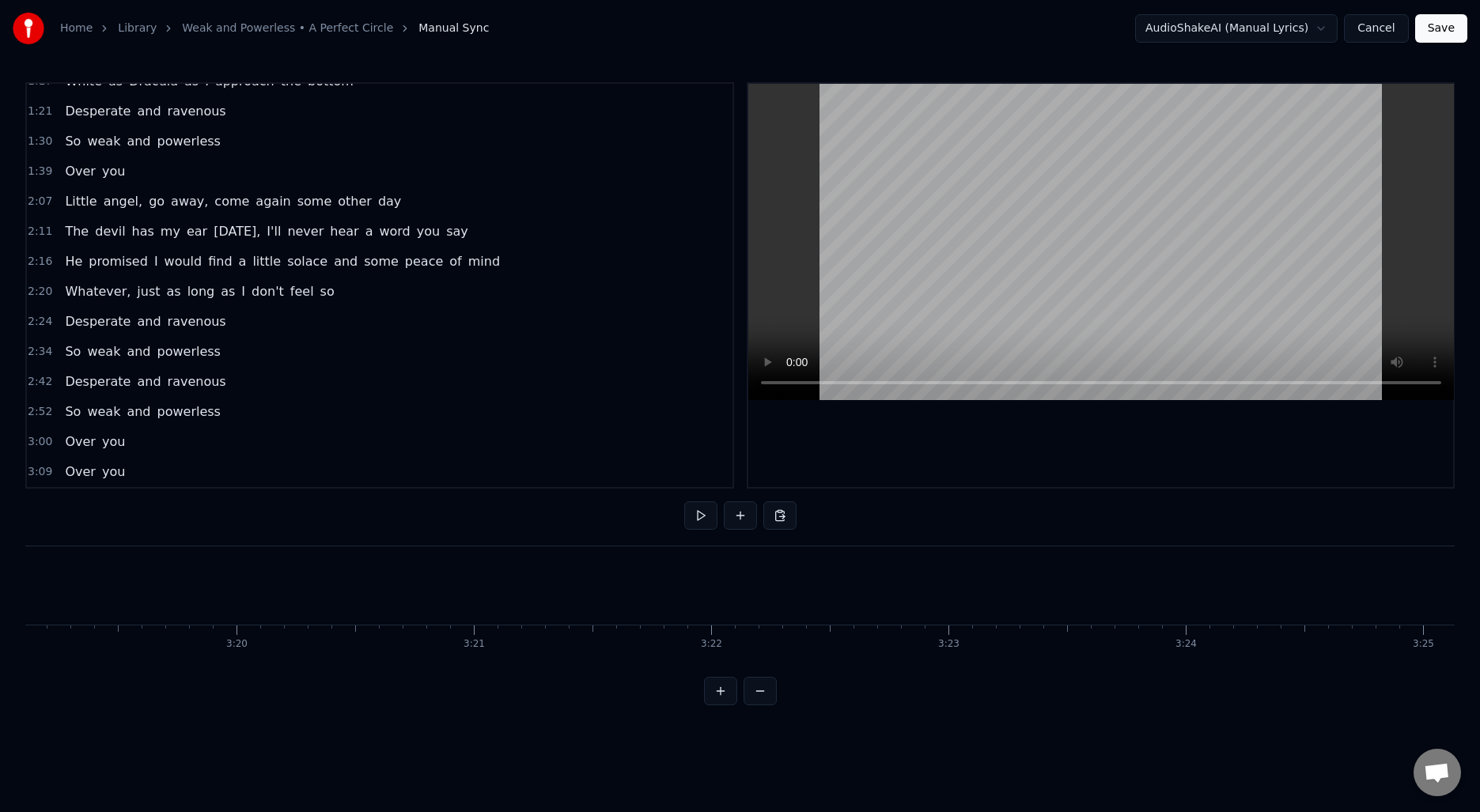
scroll to position [0, 47251]
click at [1429, 27] on button "Save" at bounding box center [1441, 28] width 52 height 28
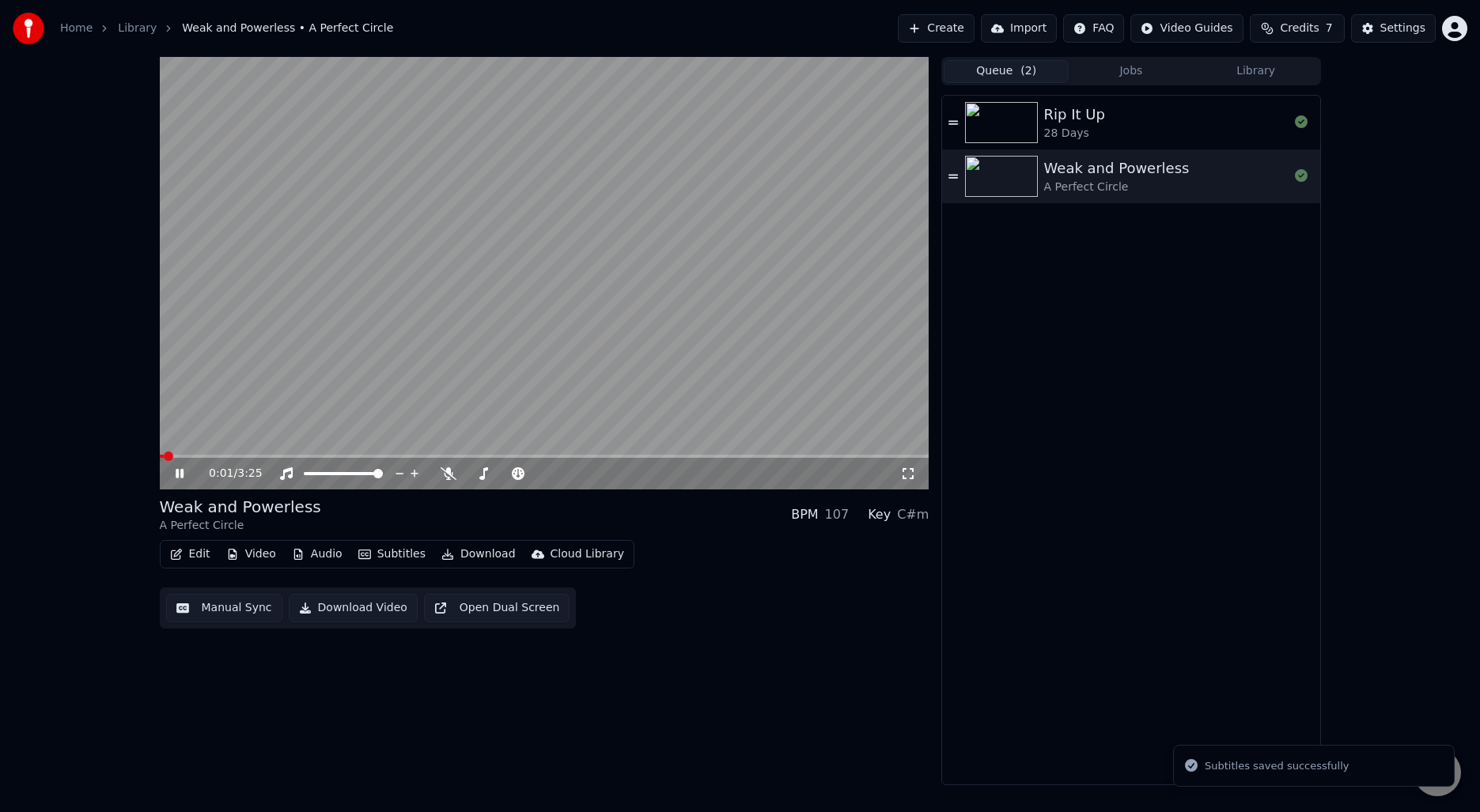
click at [557, 307] on video at bounding box center [544, 272] width 770 height 432
click at [477, 552] on button "Download" at bounding box center [478, 554] width 87 height 22
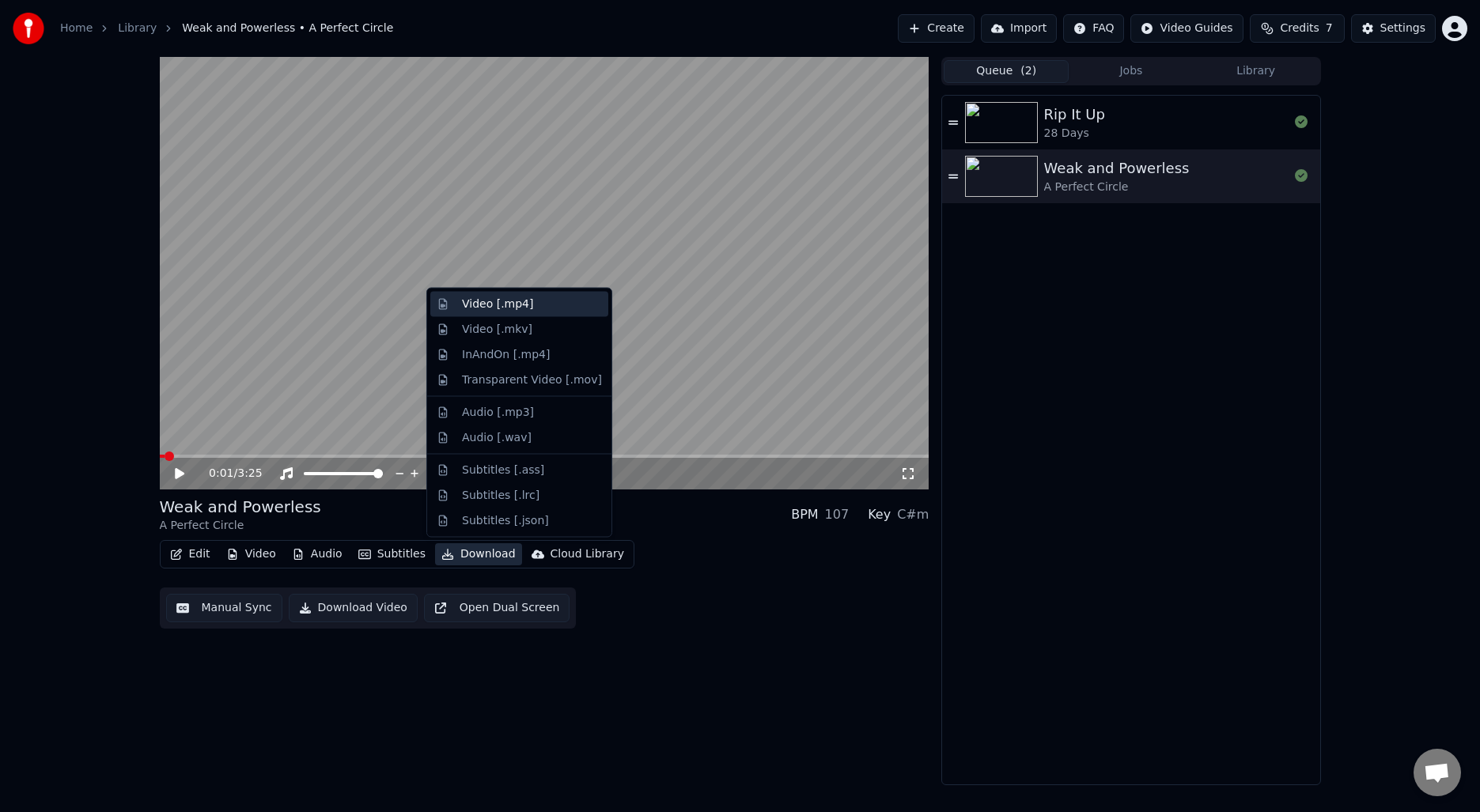
click at [516, 309] on div "Video [.mp4]" at bounding box center [498, 303] width 71 height 15
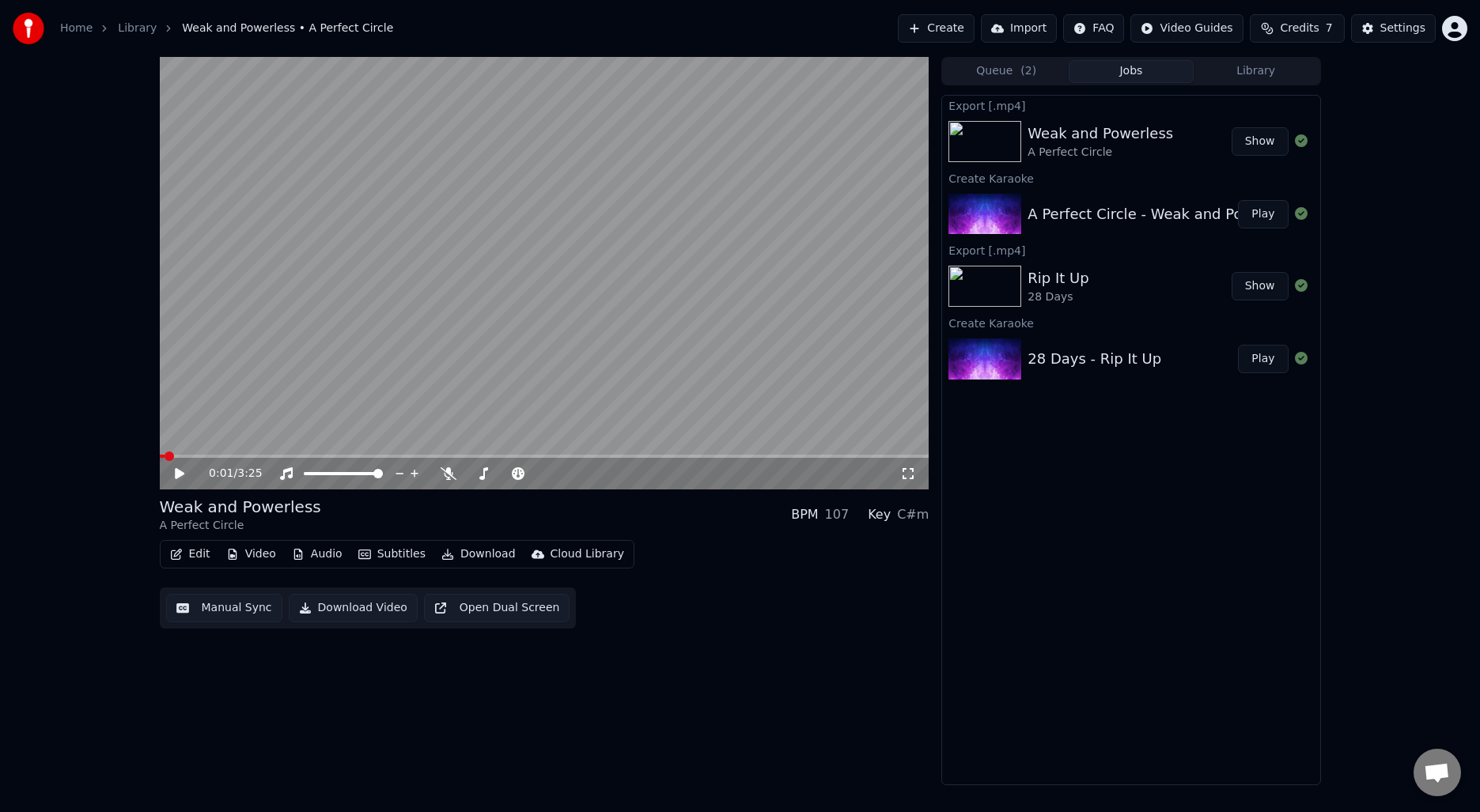
click at [928, 22] on button "Create" at bounding box center [937, 28] width 77 height 28
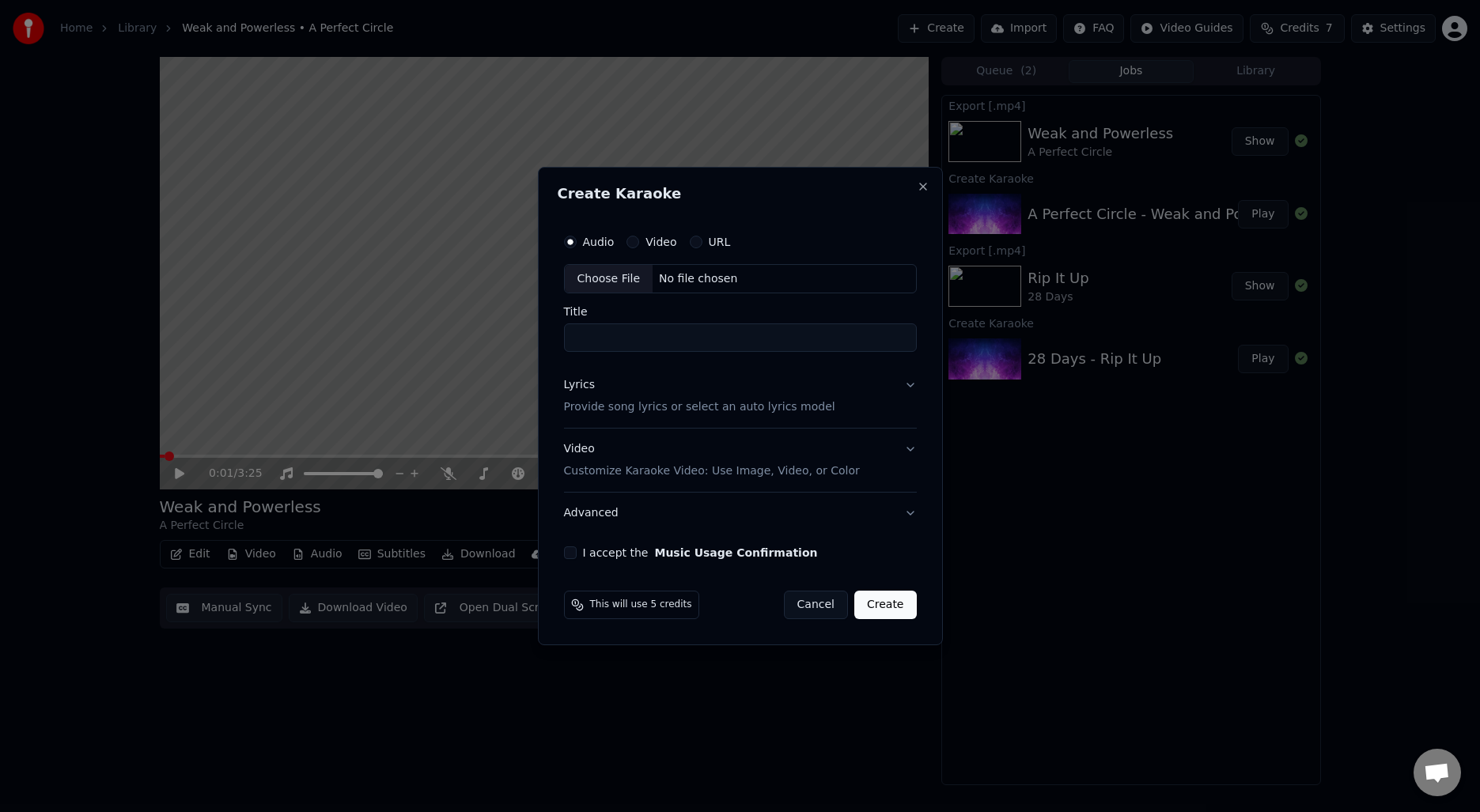
click at [615, 272] on div "Choose File" at bounding box center [608, 279] width 88 height 28
type input "**********"
click at [699, 414] on p "Provide song lyrics or select an auto lyrics model" at bounding box center [697, 407] width 272 height 15
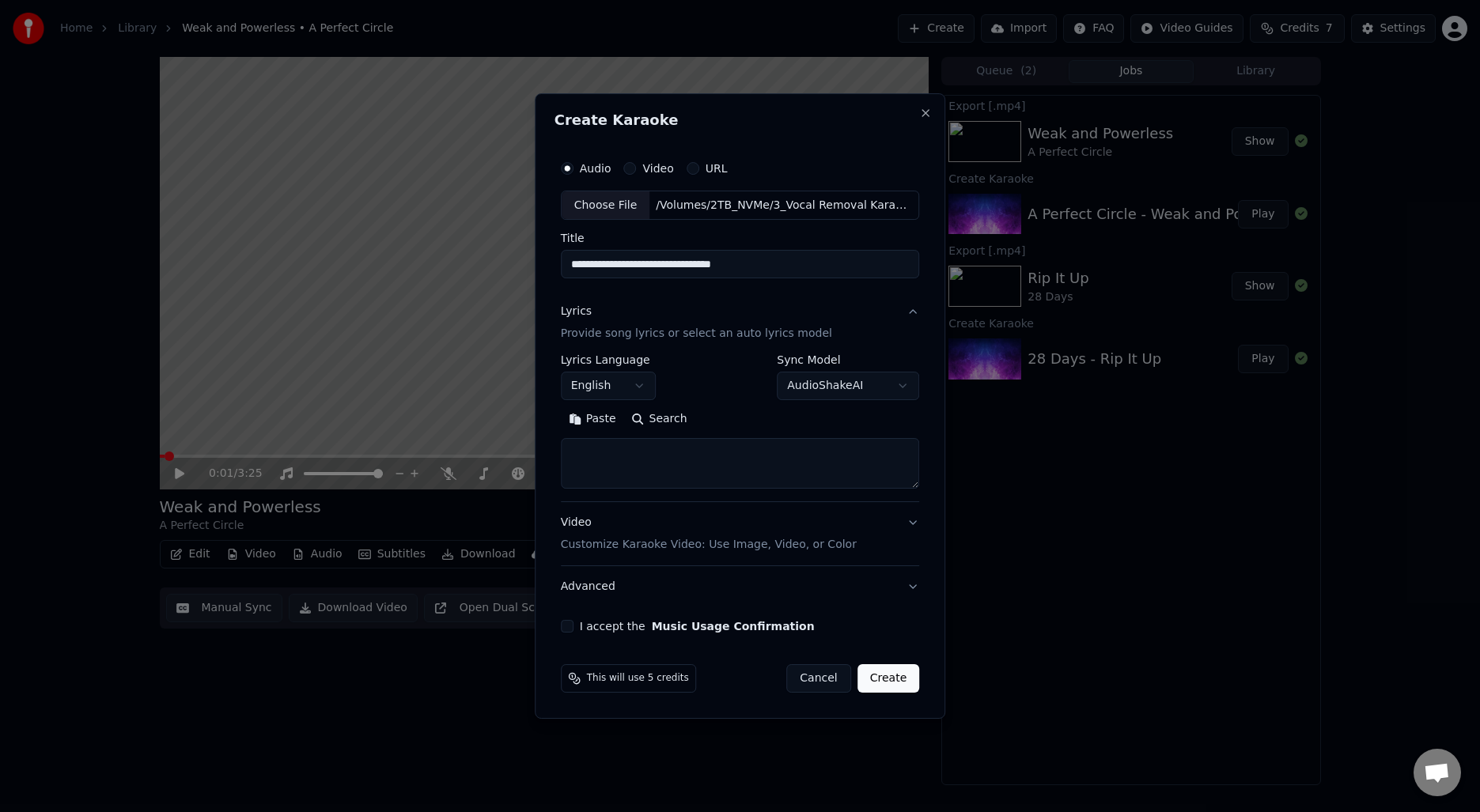
click at [655, 415] on button "Search" at bounding box center [659, 420] width 71 height 26
type textarea "**********"
click at [737, 415] on button "Expand" at bounding box center [731, 420] width 75 height 26
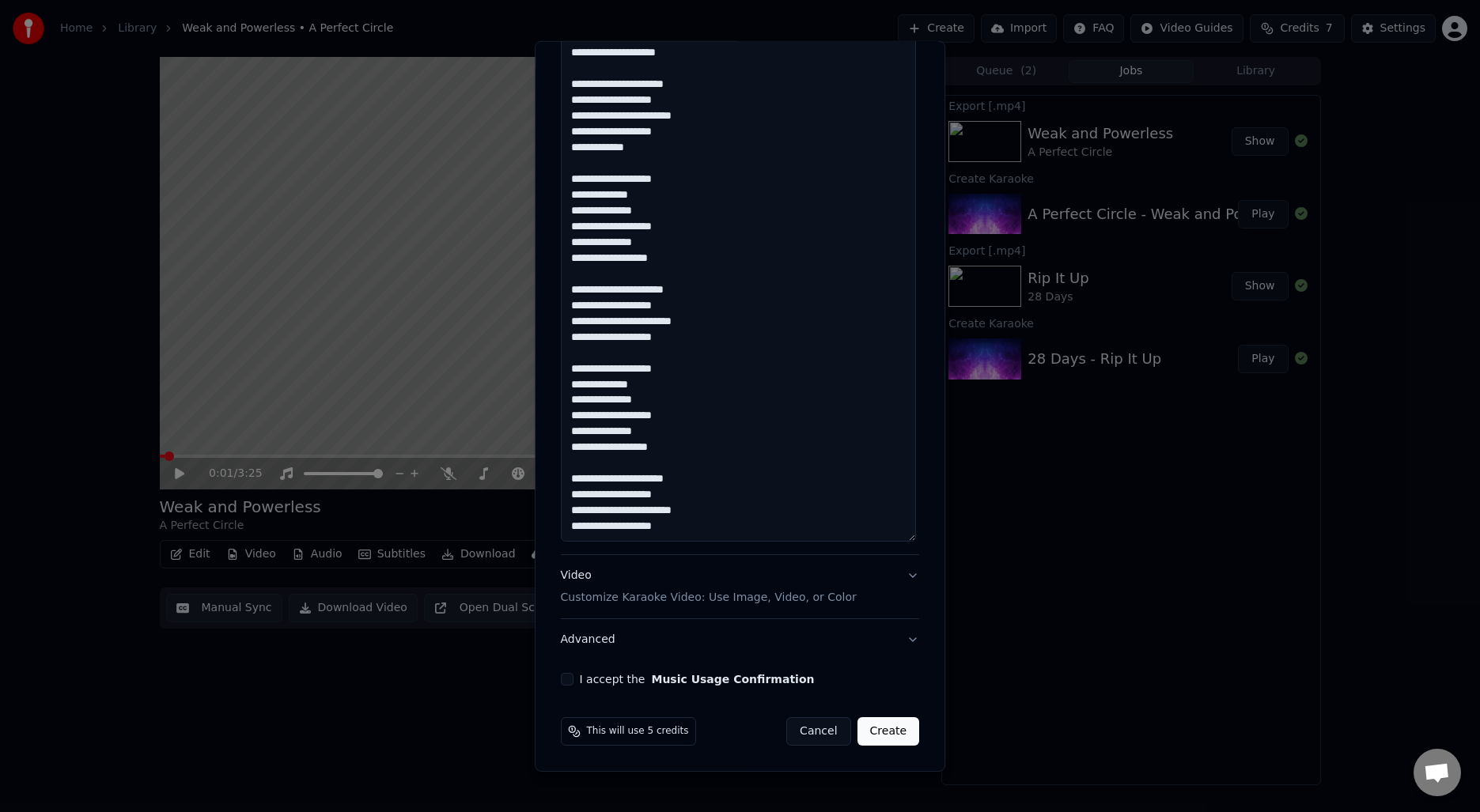
scroll to position [974, 0]
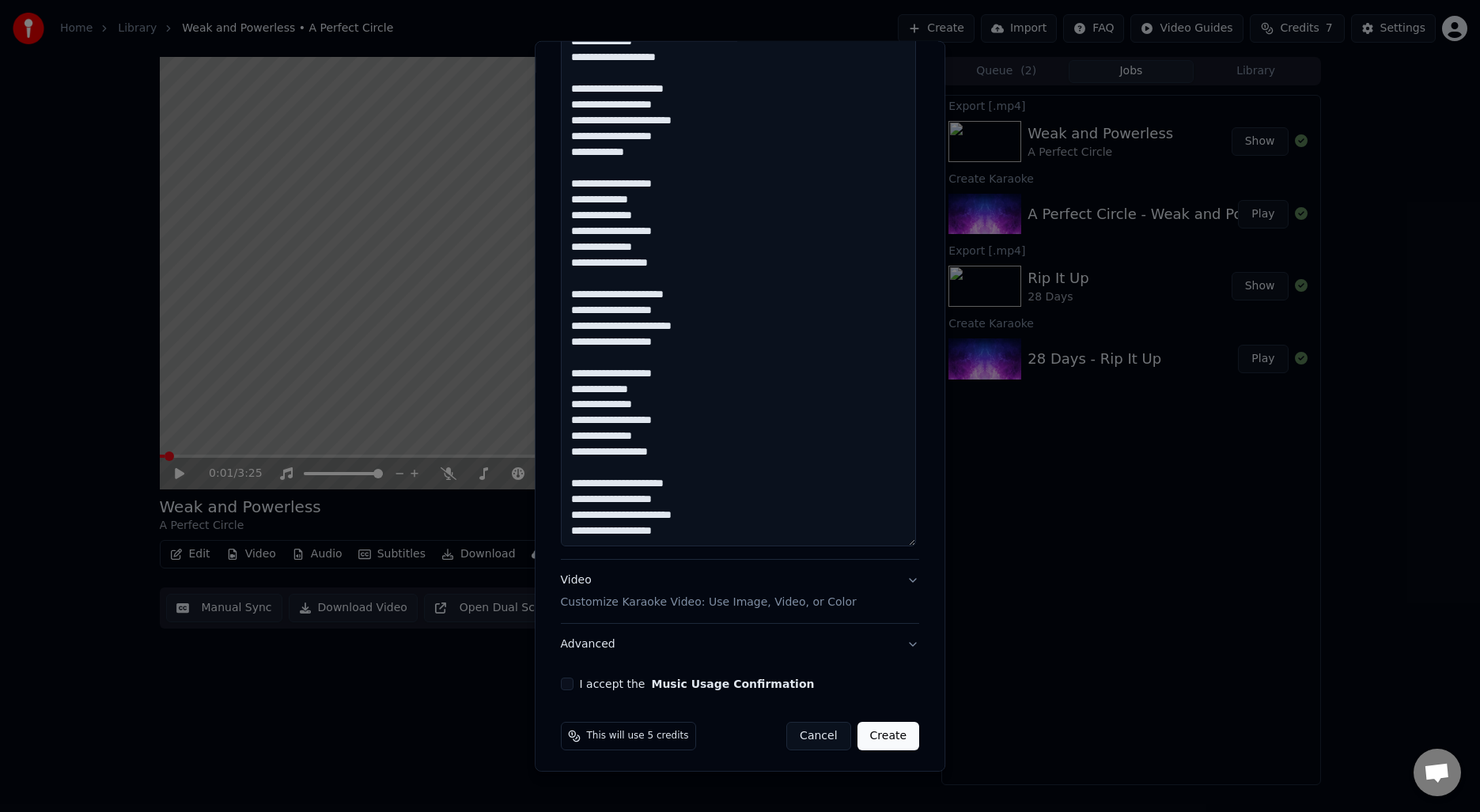
click at [683, 591] on div "Video Customize Karaoke Video: Use Image, Video, or Color" at bounding box center [709, 591] width 295 height 38
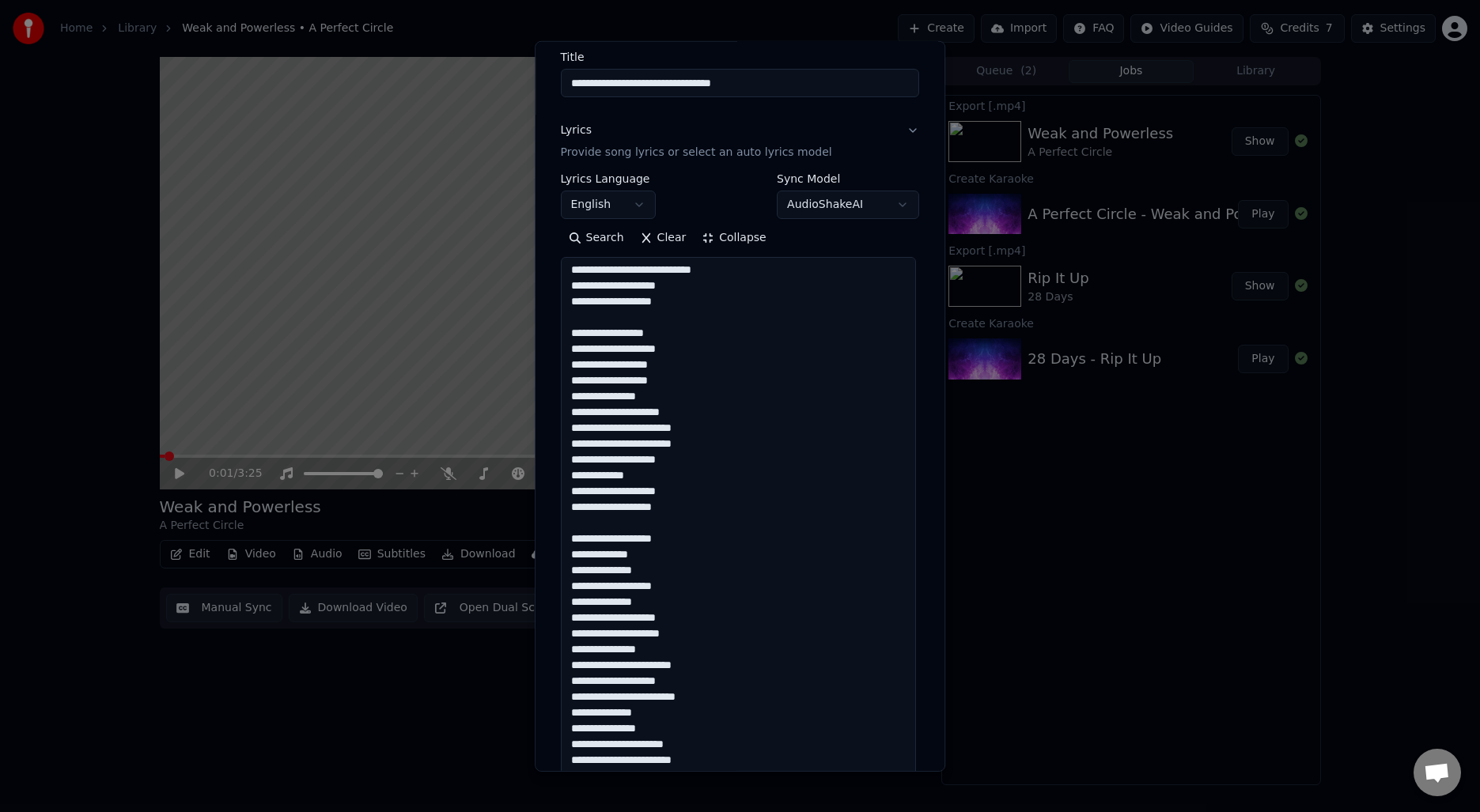
scroll to position [128, 0]
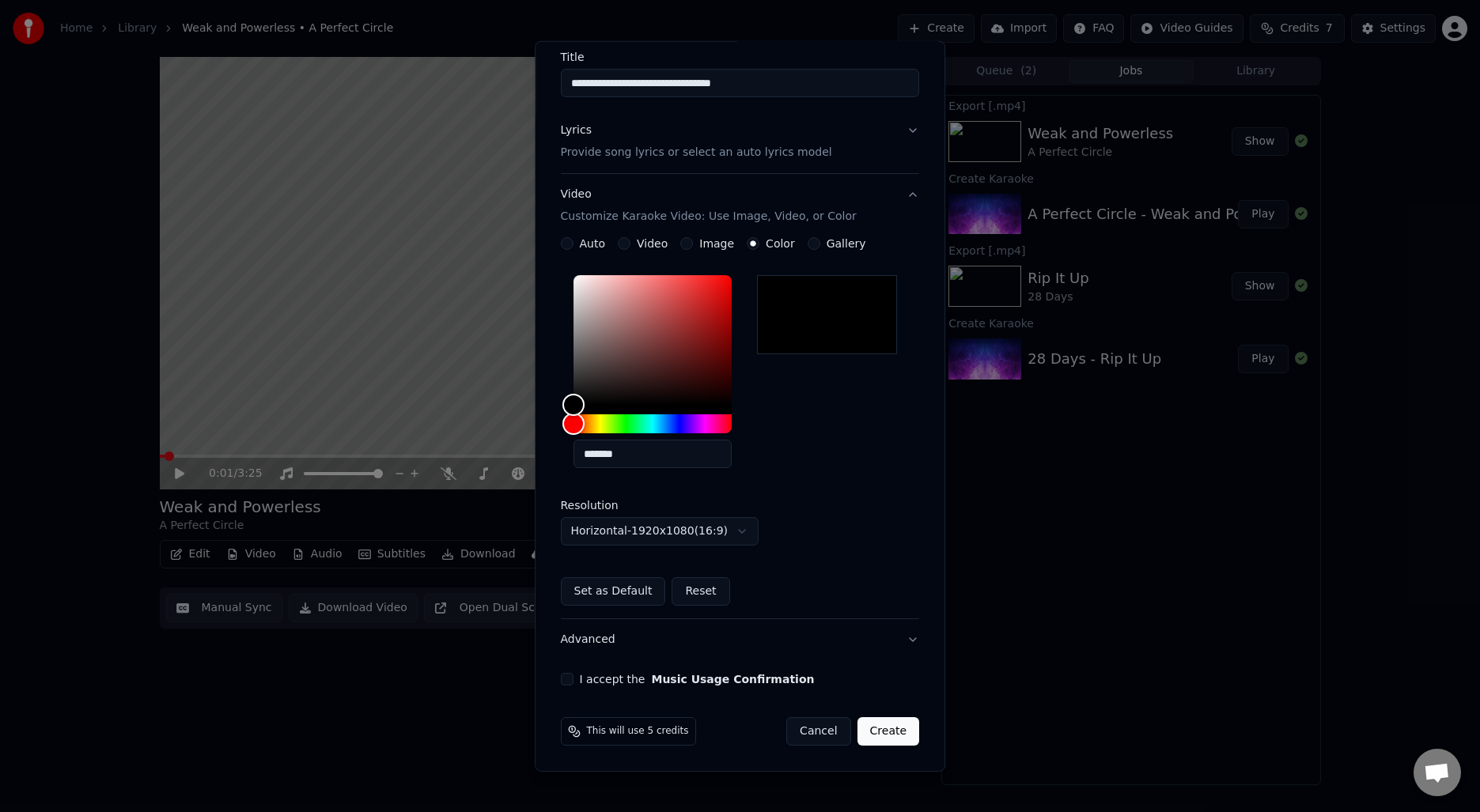
click at [620, 685] on div "**********" at bounding box center [740, 328] width 372 height 727
click at [573, 680] on button "I accept the Music Usage Confirmation" at bounding box center [567, 679] width 13 height 13
click at [886, 733] on button "Create" at bounding box center [888, 731] width 63 height 28
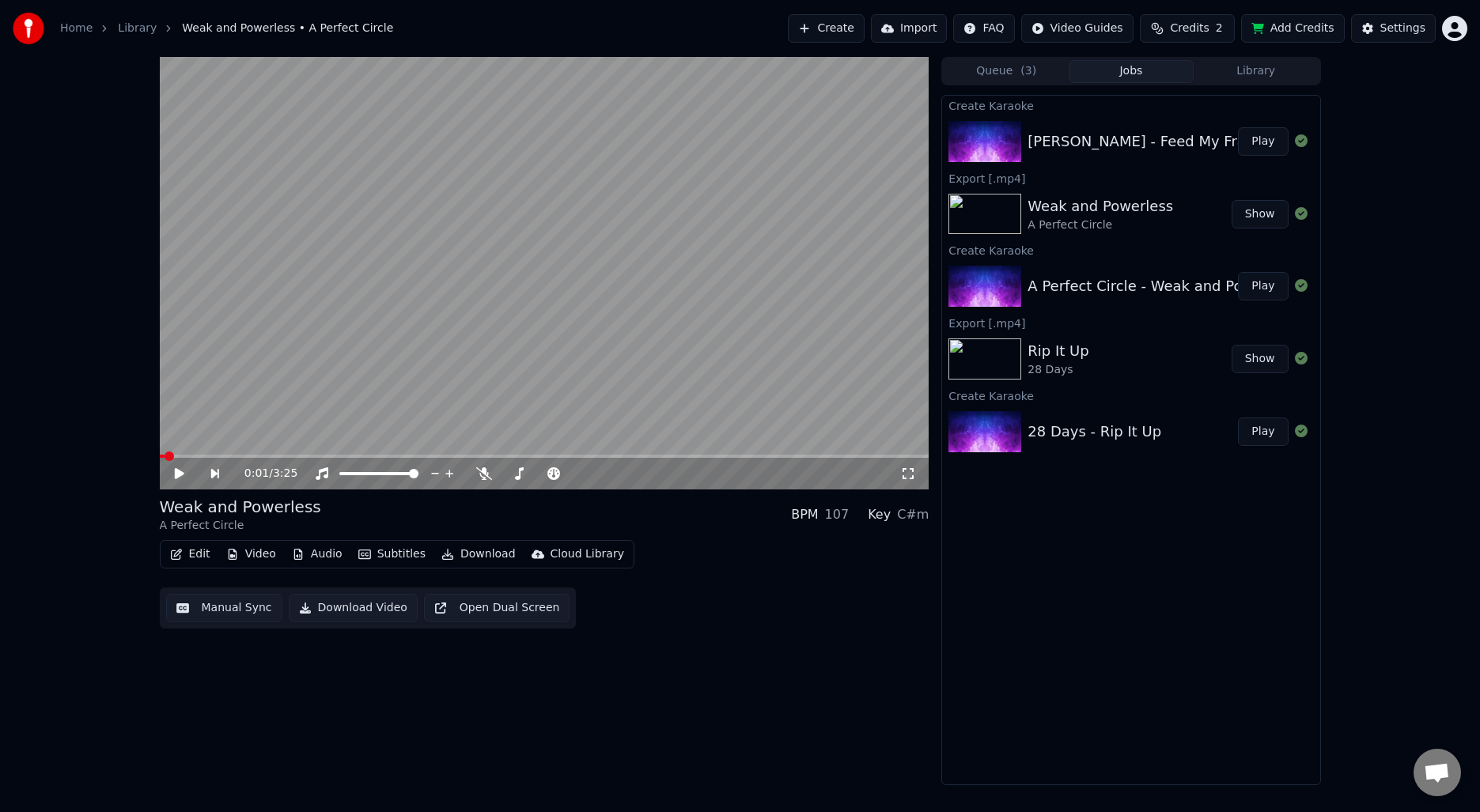
click at [1079, 211] on div "Weak and Powerless" at bounding box center [1101, 206] width 146 height 22
click at [212, 601] on button "Manual Sync" at bounding box center [224, 607] width 117 height 28
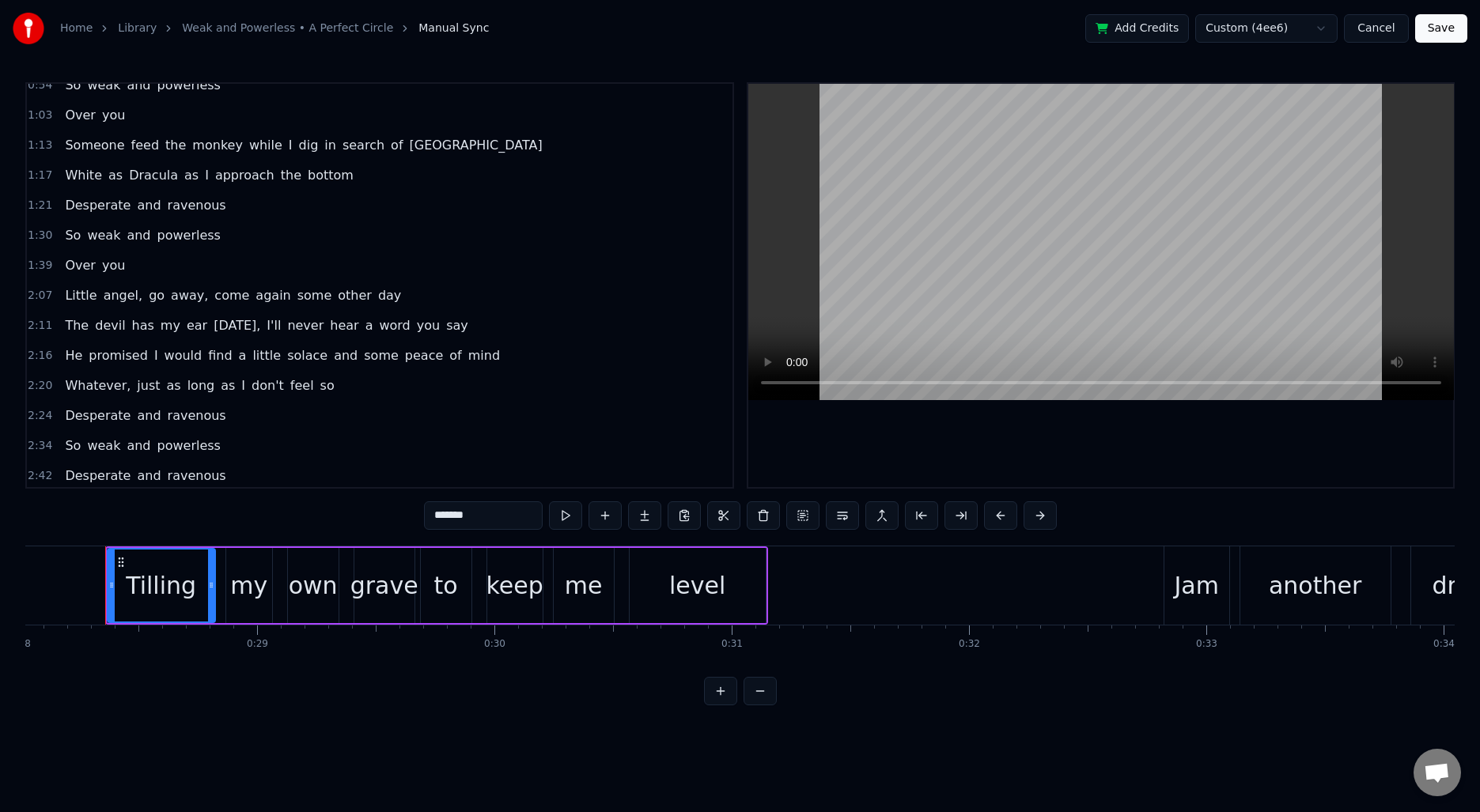
scroll to position [258, 0]
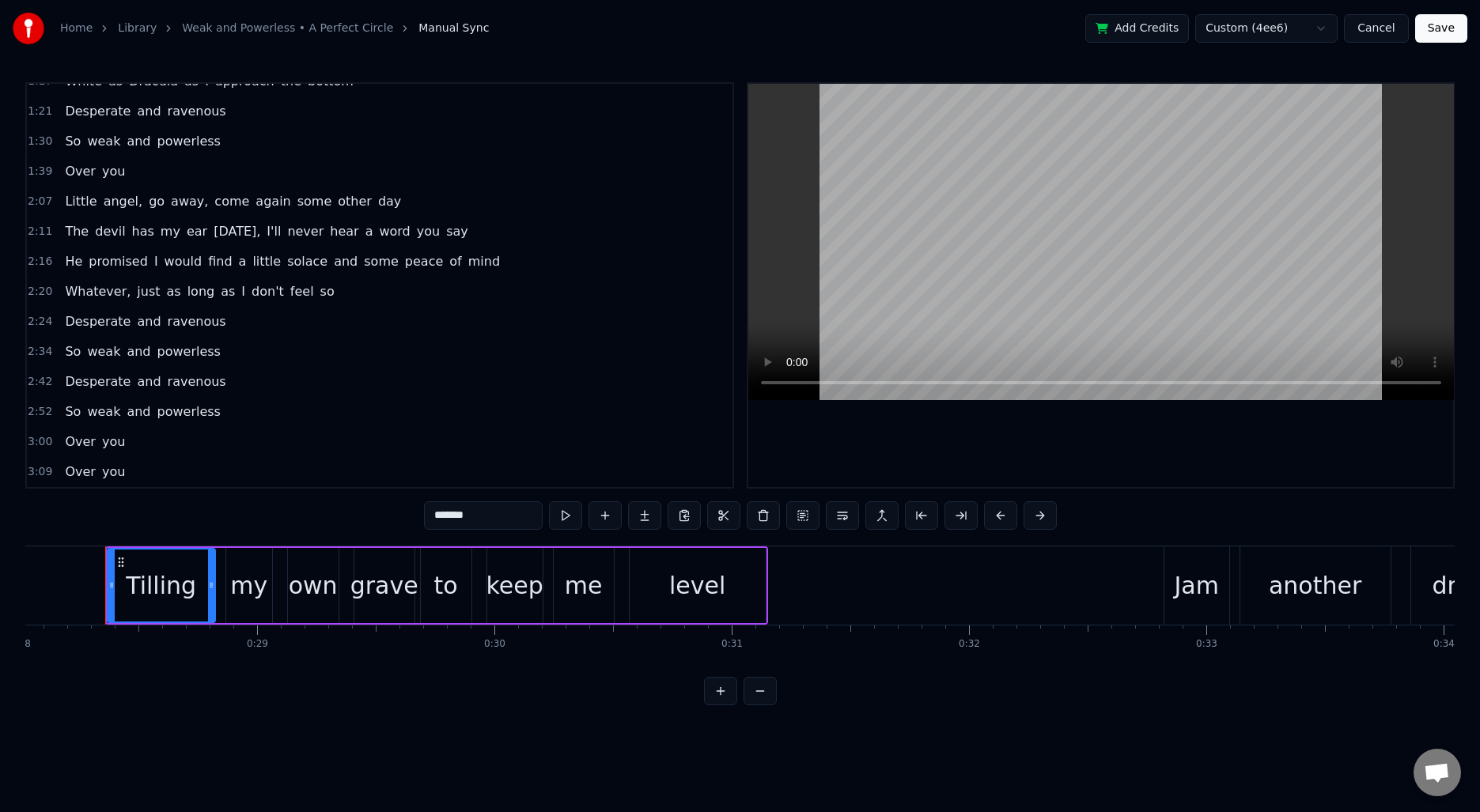
click at [41, 324] on span "2:24" at bounding box center [39, 321] width 25 height 15
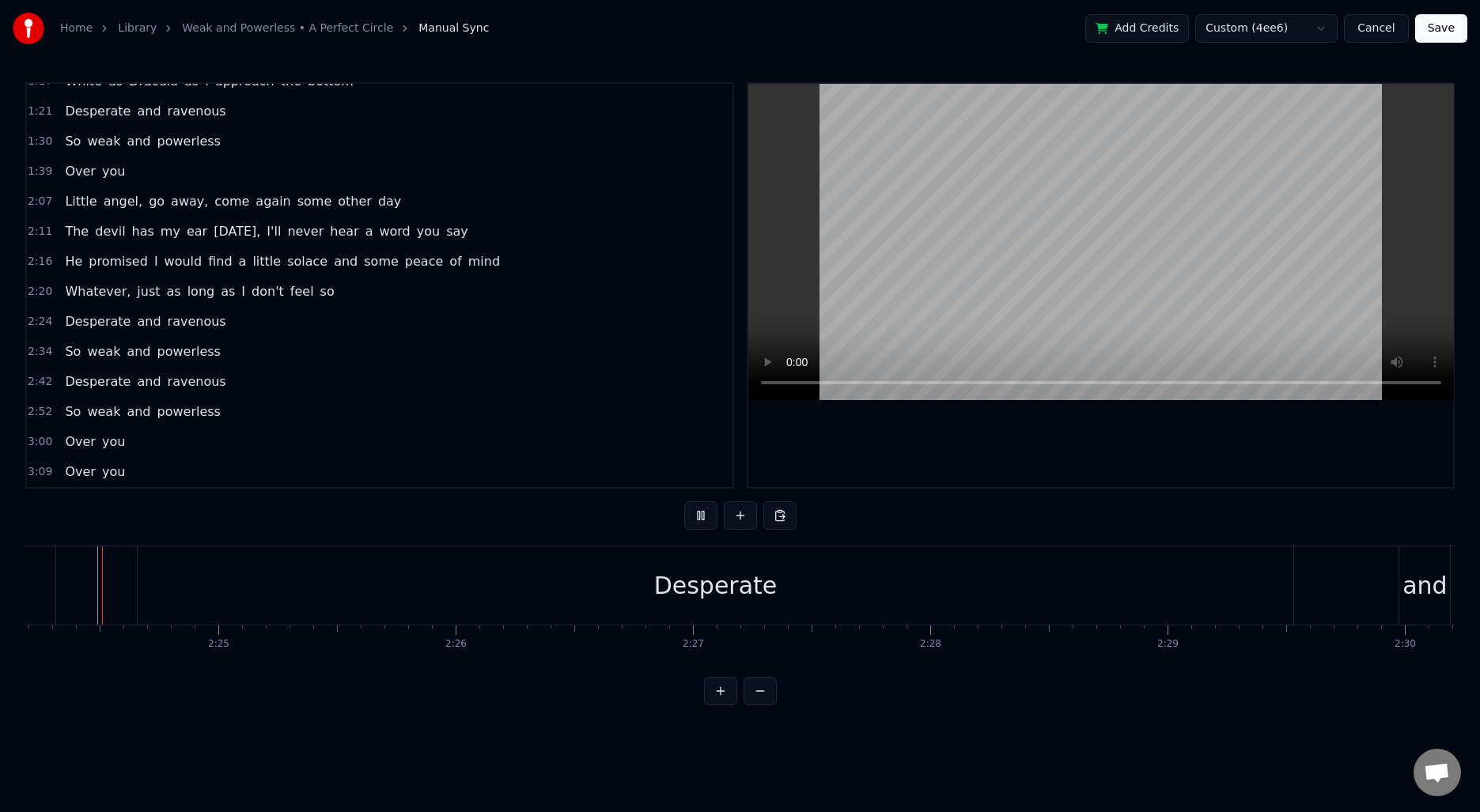
scroll to position [0, 34208]
click at [1218, 581] on div "Desperate" at bounding box center [723, 585] width 1156 height 78
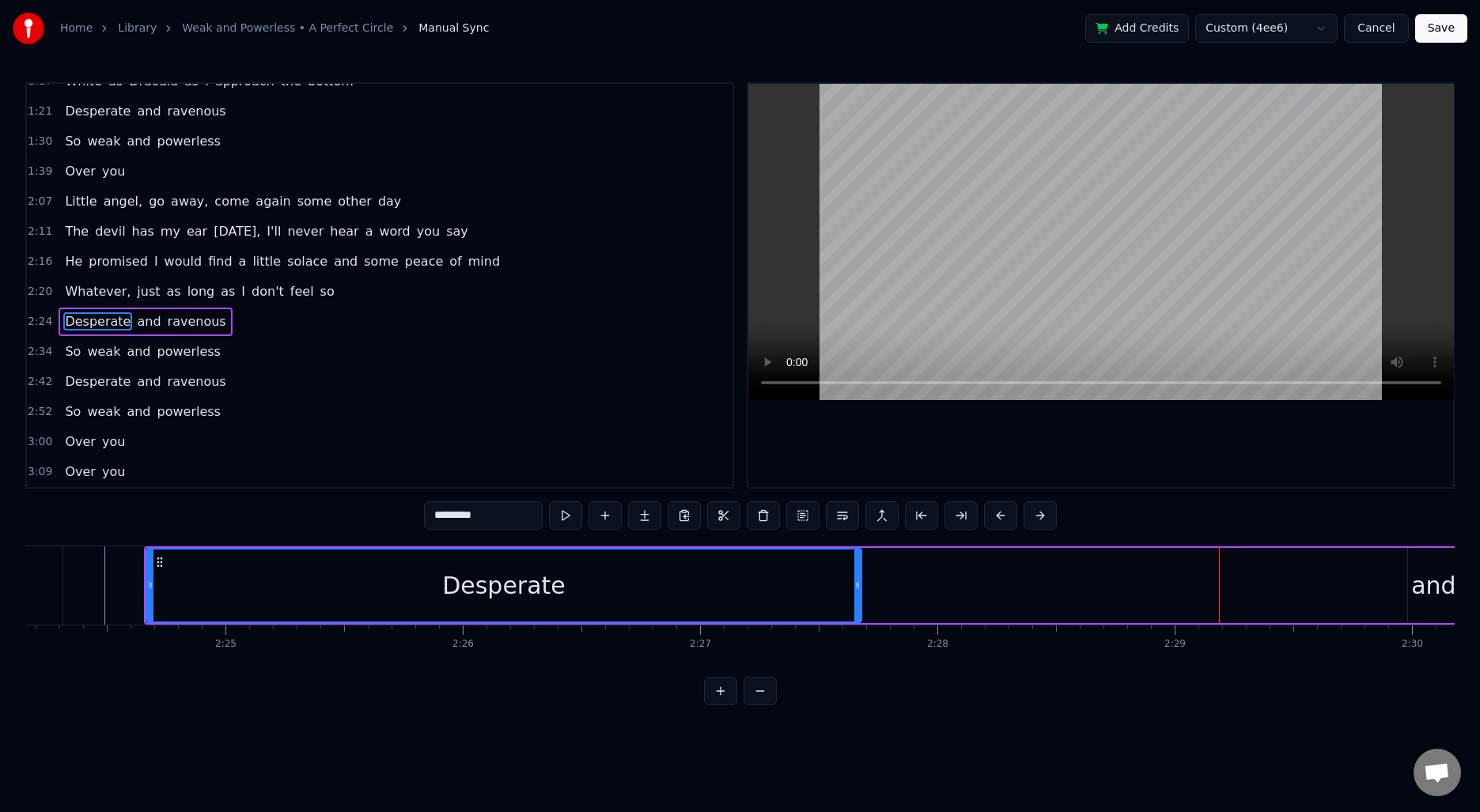
drag, startPoint x: 1298, startPoint y: 582, endPoint x: 857, endPoint y: 588, distance: 441.0
click at [857, 588] on icon at bounding box center [857, 585] width 6 height 13
click at [1425, 581] on div "and" at bounding box center [1433, 585] width 45 height 36
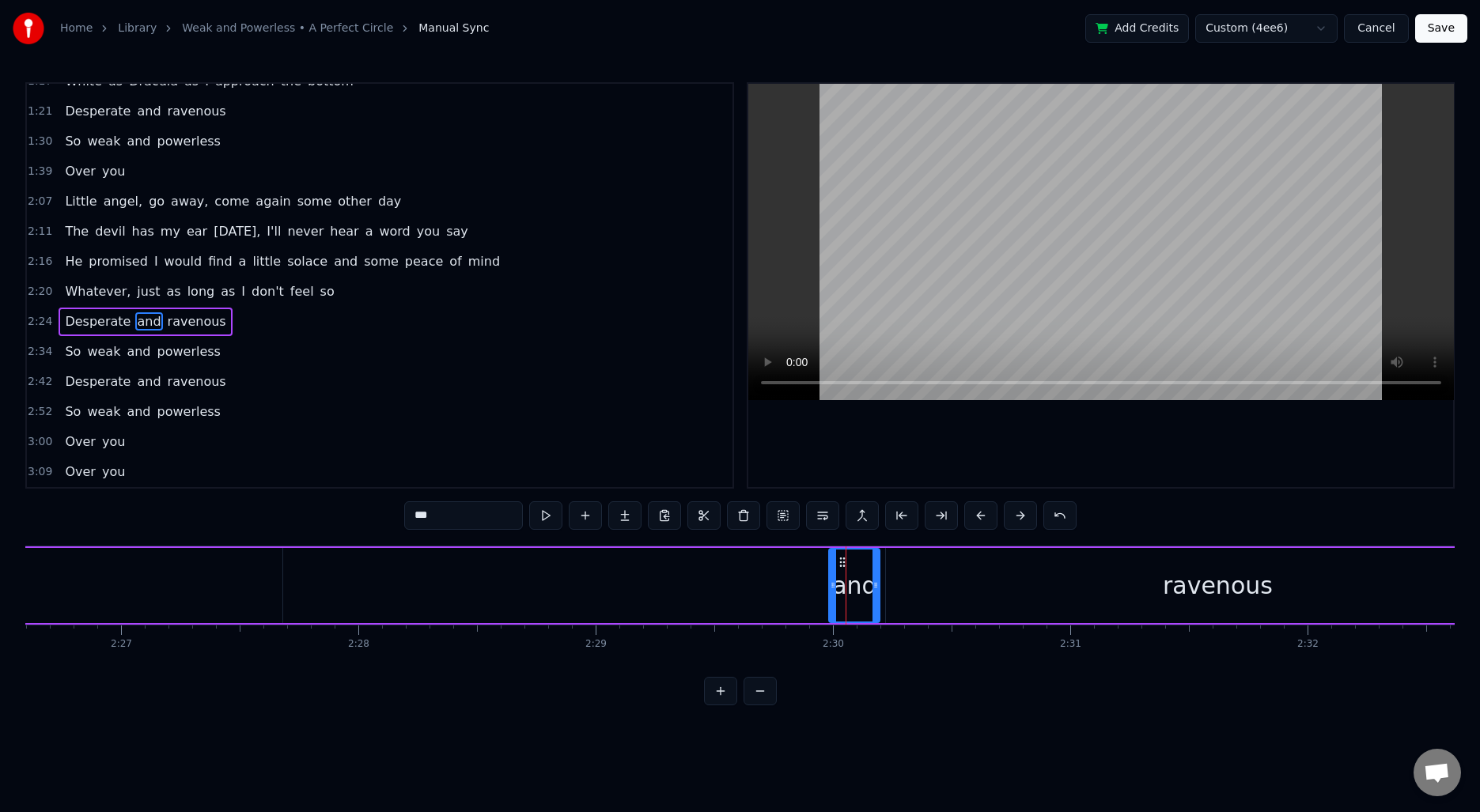
scroll to position [0, 34770]
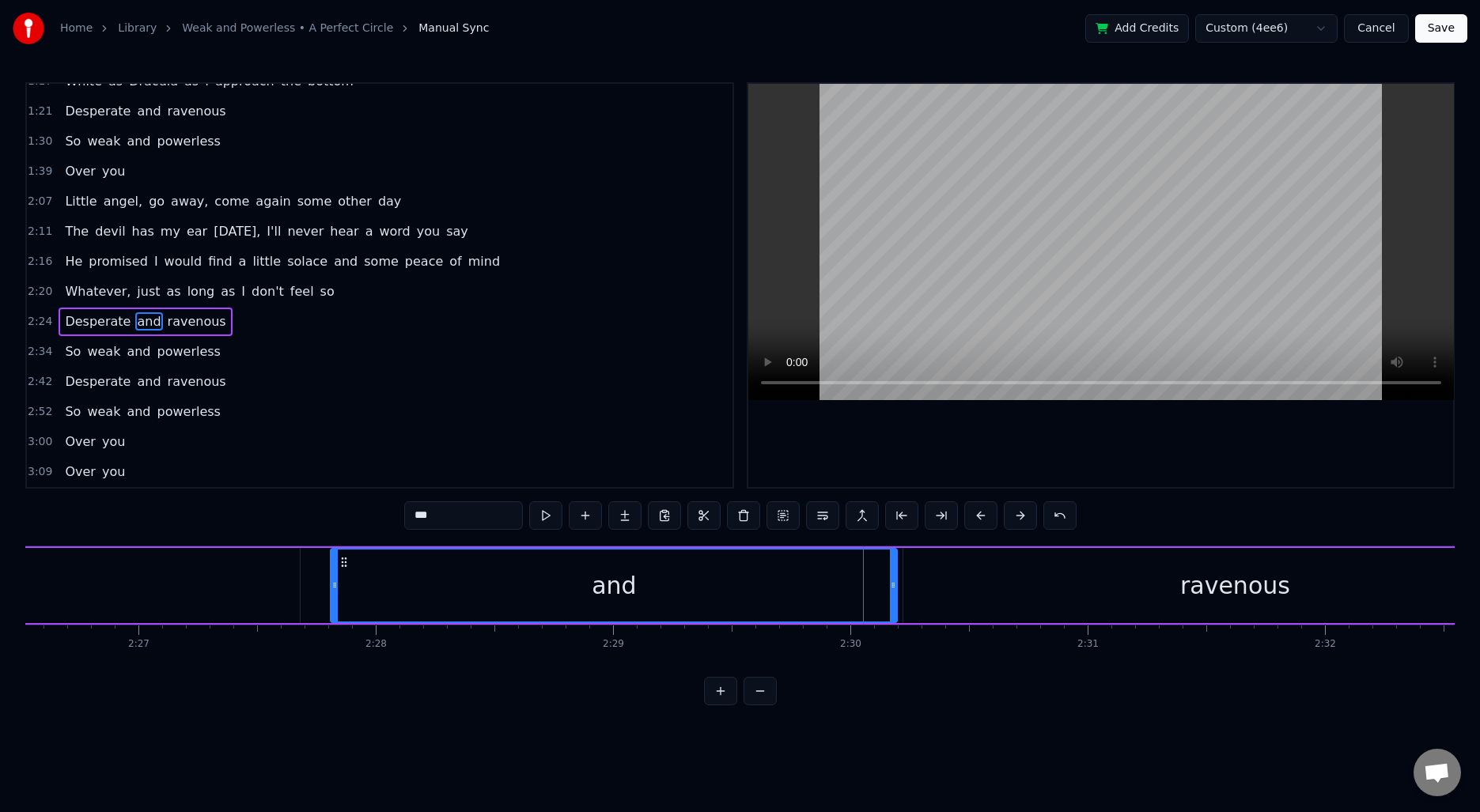
drag, startPoint x: 850, startPoint y: 567, endPoint x: 335, endPoint y: 576, distance: 515.1
click at [335, 576] on div at bounding box center [334, 585] width 6 height 72
drag, startPoint x: 893, startPoint y: 586, endPoint x: 693, endPoint y: 586, distance: 200.0
click at [693, 586] on icon at bounding box center [694, 585] width 6 height 13
click at [1021, 611] on div "ravenous" at bounding box center [1235, 585] width 663 height 75
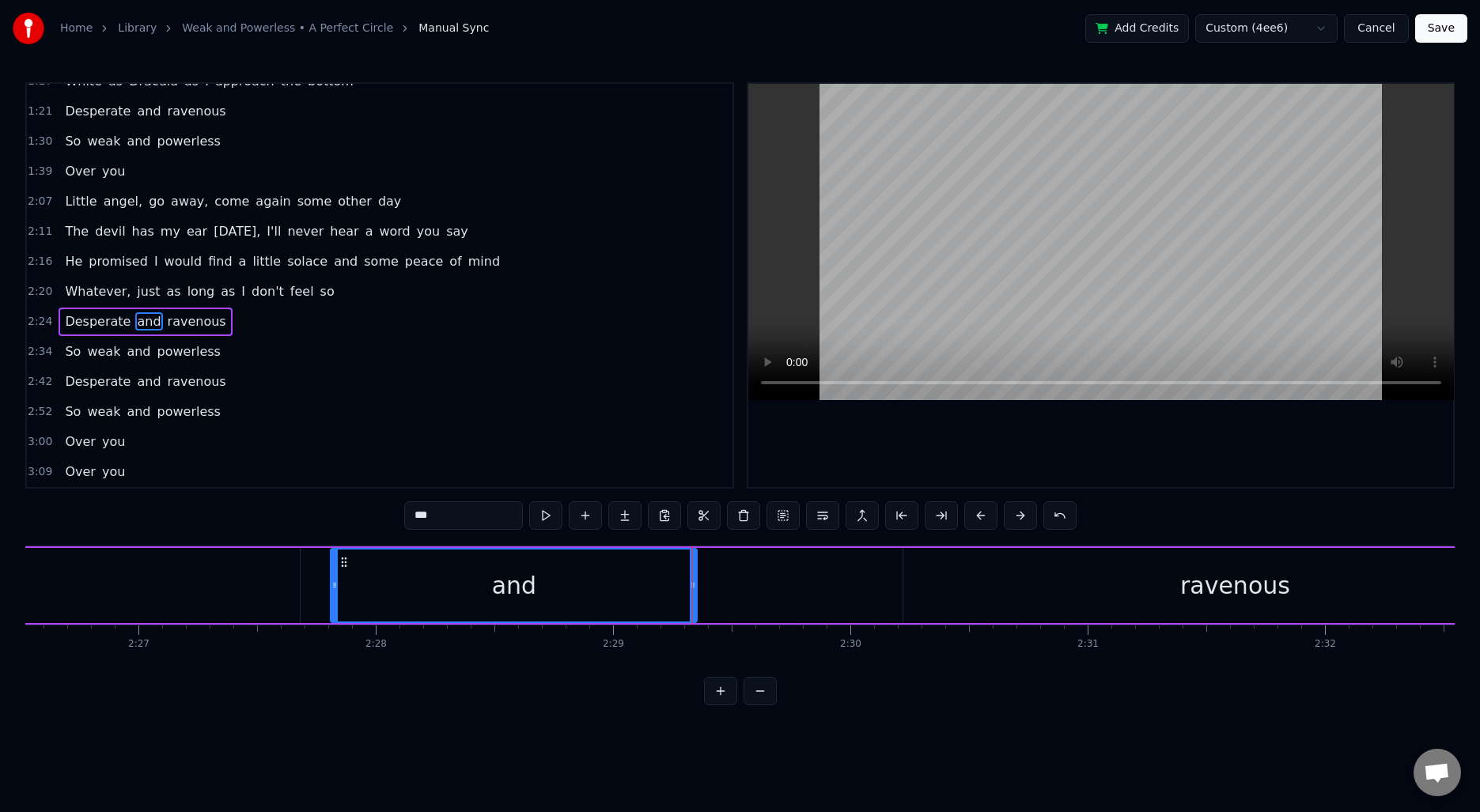
type input "********"
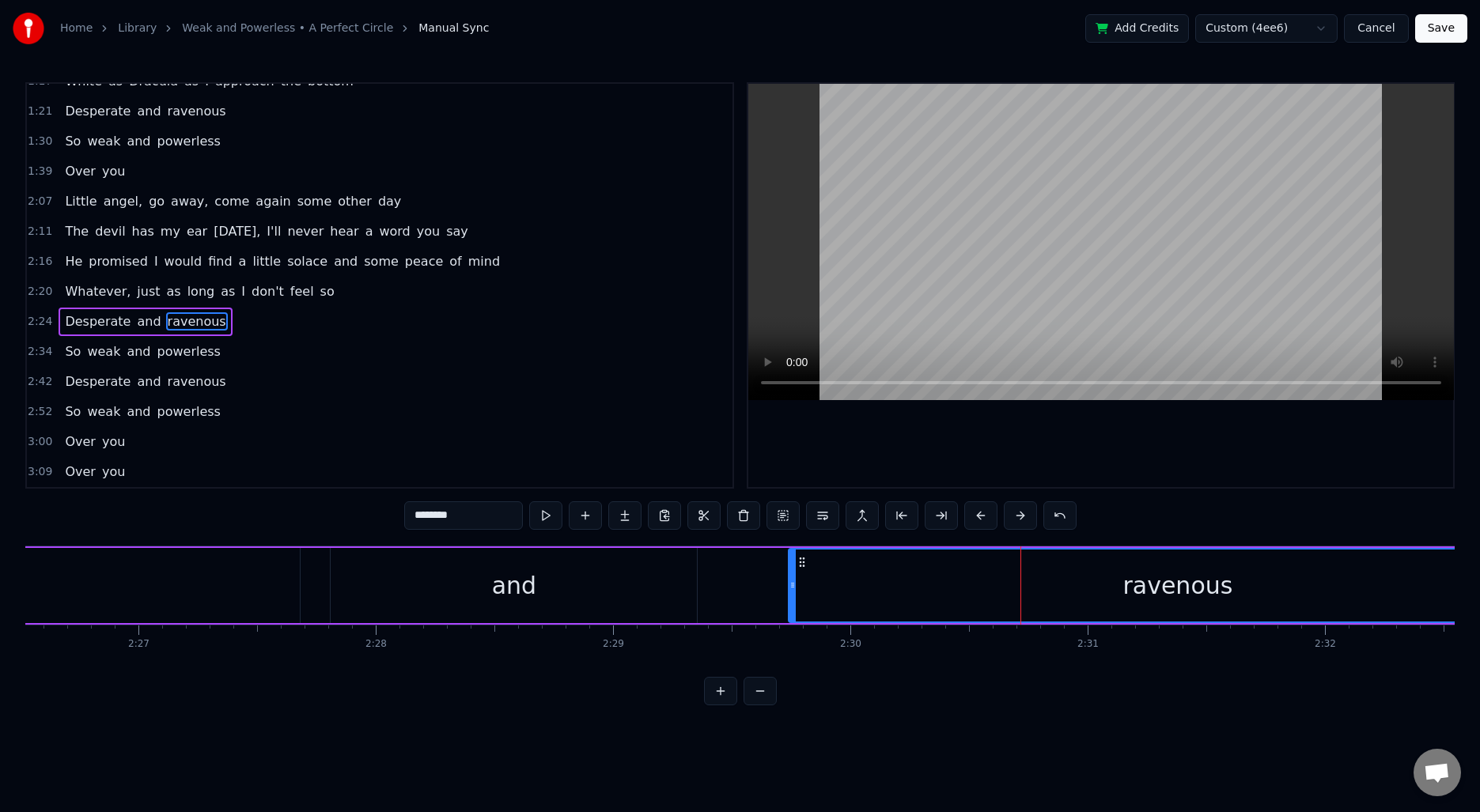
drag, startPoint x: 906, startPoint y: 586, endPoint x: 791, endPoint y: 581, distance: 115.1
click at [791, 581] on icon at bounding box center [792, 585] width 6 height 13
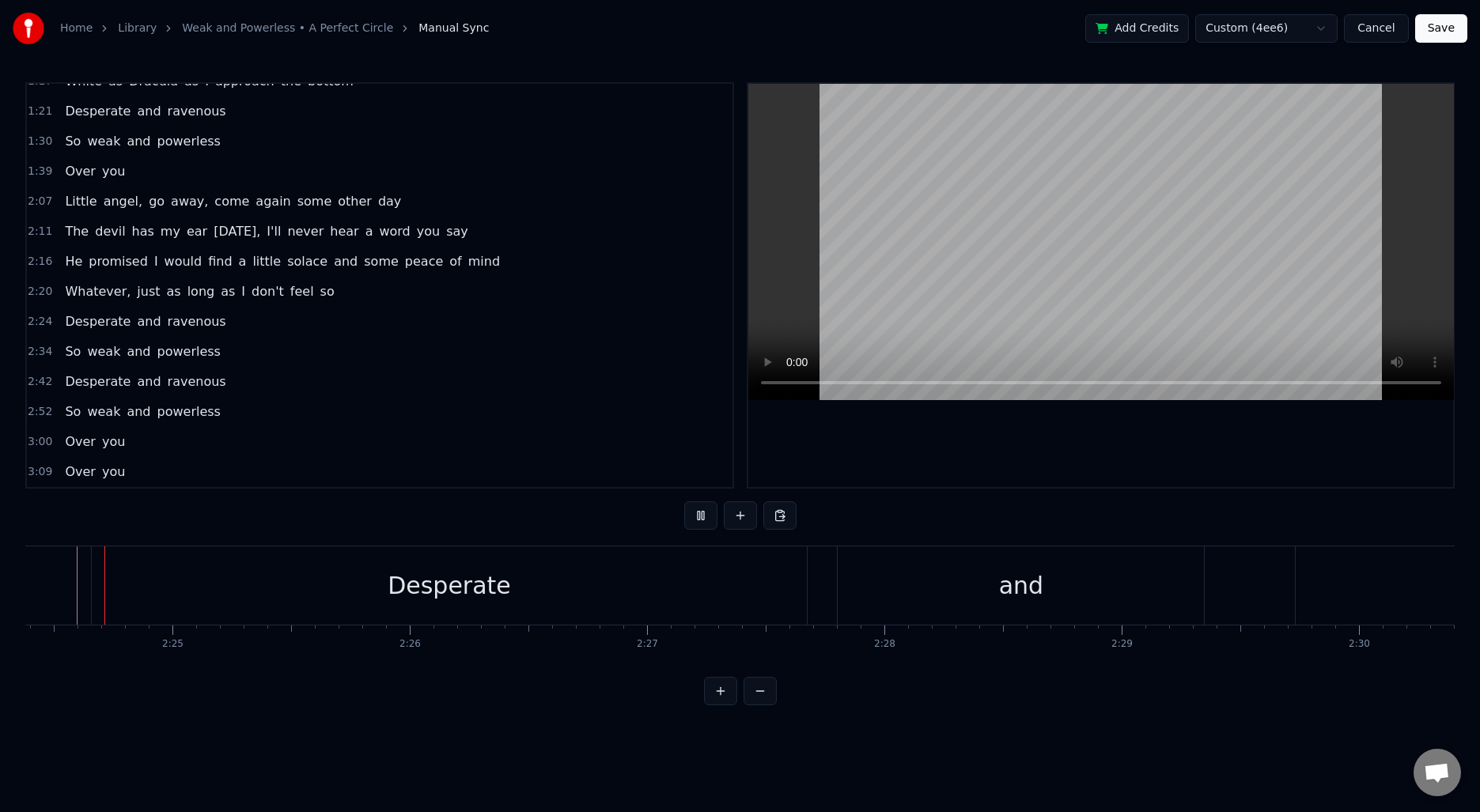
scroll to position [0, 34232]
click at [783, 604] on div "Desperate" at bounding box center [478, 585] width 716 height 78
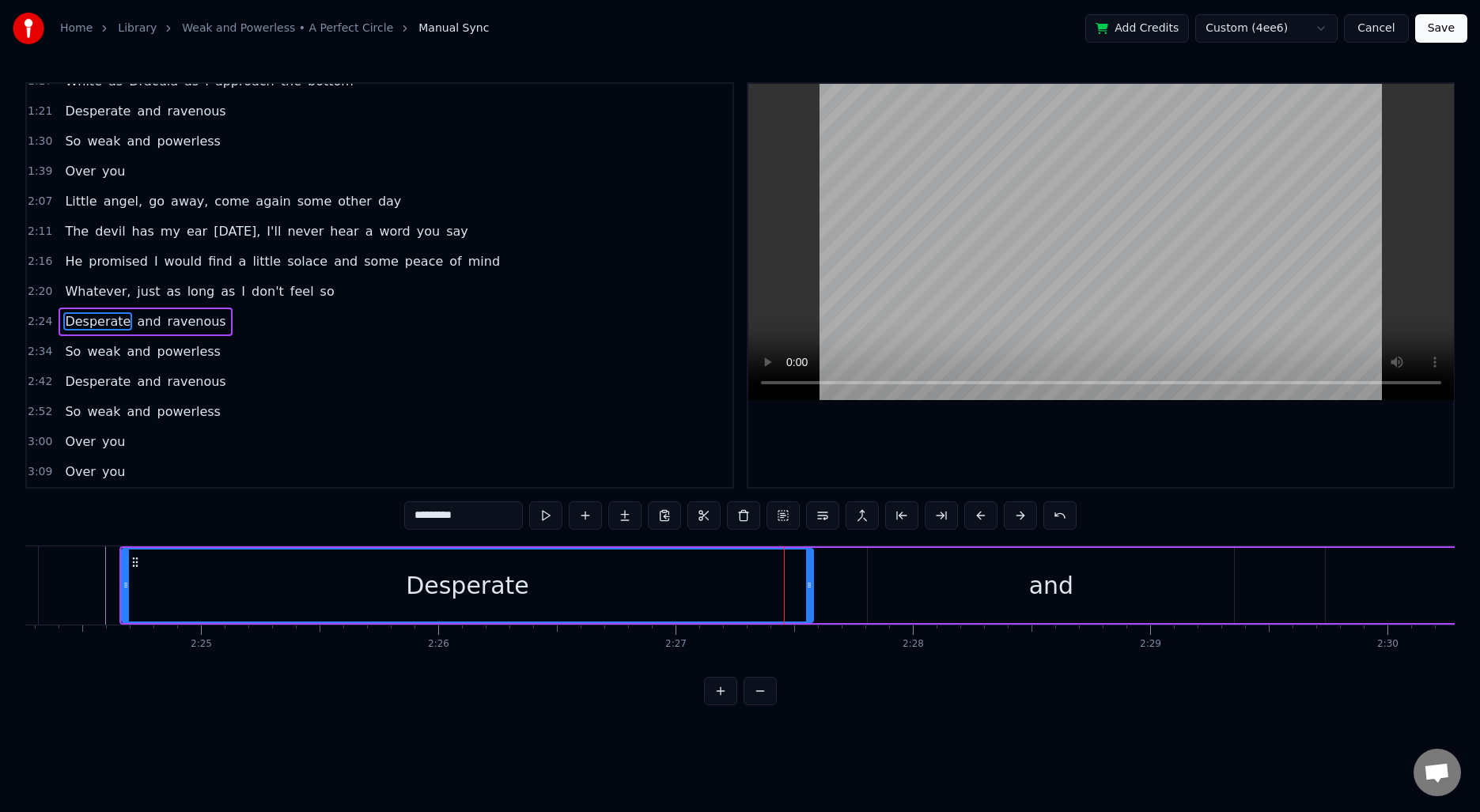
drag, startPoint x: 833, startPoint y: 584, endPoint x: 811, endPoint y: 584, distance: 22.0
click at [808, 584] on icon at bounding box center [809, 585] width 6 height 13
click at [902, 578] on div "and" at bounding box center [1051, 585] width 367 height 75
type input "***"
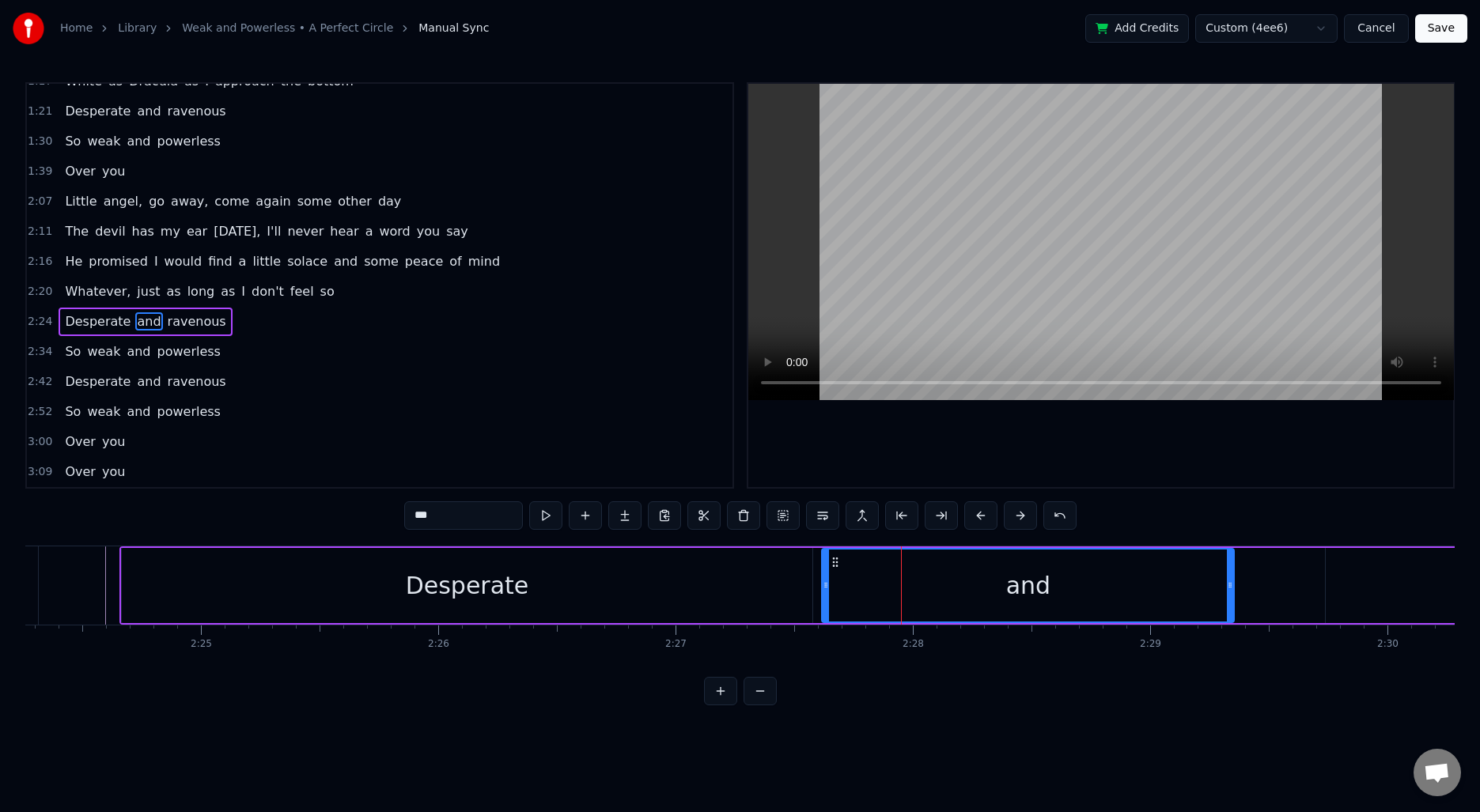
drag, startPoint x: 870, startPoint y: 578, endPoint x: 824, endPoint y: 578, distance: 46.0
click at [824, 578] on div at bounding box center [825, 585] width 6 height 72
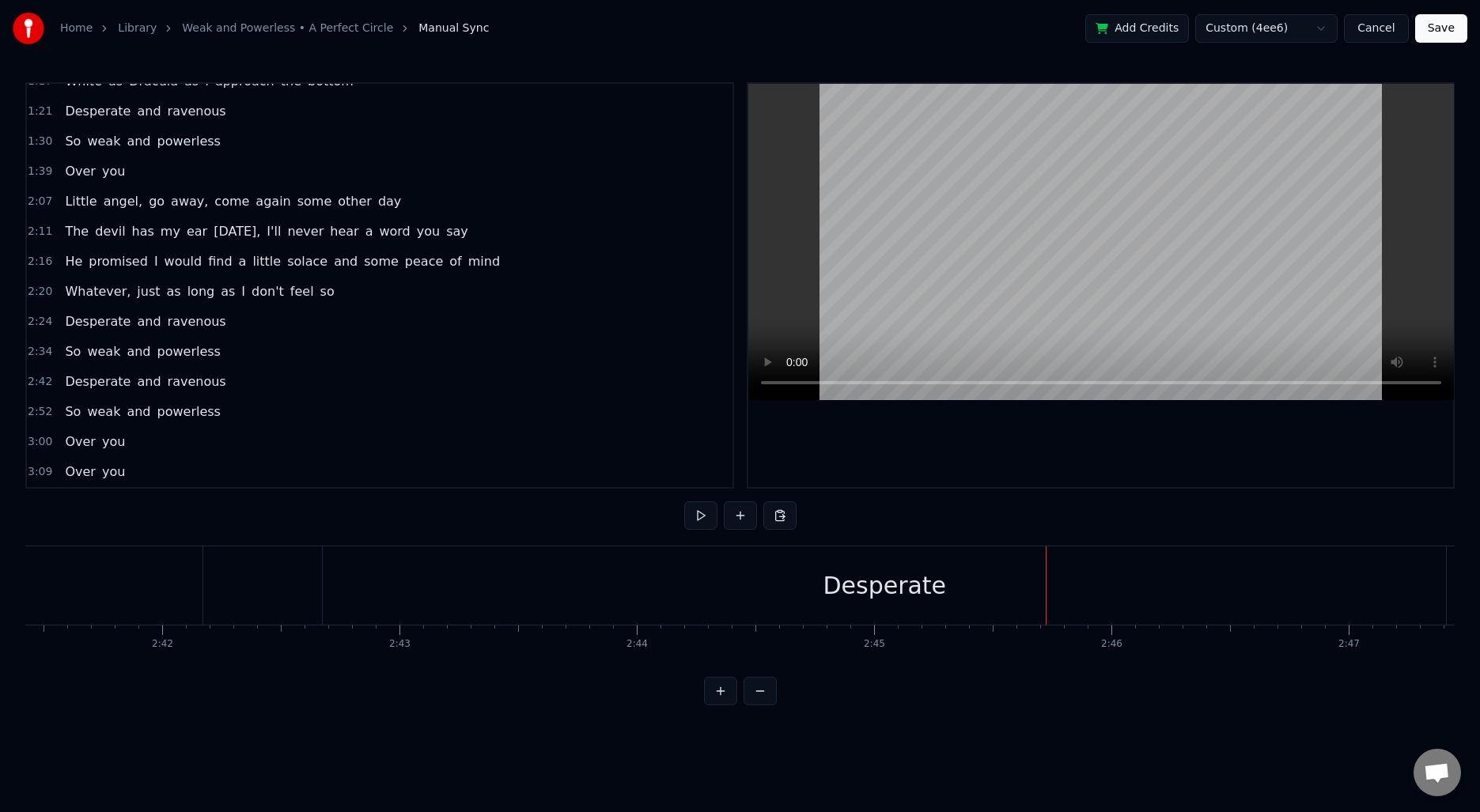
scroll to position [0, 38494]
click at [1195, 570] on div "Desperate" at bounding box center [696, 585] width 1123 height 78
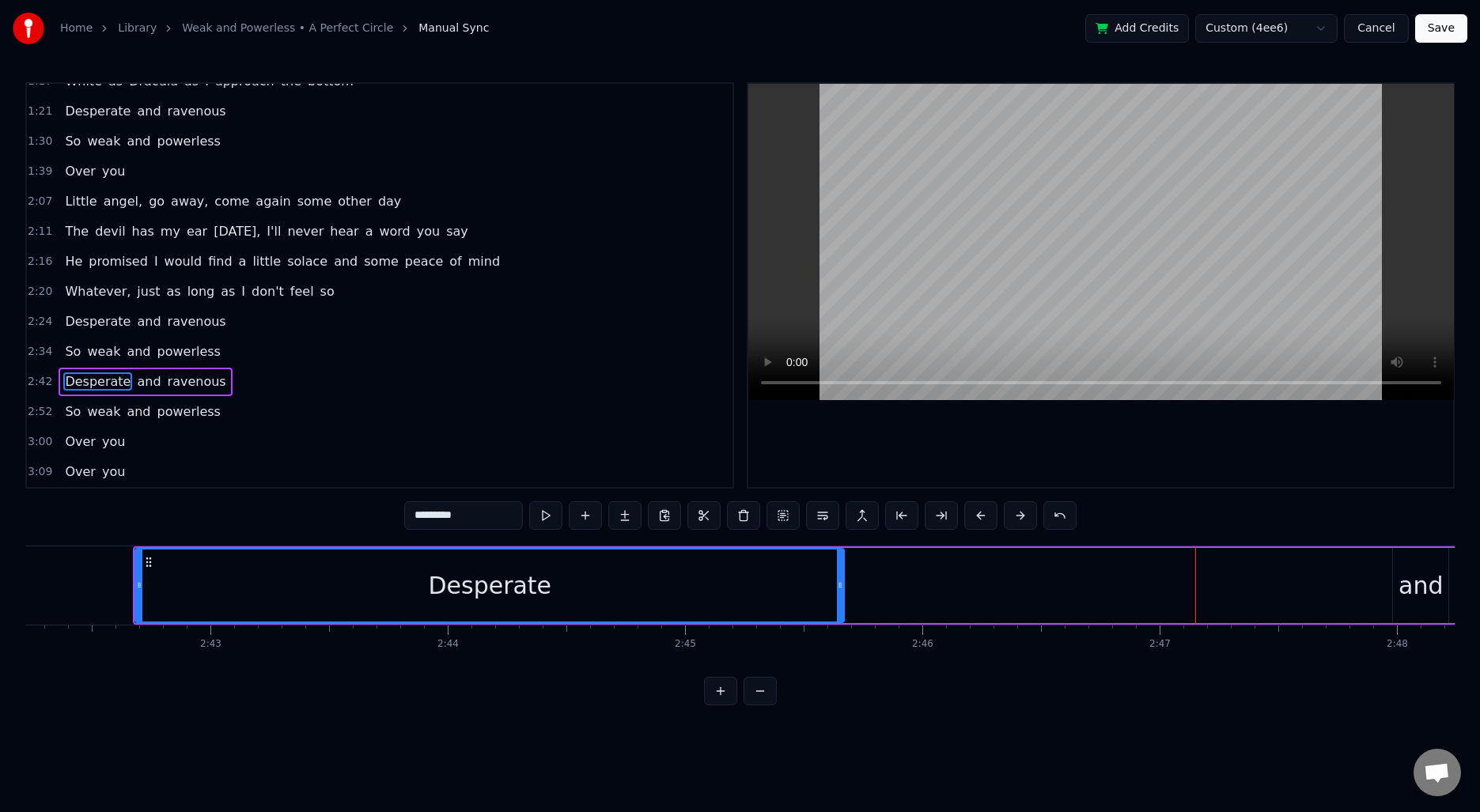
drag, startPoint x: 1254, startPoint y: 580, endPoint x: 839, endPoint y: 592, distance: 415.2
click at [839, 592] on div at bounding box center [840, 585] width 6 height 72
click at [1399, 570] on div "and" at bounding box center [1421, 585] width 56 height 75
type input "***"
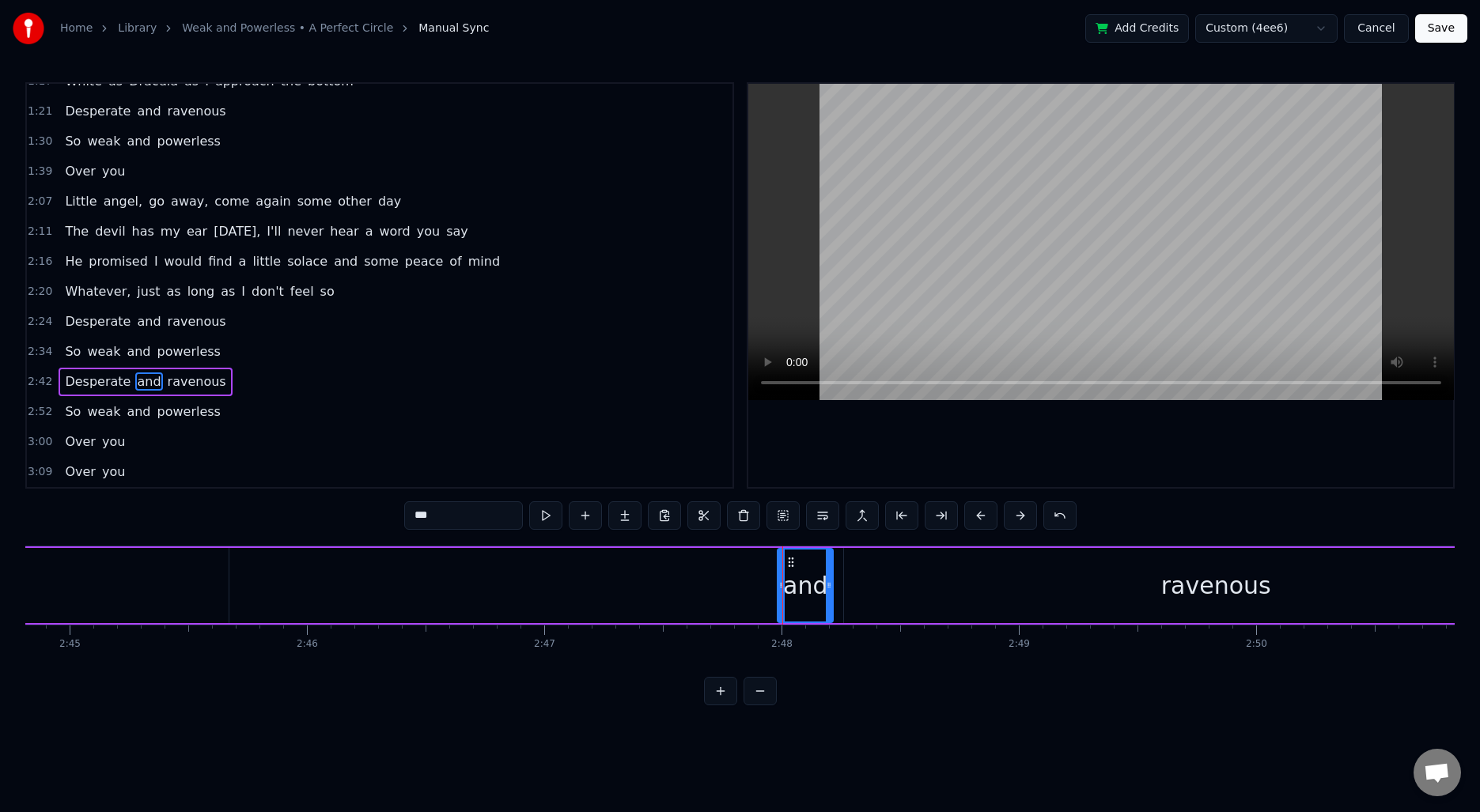
scroll to position [0, 38960]
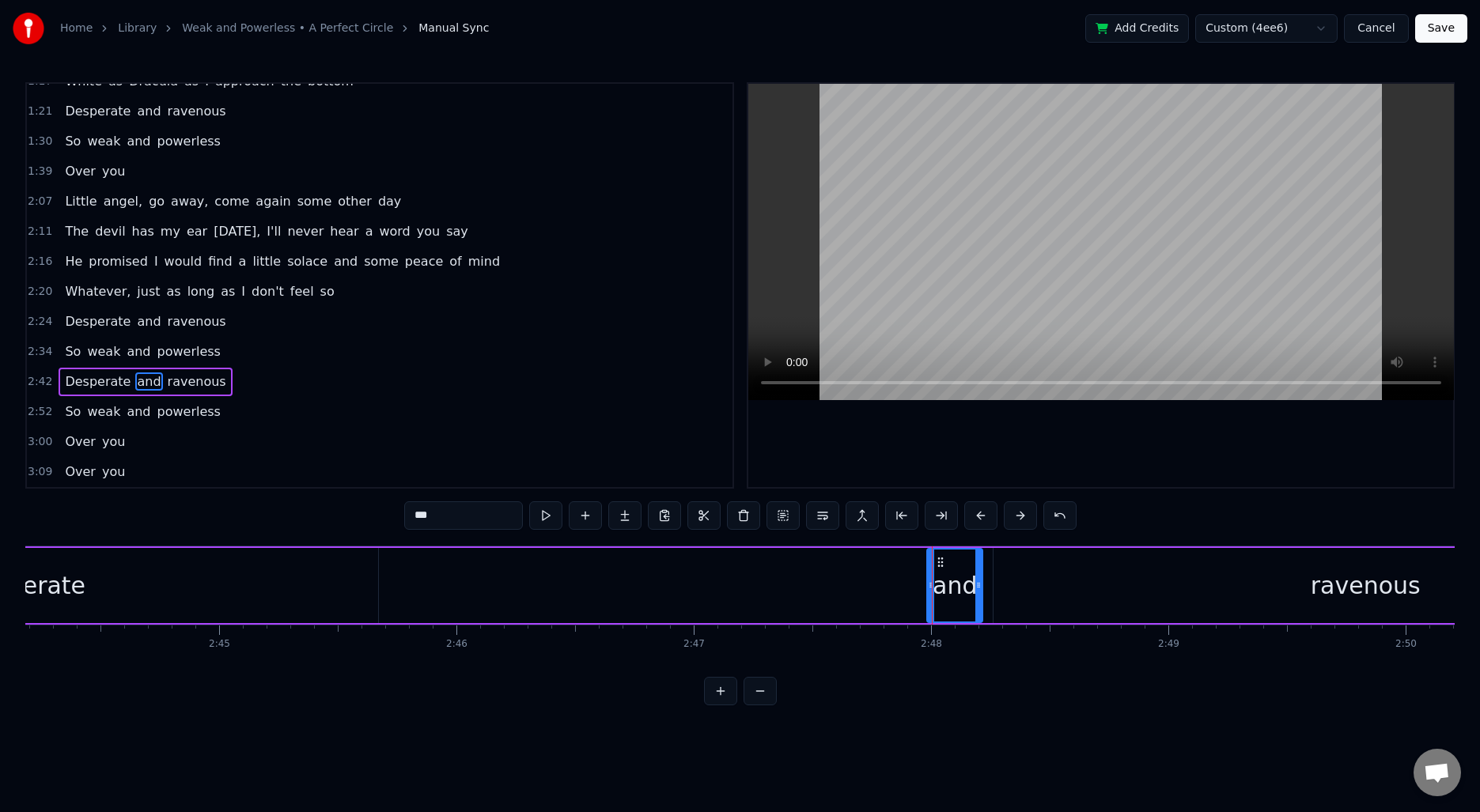
click at [932, 564] on div at bounding box center [932, 585] width 1 height 78
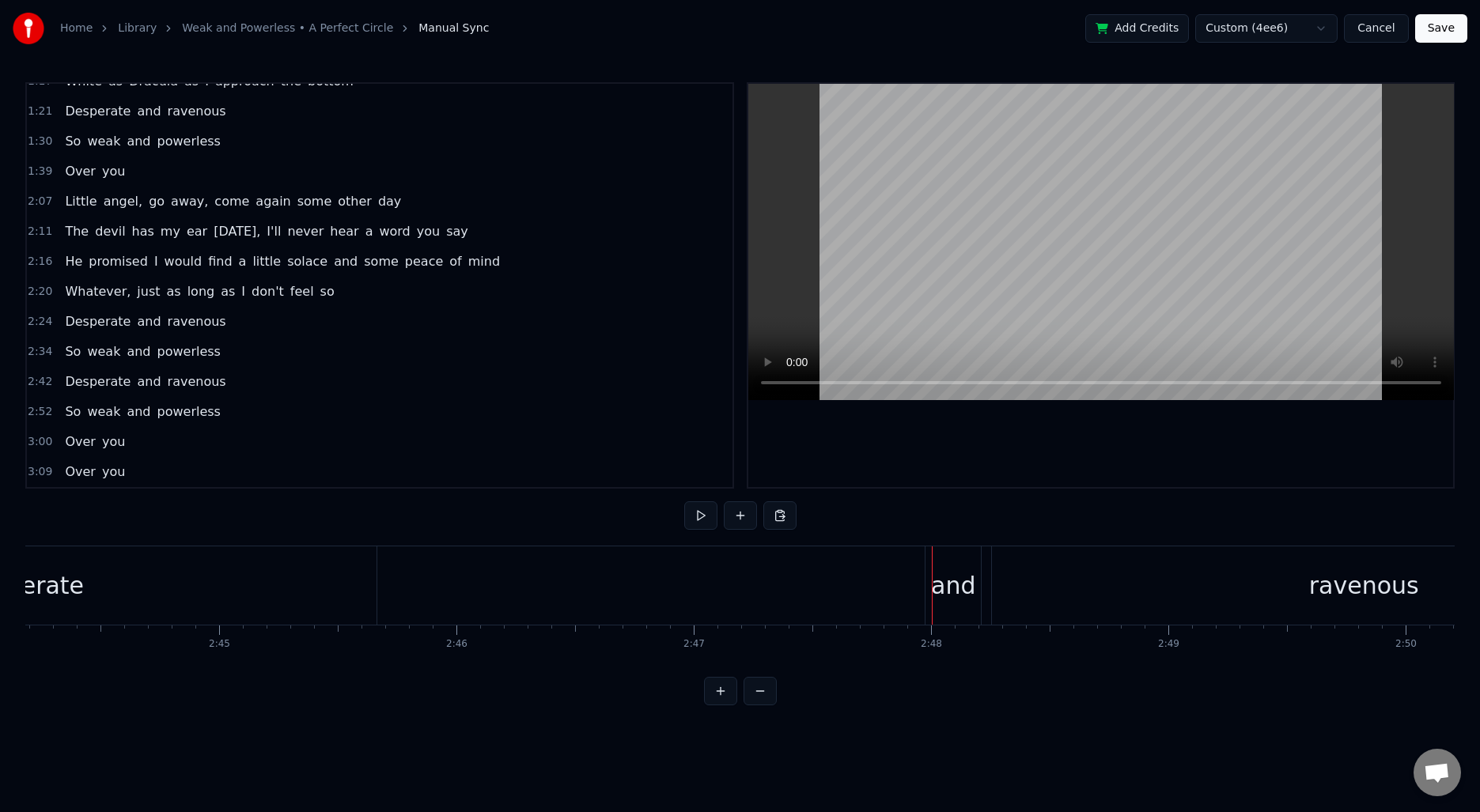
click at [951, 568] on div "and" at bounding box center [953, 585] width 45 height 36
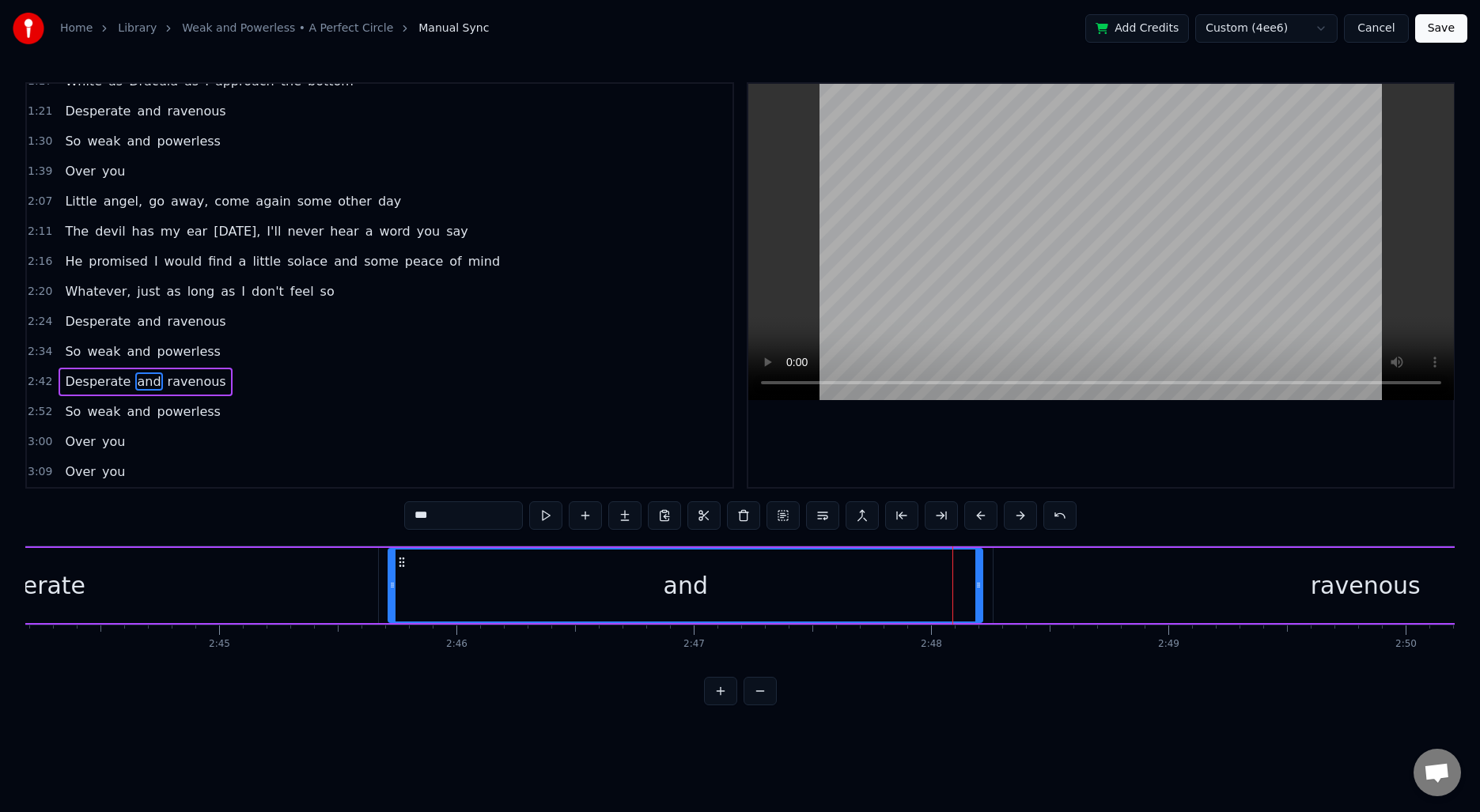
drag, startPoint x: 931, startPoint y: 570, endPoint x: 392, endPoint y: 568, distance: 539.0
click at [392, 568] on div at bounding box center [392, 585] width 6 height 72
drag, startPoint x: 979, startPoint y: 573, endPoint x: 772, endPoint y: 577, distance: 207.0
click at [772, 577] on div at bounding box center [771, 585] width 6 height 72
click at [1103, 589] on div "ravenous" at bounding box center [1364, 585] width 743 height 75
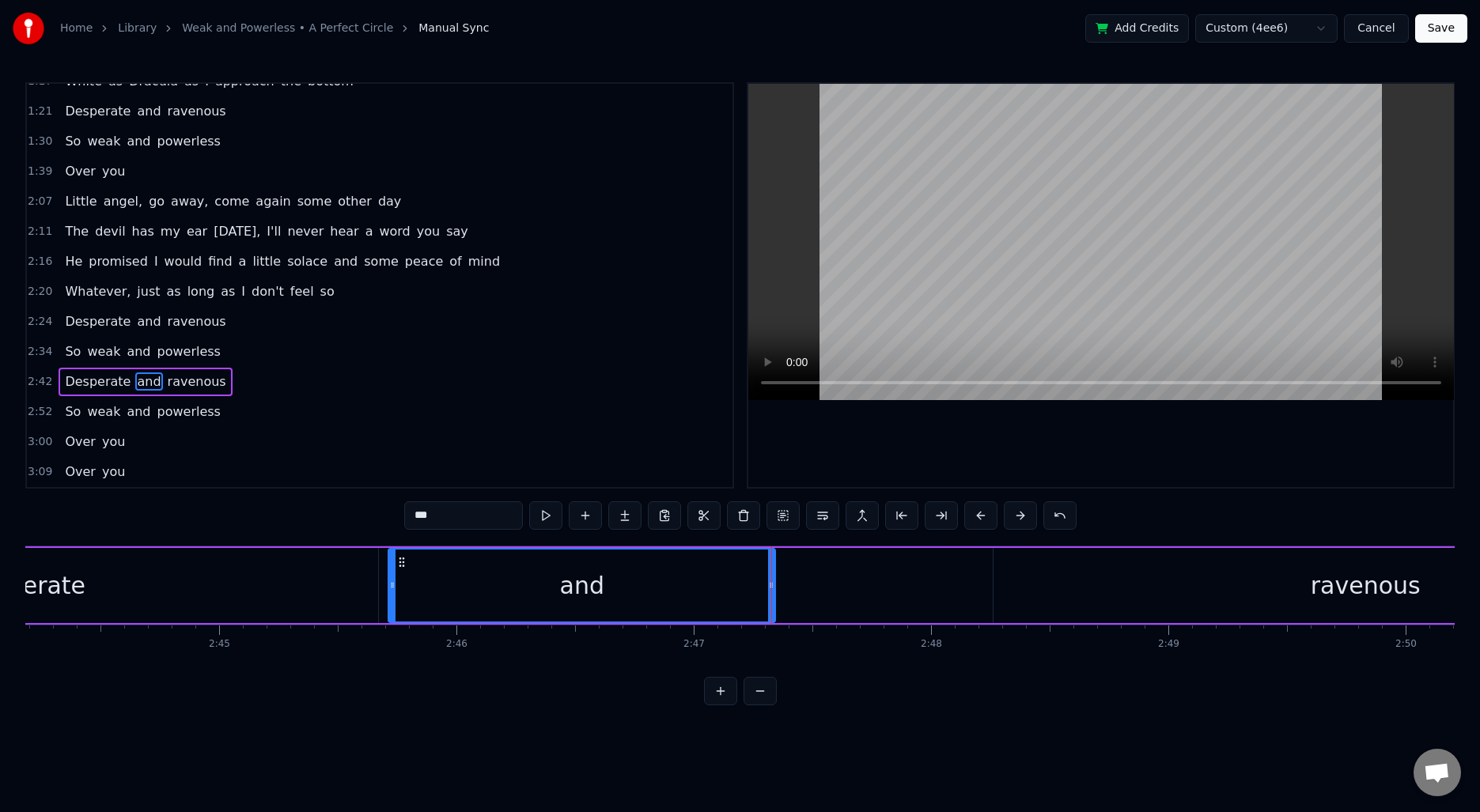
type input "********"
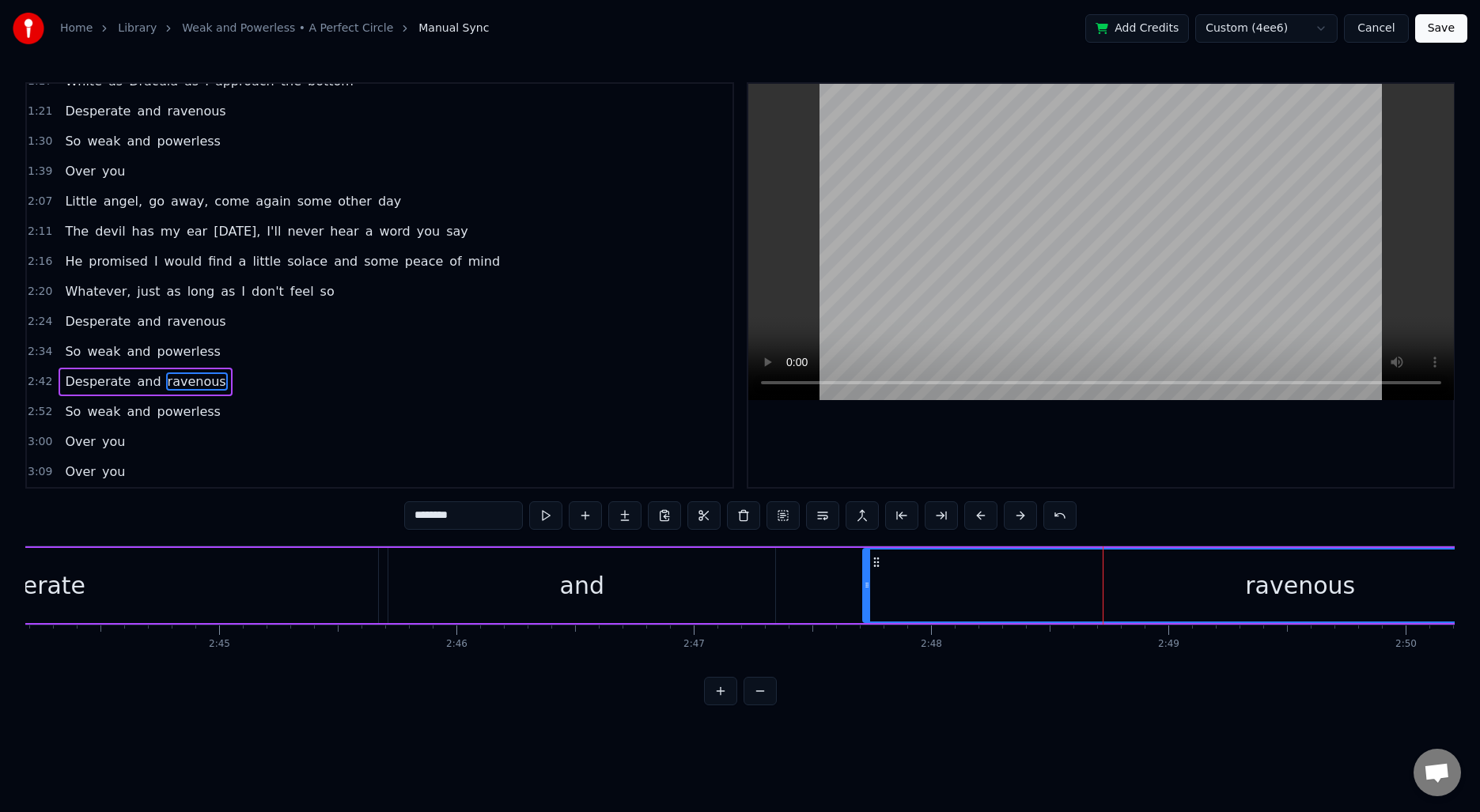
drag, startPoint x: 997, startPoint y: 586, endPoint x: 866, endPoint y: 587, distance: 131.0
click at [866, 587] on icon at bounding box center [866, 585] width 6 height 13
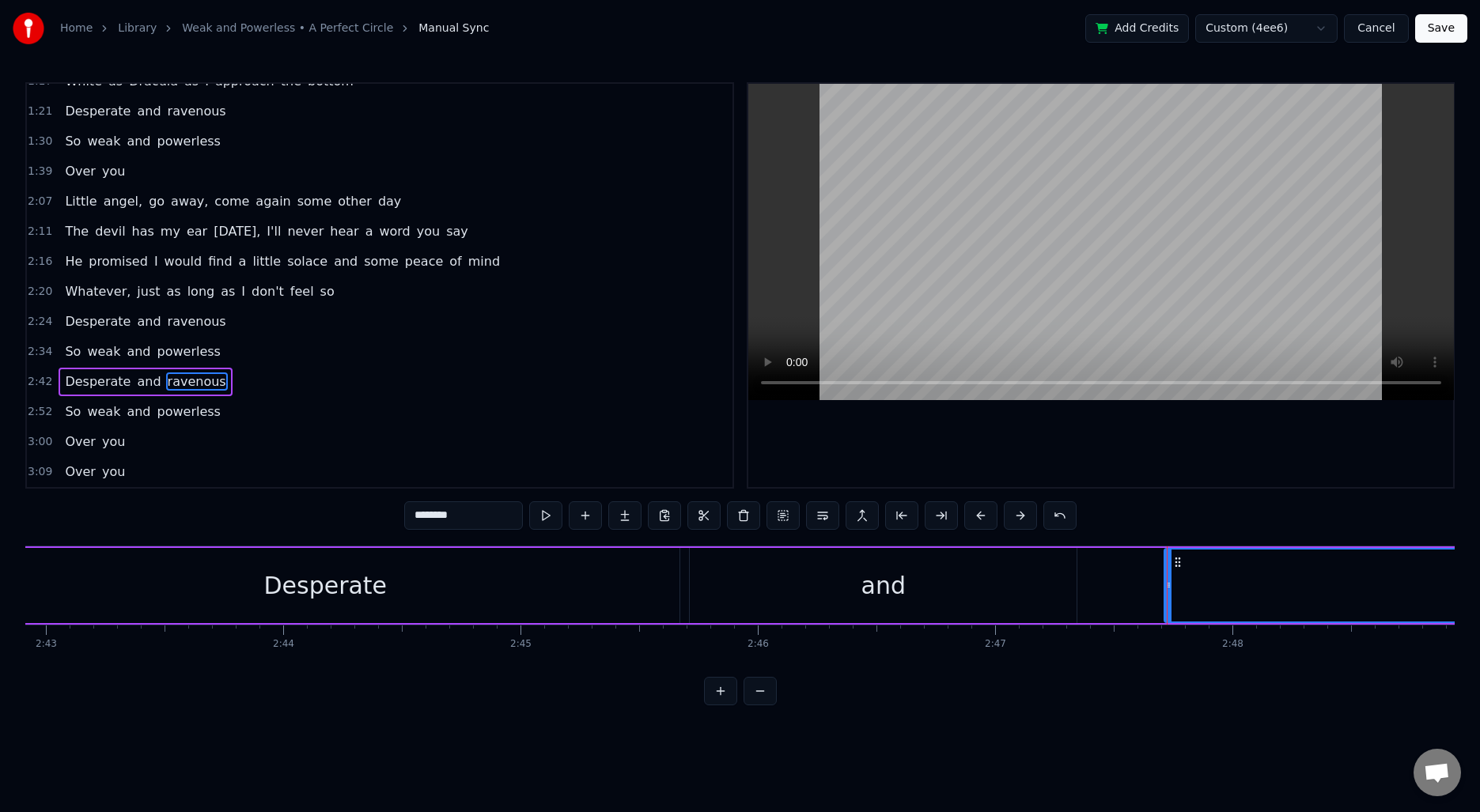
scroll to position [0, 38728]
drag, startPoint x: 1101, startPoint y: 575, endPoint x: 1116, endPoint y: 576, distance: 15.0
click at [1116, 576] on div at bounding box center [1114, 585] width 6 height 72
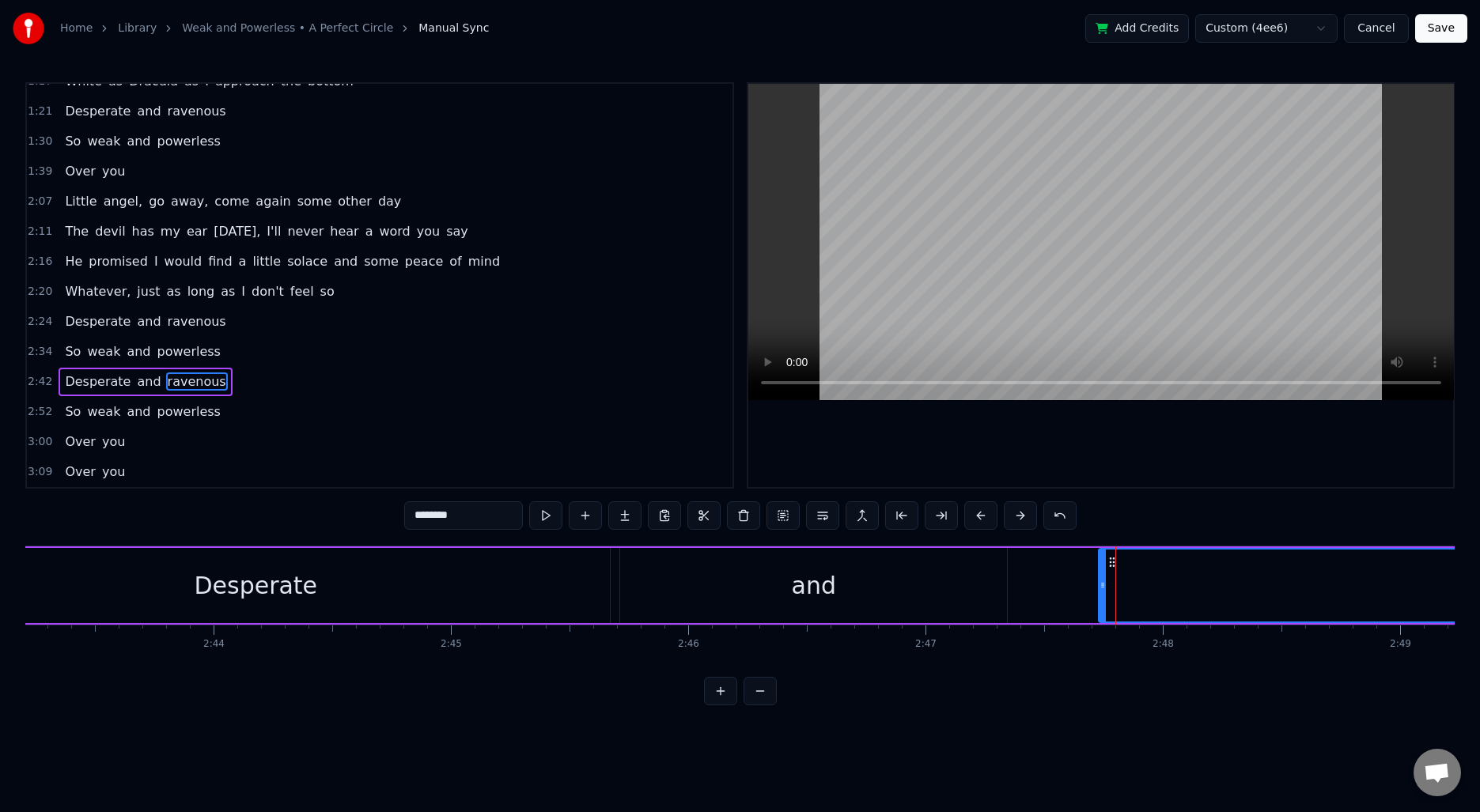
drag, startPoint x: 1115, startPoint y: 575, endPoint x: 1104, endPoint y: 575, distance: 11.0
click at [1104, 575] on div at bounding box center [1102, 585] width 6 height 72
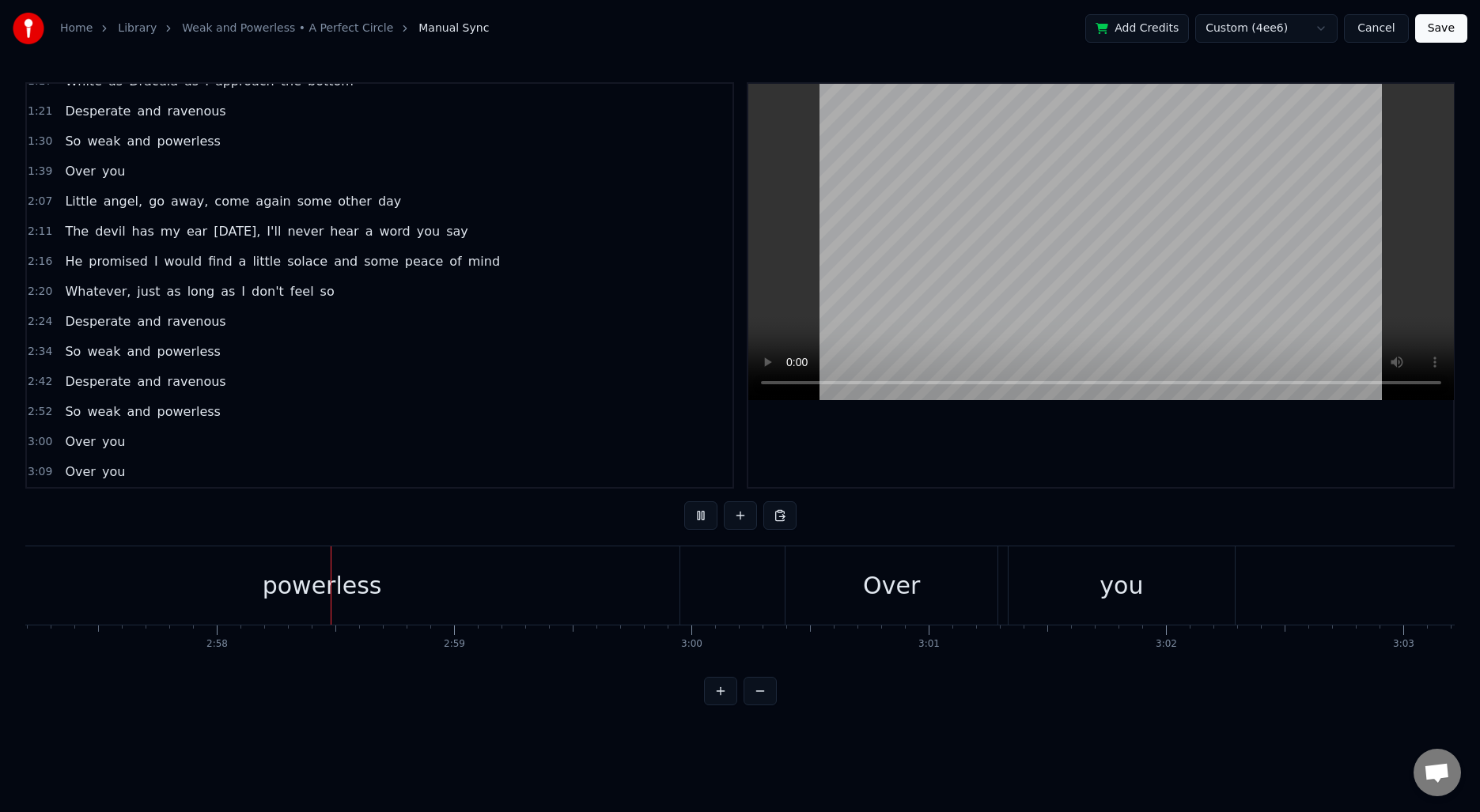
scroll to position [0, 42103]
click at [1453, 19] on button "Save" at bounding box center [1441, 28] width 52 height 28
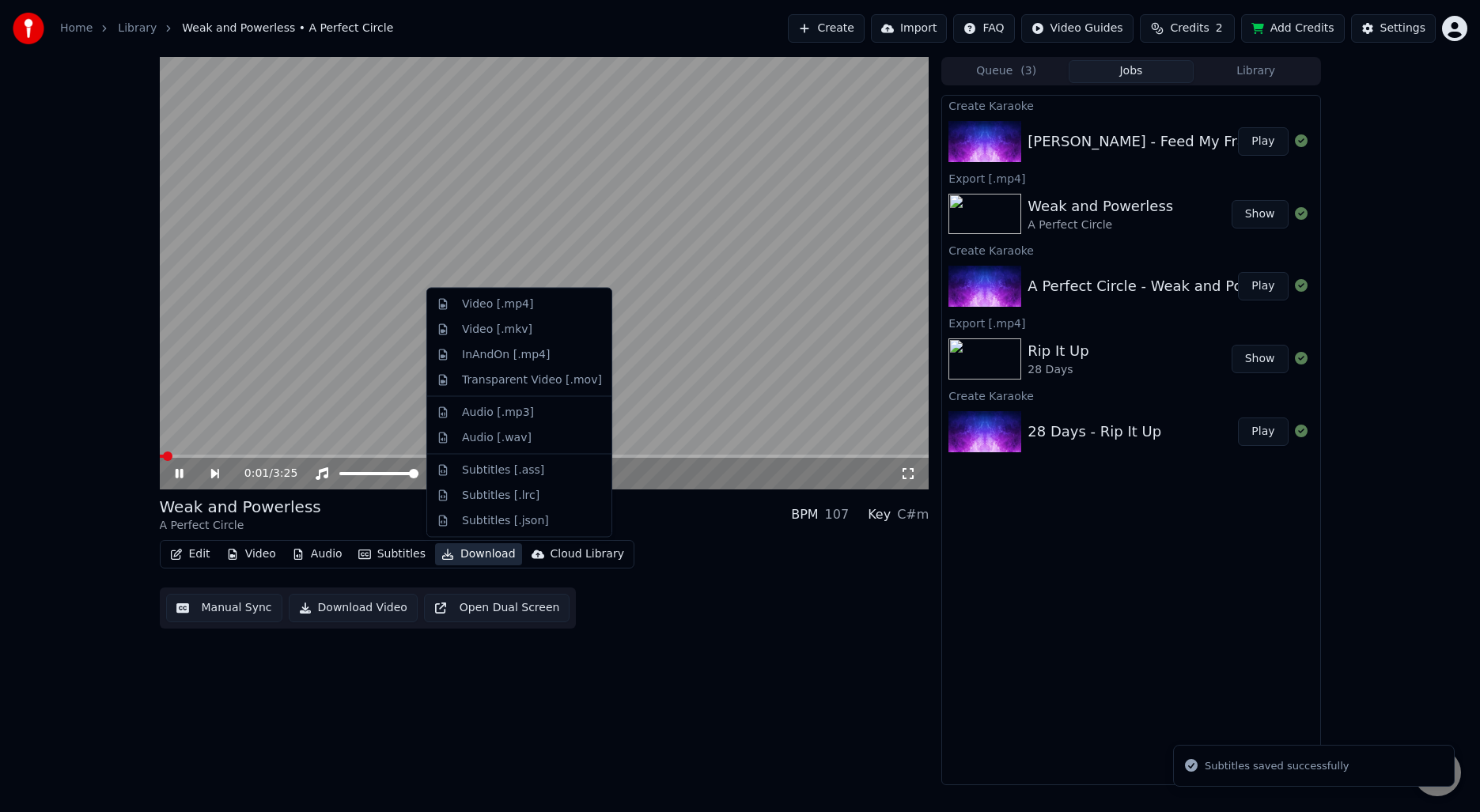
click at [480, 548] on button "Download" at bounding box center [478, 554] width 87 height 22
click at [487, 303] on div "Video [.mp4]" at bounding box center [498, 303] width 71 height 15
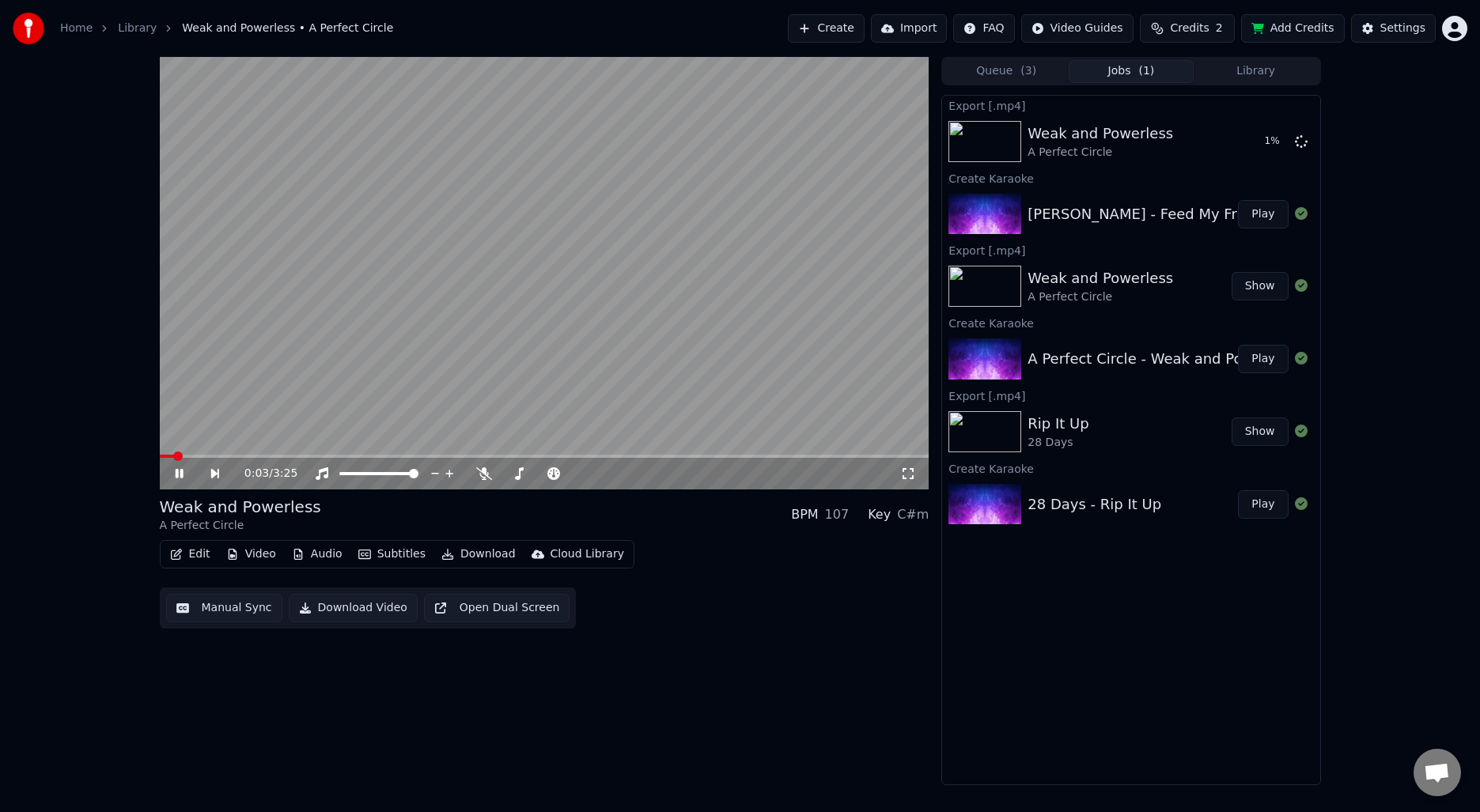
click at [182, 472] on icon at bounding box center [179, 473] width 8 height 9
click at [160, 452] on span at bounding box center [164, 456] width 9 height 9
click at [696, 711] on div "0:00 / 3:25 Weak and Powerless A Perfect Circle BPM 107 Key C#m Edit Video Audi…" at bounding box center [544, 420] width 770 height 728
click at [1135, 223] on div "[PERSON_NAME] - Feed My Frankenstein" at bounding box center [1171, 214] width 287 height 22
click at [1270, 209] on button "Play" at bounding box center [1262, 213] width 50 height 28
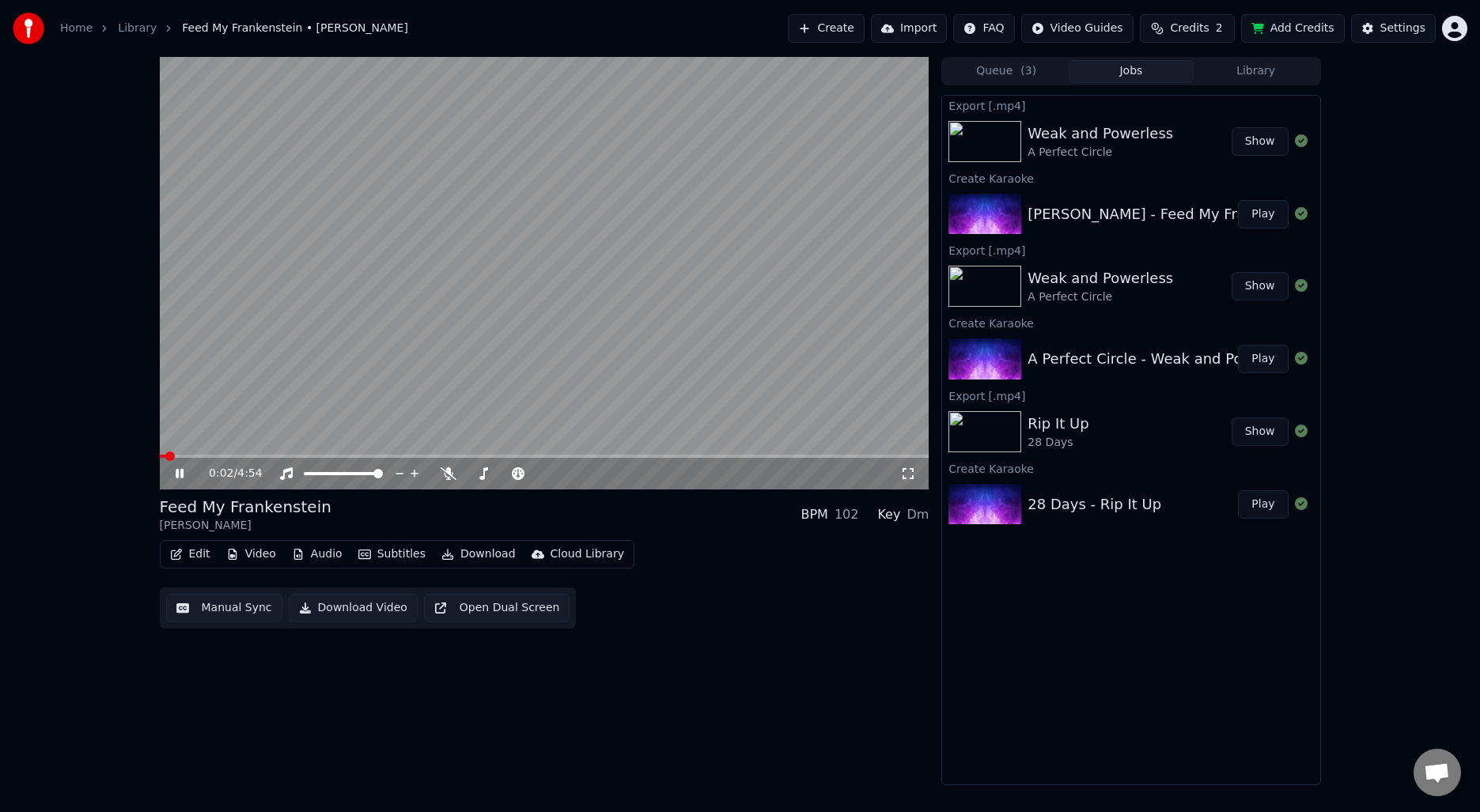
click at [211, 607] on button "Manual Sync" at bounding box center [224, 607] width 117 height 28
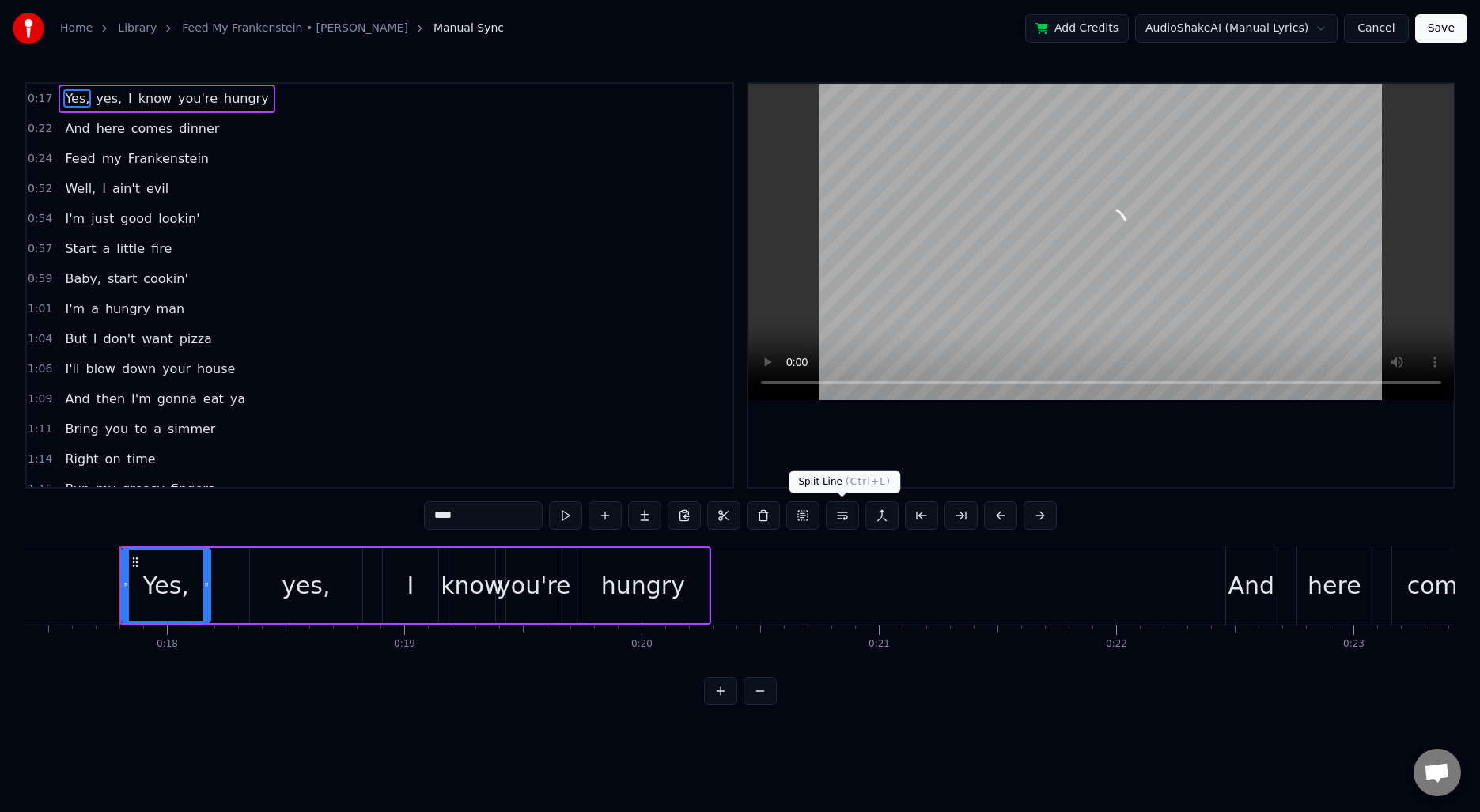
scroll to position [0, 4145]
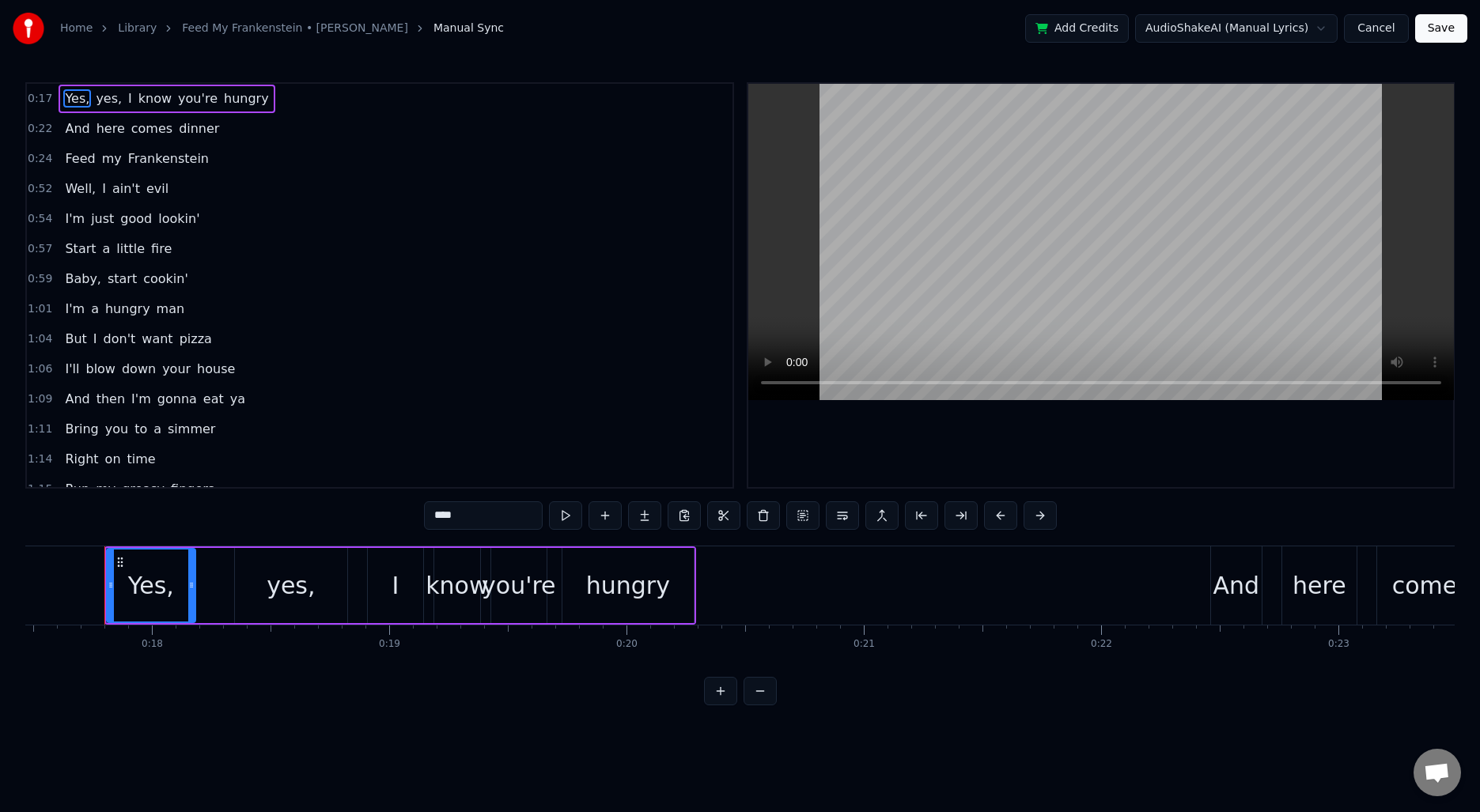
click at [135, 587] on div "Yes," at bounding box center [151, 585] width 46 height 36
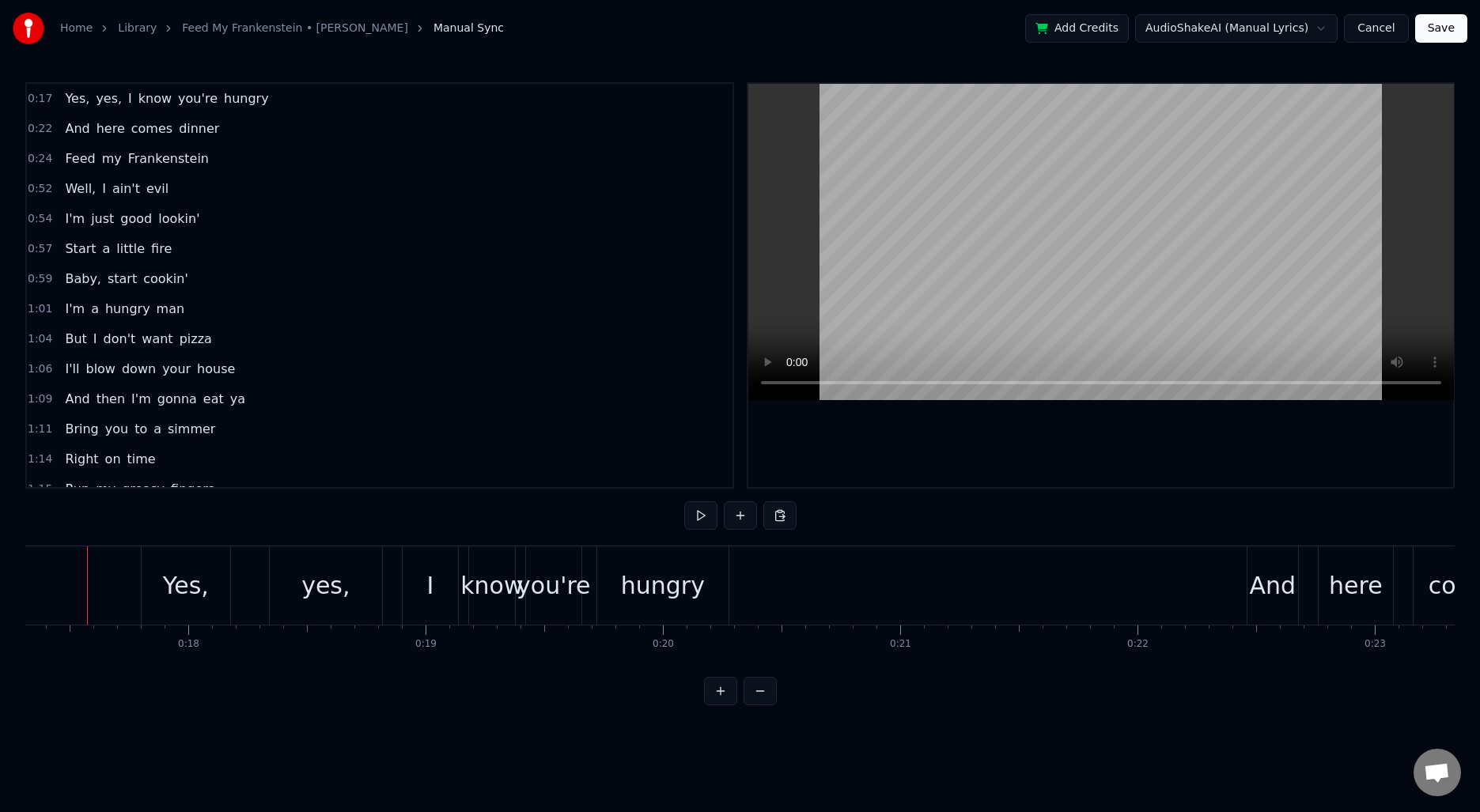
scroll to position [0, 4091]
click at [73, 94] on span "Yes," at bounding box center [77, 98] width 27 height 18
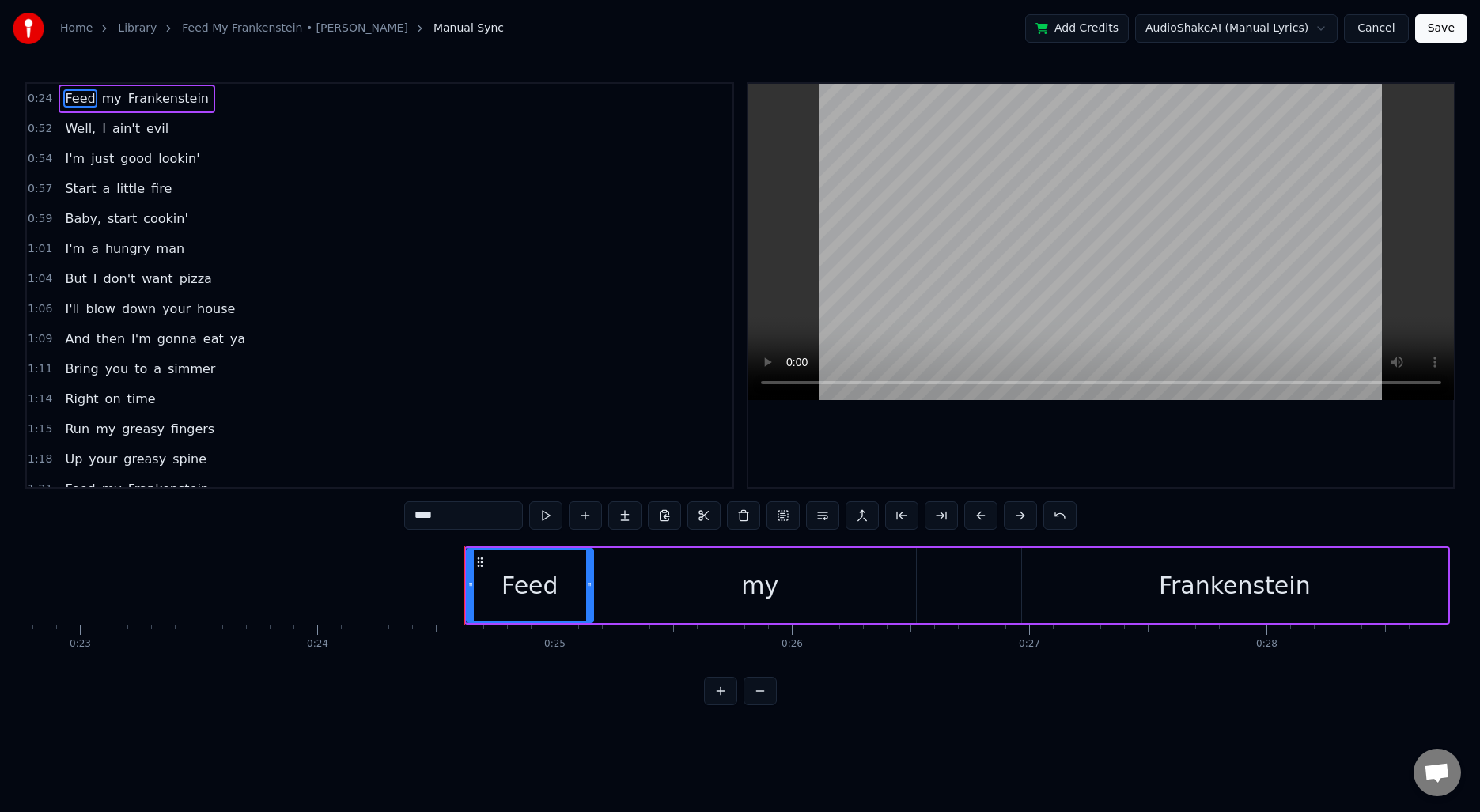
scroll to position [0, 5417]
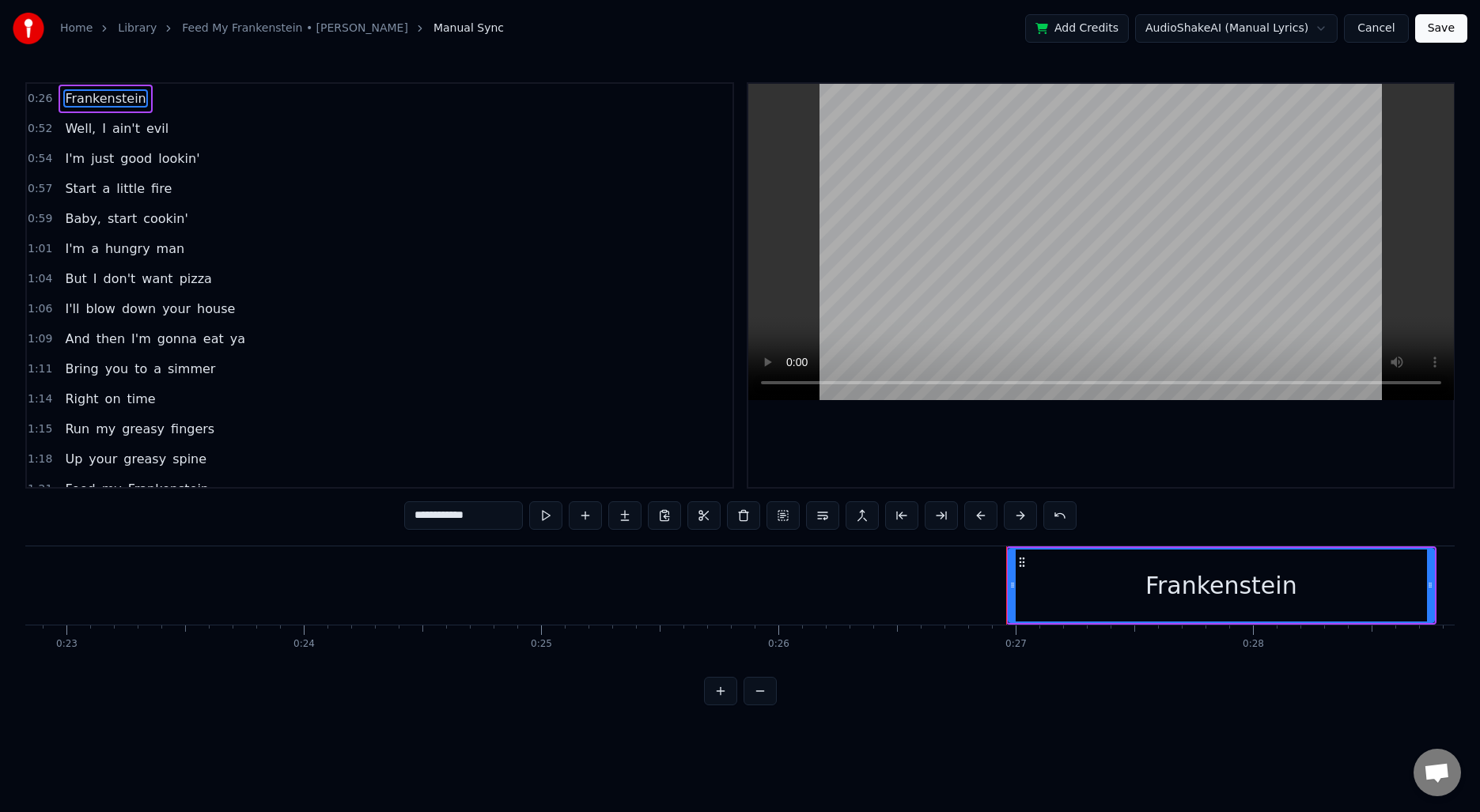
type input "*****"
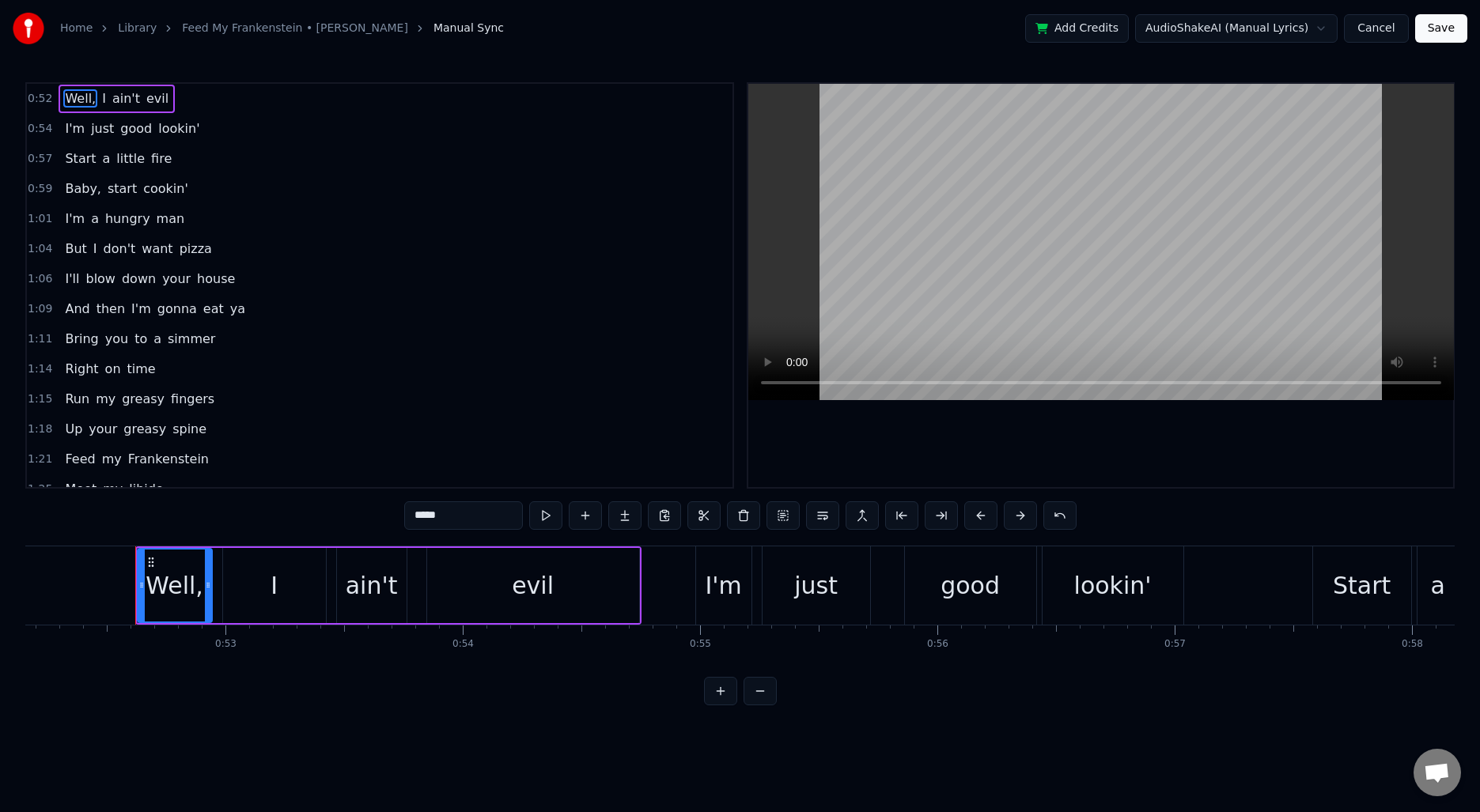
scroll to position [0, 12406]
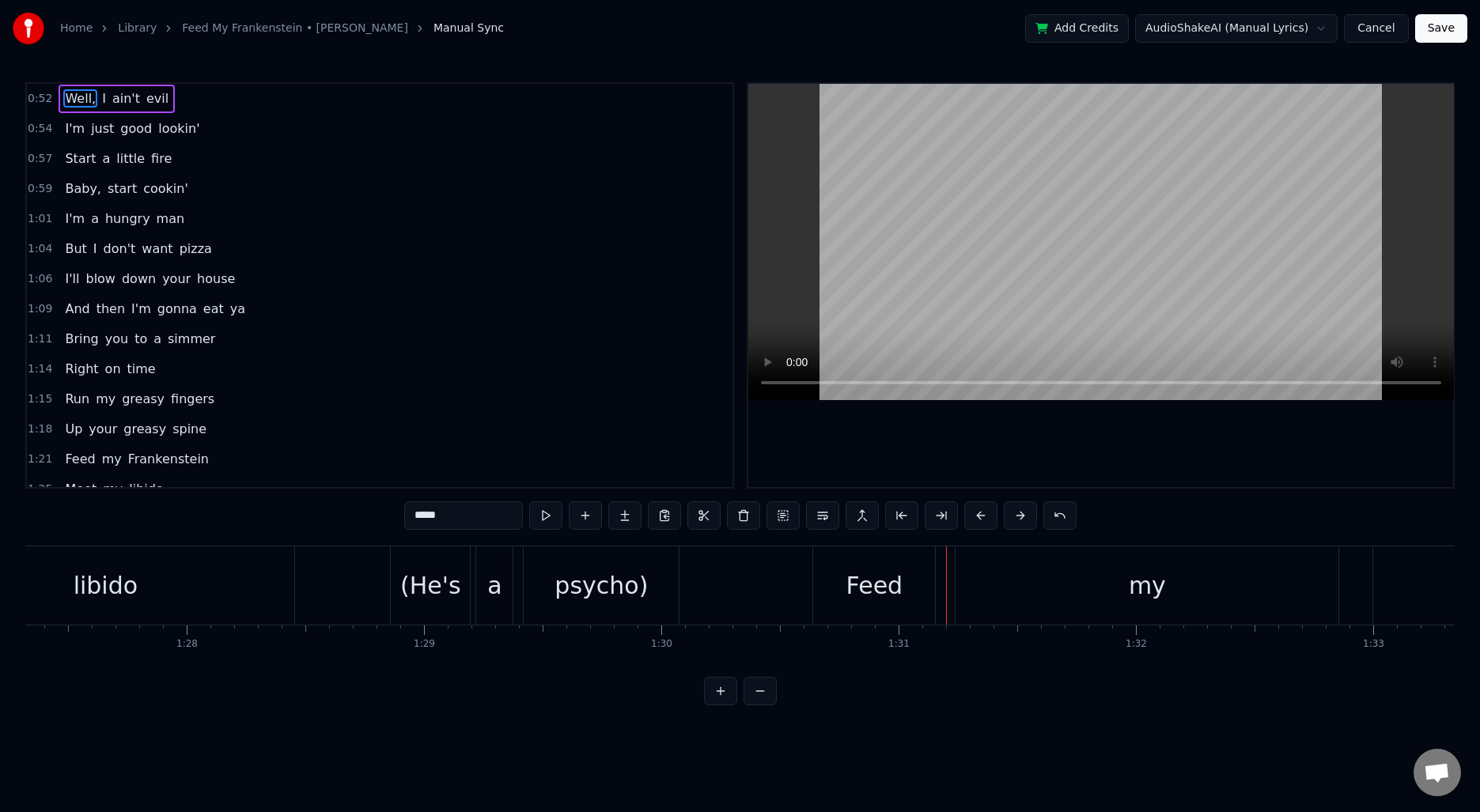
scroll to position [0, 20705]
click at [432, 580] on div "(He's" at bounding box center [445, 585] width 61 height 36
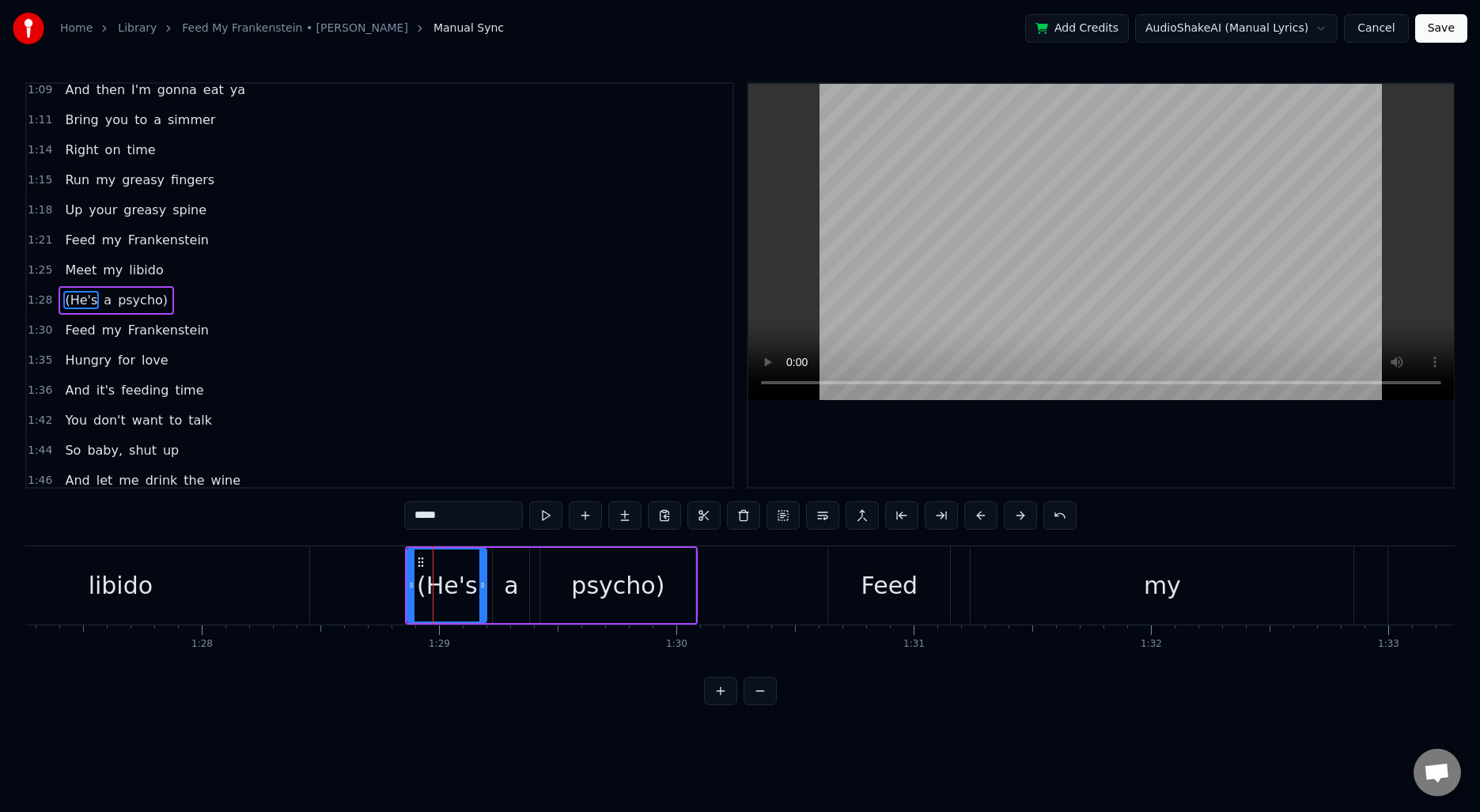
scroll to position [234, 0]
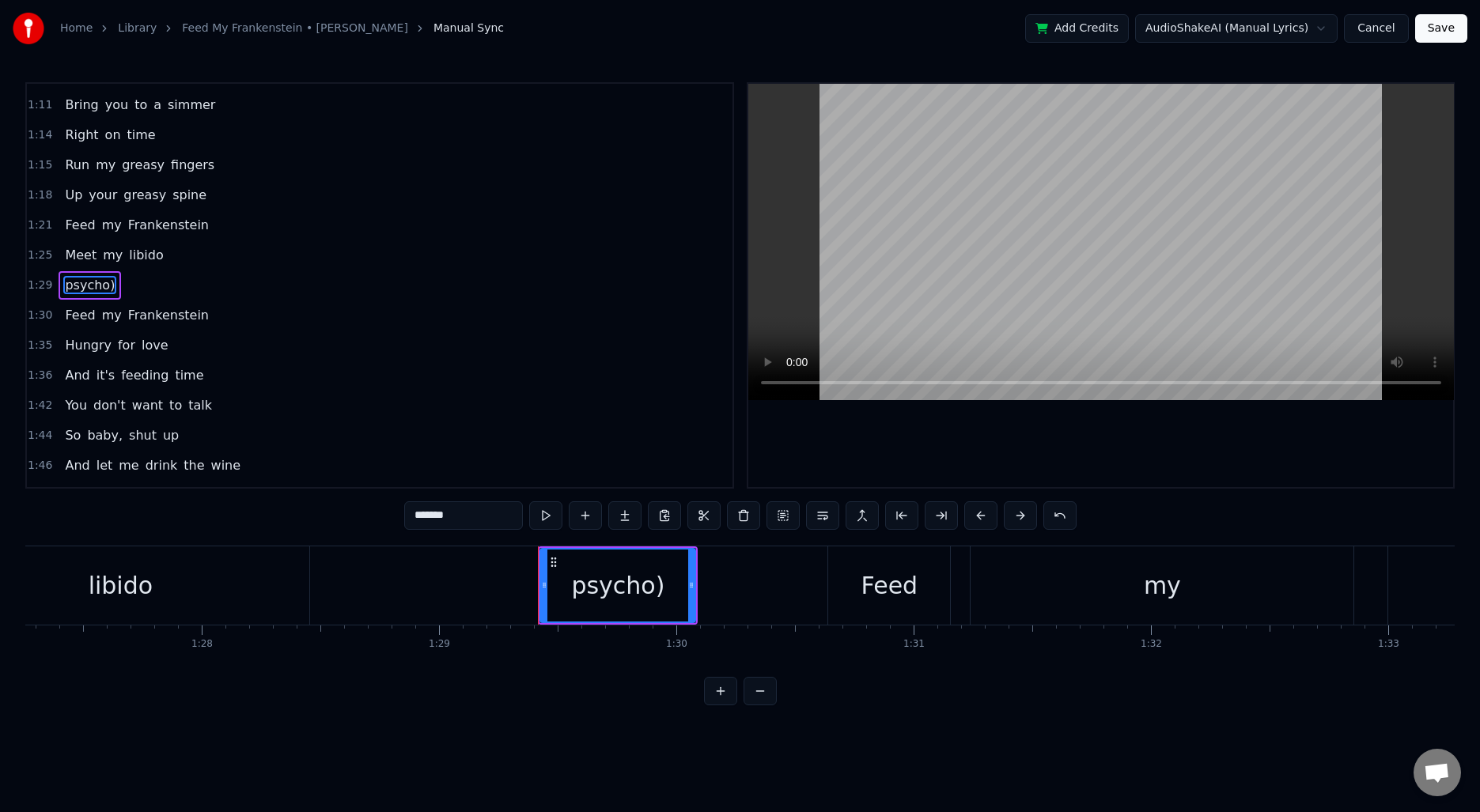
type input "****"
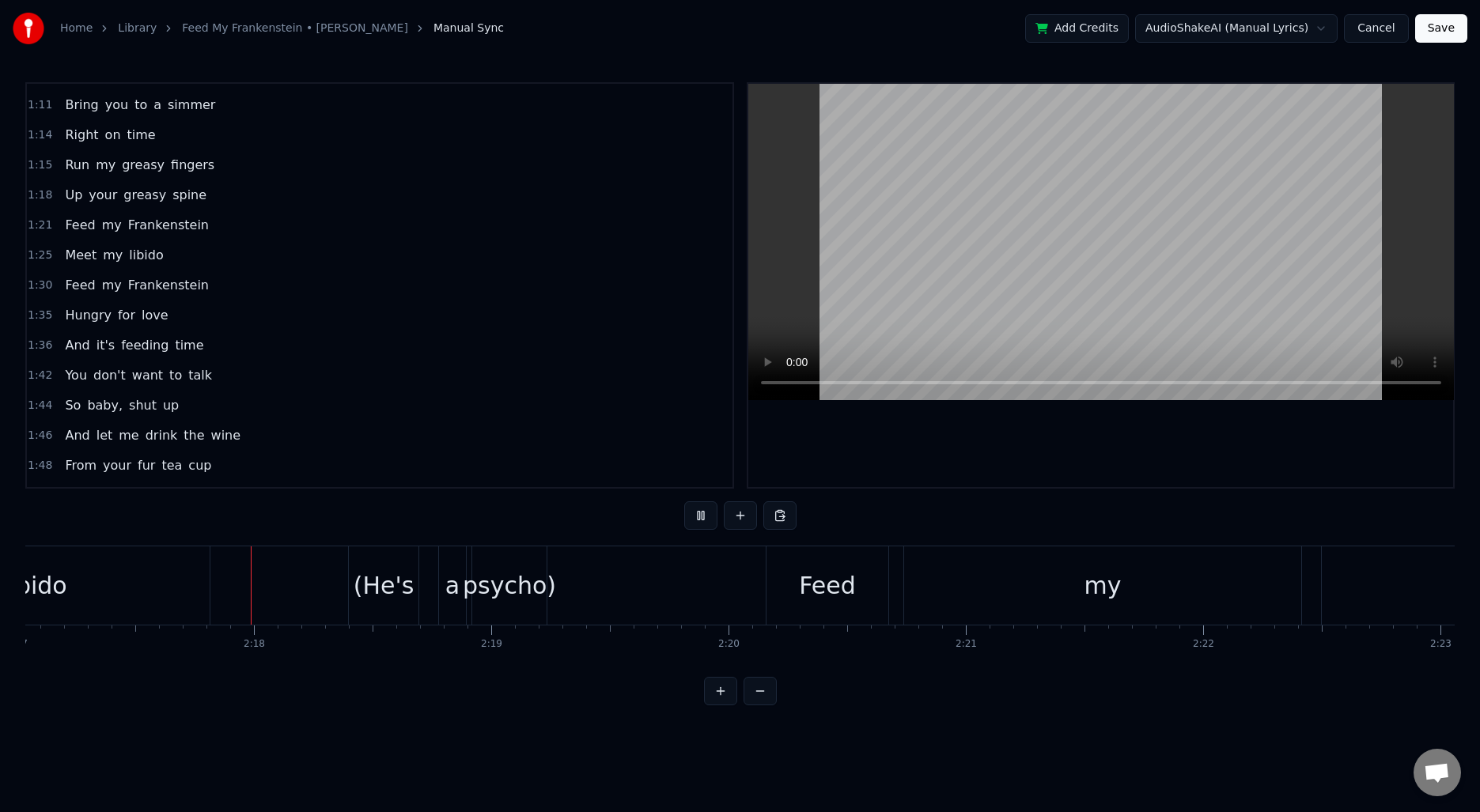
scroll to position [0, 32531]
click at [349, 581] on div "(He's" at bounding box center [371, 585] width 61 height 36
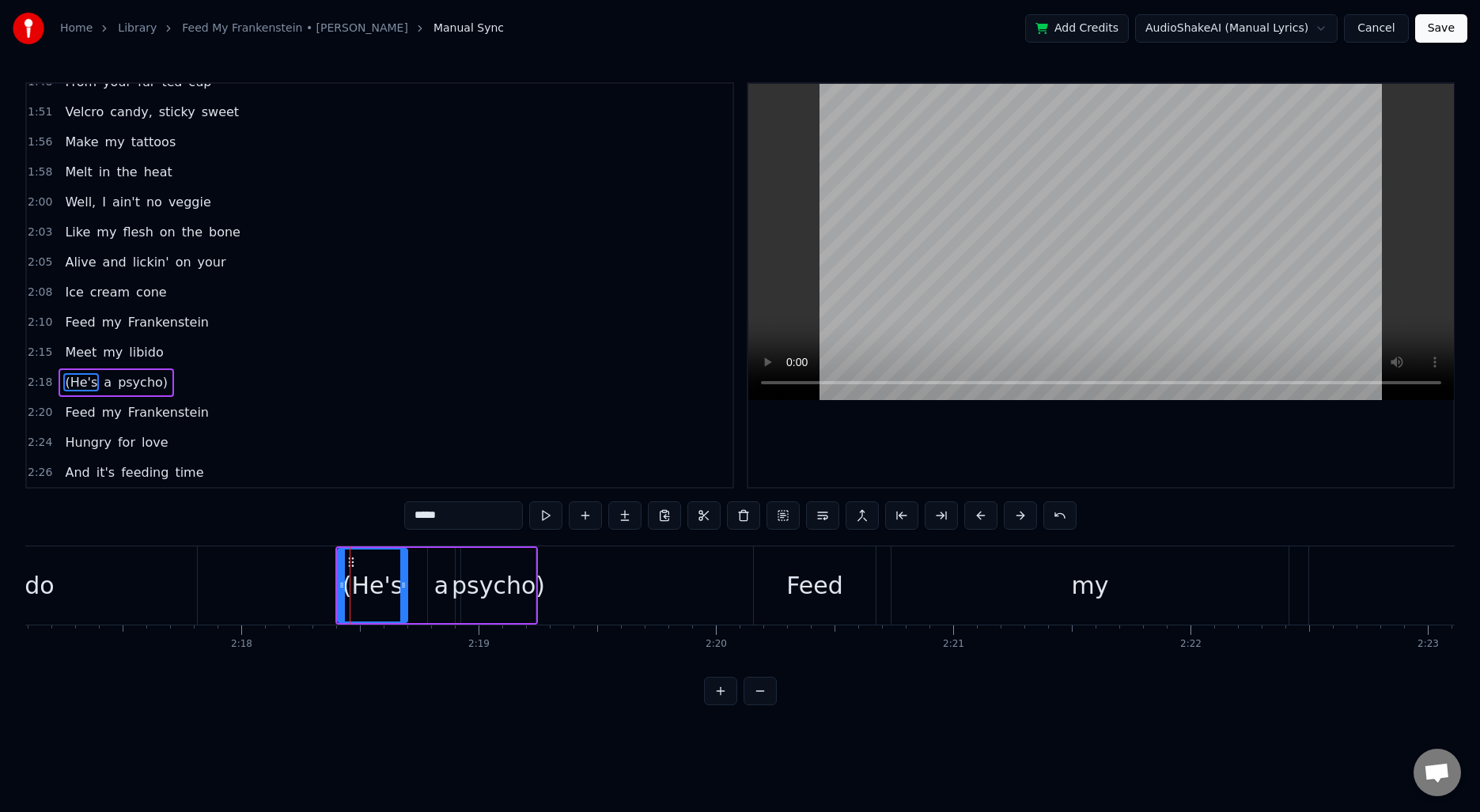
scroll to position [714, 0]
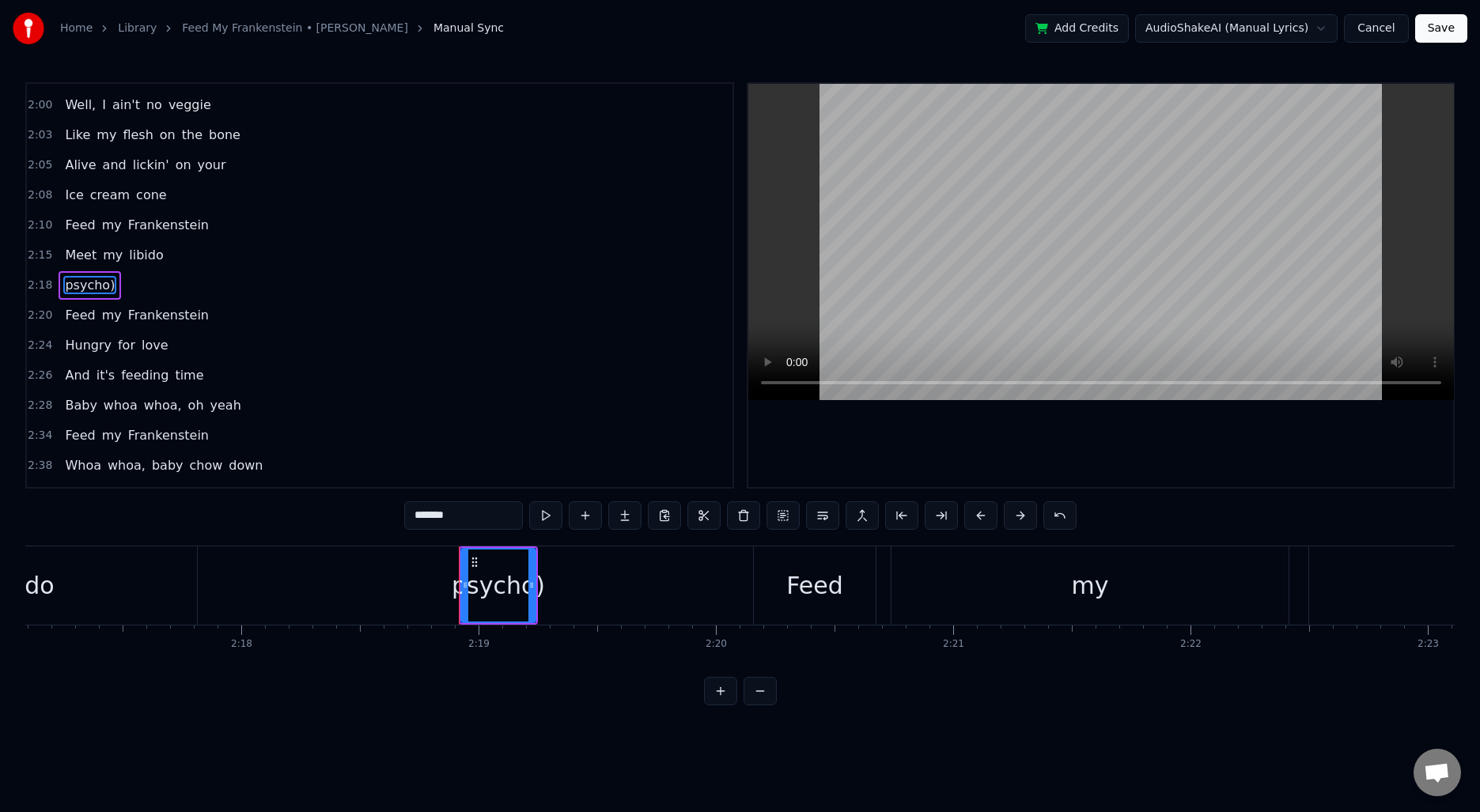
type input "****"
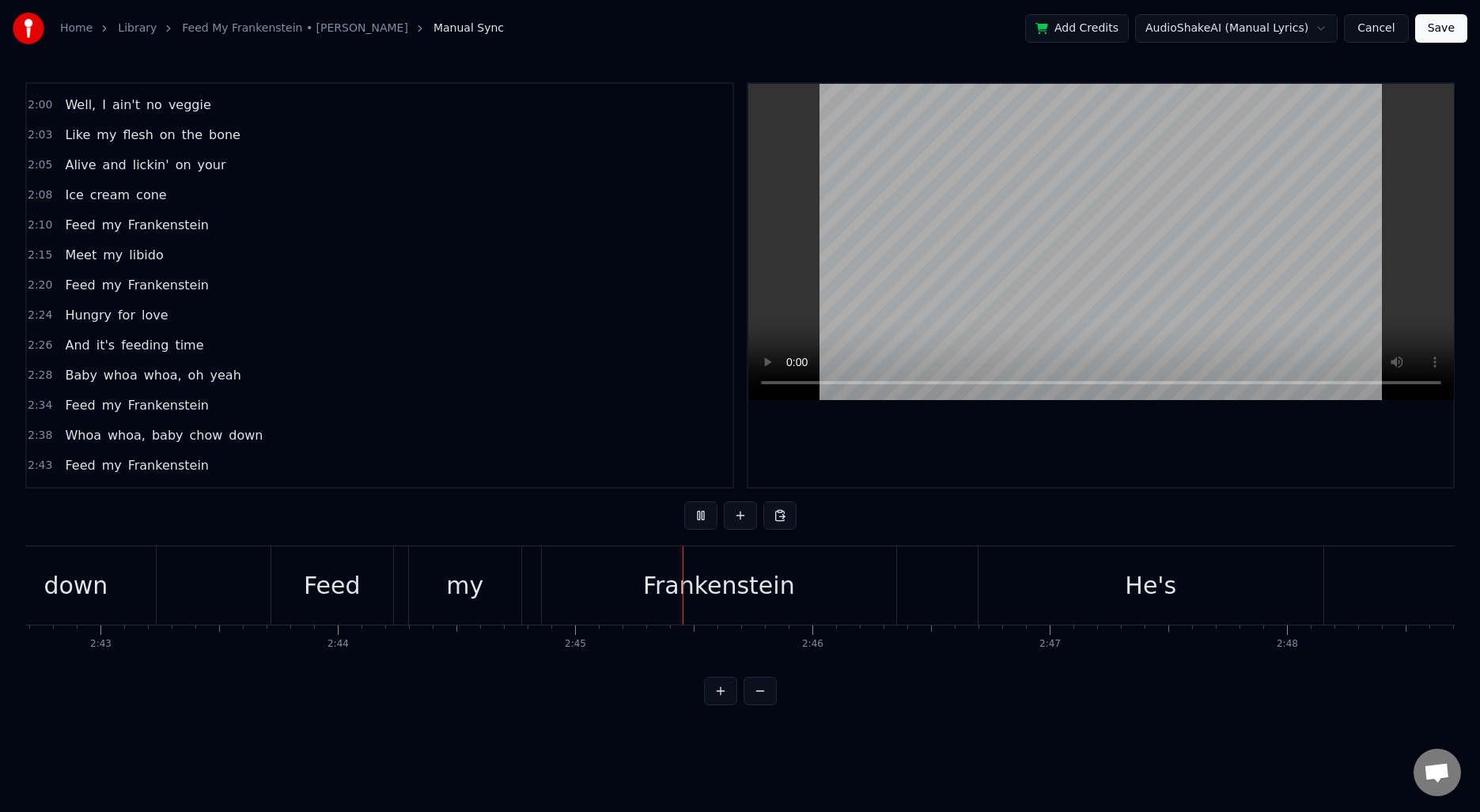
scroll to position [0, 39044]
click at [567, 588] on div "He's" at bounding box center [710, 585] width 345 height 78
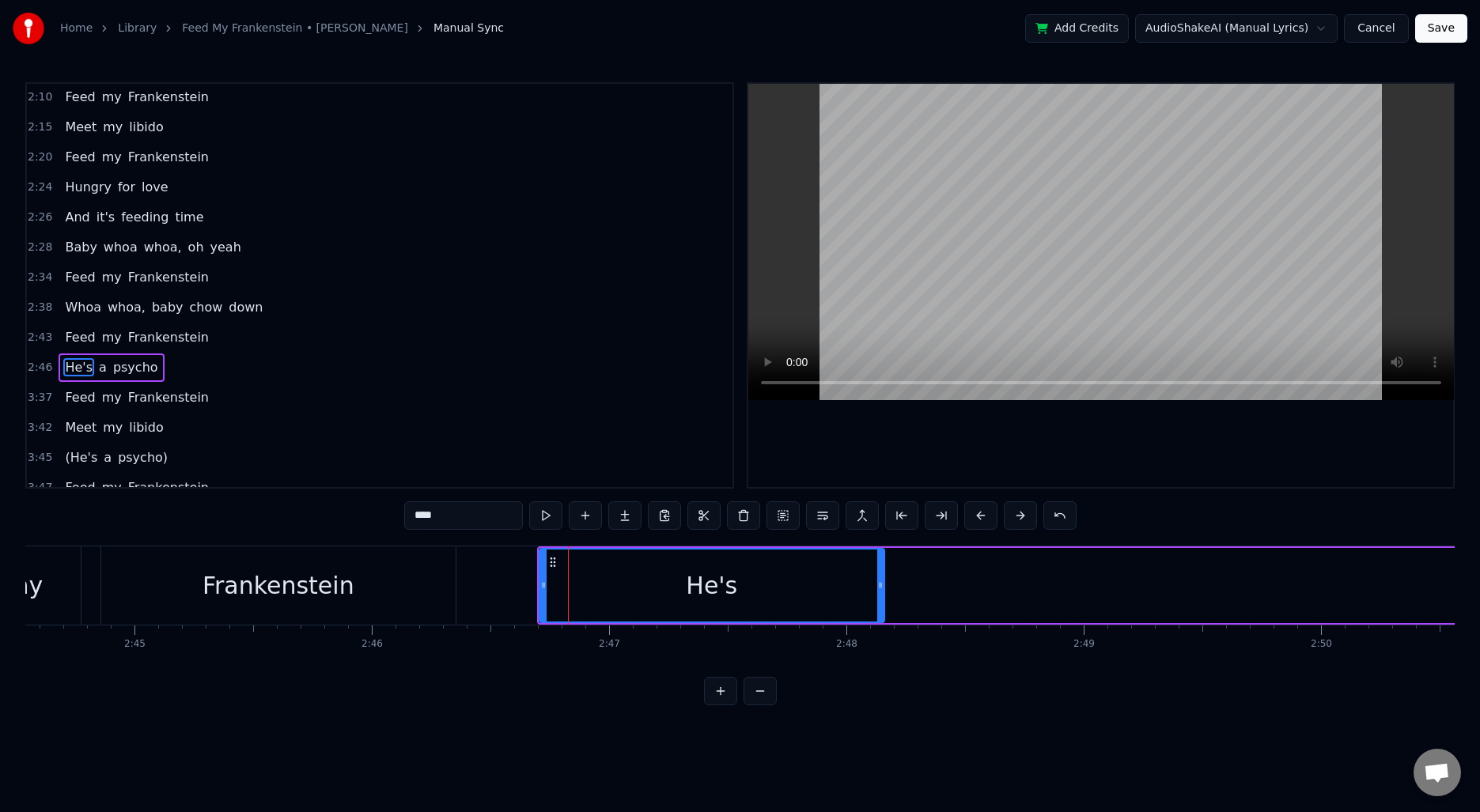
scroll to position [925, 0]
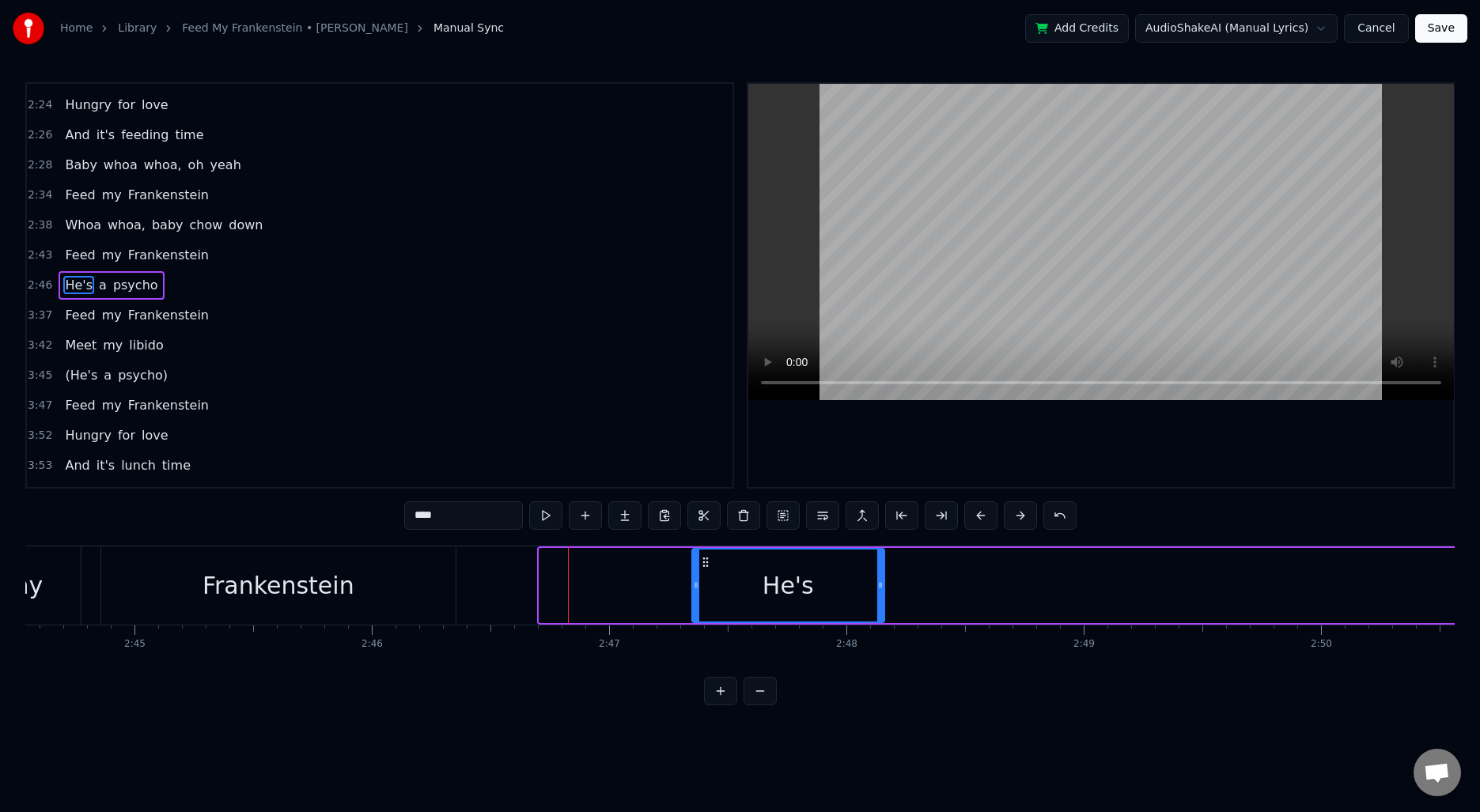
drag, startPoint x: 541, startPoint y: 579, endPoint x: 694, endPoint y: 587, distance: 153.2
click at [694, 587] on icon at bounding box center [696, 585] width 6 height 13
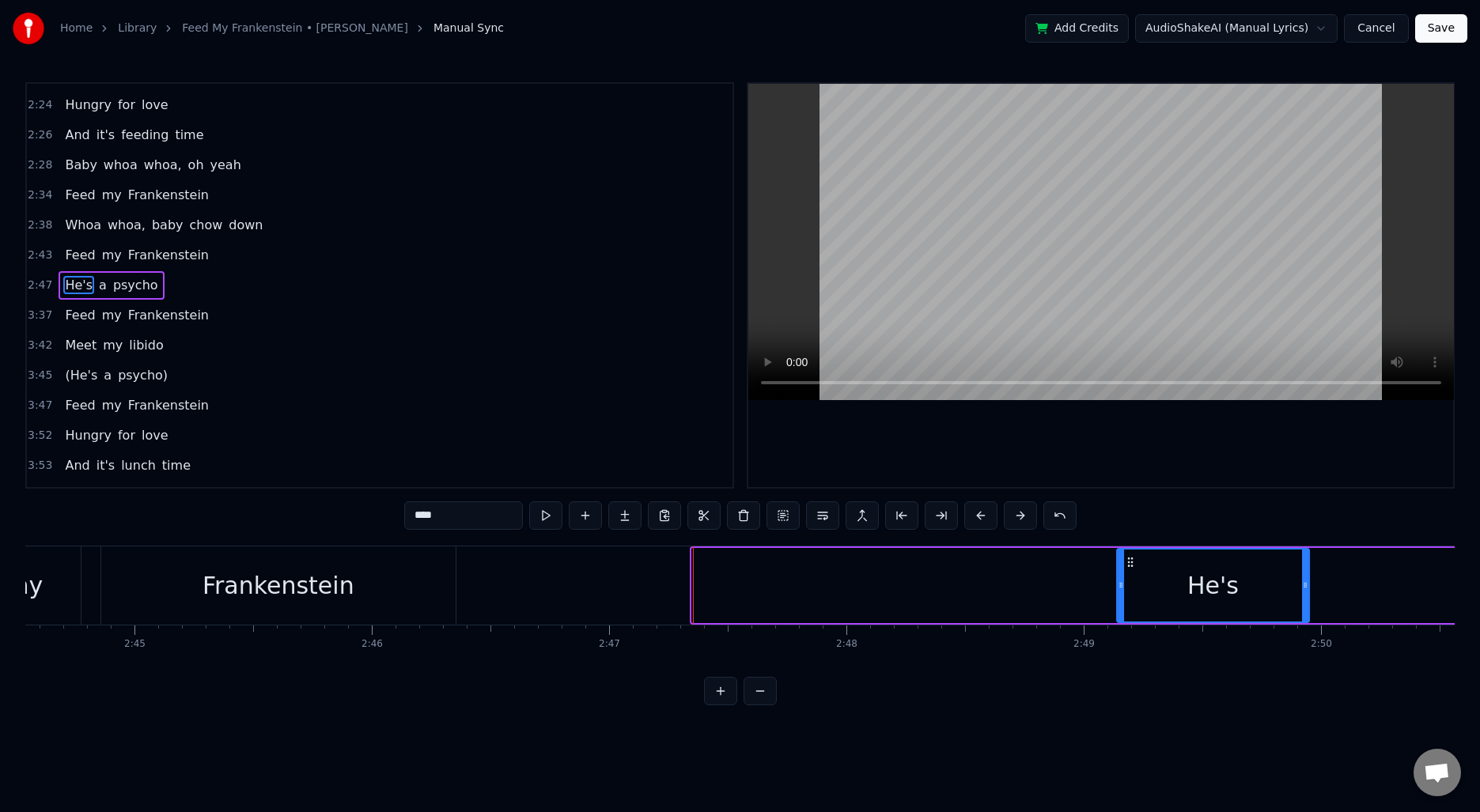
drag, startPoint x: 707, startPoint y: 561, endPoint x: 1131, endPoint y: 551, distance: 424.1
click at [1131, 551] on div "He's" at bounding box center [1213, 585] width 191 height 72
click at [384, 587] on div "Frankenstein" at bounding box center [278, 585] width 355 height 78
type input "**********"
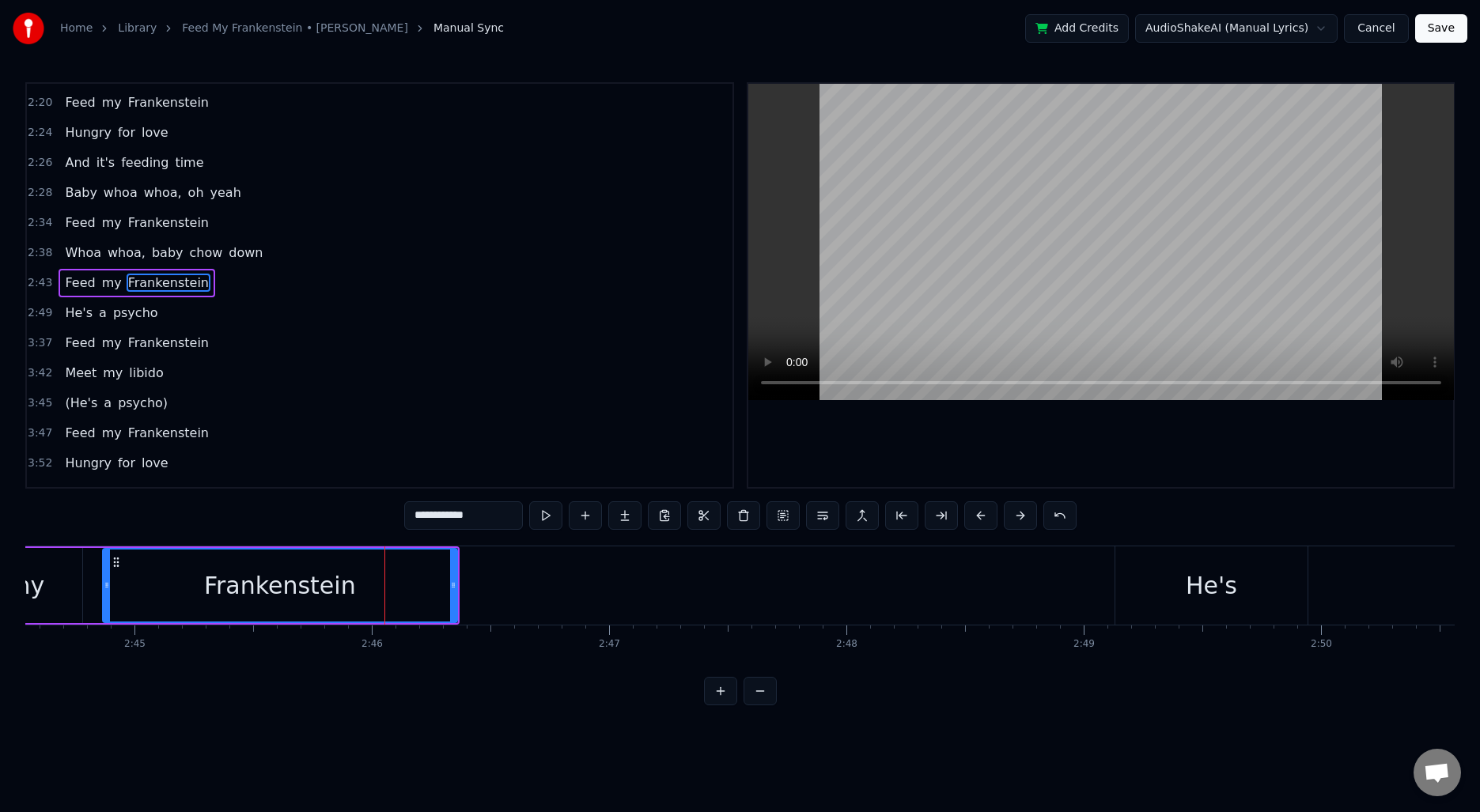
scroll to position [895, 0]
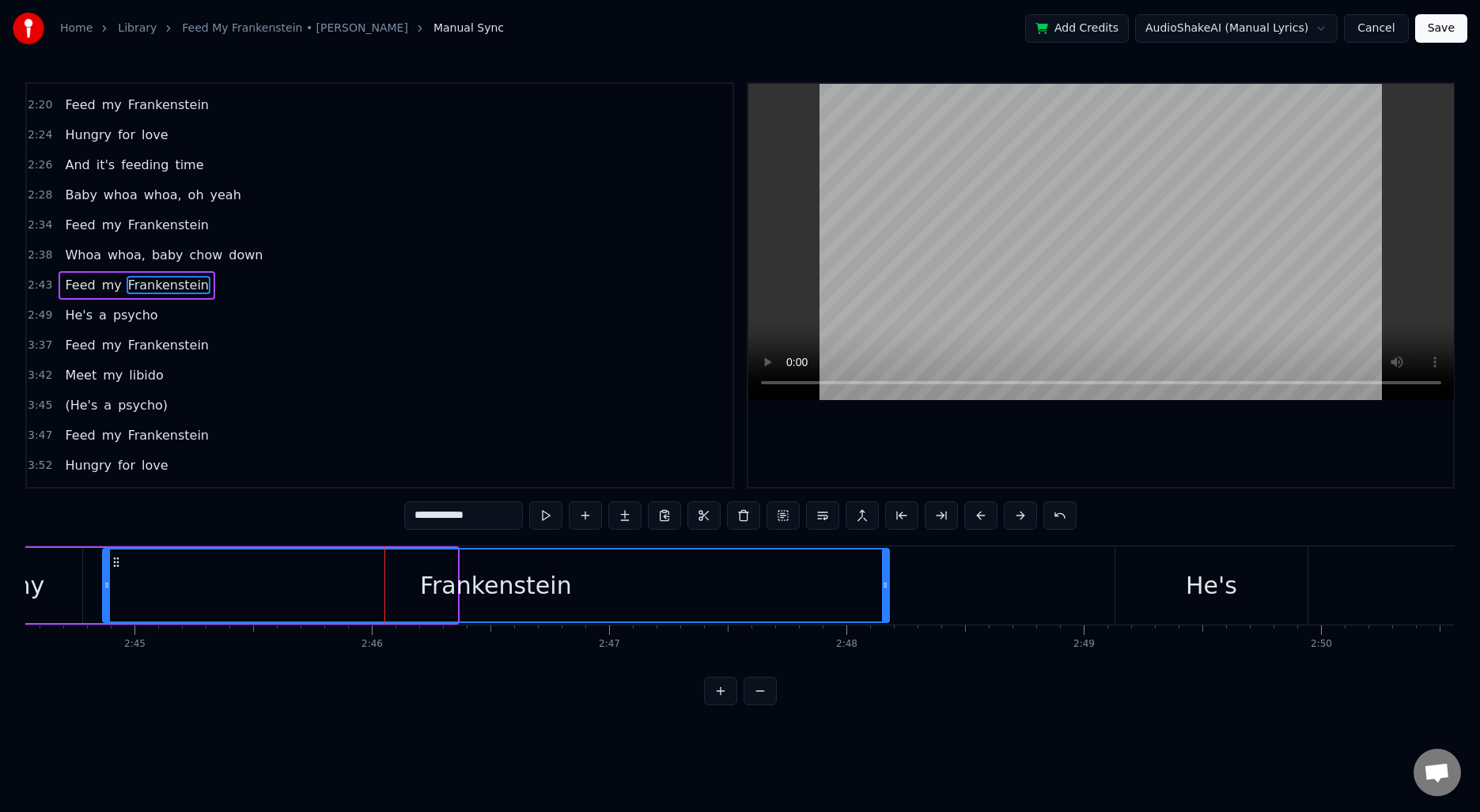
drag, startPoint x: 454, startPoint y: 576, endPoint x: 885, endPoint y: 569, distance: 431.1
click at [885, 569] on div at bounding box center [885, 585] width 6 height 72
click at [47, 283] on span "2:43" at bounding box center [39, 284] width 25 height 15
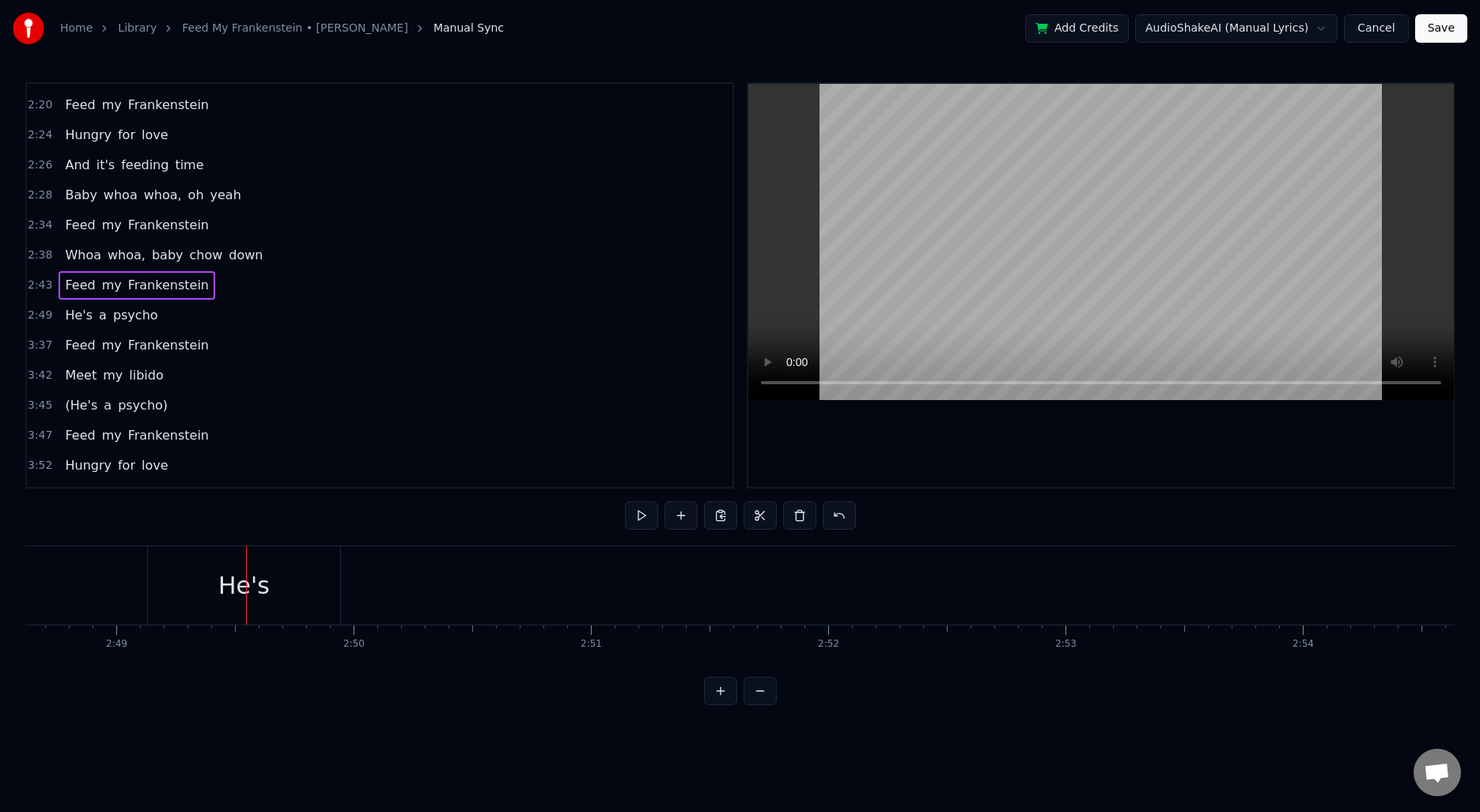
scroll to position [0, 40086]
click at [41, 283] on span "2:43" at bounding box center [39, 284] width 25 height 15
click at [133, 557] on div "He's" at bounding box center [209, 585] width 192 height 78
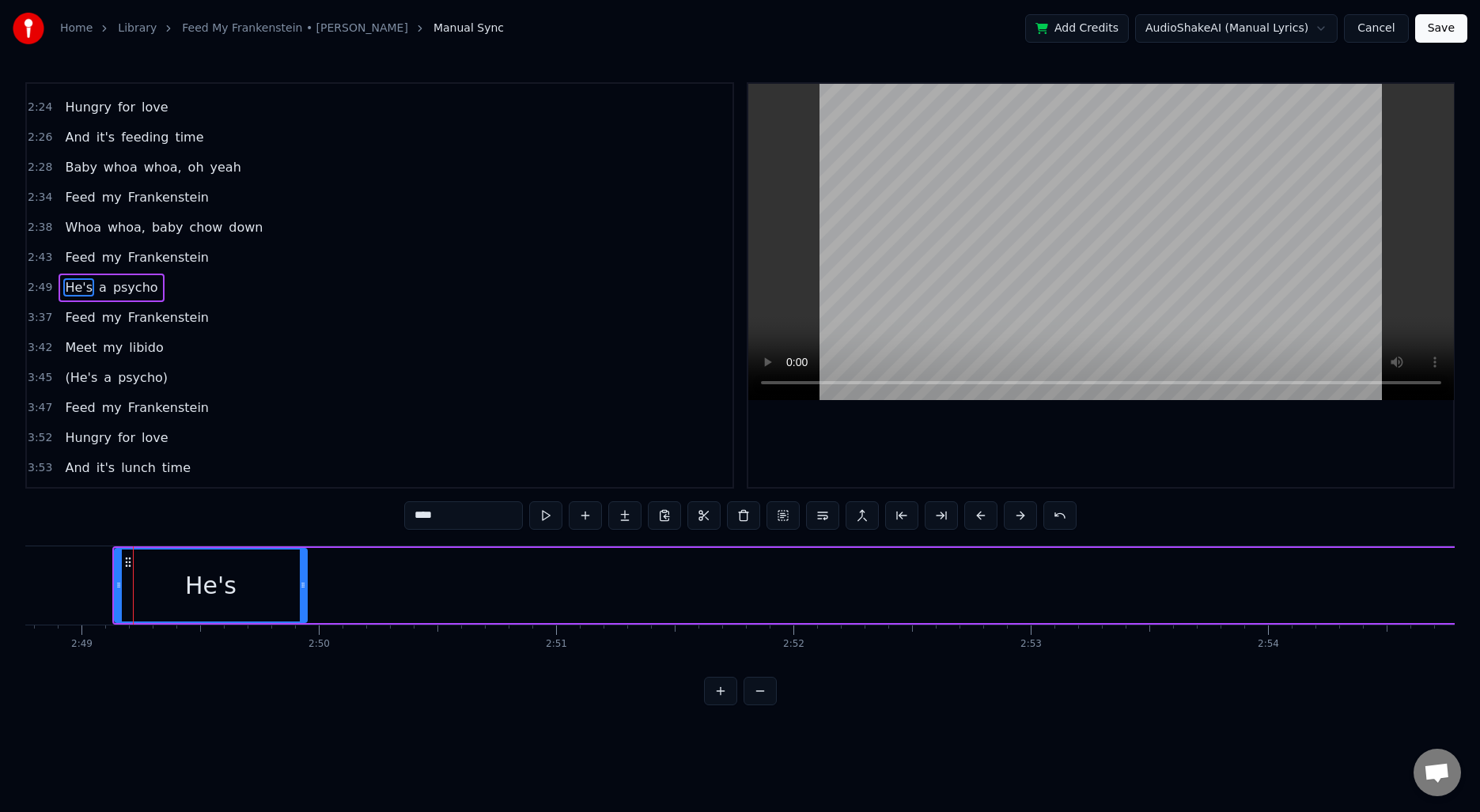
scroll to position [925, 0]
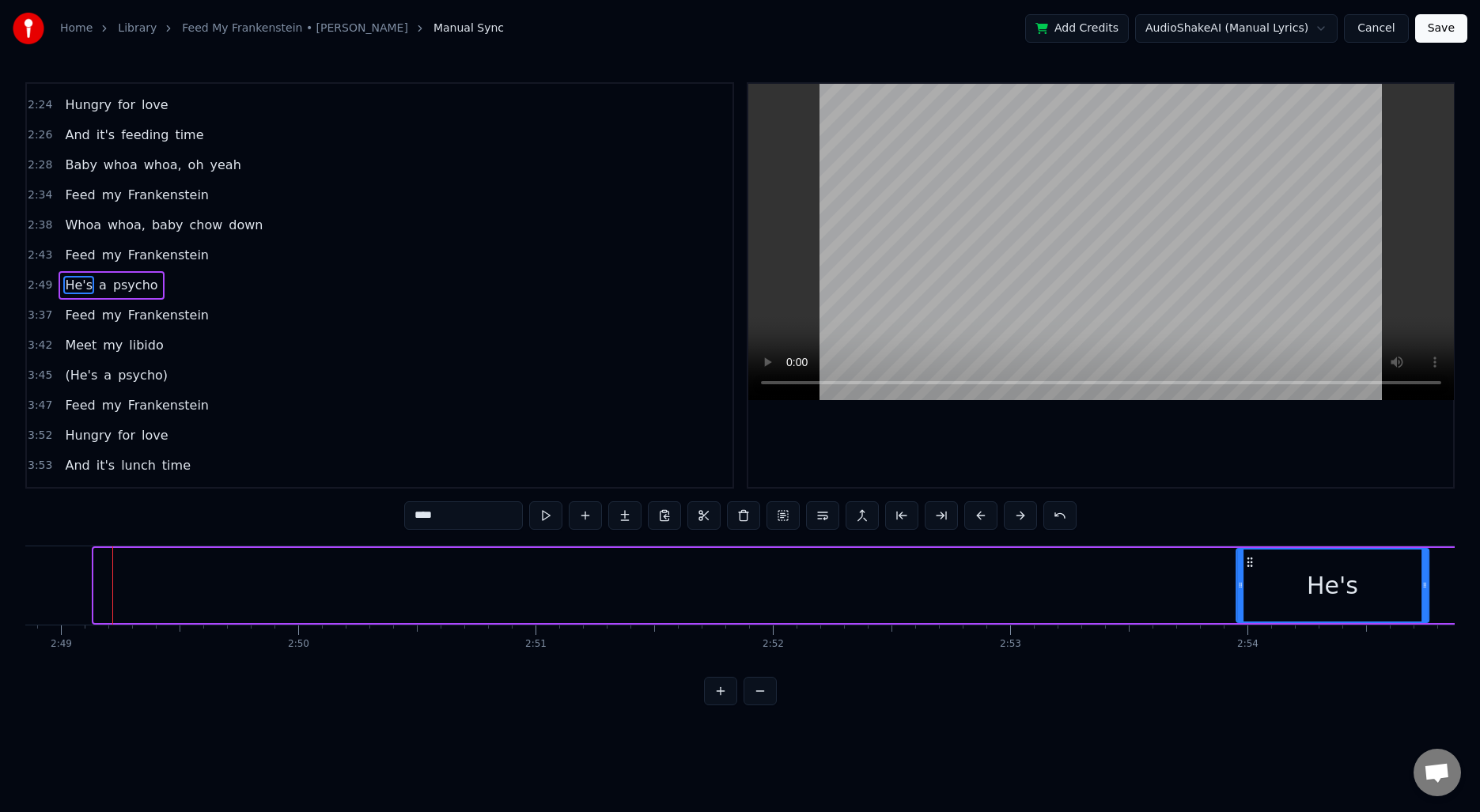
drag, startPoint x: 129, startPoint y: 560, endPoint x: 1250, endPoint y: 576, distance: 1121.1
click at [1250, 576] on div "He's" at bounding box center [1332, 585] width 191 height 72
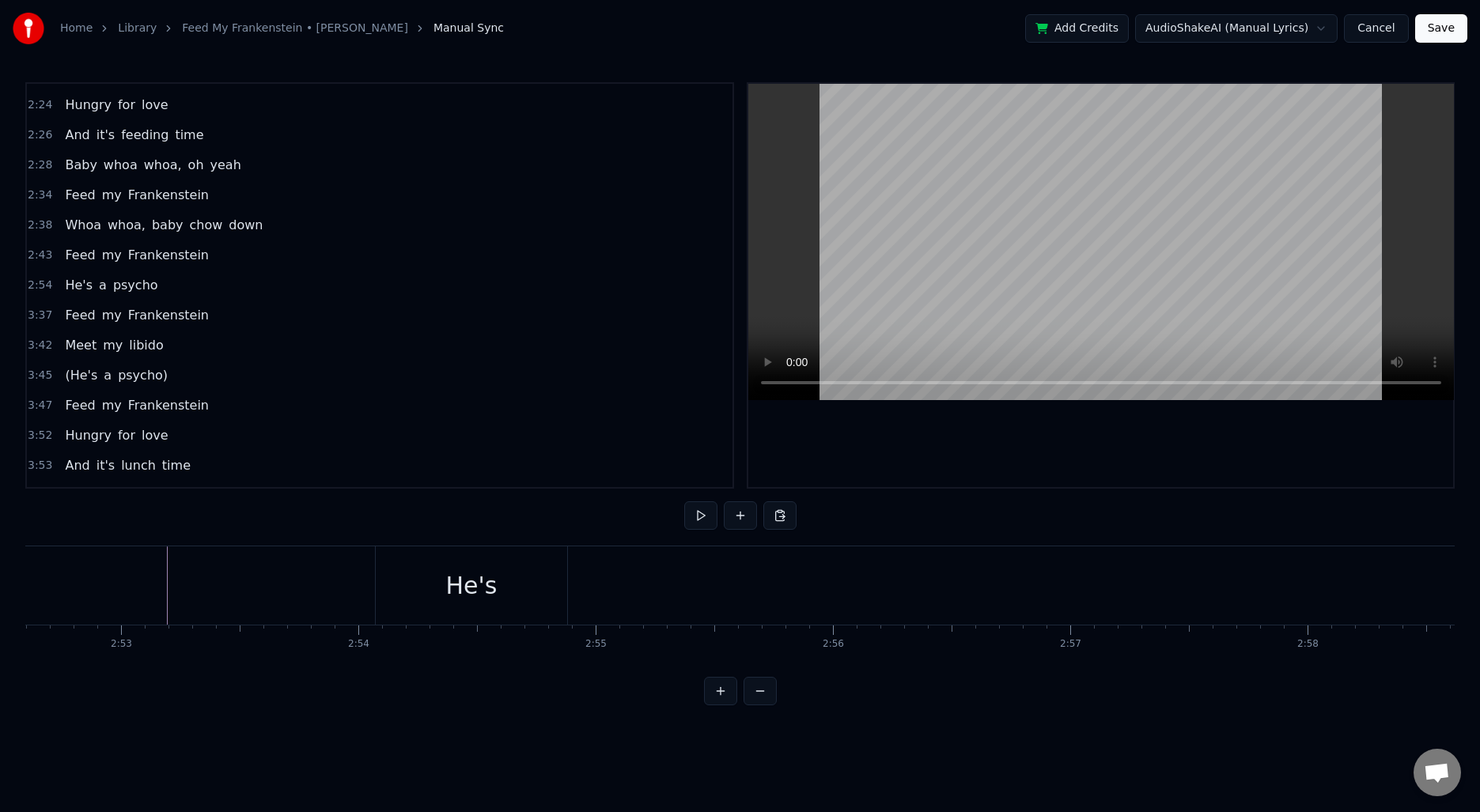
scroll to position [0, 40938]
click at [769, 686] on button at bounding box center [760, 691] width 33 height 28
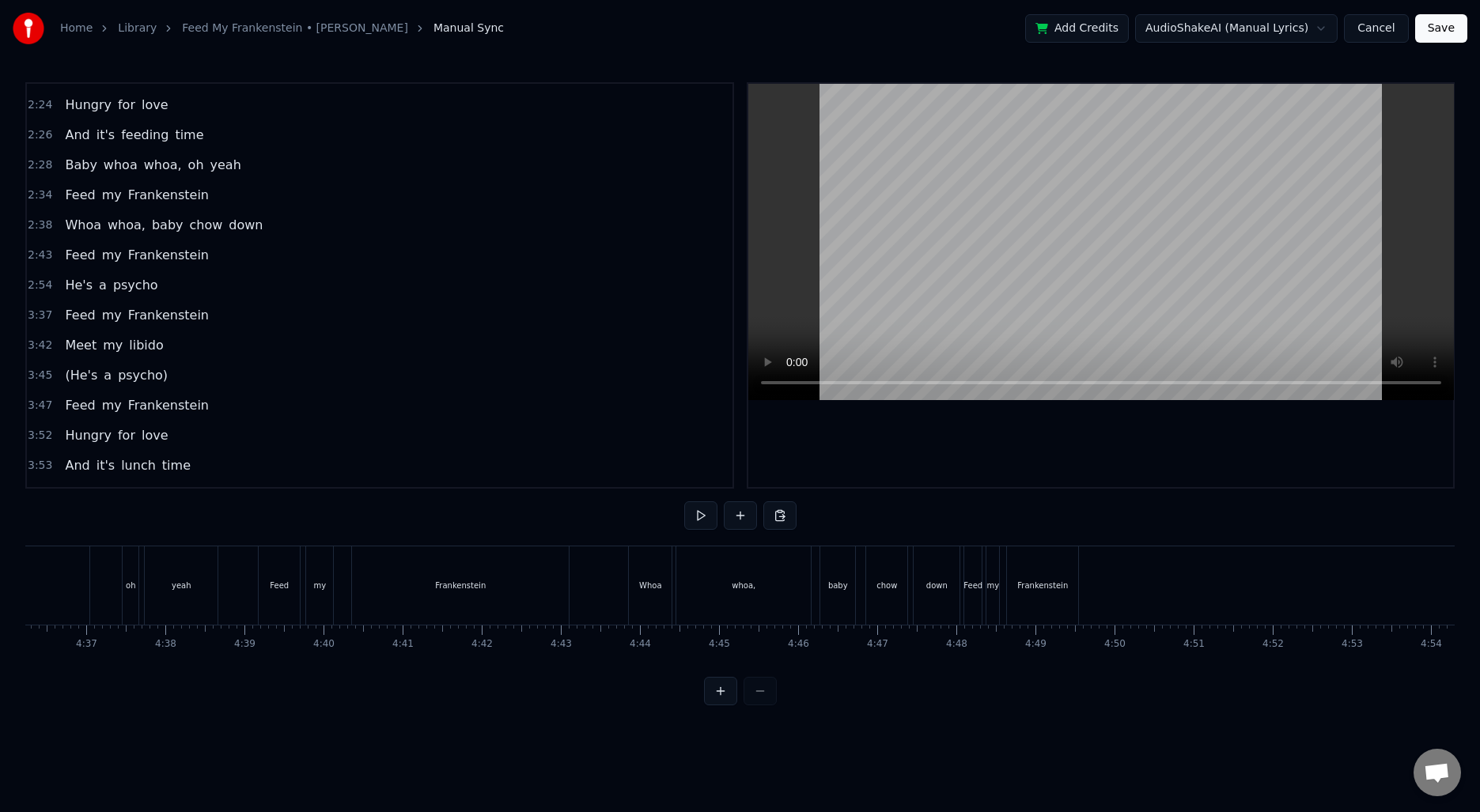
click at [769, 686] on div at bounding box center [740, 691] width 73 height 28
click at [512, 571] on div "He's" at bounding box center [533, 585] width 63 height 78
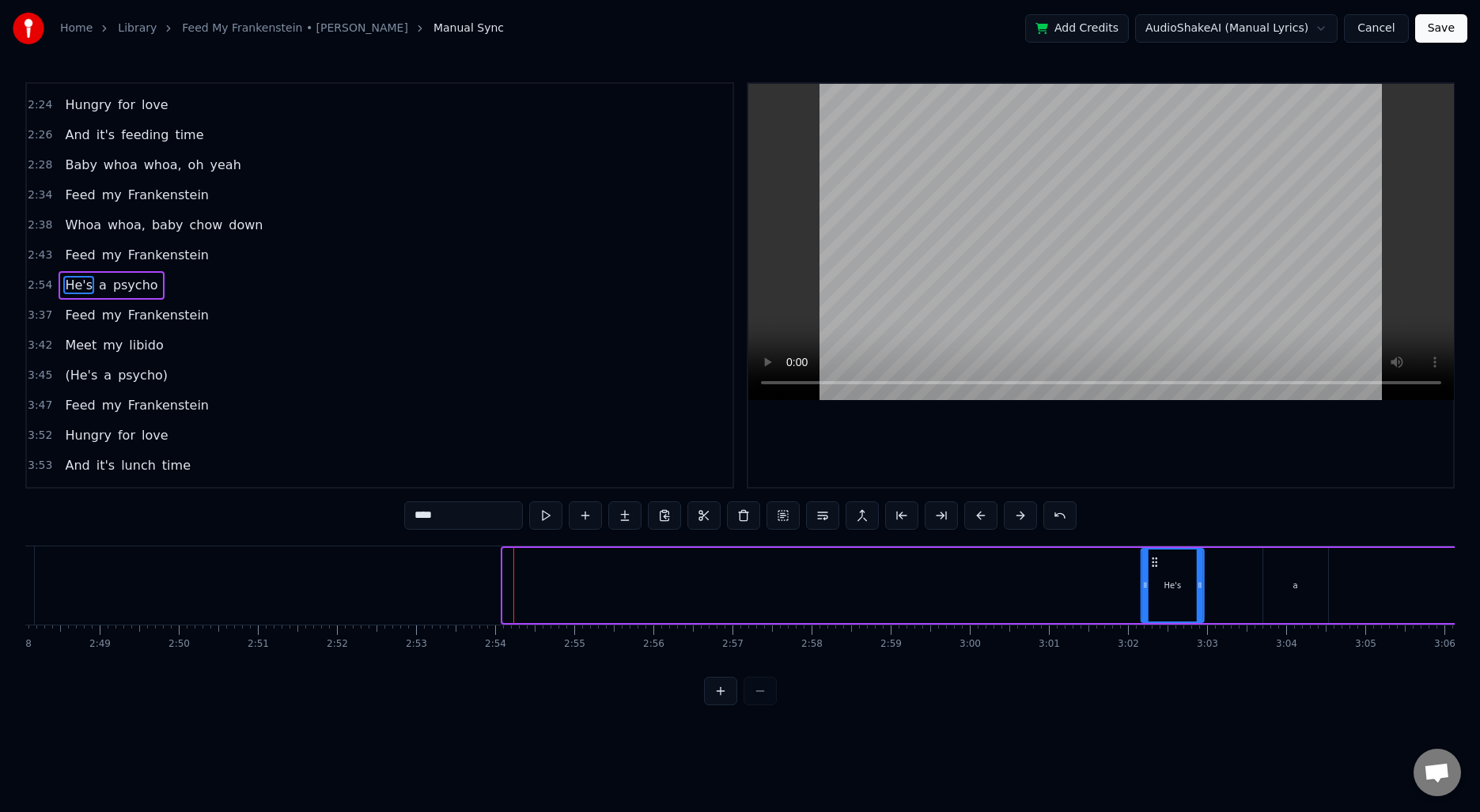
drag, startPoint x: 516, startPoint y: 562, endPoint x: 1154, endPoint y: 540, distance: 638.4
click at [1154, 540] on div "0:52 Well, I ain't evil 0:54 I'm just good lookin' 0:57 Start a little fire 0:5…" at bounding box center [740, 394] width 1429 height 623
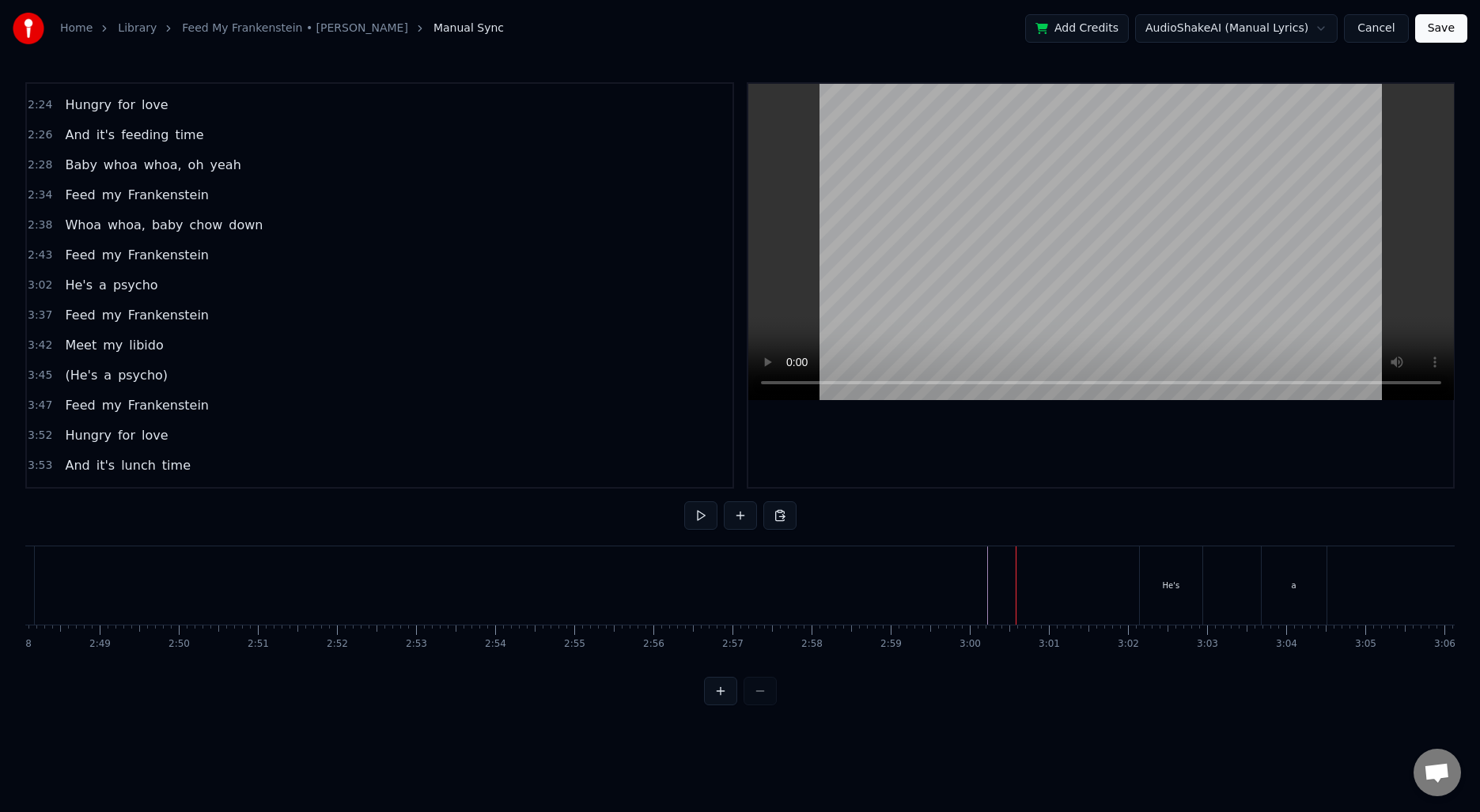
click at [907, 580] on div "He's a psycho" at bounding box center [172, 585] width 1816 height 78
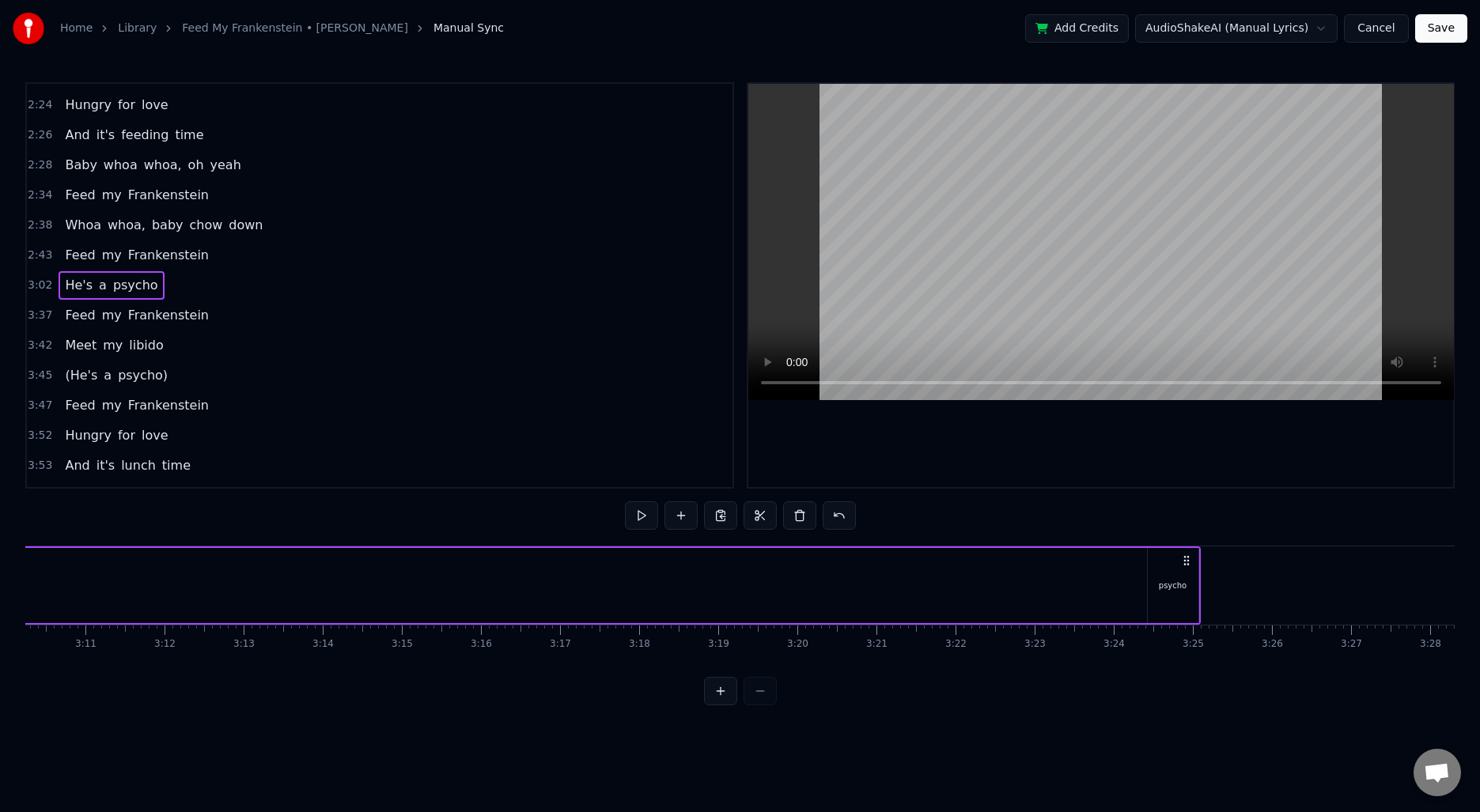
scroll to position [0, 15054]
click at [1073, 570] on div "He's a psycho" at bounding box center [287, 585] width 1816 height 78
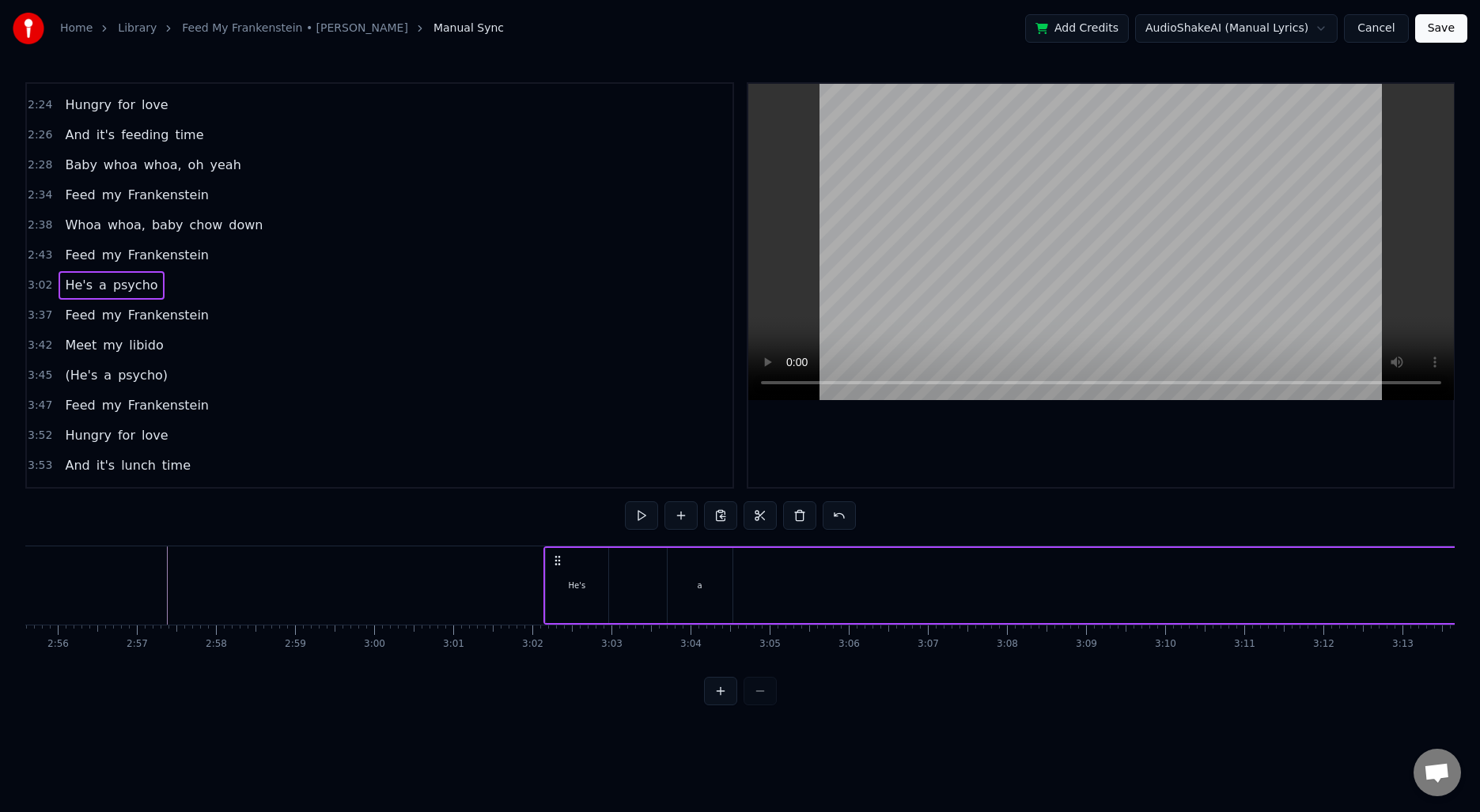
scroll to position [0, 13878]
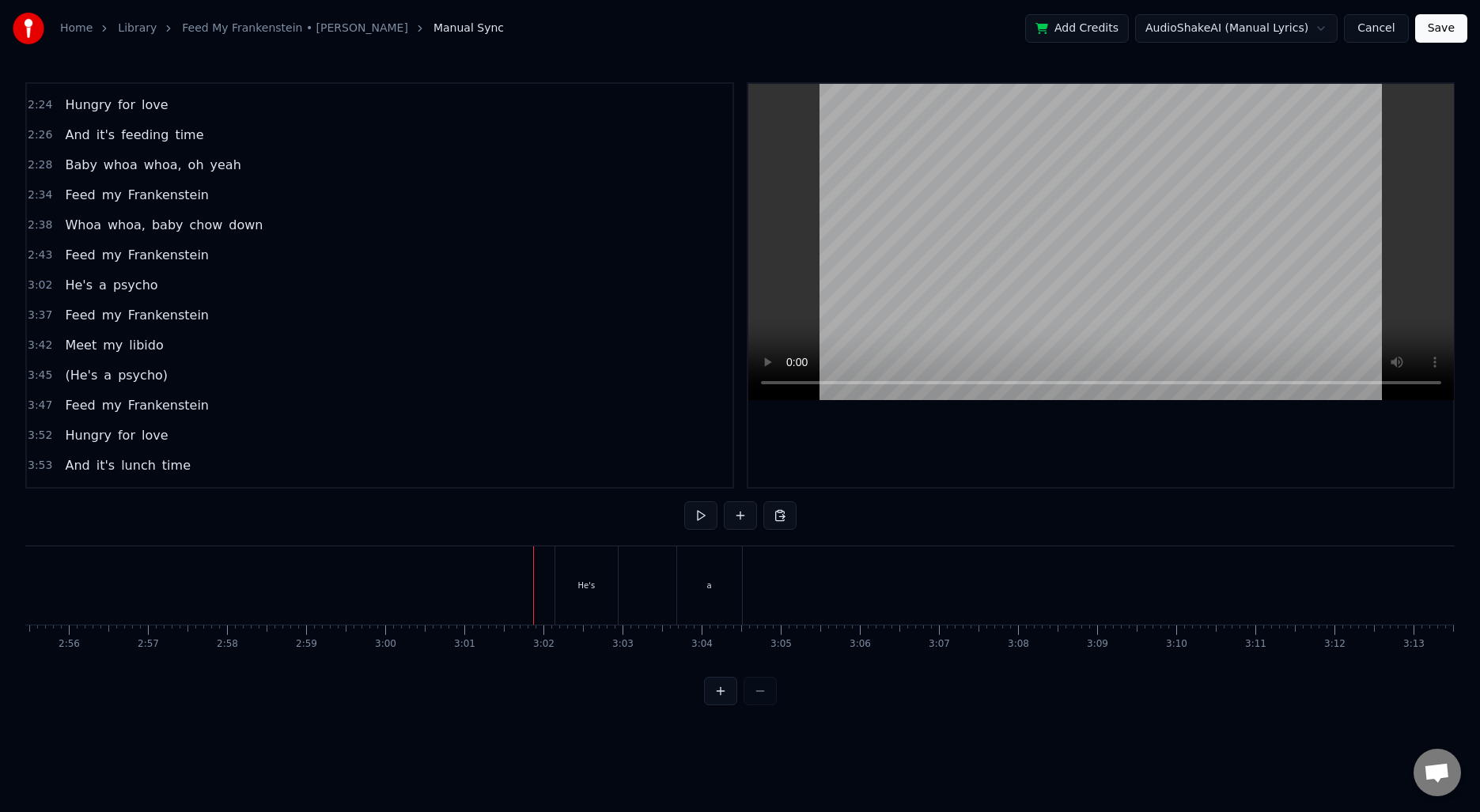
click at [942, 593] on div "He's a psycho" at bounding box center [1463, 585] width 1816 height 78
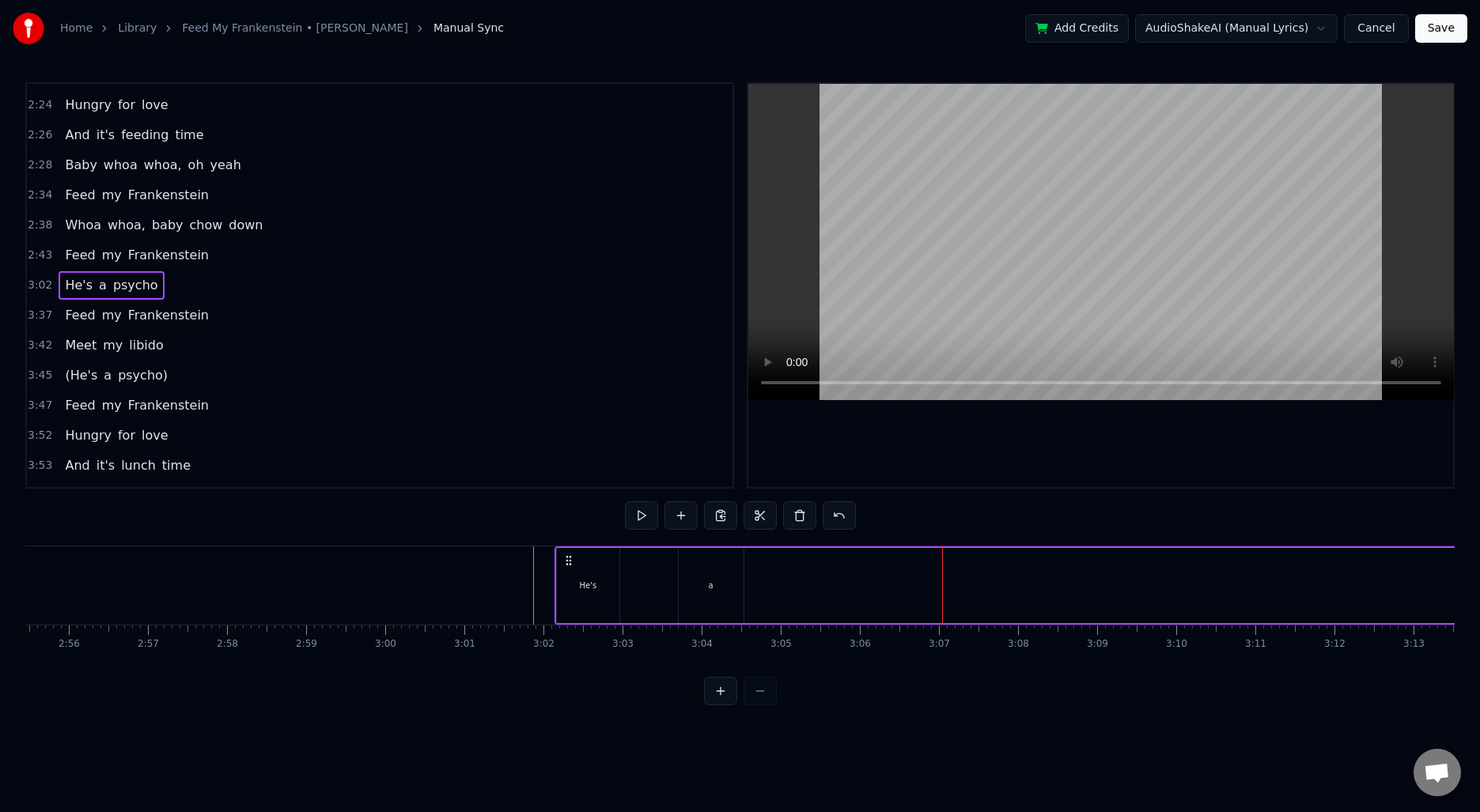
click at [608, 580] on div "He's" at bounding box center [588, 585] width 63 height 75
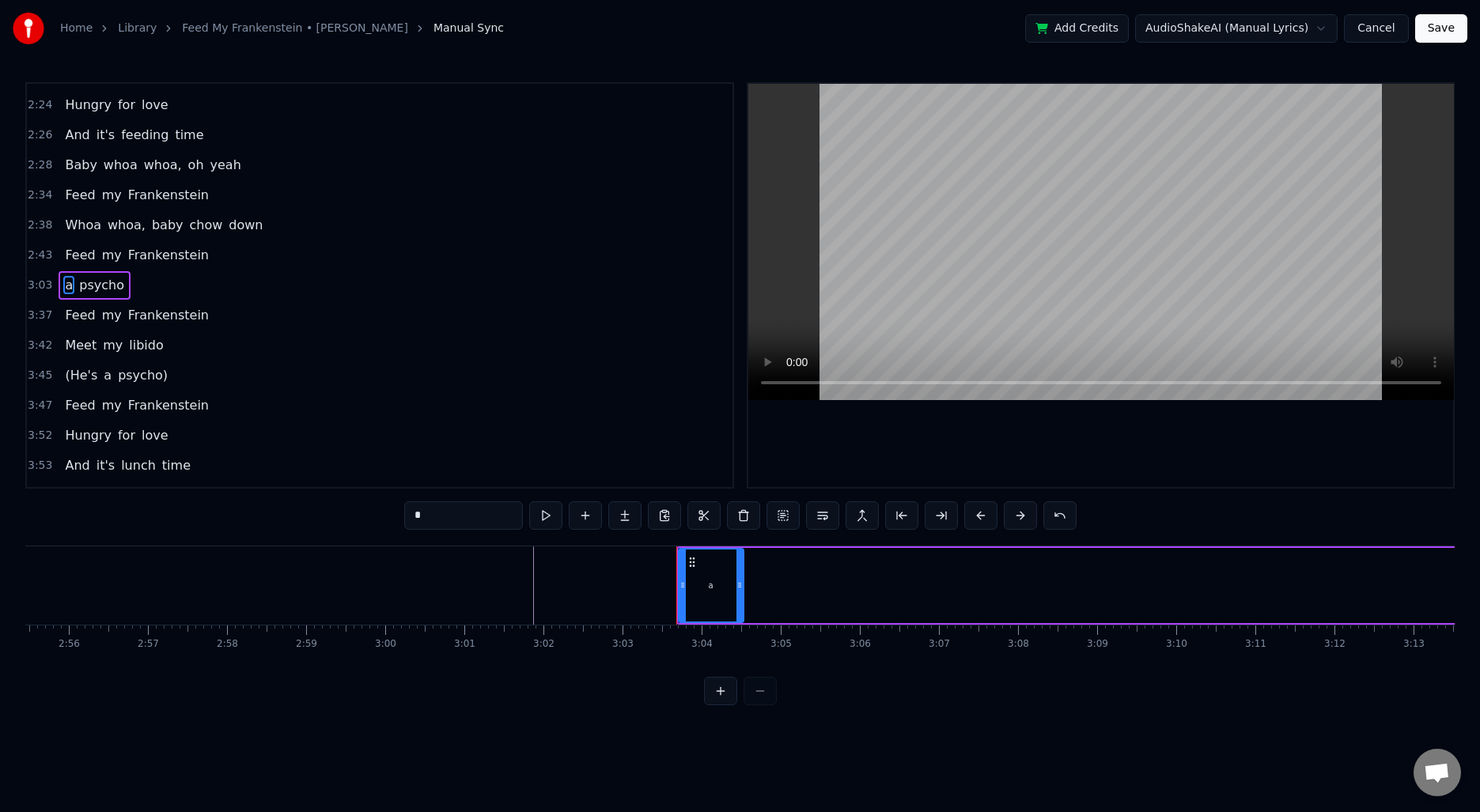
click at [715, 581] on div "a" at bounding box center [710, 585] width 63 height 72
type input "******"
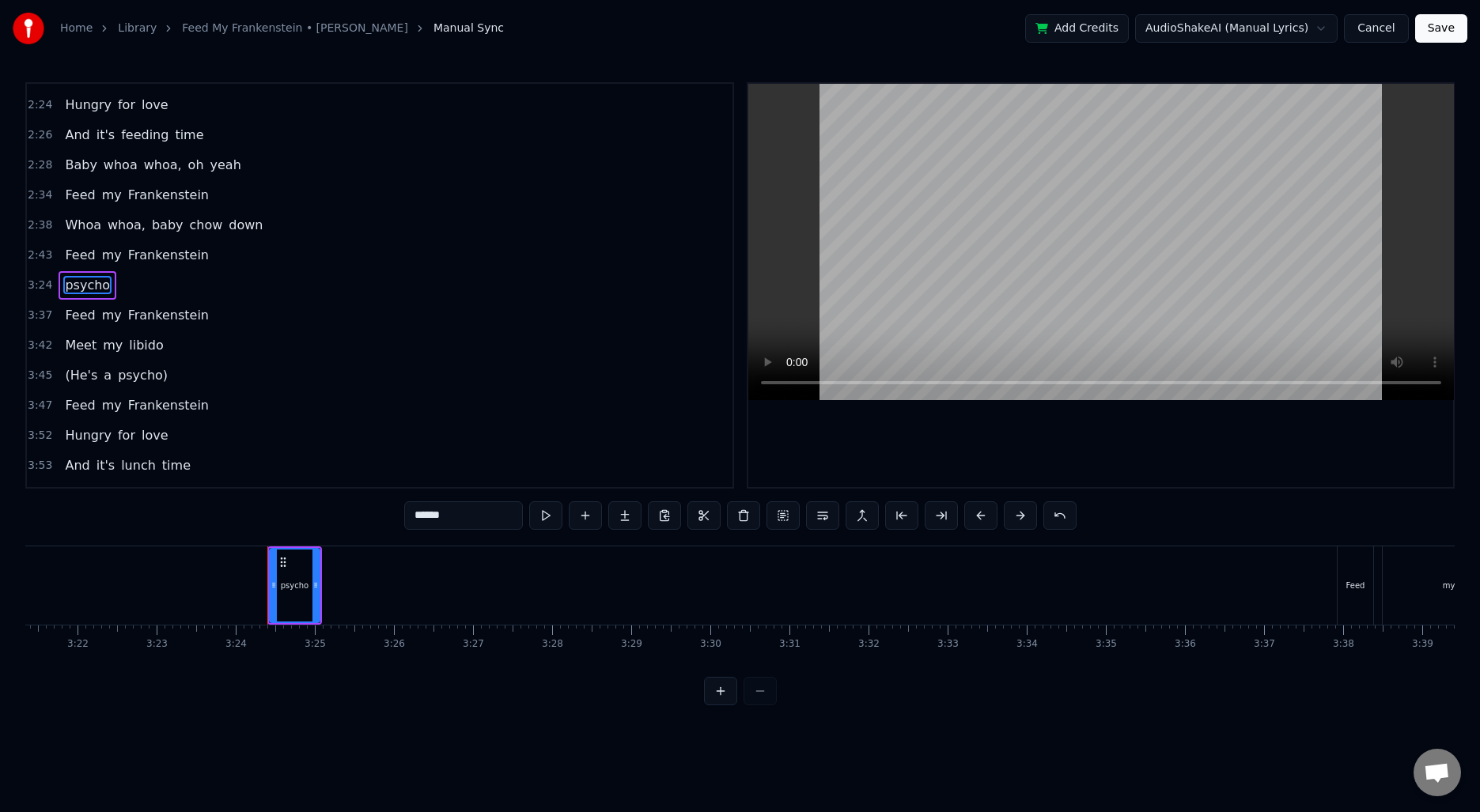
scroll to position [0, 15882]
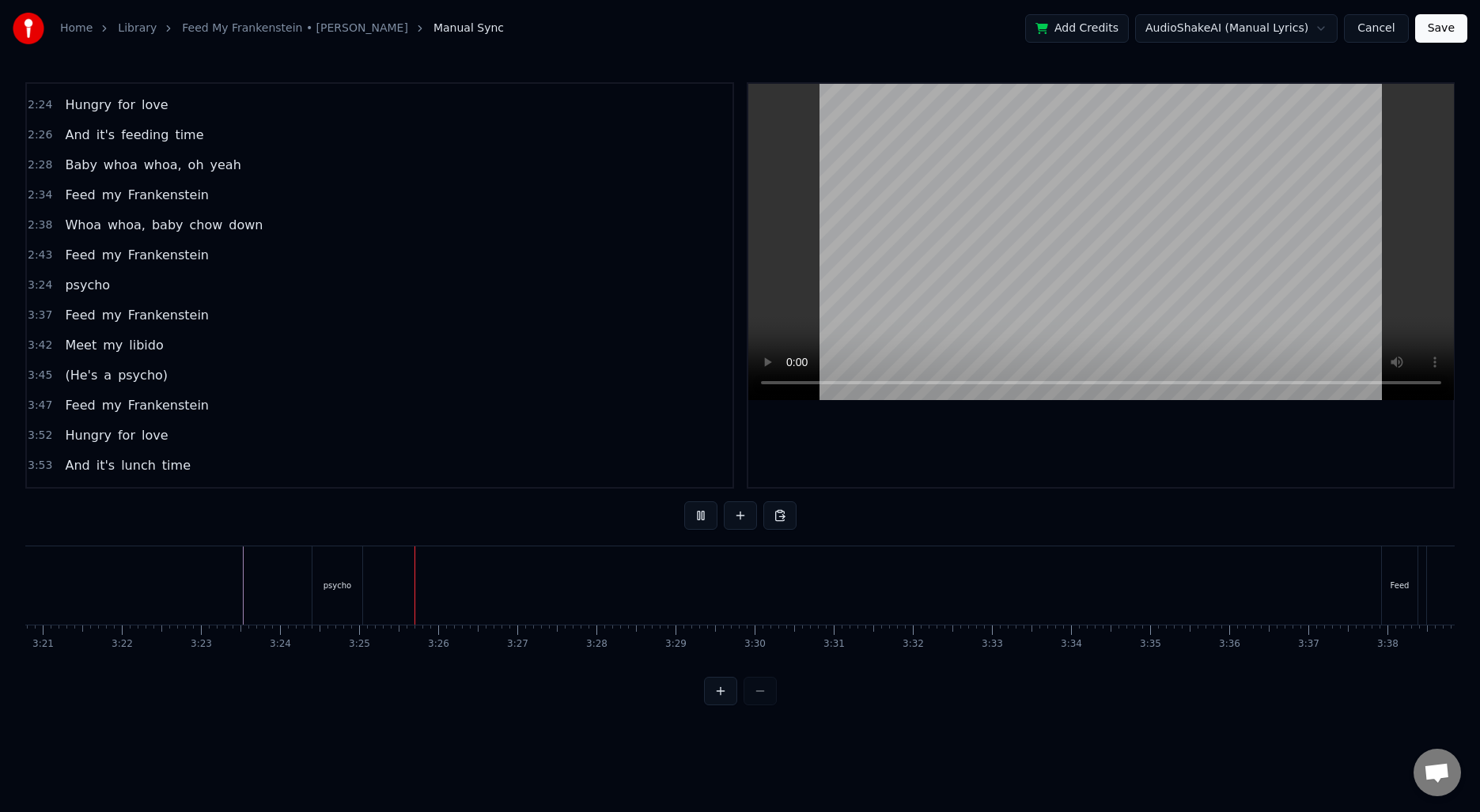
click at [351, 587] on div "psycho" at bounding box center [338, 585] width 51 height 78
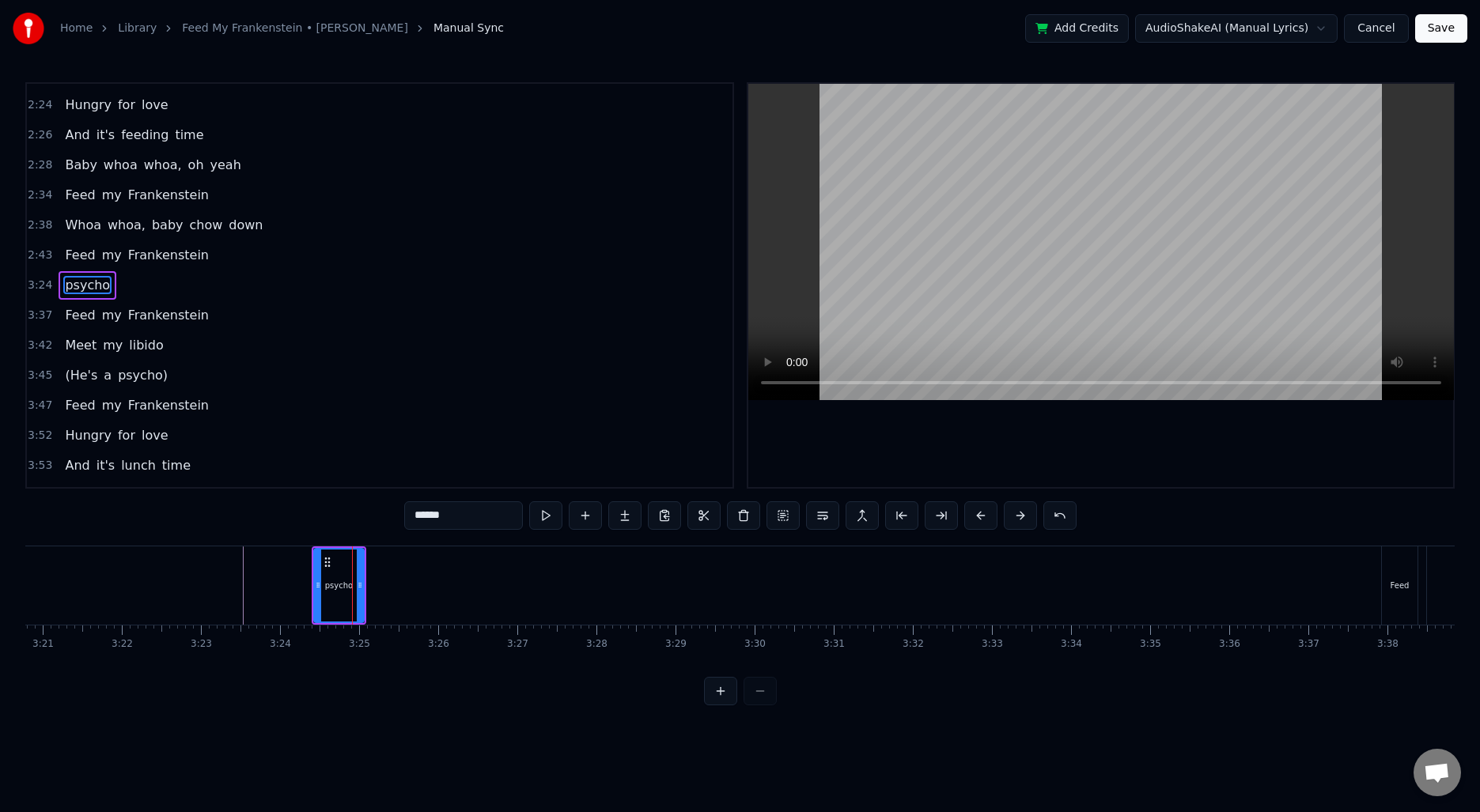
type input "****"
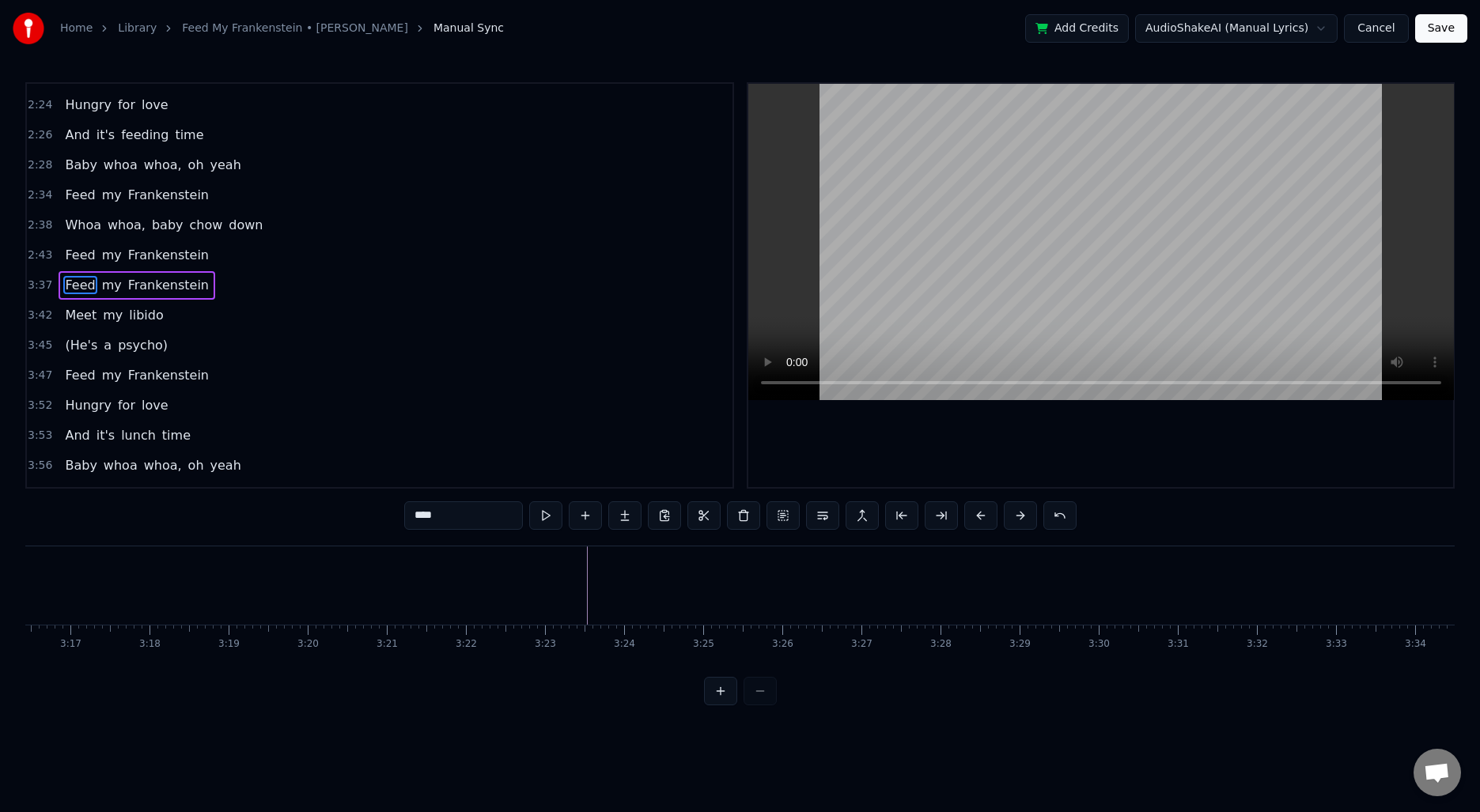
scroll to position [0, 15519]
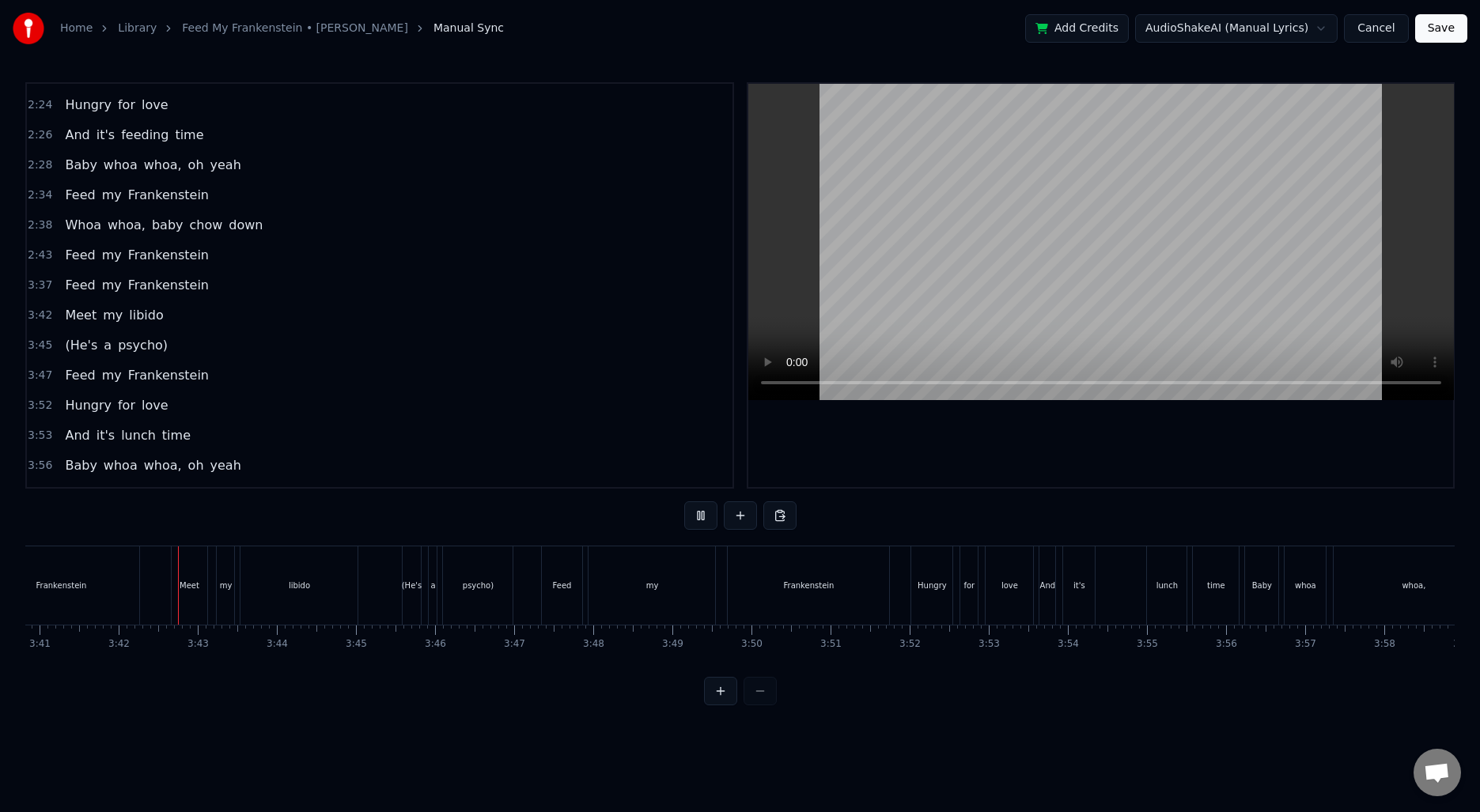
scroll to position [0, 17490]
click at [390, 601] on div "(He's" at bounding box center [388, 585] width 19 height 78
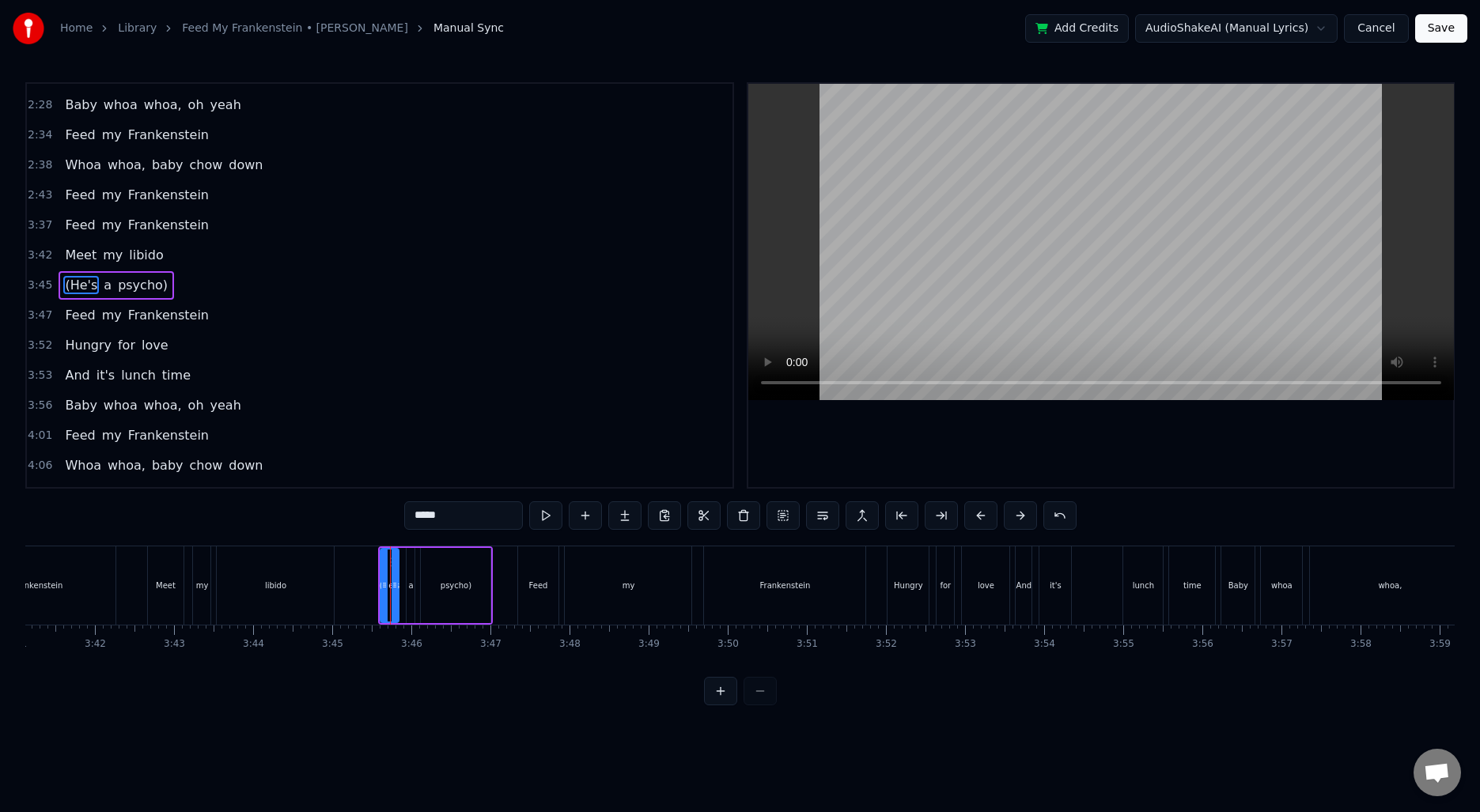
scroll to position [985, 0]
type input "****"
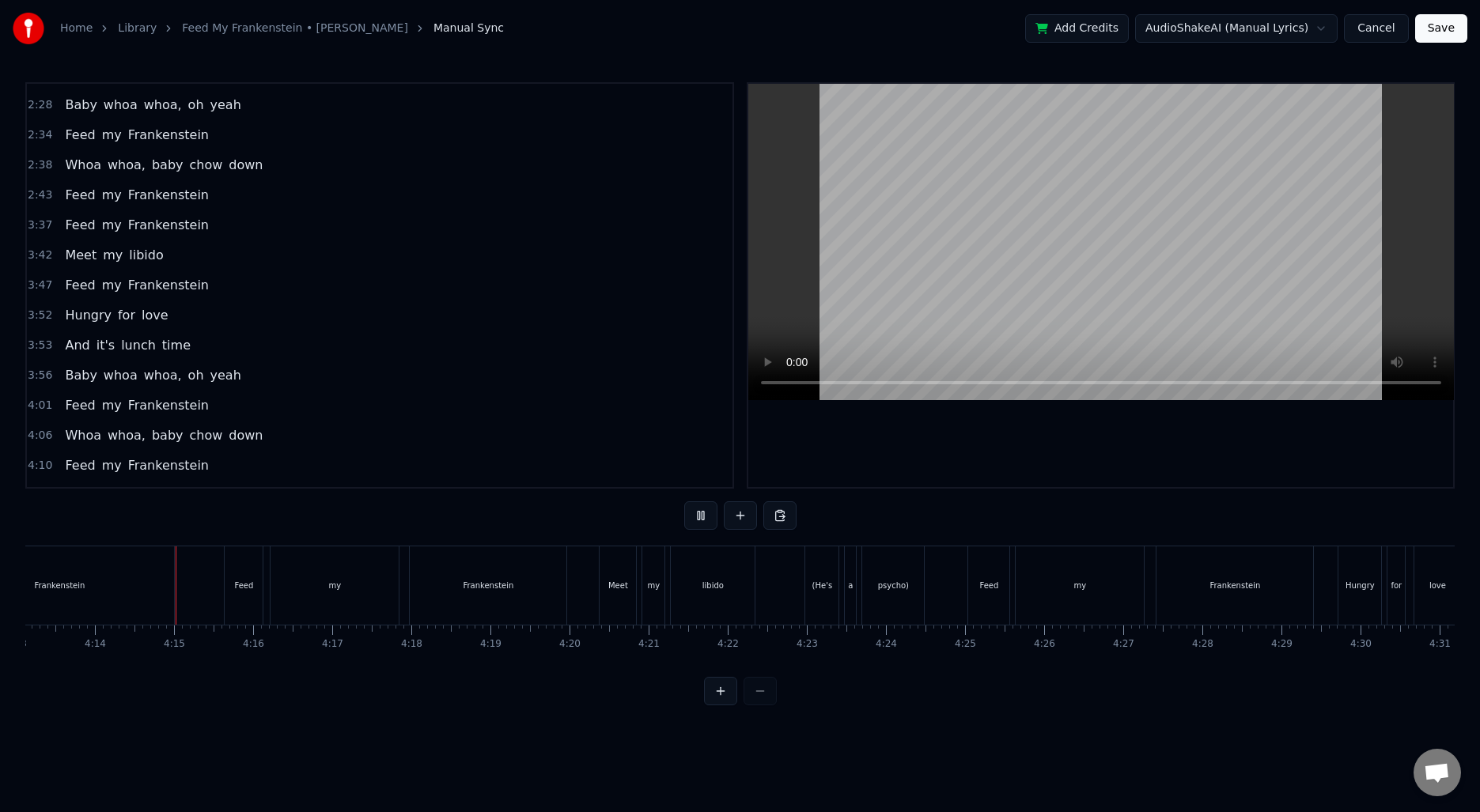
scroll to position [0, 20044]
click at [796, 587] on div "(He's" at bounding box center [800, 585] width 21 height 12
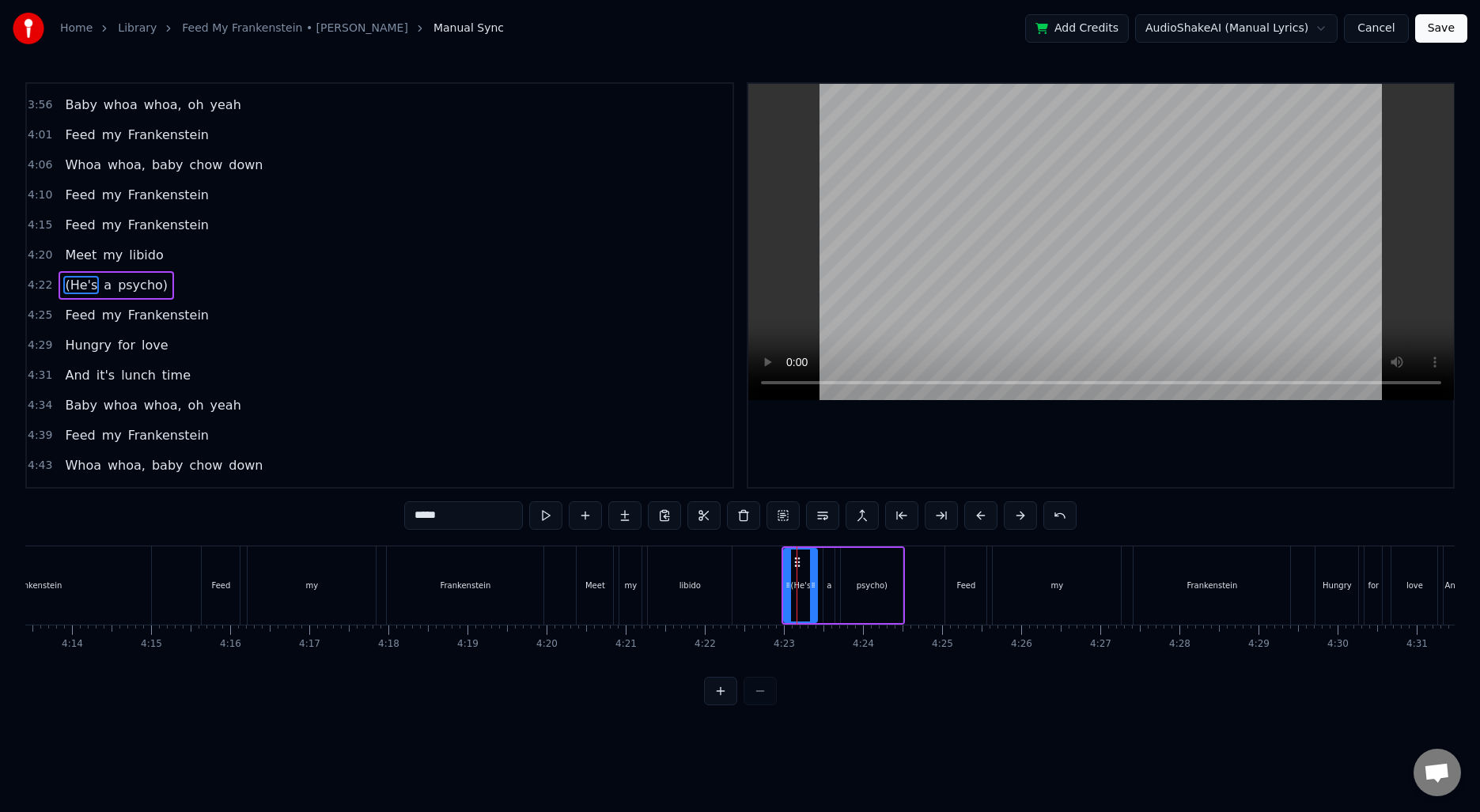
scroll to position [1255, 0]
type input "****"
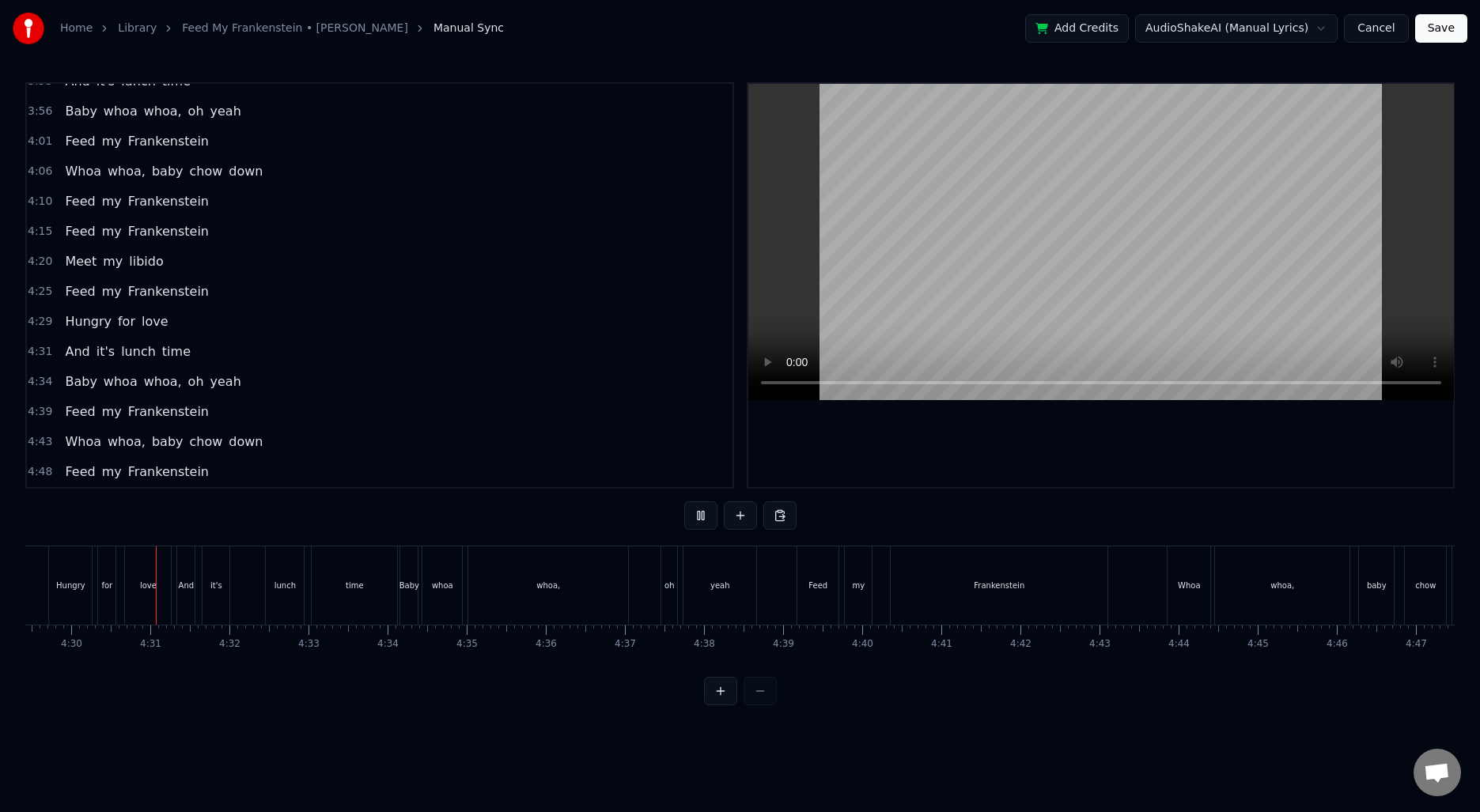
scroll to position [0, 21316]
click at [273, 585] on div "lunch" at bounding box center [279, 585] width 21 height 12
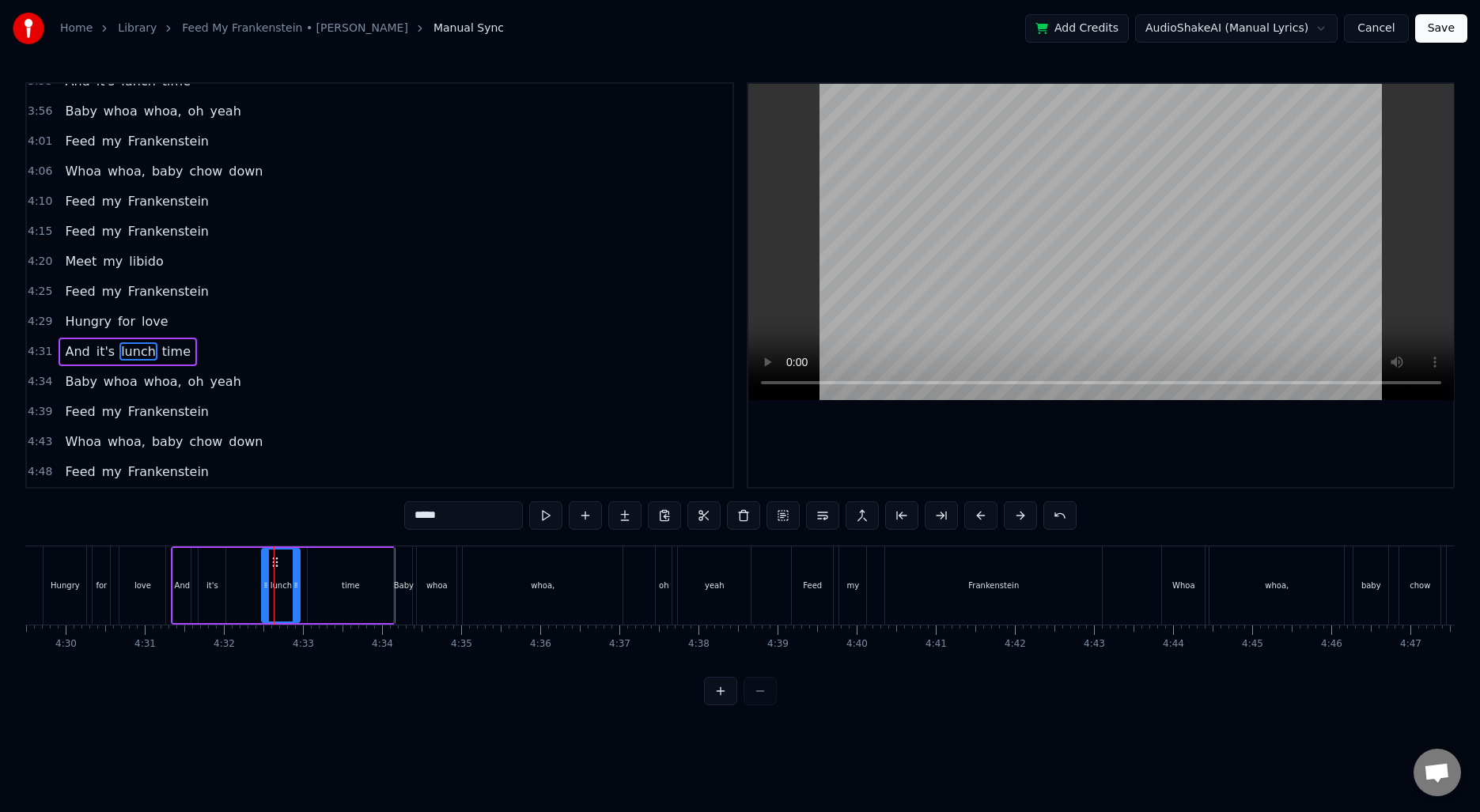
click at [430, 516] on input "*****" at bounding box center [463, 515] width 119 height 28
type input "*******"
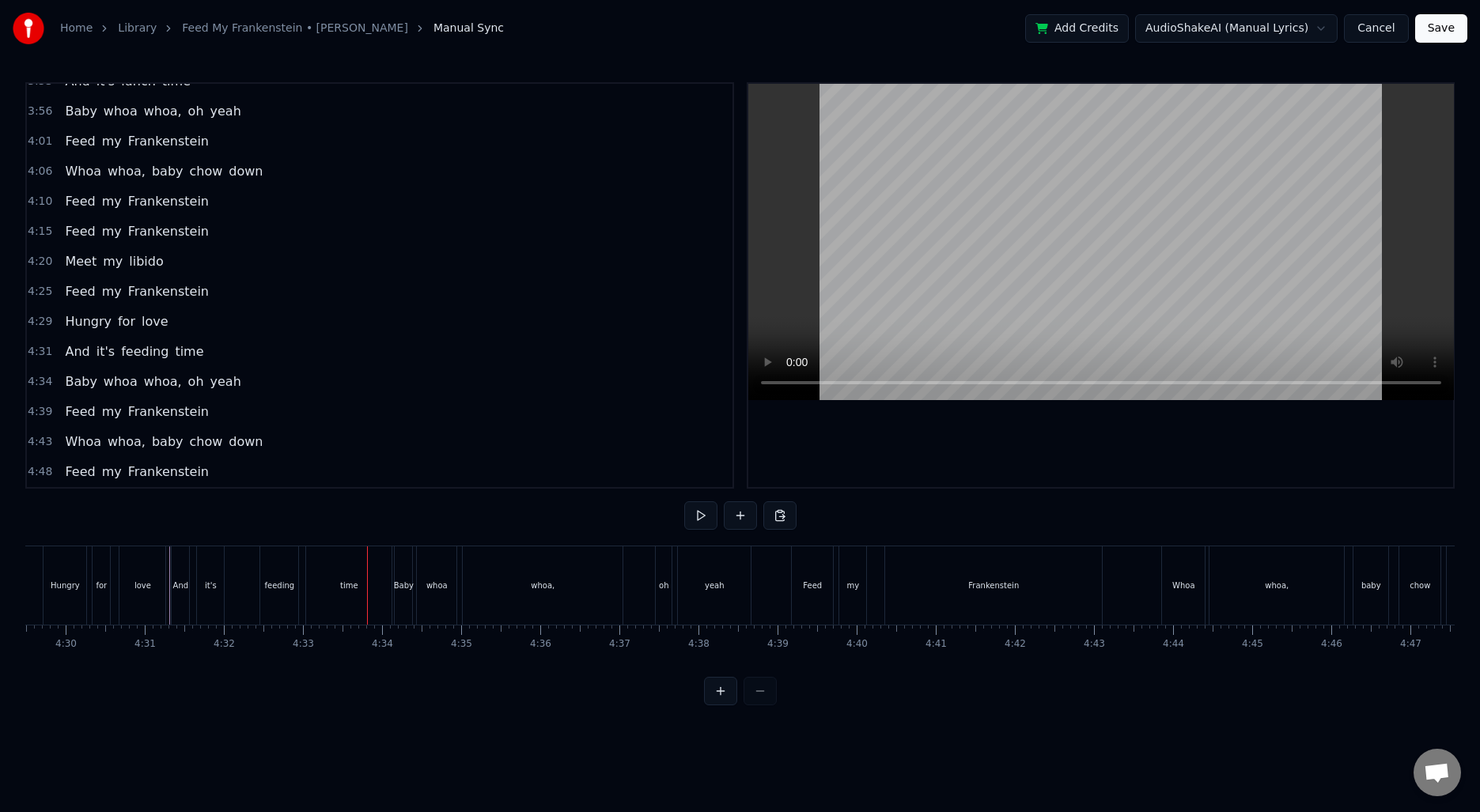
click at [266, 592] on div "feeding" at bounding box center [279, 585] width 38 height 78
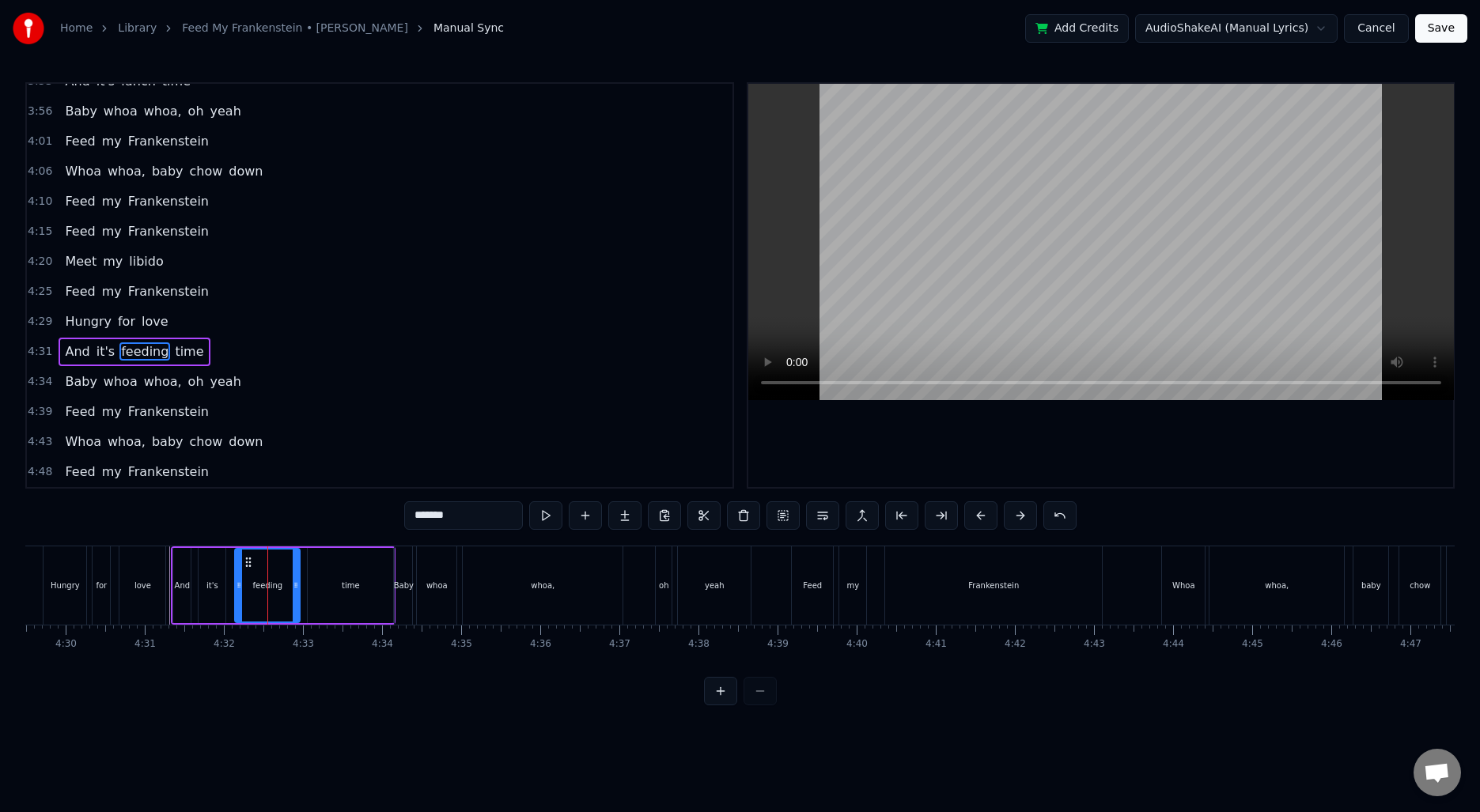
drag, startPoint x: 263, startPoint y: 581, endPoint x: 235, endPoint y: 581, distance: 28.0
click at [235, 581] on icon at bounding box center [238, 585] width 6 height 13
click at [115, 583] on div "Hungry for love" at bounding box center [106, 585] width 127 height 78
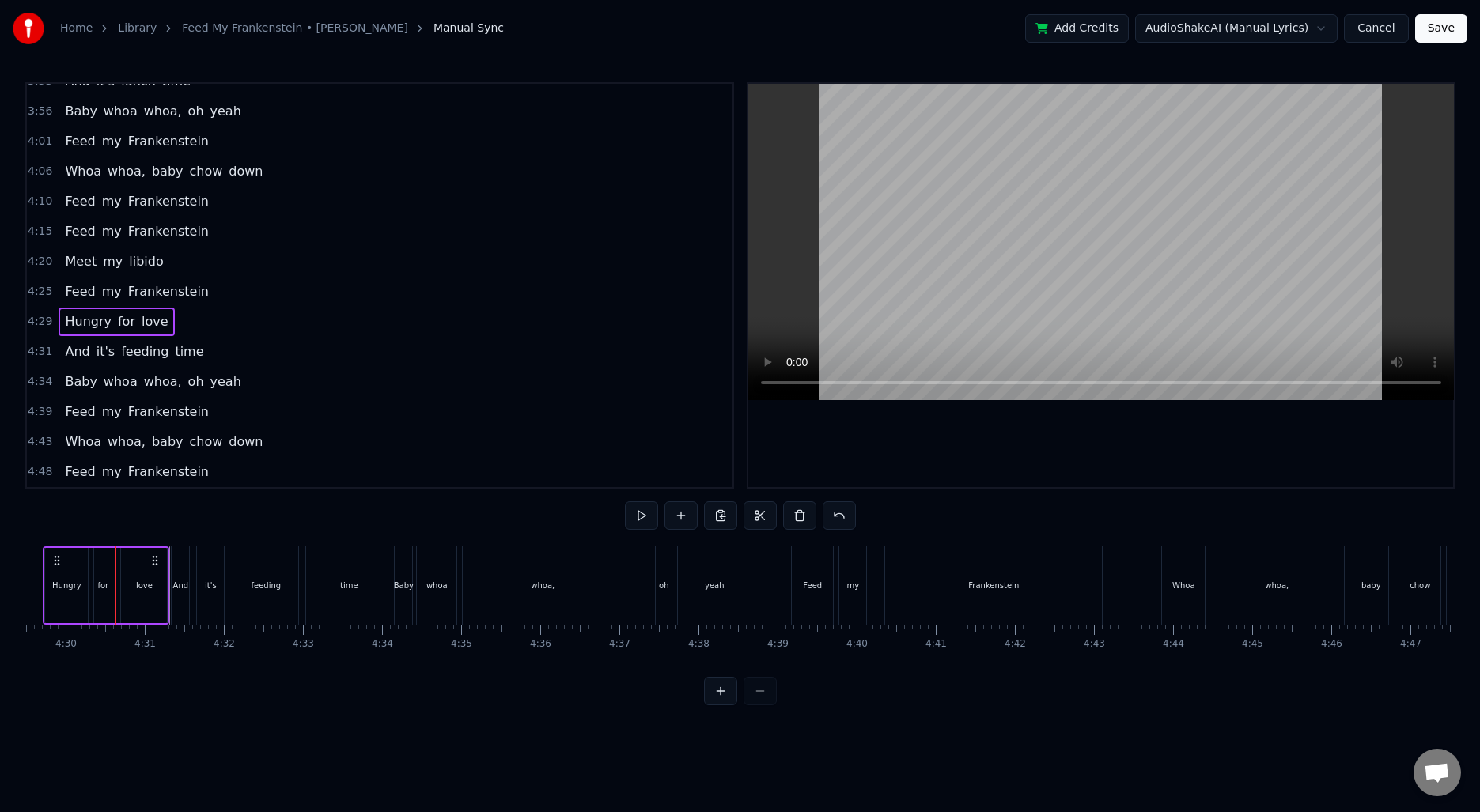
click at [116, 583] on div at bounding box center [116, 585] width 1 height 78
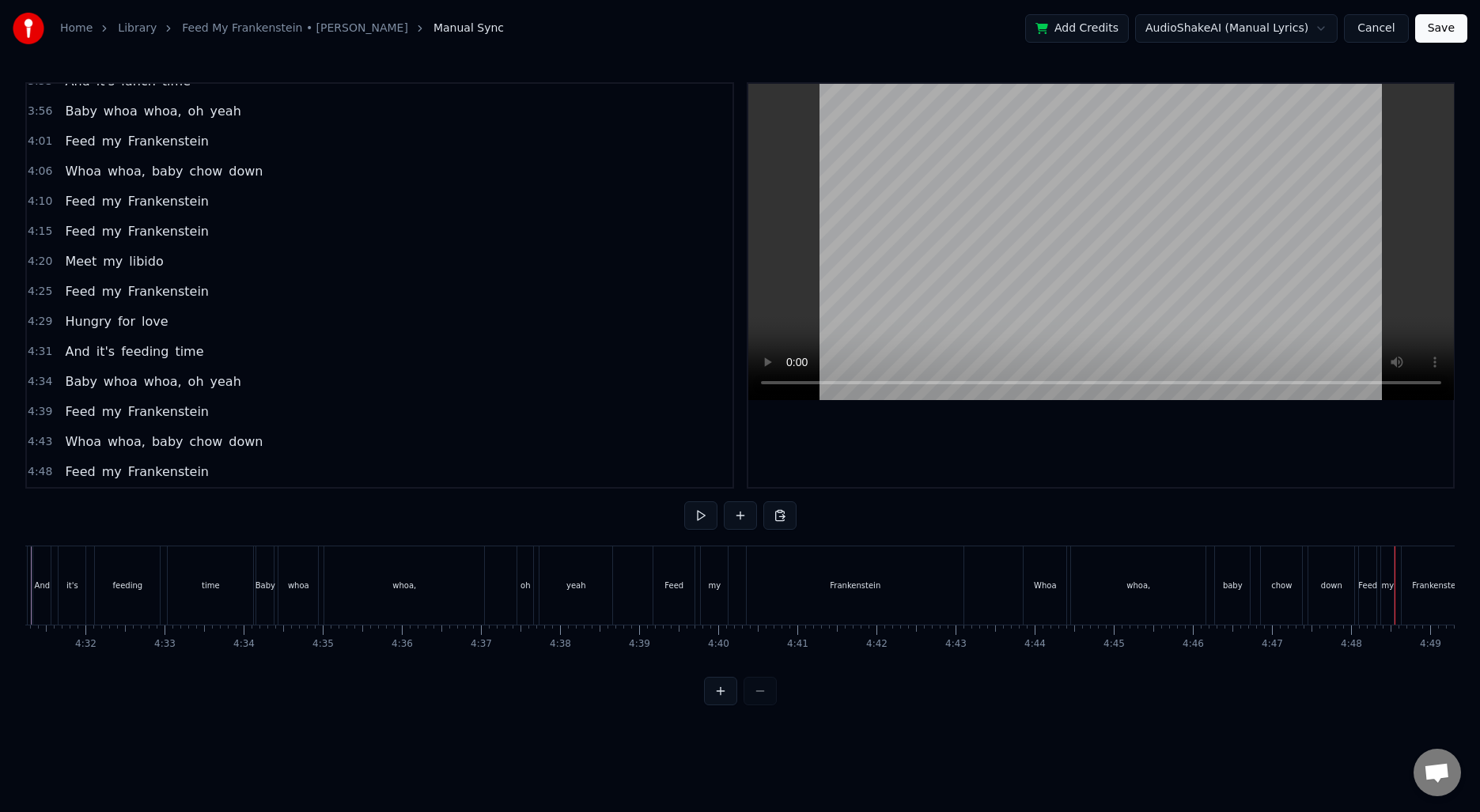
scroll to position [0, 21419]
click at [200, 591] on div "And it's feeding time" at bounding box center [181, 585] width 224 height 78
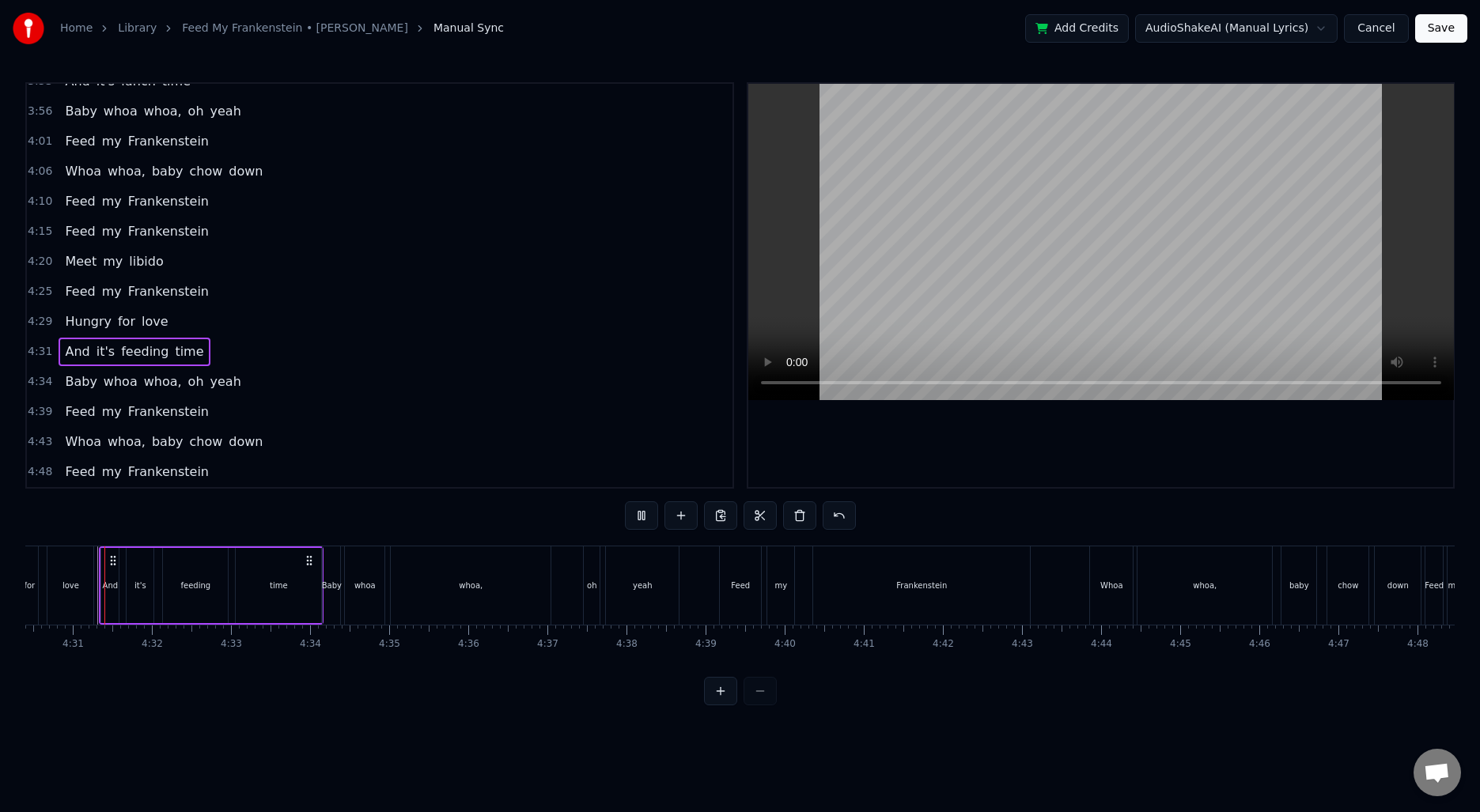
scroll to position [0, 21383]
click at [739, 584] on div "Feed" at bounding box center [746, 585] width 19 height 12
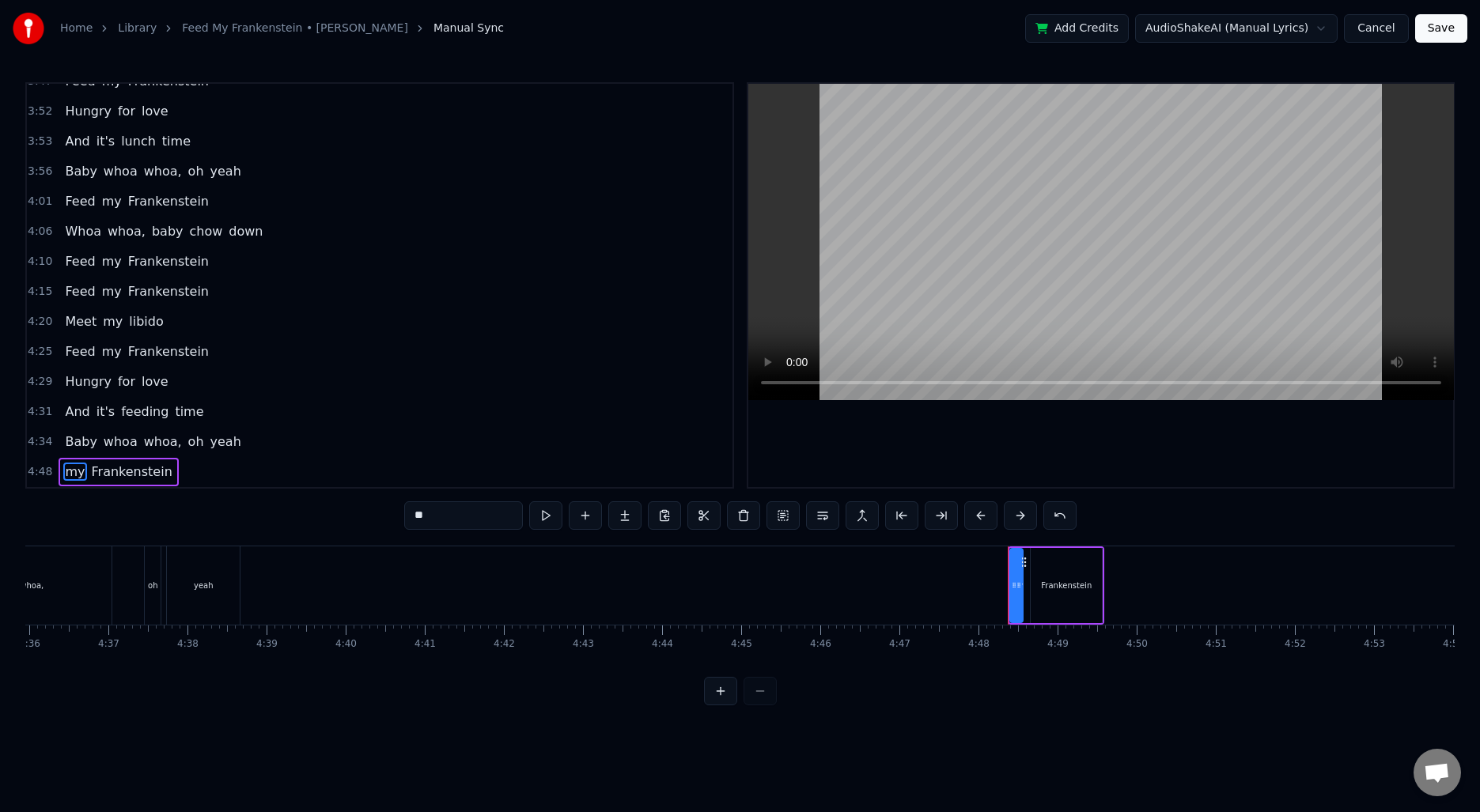
scroll to position [0, 21849]
type input "**********"
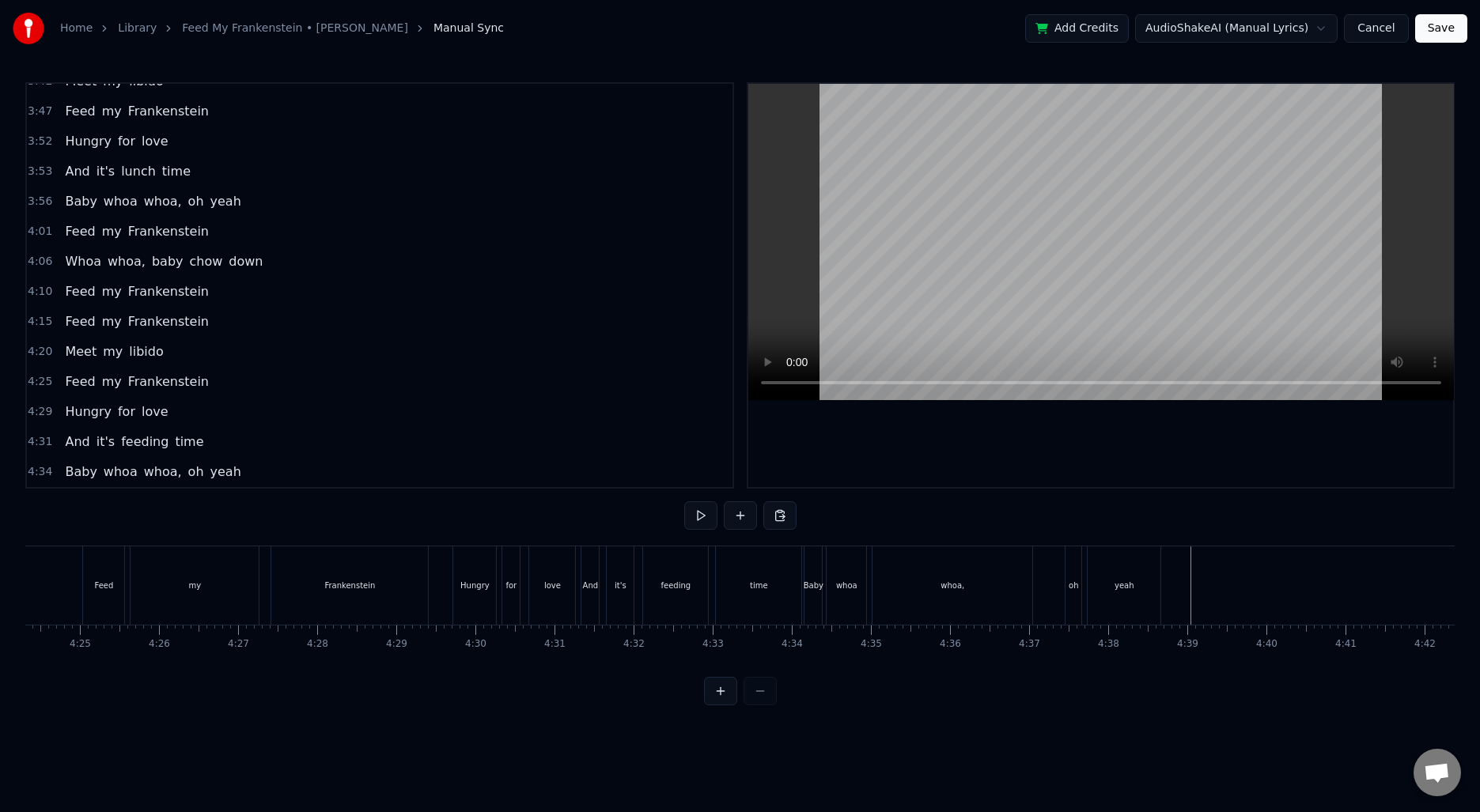
scroll to position [0, 20886]
click at [1440, 27] on button "Save" at bounding box center [1441, 28] width 52 height 28
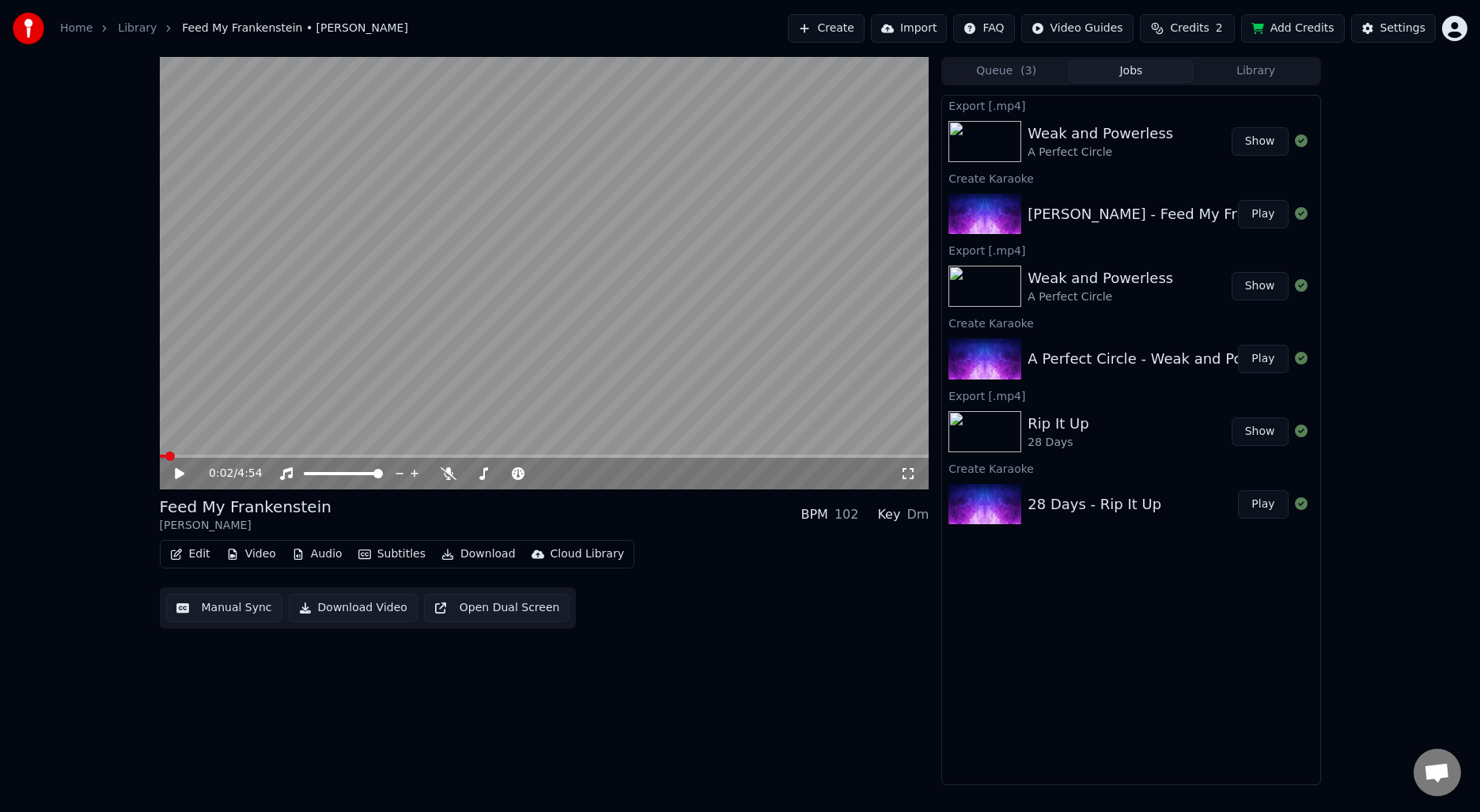
click at [479, 558] on button "Download" at bounding box center [478, 554] width 87 height 22
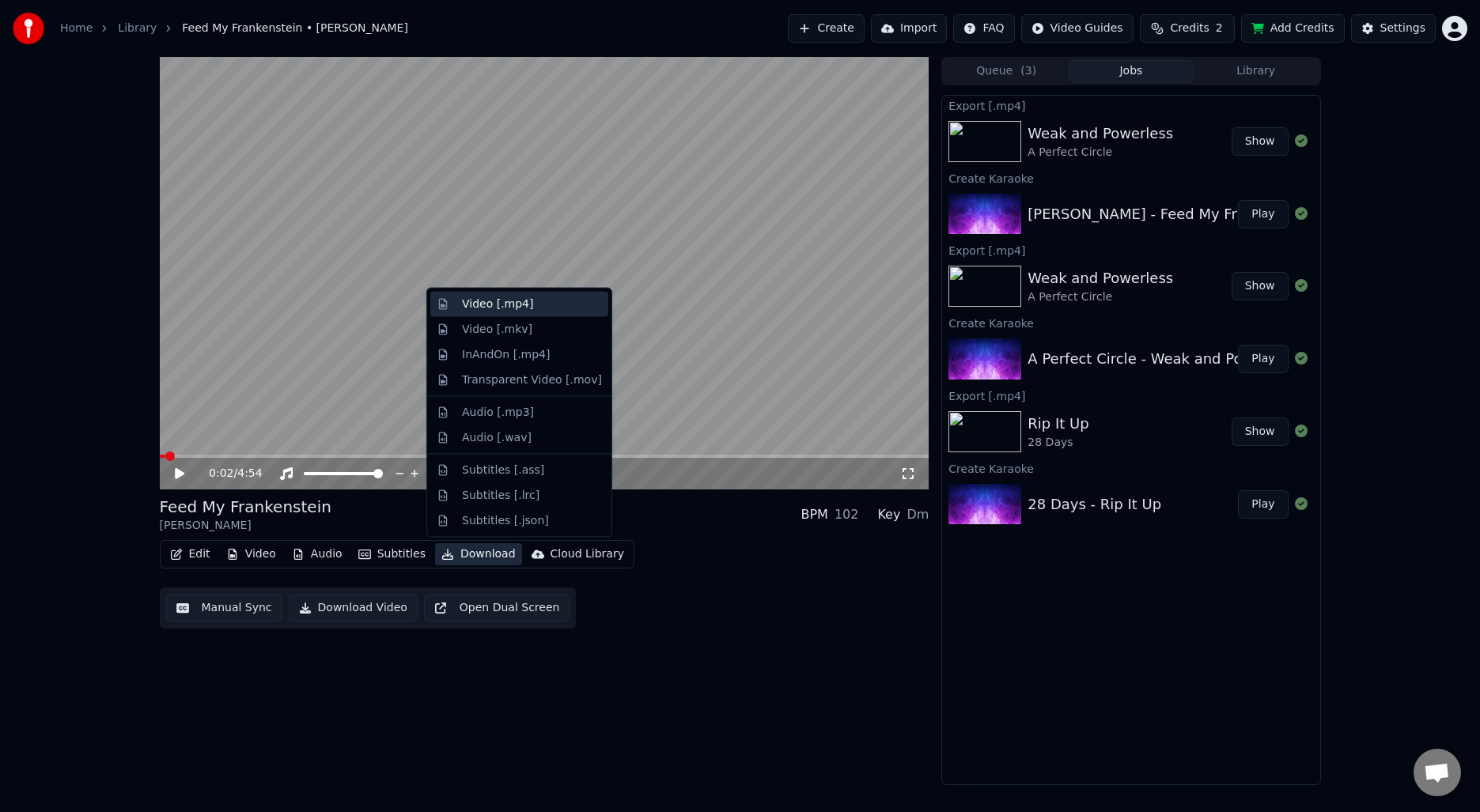
click at [520, 304] on div "Video [.mp4]" at bounding box center [498, 303] width 71 height 15
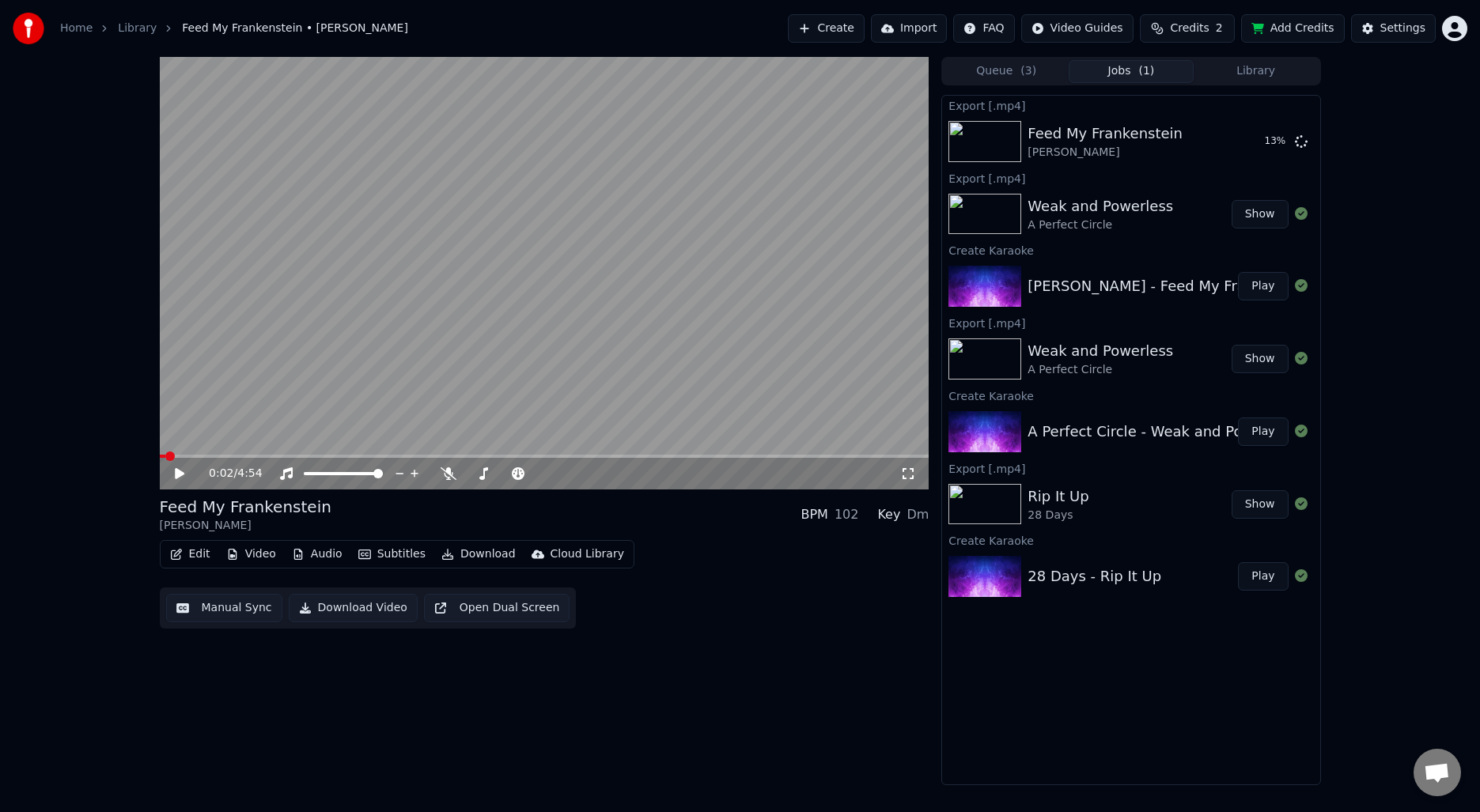
click at [719, 730] on div "0:02 / 4:54 Feed My Frankenstein Alice Cooper BPM 102 Key Dm Edit Video Audio S…" at bounding box center [544, 420] width 770 height 728
click at [701, 759] on div "0:02 / 4:54 Feed My Frankenstein Alice Cooper BPM 102 Key Dm Edit Video Audio S…" at bounding box center [544, 420] width 770 height 728
click at [73, 734] on div "0:02 / 4:54 Feed My Frankenstein Alice Cooper BPM 102 Key Dm Edit Video Audio S…" at bounding box center [740, 420] width 1480 height 728
click at [1363, 276] on div "0:02 / 4:54 Feed My Frankenstein Alice Cooper BPM 102 Key Dm Edit Video Audio S…" at bounding box center [740, 420] width 1480 height 728
click at [1451, 36] on html "Home Library Feed My Frankenstein • Alice Cooper Create Import FAQ Video Guides…" at bounding box center [740, 406] width 1480 height 812
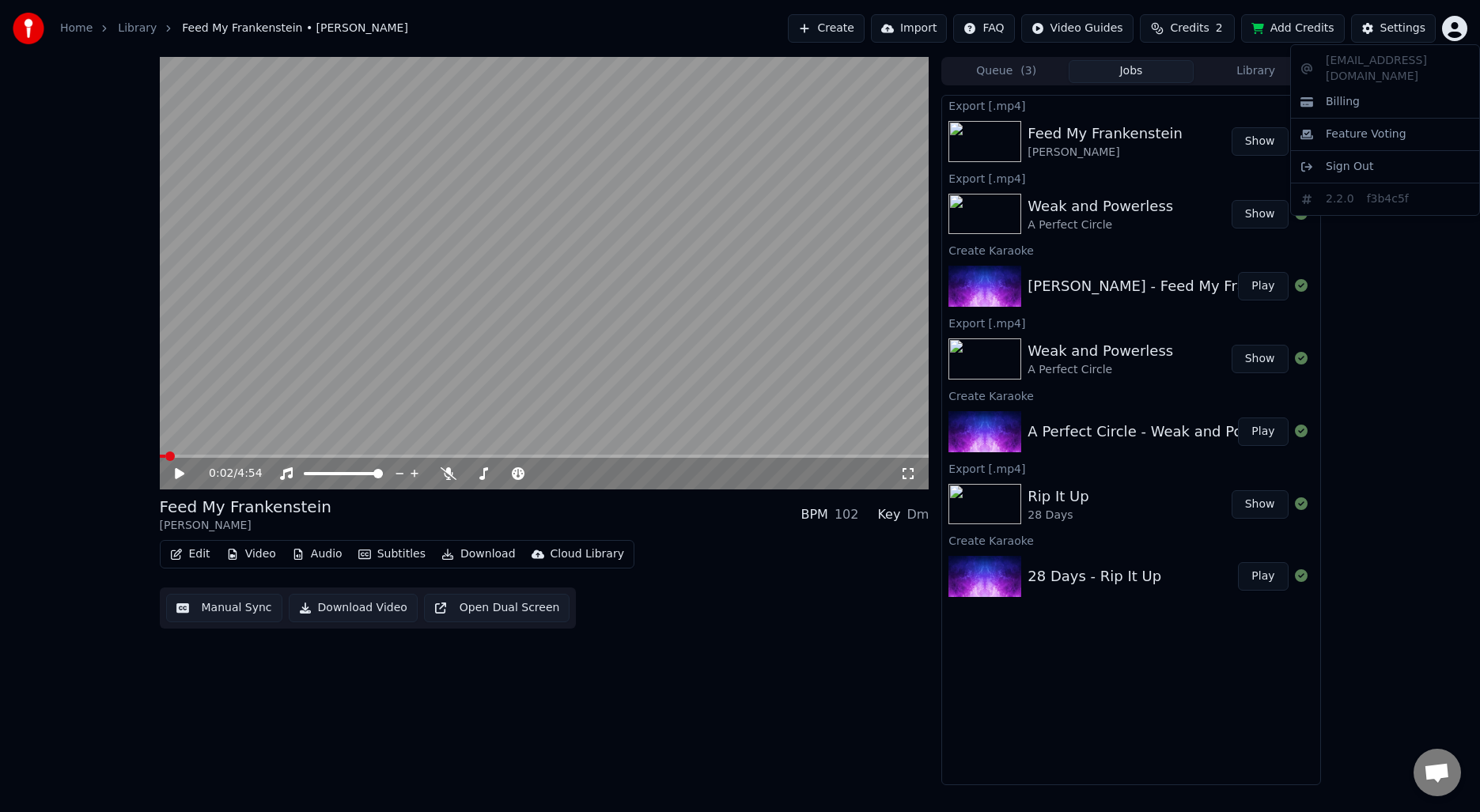
click at [668, 725] on html "Home Library Feed My Frankenstein • Alice Cooper Create Import FAQ Video Guides…" at bounding box center [740, 406] width 1480 height 812
